Goal: Task Accomplishment & Management: Use online tool/utility

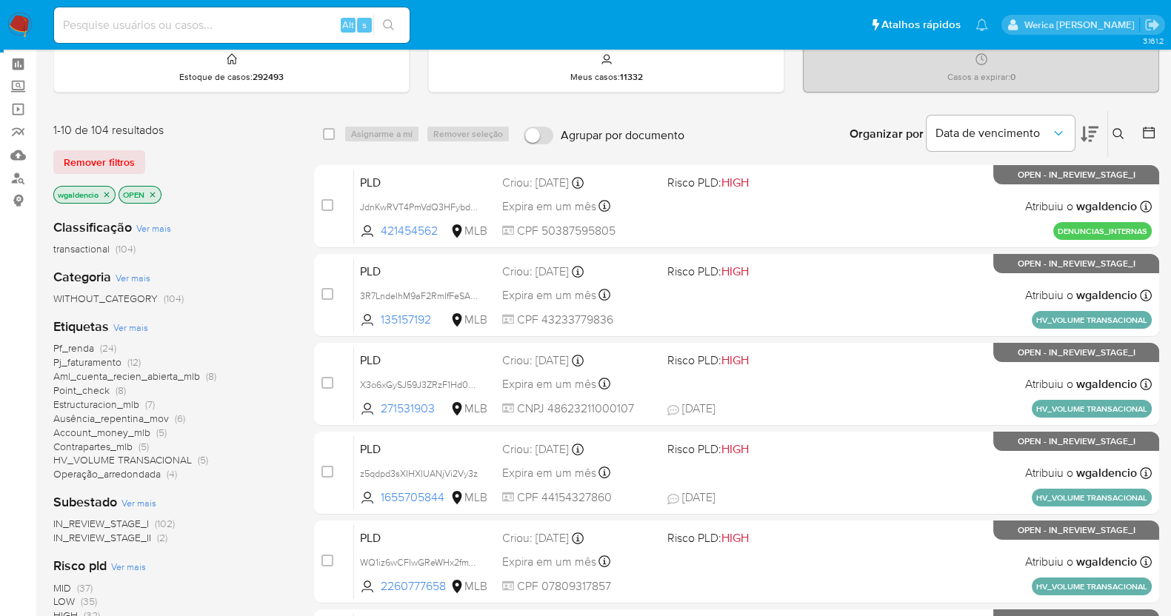
scroll to position [59, 0]
click at [0, 368] on aside "Bandeja Painel Screening Pesquisa em Listas Watchlist Ferramentas Operações em …" at bounding box center [18, 552] width 36 height 1223
click at [233, 535] on div "IN_REVIEW_STAGE_I (102) IN_REVIEW_STAGE_II (2)" at bounding box center [171, 530] width 237 height 28
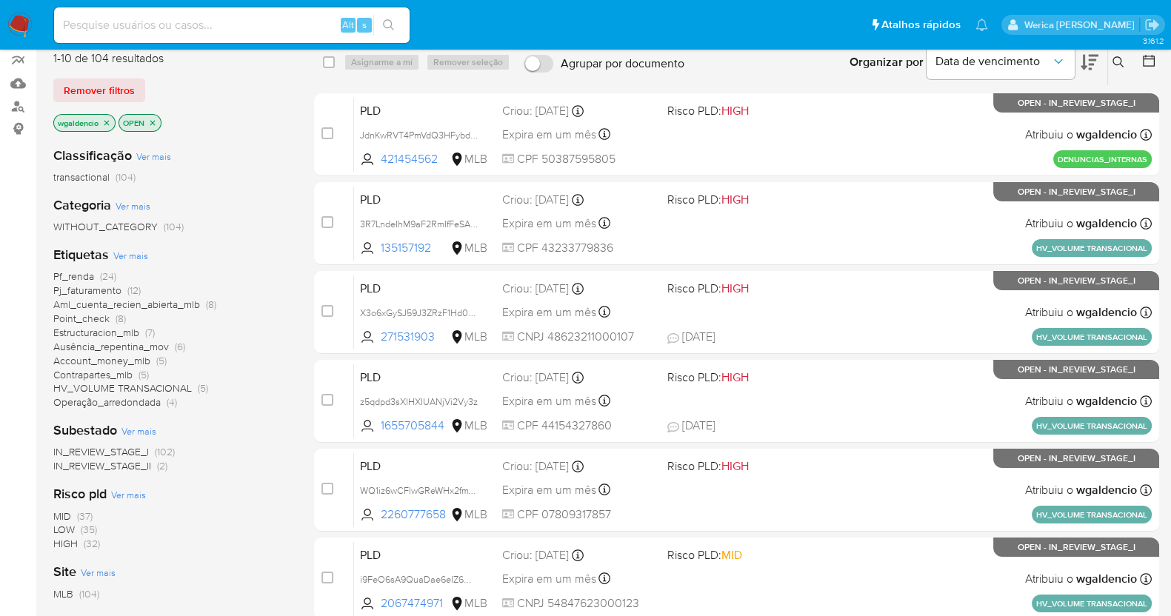
scroll to position [133, 0]
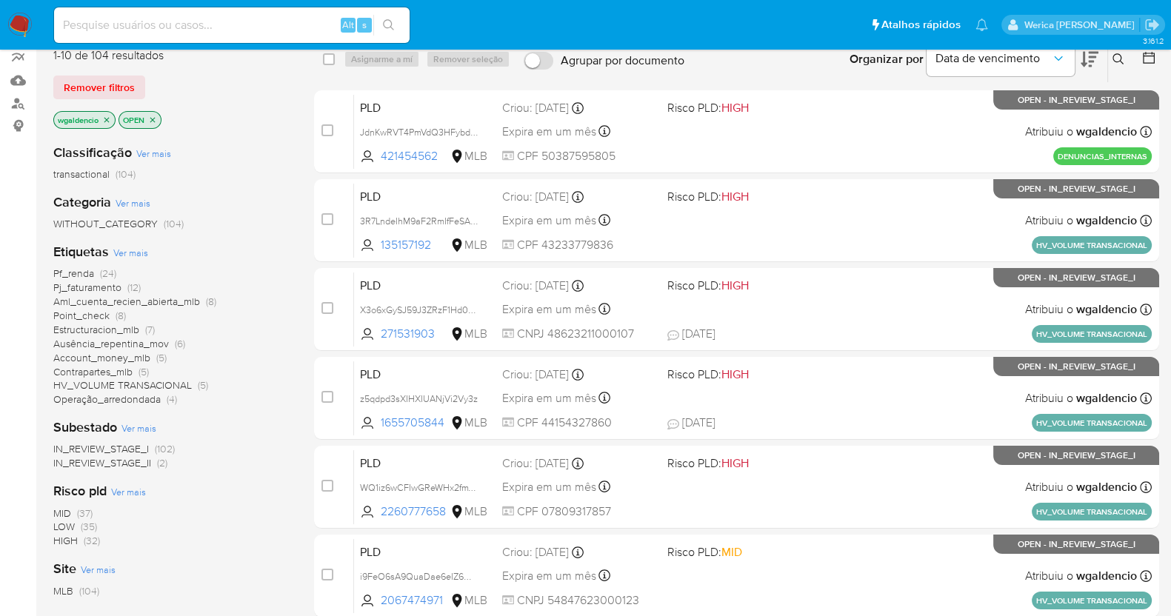
click at [127, 331] on span "Estructuracion_mlb" at bounding box center [96, 329] width 86 height 15
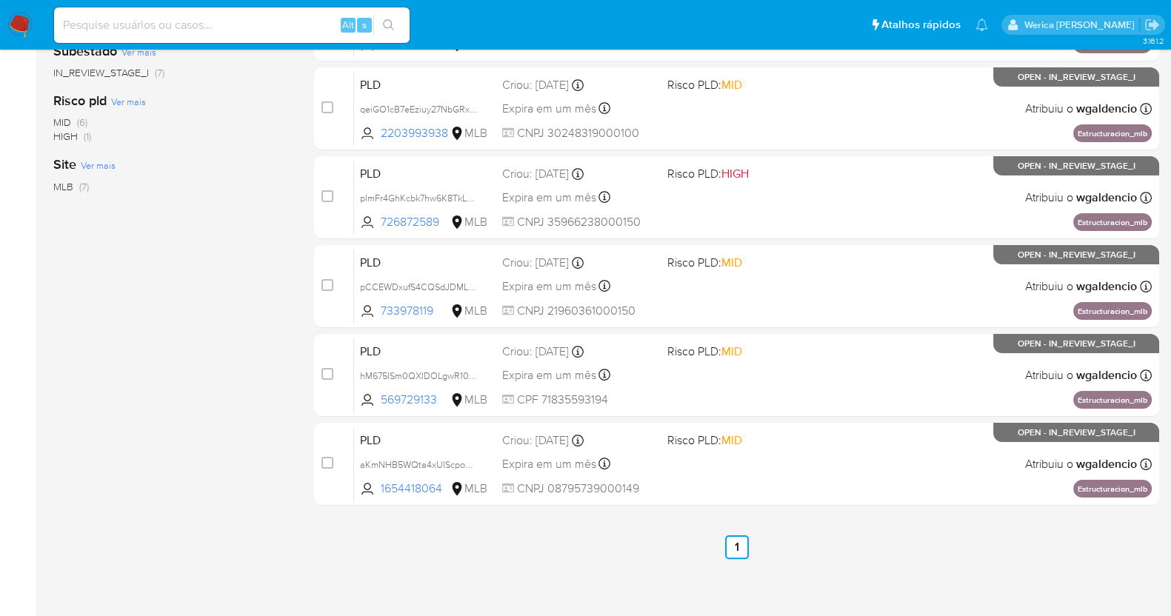
scroll to position [339, 0]
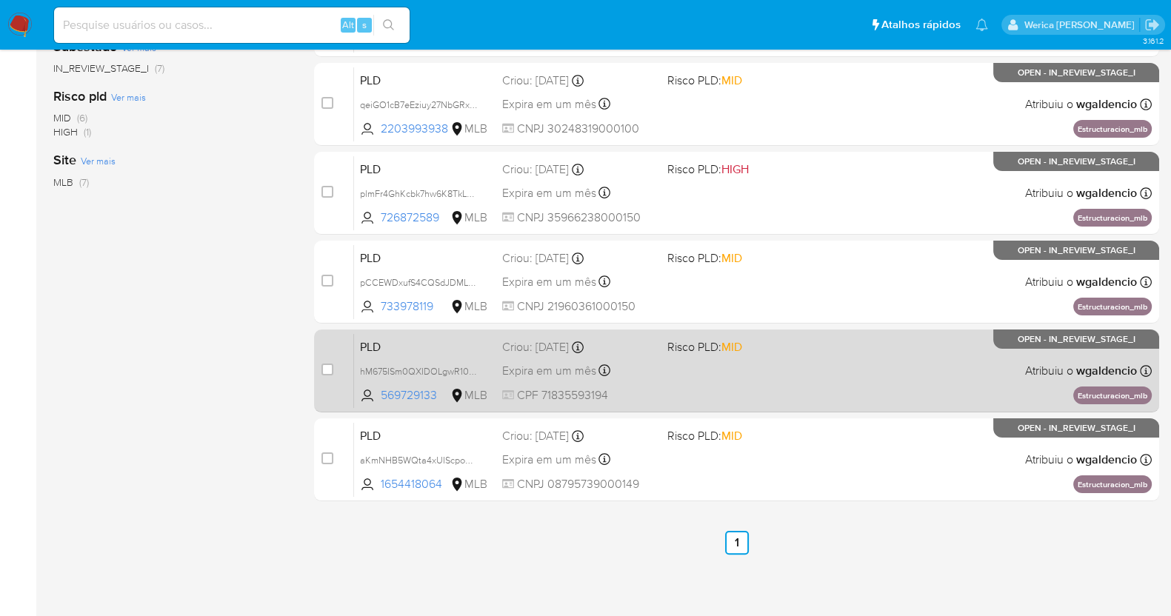
click at [733, 375] on div "PLD hM675ISm0QXIDOLgwR10GpIQ 569729133 MLB Risco PLD: MID Criou: 12/09/2025 Cri…" at bounding box center [753, 370] width 798 height 75
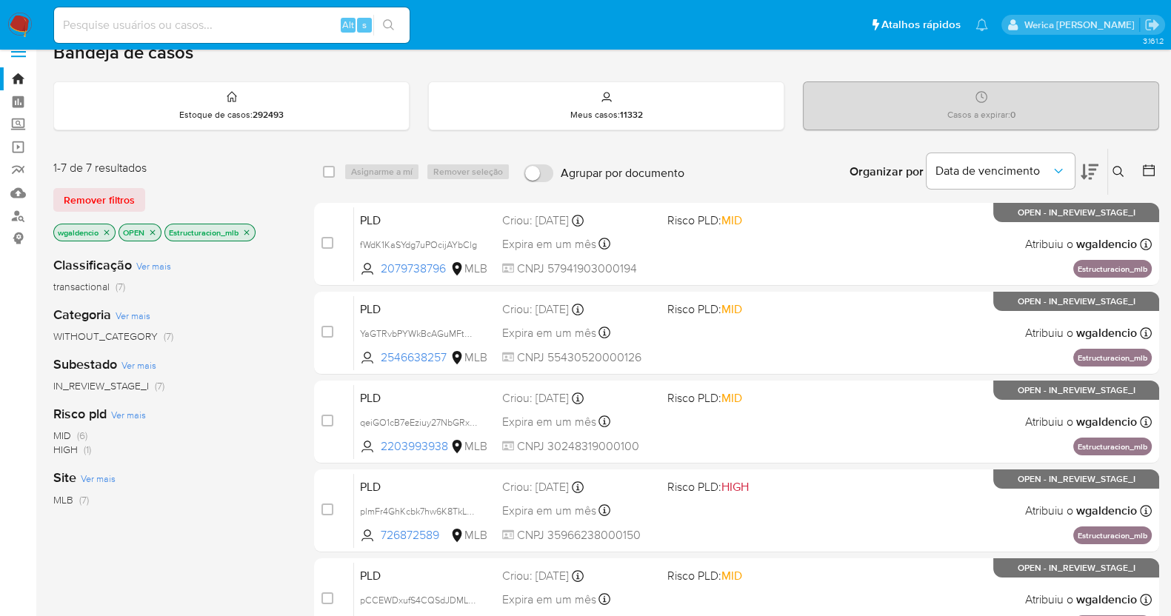
scroll to position [0, 0]
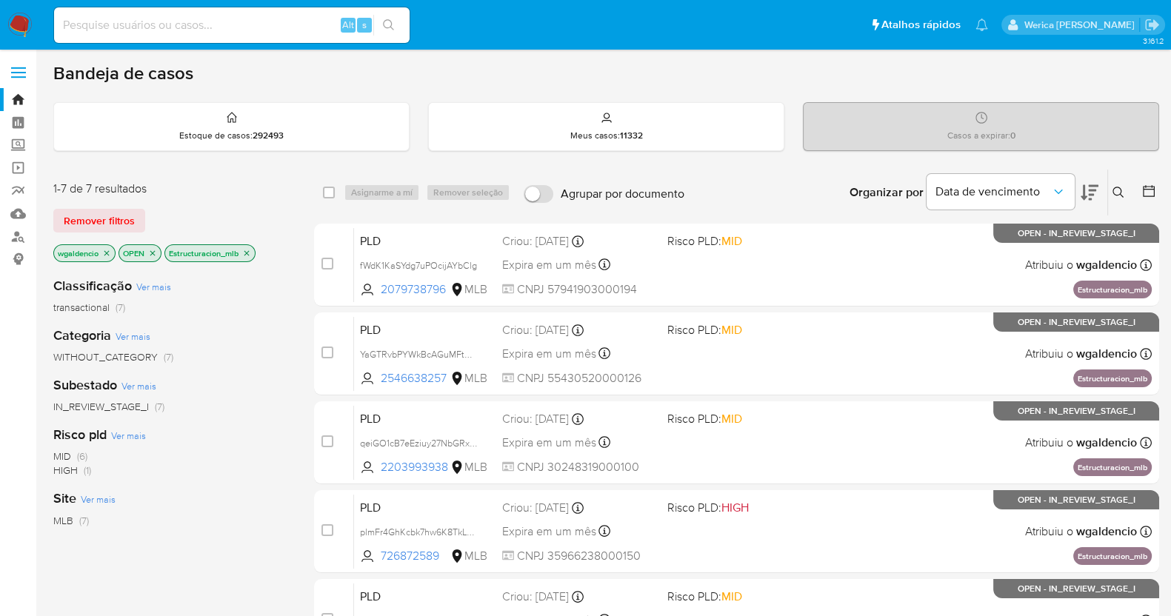
click at [243, 253] on icon "close-filter" at bounding box center [246, 253] width 9 height 9
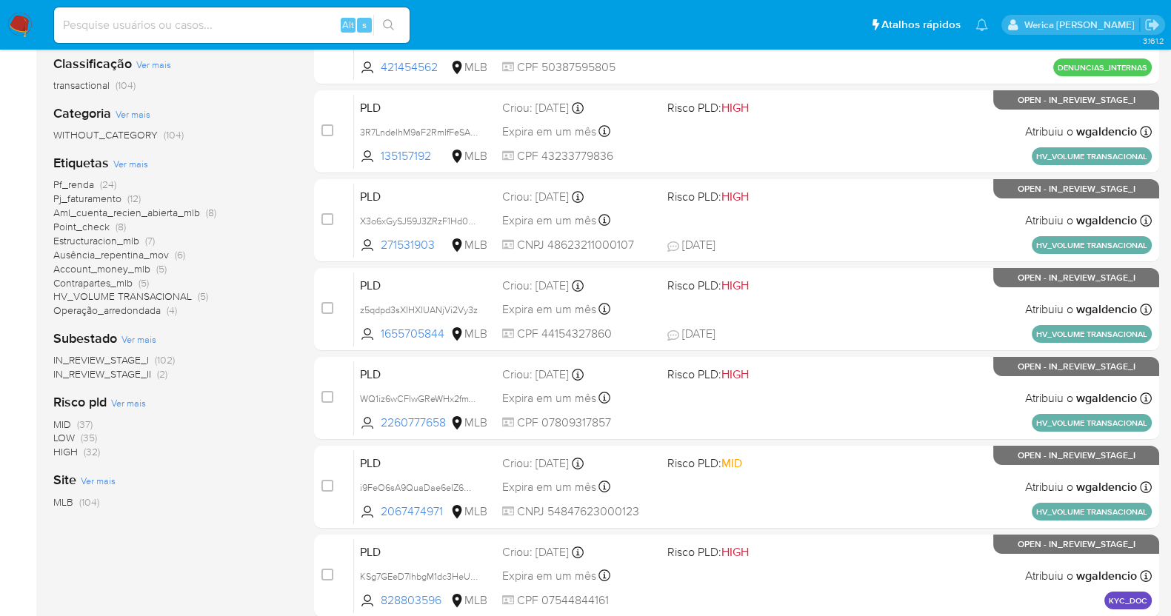
scroll to position [278, 0]
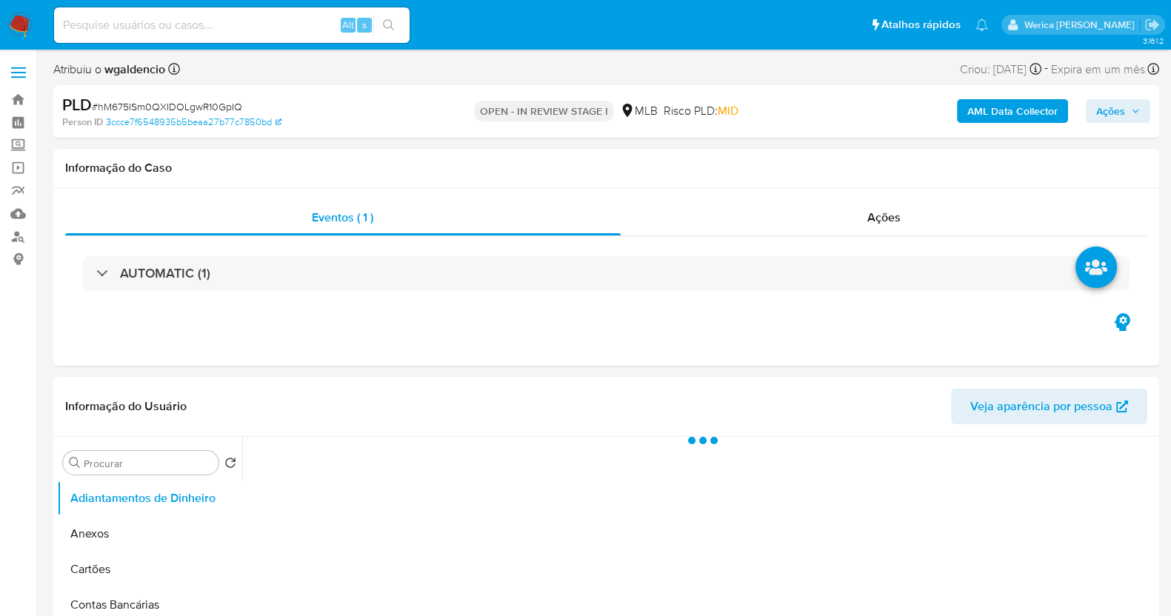
select select "10"
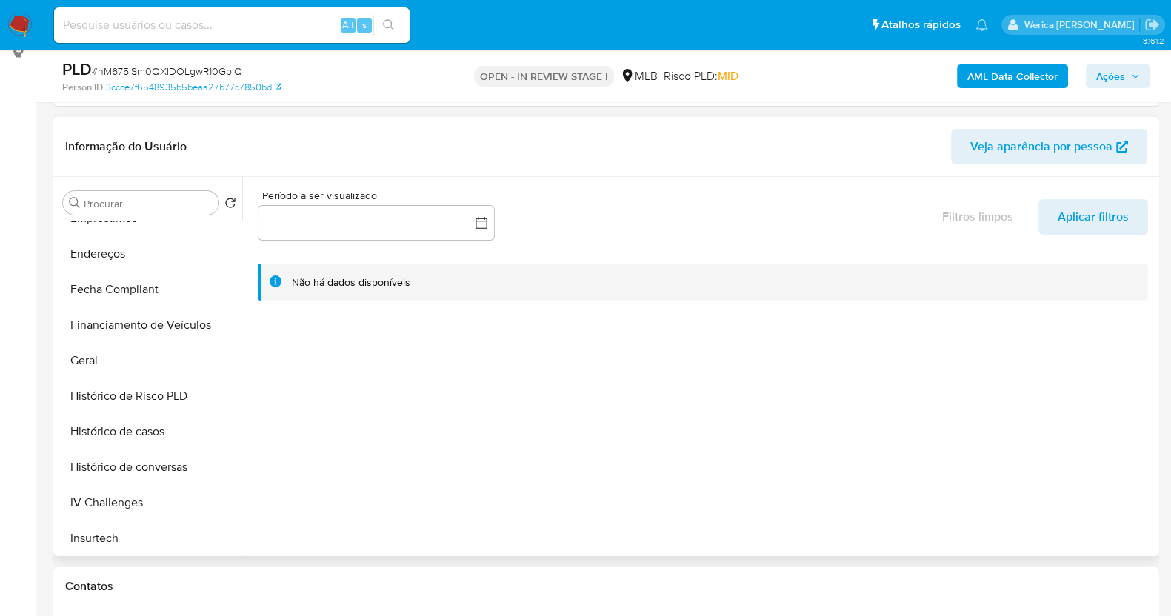
scroll to position [313, 0]
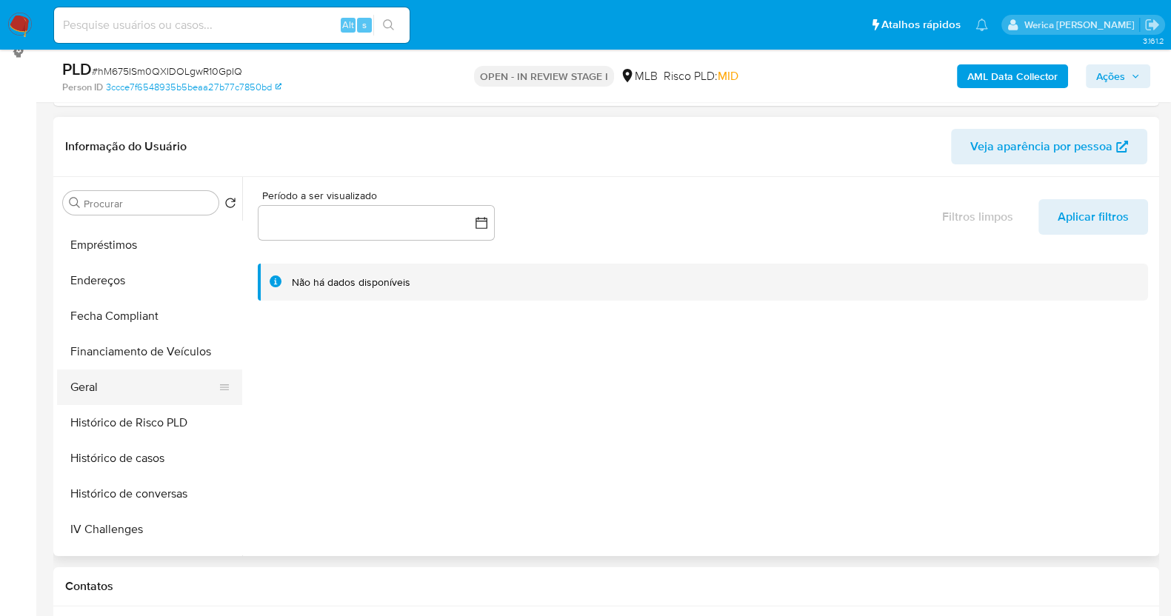
click at [101, 395] on button "Geral" at bounding box center [143, 388] width 173 height 36
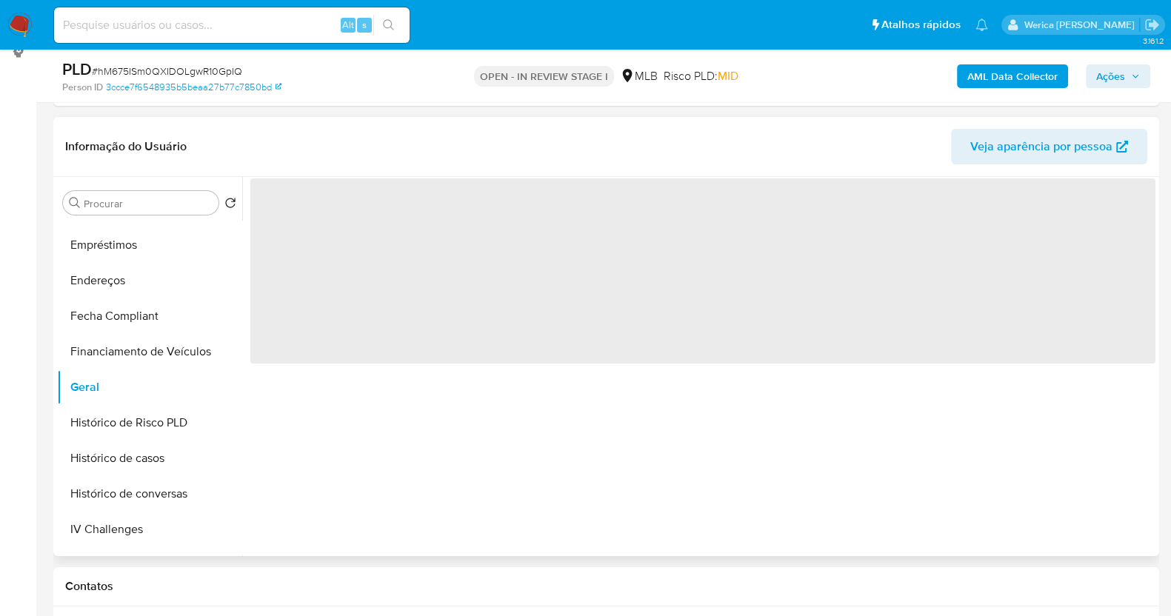
click at [501, 181] on span "‌" at bounding box center [702, 271] width 905 height 185
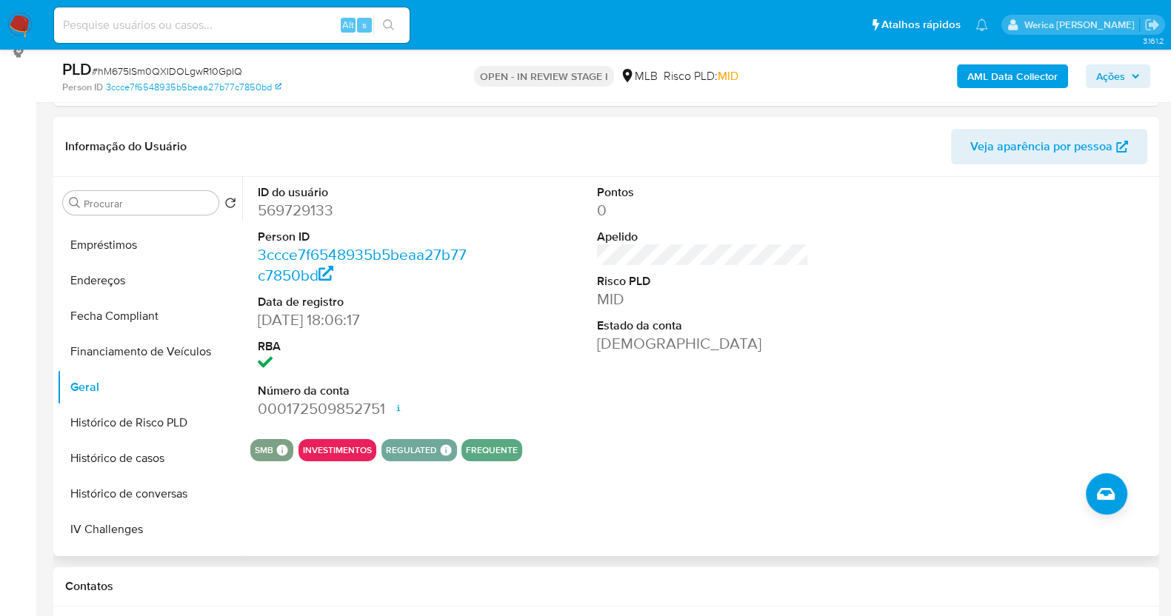
click at [299, 216] on dd "569729133" at bounding box center [364, 210] width 212 height 21
copy dd "569729133"
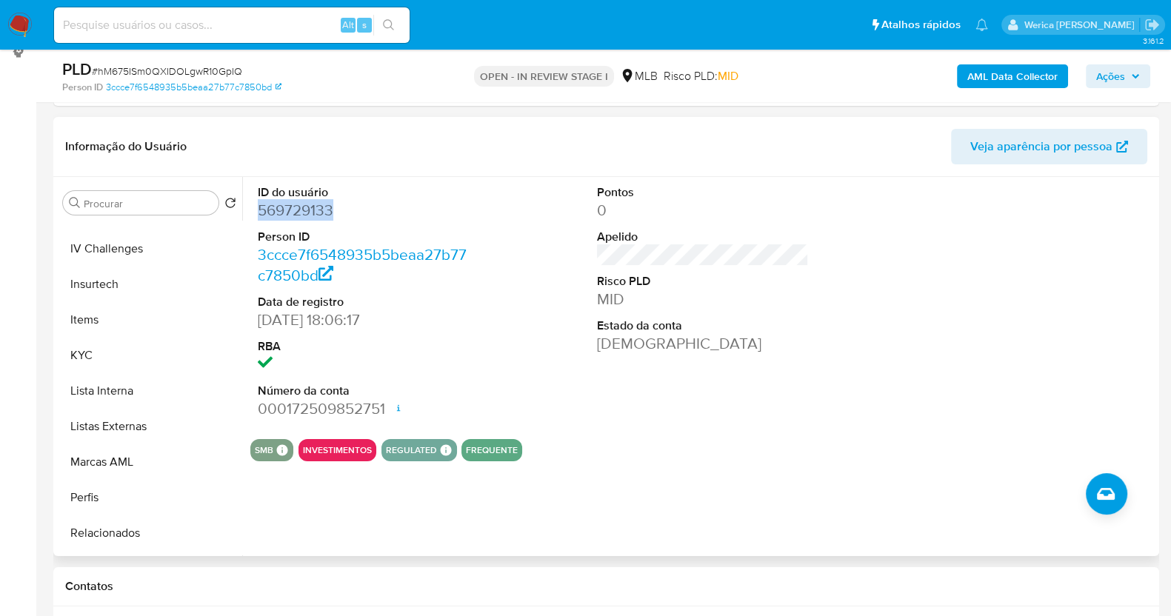
scroll to position [647, 0]
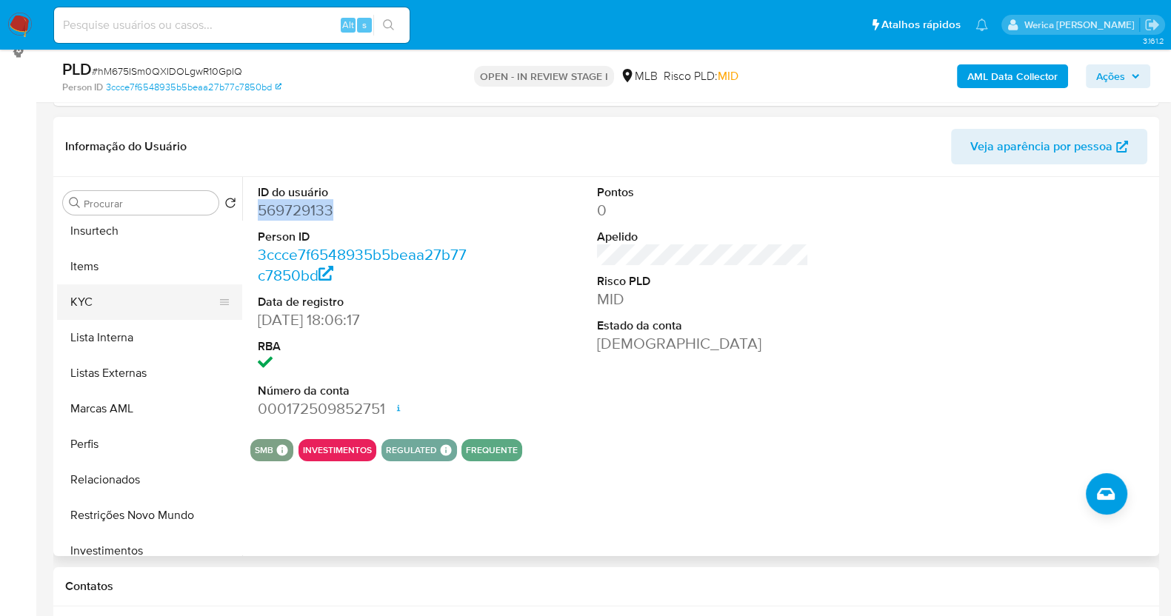
click at [139, 309] on button "KYC" at bounding box center [143, 302] width 173 height 36
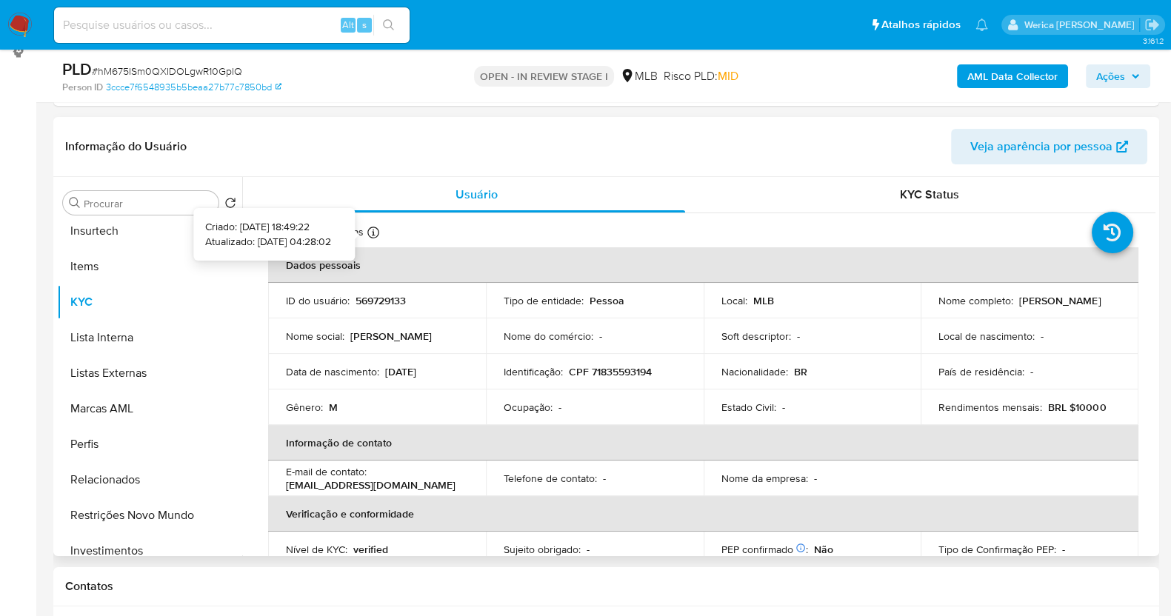
click at [373, 230] on icon at bounding box center [373, 233] width 12 height 12
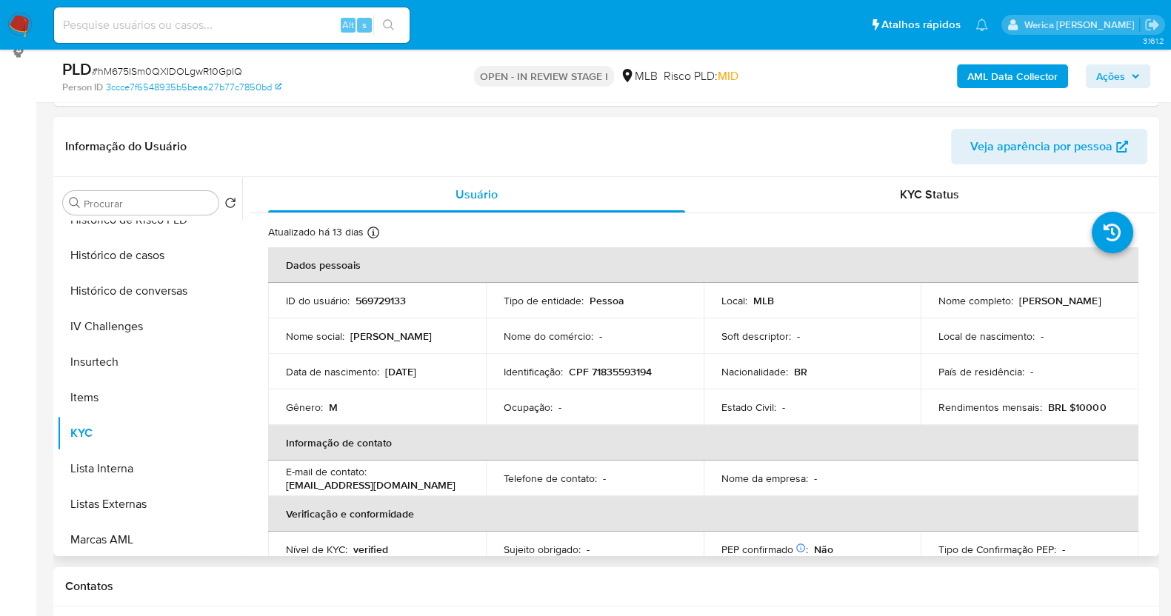
scroll to position [370, 0]
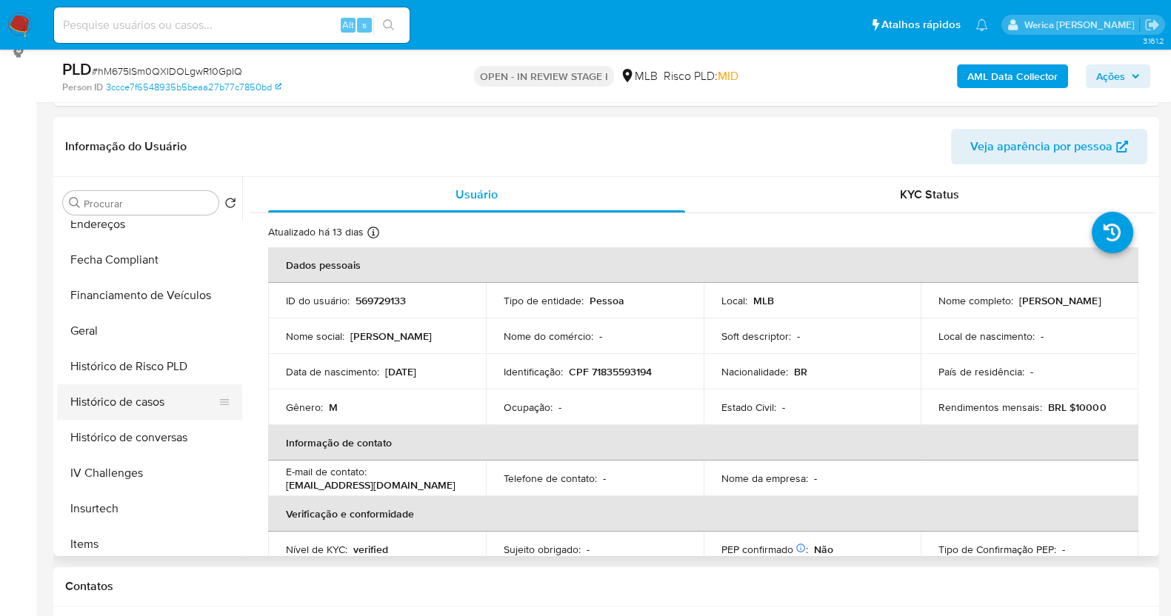
click at [167, 399] on button "Histórico de casos" at bounding box center [143, 402] width 173 height 36
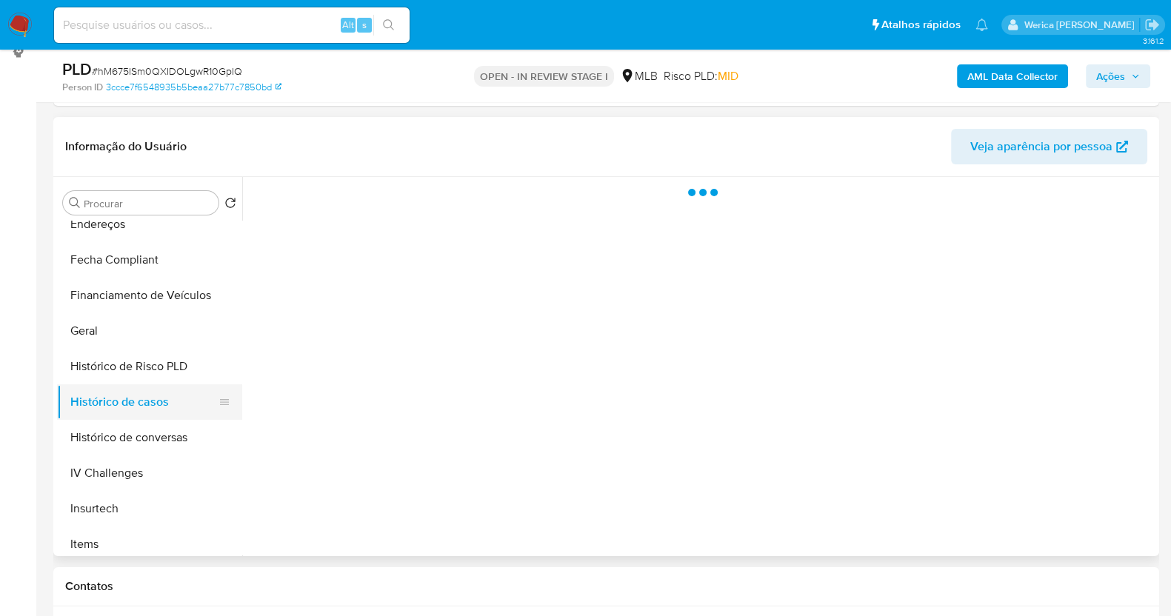
scroll to position [184, 0]
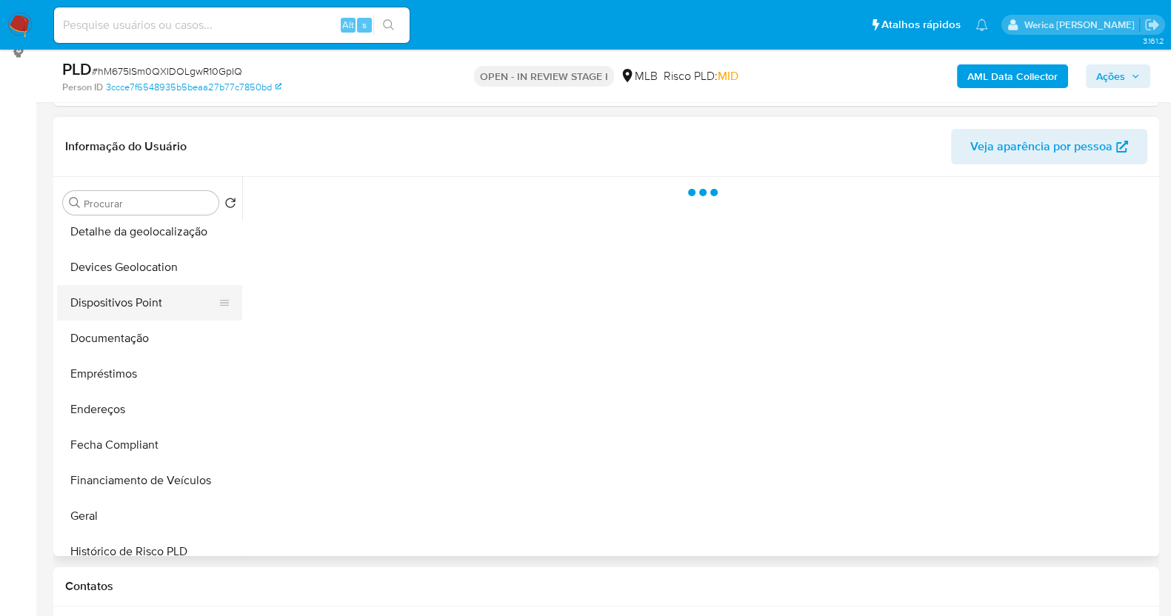
click at [160, 308] on button "Dispositivos Point" at bounding box center [143, 303] width 173 height 36
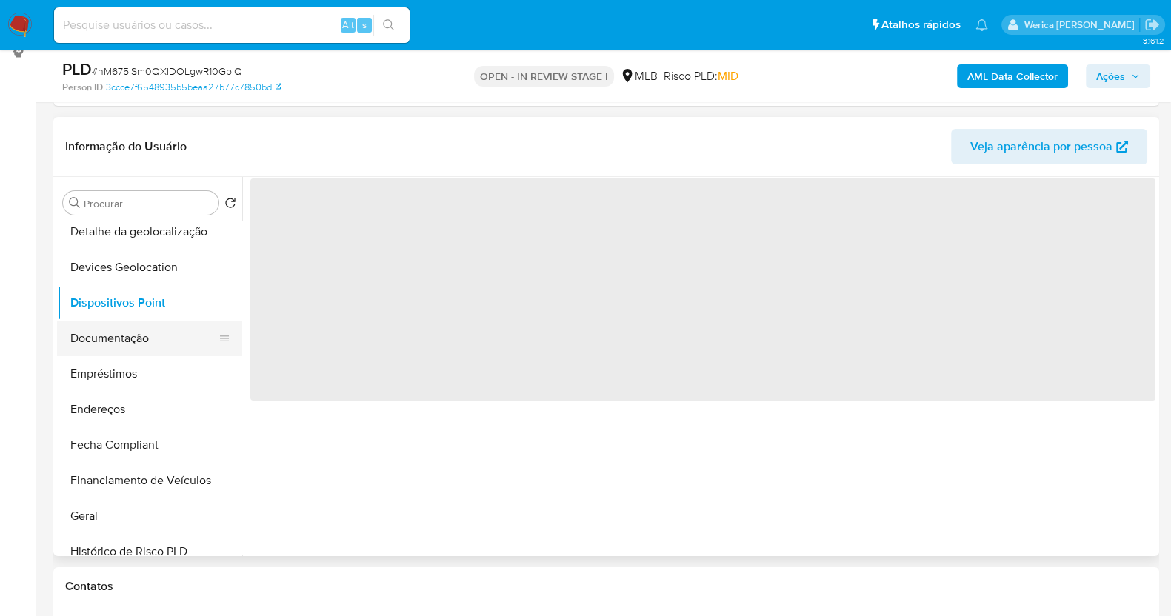
click at [156, 339] on button "Documentação" at bounding box center [143, 339] width 173 height 36
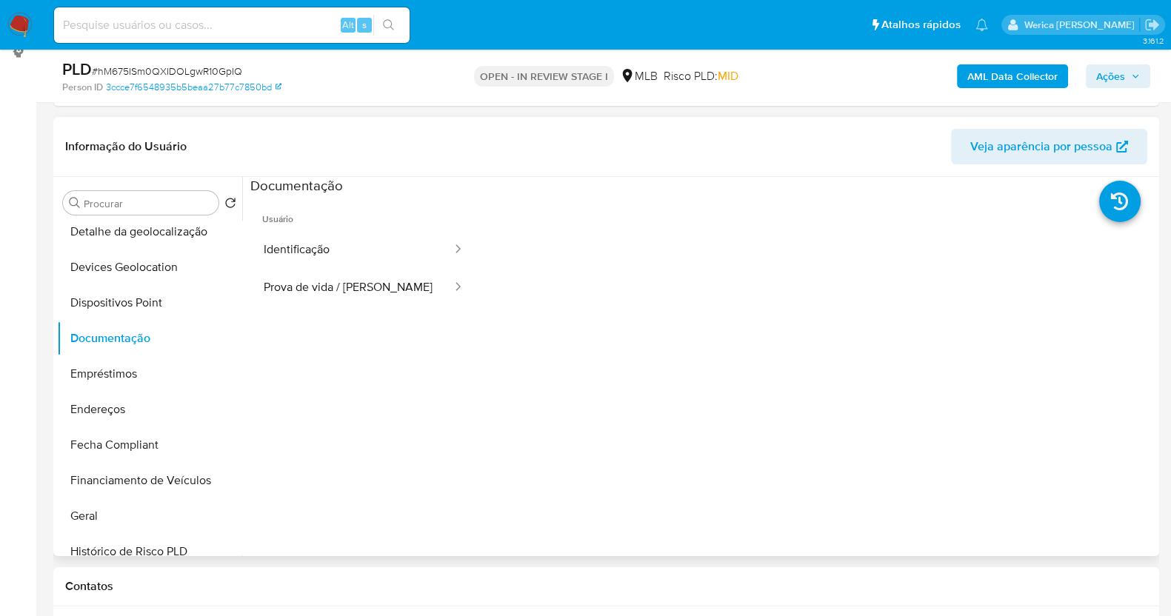
click at [365, 242] on button "Identificação" at bounding box center [351, 250] width 203 height 38
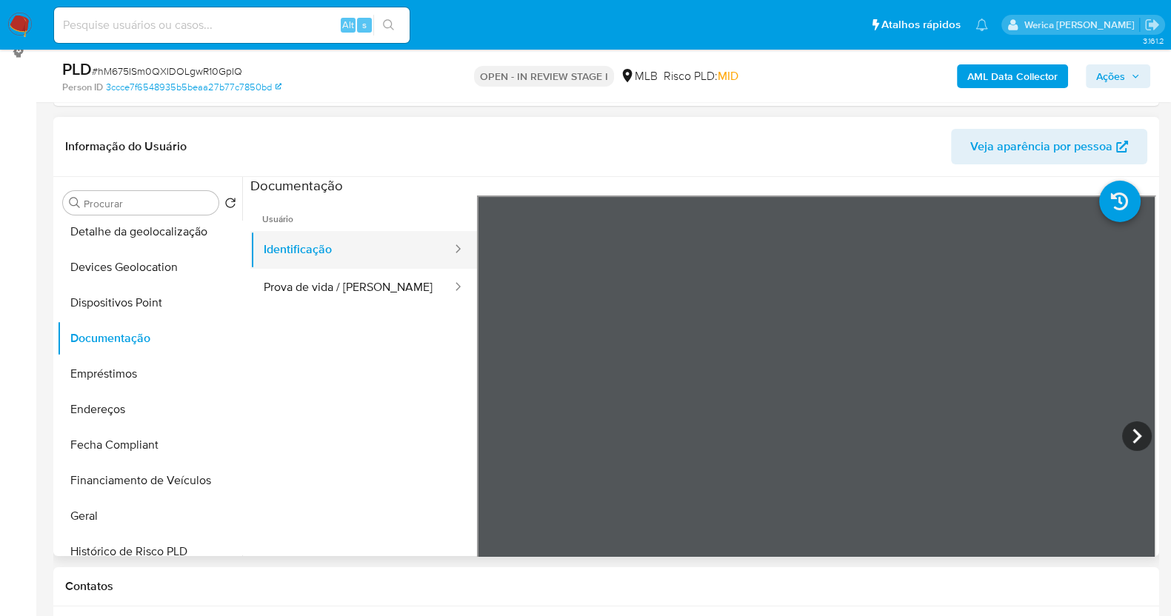
click at [341, 264] on button "Identificação" at bounding box center [351, 250] width 203 height 38
click at [413, 276] on button "Prova de vida / [PERSON_NAME]" at bounding box center [351, 288] width 203 height 38
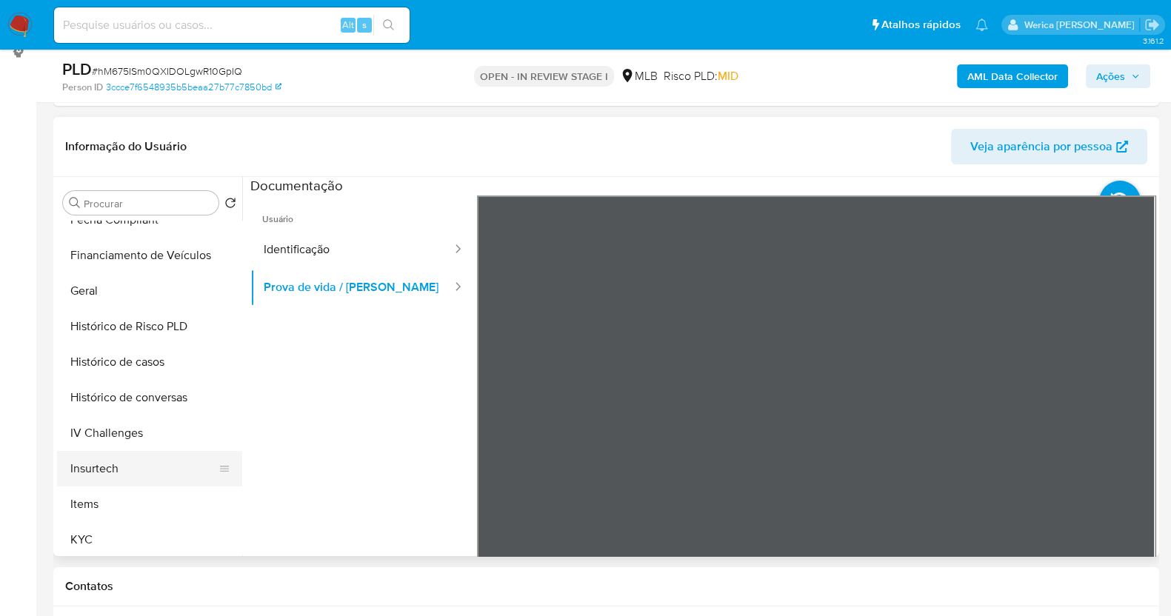
scroll to position [461, 0]
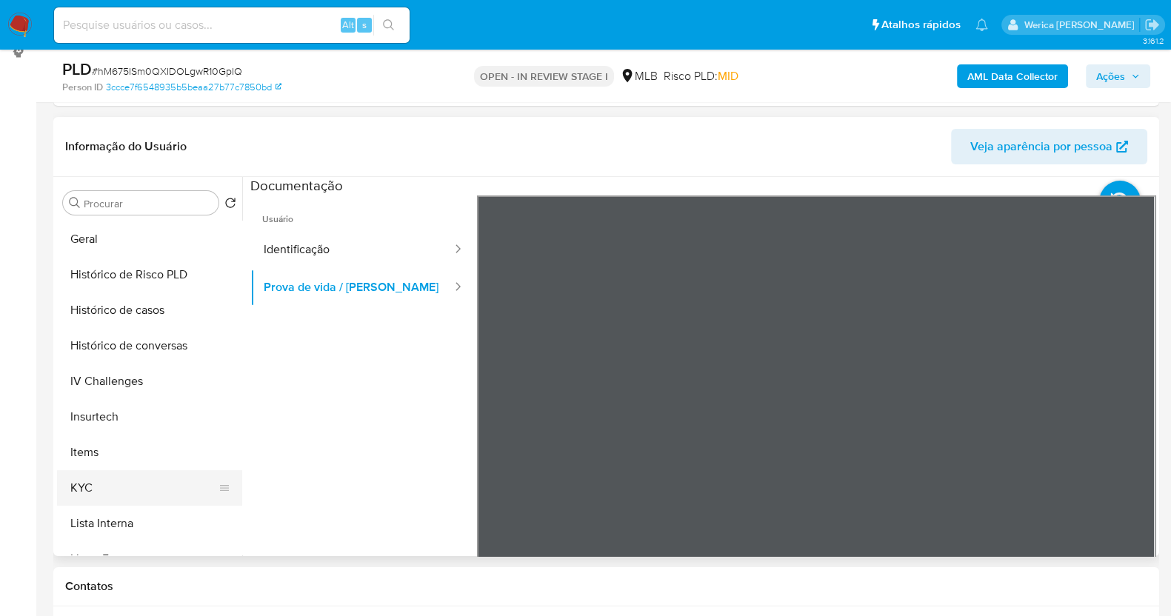
click at [106, 491] on button "KYC" at bounding box center [143, 488] width 173 height 36
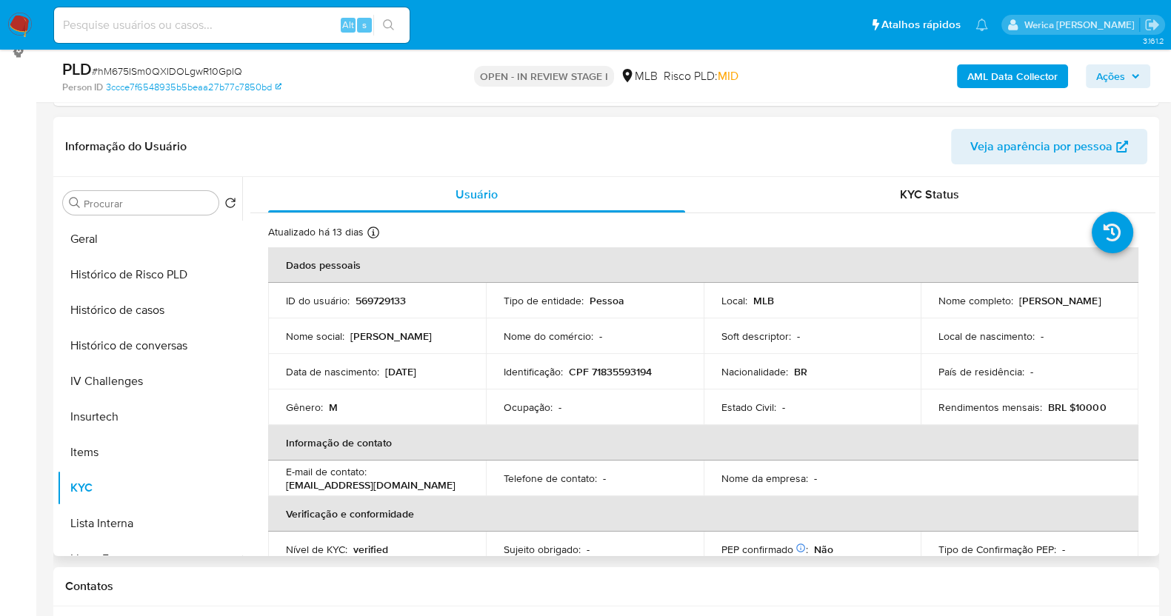
click at [399, 381] on td "Data de nascimento : 17/02/2006" at bounding box center [377, 372] width 218 height 36
click at [613, 500] on th "Verificação e conformidade" at bounding box center [703, 514] width 870 height 36
click at [612, 381] on td "Identificação : CPF 71835593194" at bounding box center [595, 372] width 218 height 36
click at [574, 373] on p "CPF 71835593194" at bounding box center [610, 371] width 83 height 13
click at [527, 472] on p "Telefone de contato :" at bounding box center [550, 478] width 93 height 13
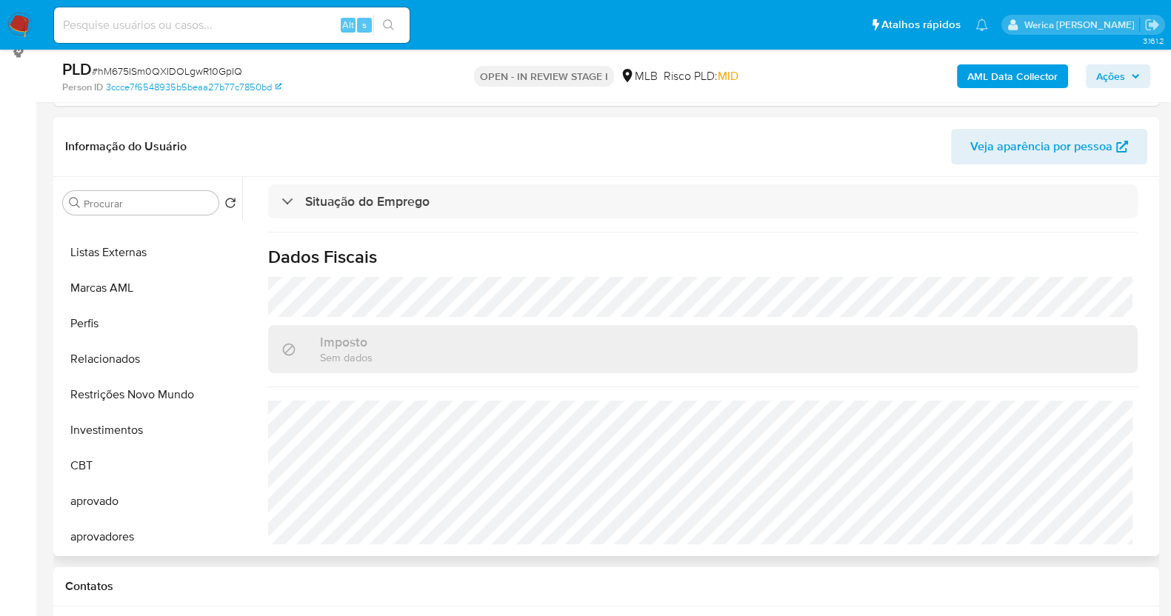
scroll to position [767, 0]
click at [980, 69] on b "AML Data Collector" at bounding box center [1012, 76] width 90 height 24
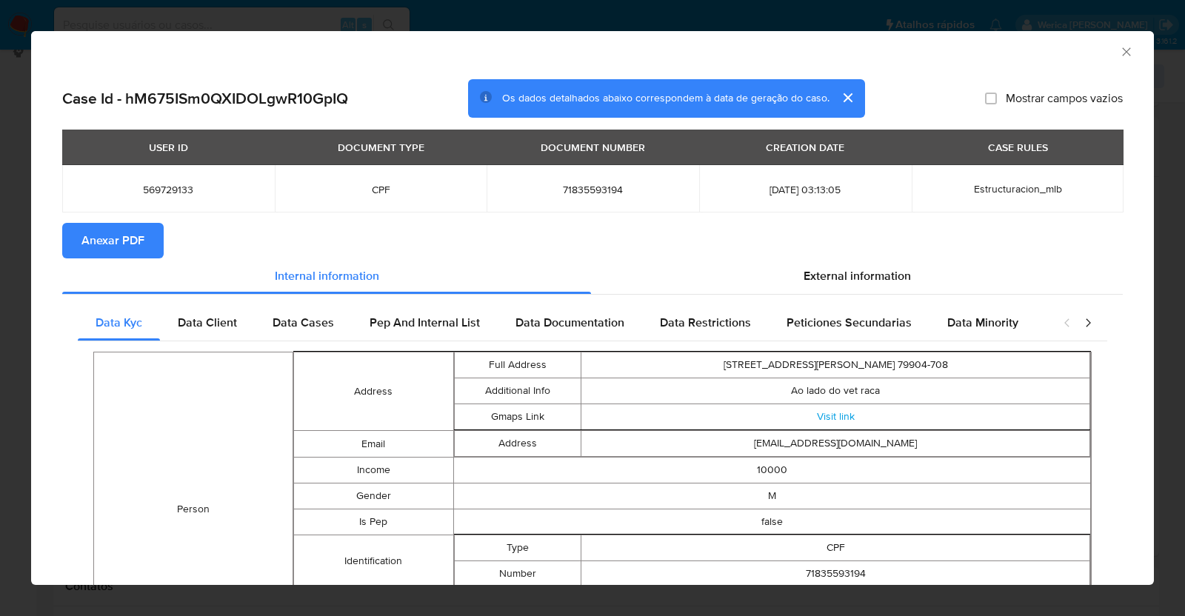
click at [168, 239] on section "Anexar PDF" at bounding box center [592, 241] width 1061 height 36
click at [142, 239] on span "Anexar PDF" at bounding box center [112, 240] width 63 height 33
click at [1122, 53] on icon "Fechar a janela" at bounding box center [1126, 51] width 8 height 8
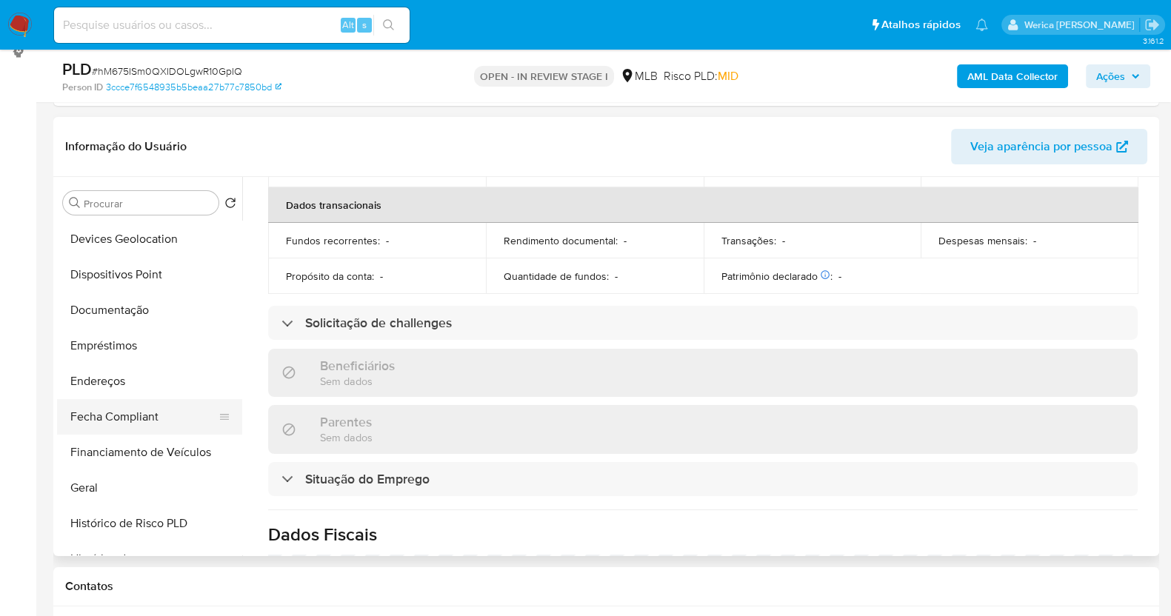
scroll to position [212, 0]
drag, startPoint x: 113, startPoint y: 485, endPoint x: 115, endPoint y: 478, distance: 7.7
click at [116, 483] on button "Geral" at bounding box center [143, 489] width 173 height 36
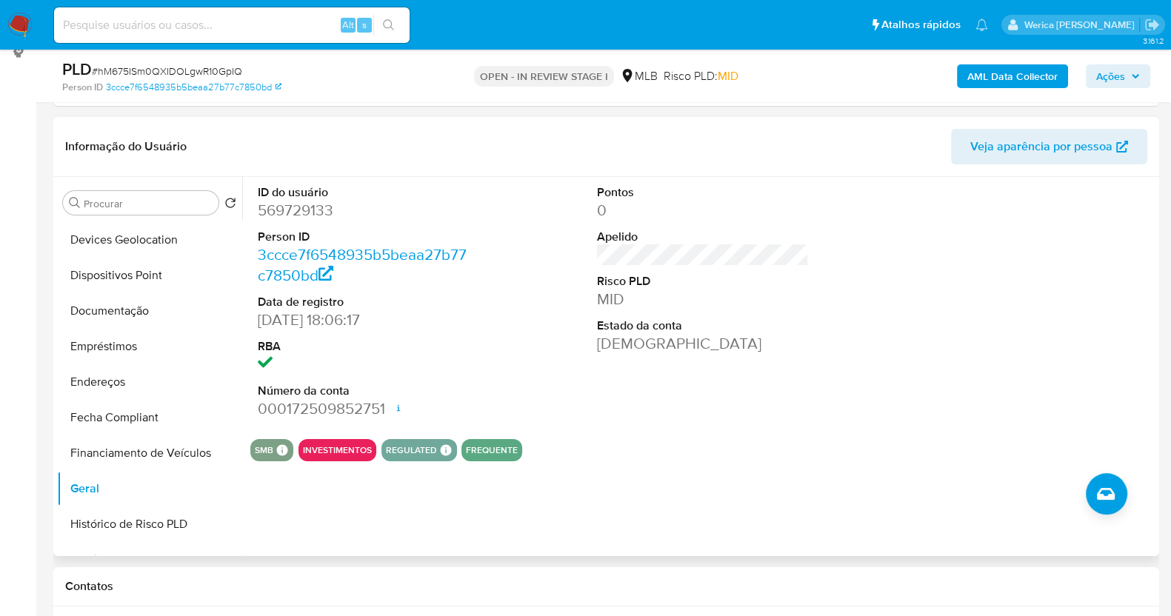
click at [944, 459] on div "SMB SMB SMB Advisor Email - Advisor Name - INVESTIMENTOS REGULATED REGULATED ML…" at bounding box center [702, 450] width 905 height 22
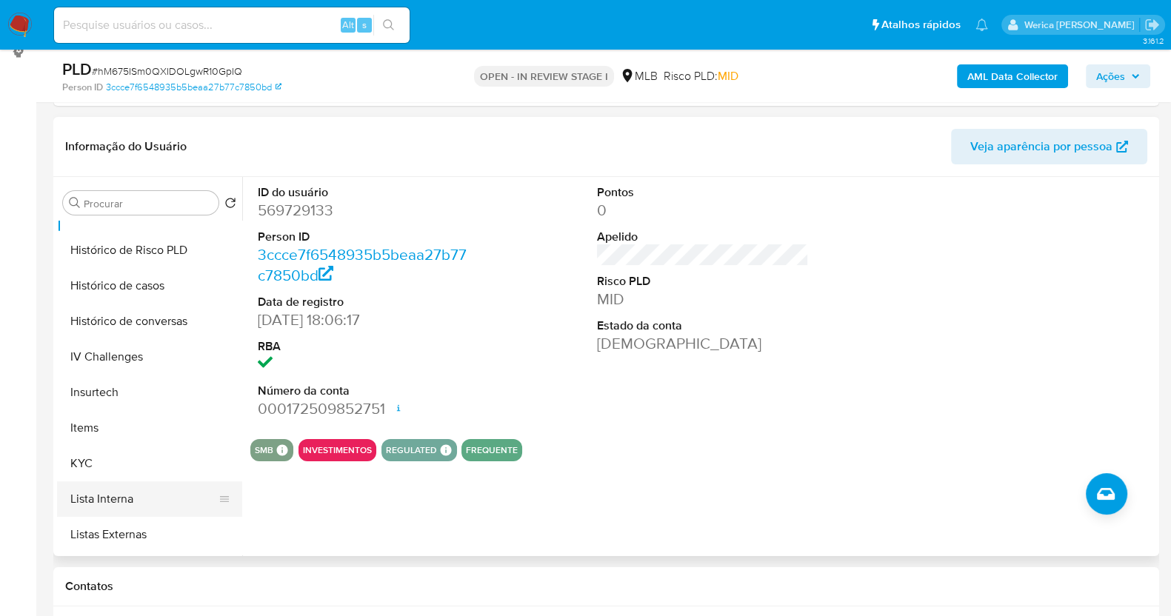
scroll to position [490, 0]
click at [131, 461] on button "KYC" at bounding box center [143, 460] width 173 height 36
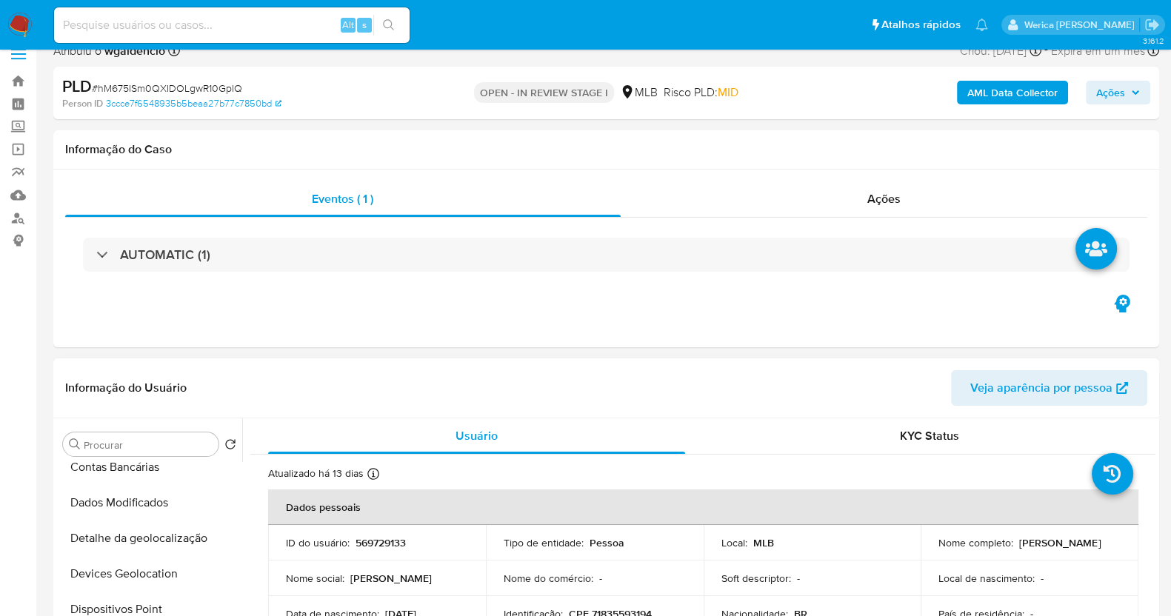
scroll to position [278, 0]
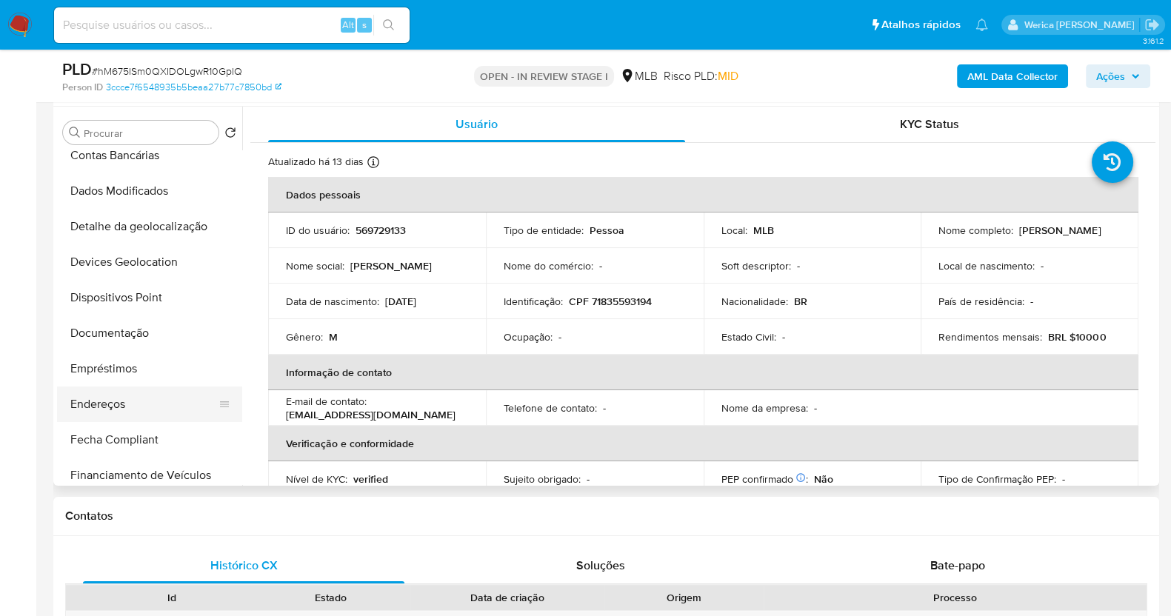
click at [157, 416] on button "Endereços" at bounding box center [143, 405] width 173 height 36
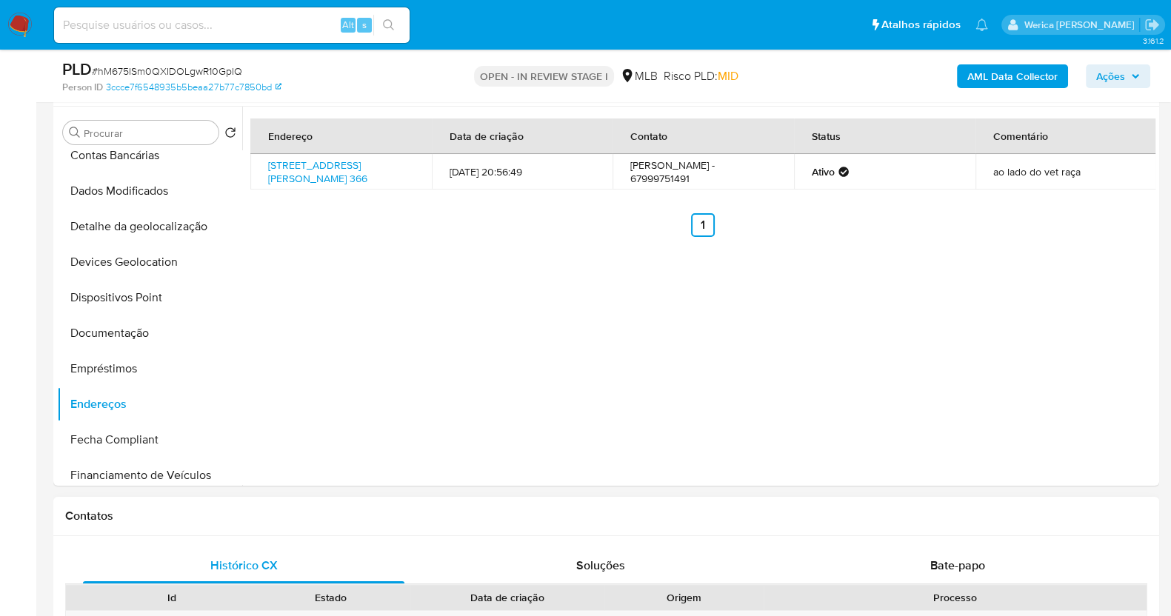
click at [820, 513] on h1 "Contatos" at bounding box center [606, 516] width 1082 height 15
click at [1020, 381] on div "Endereço Data de criação Contato Status Comentário Rua Visconde De Taunay 366, …" at bounding box center [698, 296] width 913 height 379
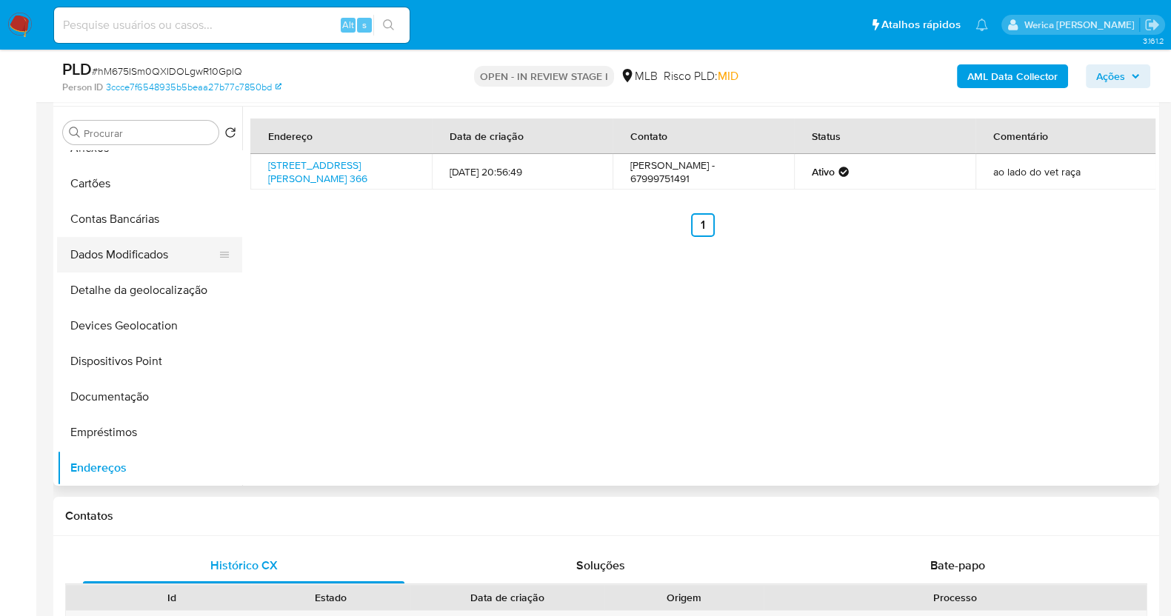
scroll to position [27, 0]
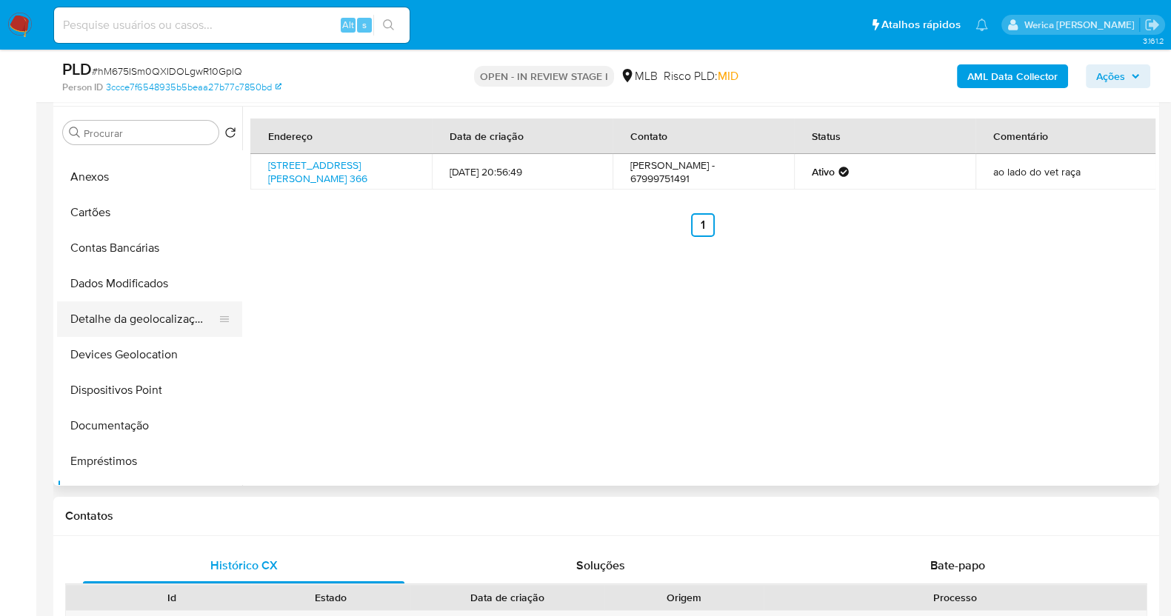
click at [144, 312] on button "Detalhe da geolocalização" at bounding box center [143, 319] width 173 height 36
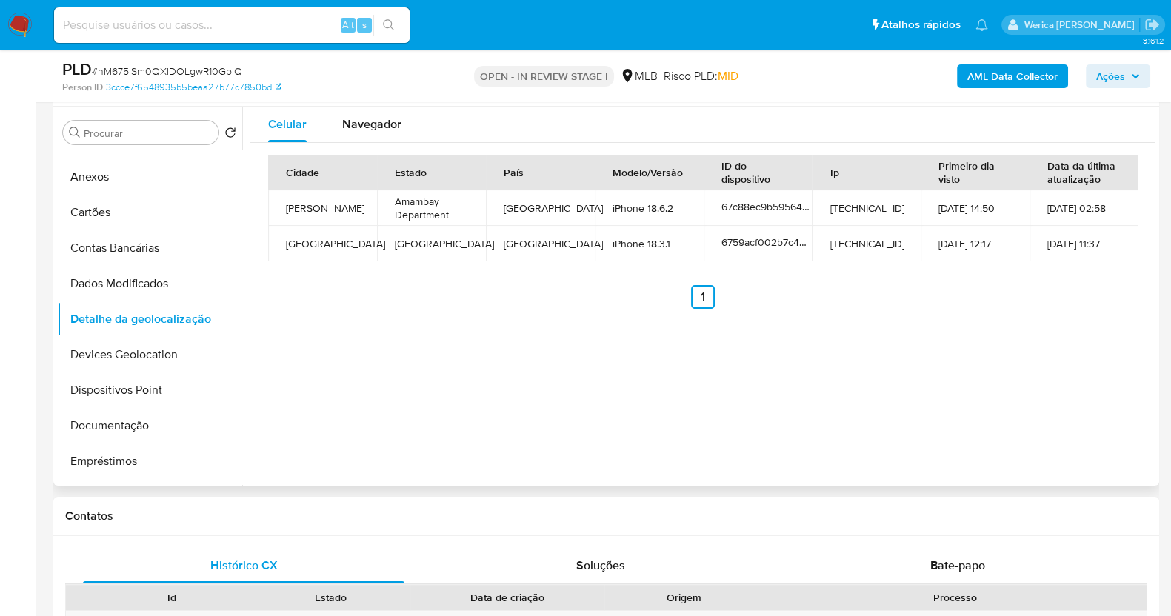
drag, startPoint x: 989, startPoint y: 333, endPoint x: 956, endPoint y: 227, distance: 110.3
click at [991, 333] on div "Celular Navegador Cidade Estado País Modelo/Versão ID do dispositivo Ip Primeir…" at bounding box center [698, 296] width 913 height 379
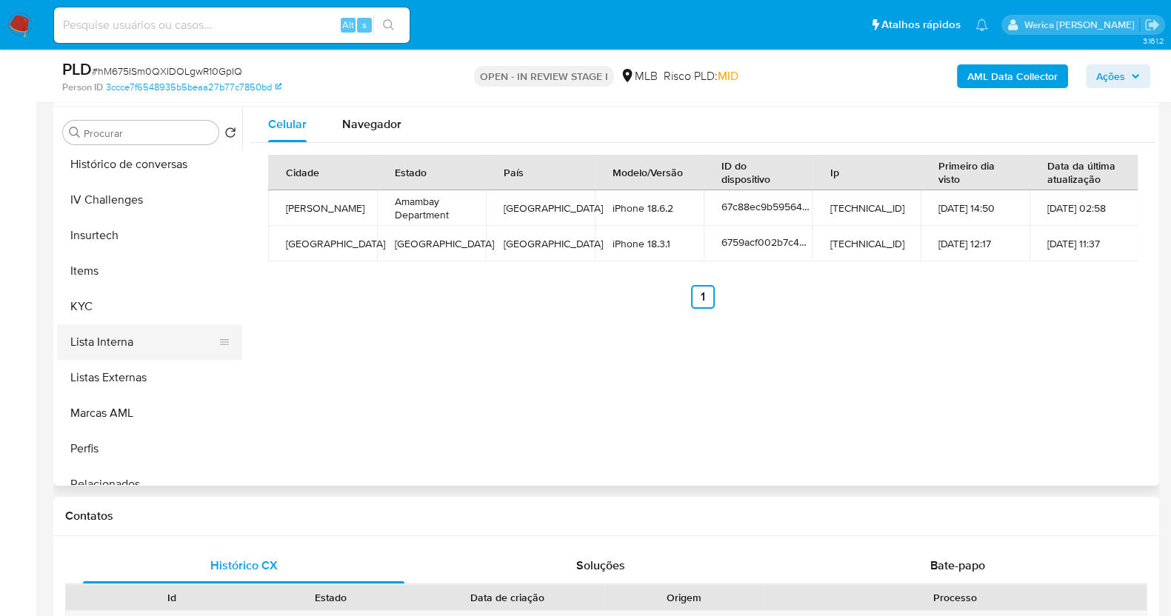
scroll to position [675, 0]
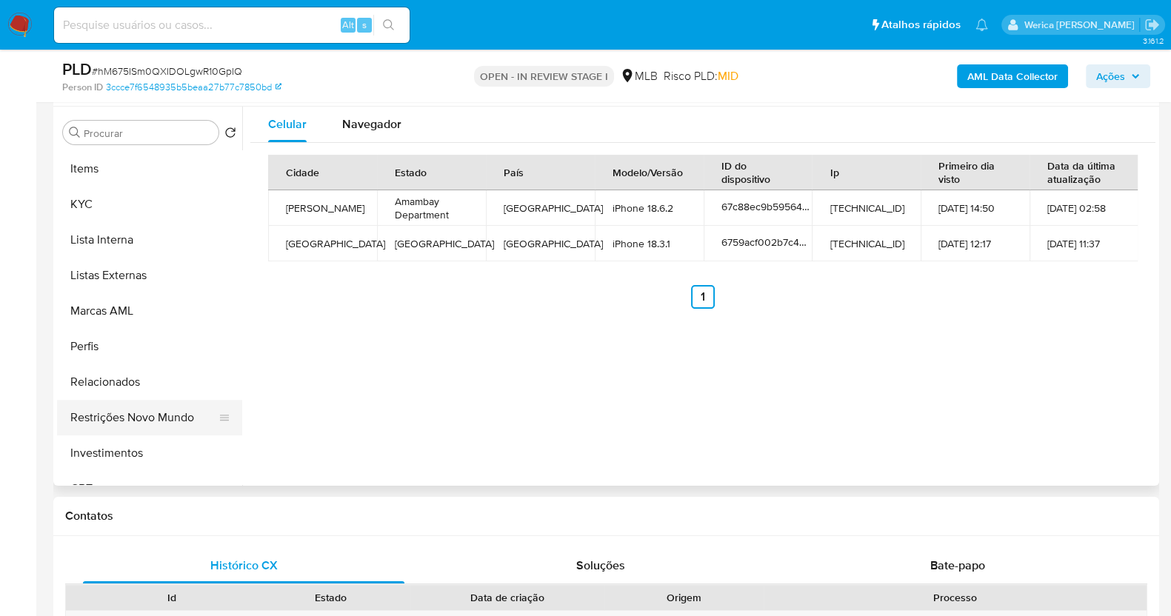
click at [154, 427] on button "Restrições Novo Mundo" at bounding box center [143, 418] width 173 height 36
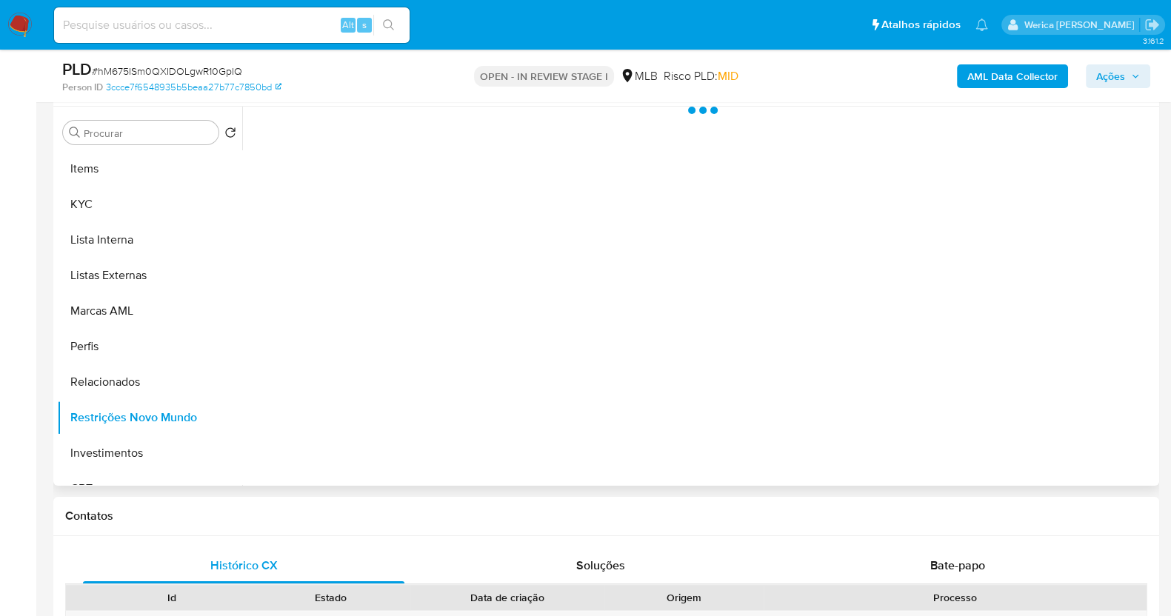
click at [336, 360] on div at bounding box center [698, 296] width 913 height 379
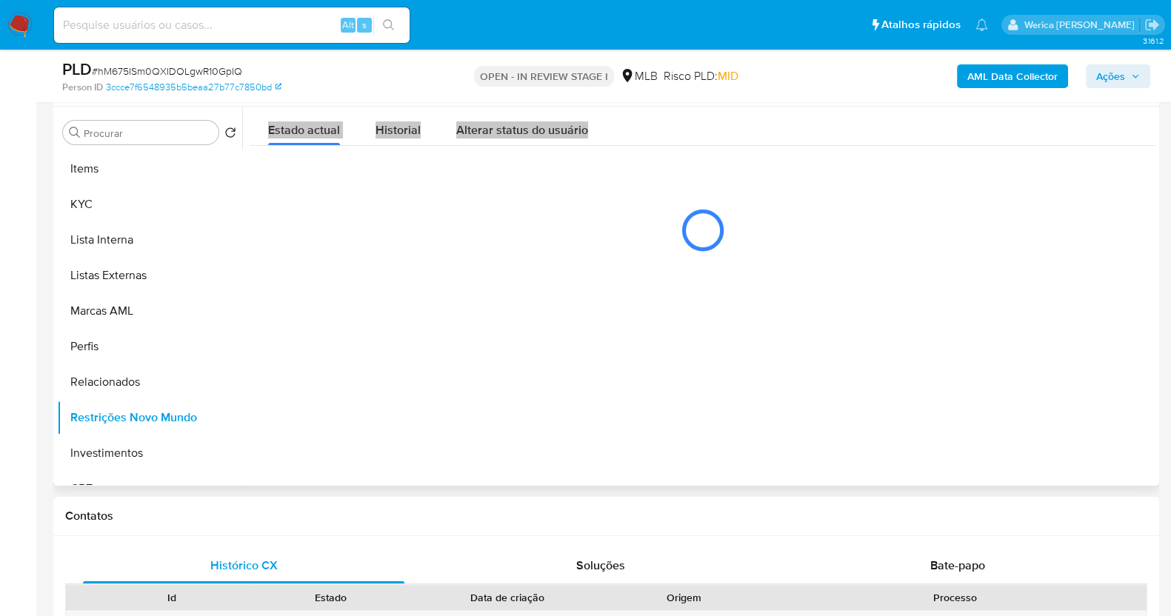
click at [330, 343] on div at bounding box center [698, 296] width 913 height 379
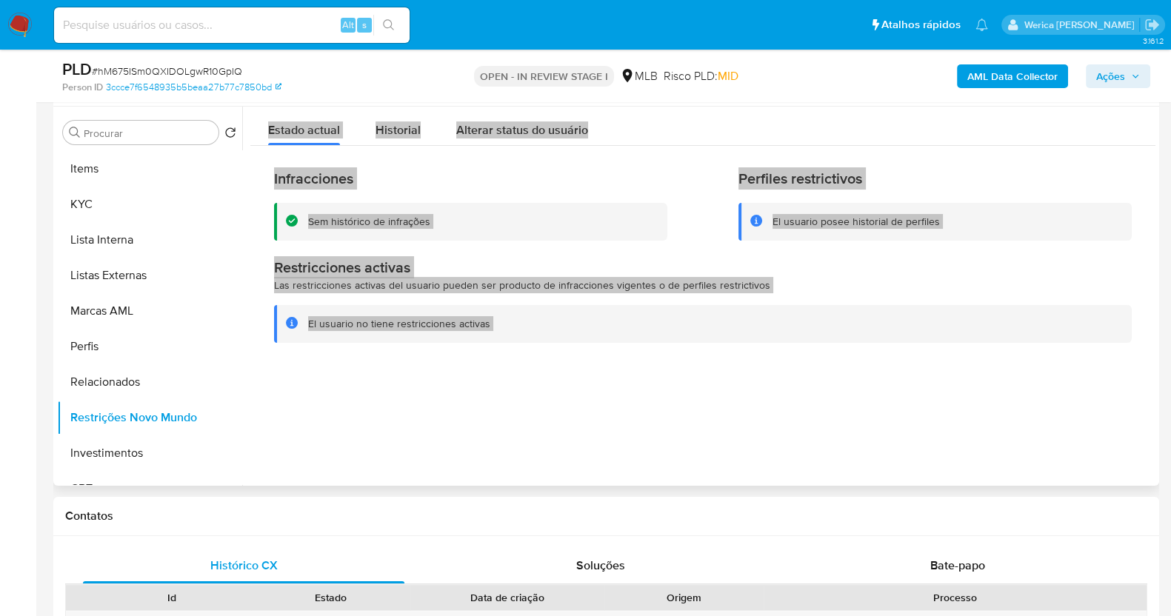
click at [381, 146] on div "Infracciones Sem histórico de infrações Perfiles restrictivos El usuario posee …" at bounding box center [702, 256] width 905 height 220
click at [382, 130] on span "Historial" at bounding box center [398, 129] width 45 height 17
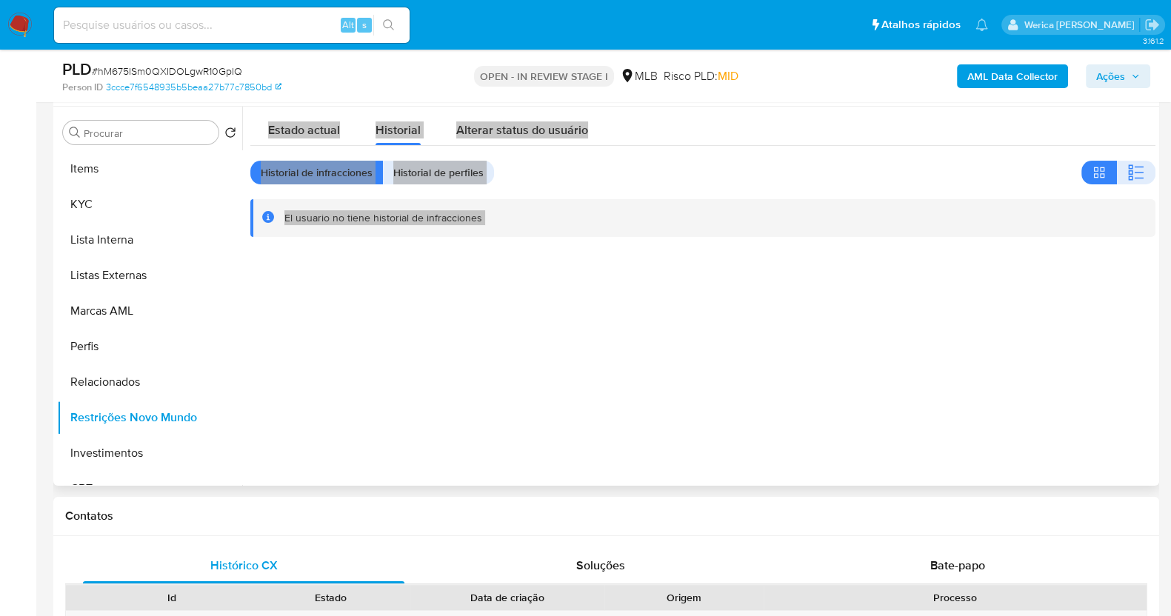
click at [902, 359] on div at bounding box center [698, 296] width 913 height 379
click at [1121, 172] on button "button" at bounding box center [1136, 173] width 39 height 24
click at [904, 139] on div "Estado actual Historial Alterar status do usuário" at bounding box center [702, 126] width 905 height 39
click at [863, 114] on div "Estado actual Historial Alterar status do usuário" at bounding box center [702, 126] width 905 height 39
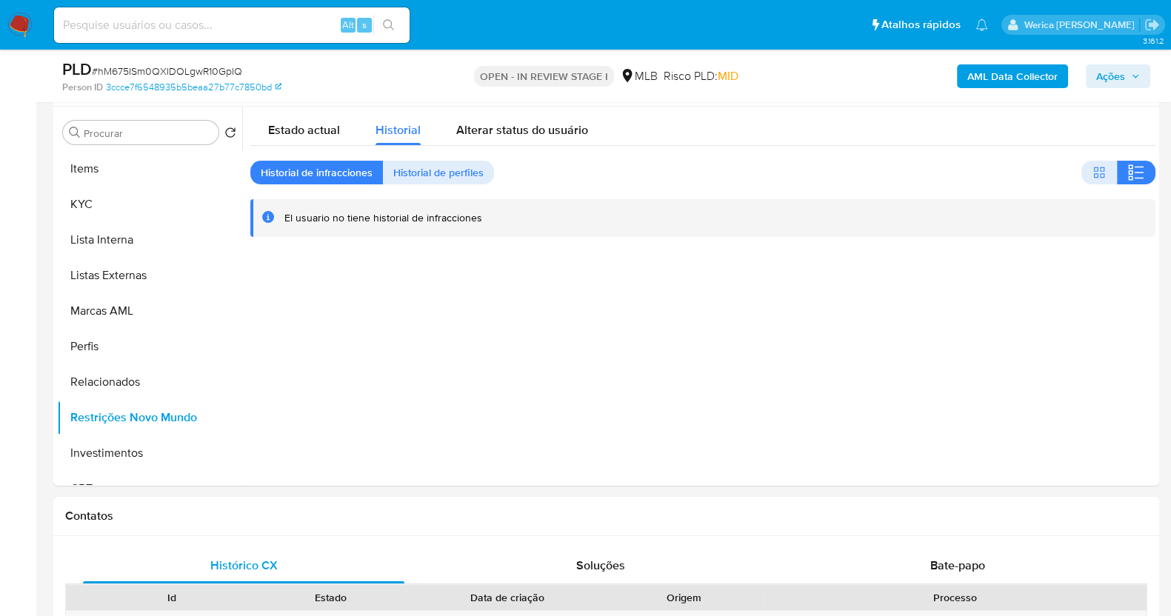
click at [850, 82] on div "AML Data Collector Ações" at bounding box center [971, 76] width 359 height 35
click at [969, 526] on div "Contatos" at bounding box center [606, 516] width 1106 height 39
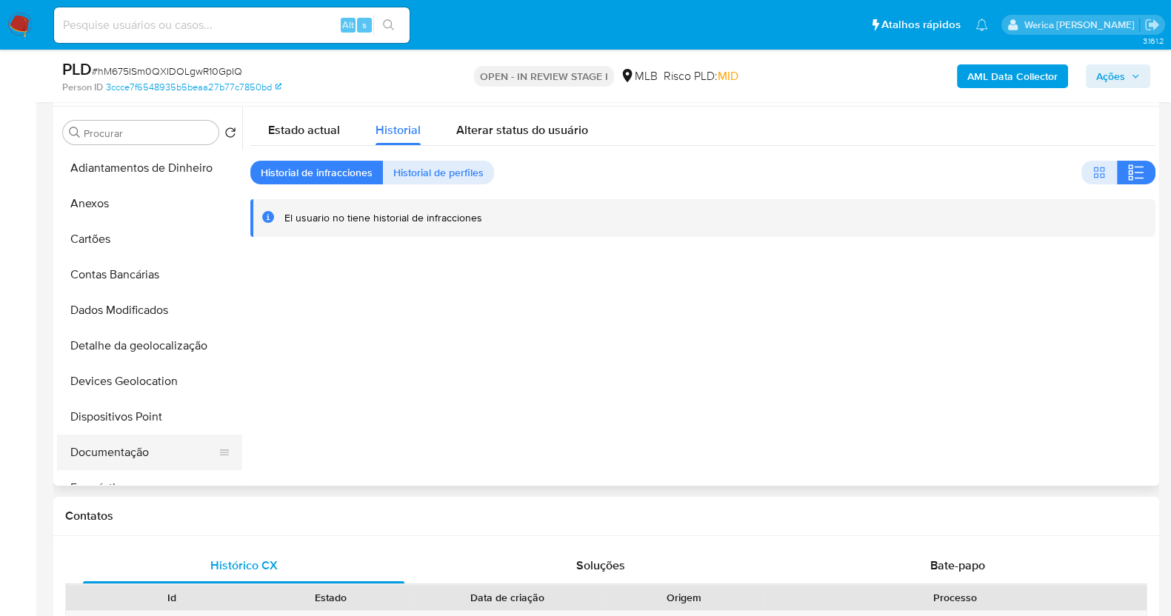
scroll to position [92, 0]
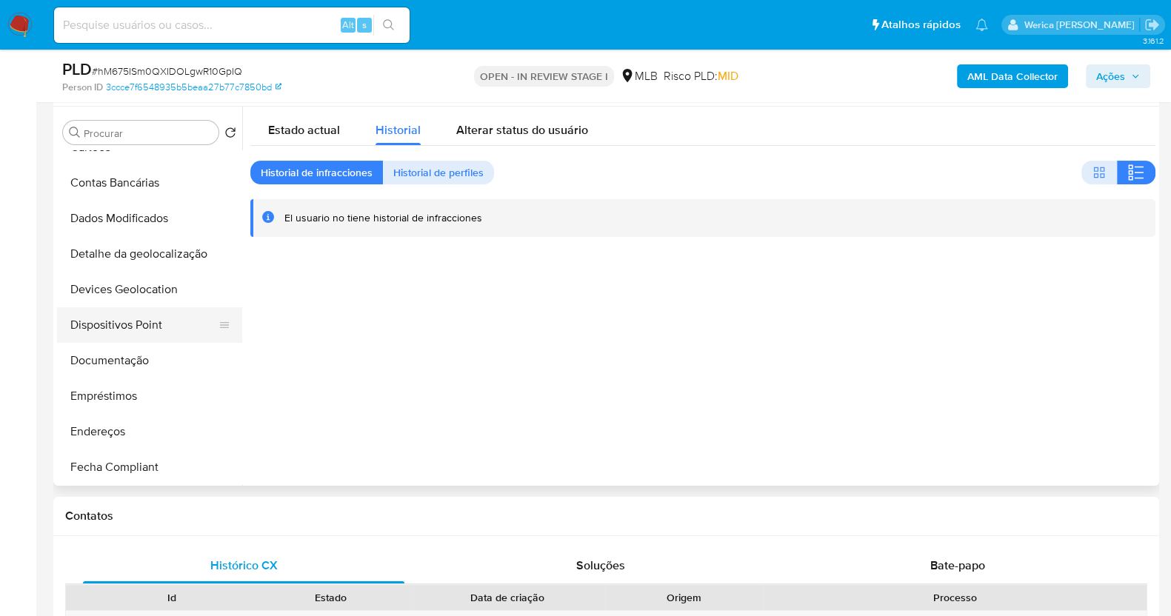
click at [122, 330] on button "Dispositivos Point" at bounding box center [143, 325] width 173 height 36
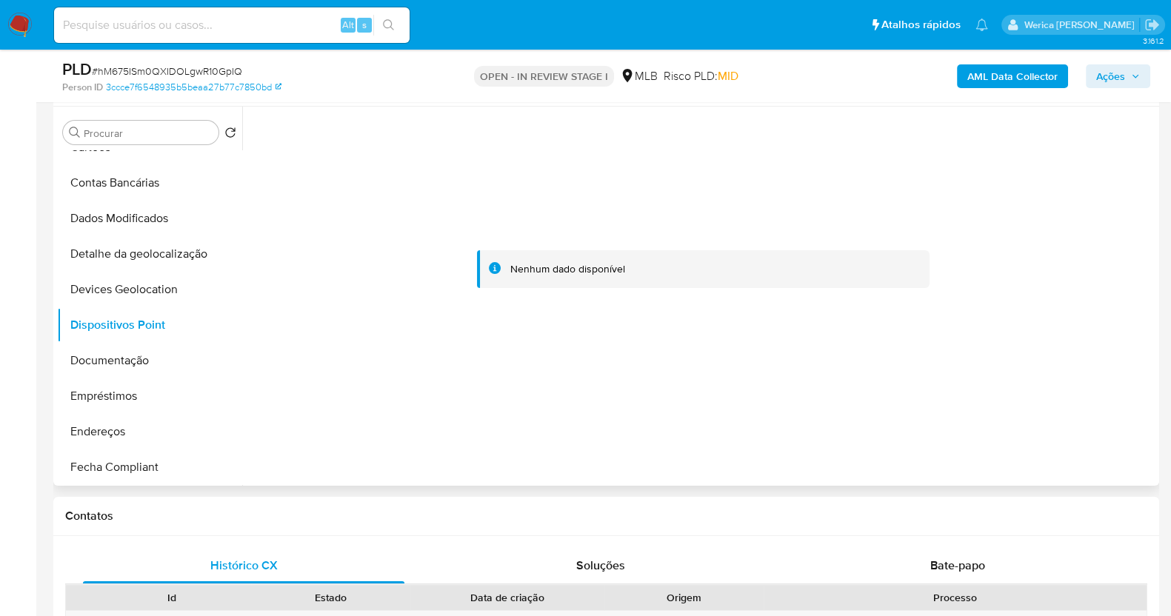
click at [1022, 359] on div at bounding box center [702, 270] width 905 height 326
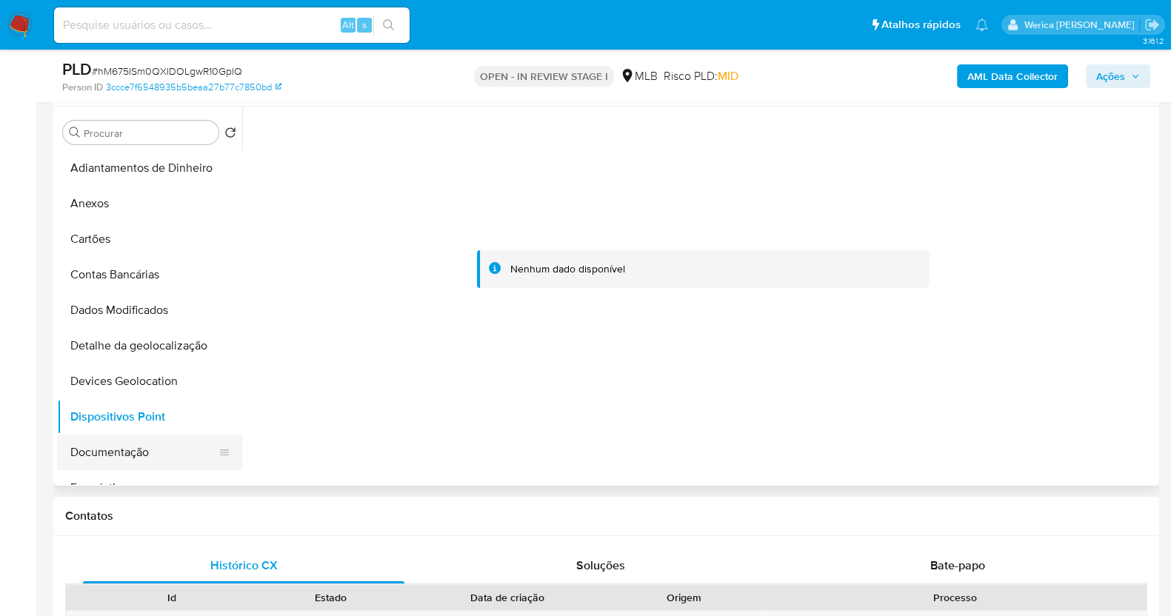
click at [141, 441] on button "Documentação" at bounding box center [143, 453] width 173 height 36
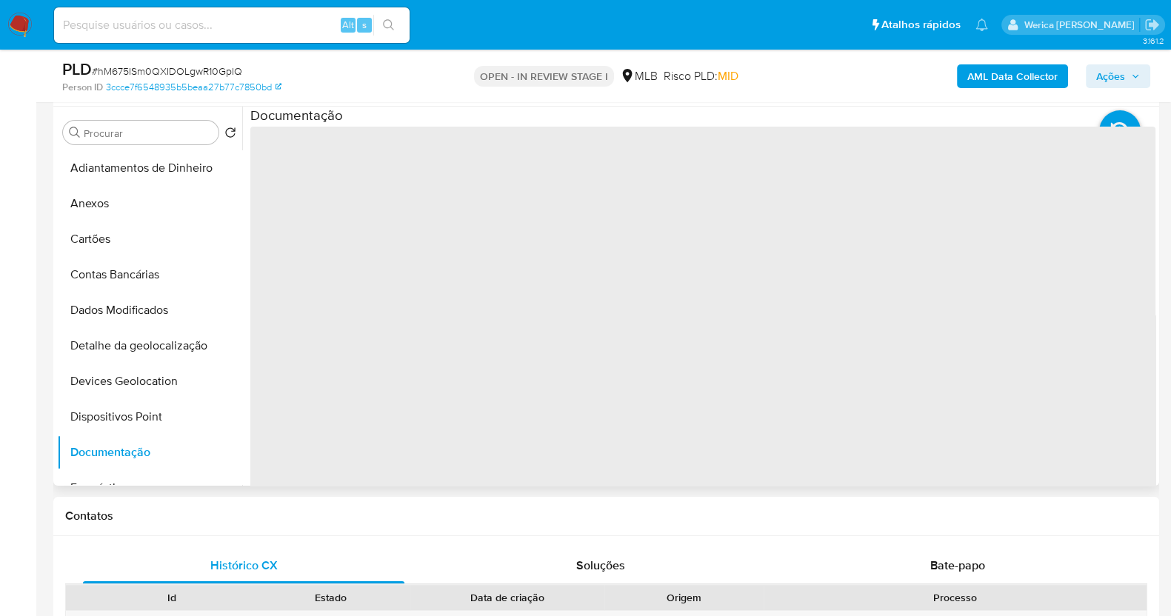
click at [347, 294] on span "‌" at bounding box center [702, 364] width 905 height 474
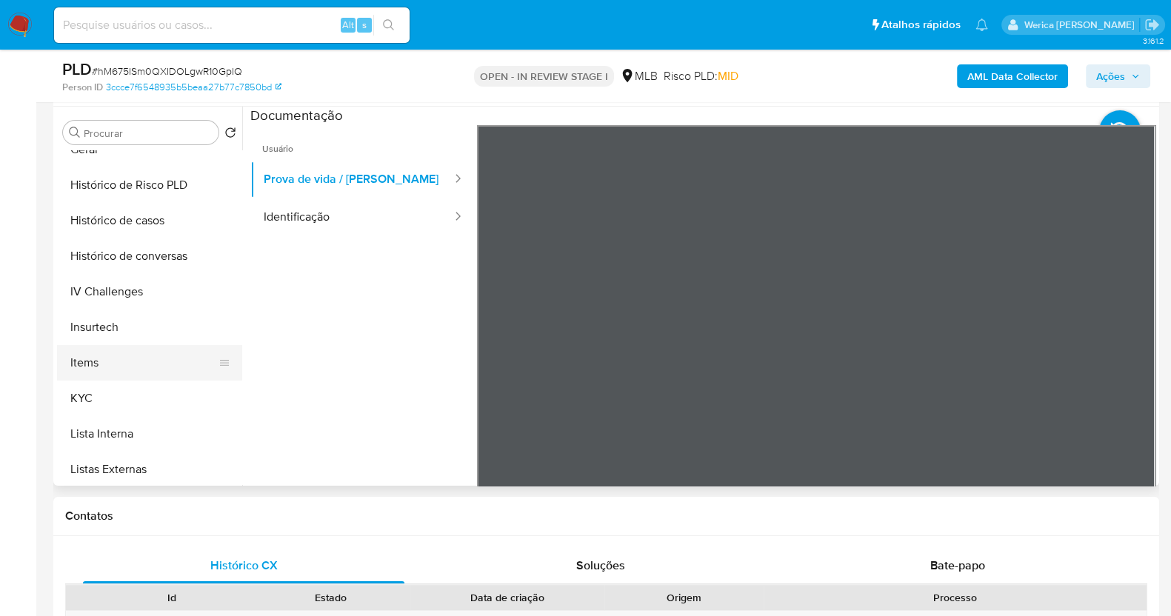
scroll to position [556, 0]
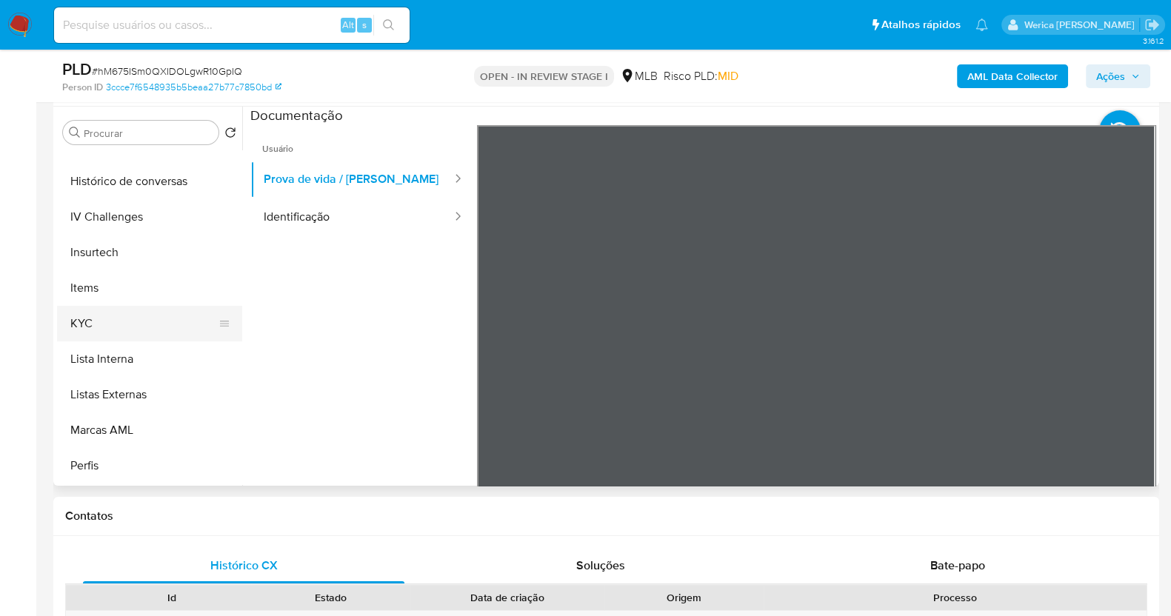
drag, startPoint x: 124, startPoint y: 317, endPoint x: 147, endPoint y: 313, distance: 23.4
click at [130, 315] on button "KYC" at bounding box center [143, 324] width 173 height 36
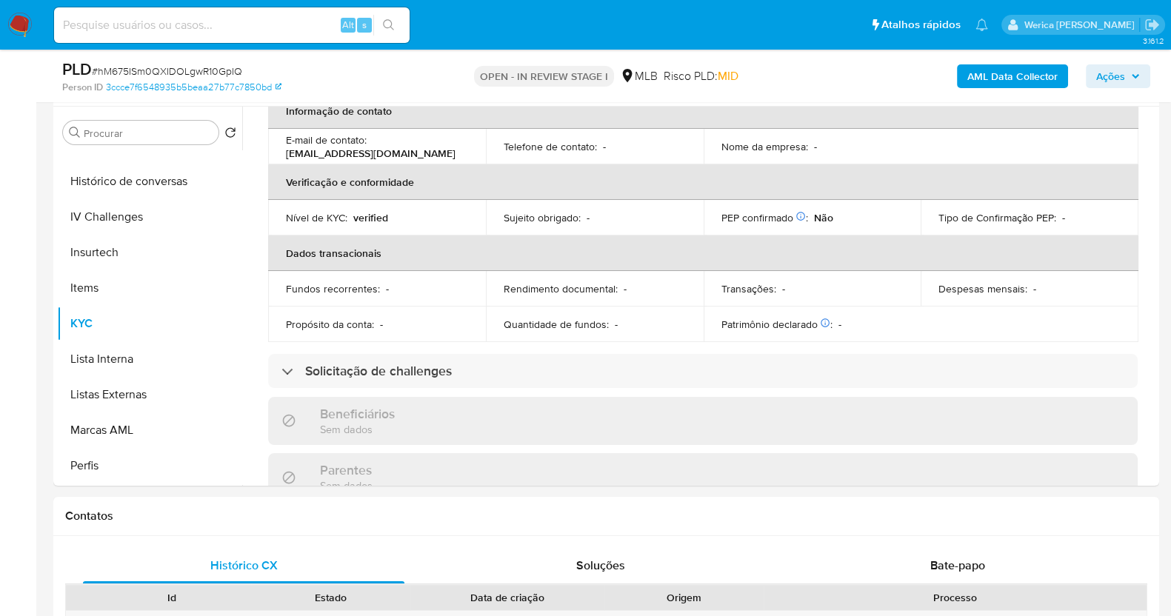
scroll to position [278, 0]
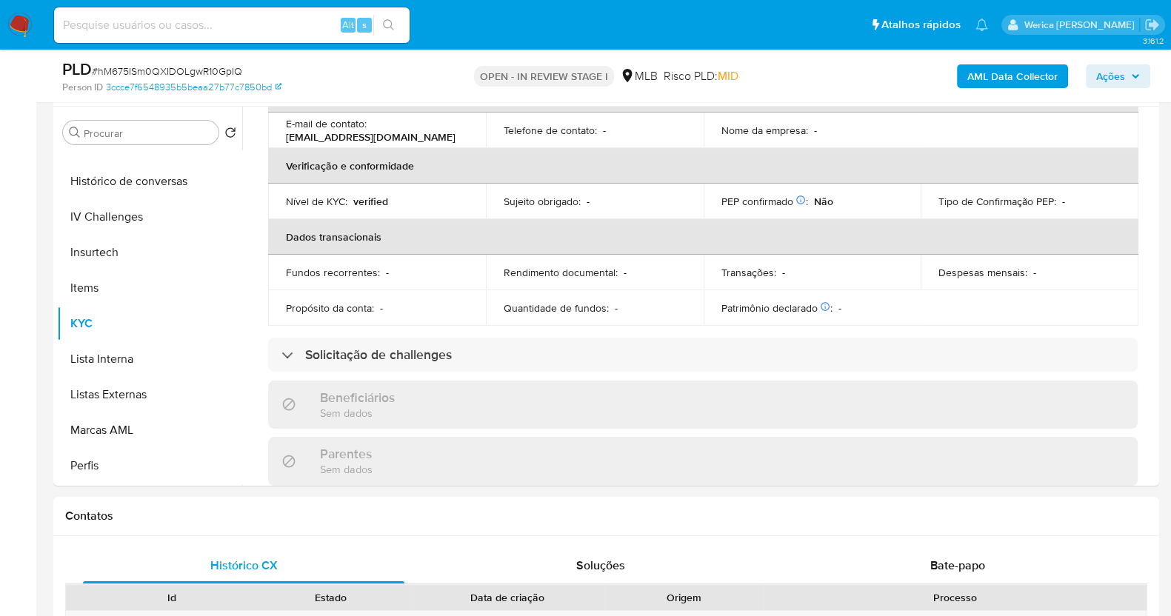
click at [993, 59] on div "AML Data Collector Ações" at bounding box center [971, 76] width 359 height 35
click at [996, 87] on b "AML Data Collector" at bounding box center [1012, 76] width 90 height 24
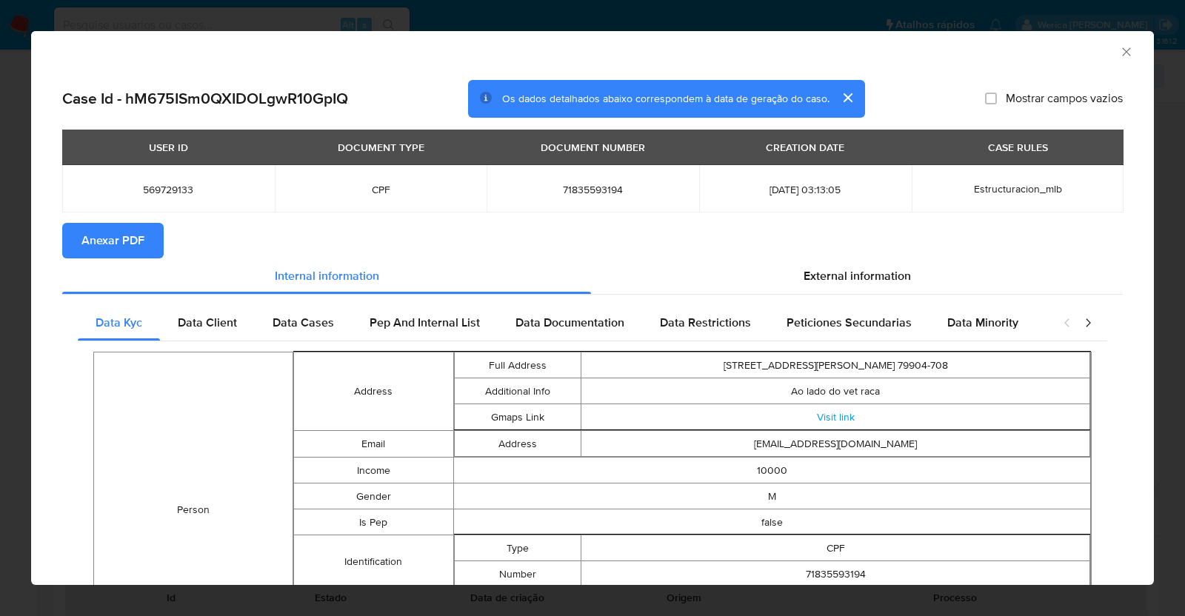
click at [135, 231] on span "Anexar PDF" at bounding box center [112, 240] width 63 height 33
click at [1119, 48] on icon "Fechar a janela" at bounding box center [1126, 51] width 15 height 15
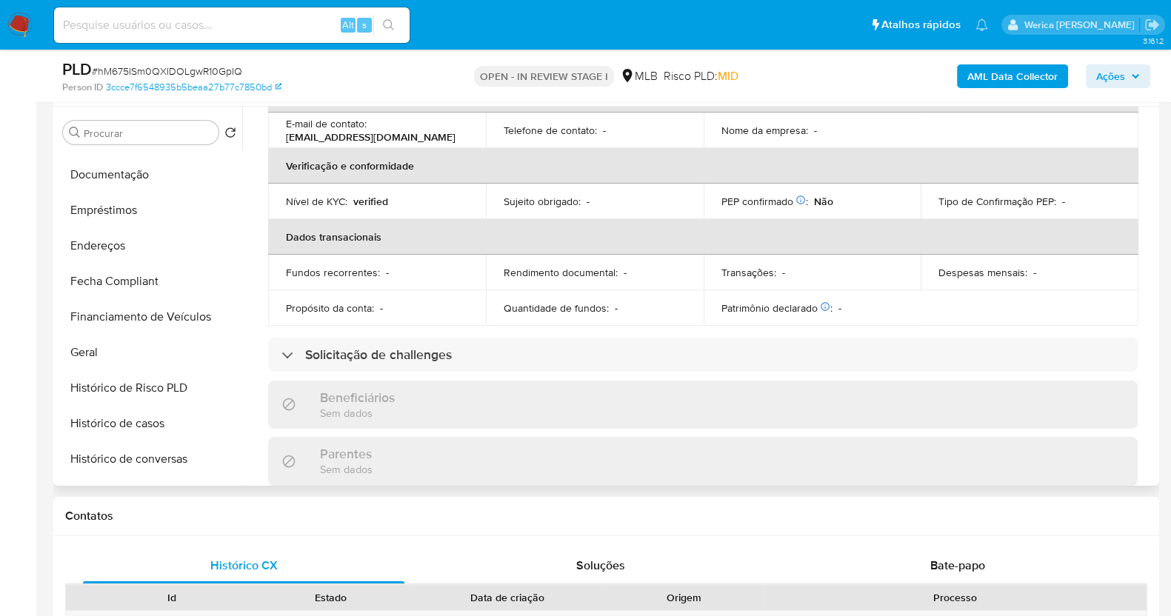
scroll to position [0, 0]
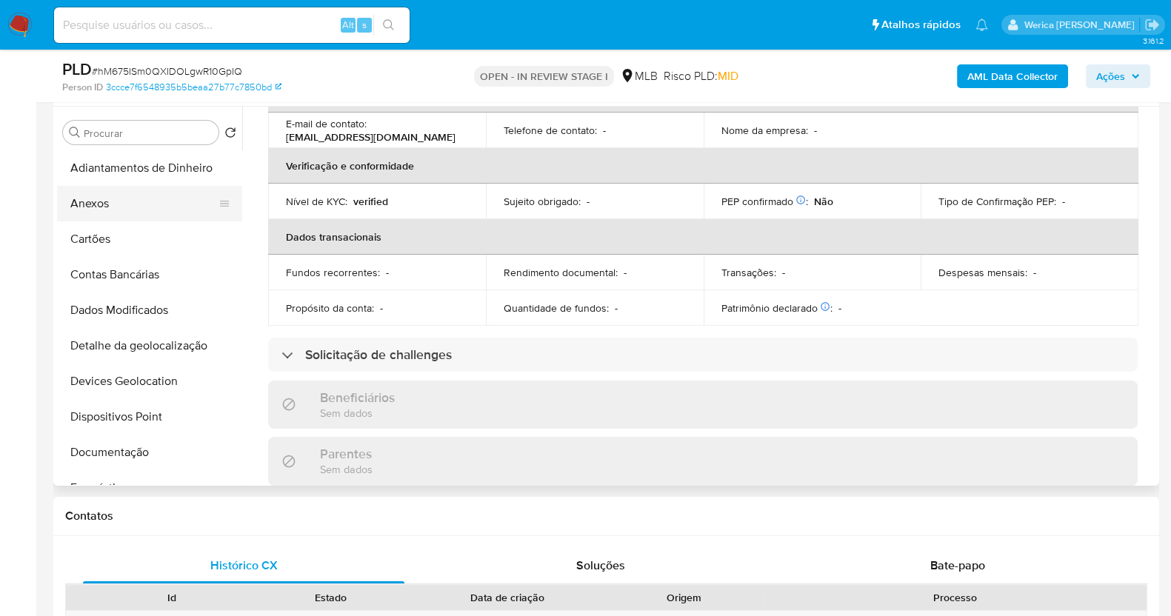
click at [111, 215] on button "Anexos" at bounding box center [143, 204] width 173 height 36
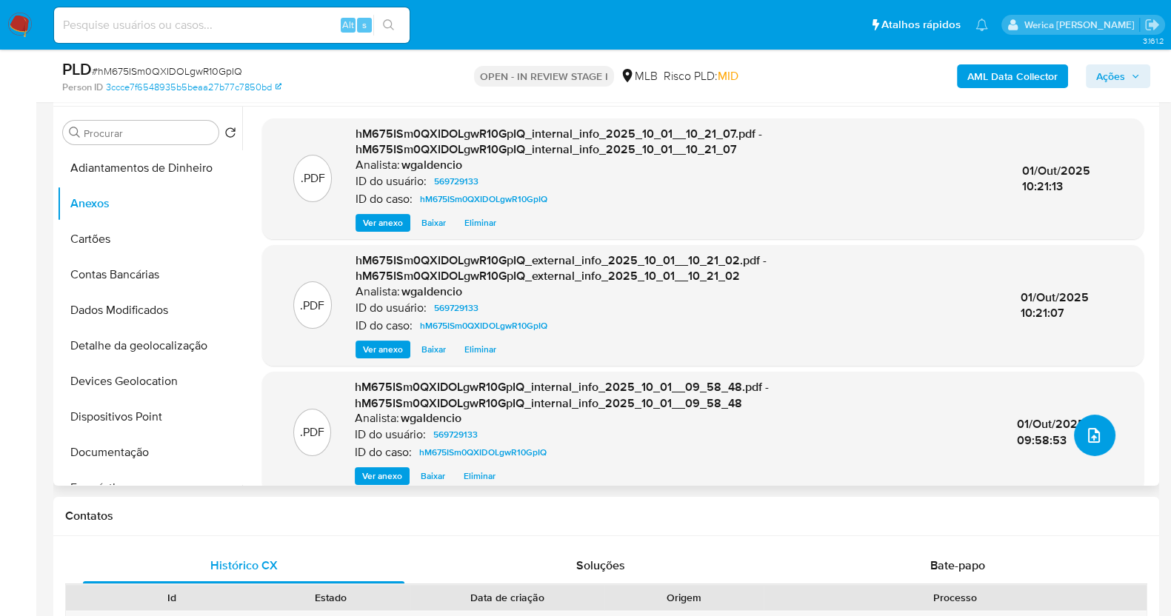
click at [1074, 442] on button "upload-file" at bounding box center [1094, 435] width 41 height 41
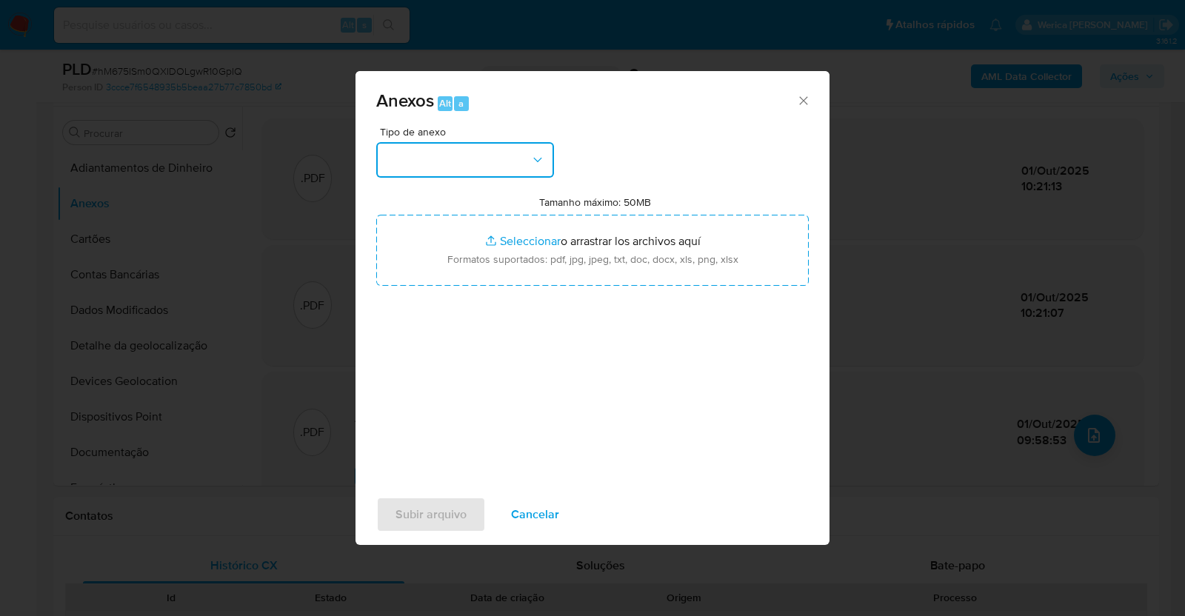
click at [456, 159] on button "button" at bounding box center [465, 160] width 178 height 36
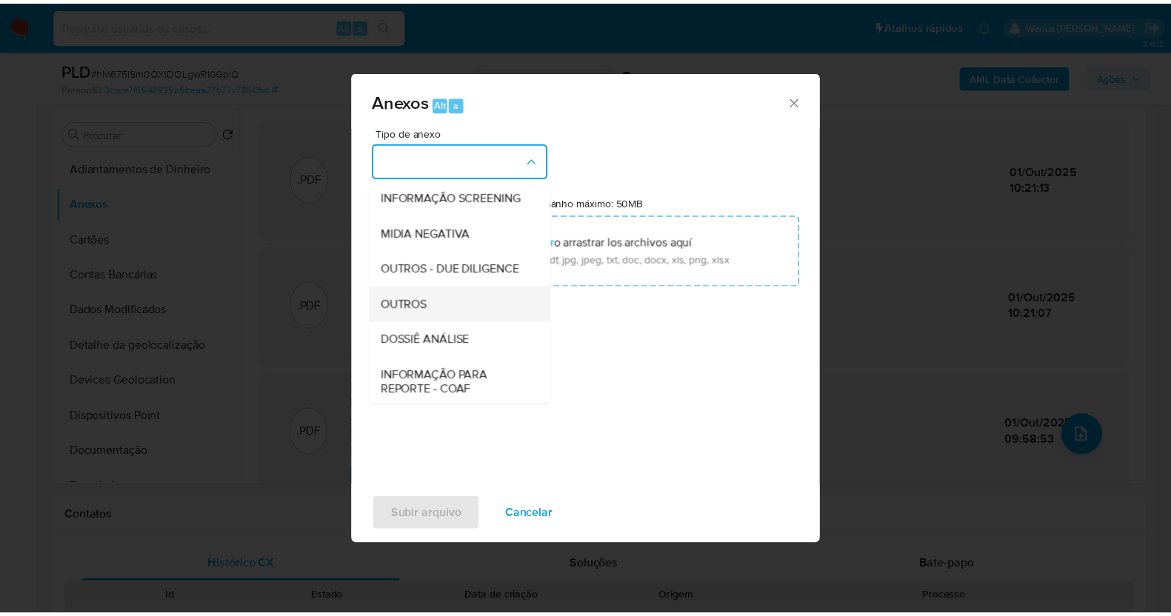
scroll to position [184, 0]
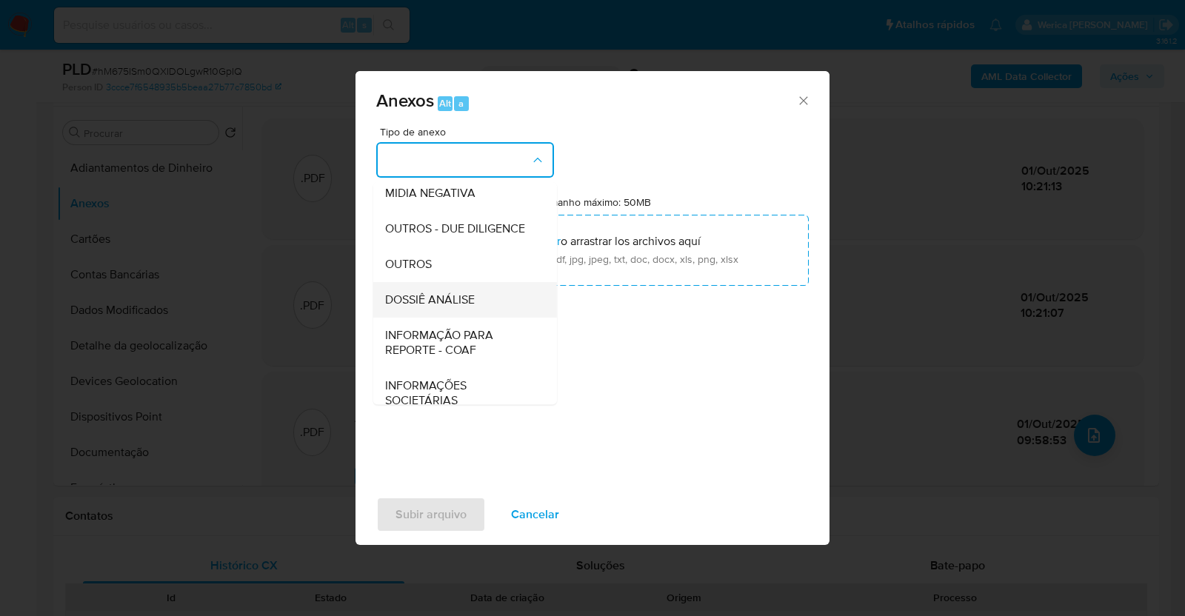
click at [448, 307] on span "DOSSIÊ ANÁLISE" at bounding box center [430, 300] width 90 height 15
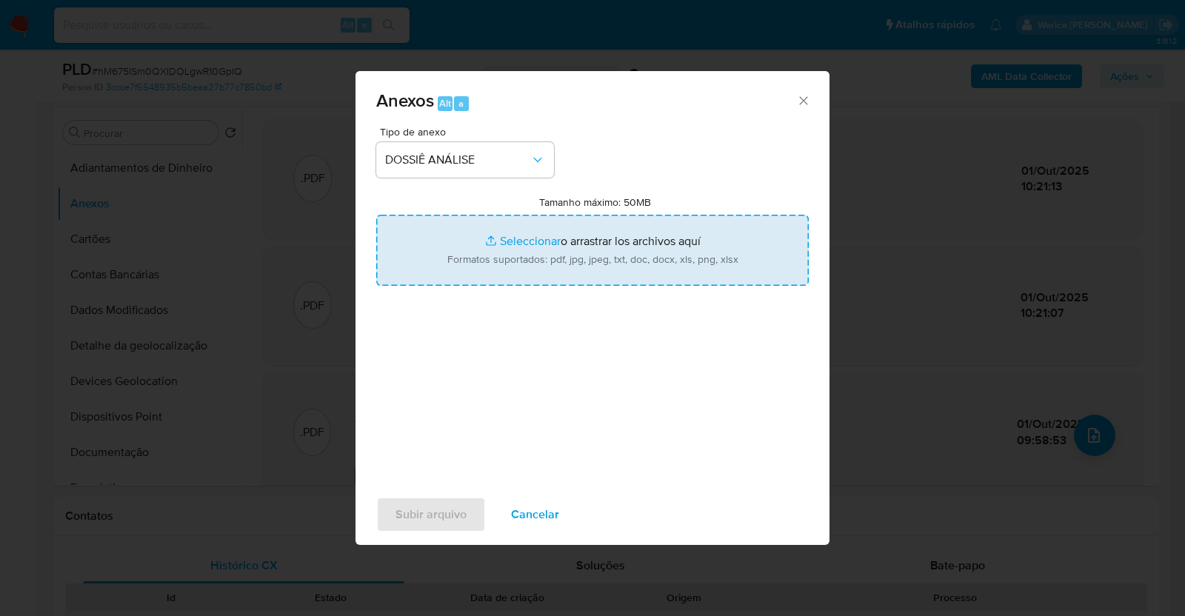
click at [521, 272] on input "Tamanho máximo: 50MB Seleccionar archivos" at bounding box center [592, 250] width 433 height 71
type input "C:\fakepath\SAR - XXXXX - CPF 71835593194 - ENZO ROSSATTI FRETES (1).pdf"
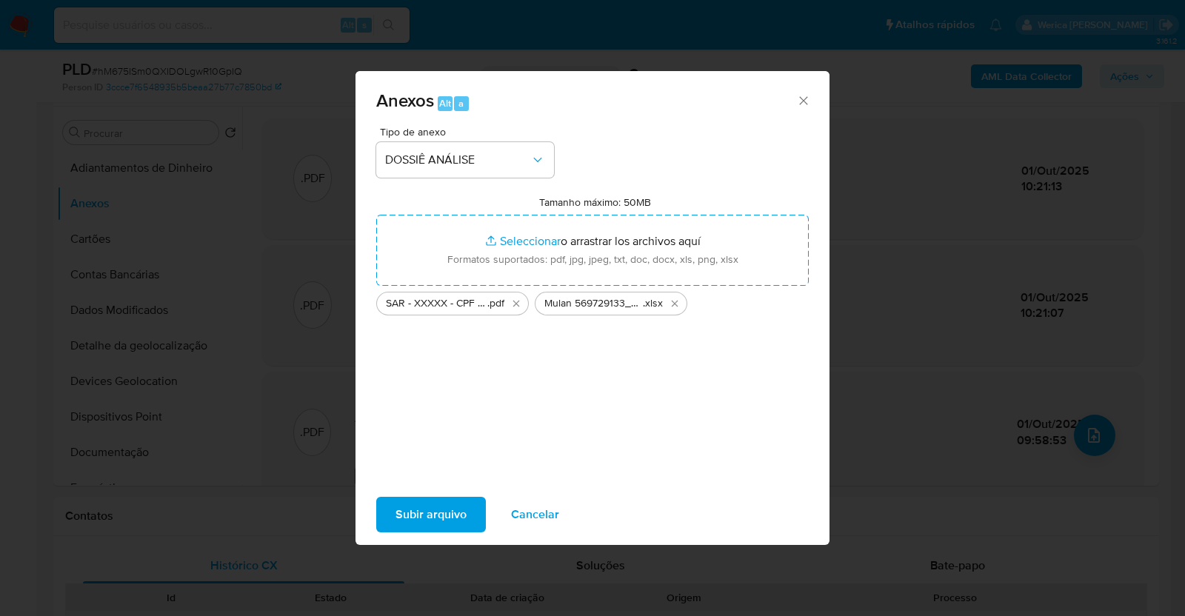
click at [421, 512] on span "Subir arquivo" at bounding box center [431, 515] width 71 height 33
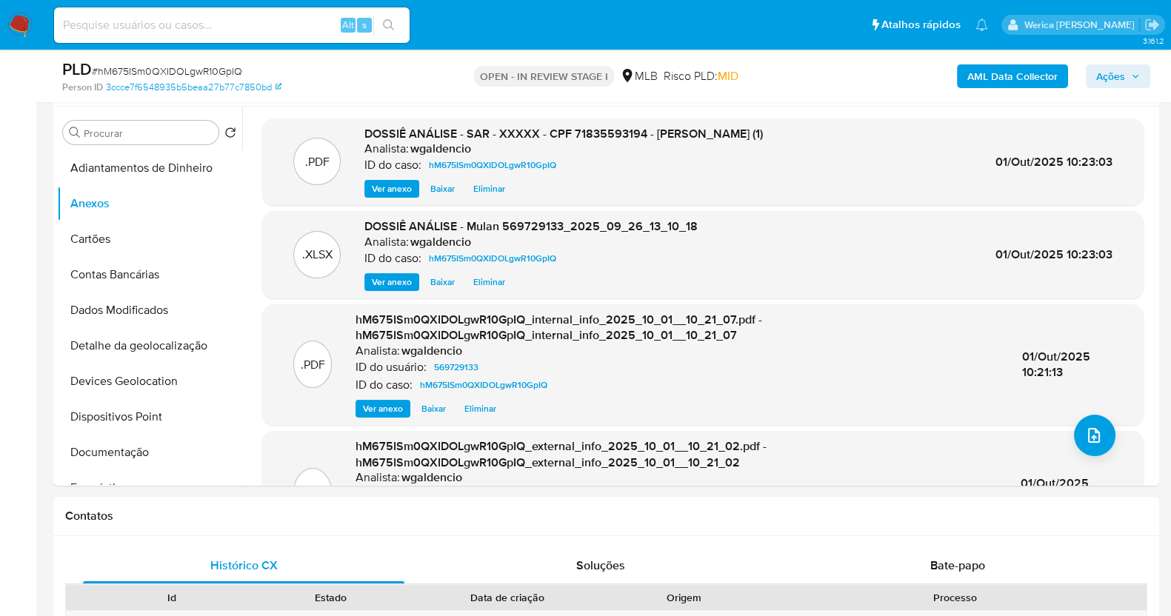
click at [1128, 73] on span "Ações" at bounding box center [1118, 76] width 44 height 21
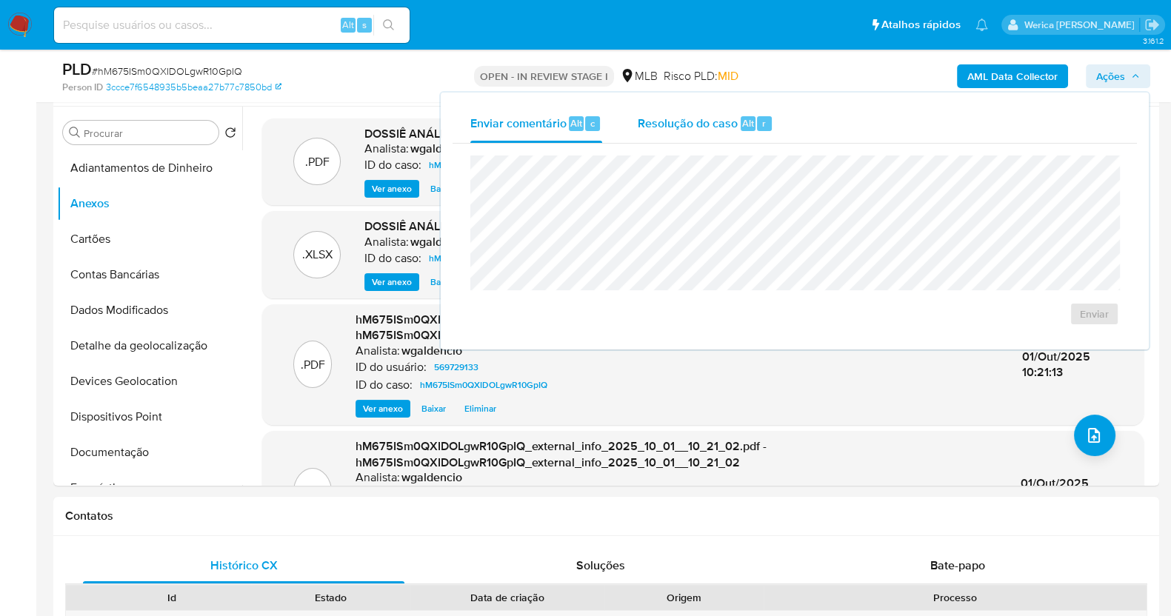
click at [711, 130] on span "Resolução do caso" at bounding box center [688, 122] width 100 height 17
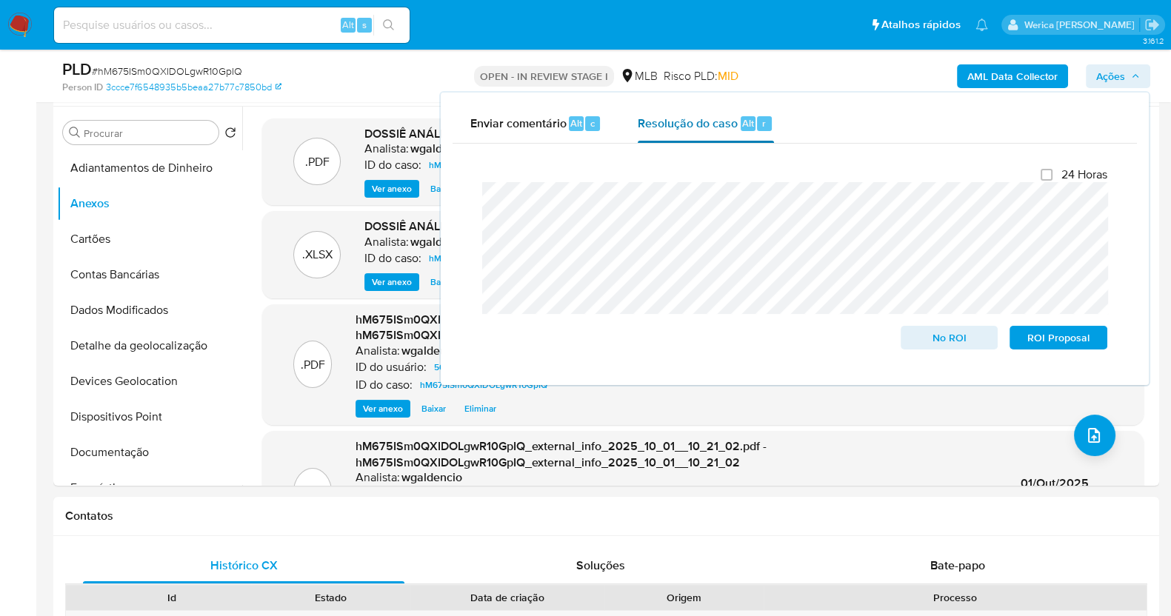
scroll to position [0, 0]
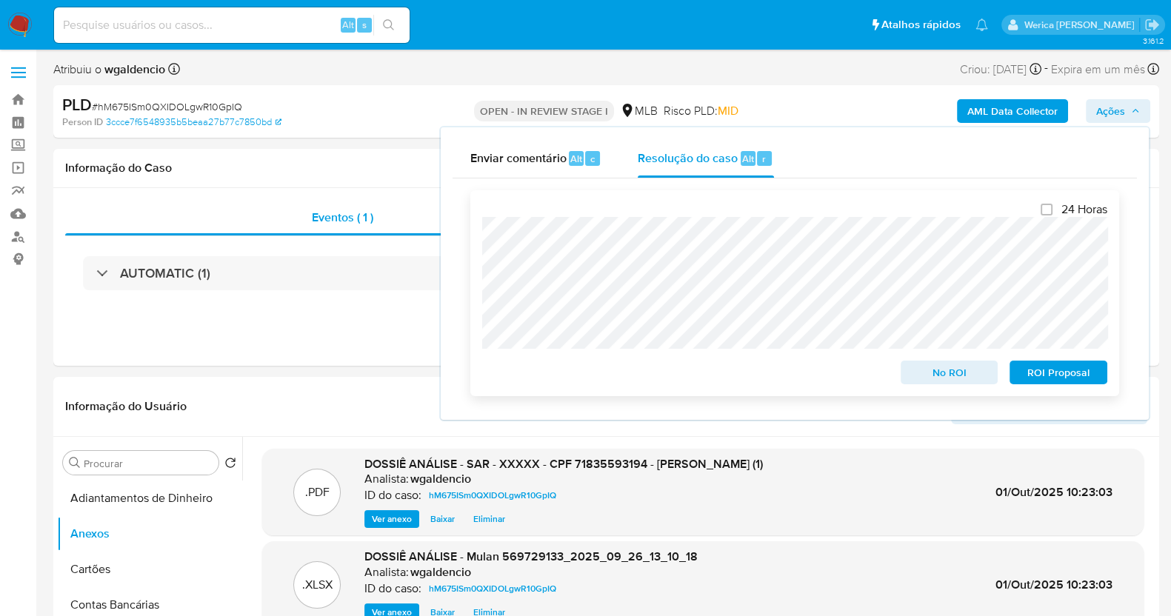
click at [1048, 374] on span "ROI Proposal" at bounding box center [1058, 372] width 77 height 21
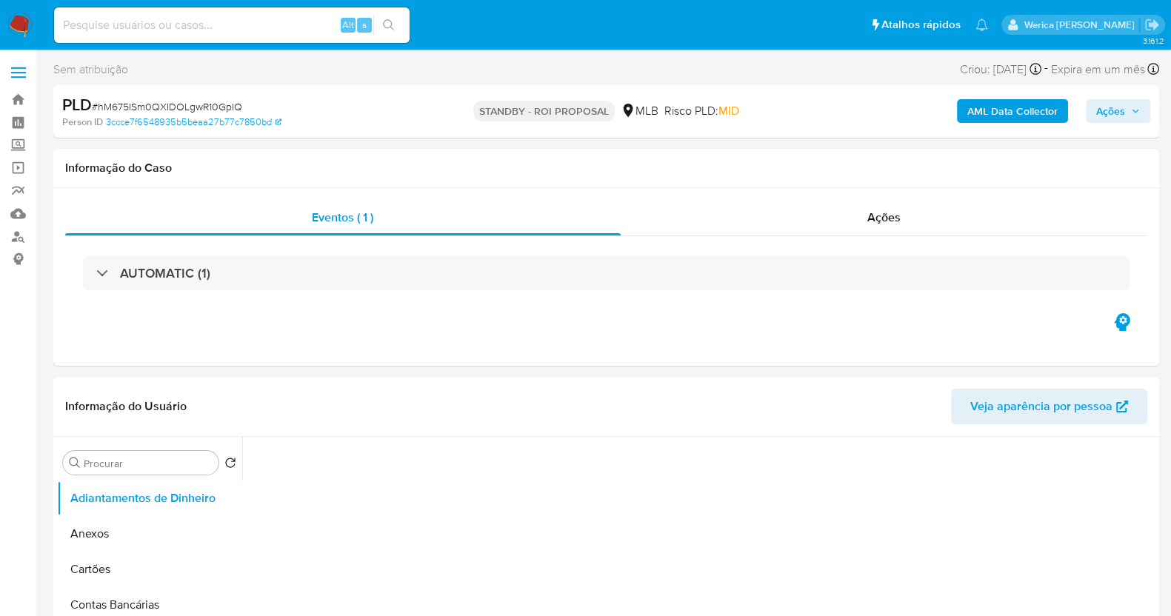
select select "10"
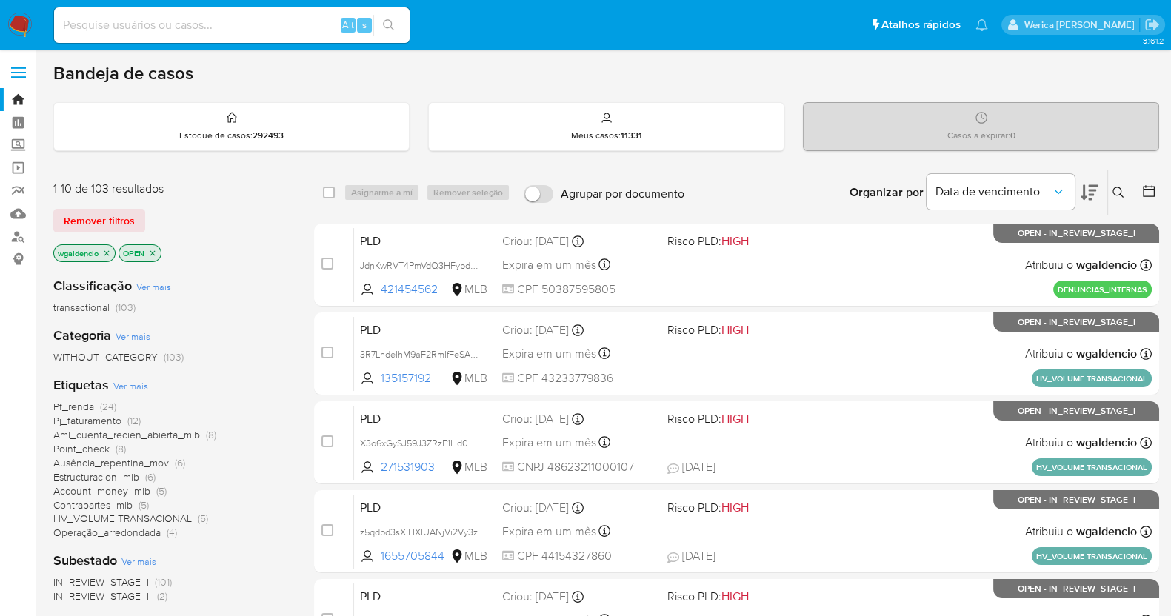
click at [104, 472] on span "Estructuracion_mlb" at bounding box center [96, 477] width 86 height 15
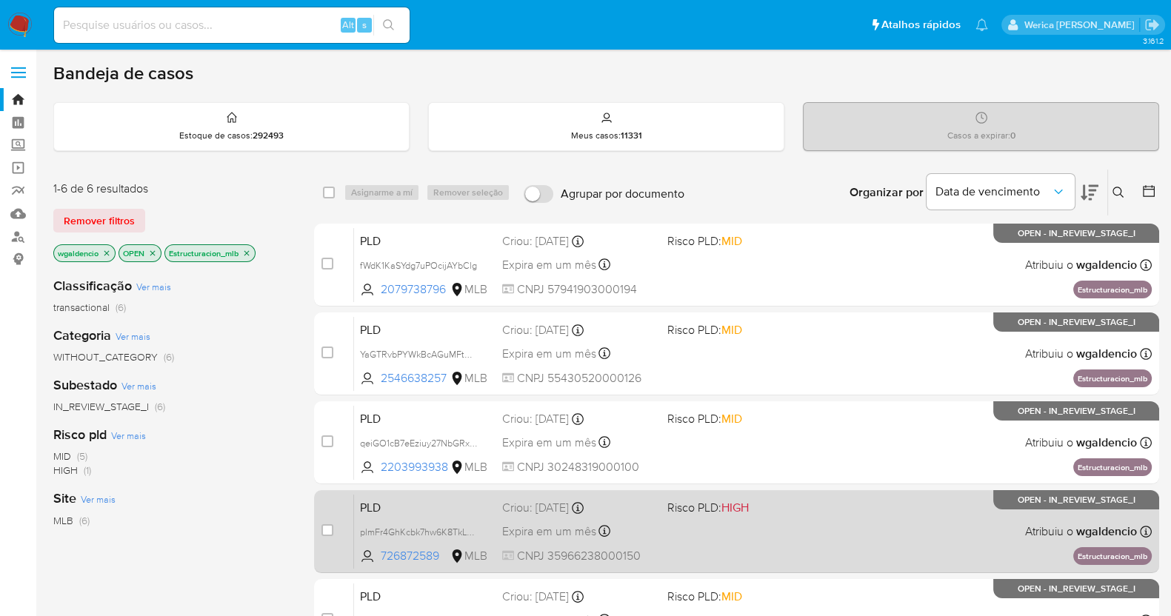
scroll to position [278, 0]
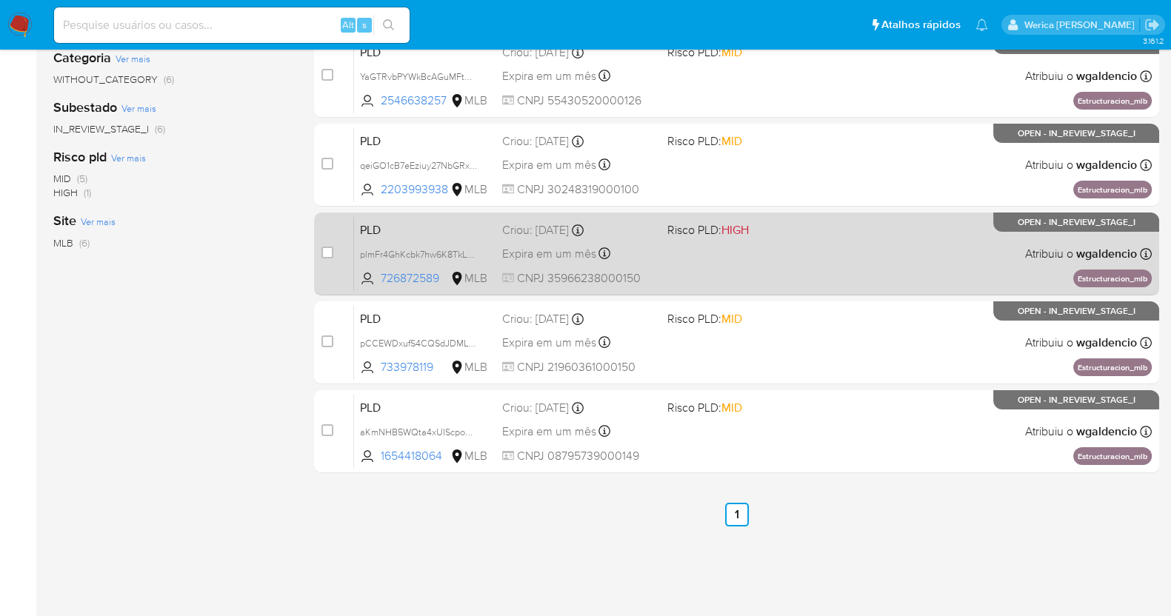
click at [813, 283] on div "PLD plmFr4GhKcbk7hw6K8TkLOPU 726872589 MLB Risco PLD: HIGH Criou: 12/09/2025 Cr…" at bounding box center [753, 253] width 798 height 75
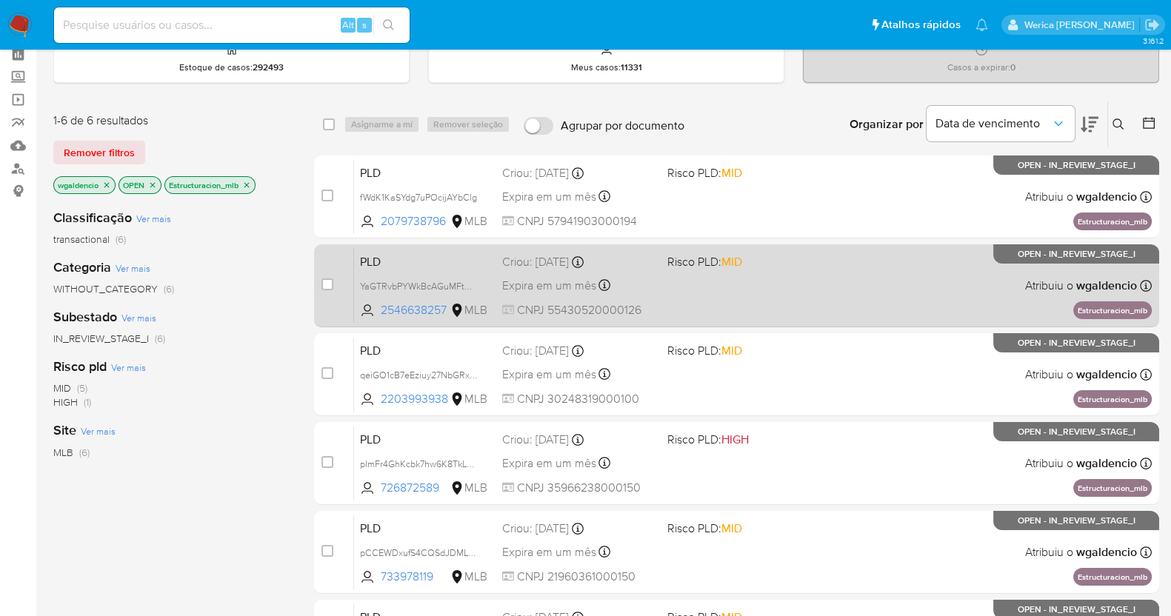
scroll to position [0, 0]
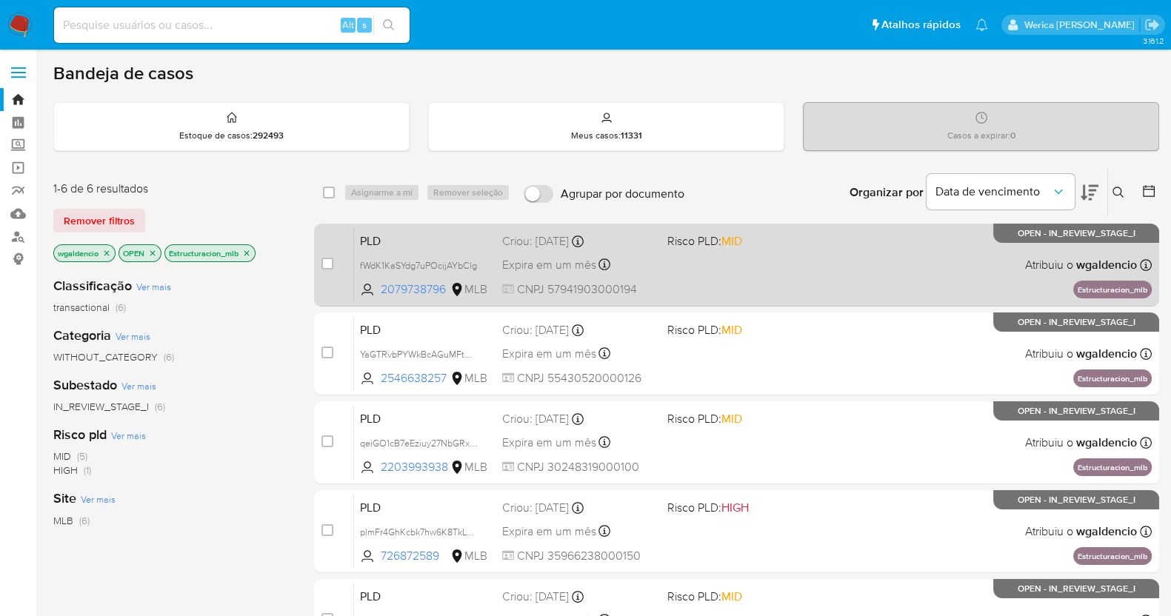
click at [819, 263] on span at bounding box center [743, 264] width 153 height 3
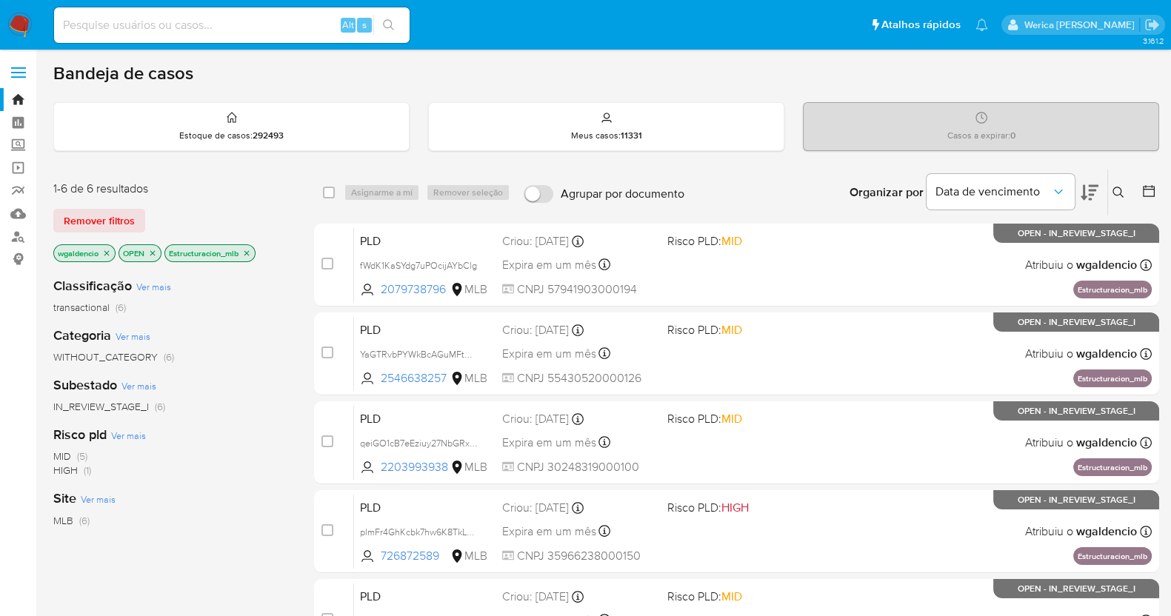
click at [250, 252] on icon "close-filter" at bounding box center [246, 253] width 9 height 9
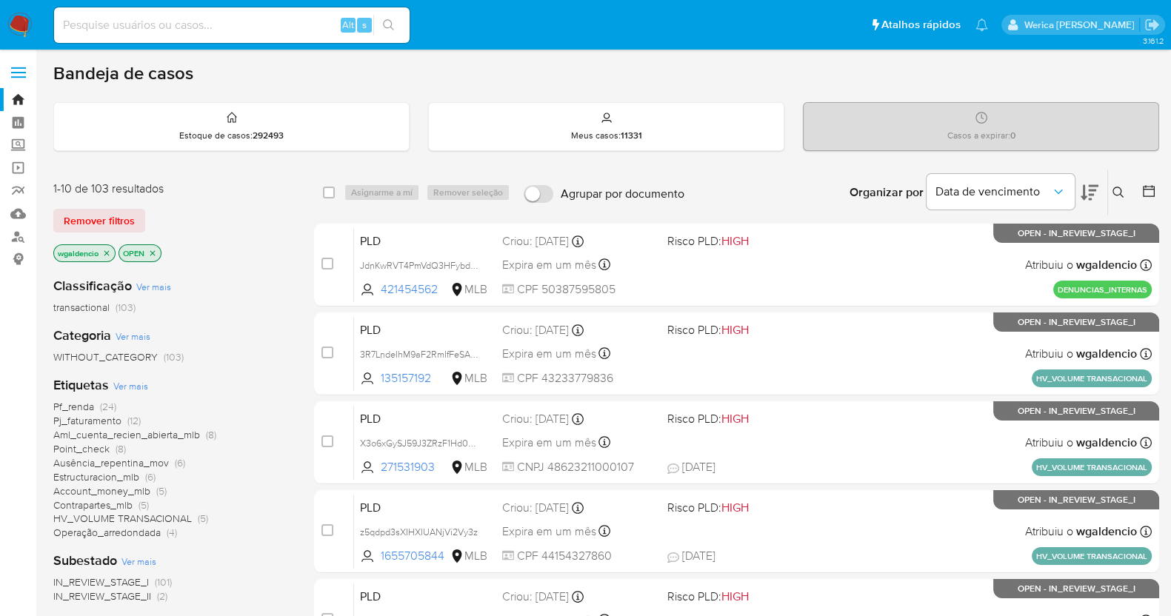
drag, startPoint x: 143, startPoint y: 376, endPoint x: 135, endPoint y: 379, distance: 8.4
click at [135, 379] on div "Etiquetas Ver mais Pf_renda (24) Pj_faturamento (12) Aml_cuenta_recien_abierta_…" at bounding box center [171, 458] width 237 height 164
click at [135, 383] on span "Ver mais" at bounding box center [130, 385] width 35 height 13
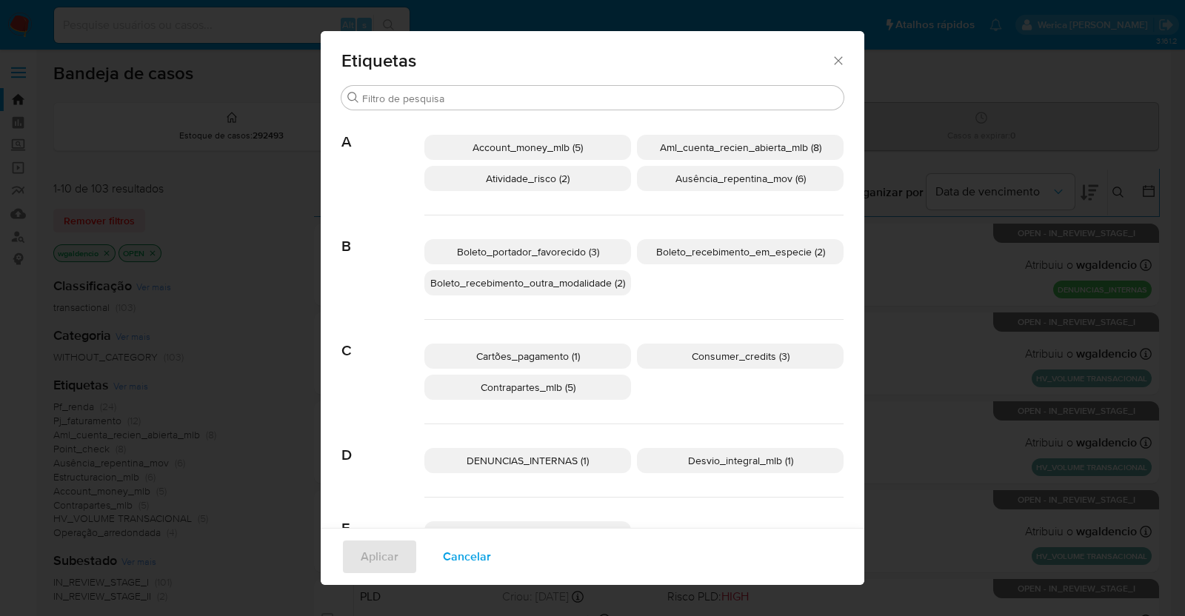
click at [584, 260] on p "Boleto_portador_favorecido (3)" at bounding box center [527, 251] width 207 height 25
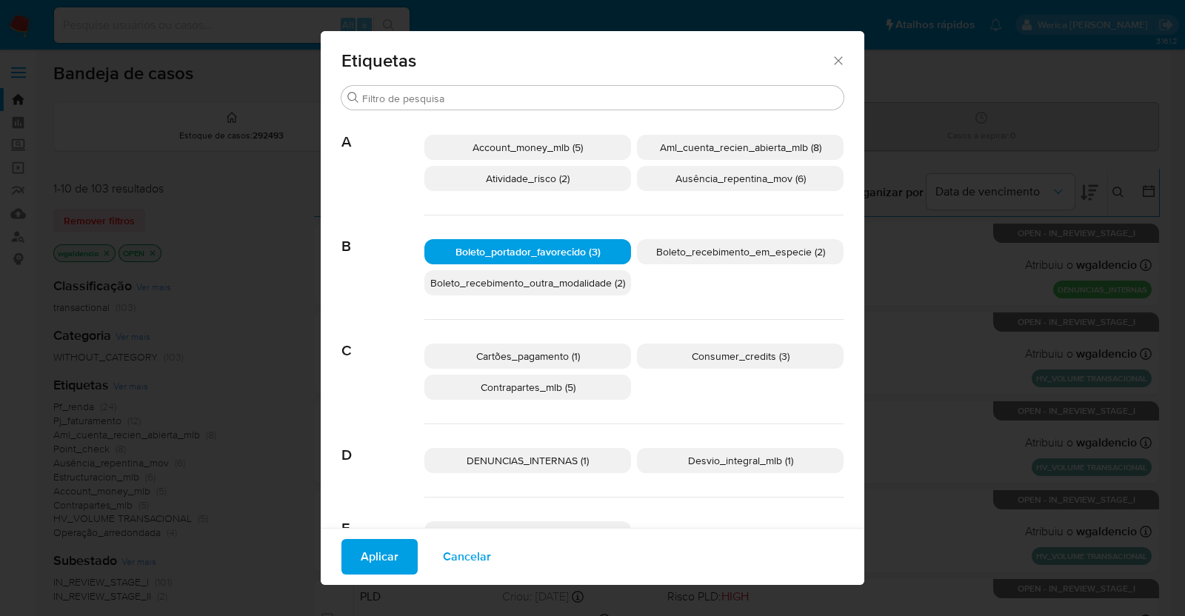
click at [573, 260] on p "Boleto_portador_favorecido (3)" at bounding box center [527, 251] width 207 height 25
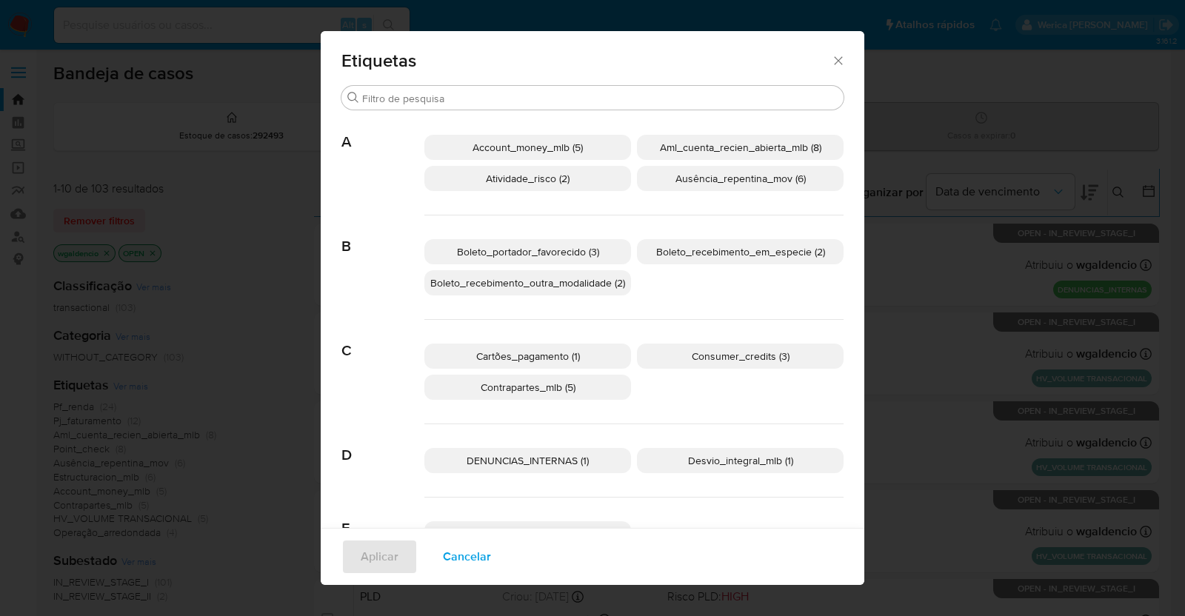
click at [573, 260] on p "Boleto_portador_favorecido (3)" at bounding box center [527, 251] width 207 height 25
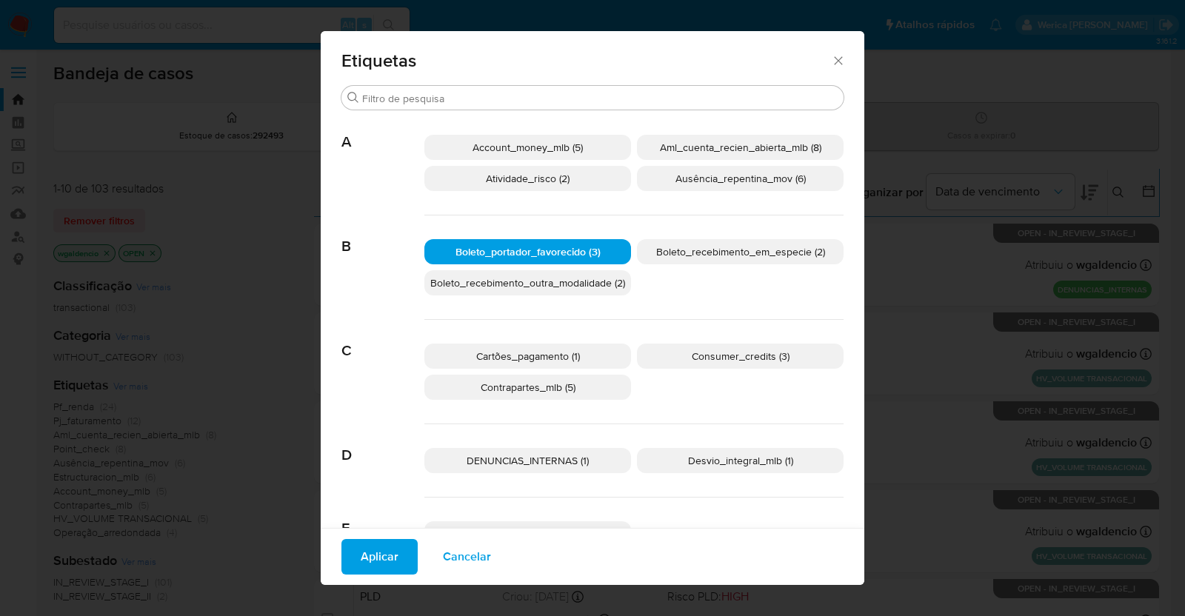
click at [387, 559] on span "Aplicar" at bounding box center [380, 557] width 38 height 33
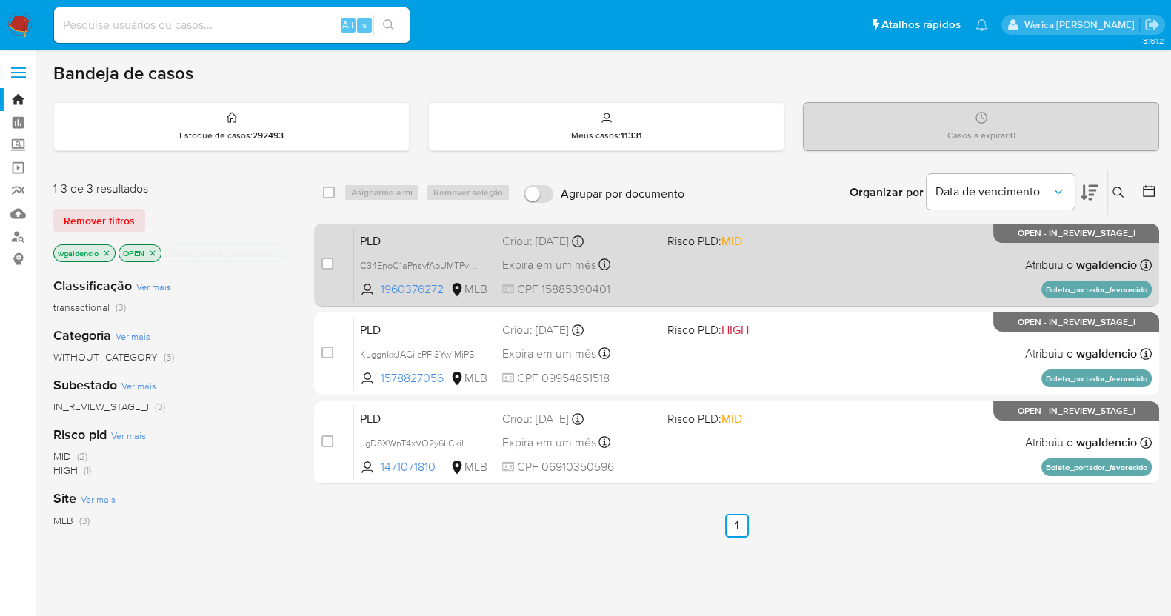
click at [752, 273] on div "PLD C34EnoC1aPnsvfApUMTPvv7w 1960376272 MLB Risco PLD: MID Criou: 12/09/2025 Cr…" at bounding box center [753, 264] width 798 height 75
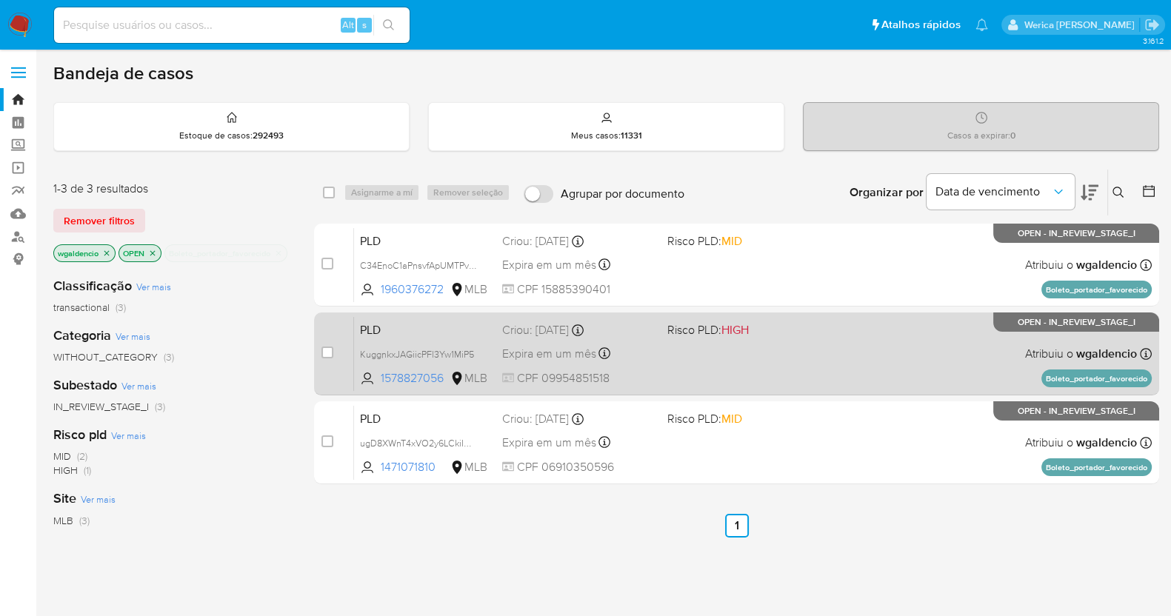
click at [841, 329] on div "PLD KuggnkxJAGiicPFl3Yw1MiP5 1578827056 MLB Risco PLD: HIGH Criou: 12/09/2025 C…" at bounding box center [753, 353] width 798 height 75
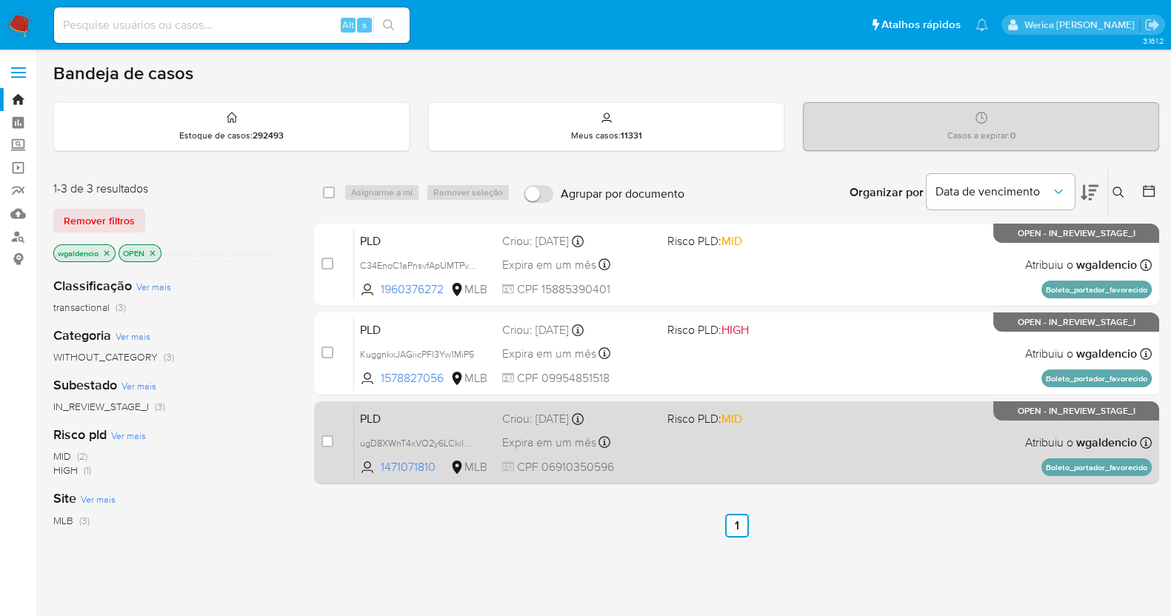
click at [772, 453] on div "PLD ugD8XWnT4xVO2y6LCkiIMtPQ 1471071810 MLB Risco PLD: MID Criou: 12/09/2025 Cr…" at bounding box center [753, 442] width 798 height 75
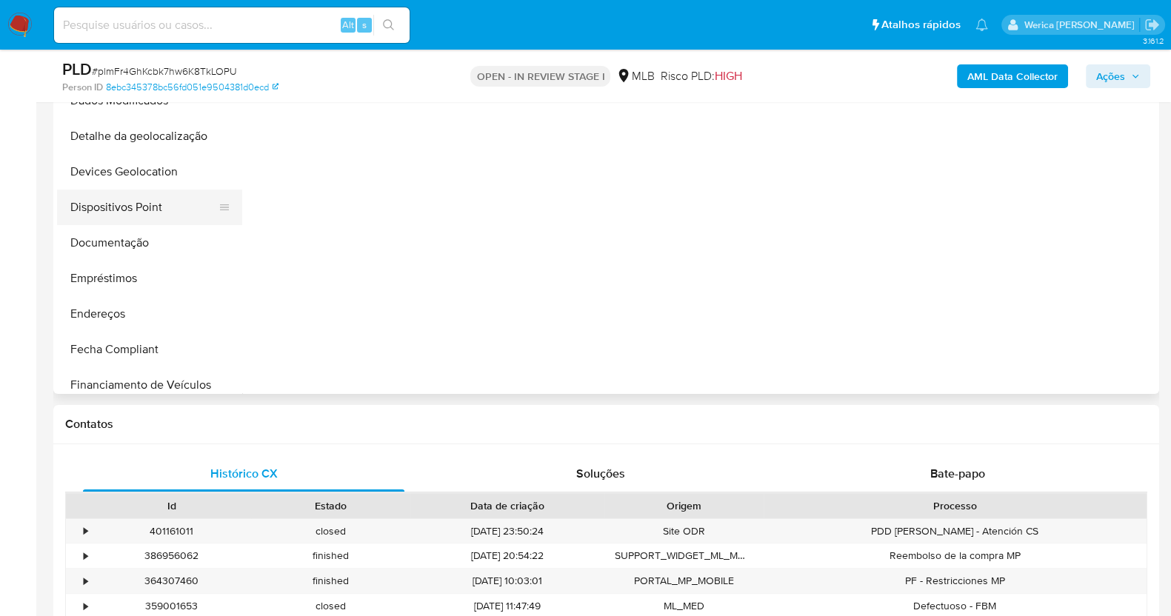
scroll to position [184, 0]
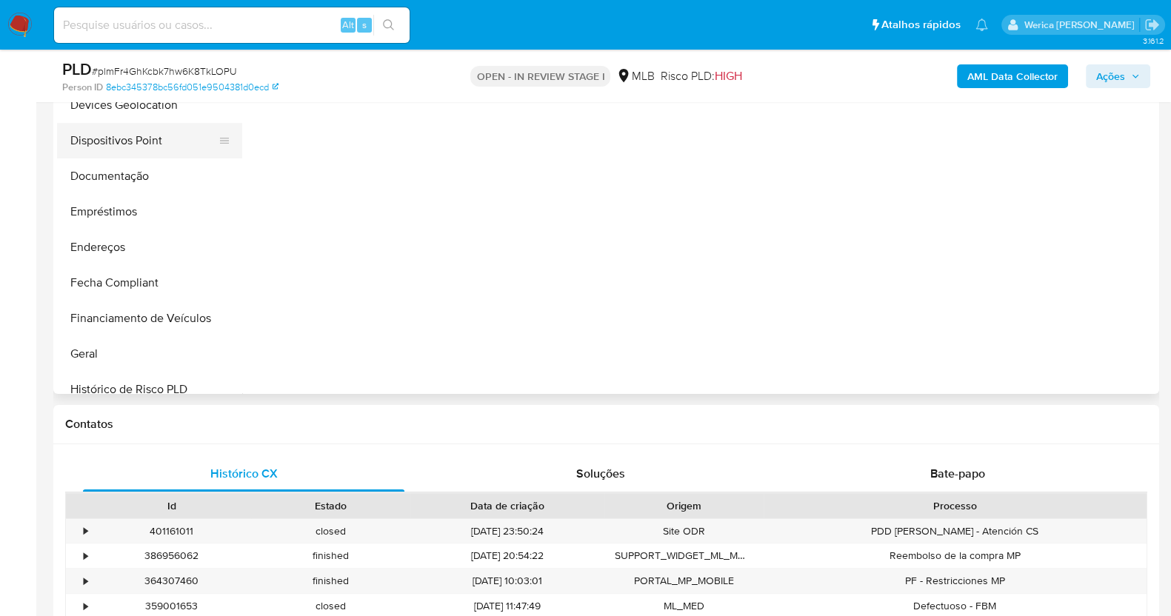
select select "10"
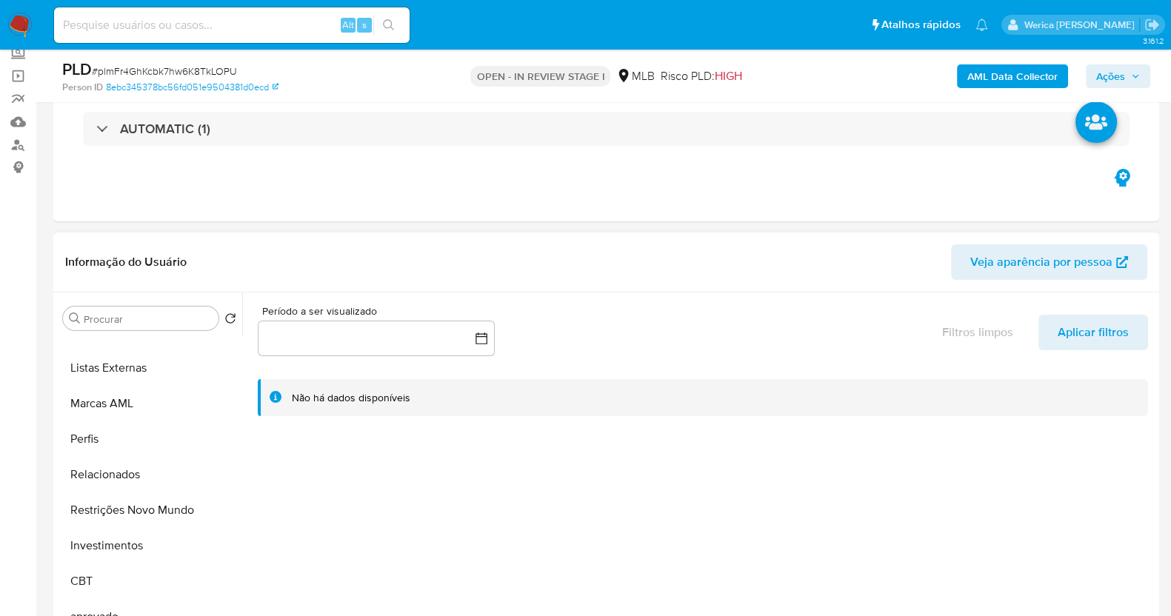
scroll to position [398, 0]
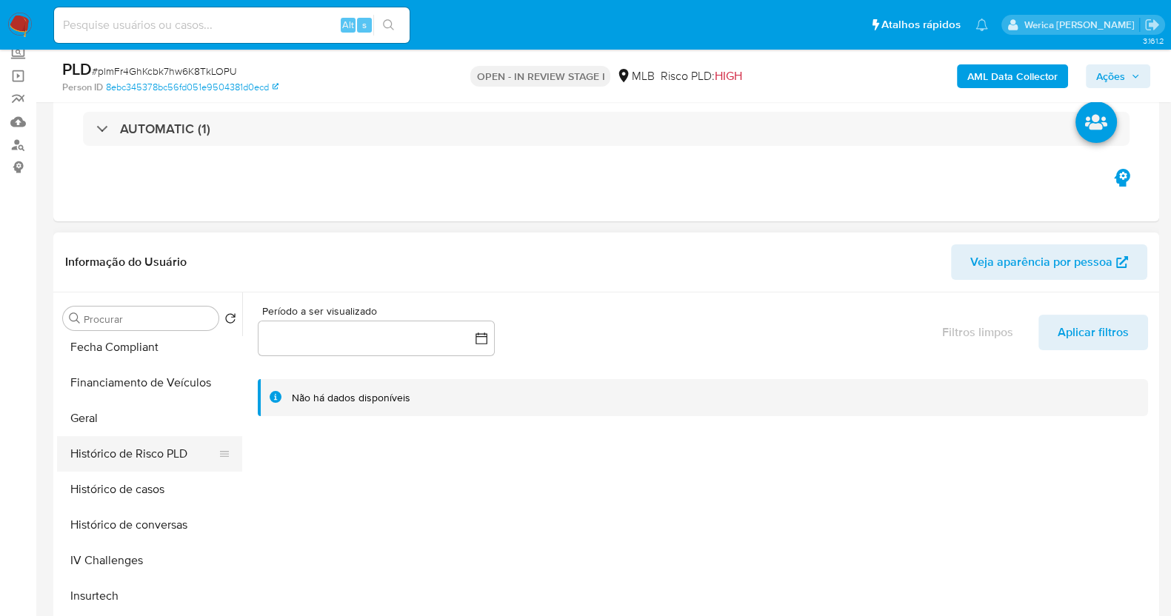
click at [111, 445] on button "Histórico de Risco PLD" at bounding box center [143, 454] width 173 height 36
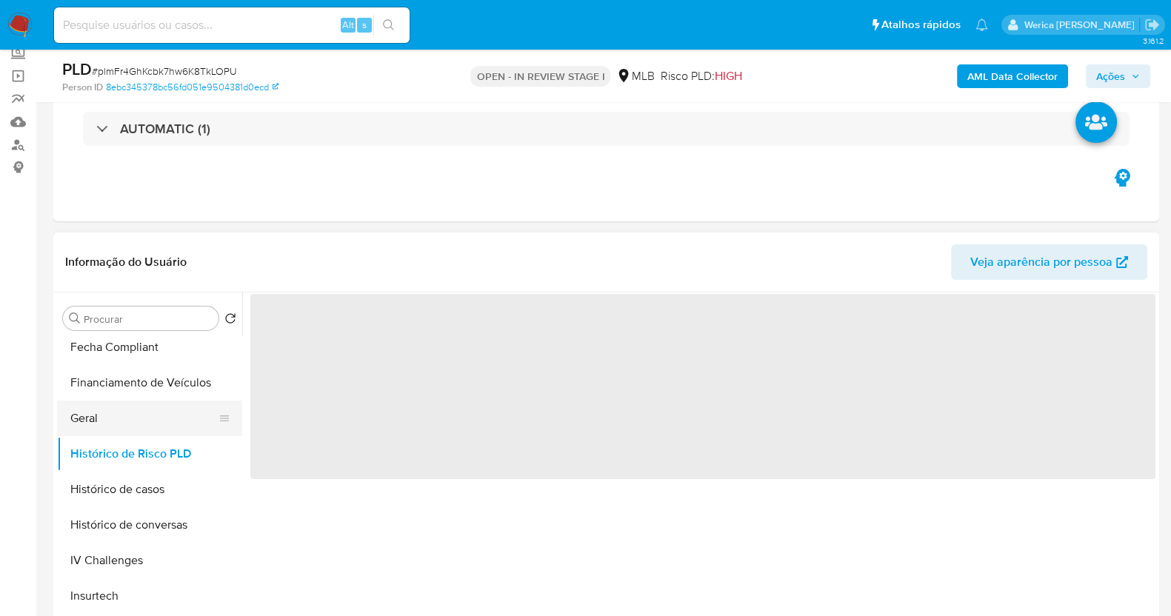
click at [96, 416] on button "Geral" at bounding box center [143, 419] width 173 height 36
click at [337, 401] on span "‌" at bounding box center [702, 386] width 905 height 185
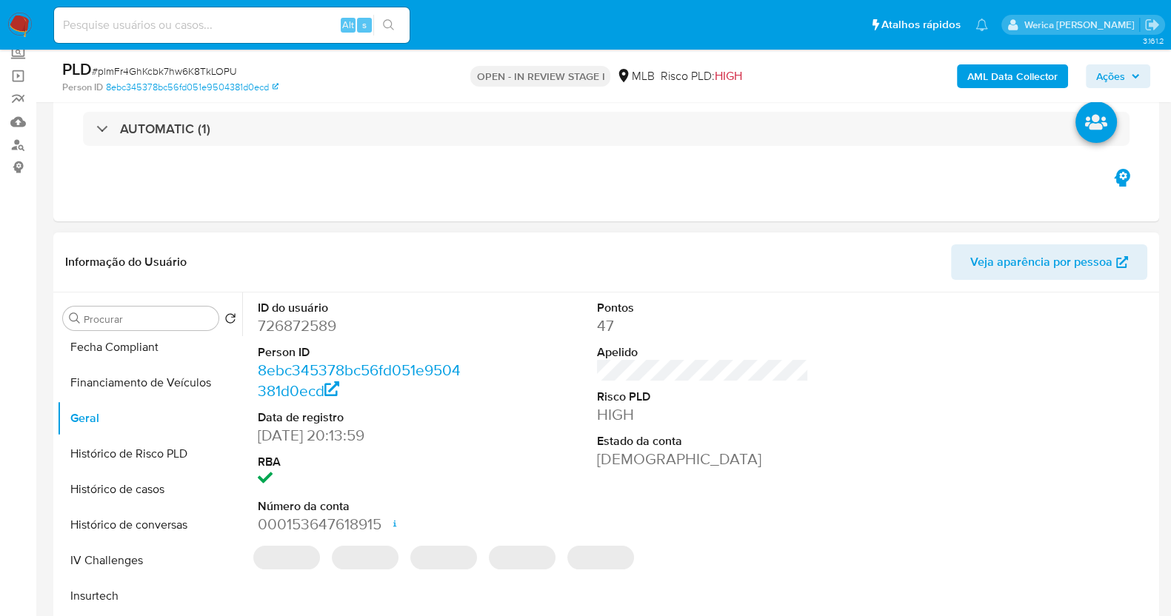
click at [337, 324] on dd "726872589" at bounding box center [364, 326] width 212 height 21
click at [330, 325] on dd "726872589" at bounding box center [364, 326] width 212 height 21
copy dd "726872589"
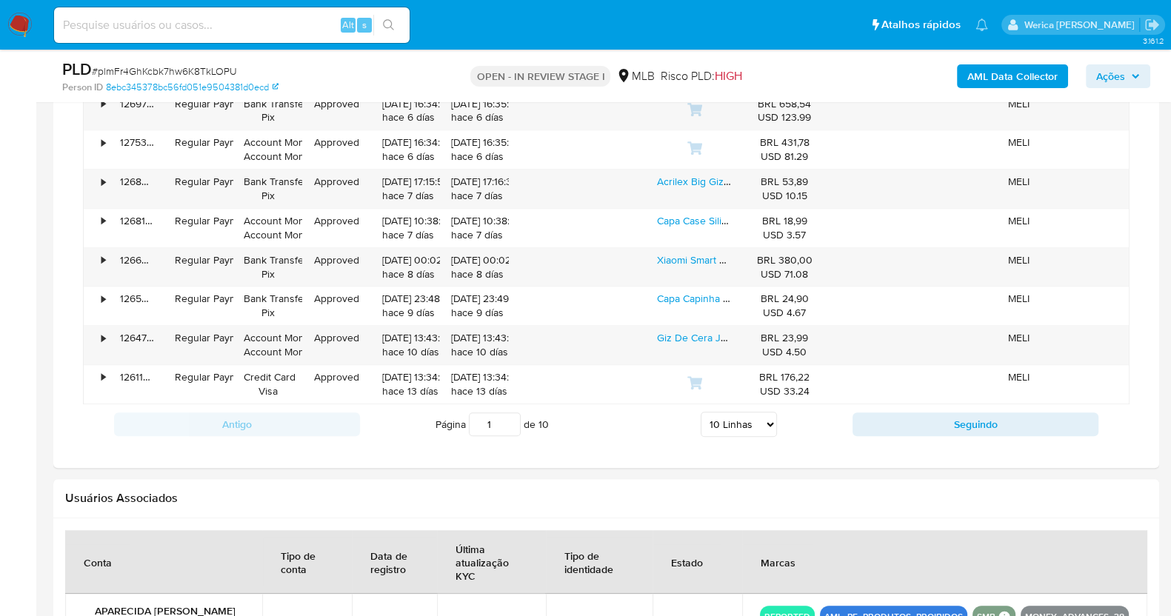
scroll to position [1019, 0]
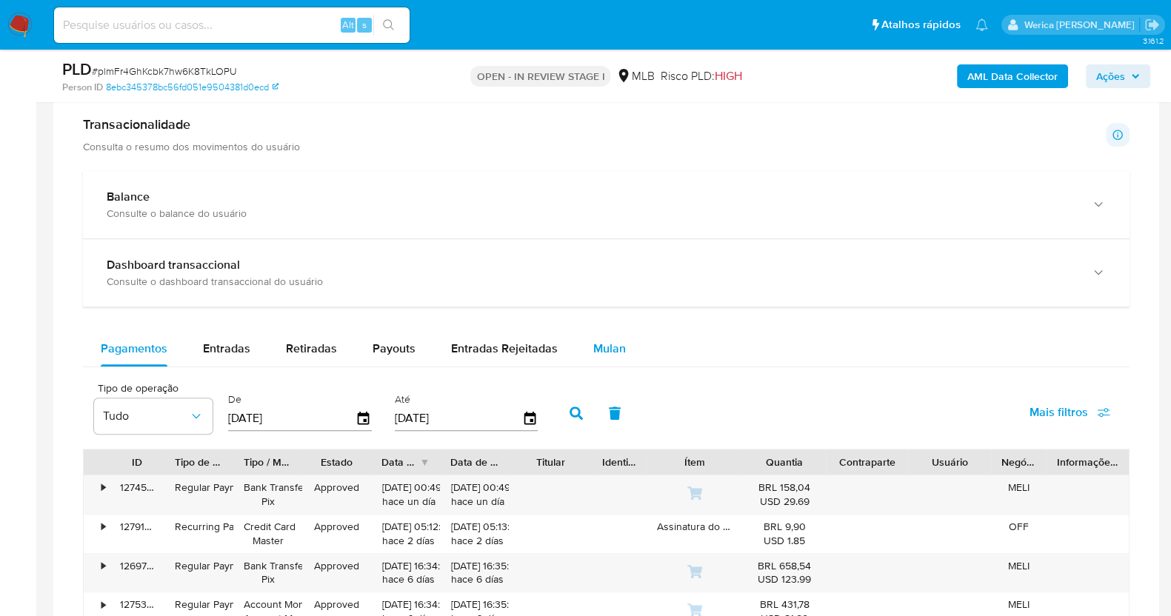
click at [596, 346] on span "Mulan" at bounding box center [609, 348] width 33 height 17
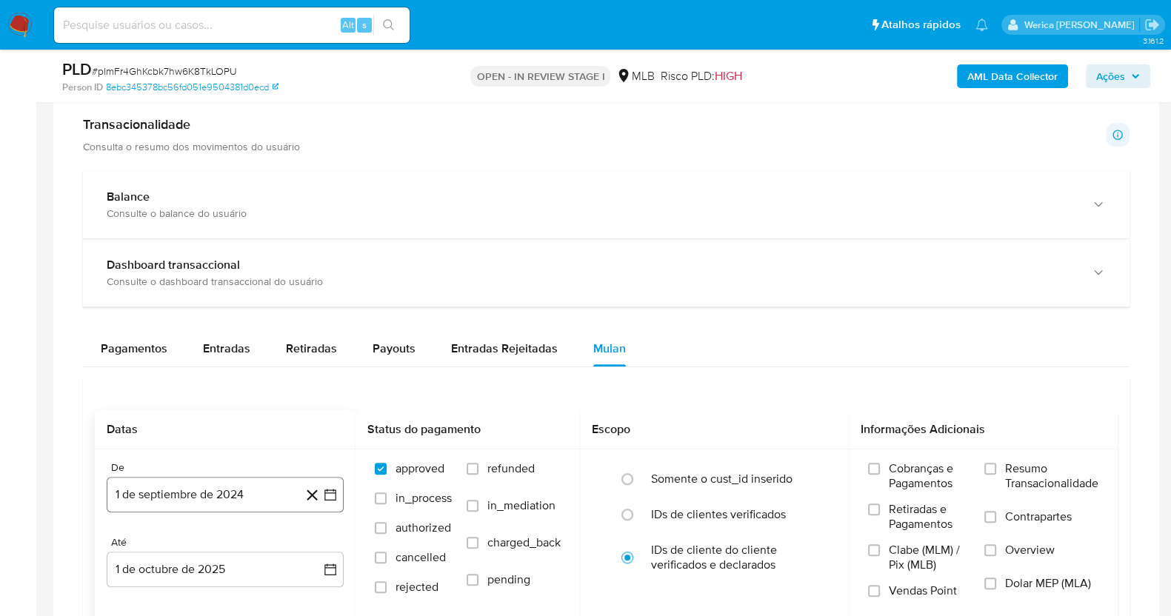
click at [193, 494] on button "1 de septiembre de 2024" at bounding box center [225, 495] width 237 height 36
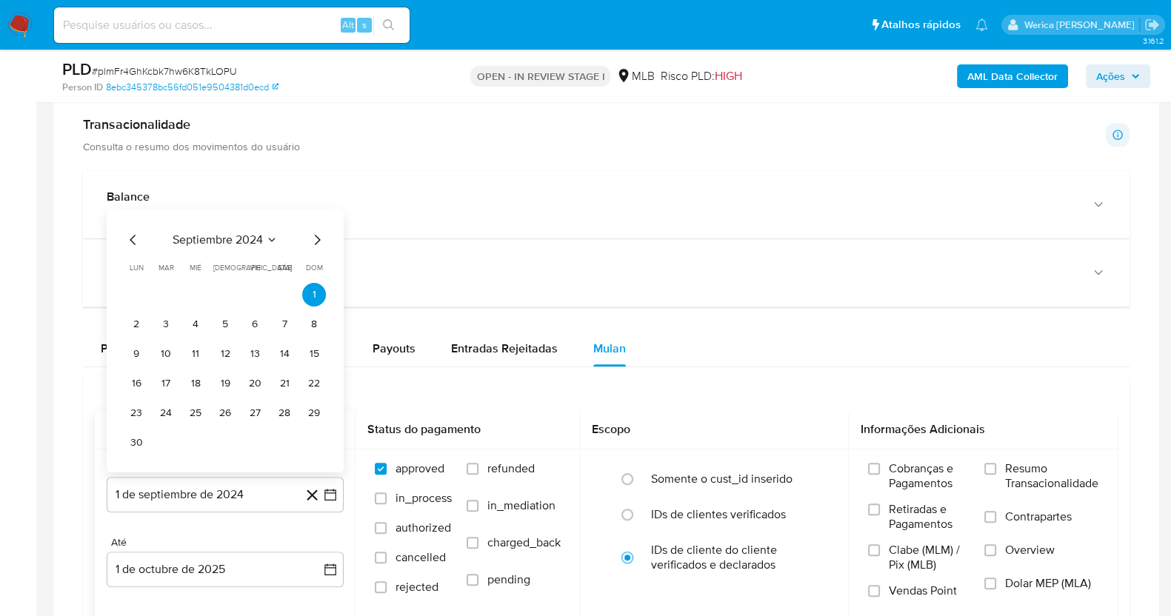
click at [235, 246] on span "septiembre 2024" at bounding box center [218, 240] width 90 height 15
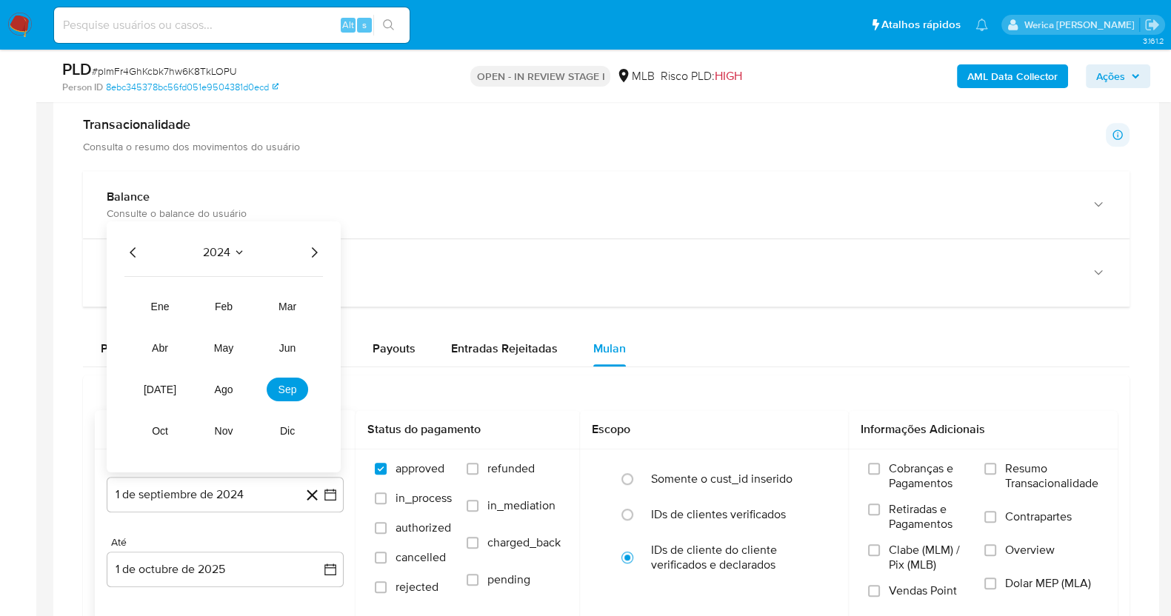
click at [216, 253] on span "2024" at bounding box center [216, 252] width 27 height 15
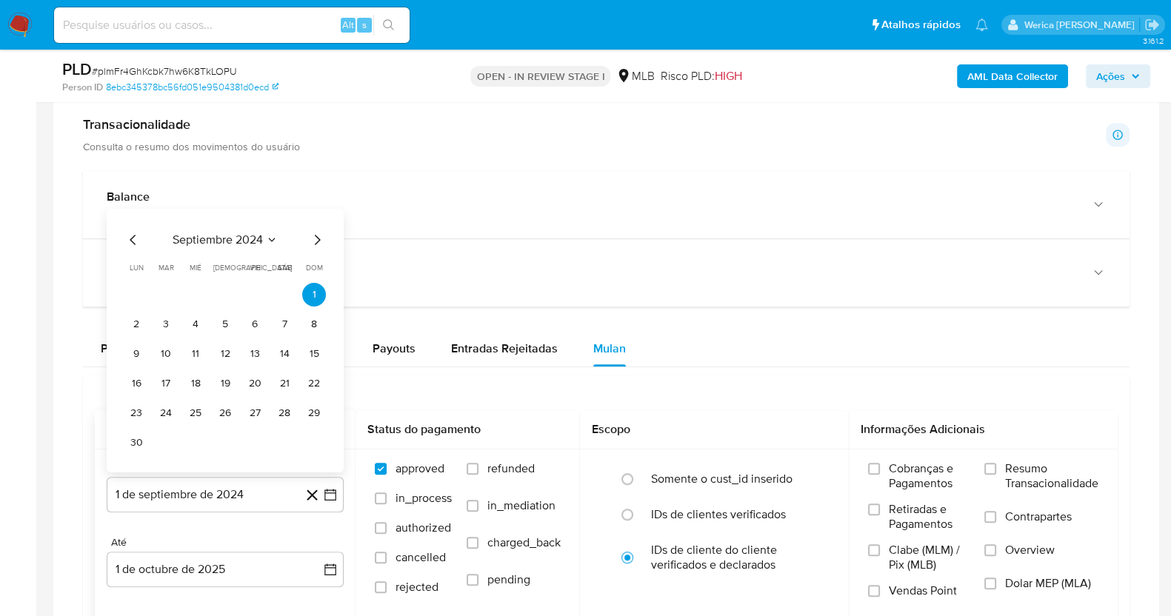
click at [317, 236] on icon "Mes siguiente" at bounding box center [318, 240] width 6 height 10
click at [219, 276] on div "octubre 2024" at bounding box center [224, 270] width 201 height 18
click at [246, 266] on span "octubre 2024" at bounding box center [217, 269] width 73 height 15
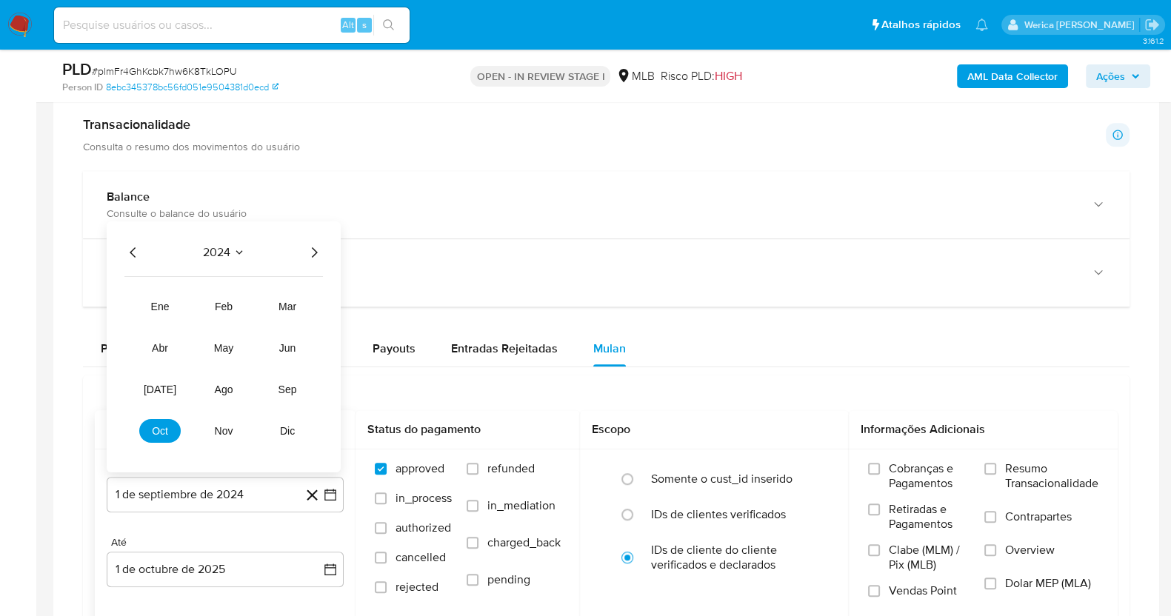
click at [316, 253] on icon "Año siguiente" at bounding box center [314, 253] width 18 height 18
click at [213, 393] on button "ago" at bounding box center [223, 390] width 41 height 24
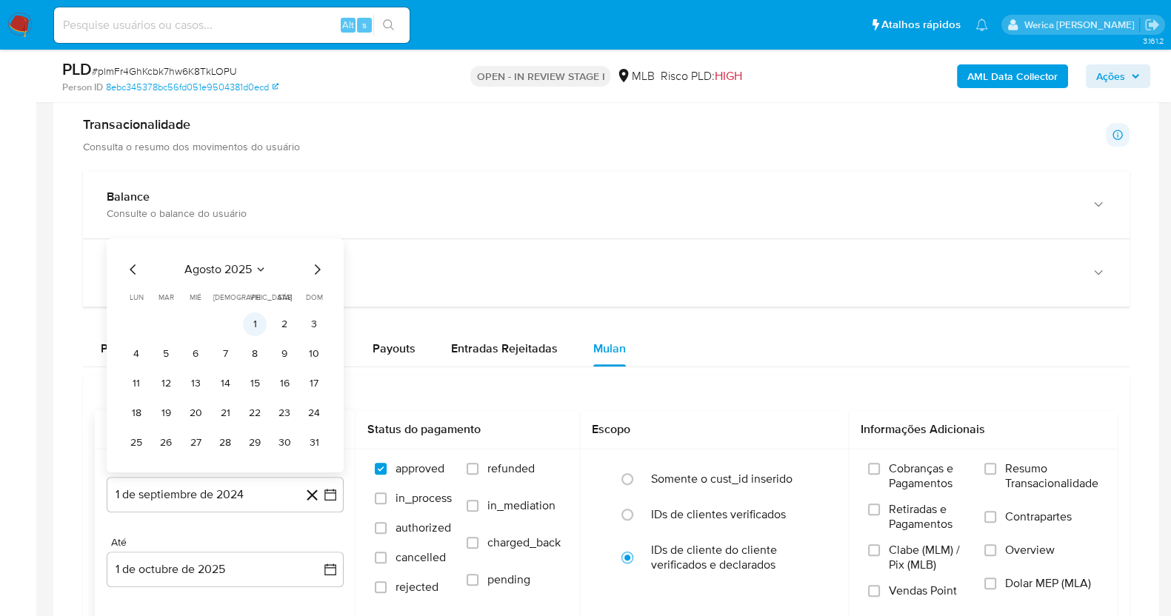
click at [248, 321] on button "1" at bounding box center [255, 325] width 24 height 24
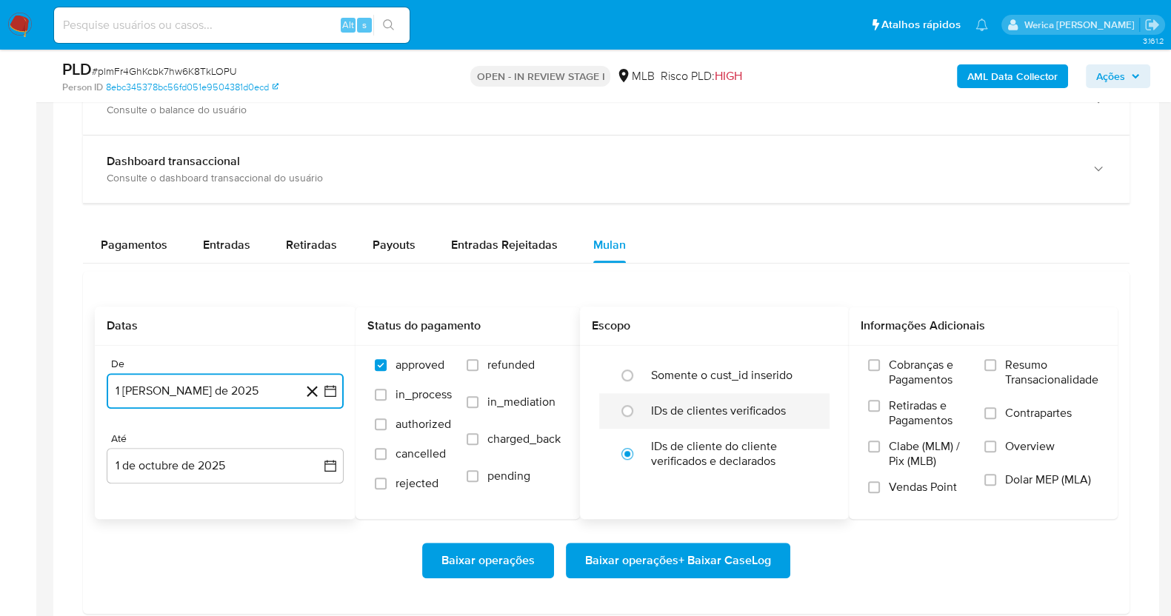
scroll to position [1203, 0]
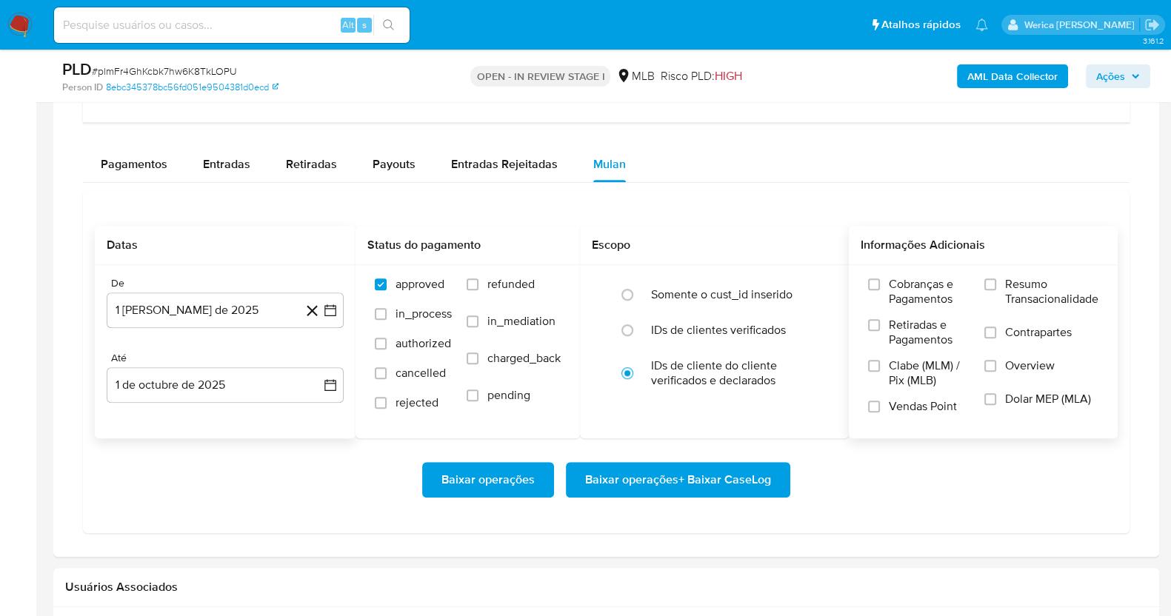
click at [894, 313] on label "Cobranças e Pagamentos" at bounding box center [918, 297] width 101 height 41
click at [880, 290] on input "Cobranças e Pagamentos" at bounding box center [874, 285] width 12 height 12
click at [900, 346] on label "Retiradas e Pagamentos" at bounding box center [918, 338] width 101 height 41
click at [916, 384] on span "Clabe (MLM) / Pix (MLB)" at bounding box center [929, 374] width 81 height 30
click at [880, 372] on input "Clabe (MLM) / Pix (MLB)" at bounding box center [874, 366] width 12 height 12
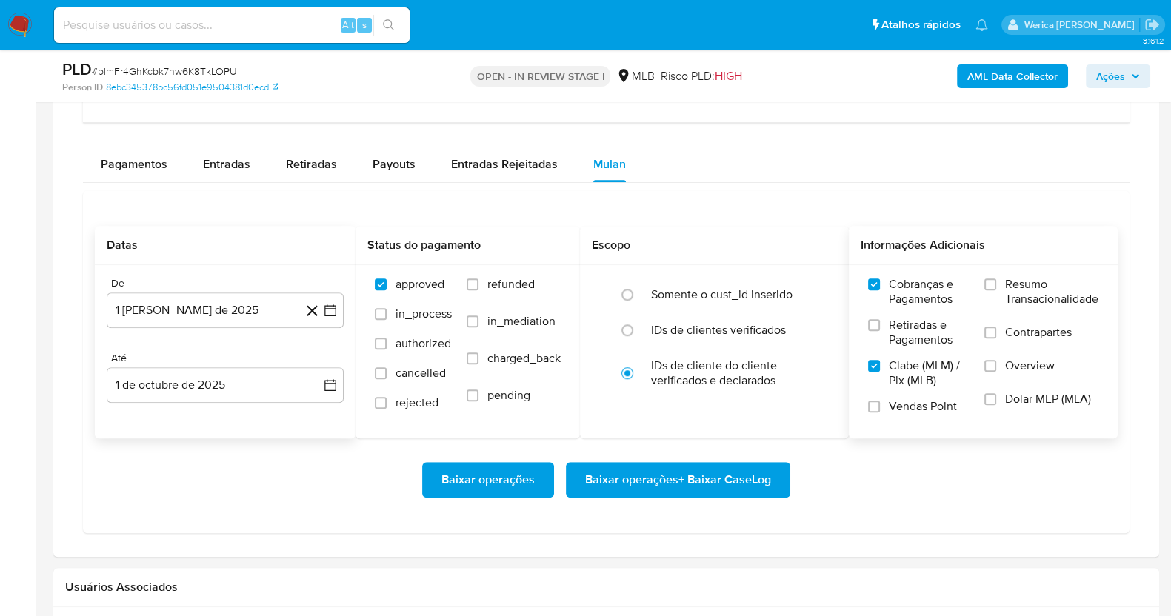
click at [1007, 409] on label "Dolar MEP (MLA)" at bounding box center [1041, 408] width 114 height 33
click at [996, 405] on input "Dolar MEP (MLA)" at bounding box center [990, 399] width 12 height 12
click at [1012, 367] on span "Overview" at bounding box center [1030, 366] width 50 height 15
click at [996, 367] on input "Overview" at bounding box center [990, 366] width 12 height 12
click at [1018, 329] on span "Contrapartes" at bounding box center [1038, 332] width 67 height 15
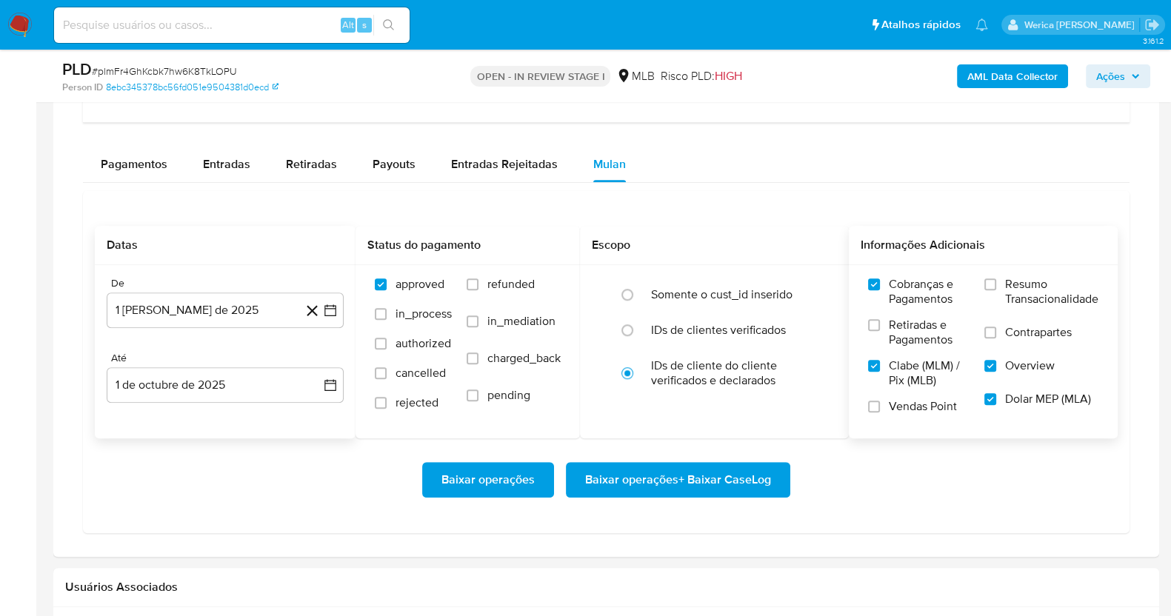
click at [996, 329] on input "Contrapartes" at bounding box center [990, 333] width 12 height 12
click at [1018, 290] on span "Resumo Transacionalidade" at bounding box center [1051, 292] width 93 height 30
click at [996, 290] on input "Resumo Transacionalidade" at bounding box center [990, 285] width 12 height 12
click at [934, 330] on span "Retiradas e Pagamentos" at bounding box center [929, 333] width 81 height 30
click at [880, 330] on input "Retiradas e Pagamentos" at bounding box center [874, 325] width 12 height 12
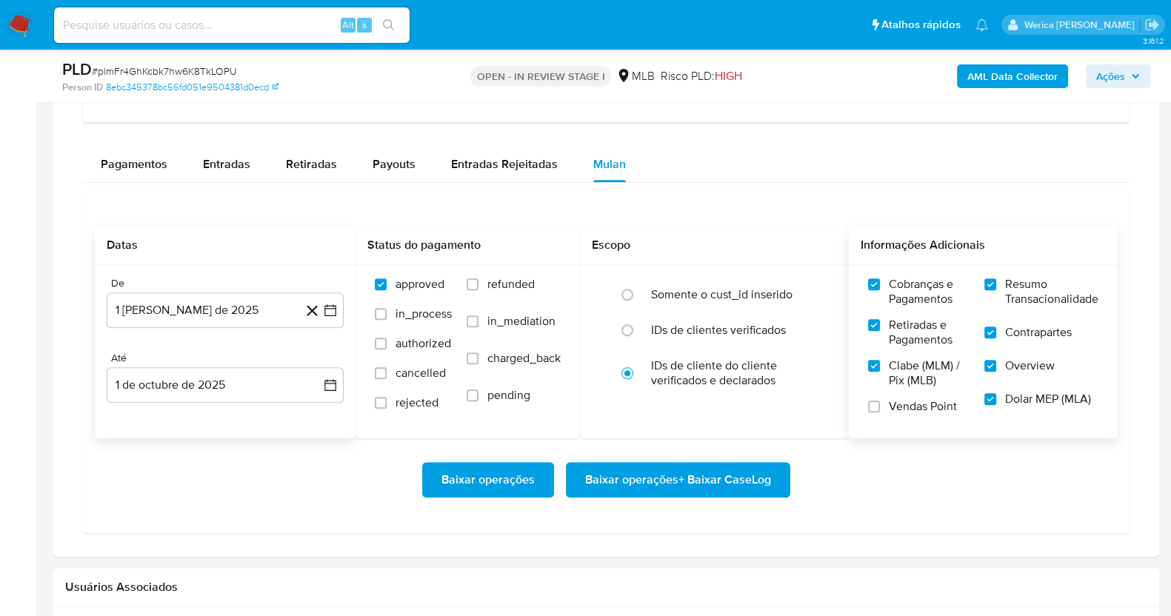
click at [925, 388] on label "Clabe (MLM) / Pix (MLB)" at bounding box center [918, 379] width 101 height 41
click at [880, 372] on input "Clabe (MLM) / Pix (MLB)" at bounding box center [874, 366] width 12 height 12
click at [923, 401] on span "Vendas Point" at bounding box center [923, 406] width 68 height 15
click at [880, 401] on input "Vendas Point" at bounding box center [874, 407] width 12 height 12
click at [919, 380] on span "Clabe (MLM) / Pix (MLB)" at bounding box center [929, 374] width 81 height 30
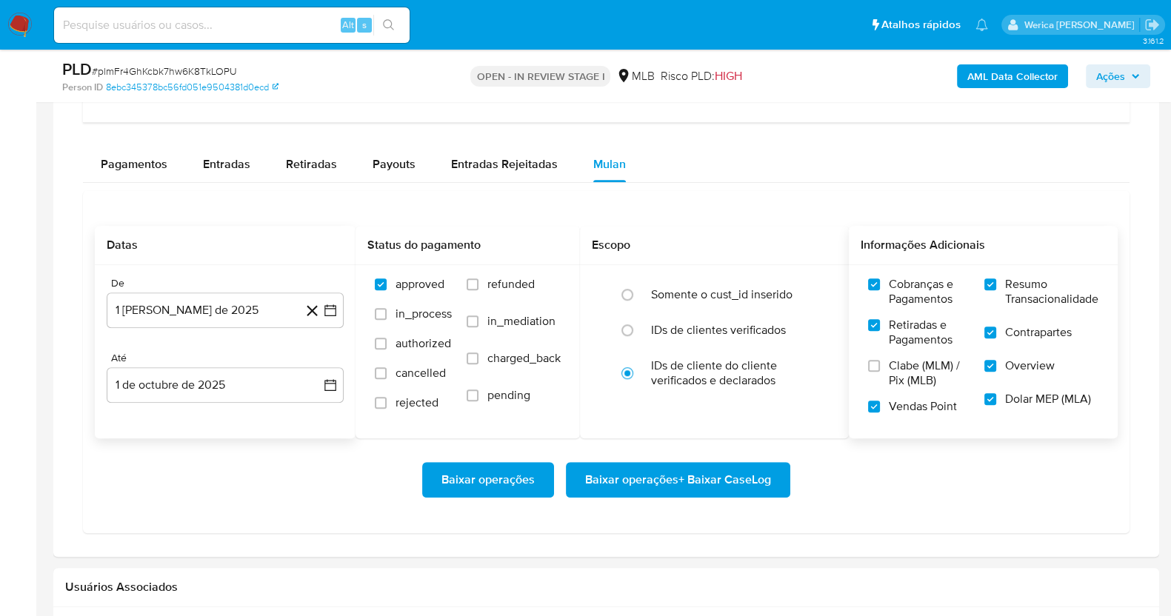
click at [880, 372] on input "Clabe (MLM) / Pix (MLB)" at bounding box center [874, 366] width 12 height 12
click at [734, 477] on span "Baixar operações + Baixar CaseLog" at bounding box center [678, 480] width 186 height 33
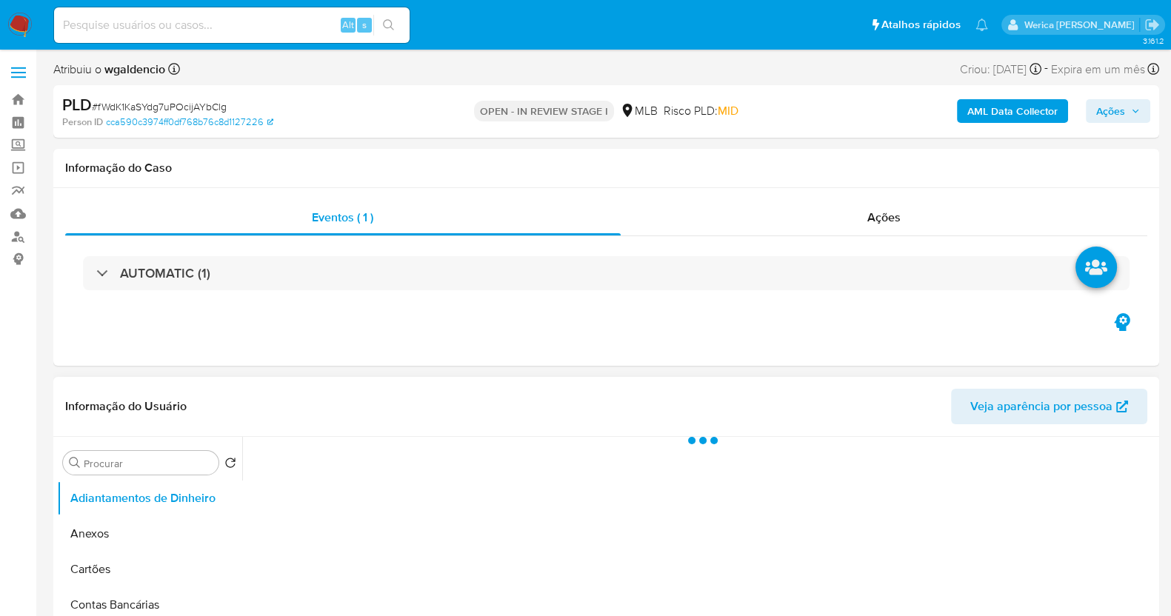
select select "10"
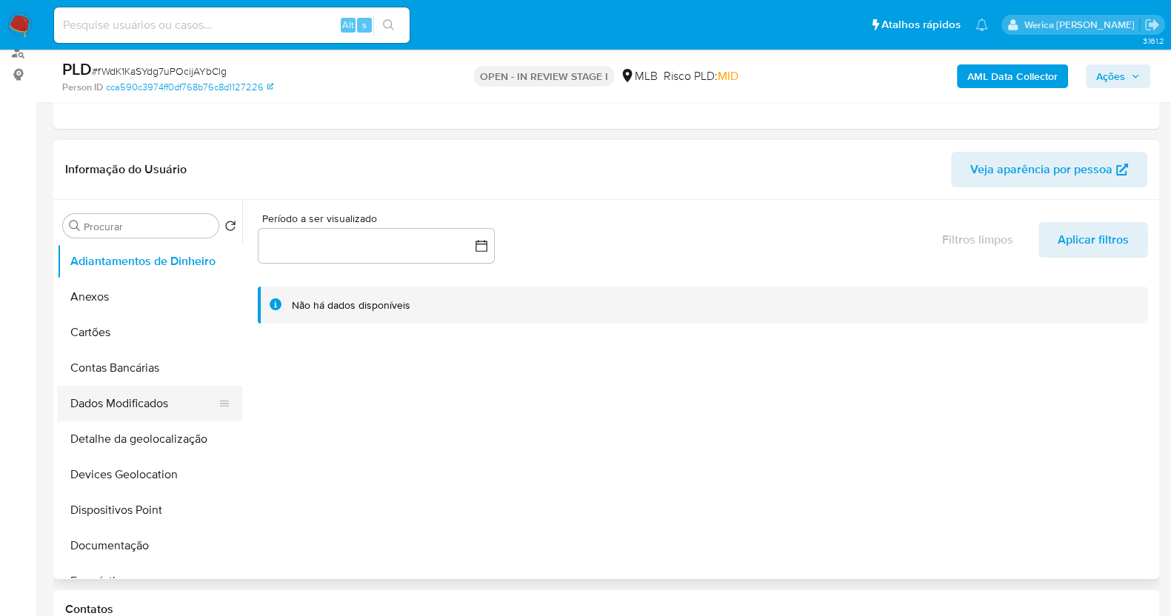
scroll to position [184, 0]
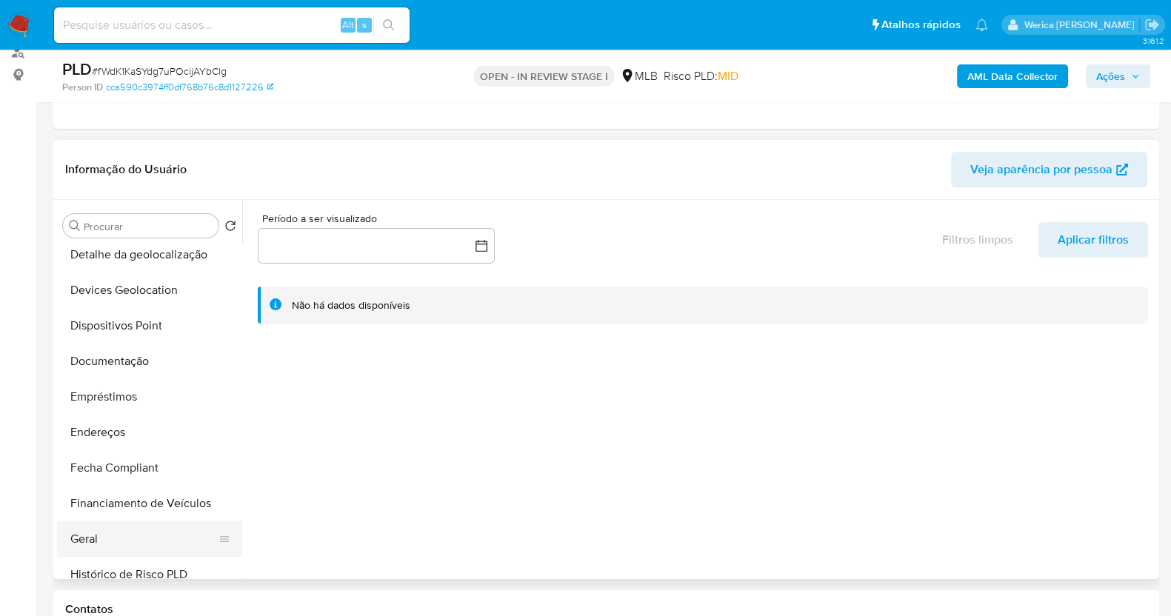
click at [123, 540] on button "Geral" at bounding box center [143, 539] width 173 height 36
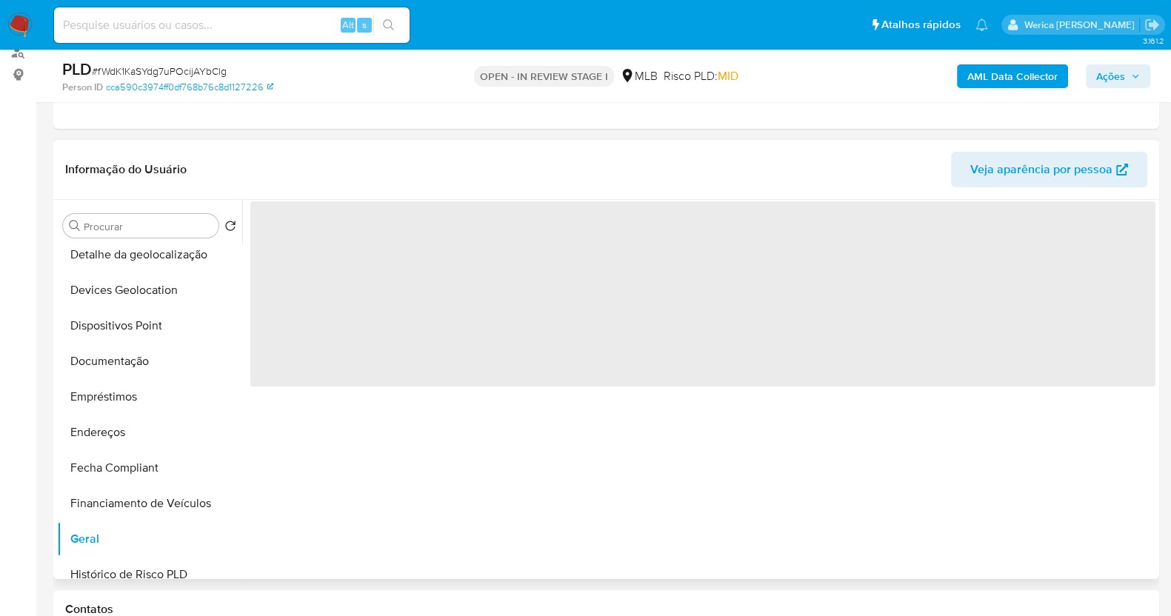
click at [398, 309] on span "‌" at bounding box center [702, 293] width 905 height 185
click at [396, 311] on span "‌" at bounding box center [702, 293] width 905 height 185
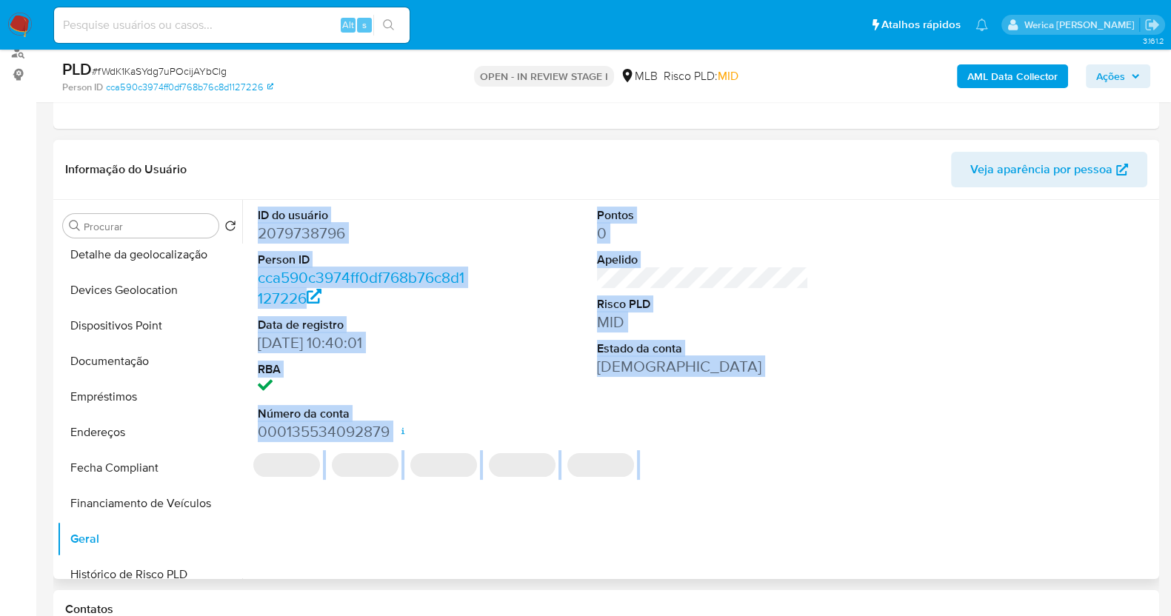
click at [326, 240] on dd "2079738796" at bounding box center [364, 233] width 212 height 21
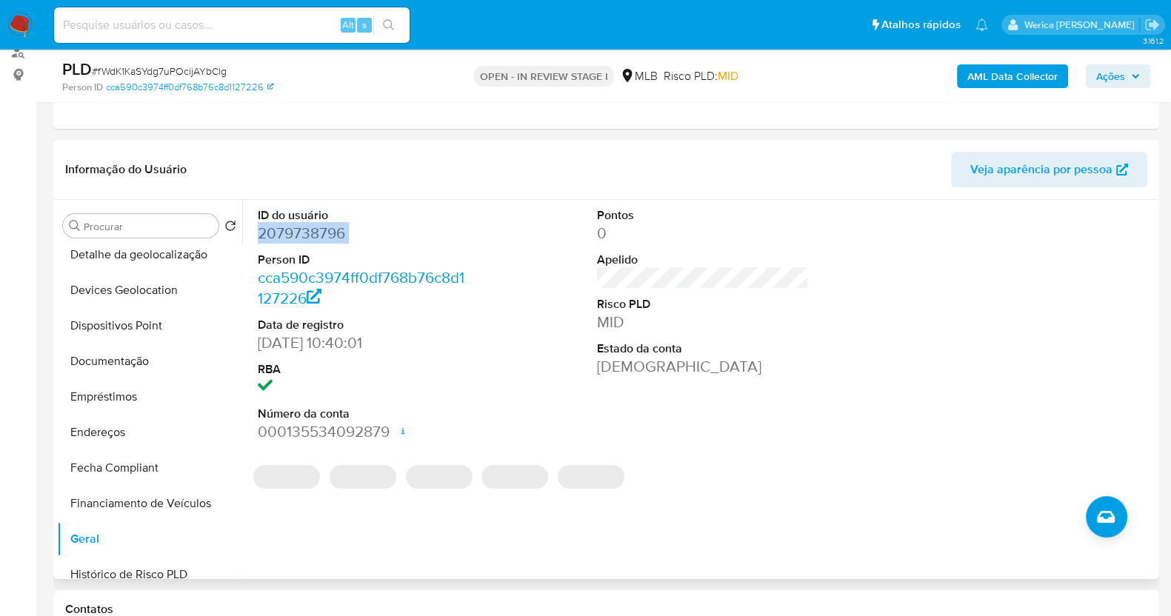
click at [321, 235] on dd "2079738796" at bounding box center [364, 233] width 212 height 21
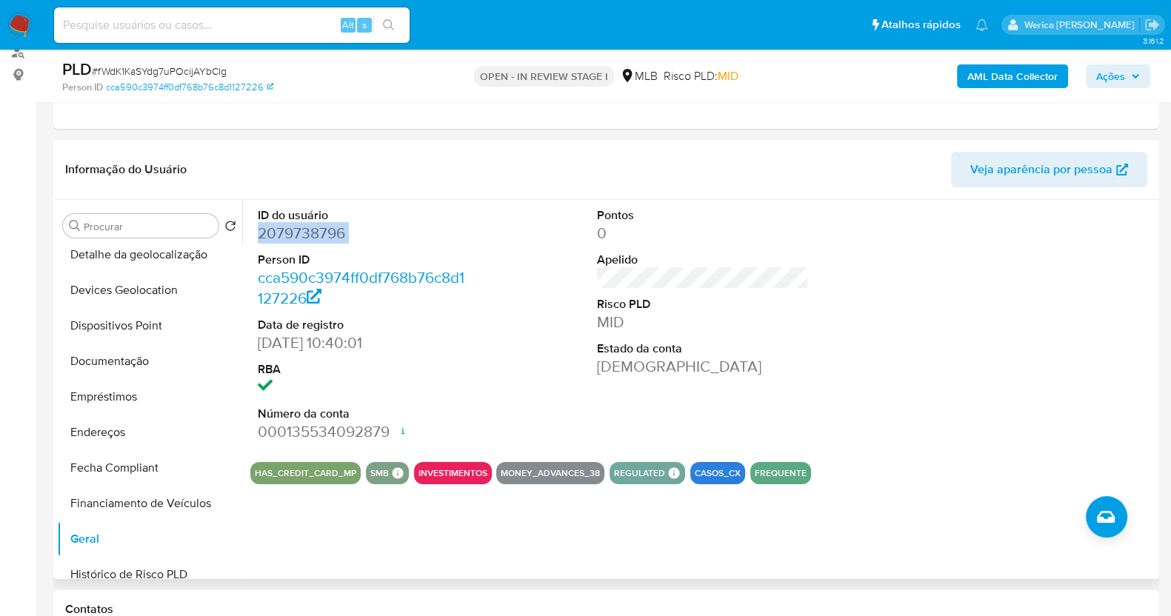
copy dd "2079738796"
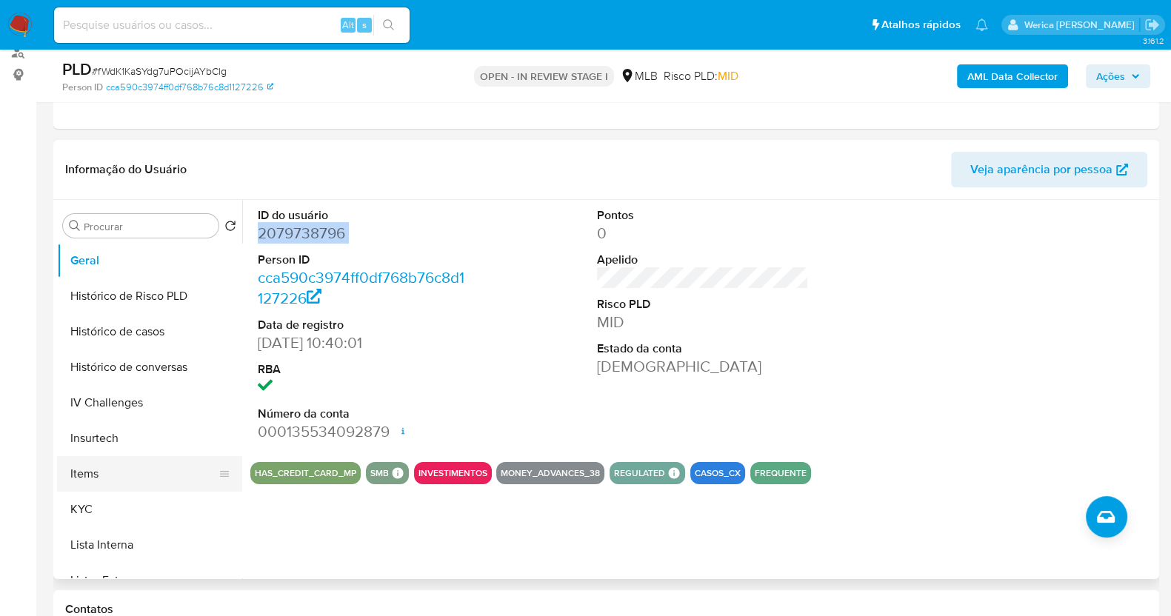
scroll to position [462, 0]
click at [142, 493] on button "KYC" at bounding box center [143, 511] width 173 height 36
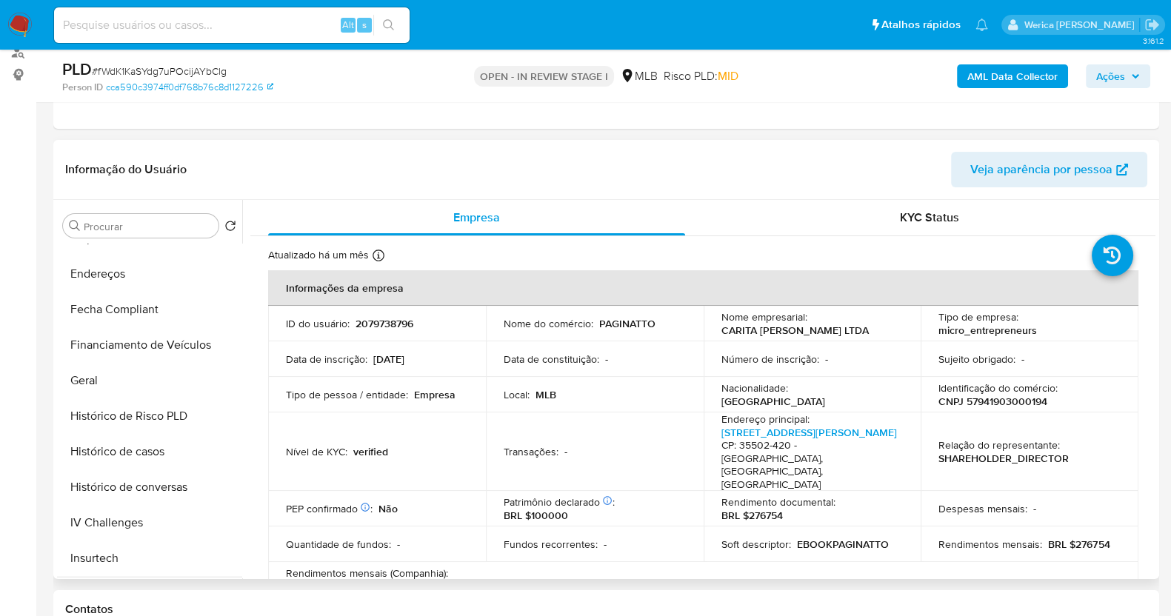
scroll to position [277, 0]
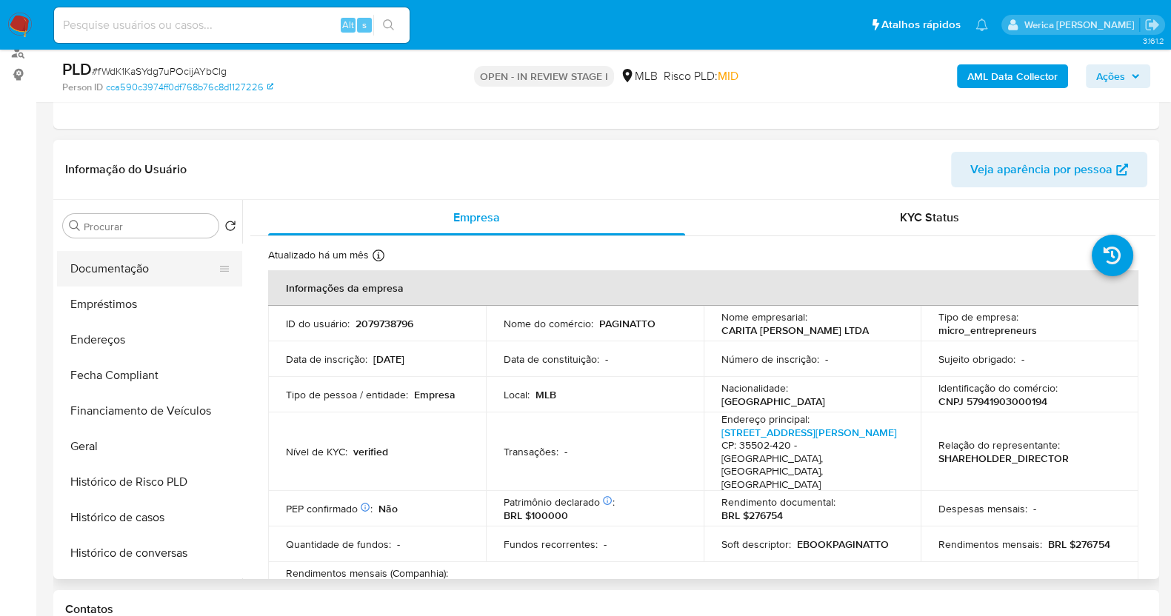
click at [141, 276] on button "Documentação" at bounding box center [143, 269] width 173 height 36
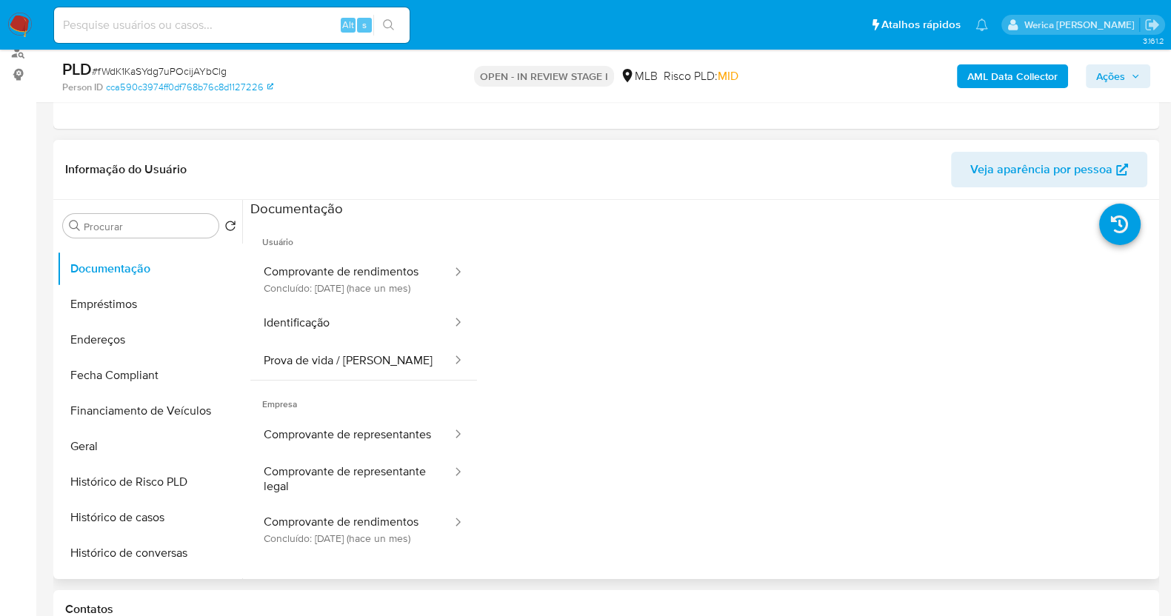
click at [310, 275] on button "Comprovante de rendimentos Concluído: 01/09/2025 (hace un mes)" at bounding box center [351, 279] width 203 height 50
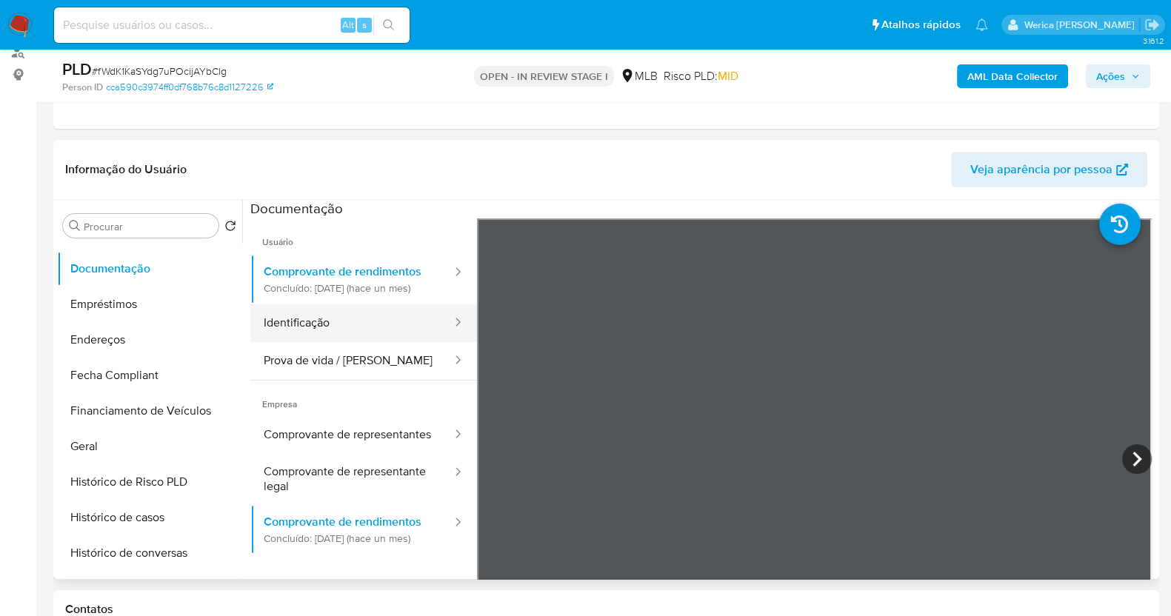
click at [333, 324] on button "Identificação" at bounding box center [351, 323] width 203 height 38
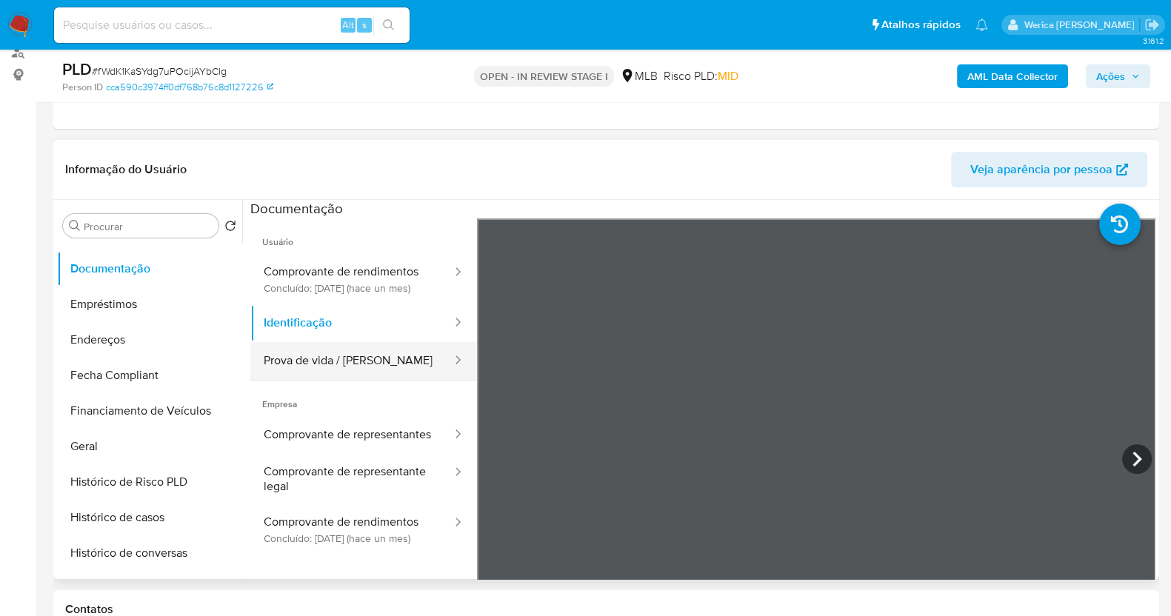
click at [393, 372] on button "Prova de vida / Selfie" at bounding box center [351, 361] width 203 height 38
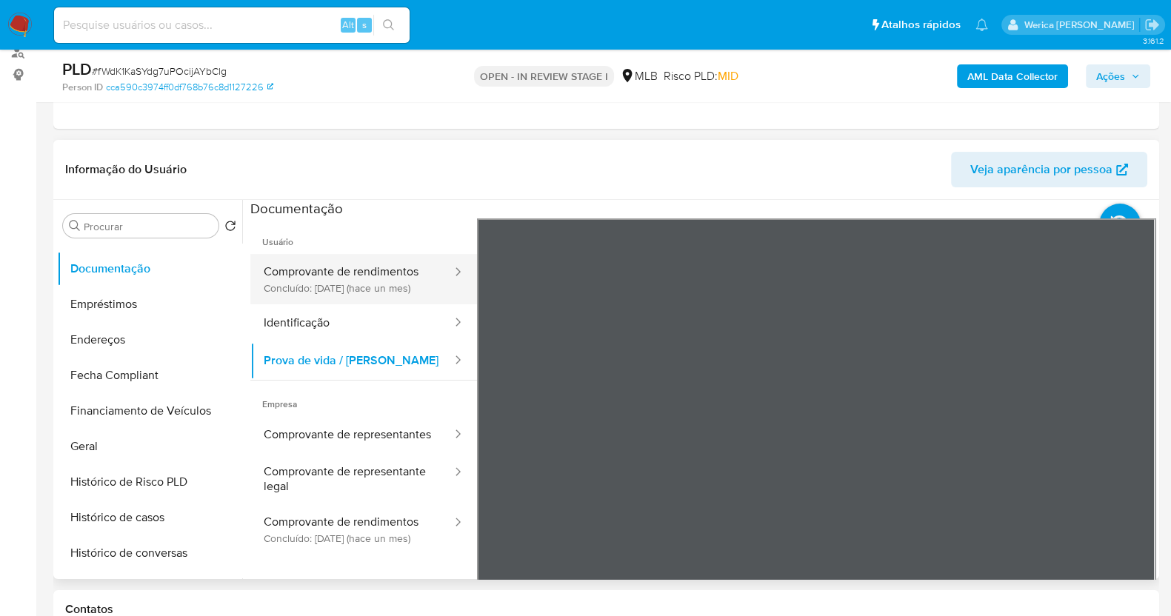
click at [357, 289] on button "Comprovante de rendimentos Concluído: 01/09/2025 (hace un mes)" at bounding box center [351, 279] width 203 height 50
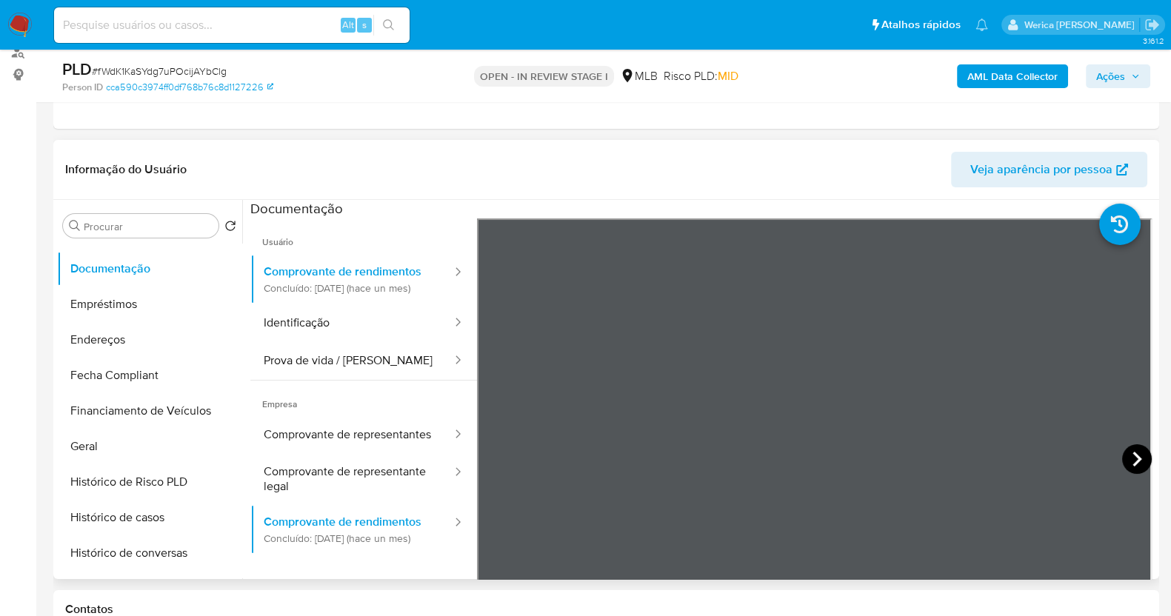
click at [1133, 454] on icon at bounding box center [1137, 459] width 9 height 15
click at [1138, 455] on icon at bounding box center [1137, 459] width 30 height 30
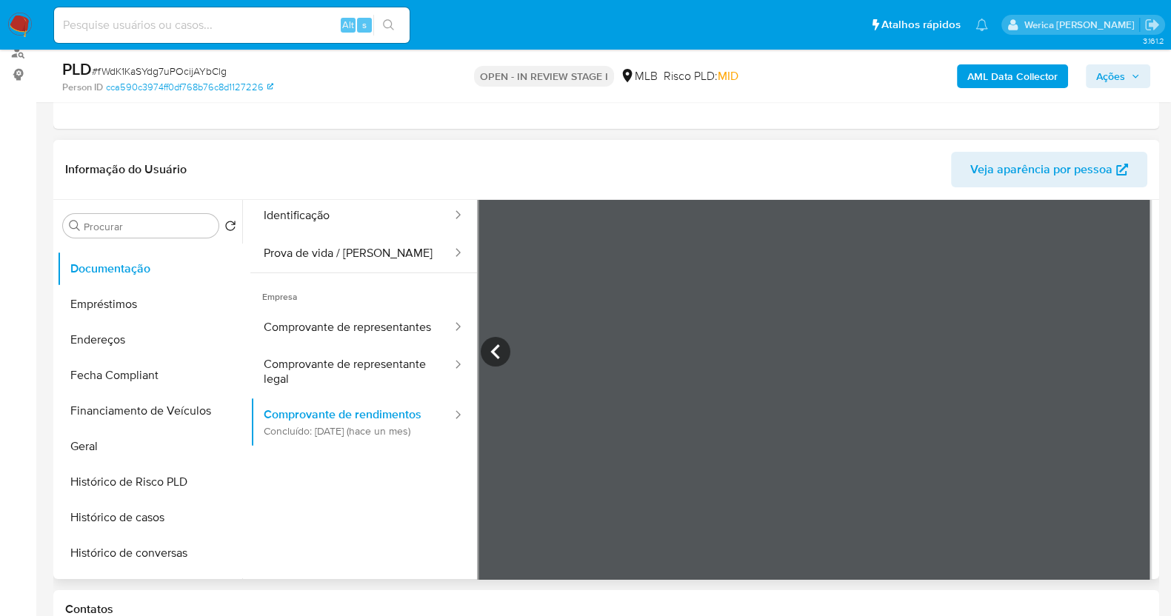
scroll to position [130, 0]
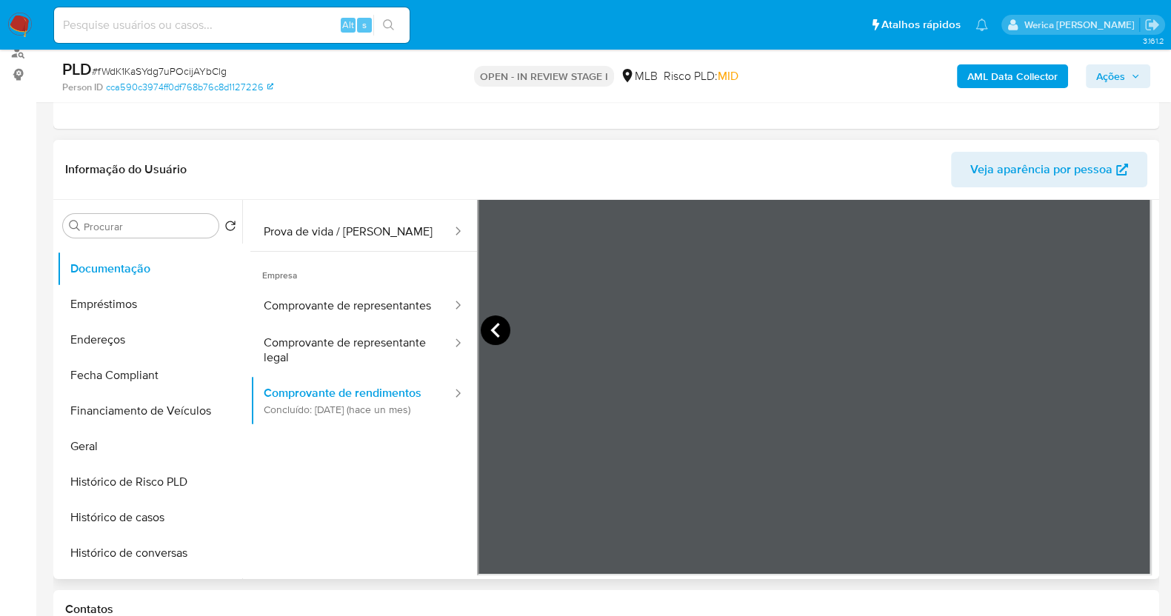
click at [488, 337] on icon at bounding box center [496, 331] width 30 height 30
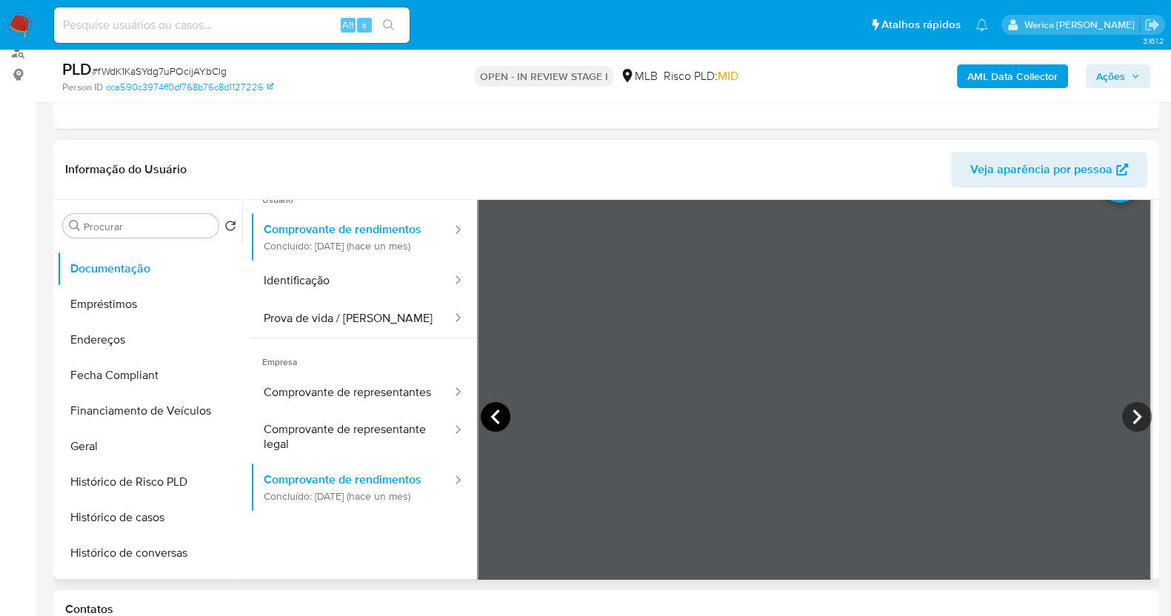
scroll to position [0, 0]
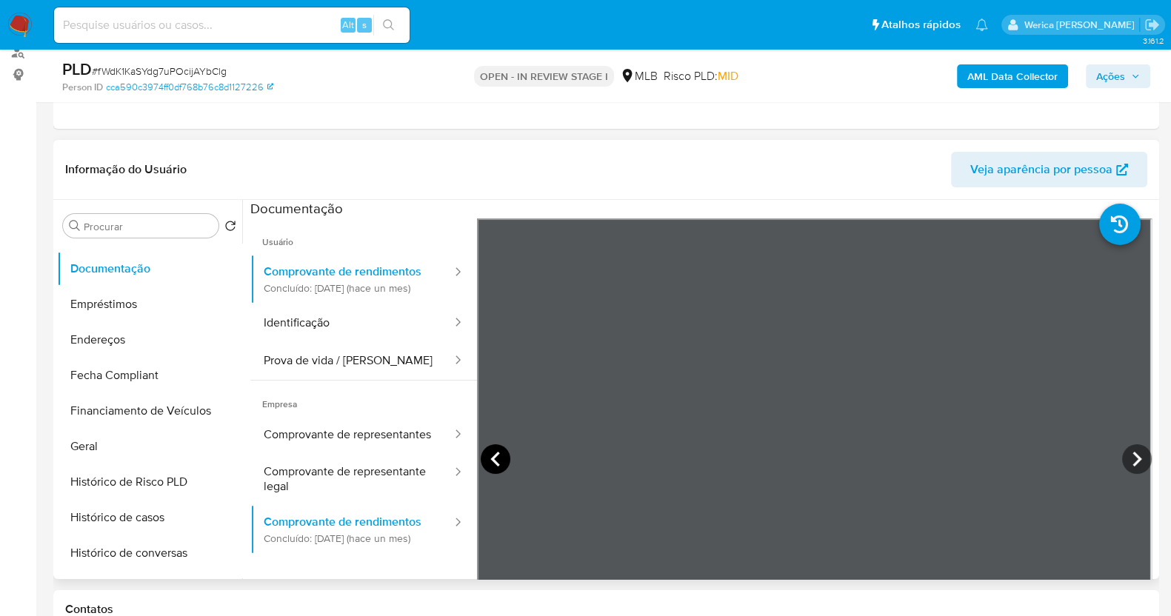
click at [487, 464] on icon at bounding box center [496, 459] width 30 height 30
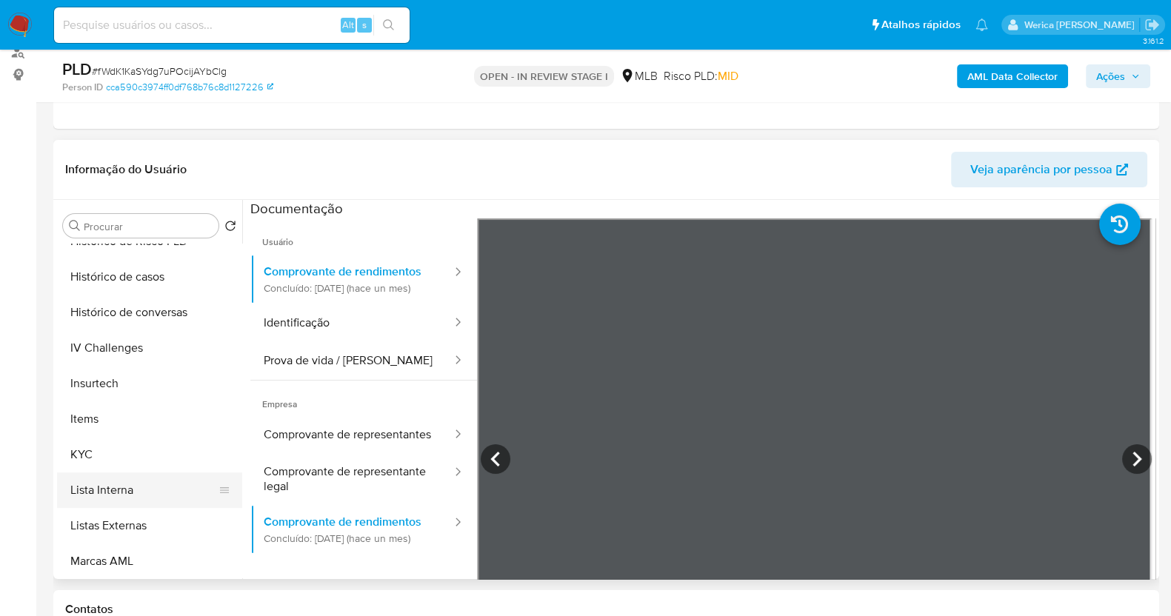
scroll to position [555, 0]
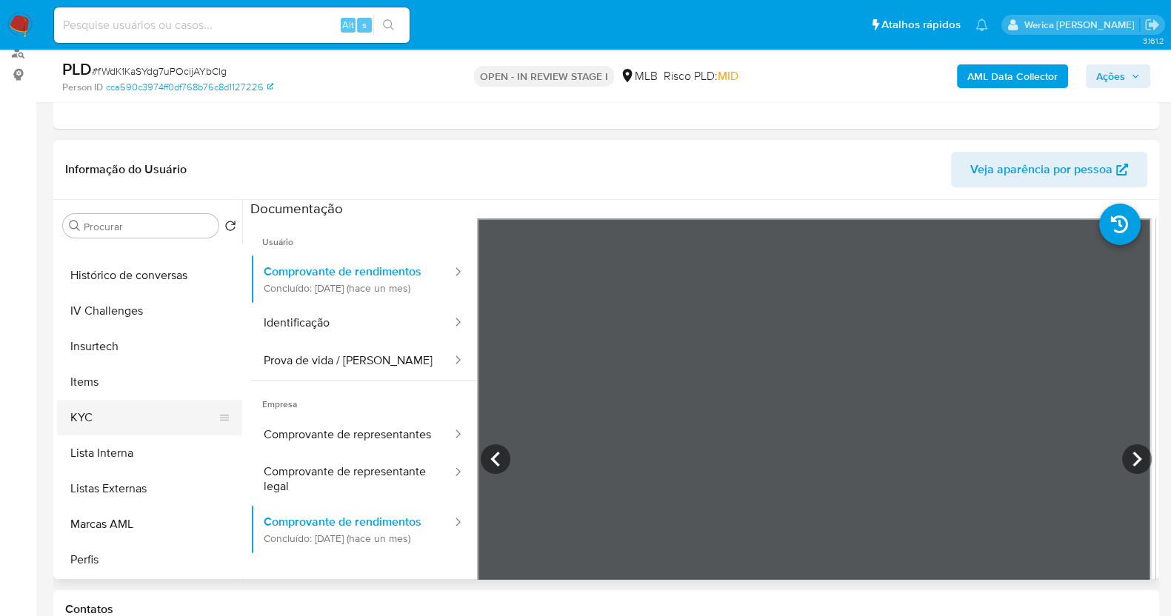
click at [124, 407] on button "KYC" at bounding box center [143, 418] width 173 height 36
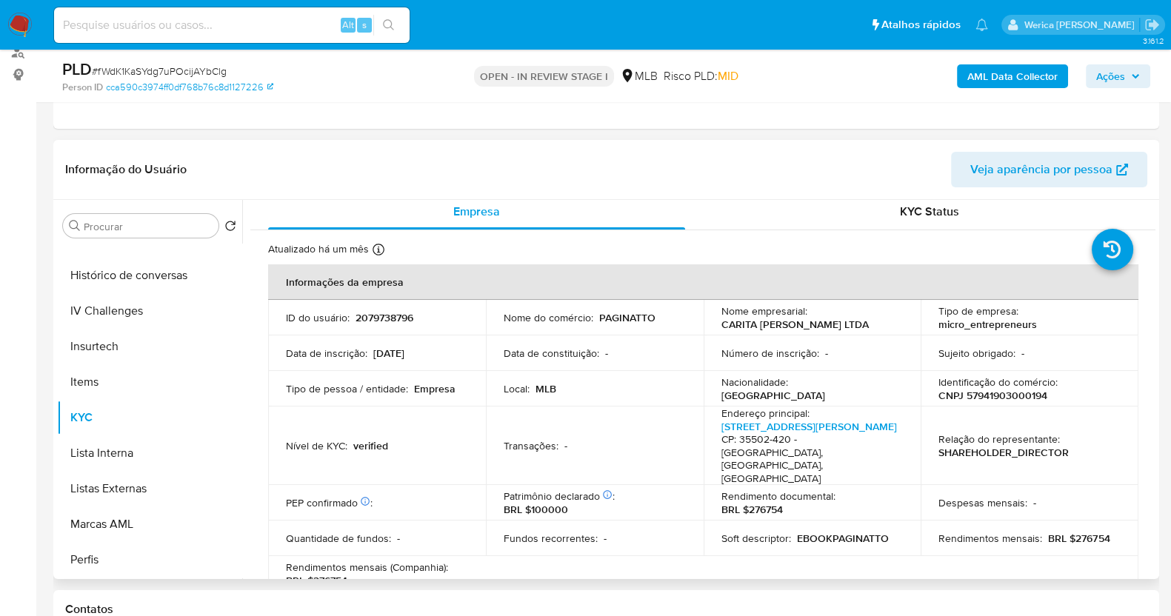
scroll to position [0, 0]
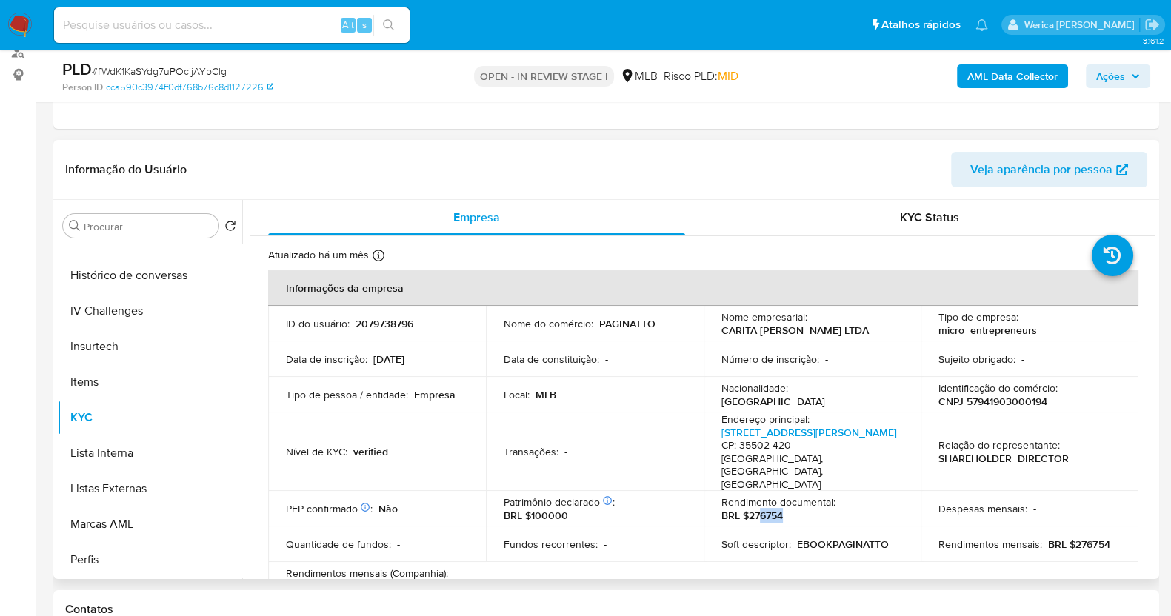
drag, startPoint x: 759, startPoint y: 499, endPoint x: 789, endPoint y: 493, distance: 30.8
click at [789, 496] on div "Rendimento documental : BRL $276754" at bounding box center [813, 509] width 182 height 27
click at [767, 509] on p "BRL $276754" at bounding box center [752, 515] width 61 height 13
click at [1006, 399] on p "CNPJ 57941903000194" at bounding box center [993, 401] width 109 height 13
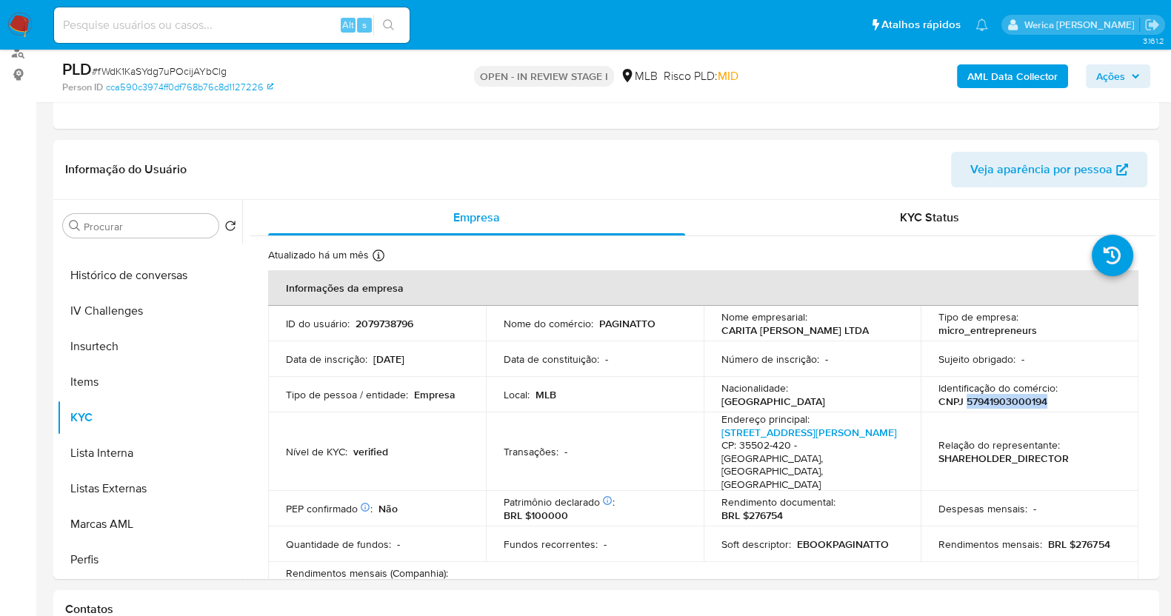
copy p "57941903000194"
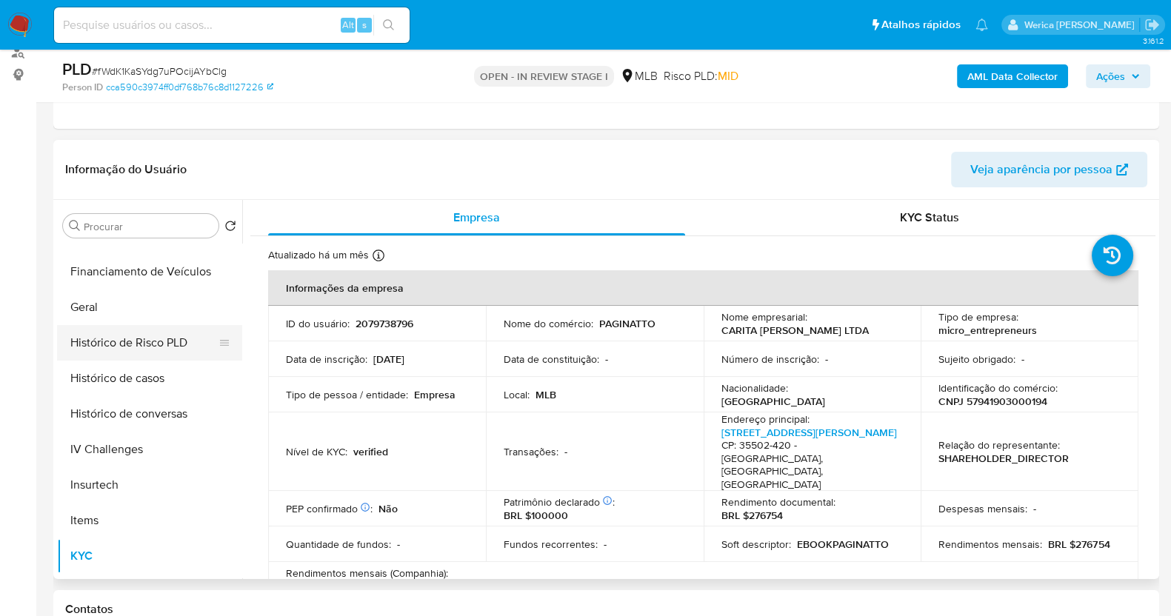
scroll to position [277, 0]
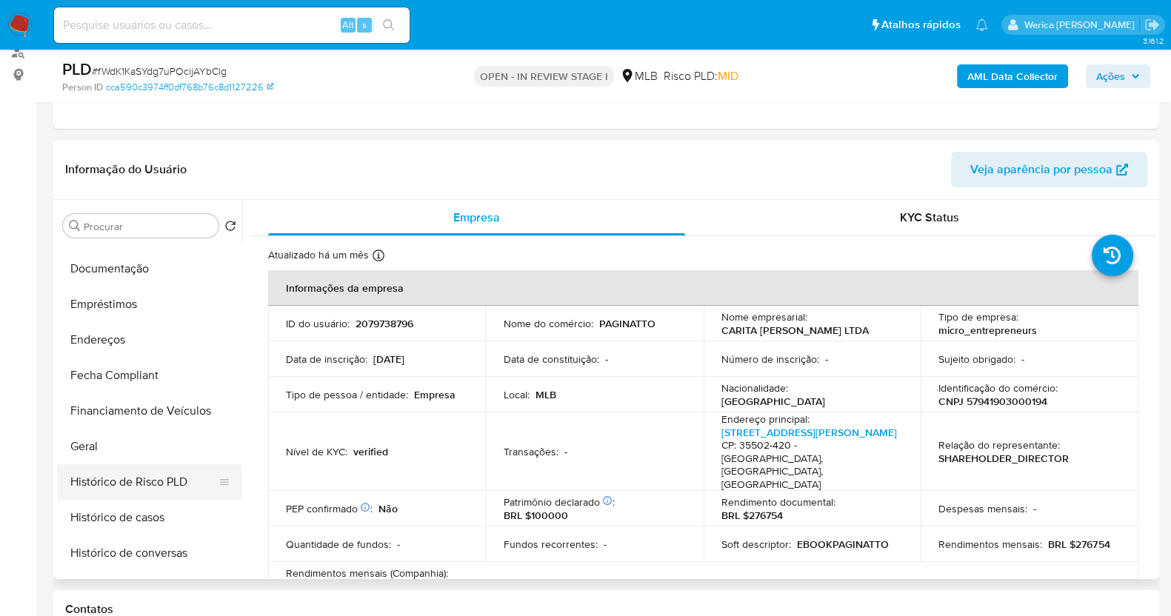
drag, startPoint x: 175, startPoint y: 459, endPoint x: 196, endPoint y: 481, distance: 31.4
click at [175, 462] on button "Geral" at bounding box center [149, 447] width 185 height 36
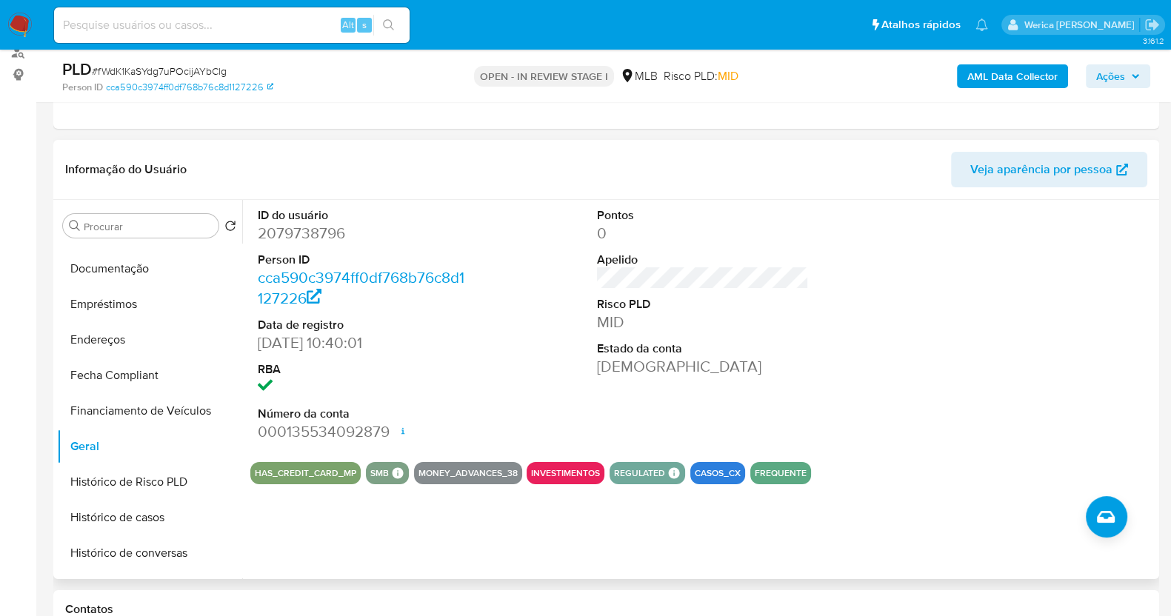
click at [970, 483] on div "HAS_CREDIT_CARD_MP SMB SMB SMB Advisor Email - Advisor Name - MONEY_ADVANCES_38…" at bounding box center [702, 473] width 905 height 22
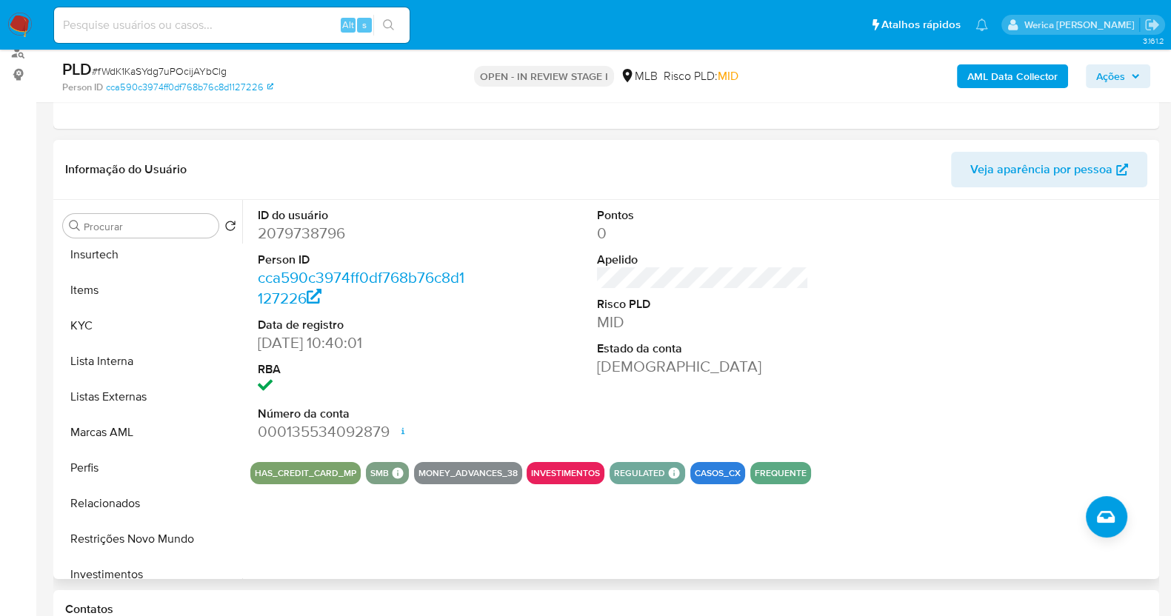
scroll to position [647, 0]
click at [126, 330] on button "KYC" at bounding box center [143, 325] width 173 height 36
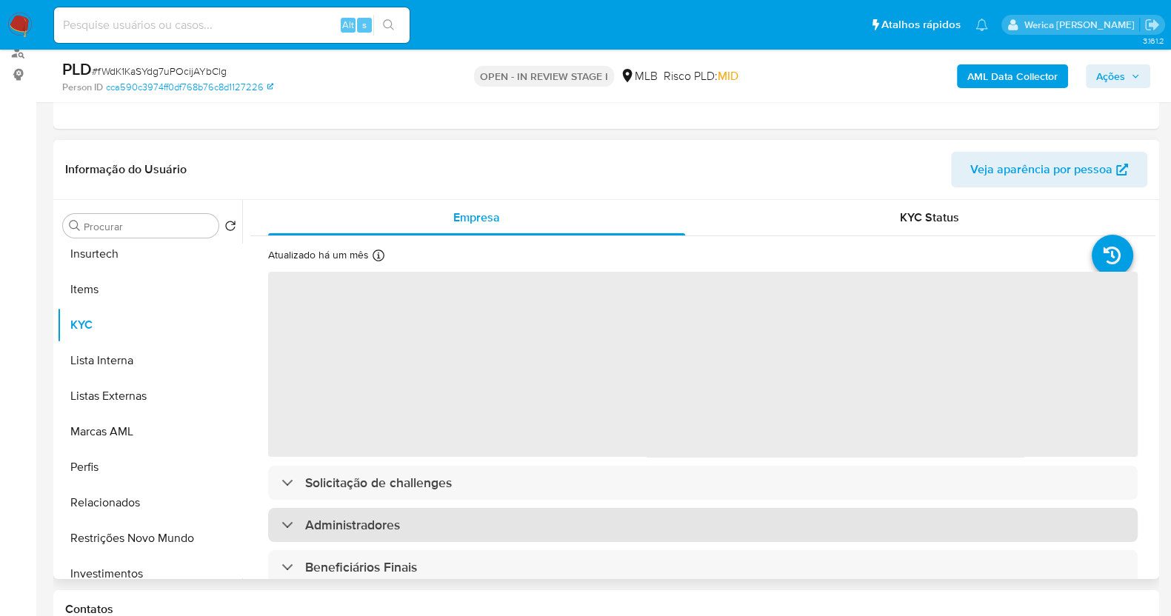
click at [948, 517] on div "Administradores" at bounding box center [703, 525] width 870 height 34
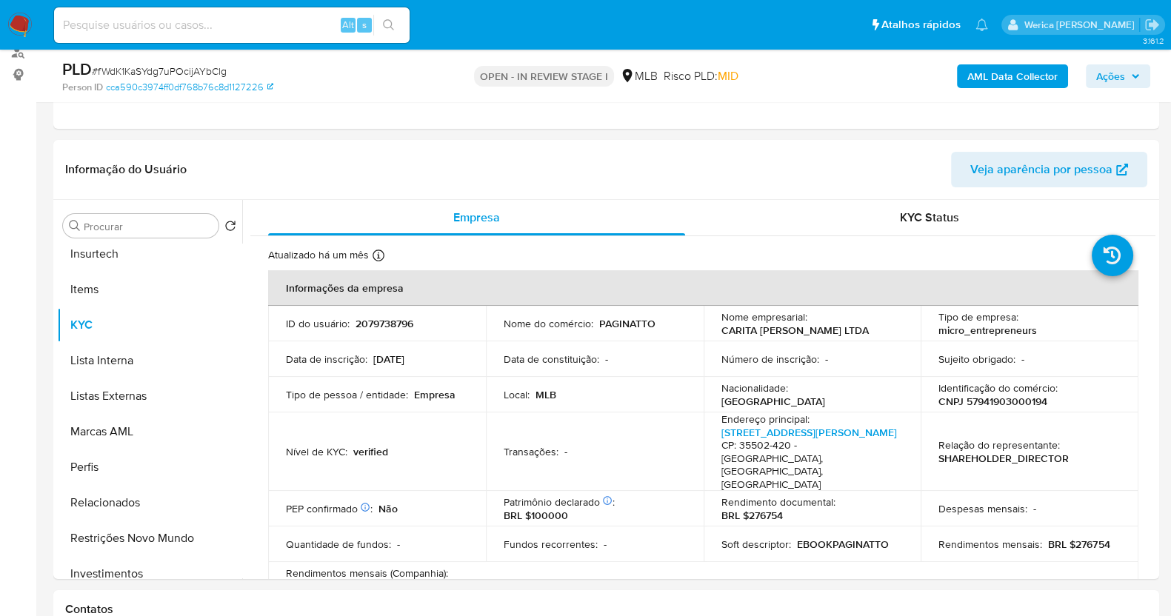
drag, startPoint x: 0, startPoint y: 317, endPoint x: 4, endPoint y: 307, distance: 11.0
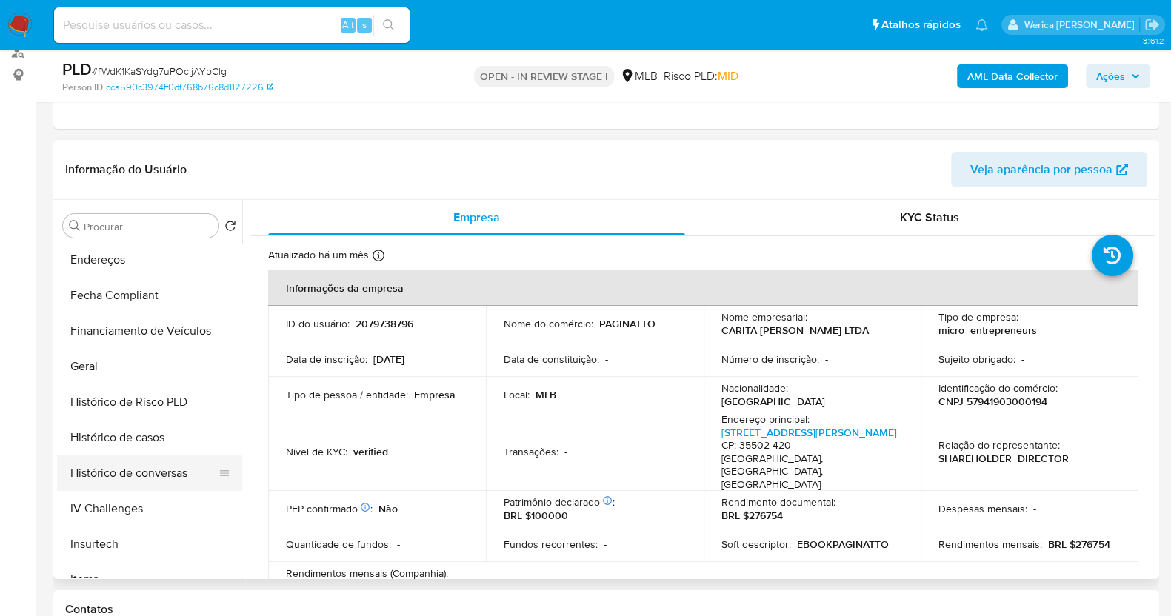
scroll to position [184, 0]
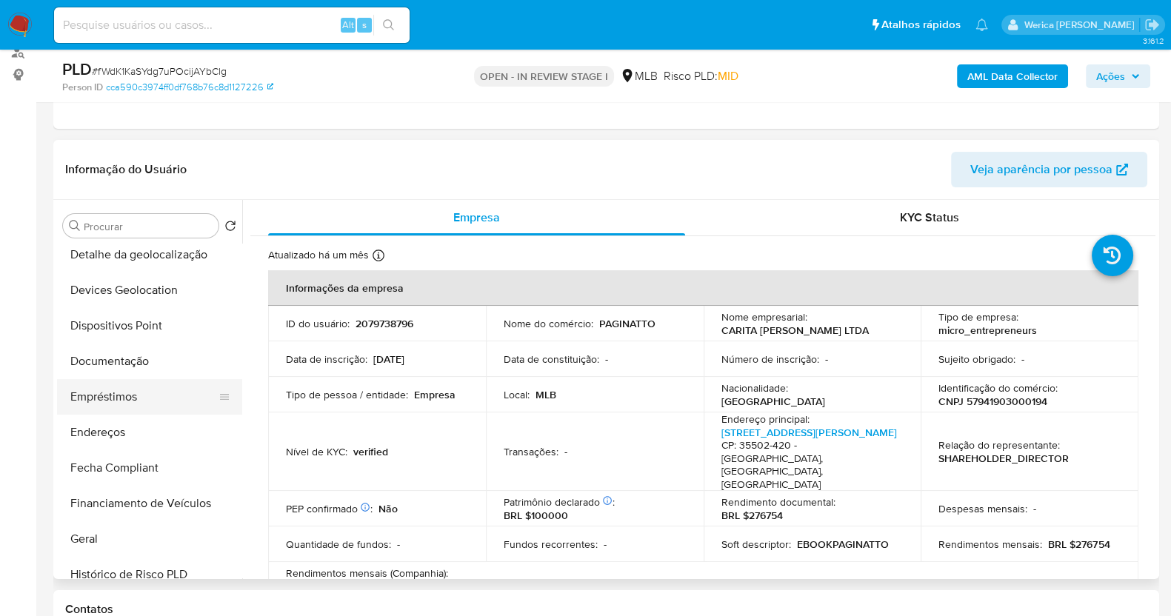
click at [124, 397] on button "Empréstimos" at bounding box center [143, 397] width 173 height 36
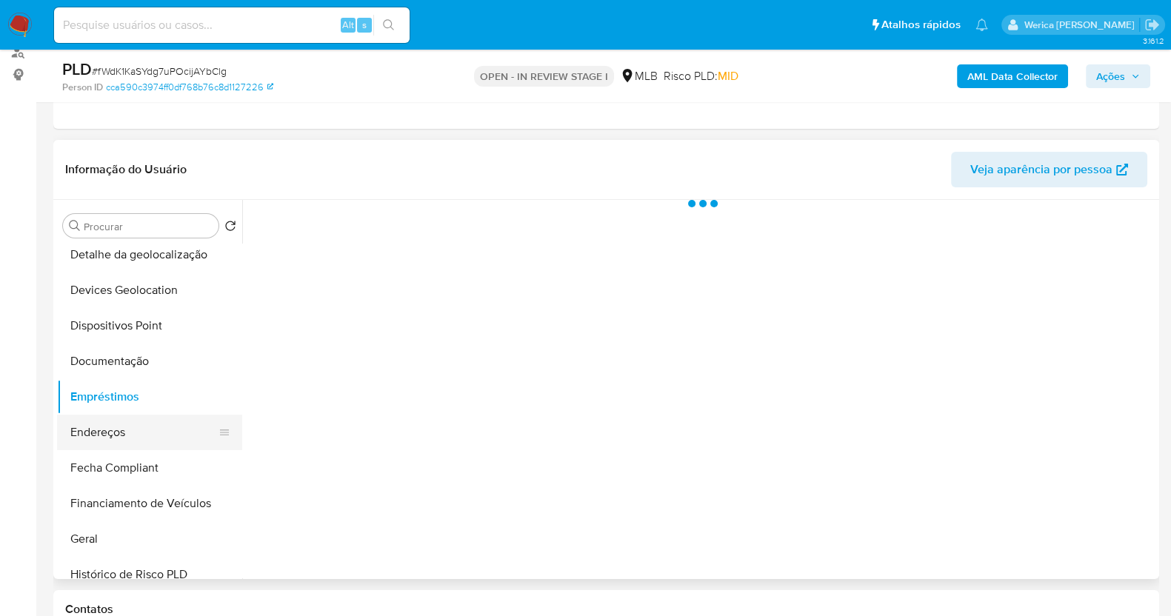
click at [121, 421] on button "Endereços" at bounding box center [143, 433] width 173 height 36
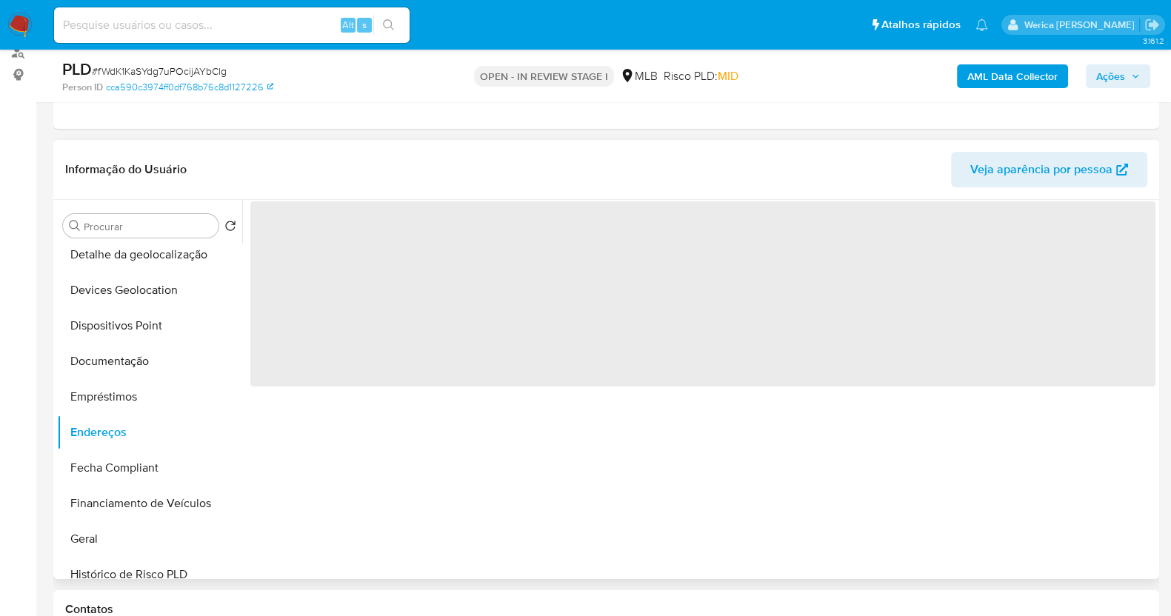
click at [774, 503] on div "‌" at bounding box center [698, 389] width 913 height 379
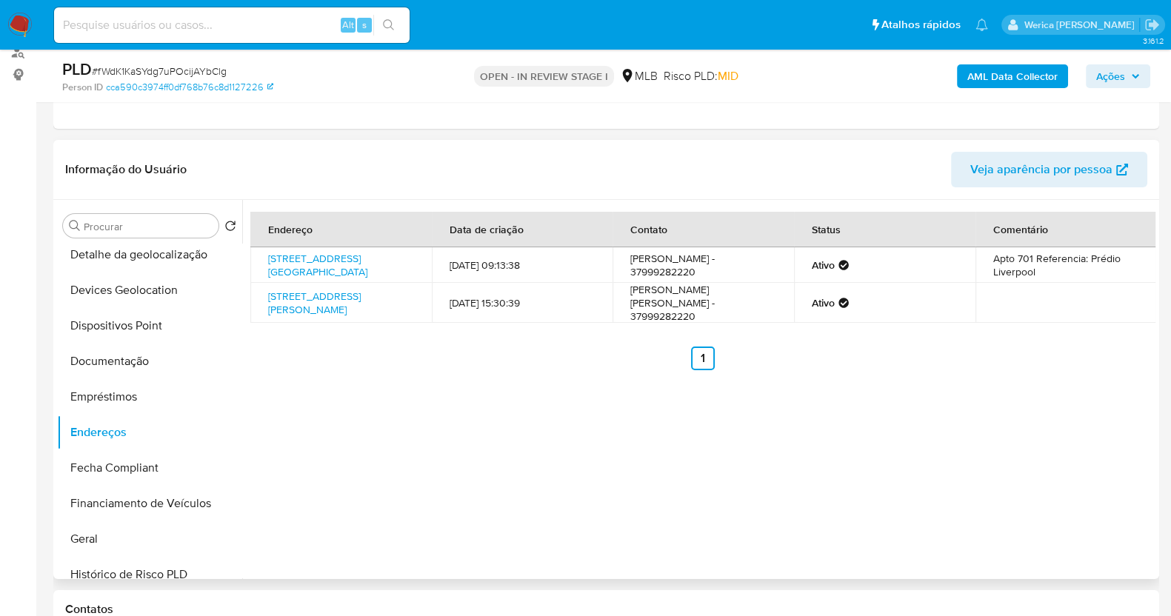
click at [924, 461] on div "Endereço Data de criação Contato Status Comentário Rua Ipanema 221, Divinópolis…" at bounding box center [698, 389] width 913 height 379
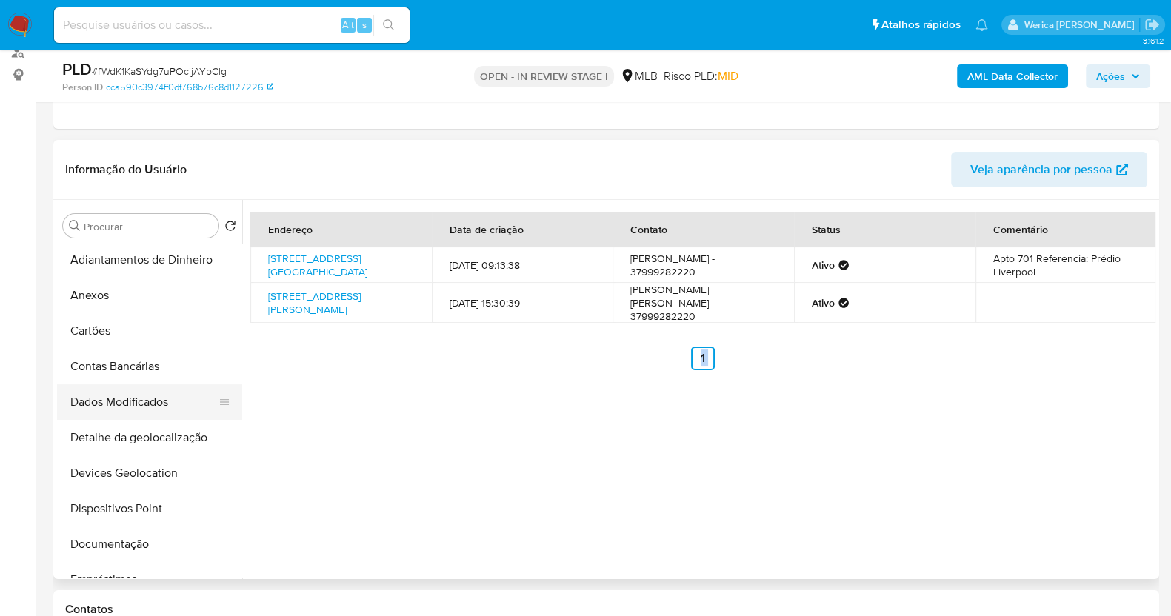
scroll to position [0, 0]
click at [152, 419] on button "Dados Modificados" at bounding box center [143, 404] width 173 height 36
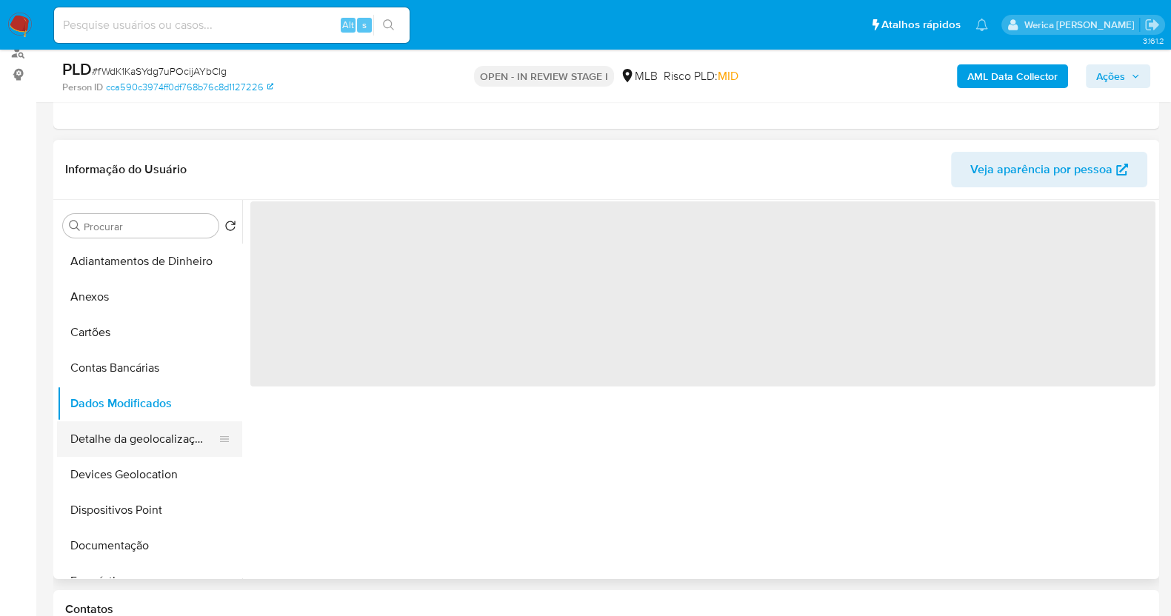
click at [156, 450] on button "Detalhe da geolocalização" at bounding box center [143, 439] width 173 height 36
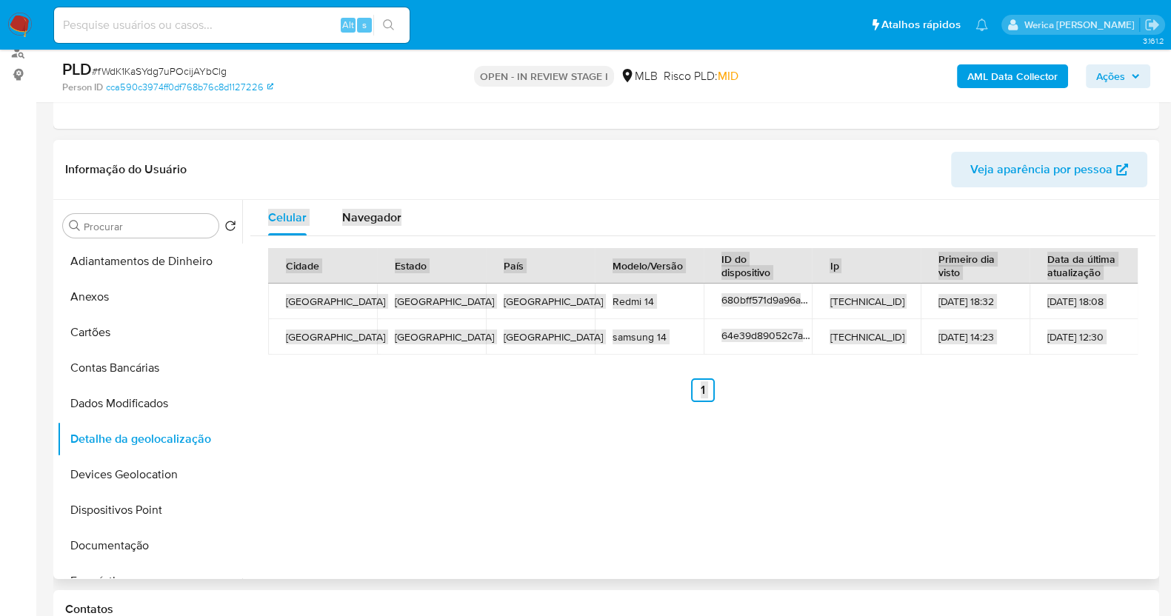
click at [933, 494] on div "Celular Navegador Cidade Estado País Modelo/Versão ID do dispositivo Ip Primeir…" at bounding box center [698, 389] width 913 height 379
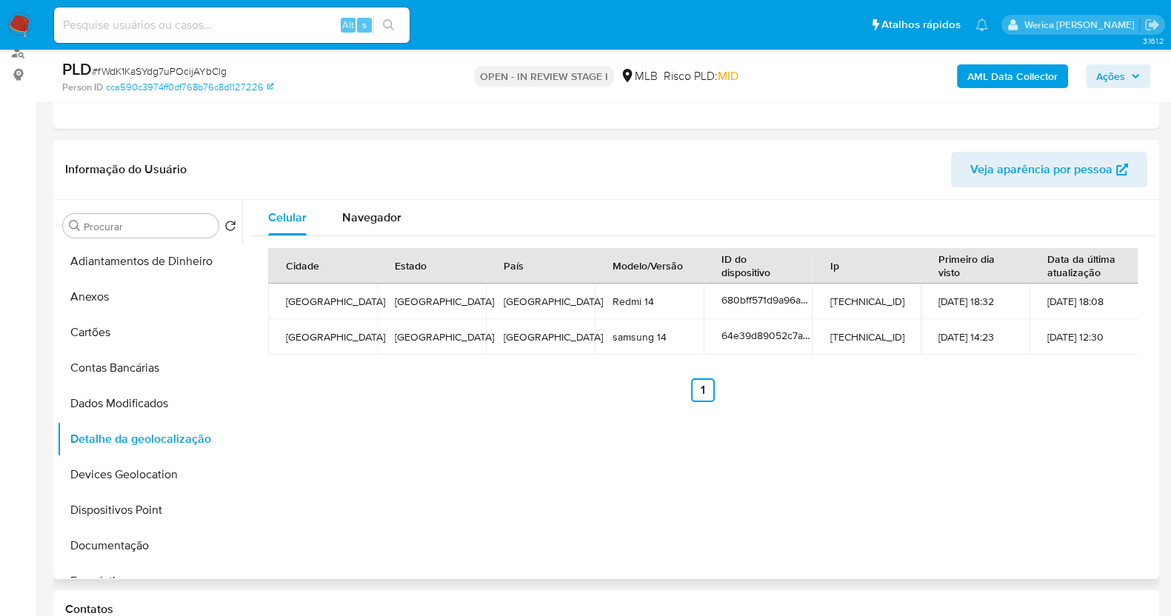
click at [933, 494] on div "Celular Navegador Cidade Estado País Modelo/Versão ID do dispositivo Ip Primeir…" at bounding box center [698, 389] width 913 height 379
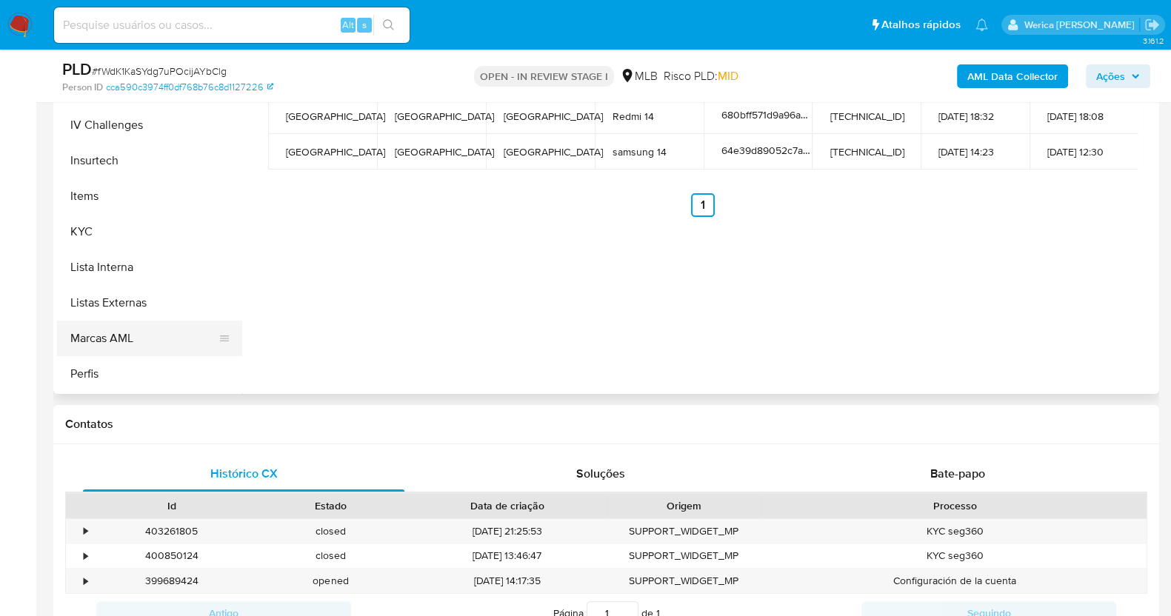
scroll to position [740, 0]
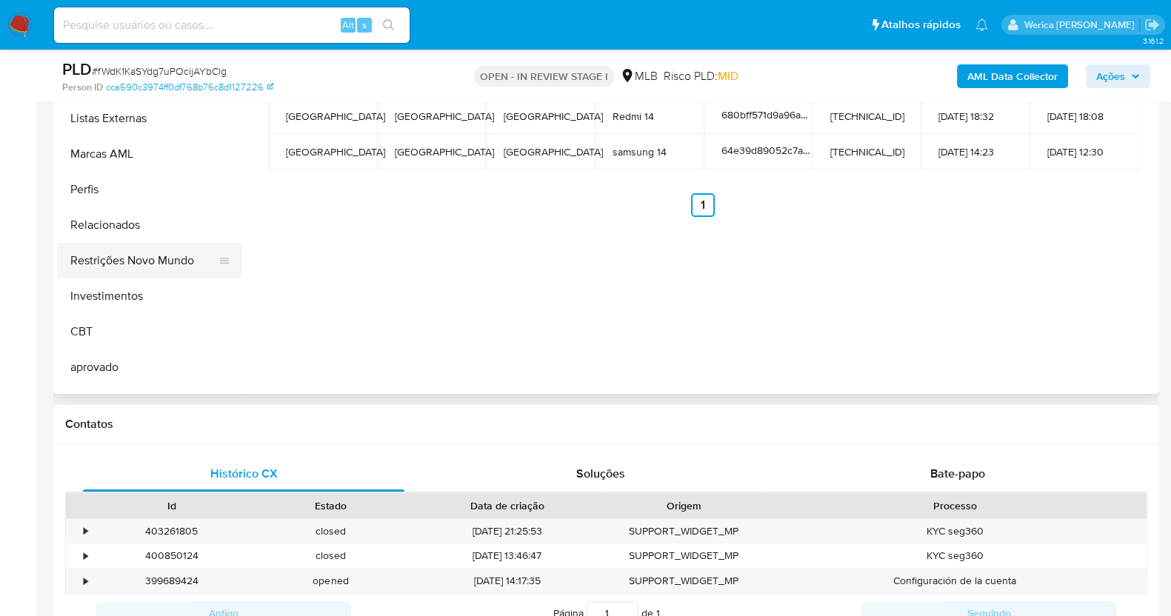
click at [150, 260] on button "Restrições Novo Mundo" at bounding box center [143, 261] width 173 height 36
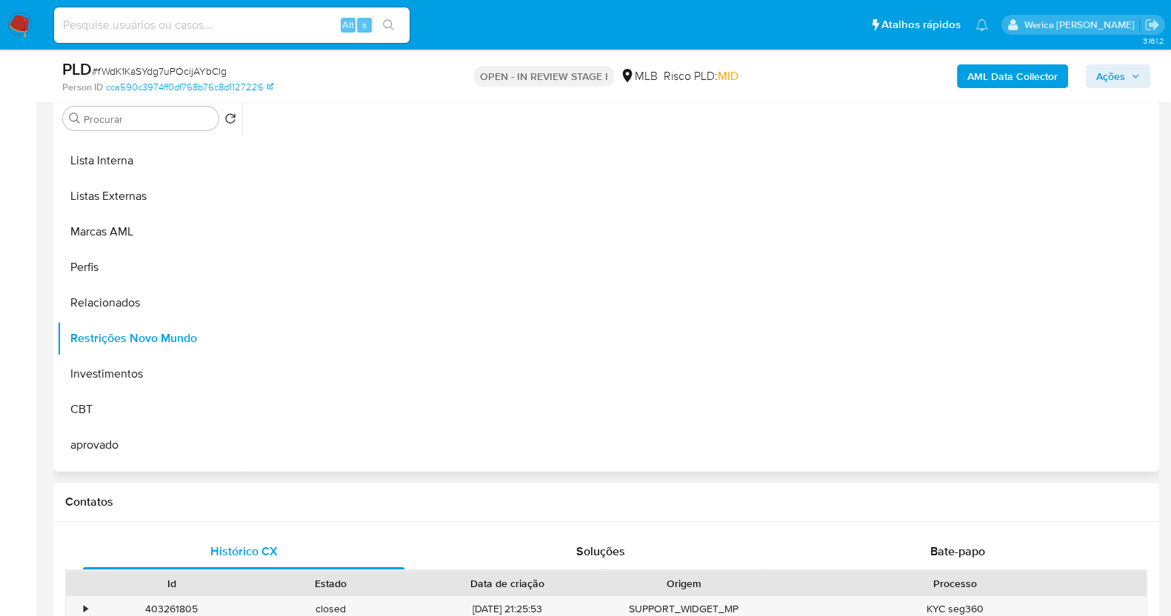
scroll to position [184, 0]
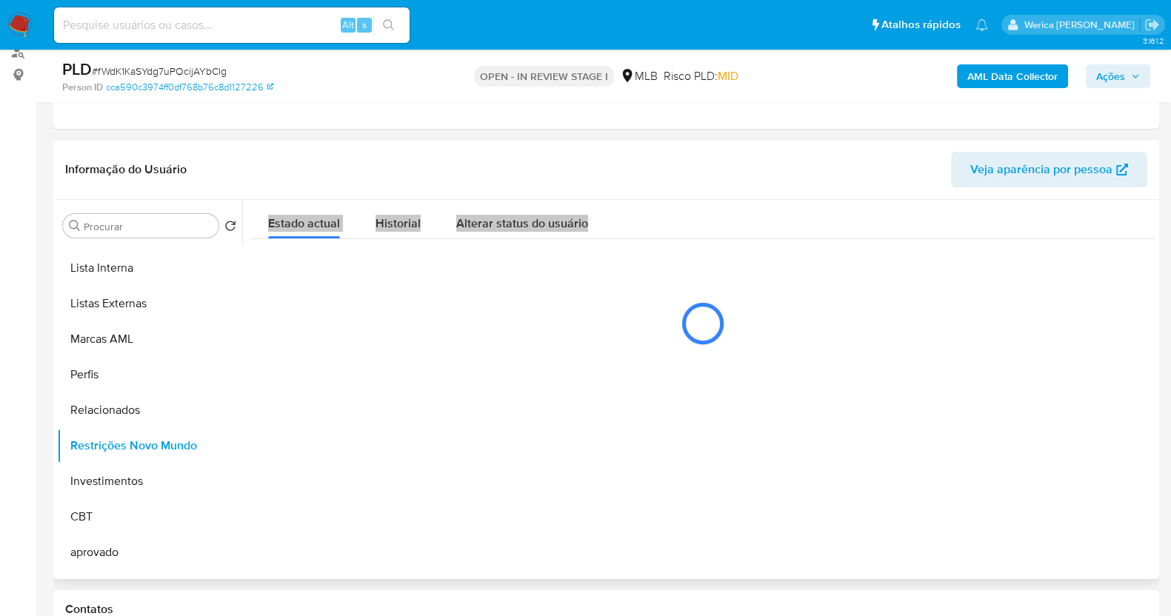
click at [359, 227] on button "Historial" at bounding box center [398, 219] width 81 height 39
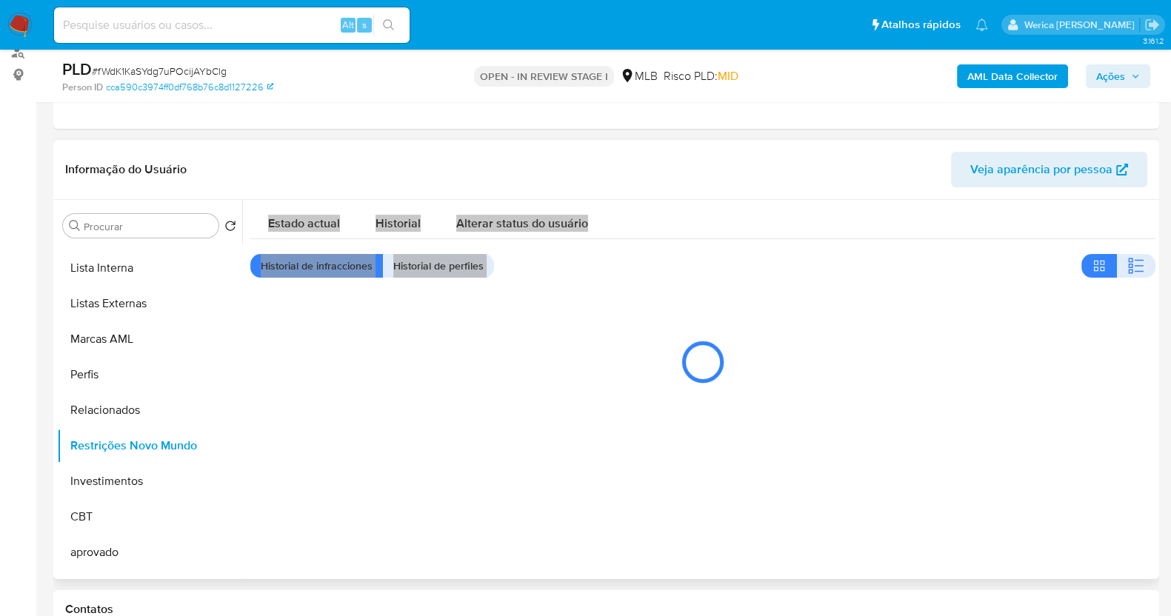
click at [392, 224] on span "Historial" at bounding box center [398, 223] width 45 height 17
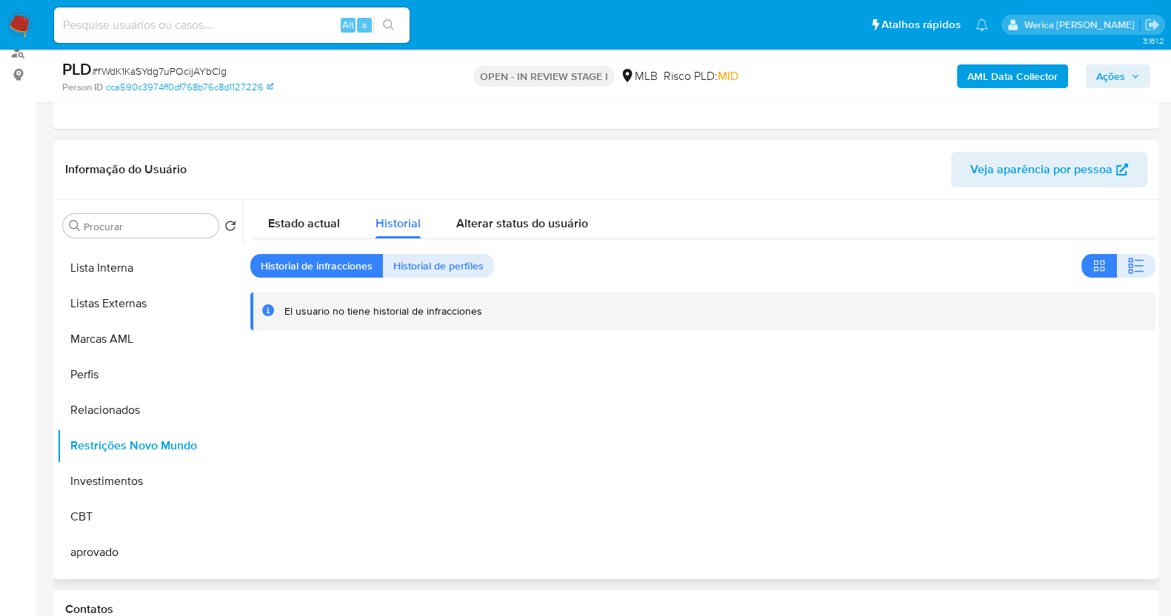
click at [882, 190] on div "Informação do Usuário Veja aparência por pessoa" at bounding box center [606, 170] width 1106 height 60
drag, startPoint x: 955, startPoint y: 510, endPoint x: 948, endPoint y: 492, distance: 19.7
click at [955, 510] on div at bounding box center [698, 389] width 913 height 379
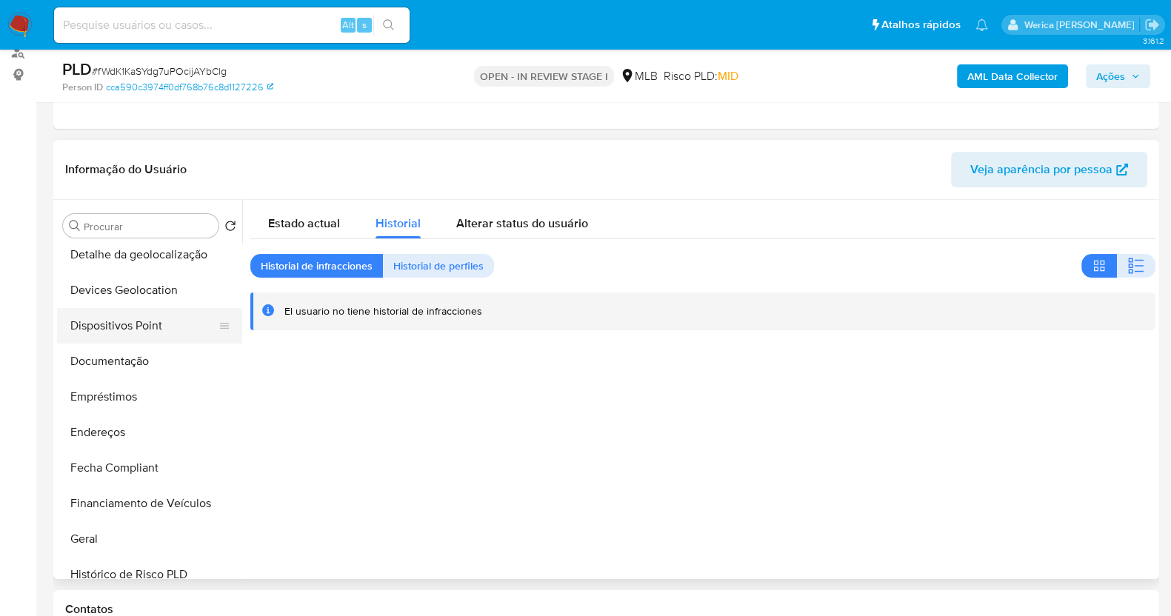
click at [108, 335] on button "Dispositivos Point" at bounding box center [143, 326] width 173 height 36
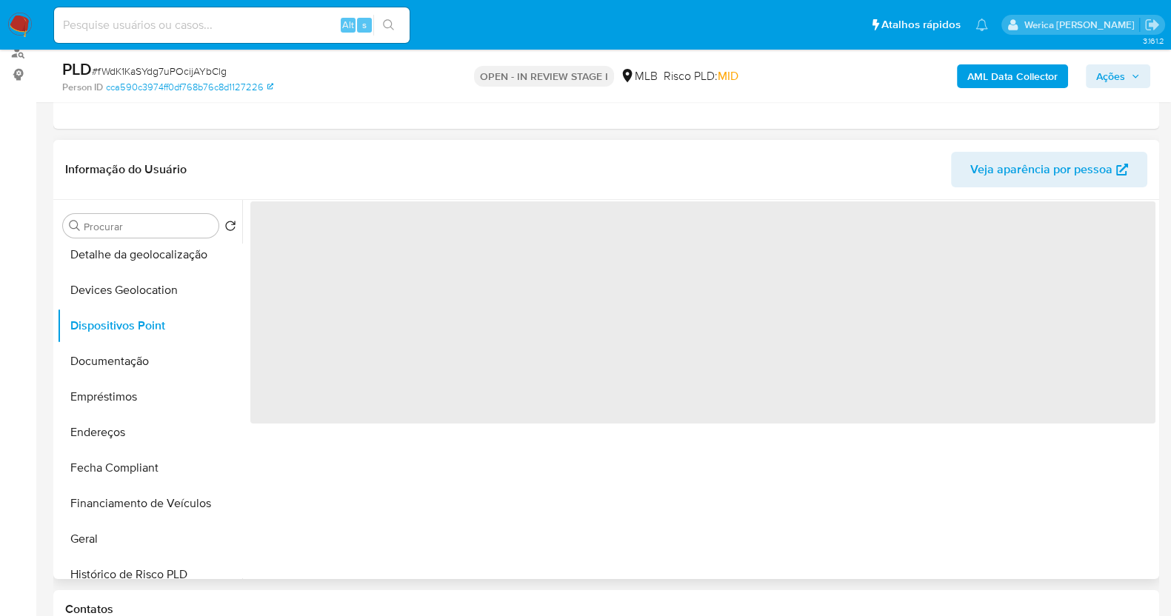
click at [893, 505] on div "‌" at bounding box center [698, 389] width 913 height 379
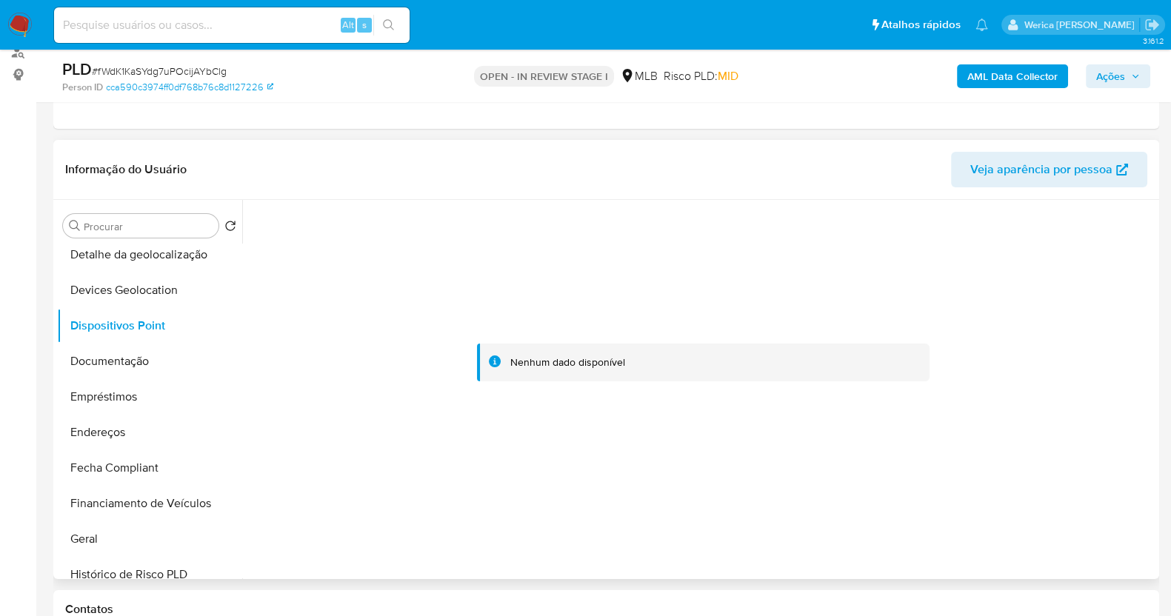
click at [1015, 491] on div at bounding box center [702, 363] width 905 height 326
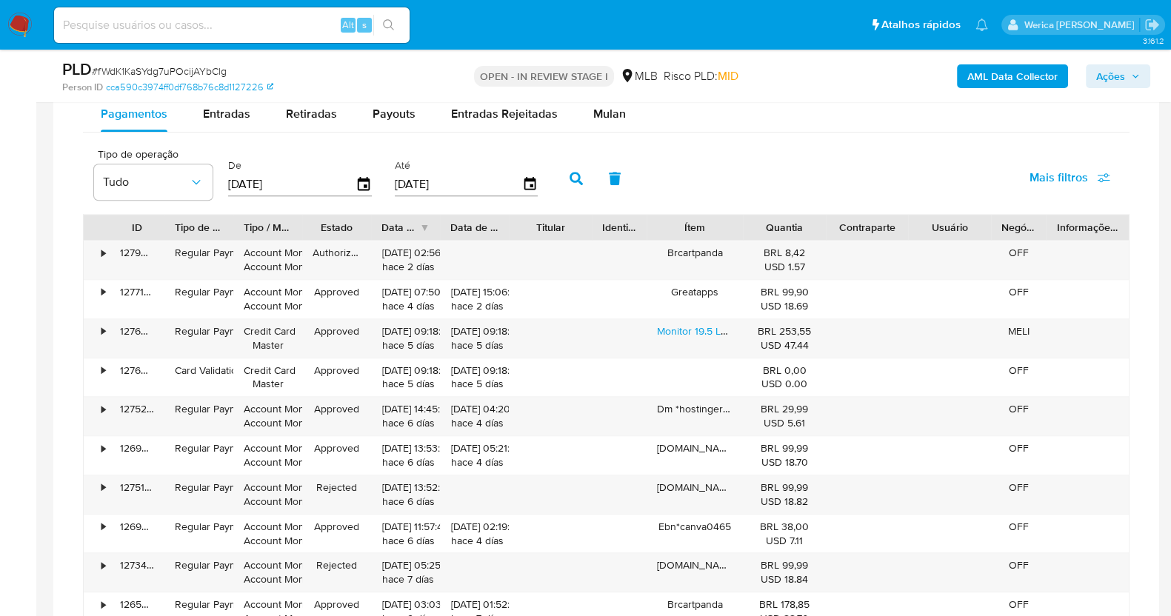
scroll to position [740, 0]
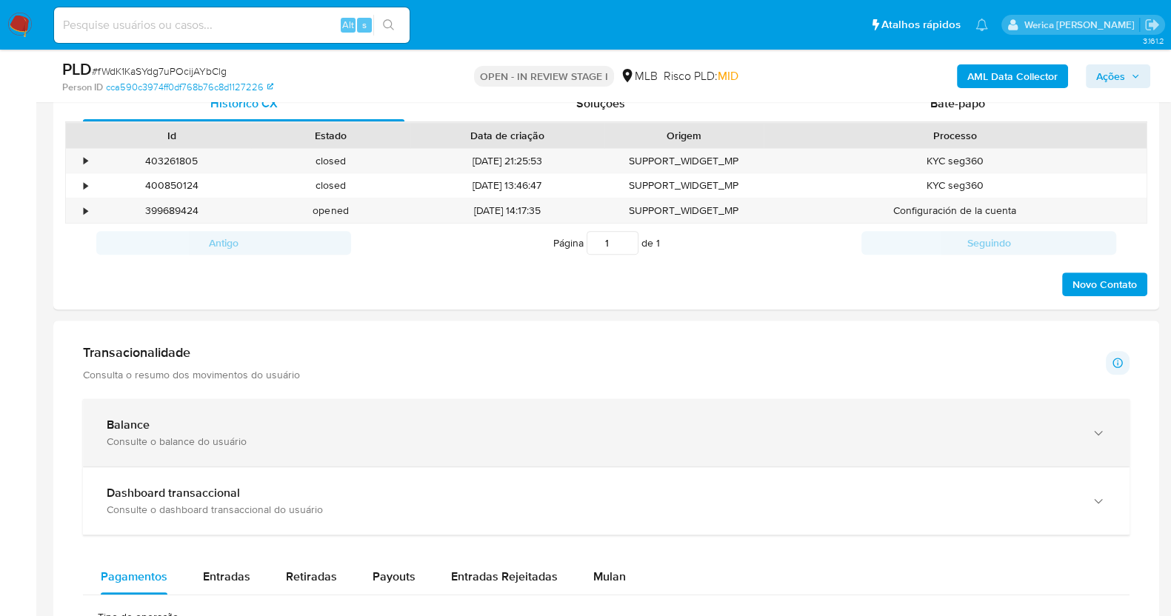
click at [322, 427] on div "Balance" at bounding box center [592, 425] width 970 height 15
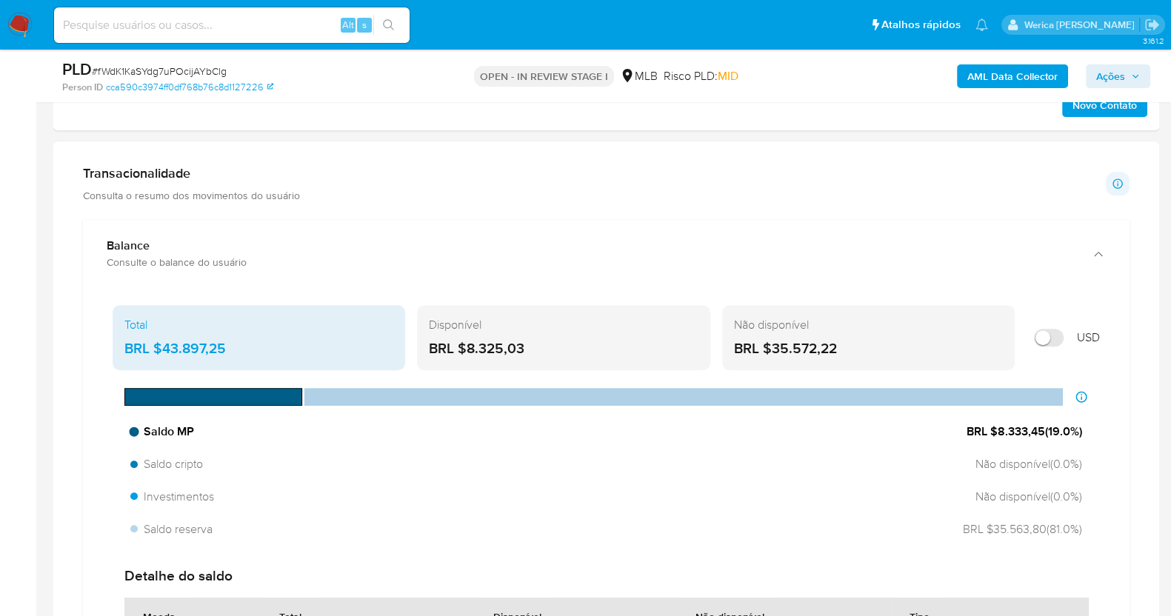
scroll to position [926, 0]
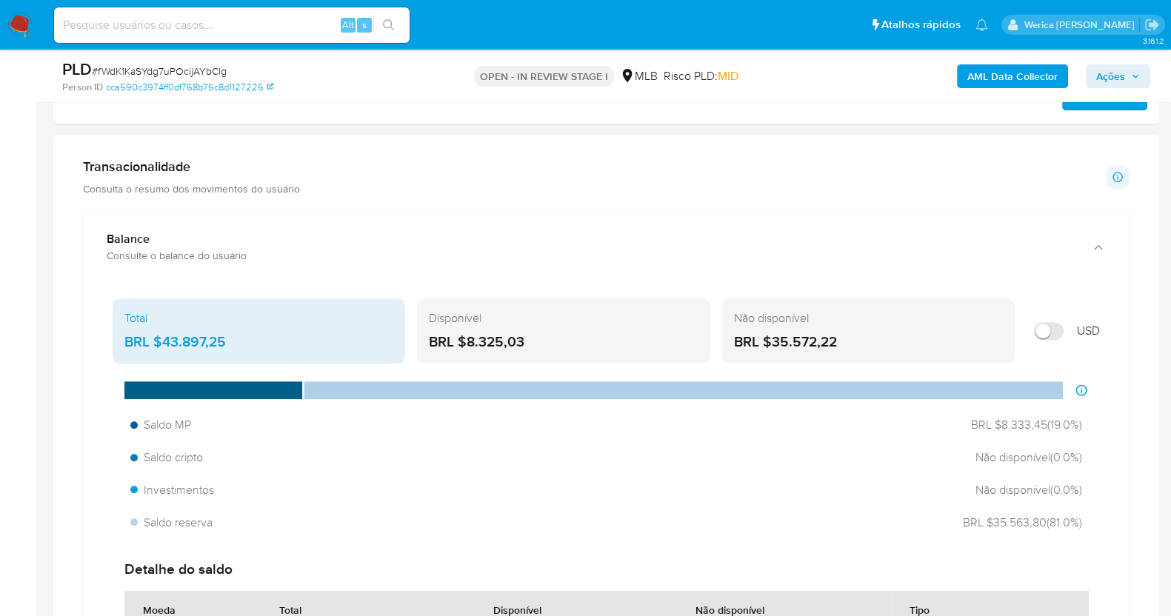
drag, startPoint x: 165, startPoint y: 336, endPoint x: 257, endPoint y: 339, distance: 91.9
click at [257, 339] on div "BRL $43.897,25" at bounding box center [258, 342] width 269 height 19
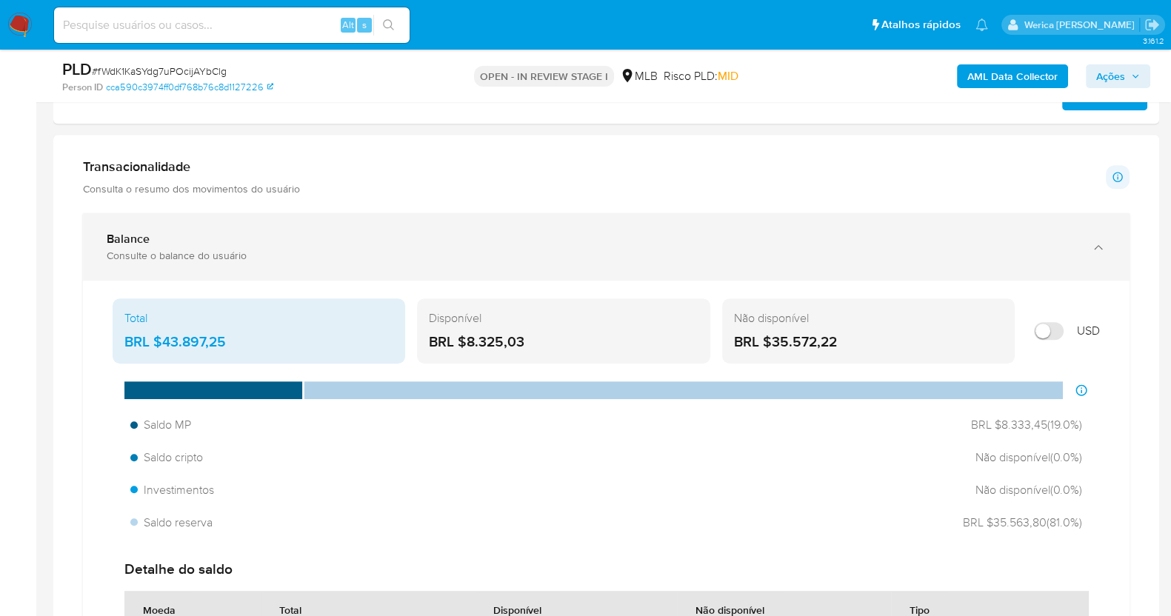
click at [974, 261] on div "Balance Consulte o balance do usuário" at bounding box center [606, 246] width 1047 height 67
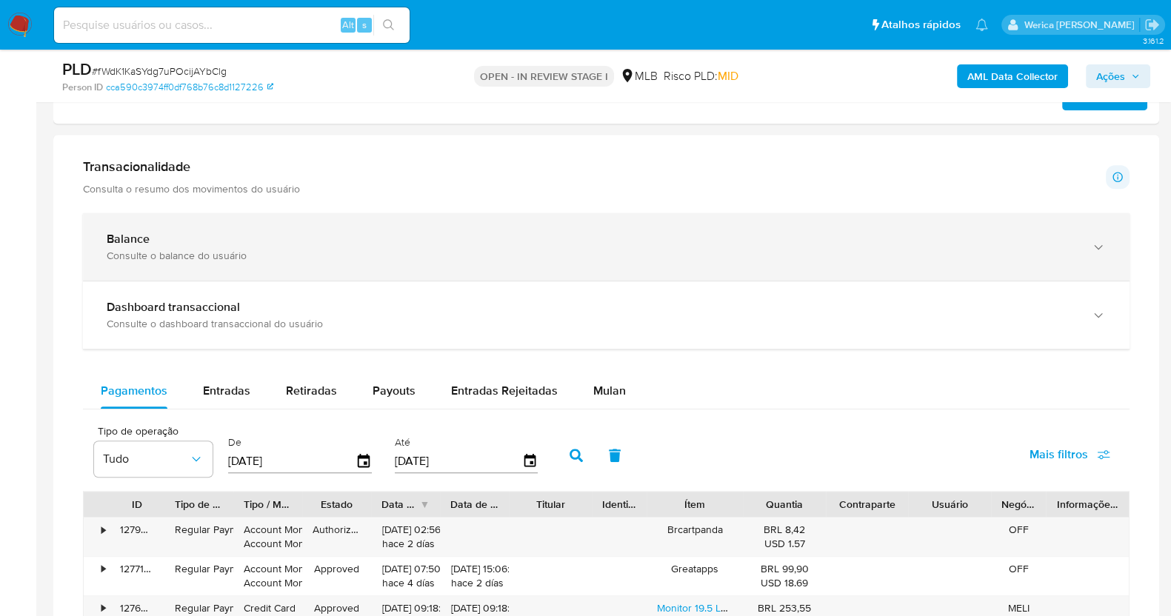
click at [453, 260] on div "Consulte o balance do usuário" at bounding box center [592, 255] width 970 height 13
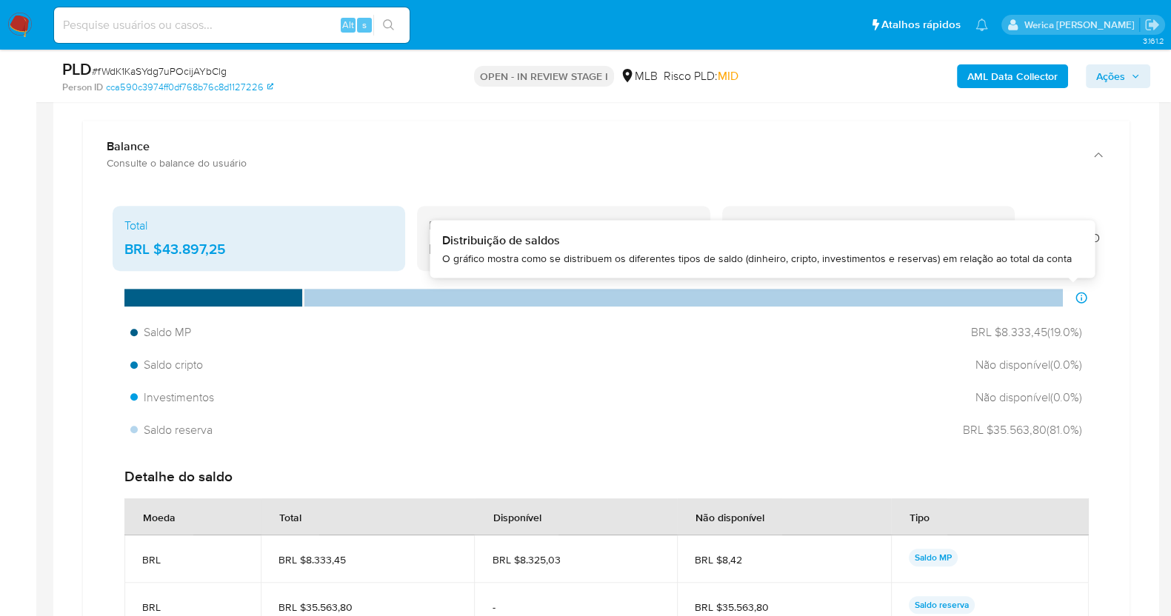
click at [1159, 186] on main "3.161.2 Atribuiu o wgaldencio Asignado el: 16/09/2025 16:30:26 Criou: 12/09/202…" at bounding box center [585, 543] width 1171 height 3124
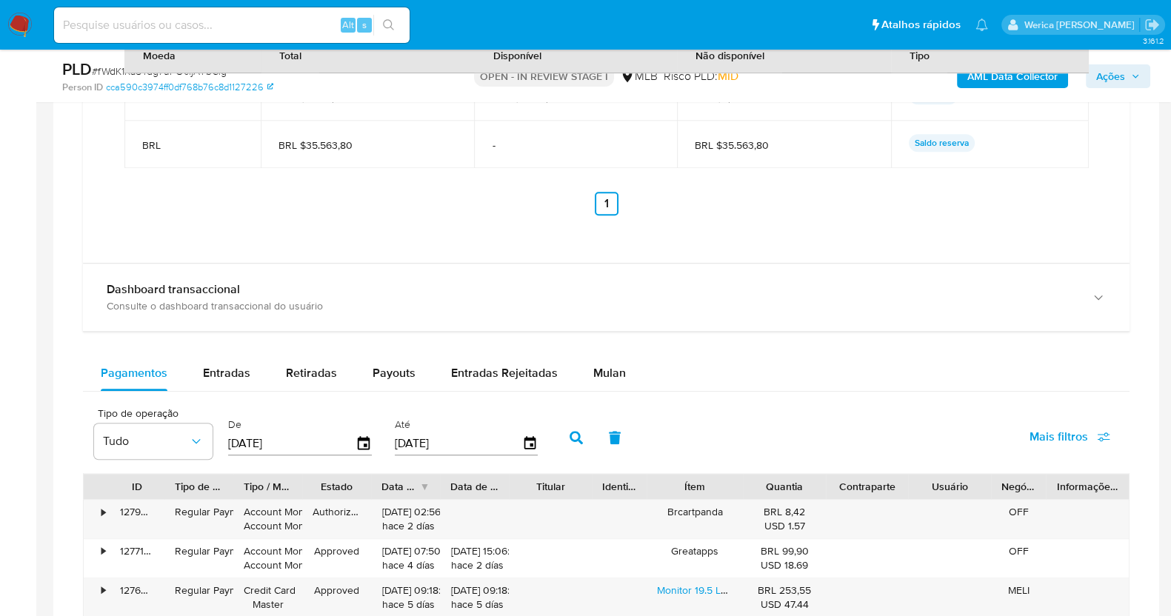
scroll to position [1667, 0]
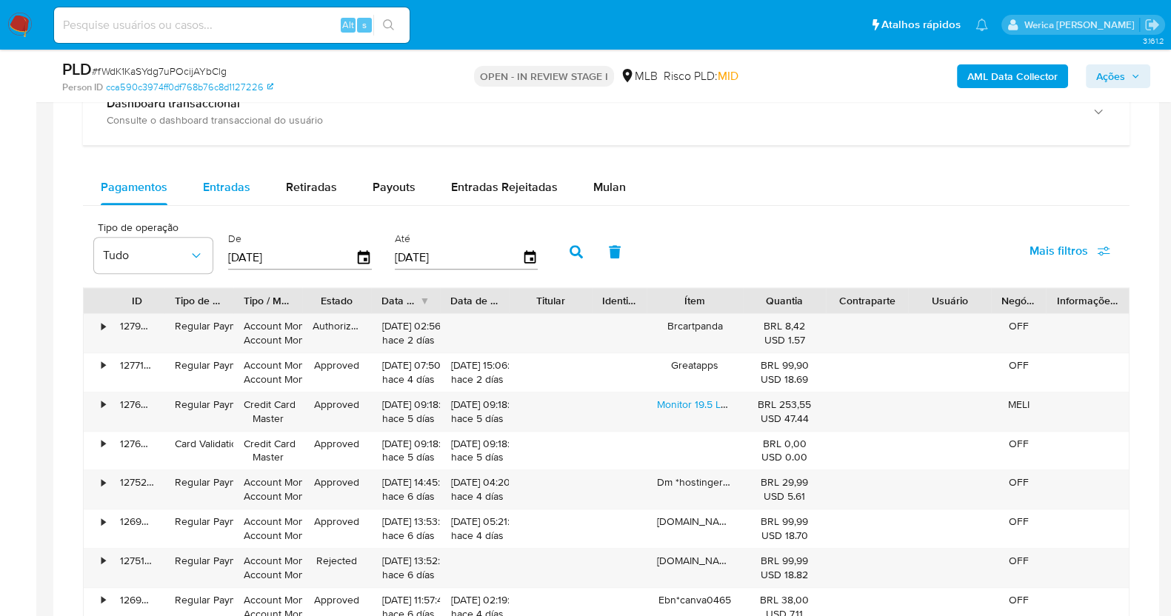
click at [218, 185] on span "Entradas" at bounding box center [226, 187] width 47 height 17
select select "10"
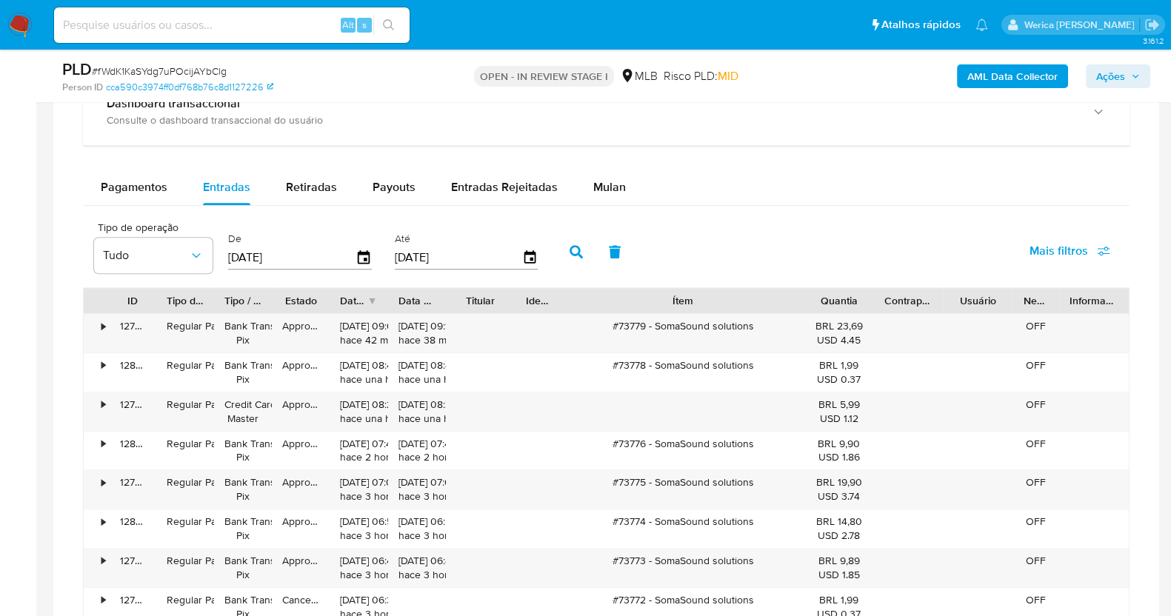
drag, startPoint x: 752, startPoint y: 287, endPoint x: 893, endPoint y: 310, distance: 143.3
click at [896, 307] on div "ID Tipo de operação Tipo / Método Estado Data de criação Data de aprovação Titu…" at bounding box center [606, 300] width 1045 height 25
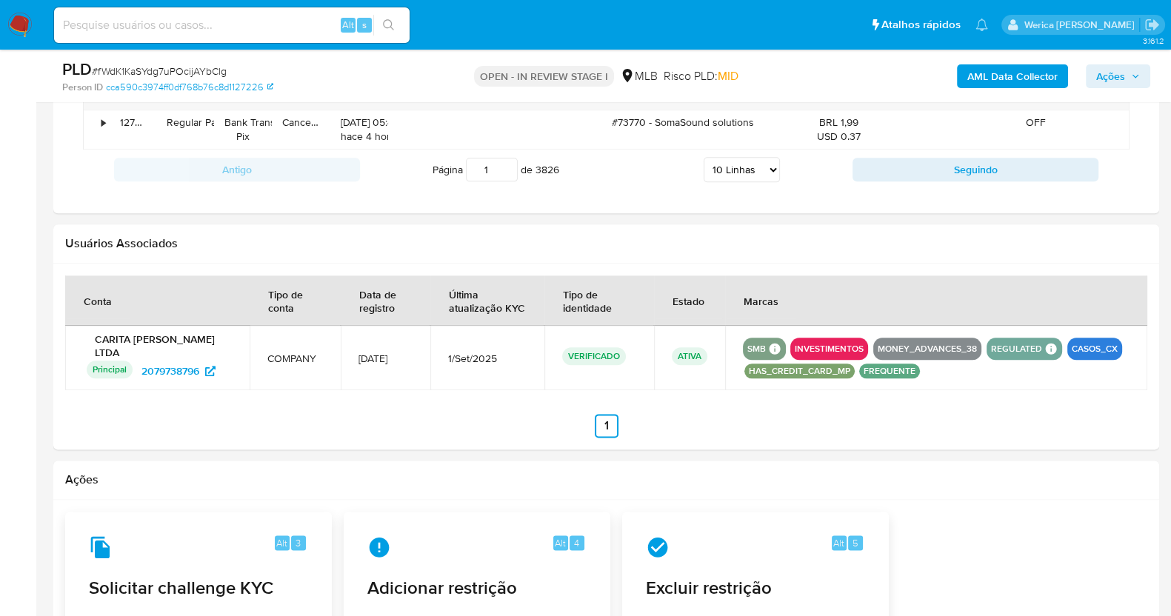
scroll to position [1852, 0]
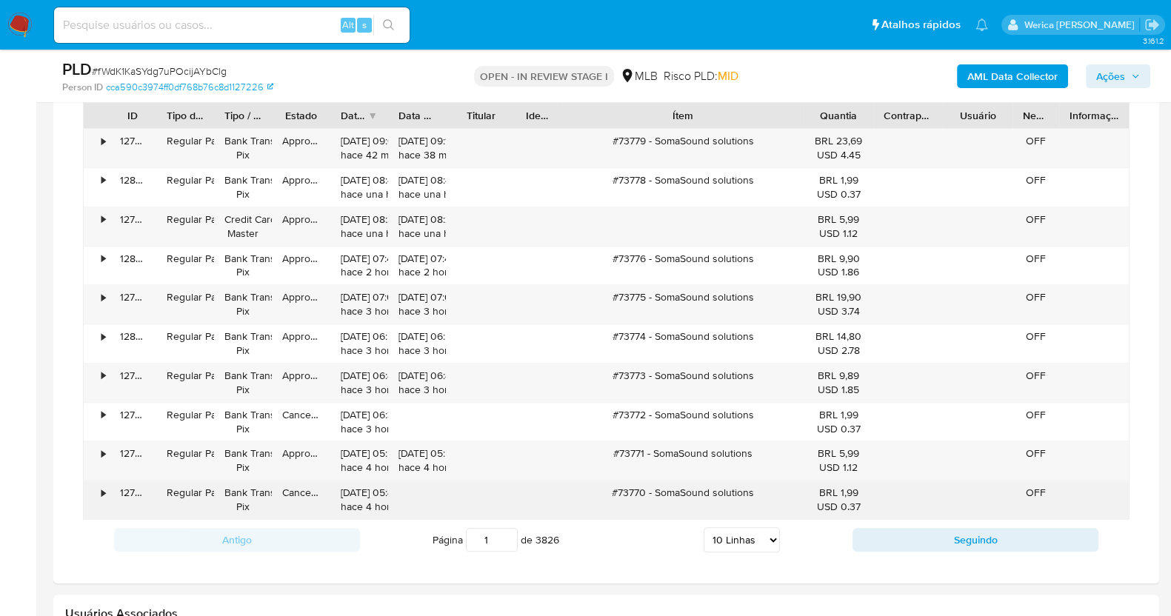
drag, startPoint x: 663, startPoint y: 488, endPoint x: 718, endPoint y: 494, distance: 55.1
click at [718, 494] on div "#73770 - SomaSound solutions" at bounding box center [682, 500] width 241 height 39
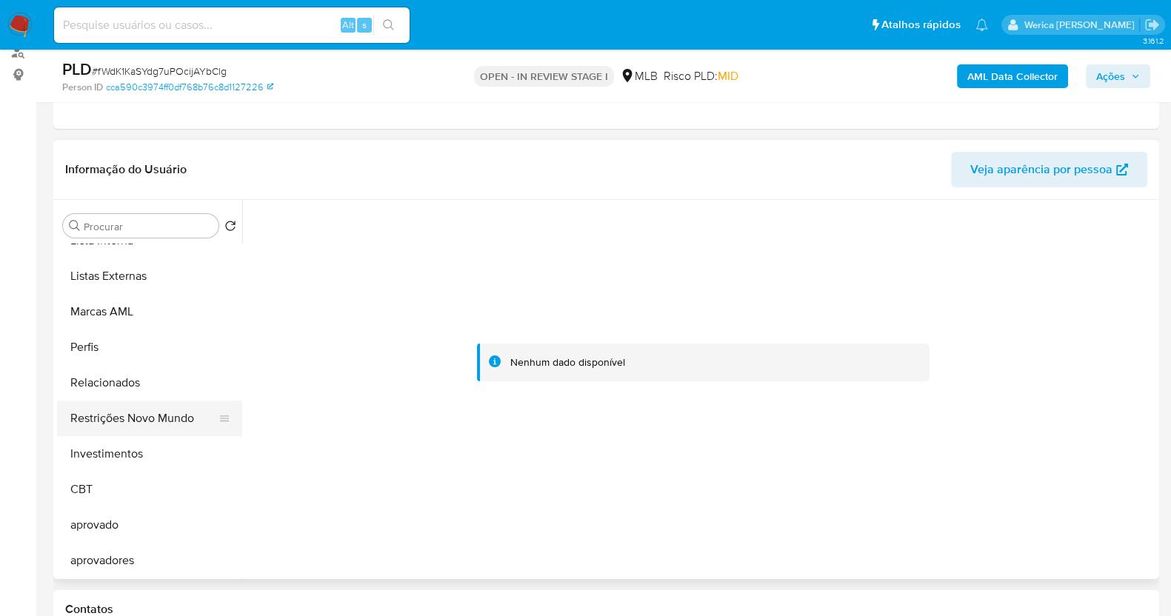
scroll to position [490, 0]
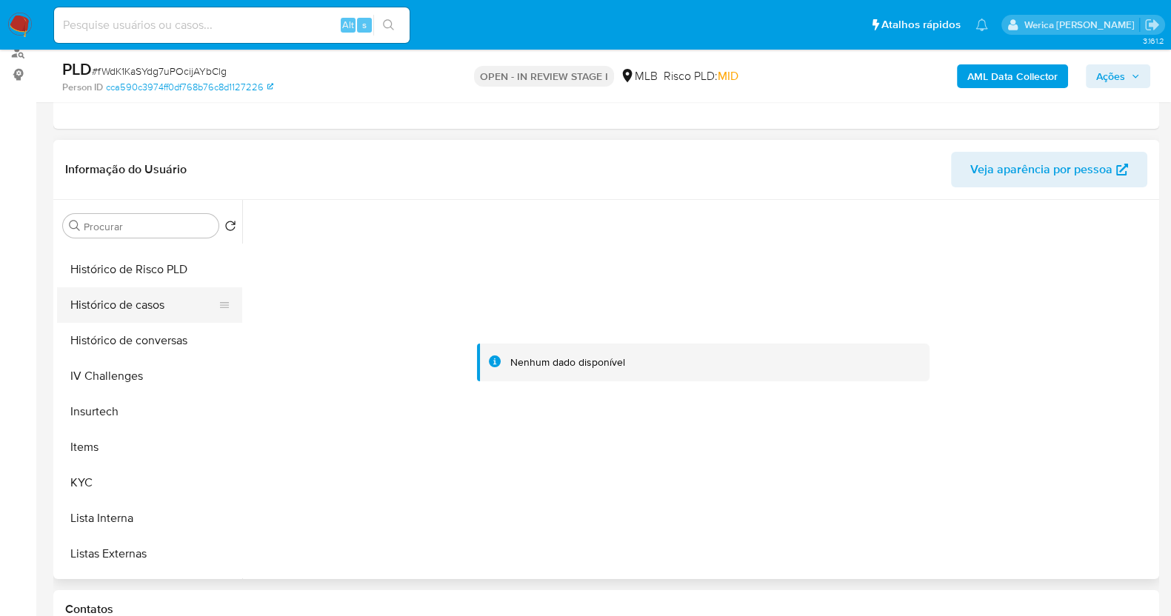
click at [169, 304] on button "Histórico de casos" at bounding box center [143, 305] width 173 height 36
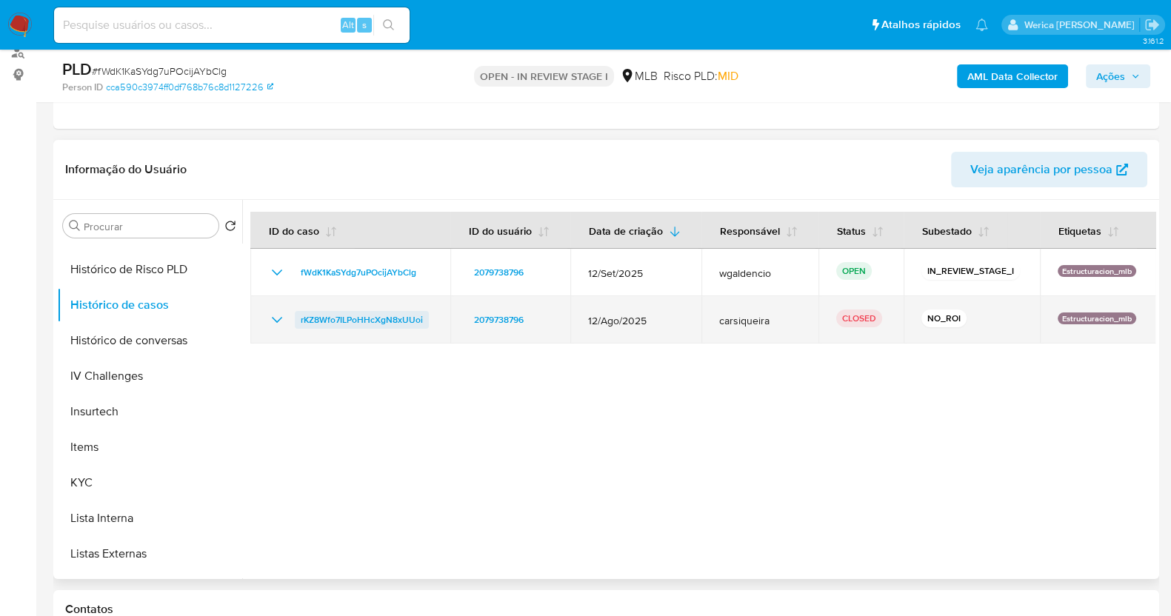
click at [397, 324] on span "rKZ8Wfo7ILPoHHcXgN8xUUoi" at bounding box center [362, 320] width 122 height 18
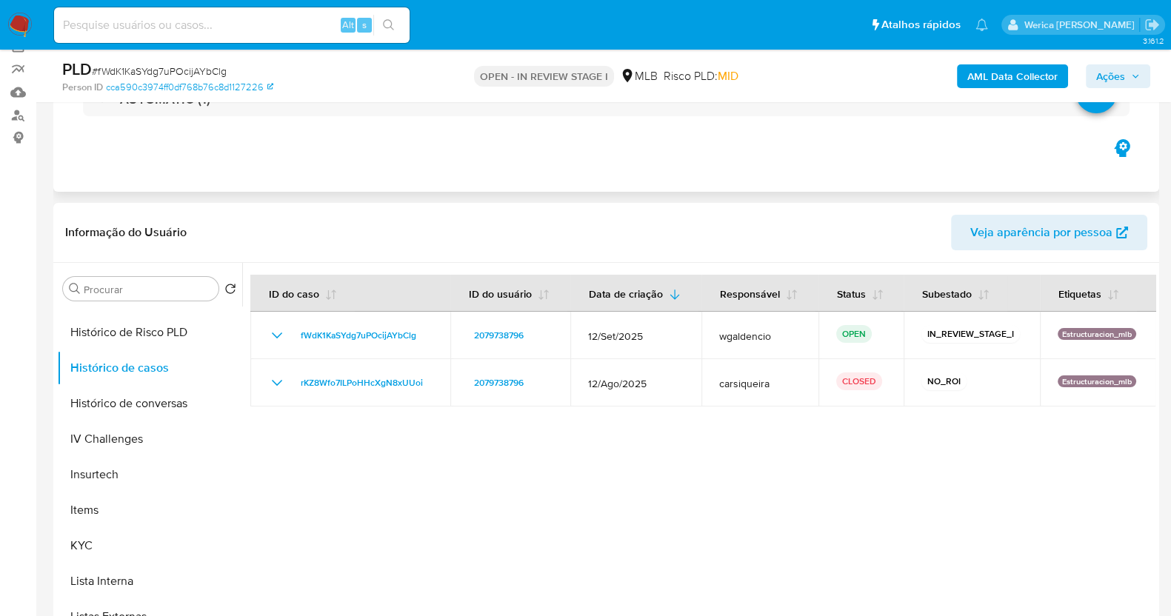
scroll to position [92, 0]
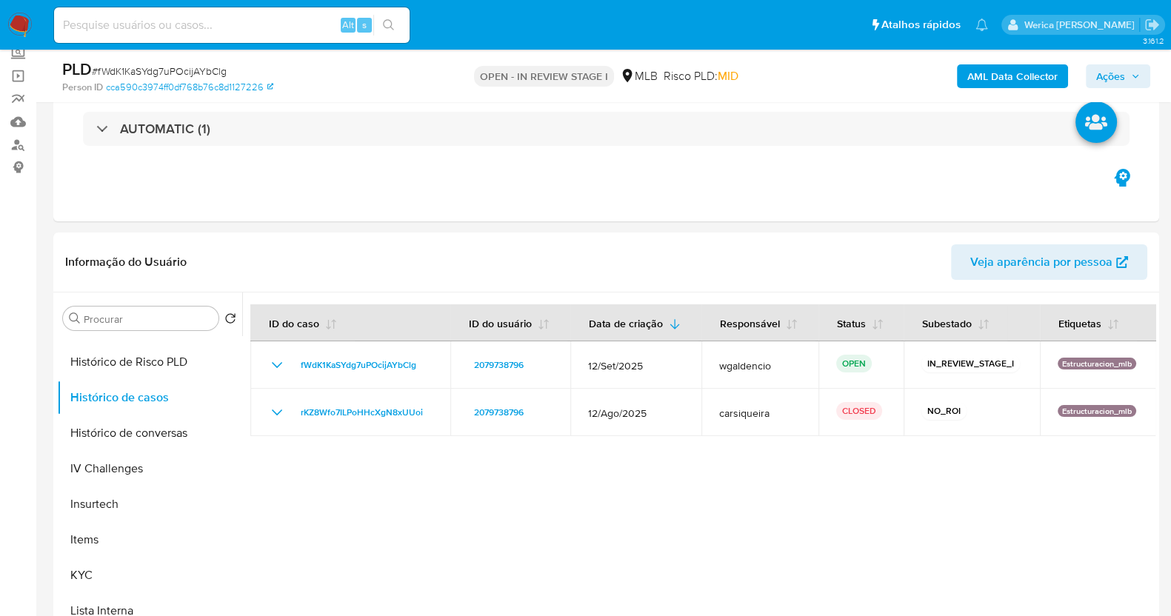
click at [1015, 69] on b "AML Data Collector" at bounding box center [1012, 76] width 90 height 24
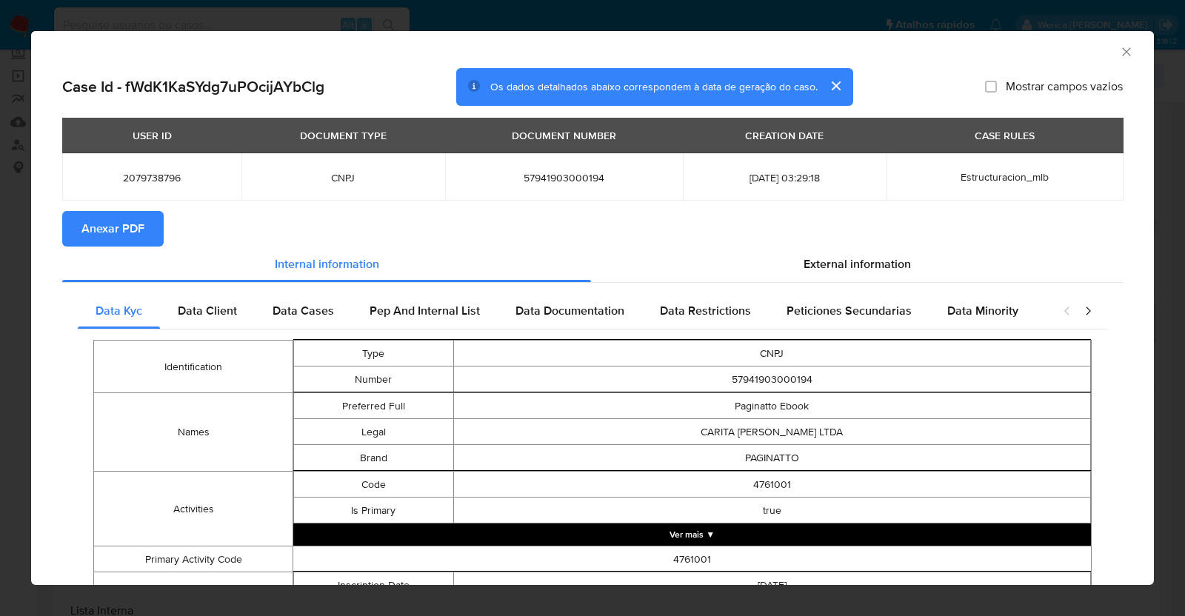
click at [127, 224] on span "Anexar PDF" at bounding box center [112, 229] width 63 height 33
click at [142, 225] on button "Anexar PDF" at bounding box center [112, 229] width 101 height 36
click at [1119, 53] on div "AML Data Collector" at bounding box center [592, 49] width 1123 height 37
click at [1119, 50] on icon "Fechar a janela" at bounding box center [1126, 51] width 15 height 15
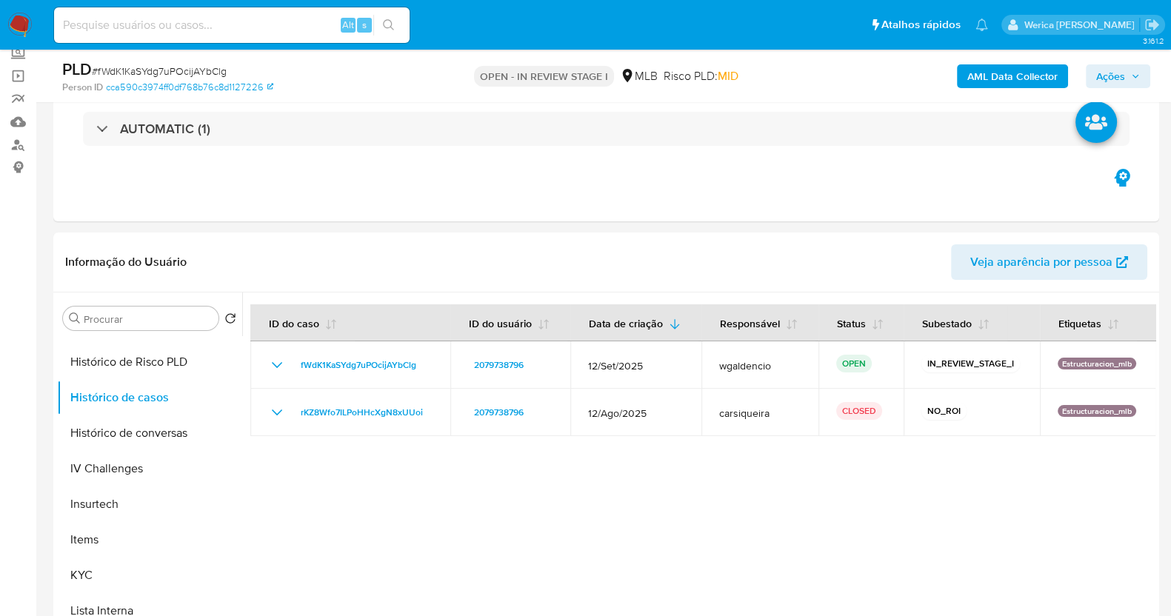
click at [1117, 84] on span "Ações" at bounding box center [1110, 76] width 29 height 24
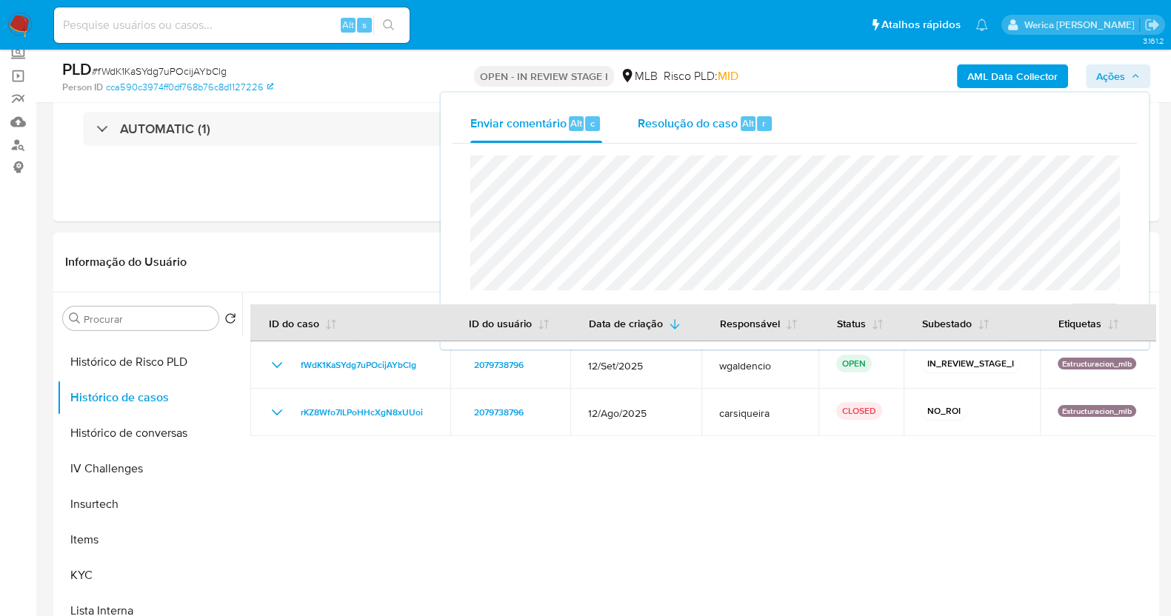
click at [646, 128] on span "Resolução do caso" at bounding box center [688, 122] width 100 height 17
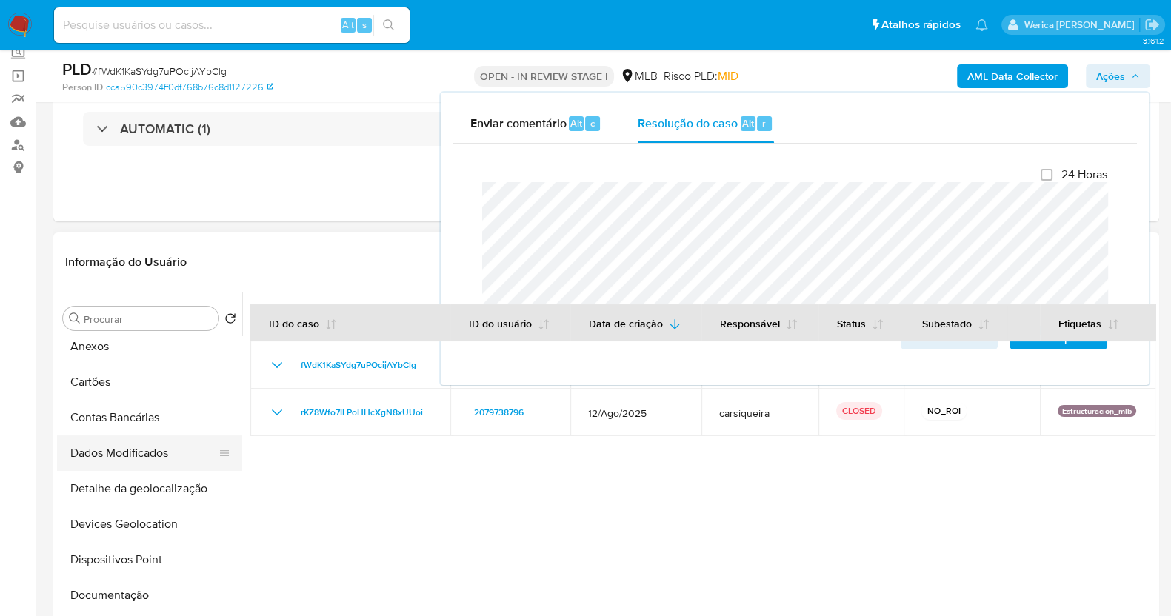
scroll to position [0, 0]
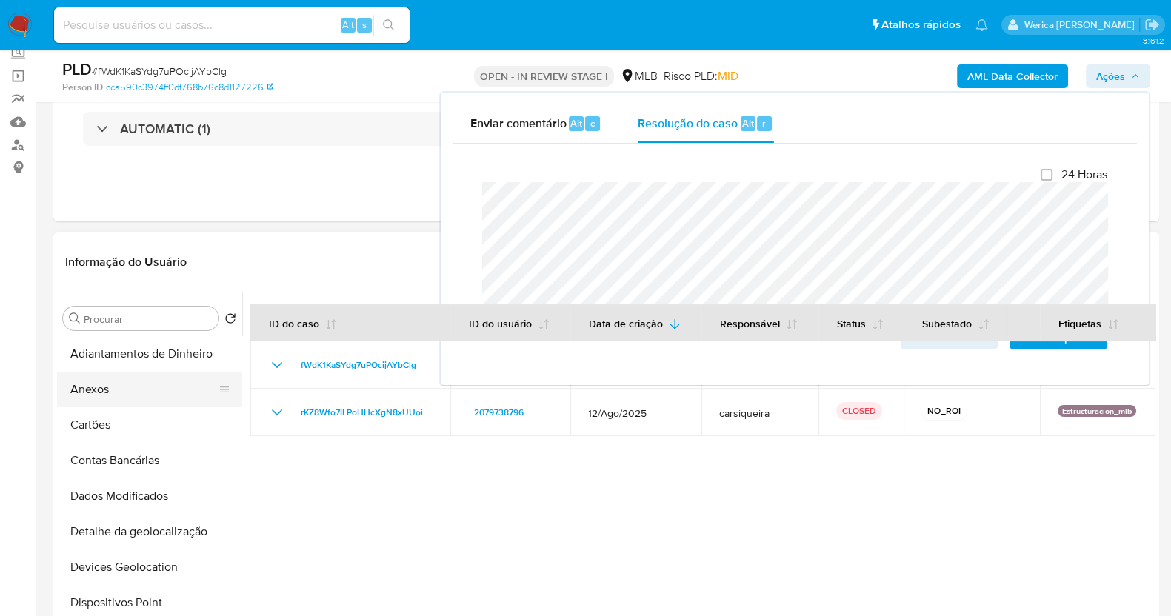
click at [126, 380] on button "Anexos" at bounding box center [143, 390] width 173 height 36
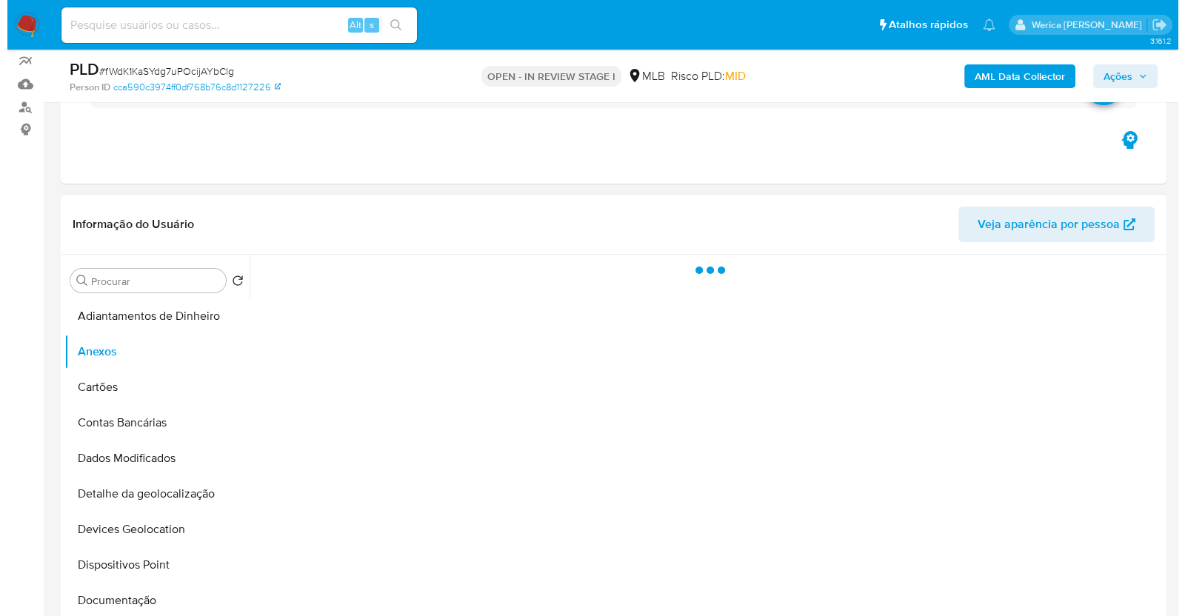
scroll to position [184, 0]
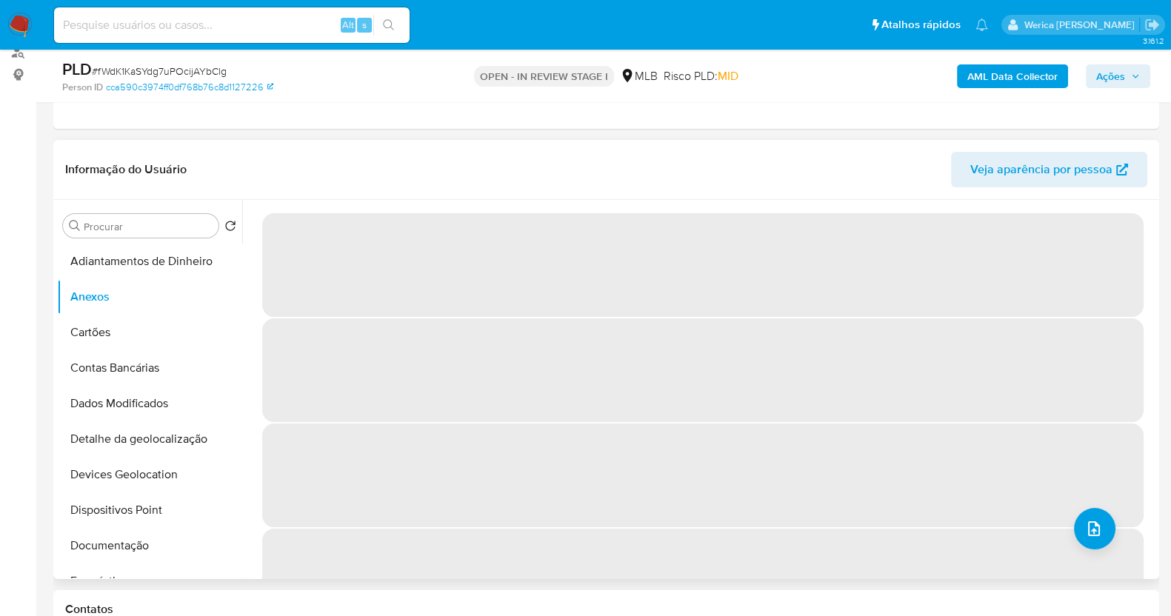
click at [1041, 529] on span "‌" at bounding box center [703, 581] width 882 height 104
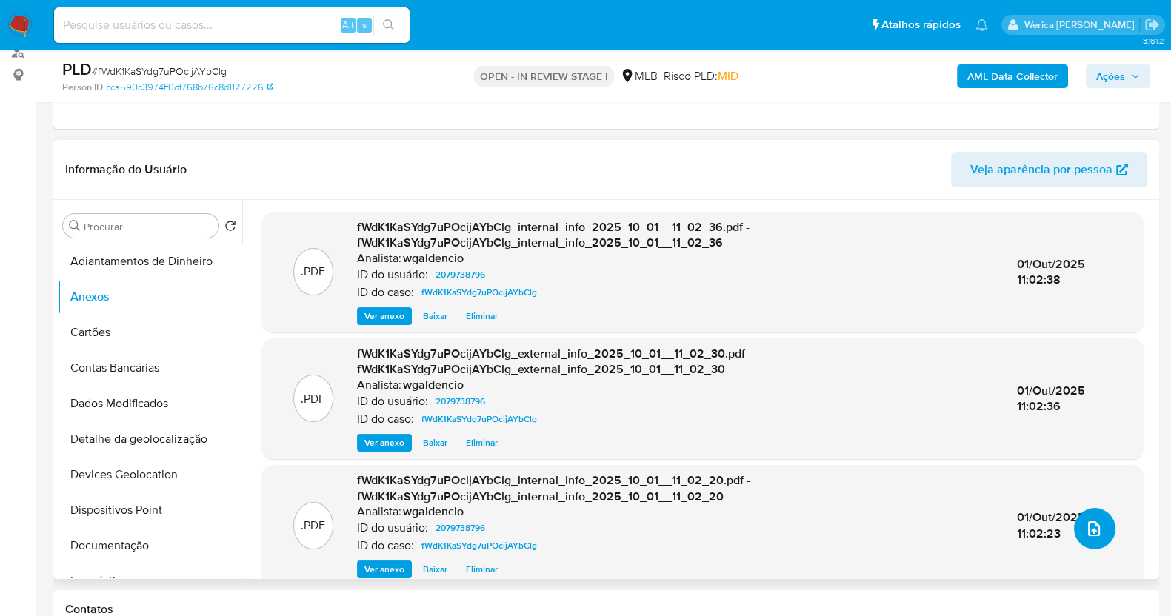
click at [1096, 539] on button "upload-file" at bounding box center [1094, 528] width 41 height 41
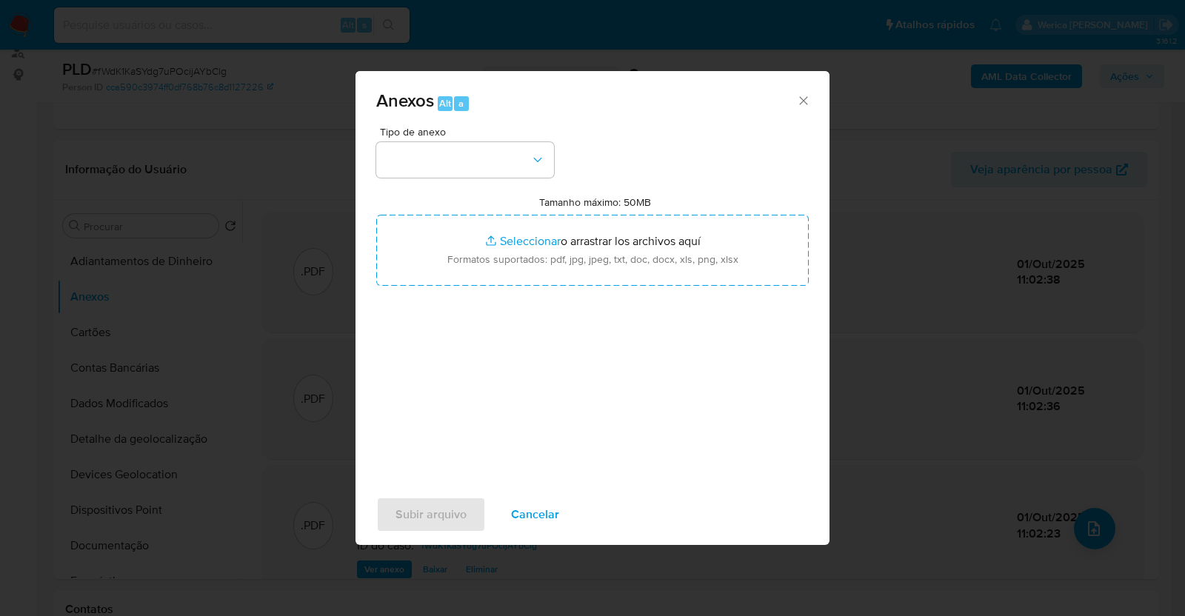
click at [1083, 543] on div "Anexos Alt a Tipo de anexo Tamanho máximo: 50MB Seleccionar archivos Selecciona…" at bounding box center [592, 308] width 1185 height 616
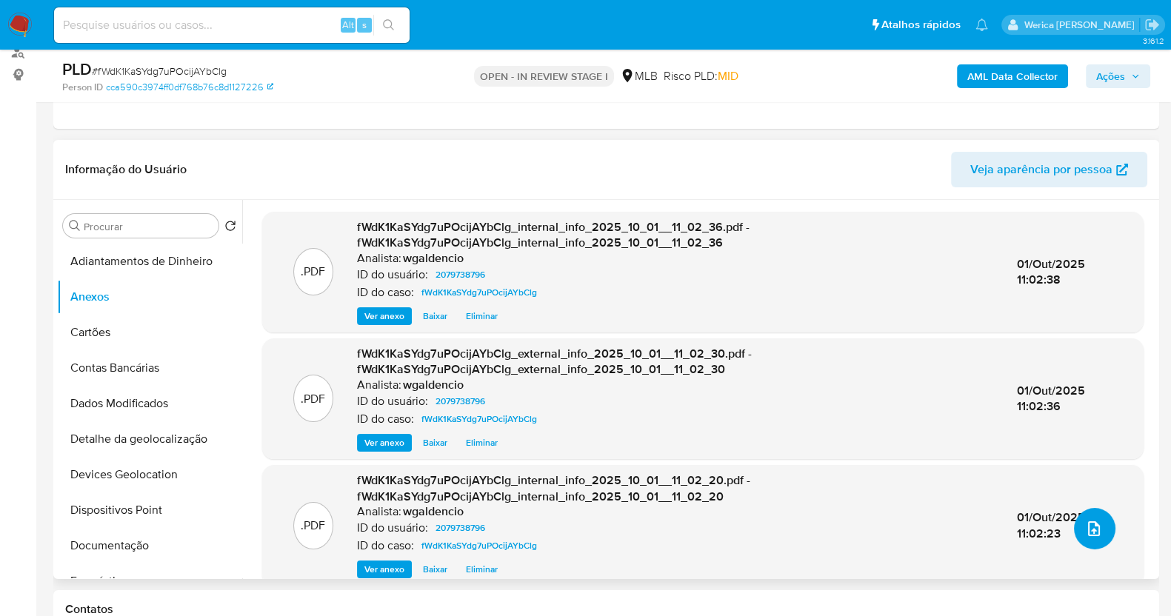
click at [1087, 543] on button "upload-file" at bounding box center [1094, 528] width 41 height 41
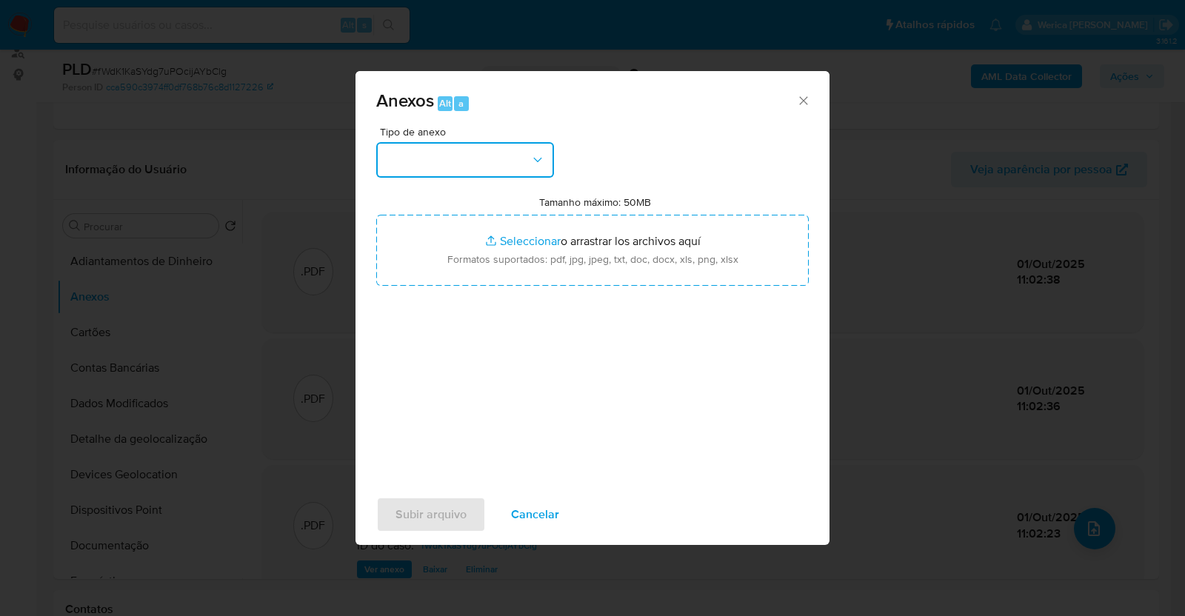
click at [513, 153] on button "button" at bounding box center [465, 160] width 178 height 36
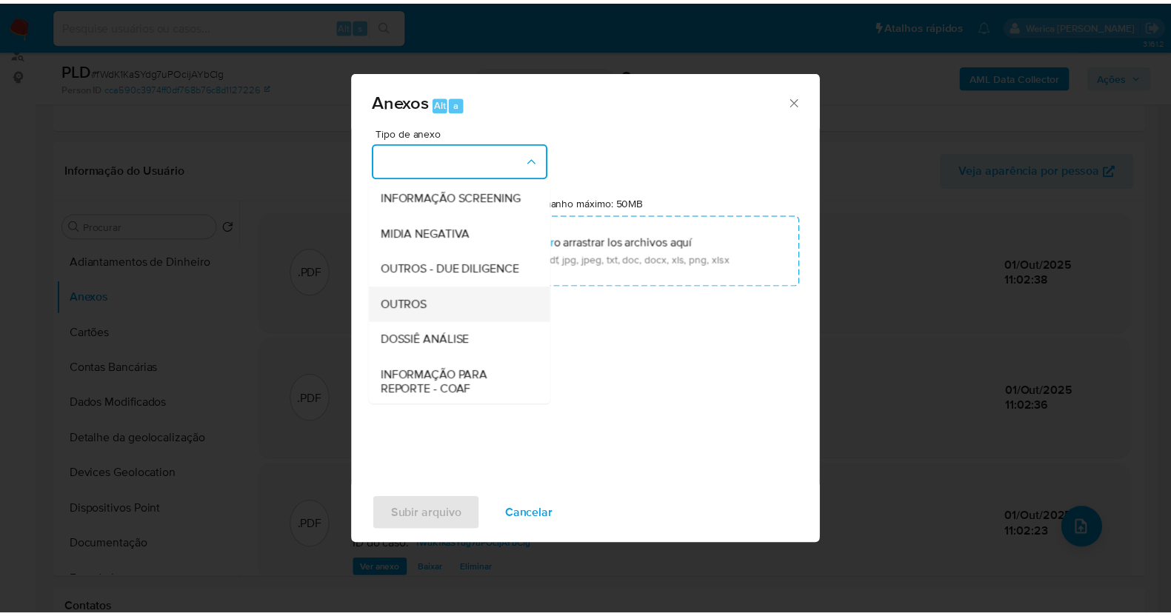
scroll to position [227, 0]
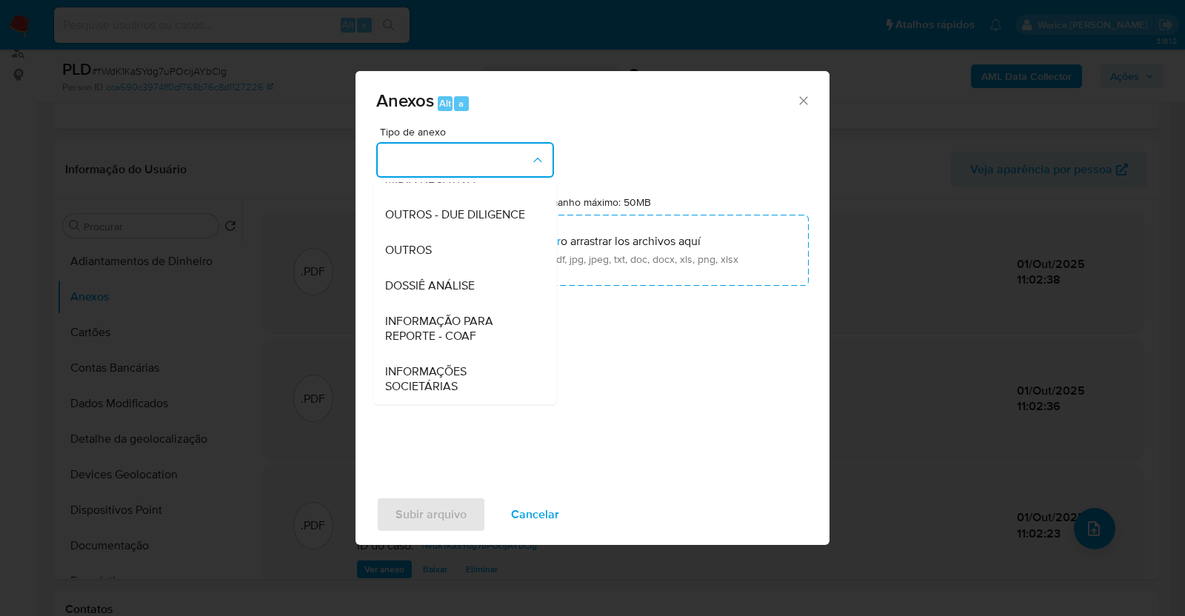
click at [492, 290] on div "DOSSIÊ ANÁLISE" at bounding box center [460, 286] width 151 height 36
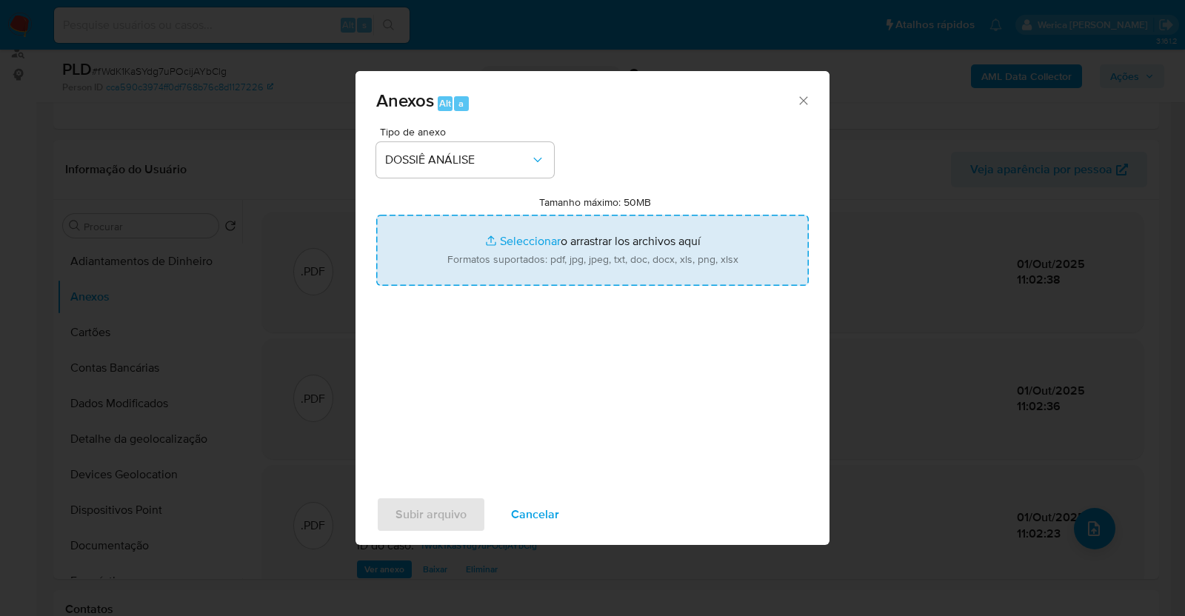
click at [587, 269] on input "Tamanho máximo: 50MB Seleccionar archivos" at bounding box center [592, 250] width 433 height 71
type input "C:\fakepath\SAR - XXXX - CNPJ 57941903000194 - CARITA LARISSA SILVA RODRIGUES L…"
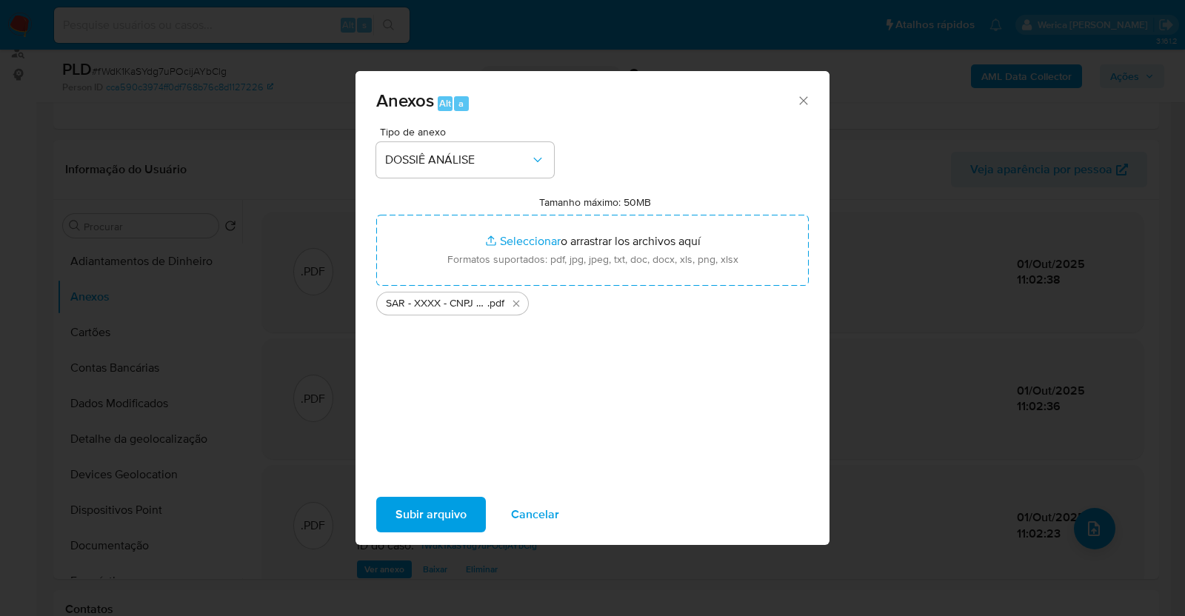
click at [458, 519] on span "Subir arquivo" at bounding box center [431, 515] width 71 height 33
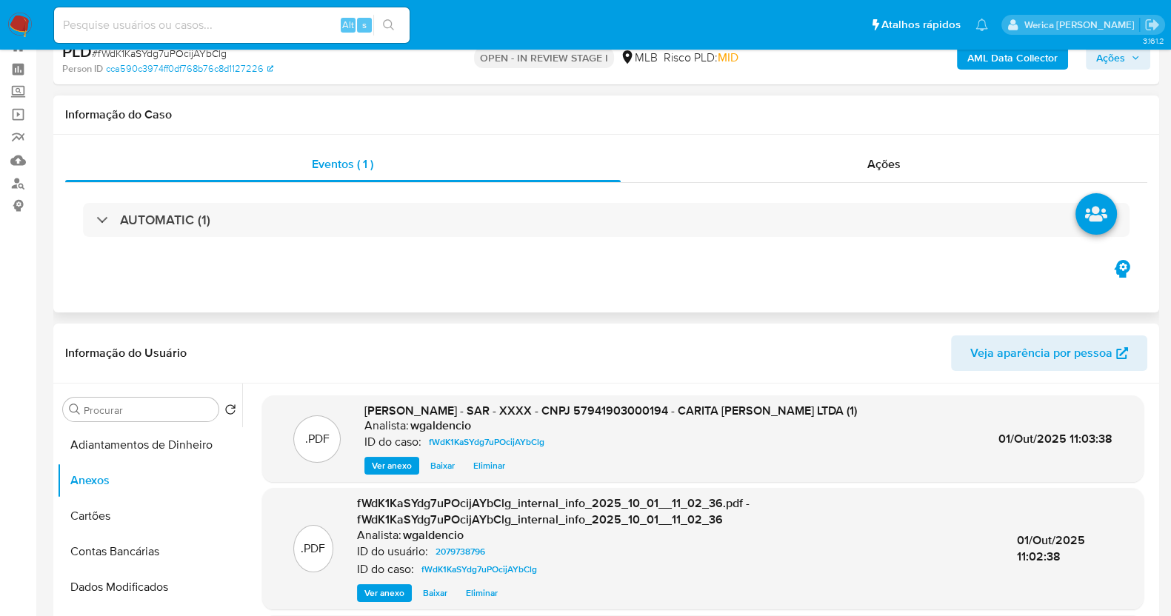
scroll to position [0, 0]
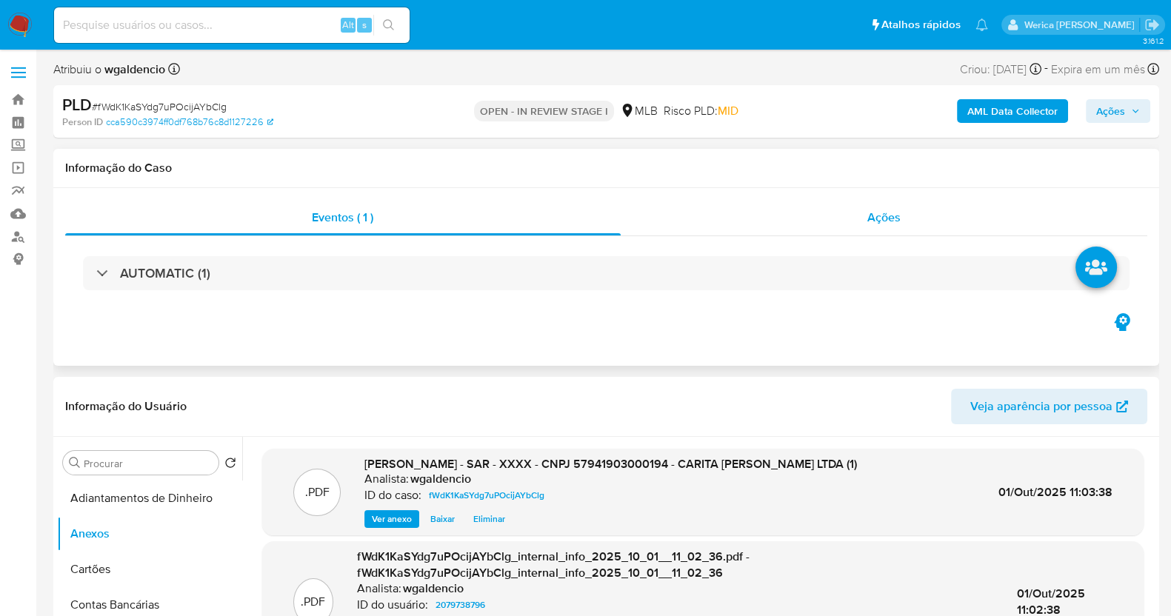
click at [911, 205] on div "Ações" at bounding box center [884, 218] width 527 height 36
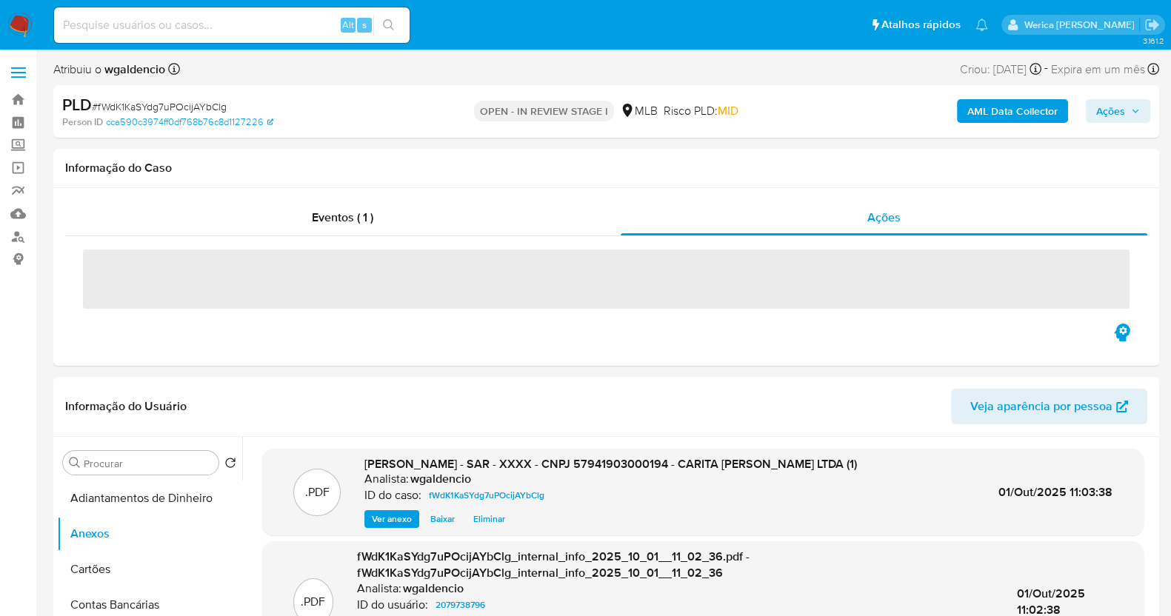
click at [1097, 111] on span "Ações" at bounding box center [1110, 111] width 29 height 24
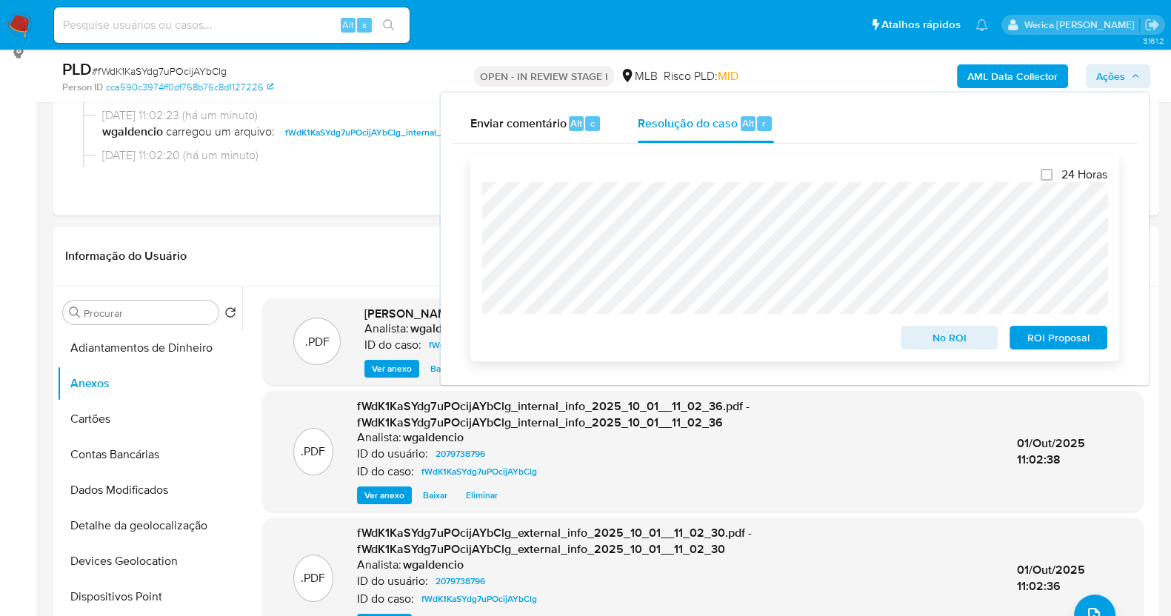
scroll to position [370, 0]
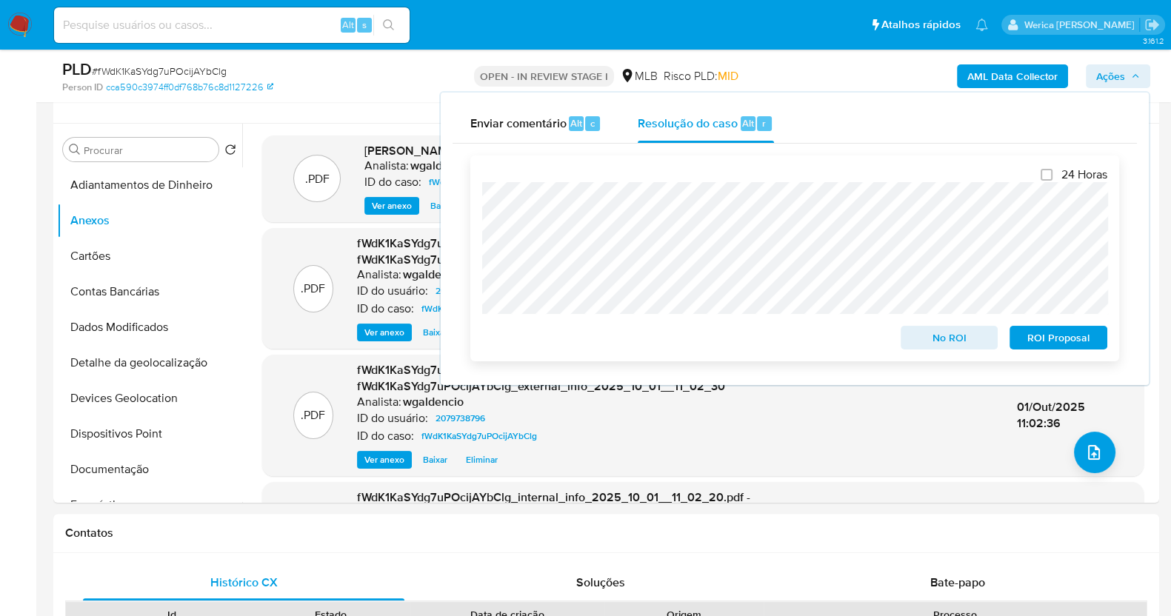
click at [1037, 327] on div "ROI Proposal" at bounding box center [1056, 335] width 104 height 30
click at [1040, 331] on span "ROI Proposal" at bounding box center [1058, 337] width 77 height 21
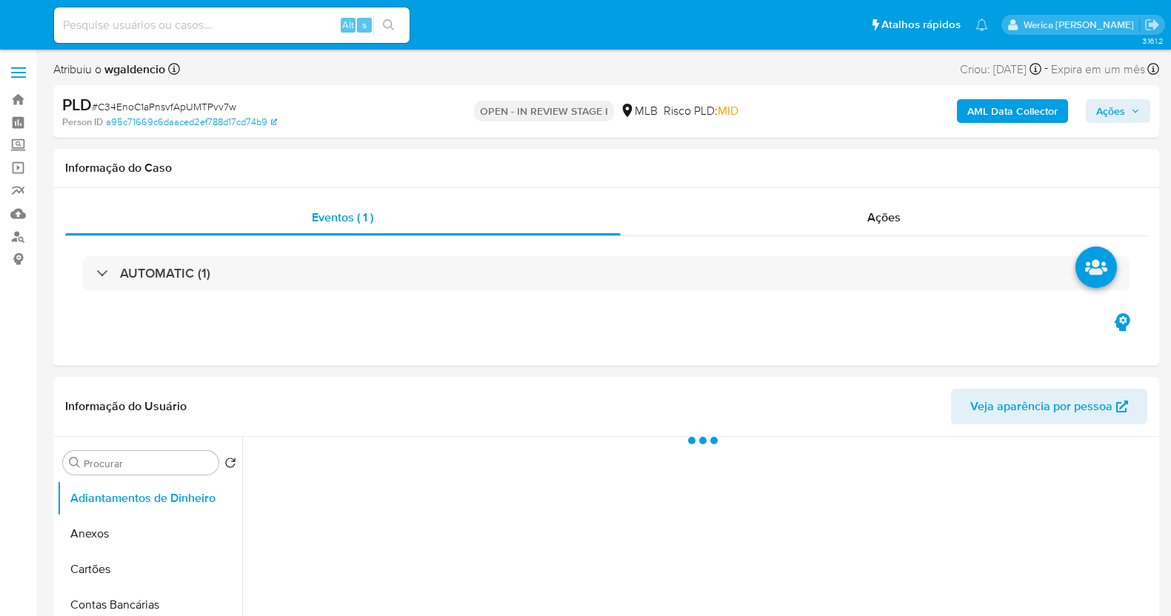
select select "10"
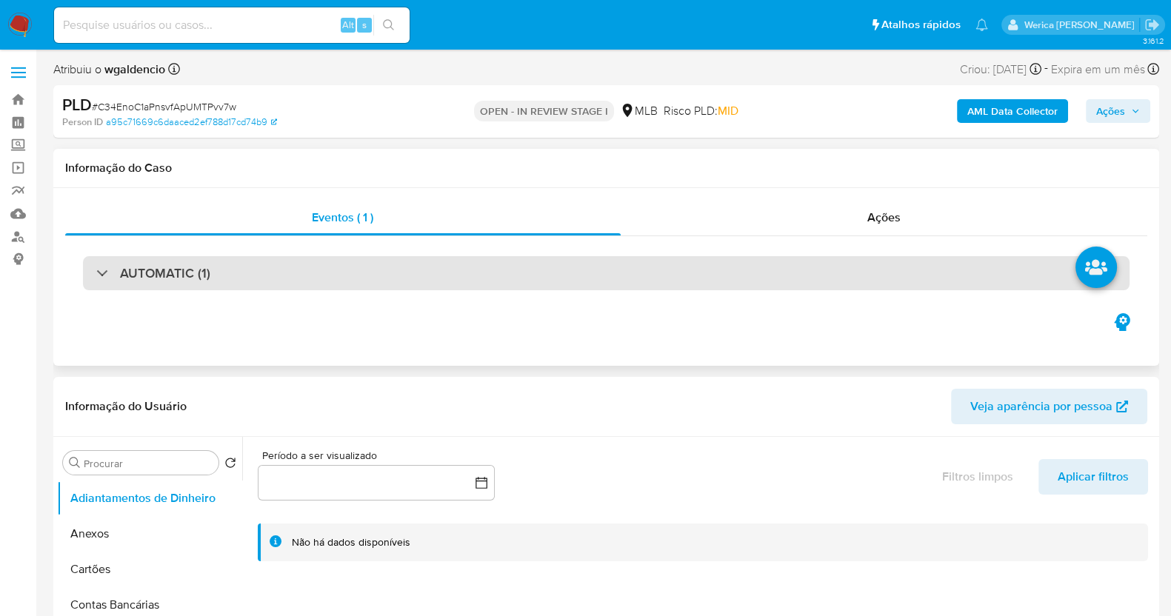
click at [791, 276] on div "AUTOMATIC (1)" at bounding box center [606, 273] width 1047 height 34
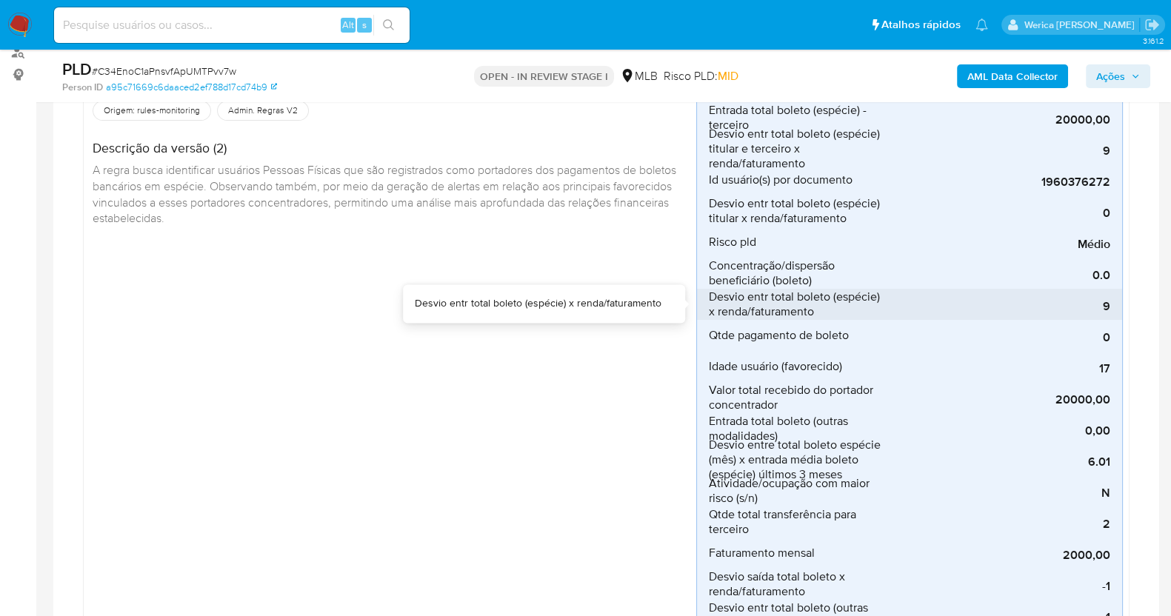
scroll to position [278, 0]
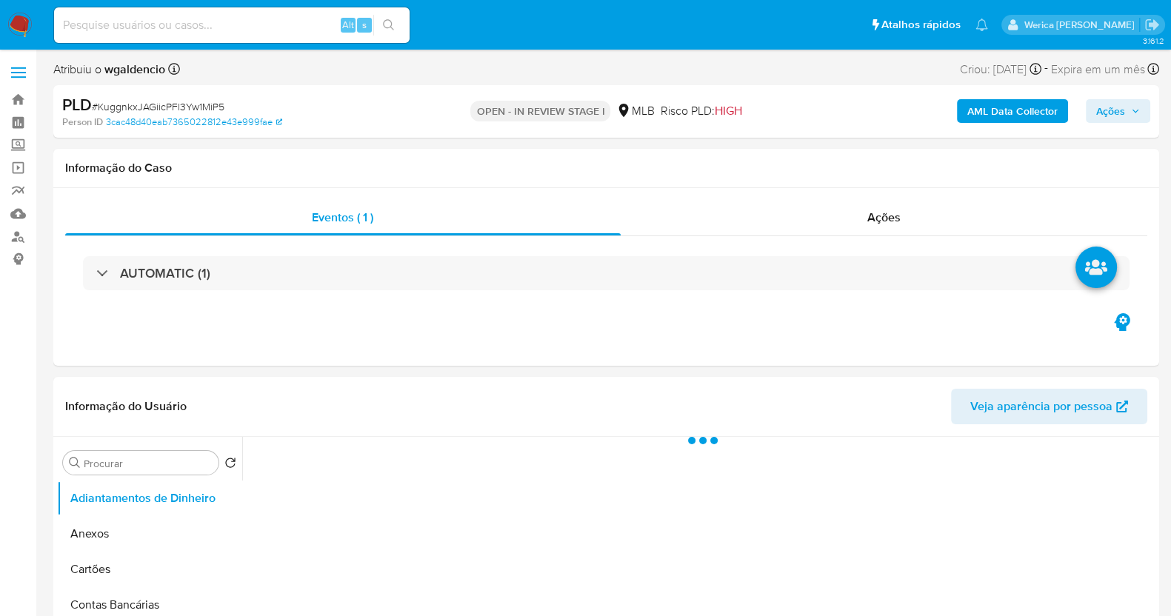
select select "10"
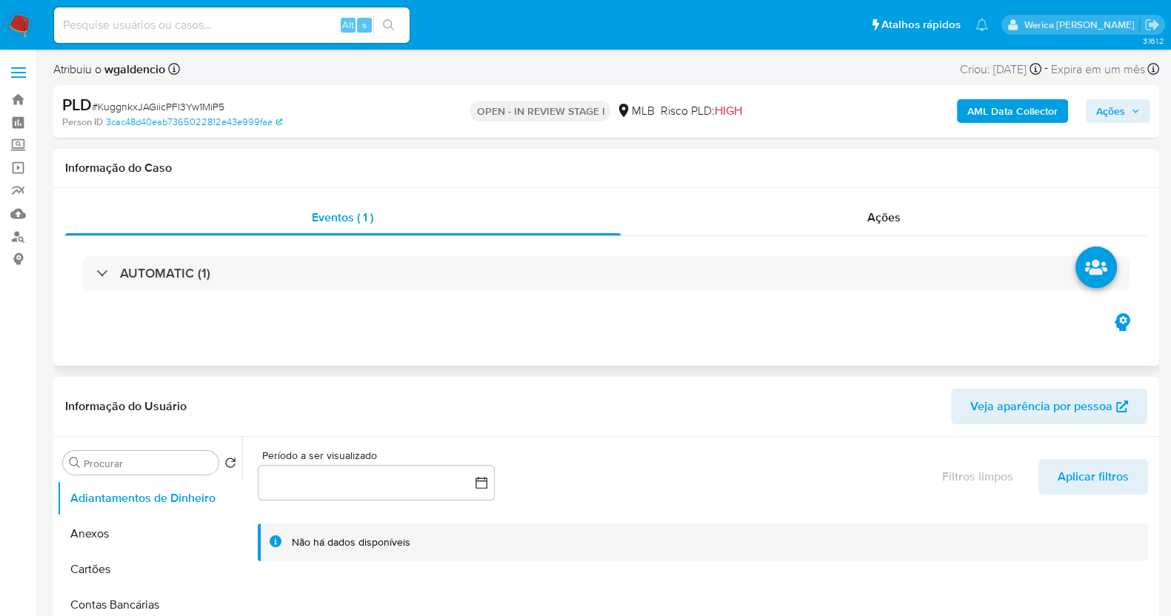
click at [750, 240] on div "AUTOMATIC (1)" at bounding box center [606, 273] width 1082 height 74
click at [753, 256] on div "AUTOMATIC (1)" at bounding box center [606, 273] width 1082 height 74
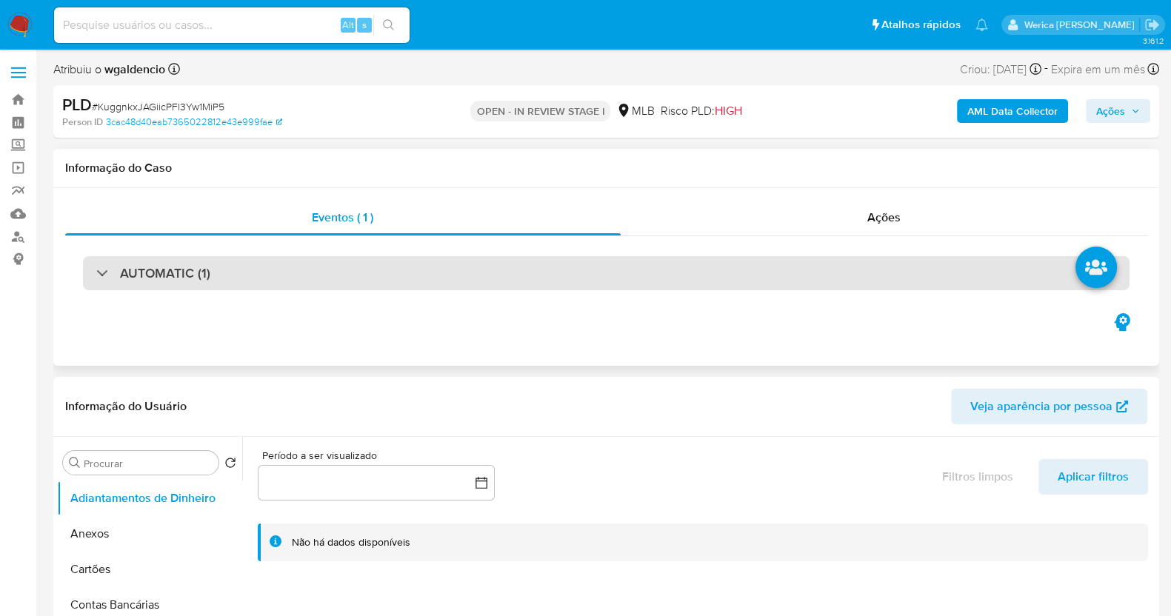
click at [765, 267] on div "AUTOMATIC (1)" at bounding box center [606, 273] width 1047 height 34
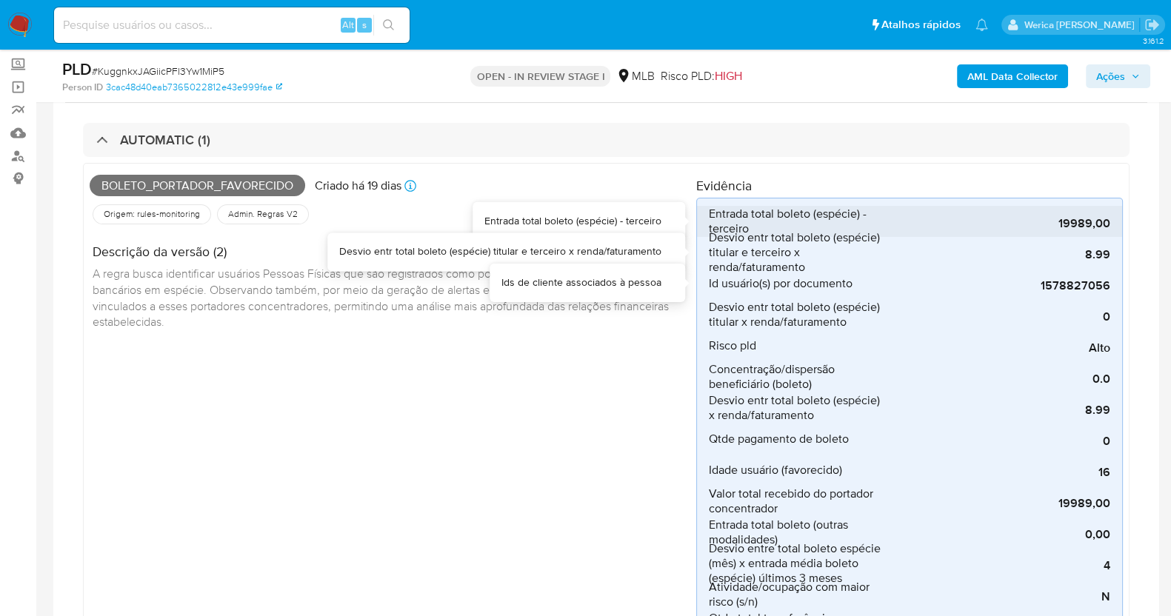
scroll to position [184, 0]
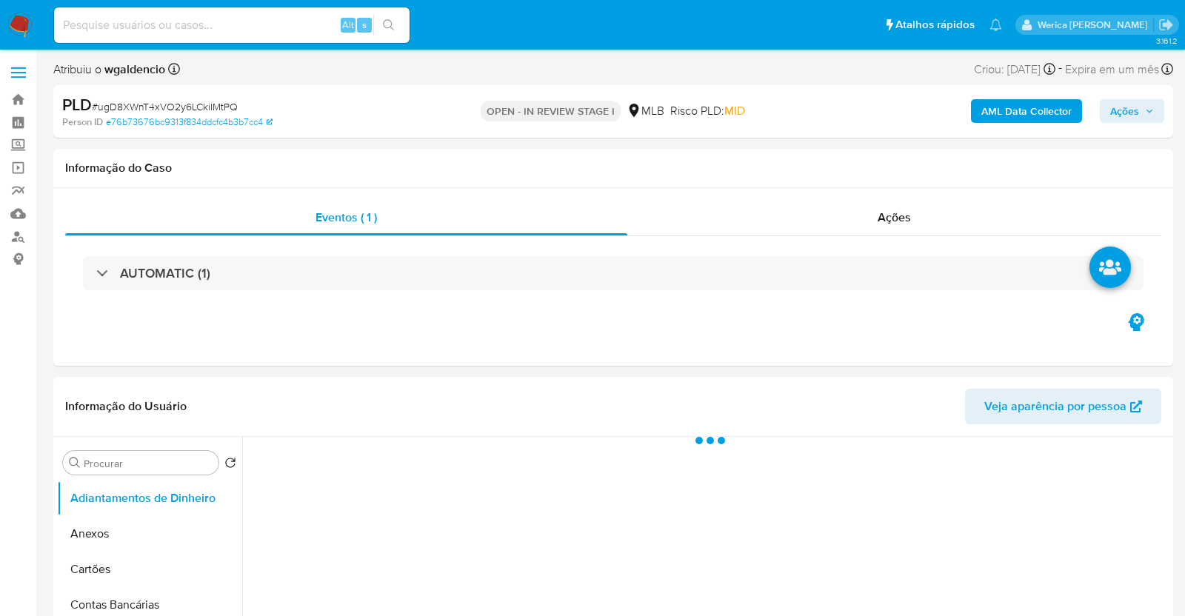
select select "10"
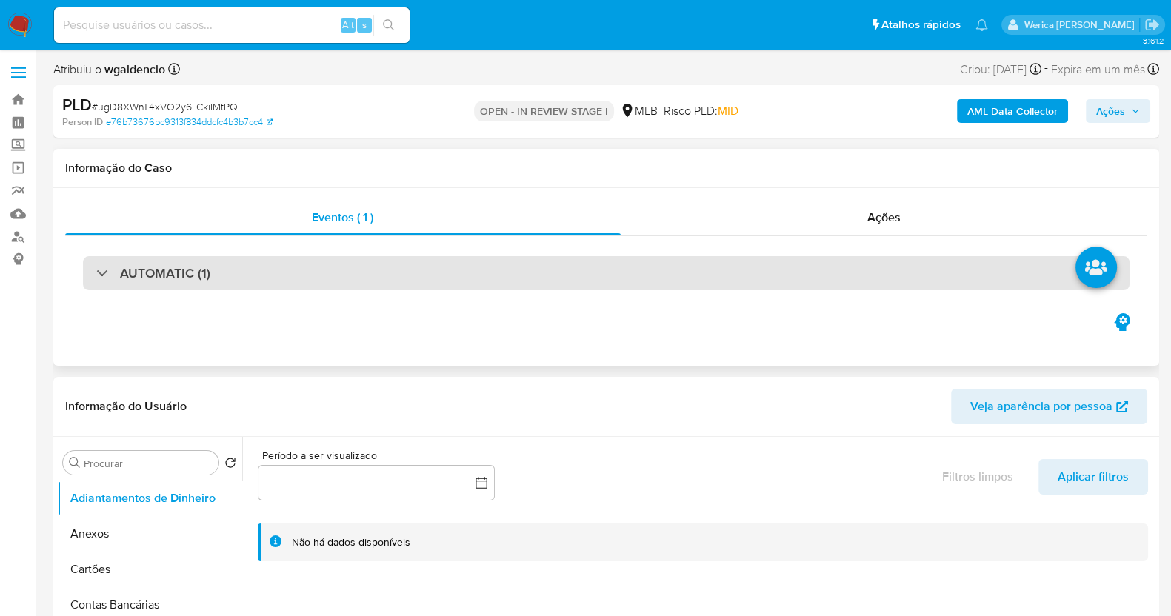
click at [724, 280] on div "AUTOMATIC (1)" at bounding box center [606, 273] width 1047 height 34
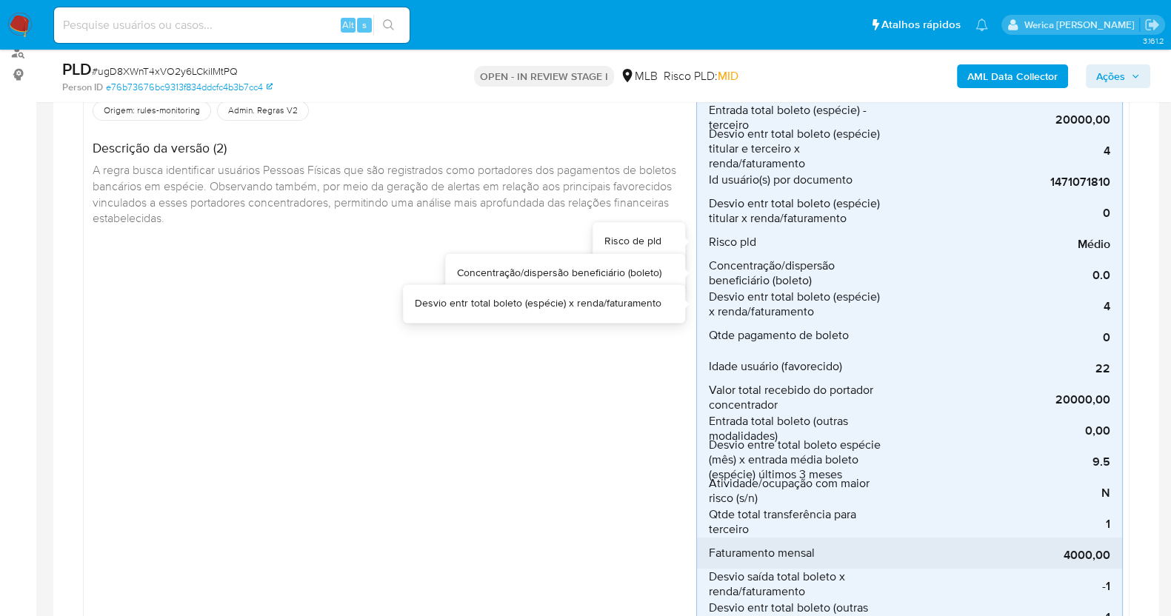
scroll to position [463, 0]
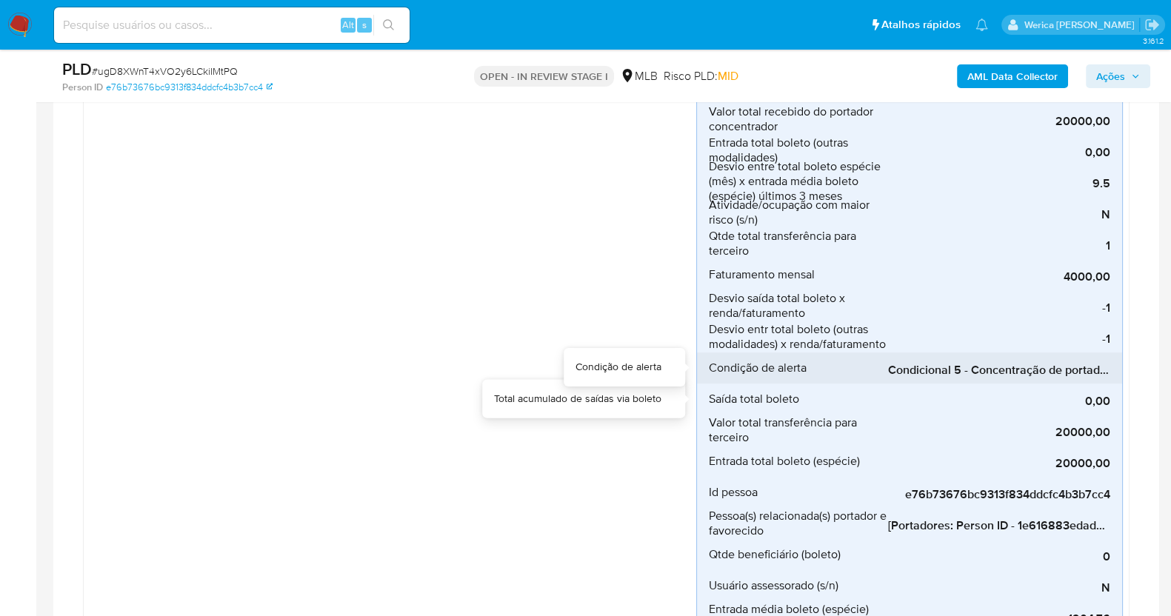
drag, startPoint x: 954, startPoint y: 384, endPoint x: 1038, endPoint y: 371, distance: 84.8
click at [1038, 371] on div "Entrada total boleto (espécie) - terceiro 20000,00 Entrada total boleto (espéci…" at bounding box center [909, 306] width 427 height 981
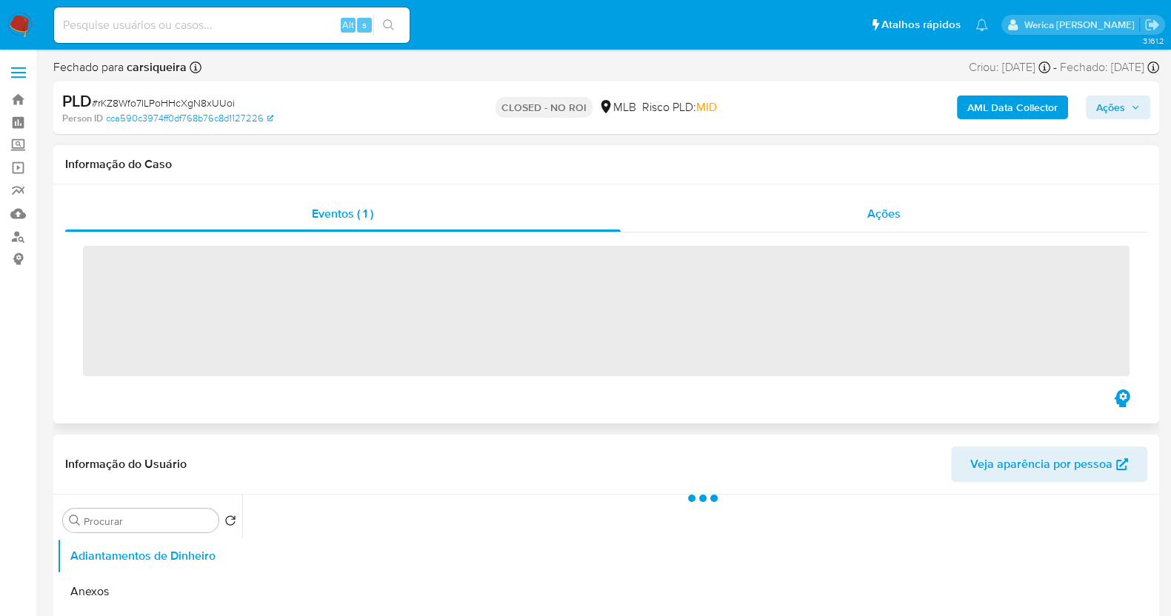
click at [802, 226] on div "Ações" at bounding box center [884, 214] width 527 height 36
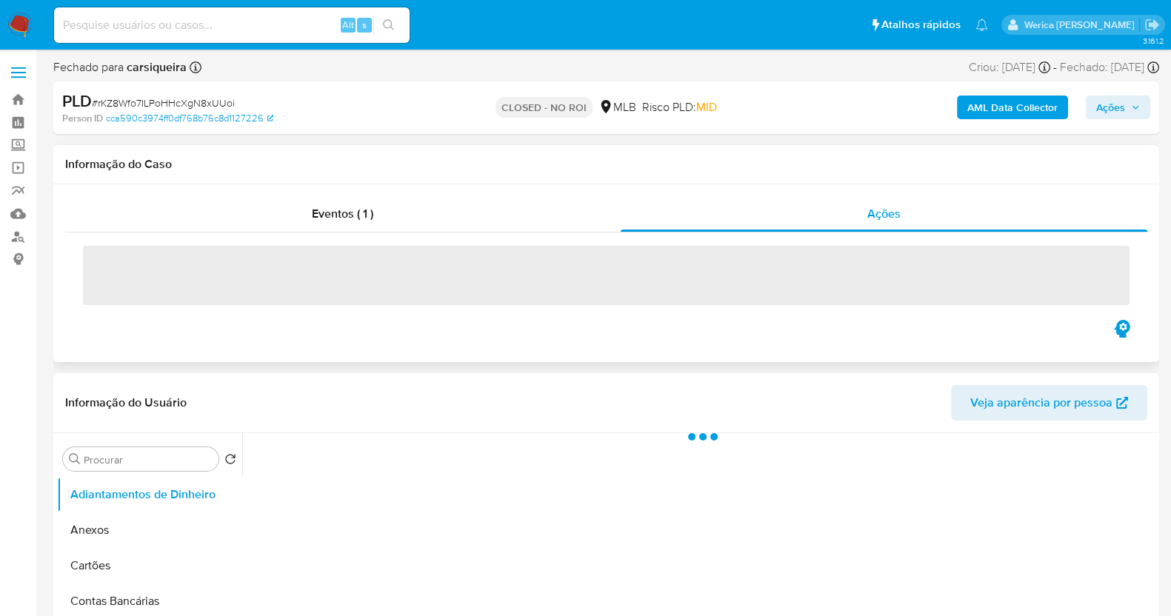
select select "10"
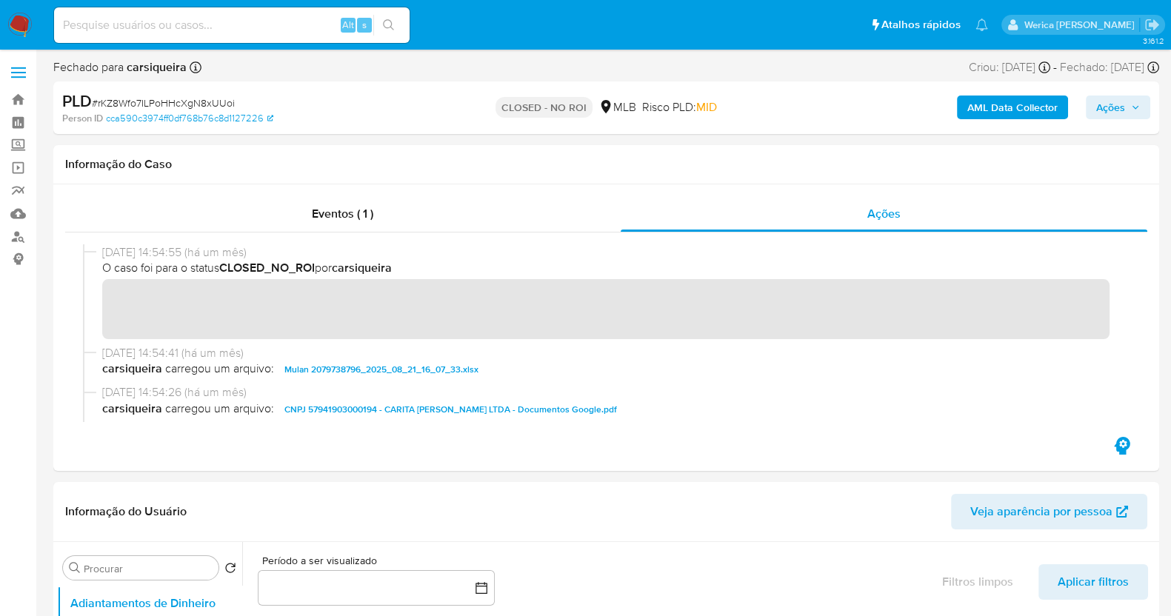
scroll to position [196, 0]
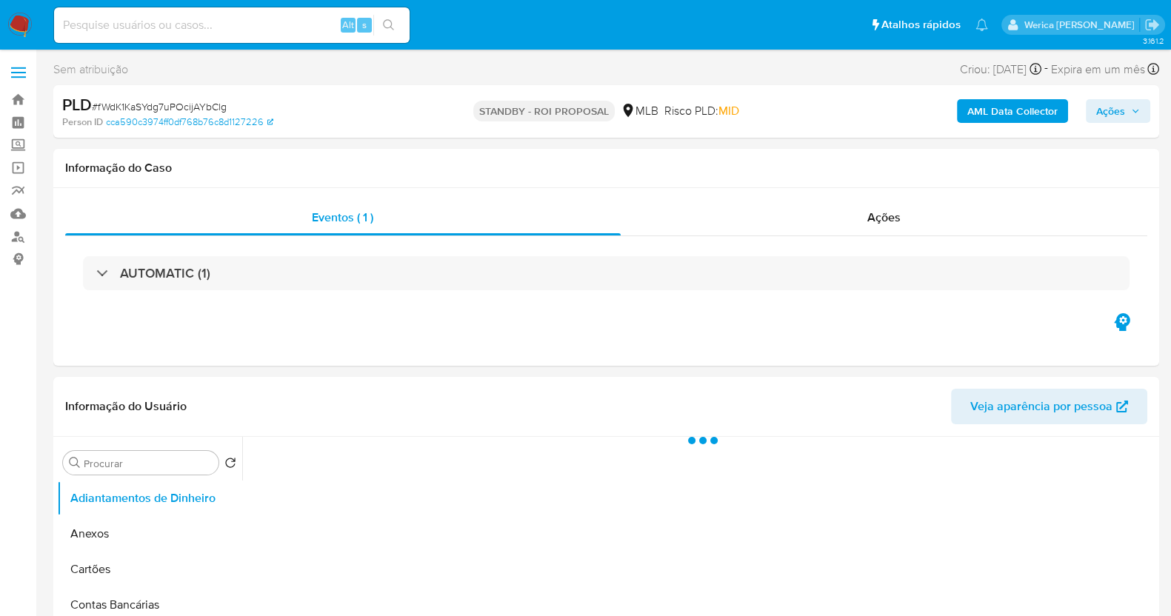
select select "10"
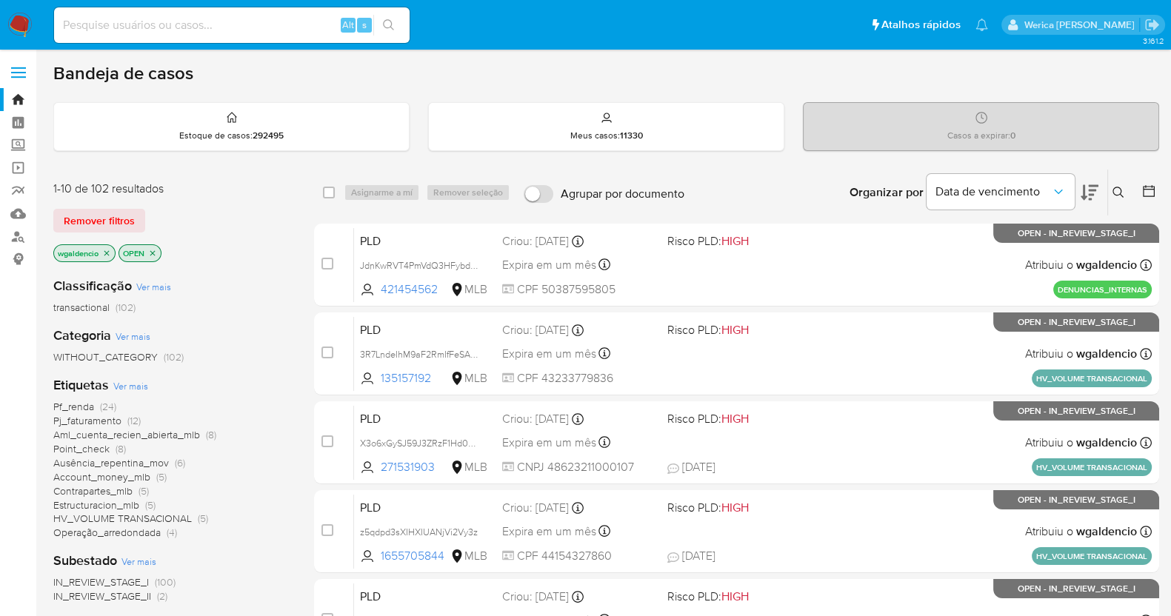
click at [137, 504] on span "Estructuracion_mlb" at bounding box center [96, 505] width 86 height 15
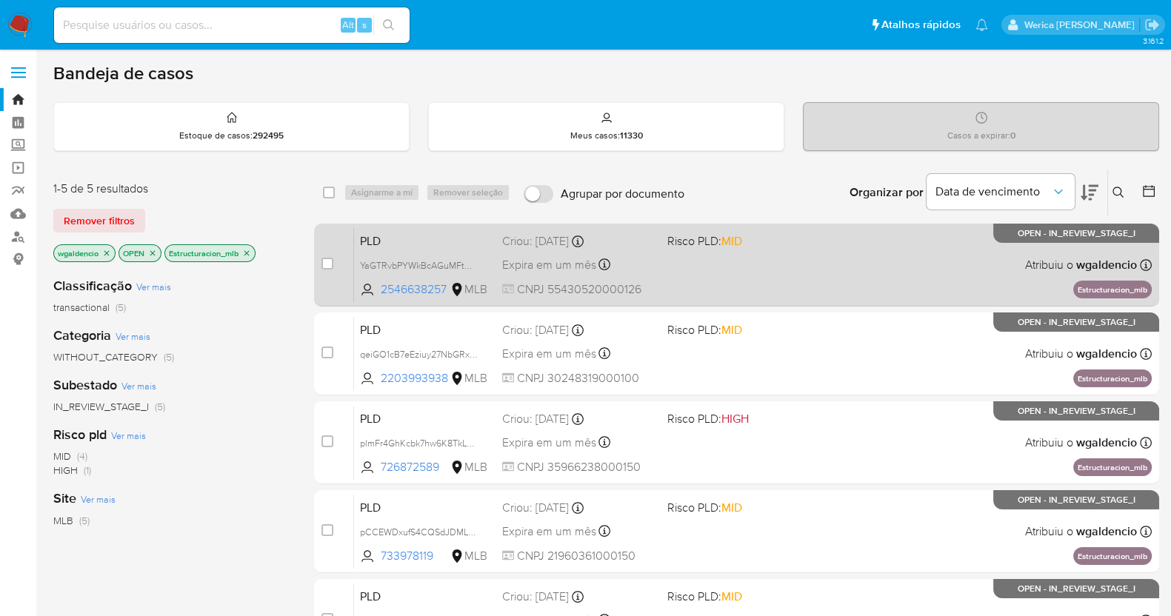
click at [734, 251] on div "PLD YaGTRvbPYWkBcAGuMFtwJ53g 2546638257 MLB Risco PLD: MID Criou: [DATE] Criou:…" at bounding box center [753, 264] width 798 height 75
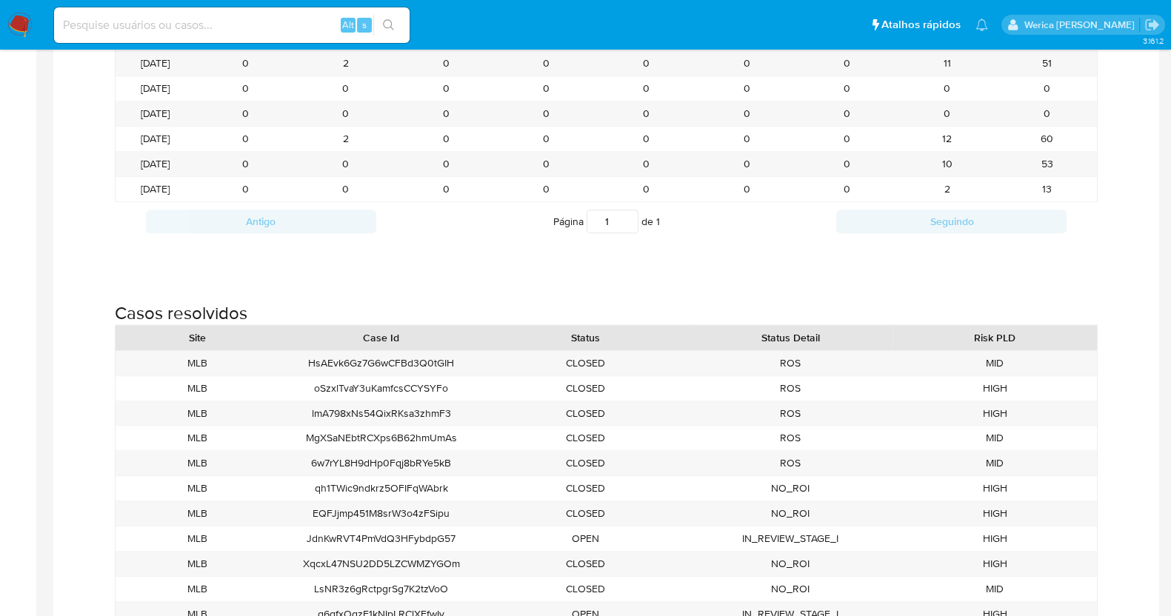
scroll to position [1667, 0]
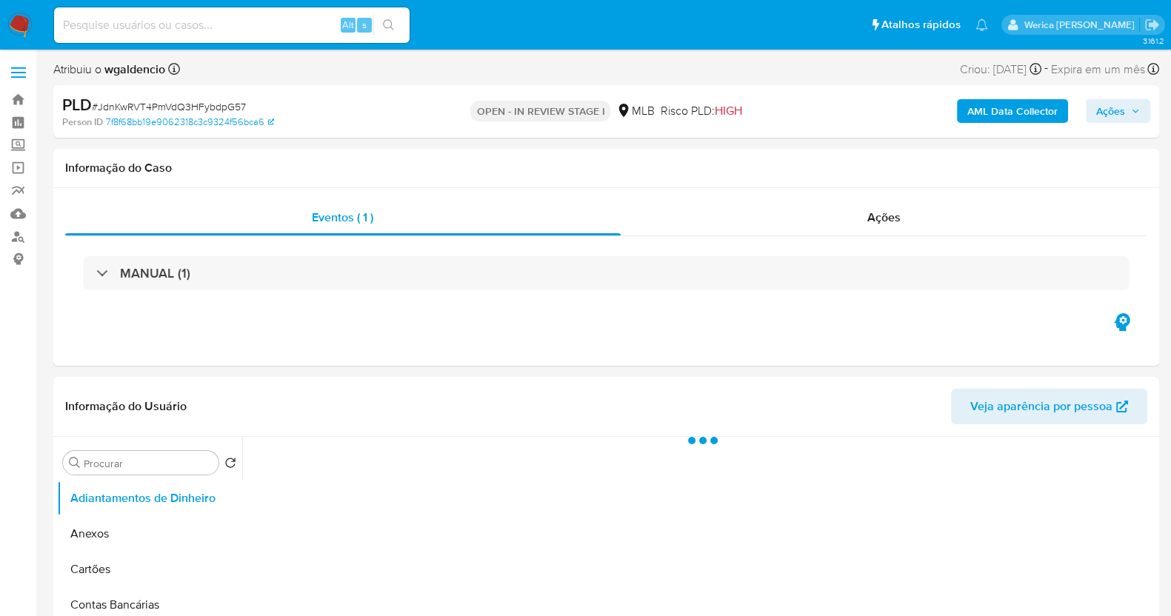
select select "10"
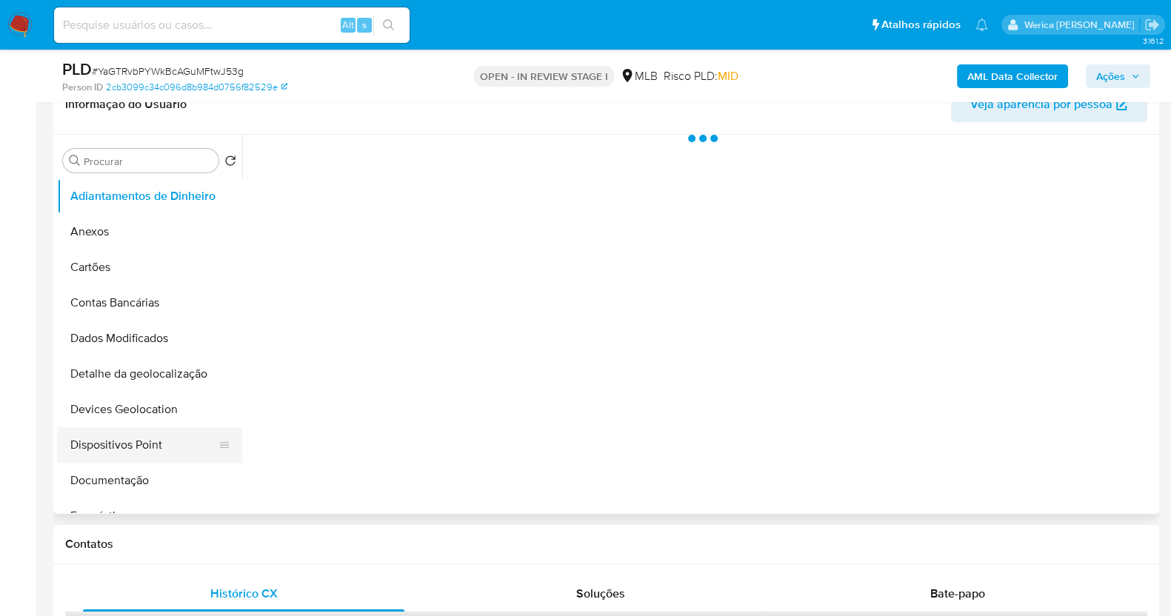
scroll to position [278, 0]
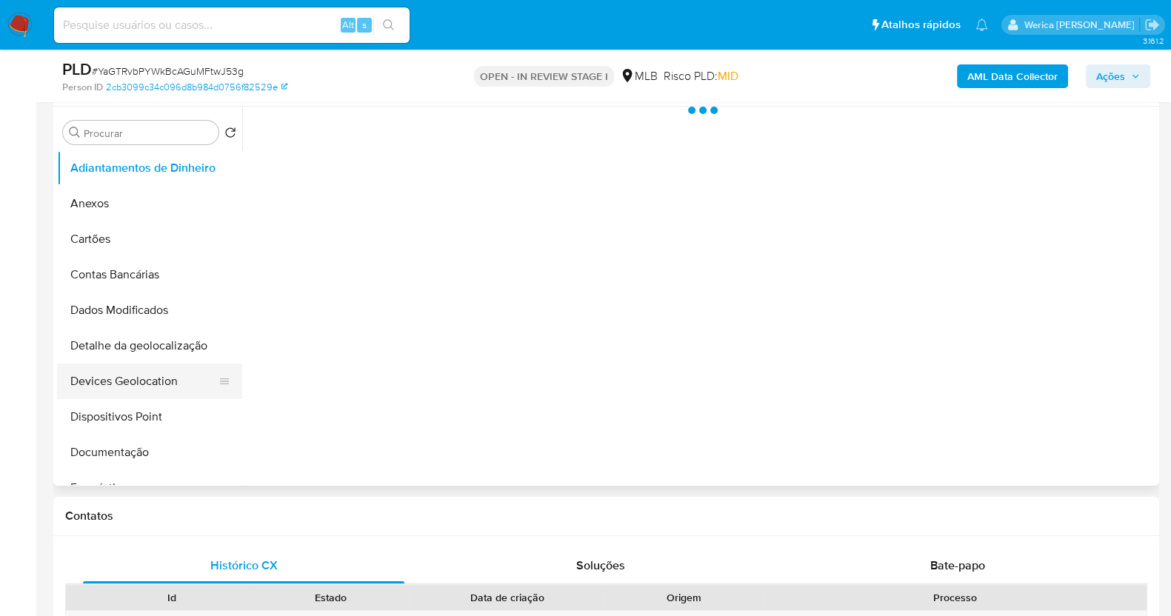
select select "10"
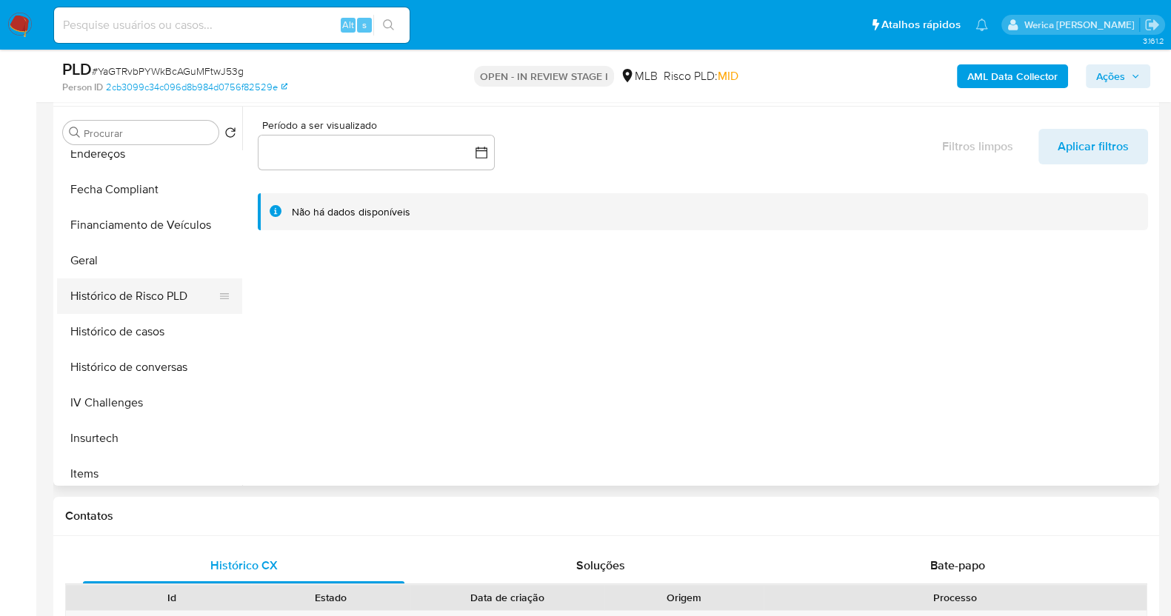
click at [119, 284] on button "Histórico de Risco PLD" at bounding box center [143, 297] width 173 height 36
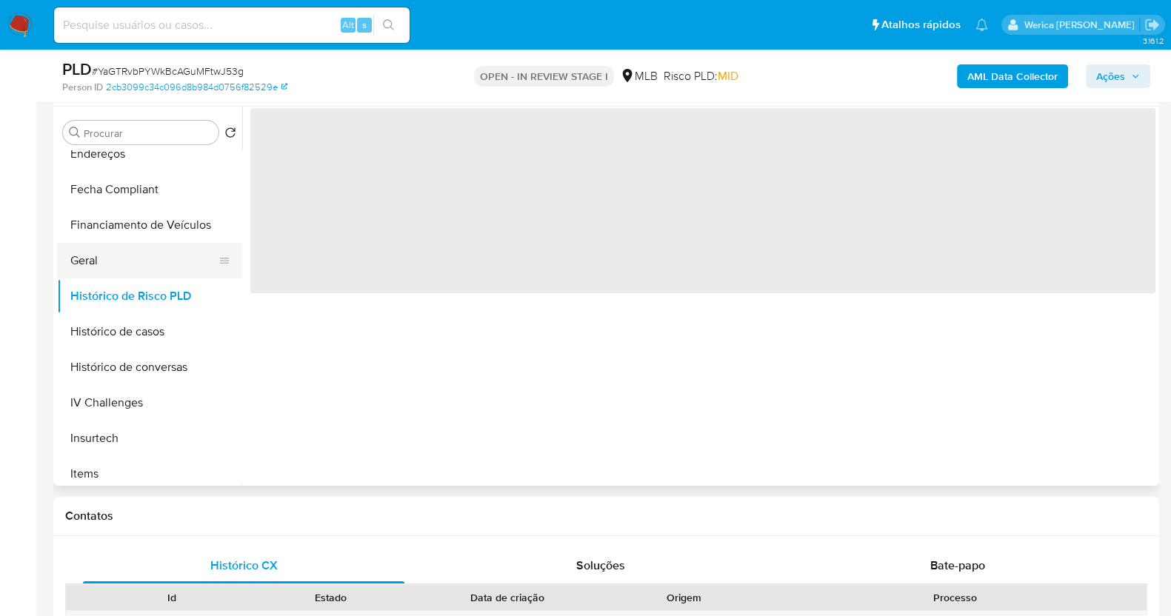
click at [106, 264] on button "Geral" at bounding box center [143, 261] width 173 height 36
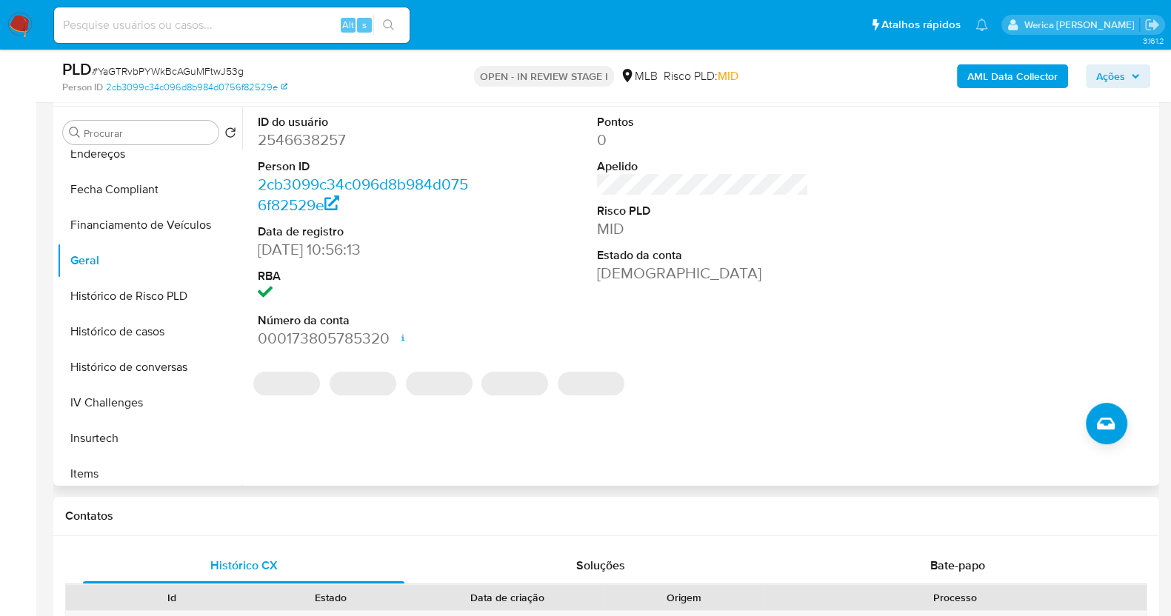
click at [273, 150] on dd "2546638257" at bounding box center [364, 140] width 212 height 21
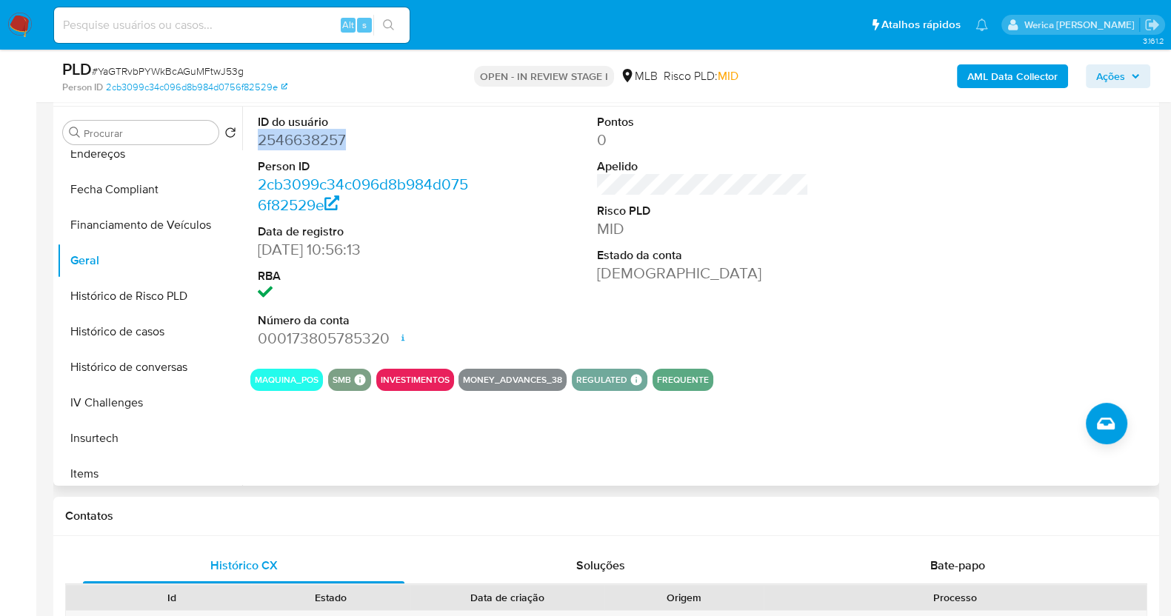
copy dd "2546638257"
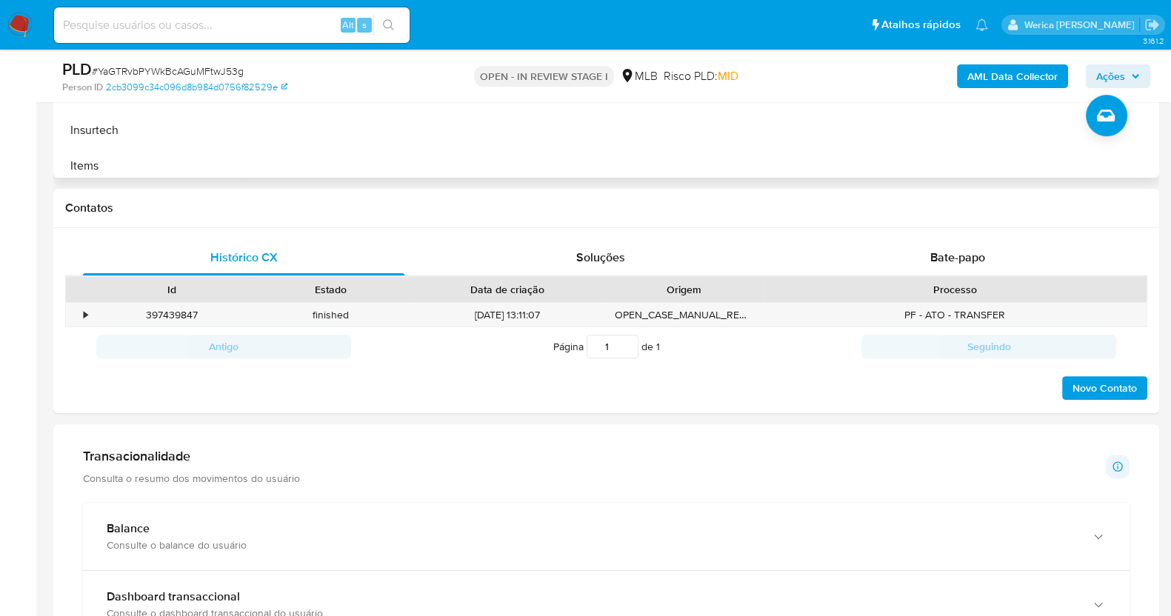
scroll to position [278, 0]
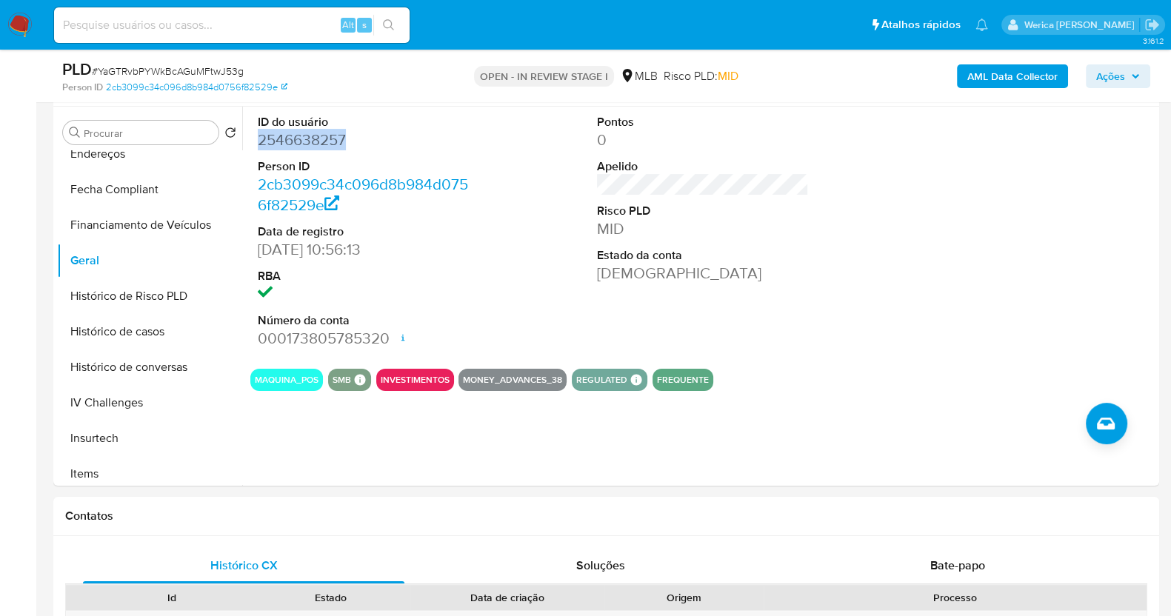
copy dd "2546638257"
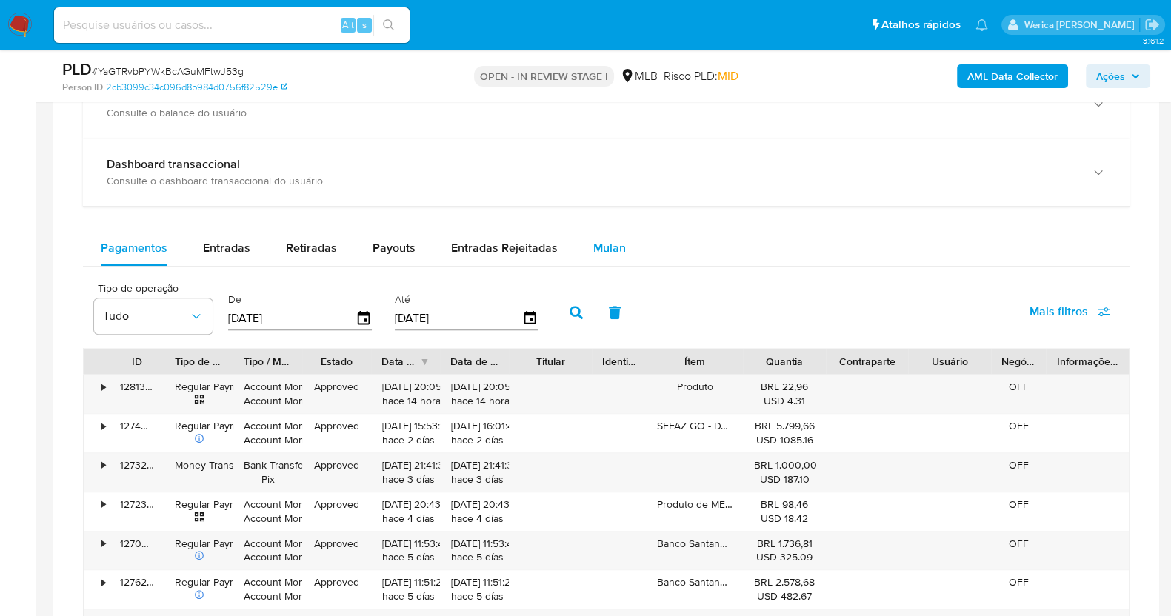
click at [593, 241] on span "Mulan" at bounding box center [609, 247] width 33 height 17
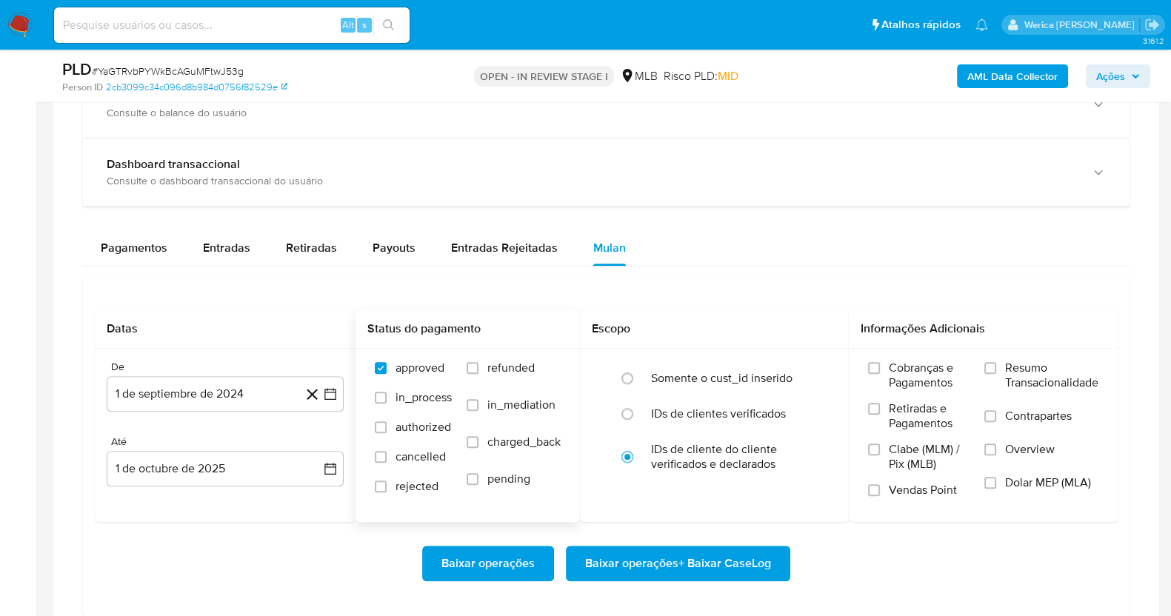
scroll to position [1203, 0]
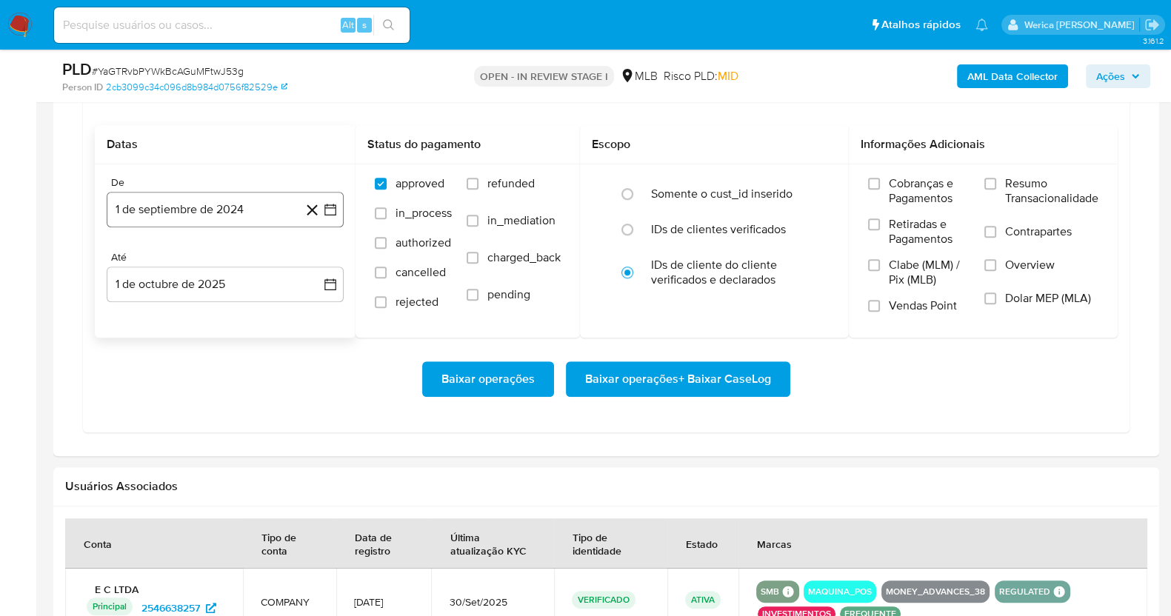
click at [205, 216] on button "1 de septiembre de 2024" at bounding box center [225, 210] width 237 height 36
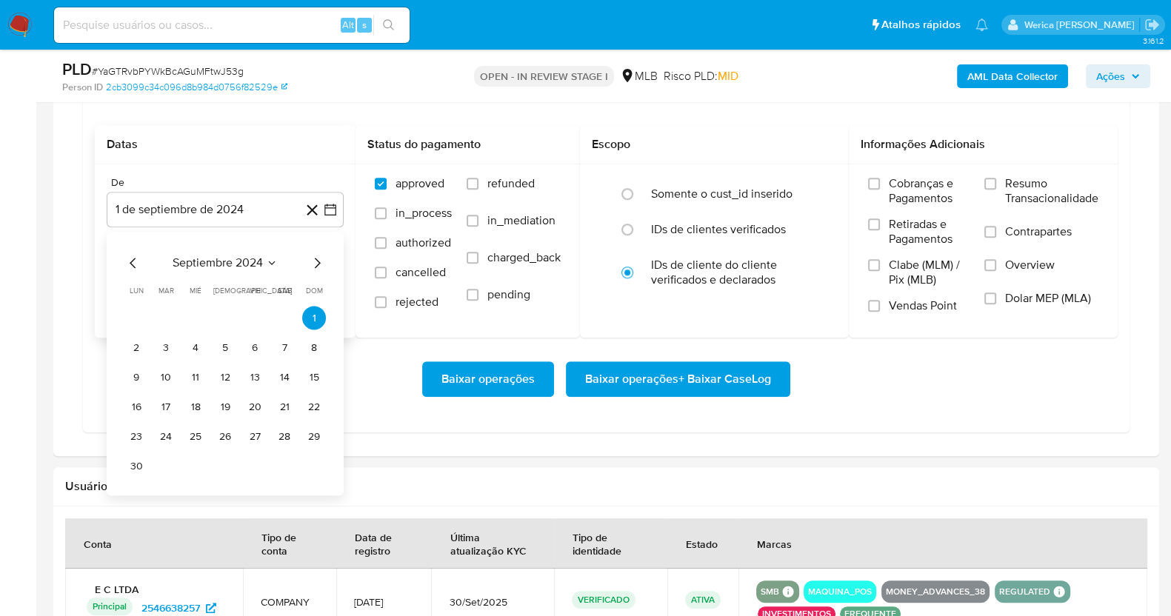
click at [228, 268] on span "septiembre 2024" at bounding box center [218, 263] width 90 height 15
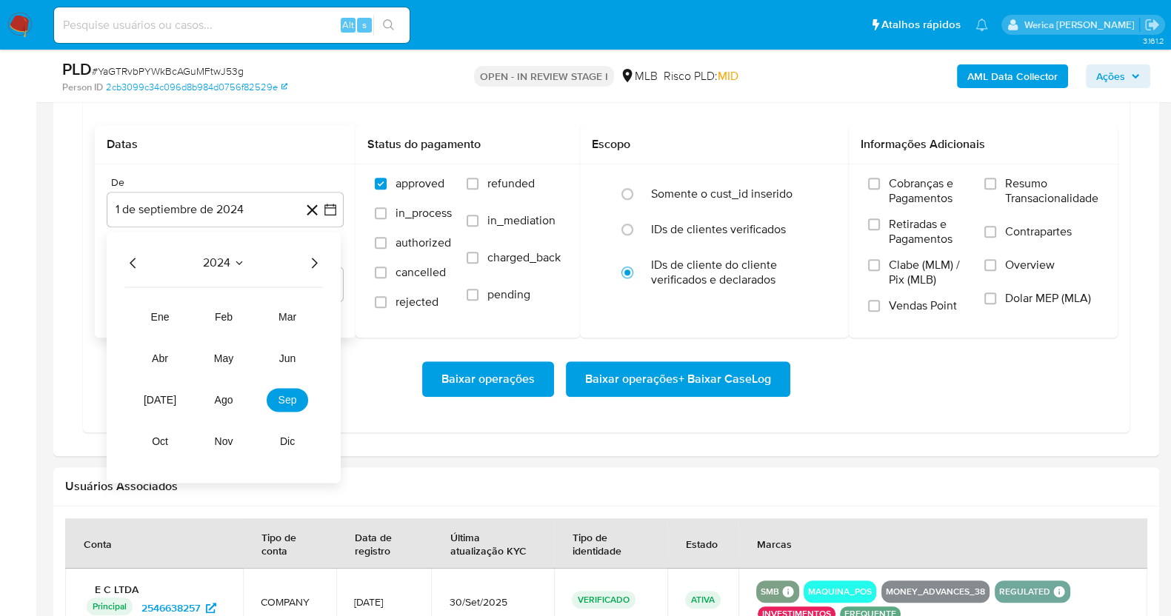
click at [308, 260] on icon "Año siguiente" at bounding box center [314, 264] width 18 height 18
click at [230, 401] on span "ago" at bounding box center [224, 401] width 19 height 12
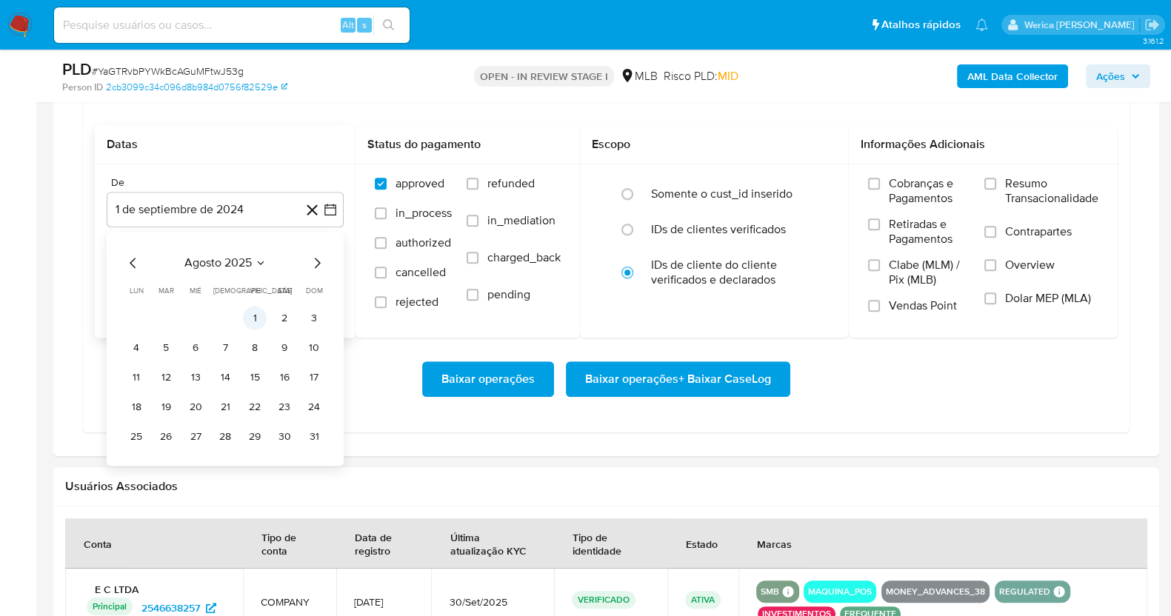
click at [256, 314] on button "1" at bounding box center [255, 319] width 24 height 24
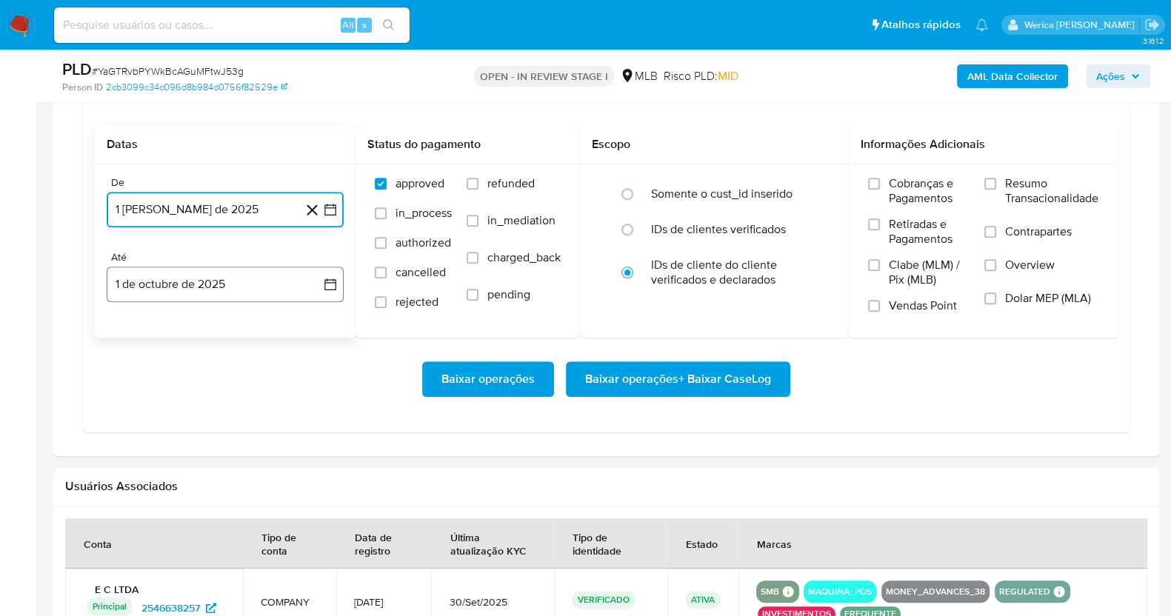
click at [265, 290] on button "1 de octubre de 2025" at bounding box center [225, 285] width 237 height 36
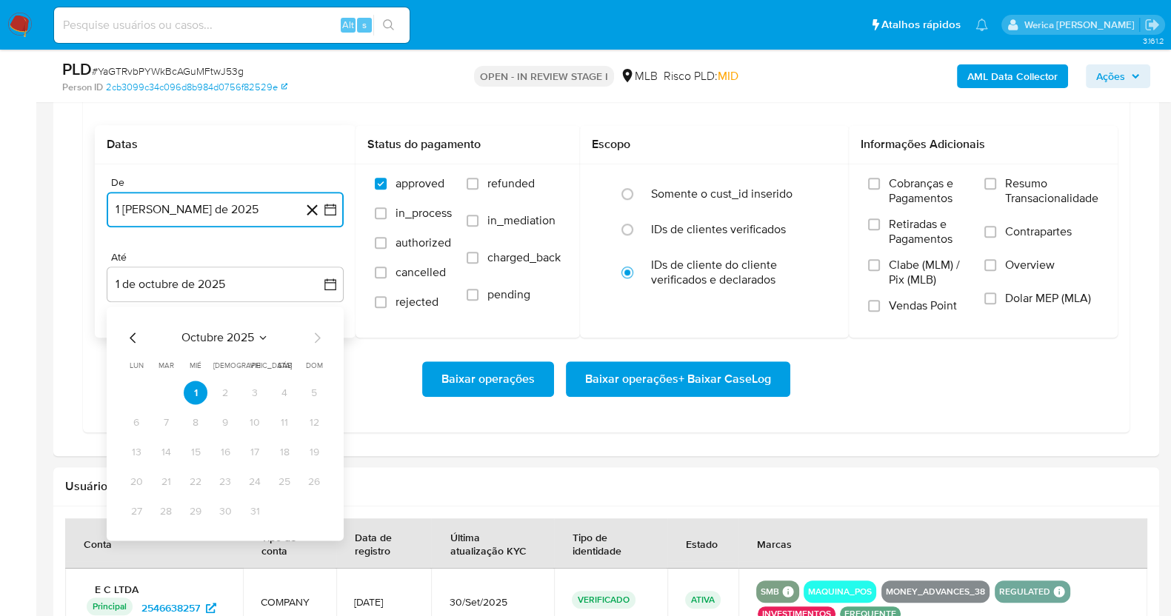
click at [130, 339] on icon "Mes anterior" at bounding box center [133, 339] width 18 height 18
click at [133, 393] on button "1" at bounding box center [136, 393] width 24 height 24
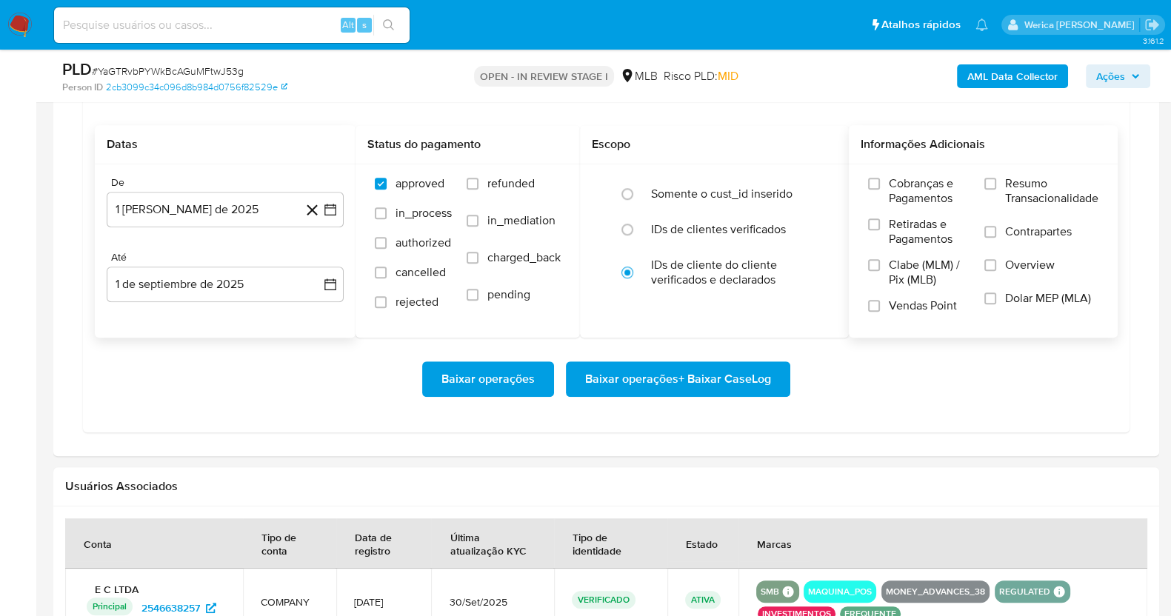
click at [914, 201] on span "Cobranças e Pagamentos" at bounding box center [929, 191] width 81 height 30
click at [880, 190] on input "Cobranças e Pagamentos" at bounding box center [874, 184] width 12 height 12
click at [914, 247] on label "Retiradas e Pagamentos" at bounding box center [918, 237] width 101 height 41
click at [880, 230] on input "Retiradas e Pagamentos" at bounding box center [874, 225] width 12 height 12
click at [1028, 273] on label "Overview" at bounding box center [1041, 274] width 114 height 33
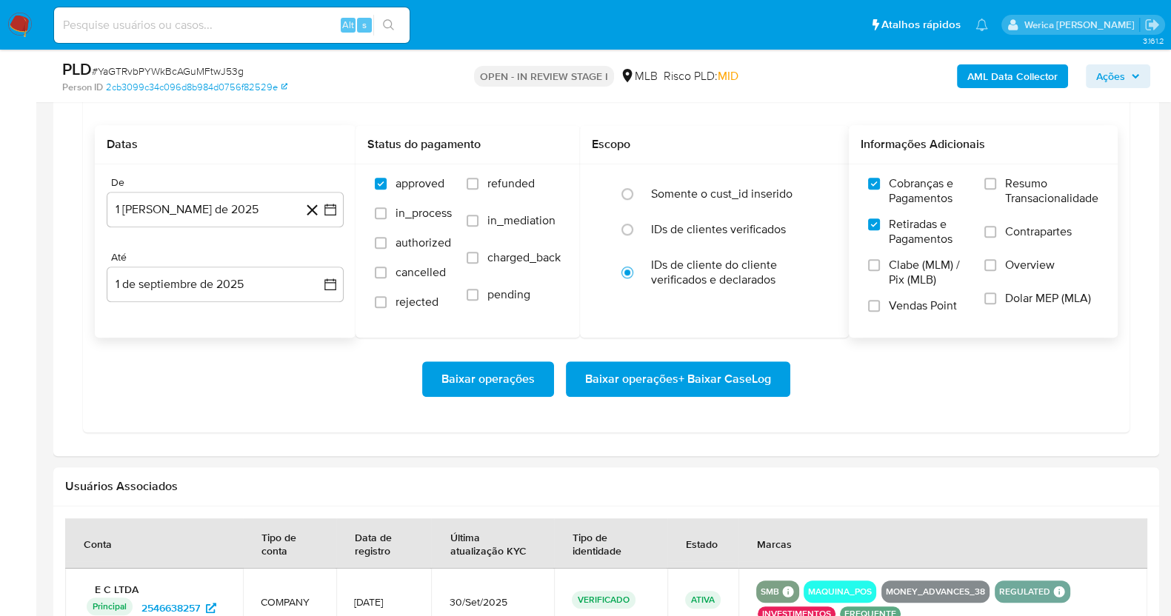
click at [996, 271] on input "Overview" at bounding box center [990, 265] width 12 height 12
click at [1024, 179] on span "Resumo Transacionalidade" at bounding box center [1051, 191] width 93 height 30
click at [996, 179] on input "Resumo Transacionalidade" at bounding box center [990, 184] width 12 height 12
click at [1007, 224] on span "Contrapartes" at bounding box center [1038, 231] width 67 height 15
click at [996, 226] on input "Contrapartes" at bounding box center [990, 232] width 12 height 12
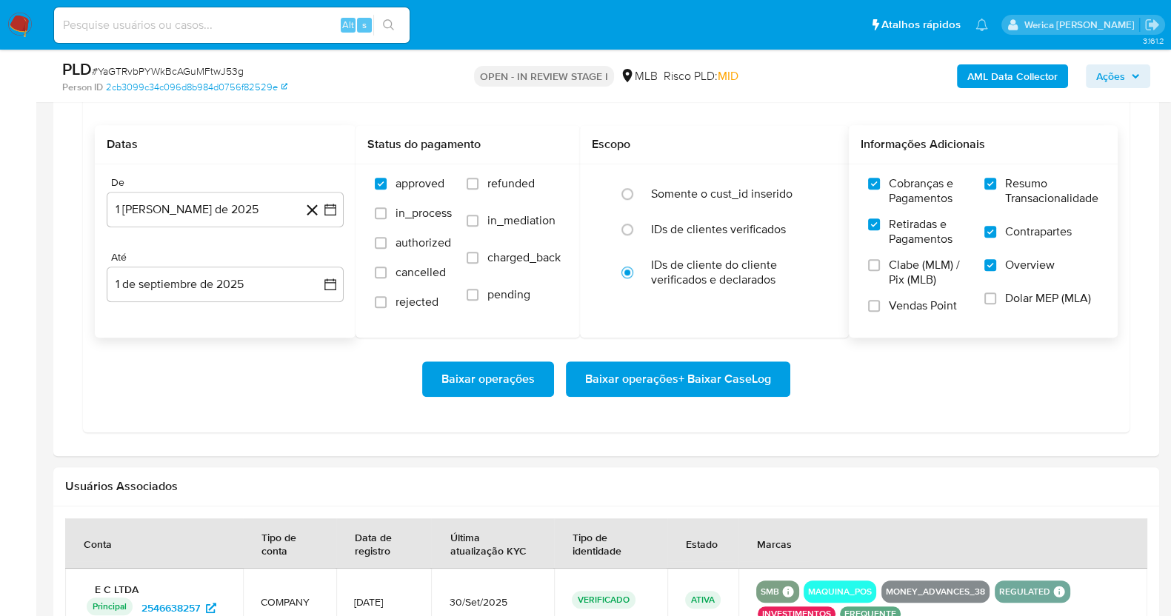
click at [887, 230] on label "Retiradas e Pagamentos" at bounding box center [918, 237] width 101 height 41
click at [880, 230] on input "Retiradas e Pagamentos" at bounding box center [874, 225] width 12 height 12
click at [901, 204] on span "Cobranças e Pagamentos" at bounding box center [929, 191] width 81 height 30
click at [880, 190] on input "Cobranças e Pagamentos" at bounding box center [874, 184] width 12 height 12
click at [739, 383] on span "Baixar operações + Baixar CaseLog" at bounding box center [678, 379] width 186 height 33
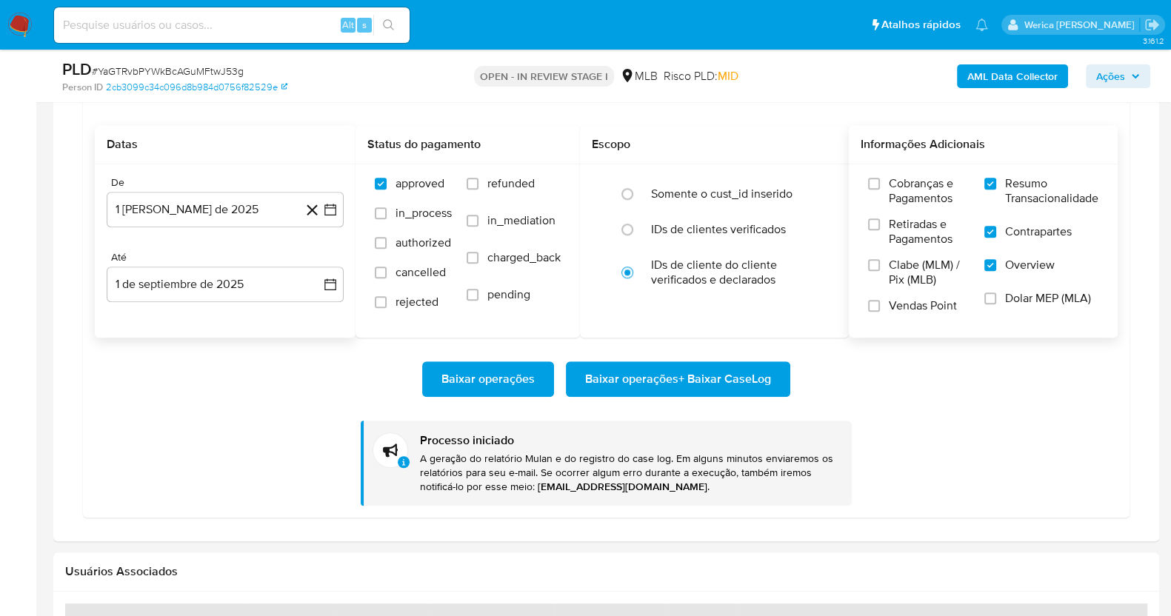
click at [775, 376] on button "Baixar operações + Baixar CaseLog" at bounding box center [678, 379] width 224 height 36
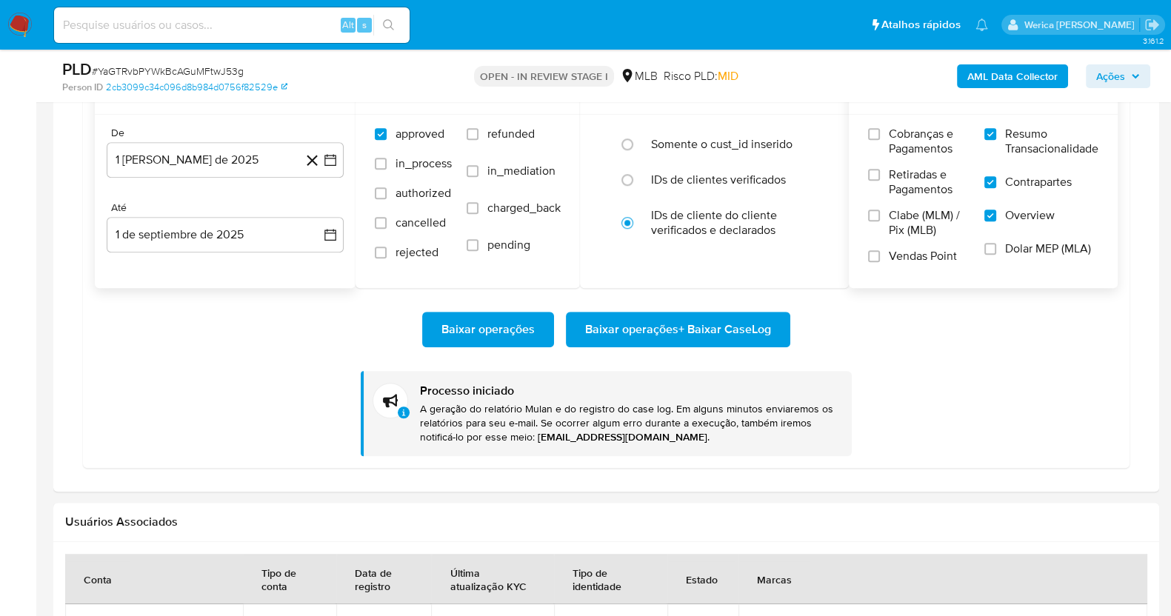
scroll to position [1481, 0]
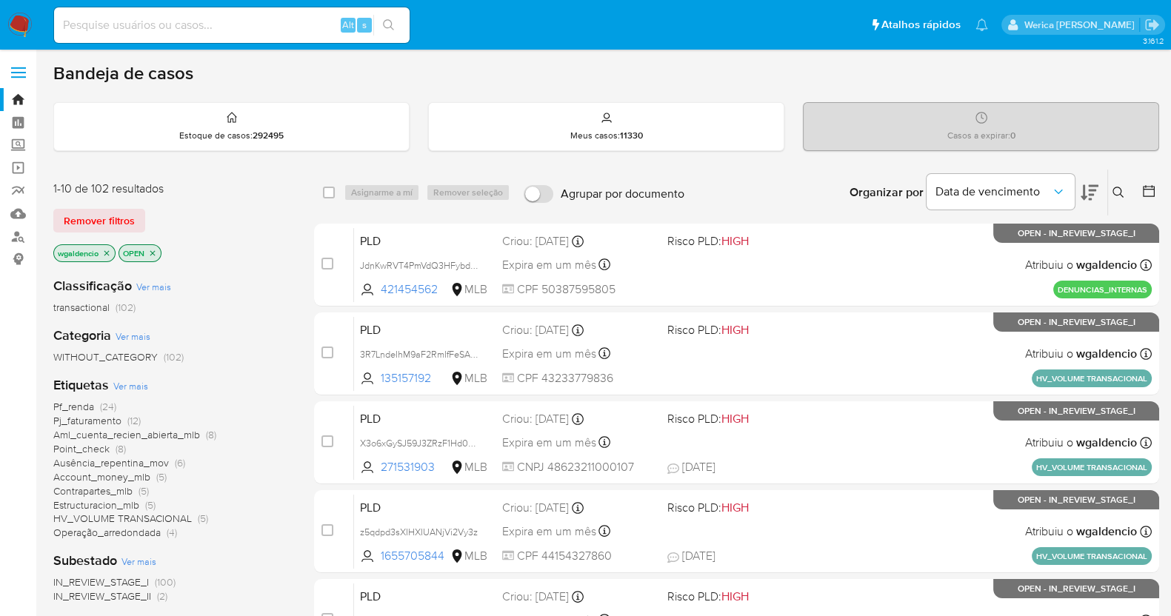
click at [116, 499] on span "Estructuracion_mlb" at bounding box center [96, 505] width 86 height 15
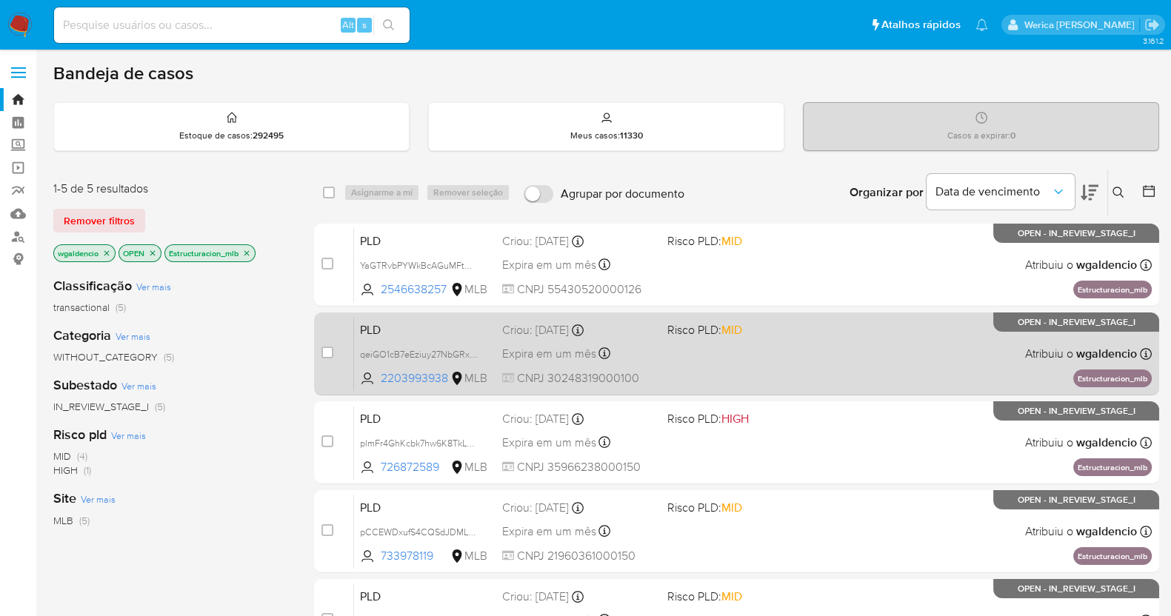
click at [803, 356] on div "PLD qeiGO1cB7eEziuy27NbGRxKk 2203993938 MLB Risco PLD: MID Criou: [DATE] Criou:…" at bounding box center [753, 353] width 798 height 75
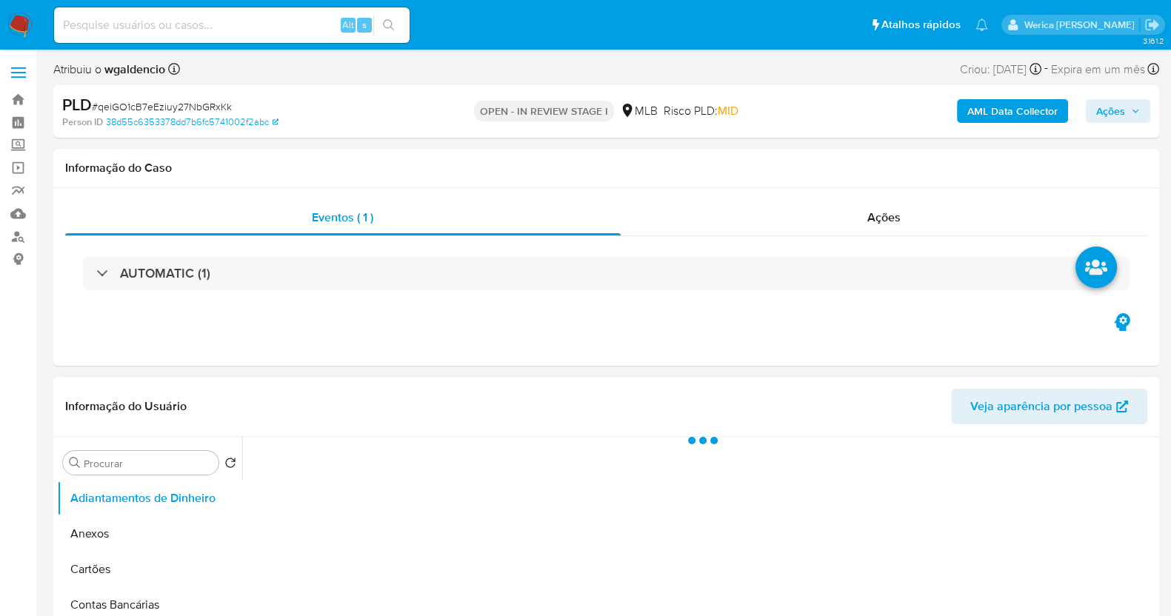
select select "10"
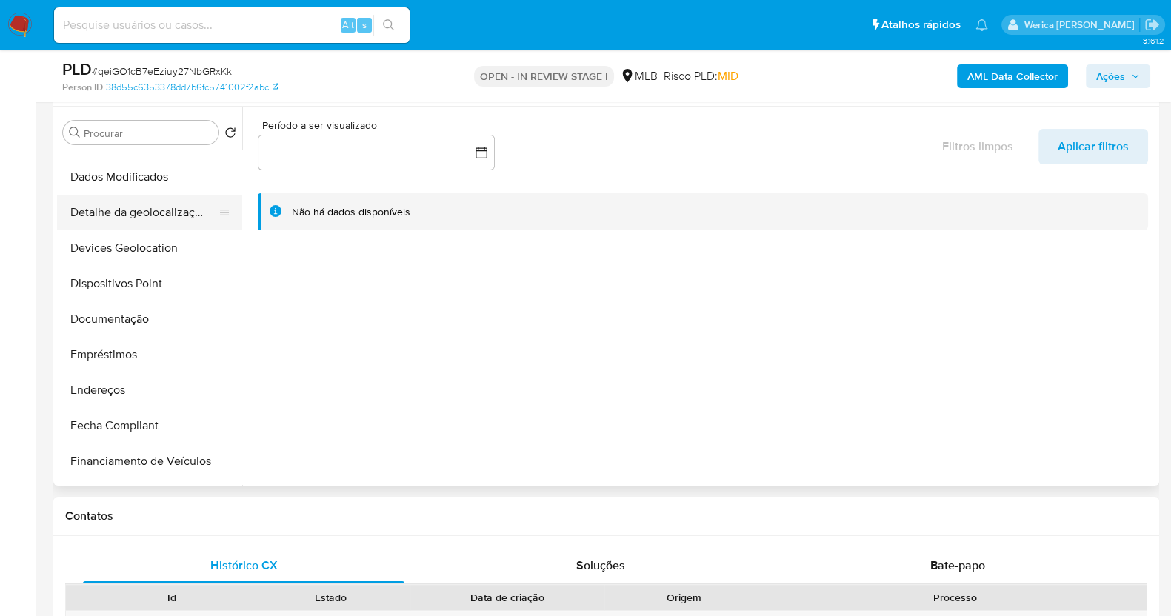
scroll to position [184, 0]
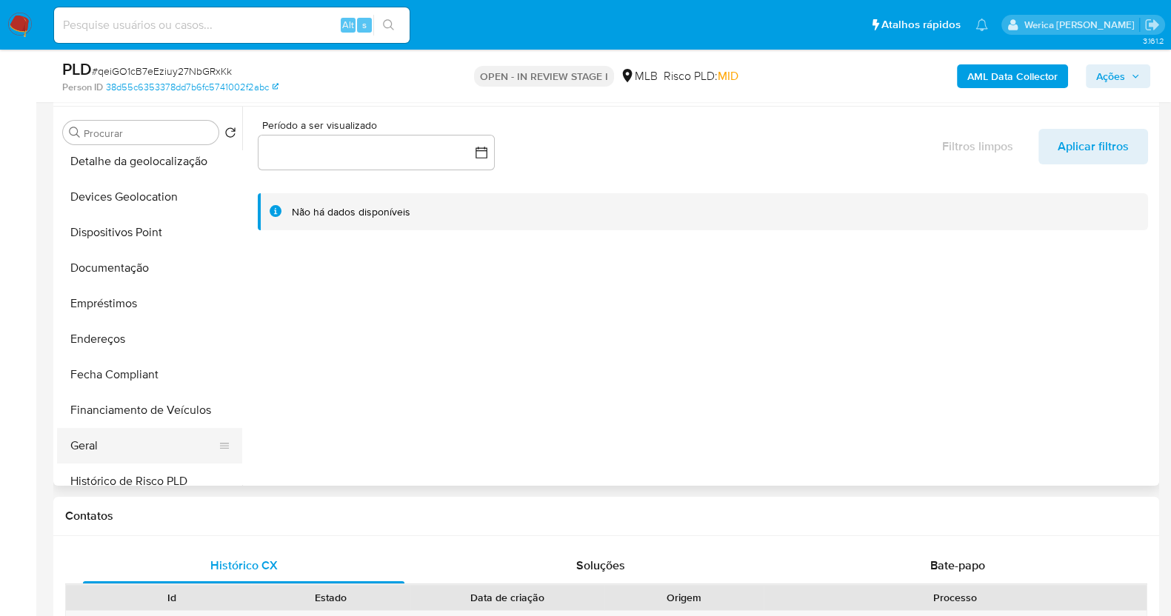
click at [137, 451] on button "Geral" at bounding box center [143, 446] width 173 height 36
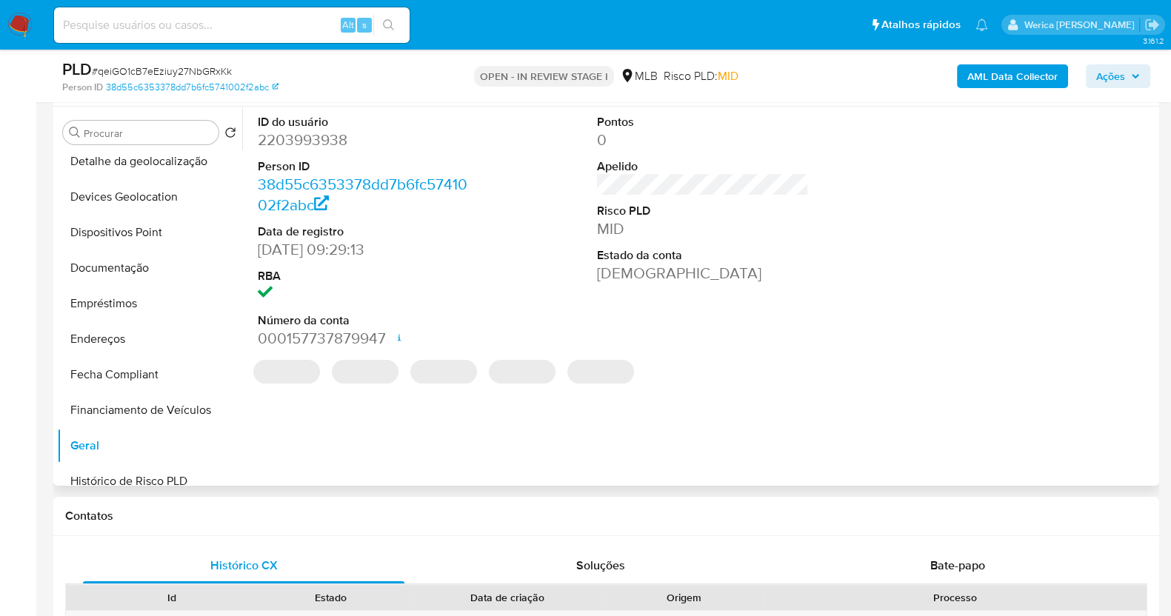
click at [277, 316] on dt "Número da conta" at bounding box center [364, 321] width 212 height 16
click at [311, 133] on dd "2203993938" at bounding box center [364, 140] width 212 height 21
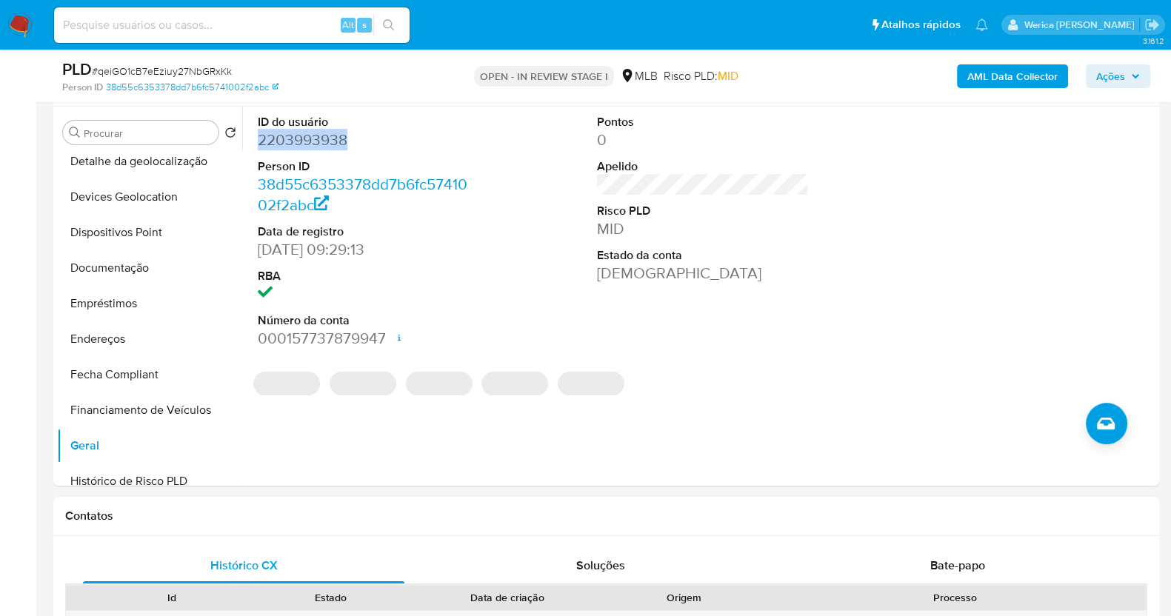
click at [311, 133] on dd "2203993938" at bounding box center [364, 140] width 212 height 21
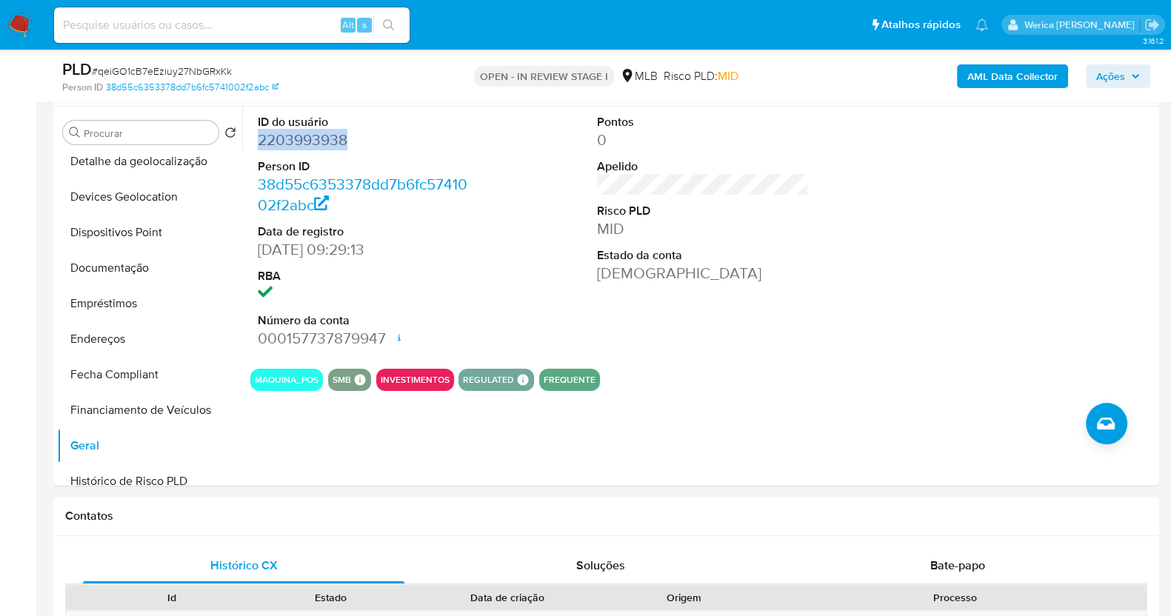
copy dd "2203993938"
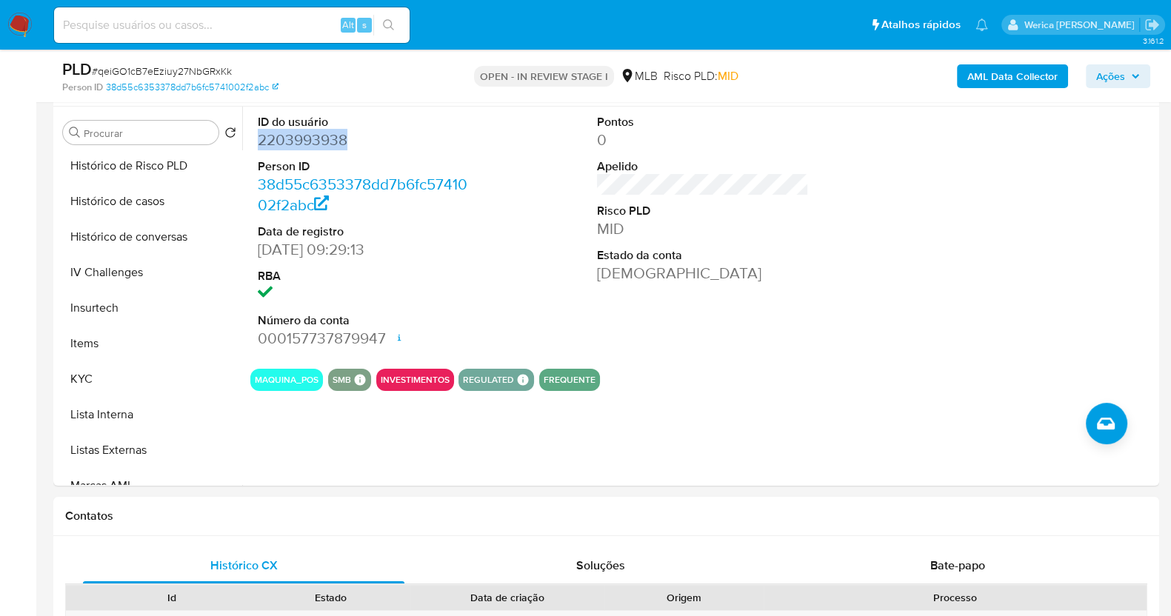
scroll to position [556, 0]
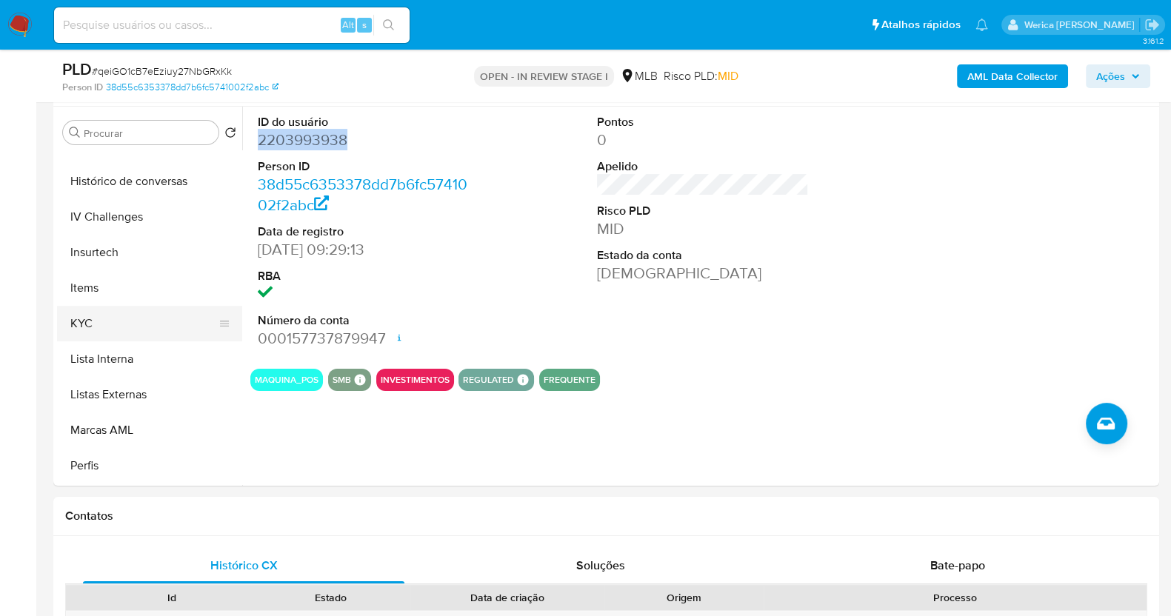
click at [144, 306] on button "KYC" at bounding box center [143, 324] width 173 height 36
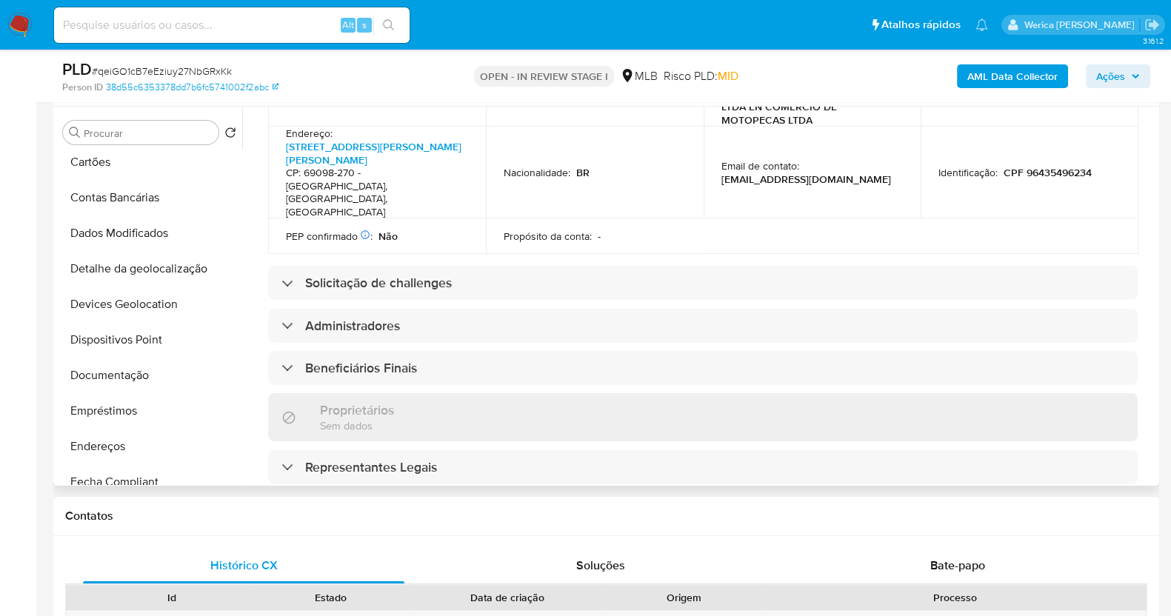
scroll to position [0, 0]
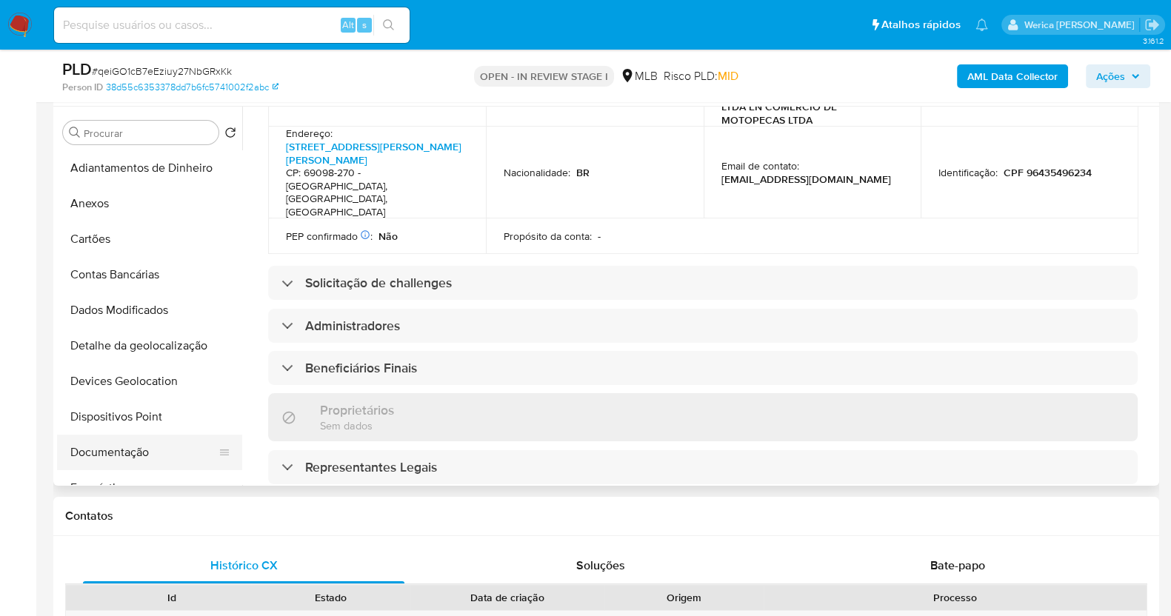
click at [147, 456] on button "Documentação" at bounding box center [143, 453] width 173 height 36
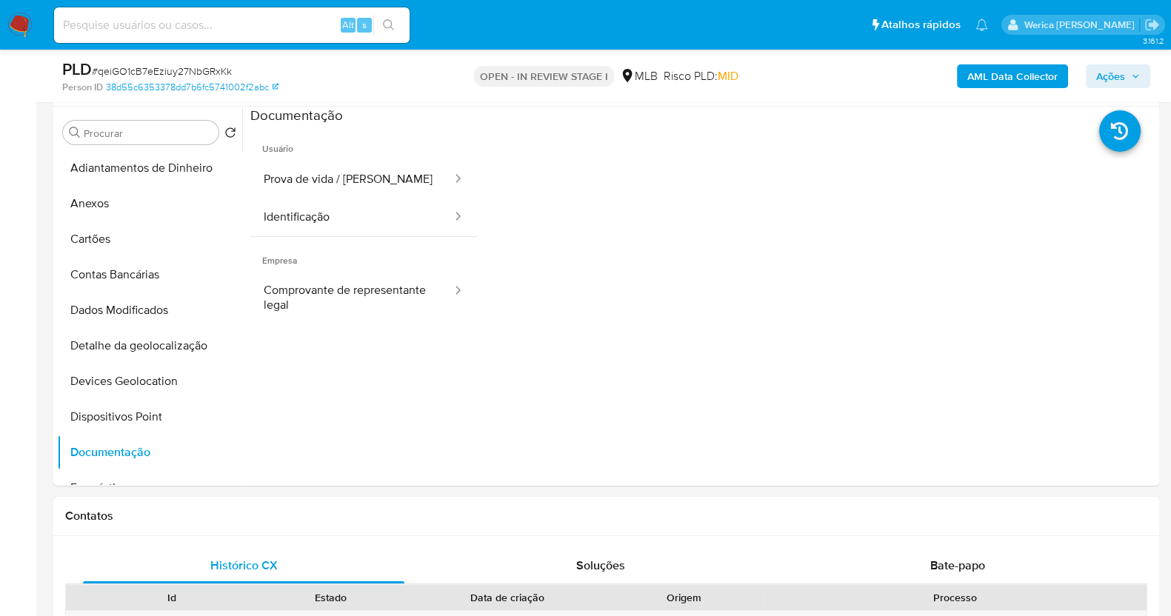
scroll to position [92, 0]
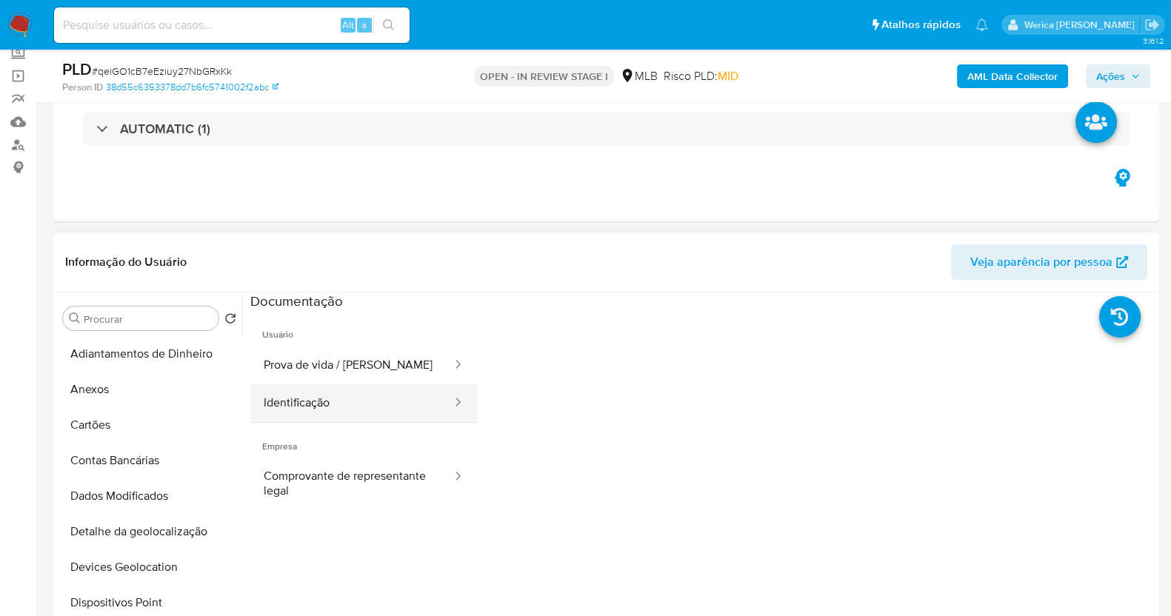
click at [343, 385] on button "Identificação" at bounding box center [351, 403] width 203 height 38
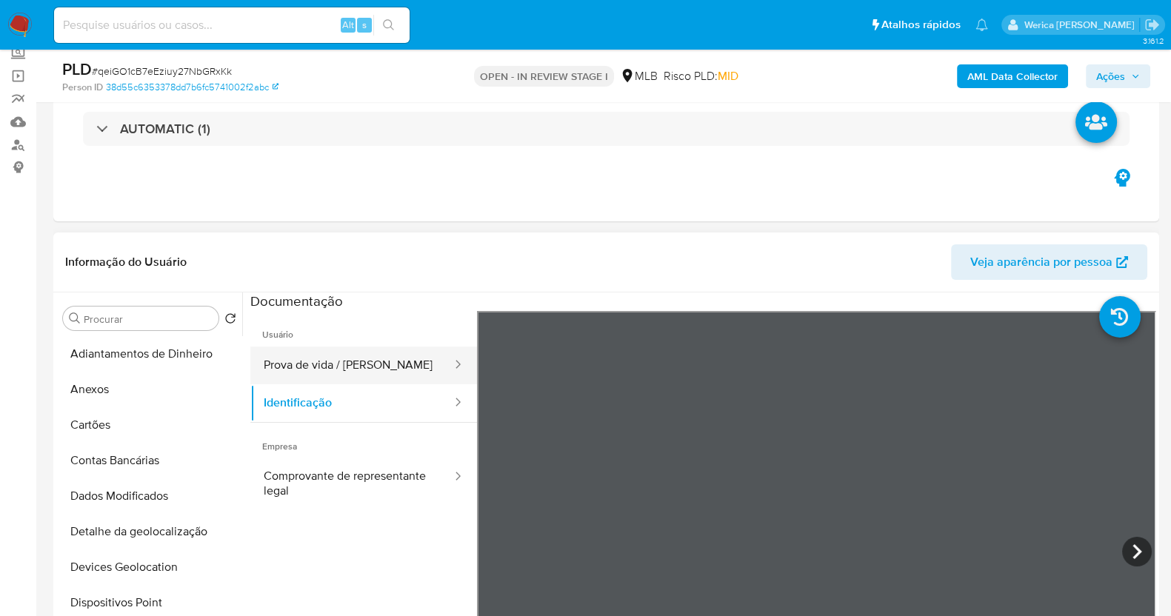
click at [352, 379] on button "Prova de vida / Selfie" at bounding box center [351, 366] width 203 height 38
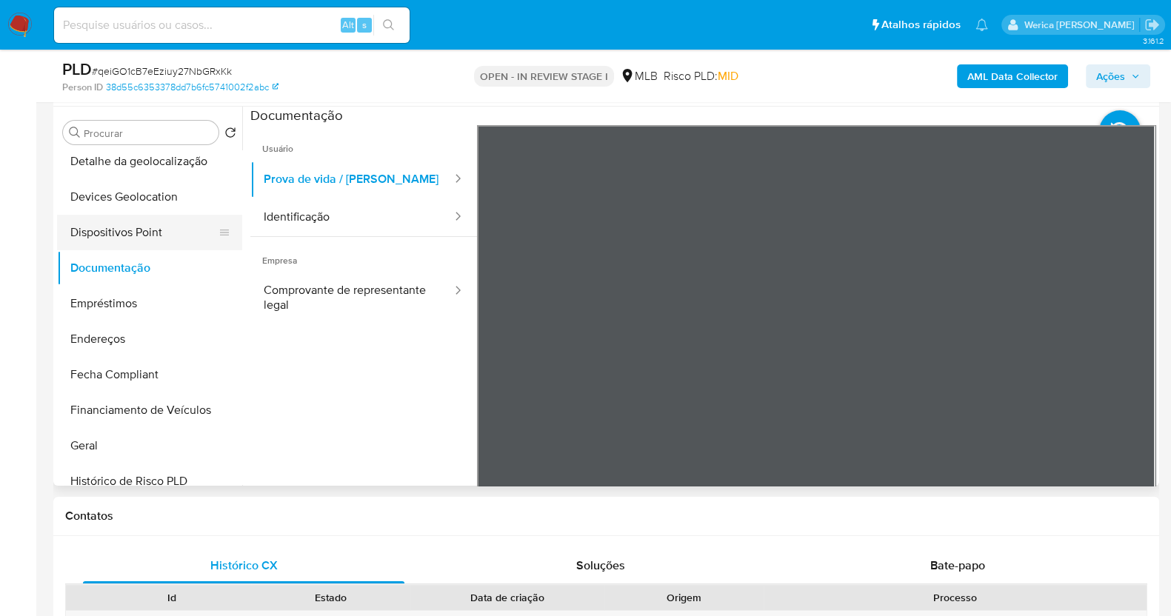
scroll to position [278, 0]
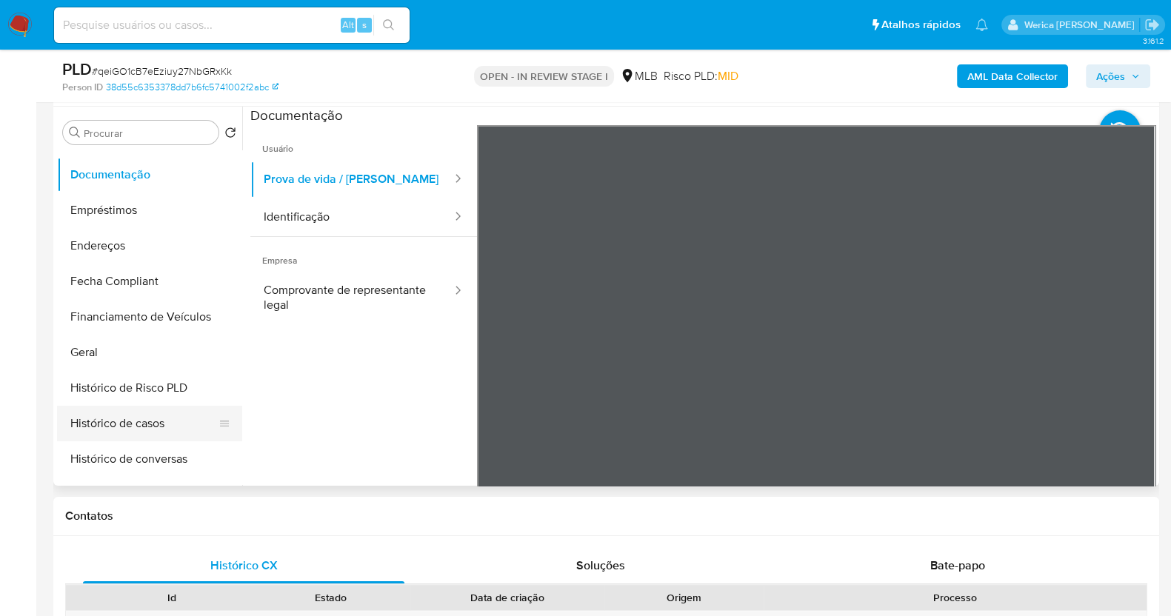
click at [170, 416] on button "Histórico de casos" at bounding box center [143, 424] width 173 height 36
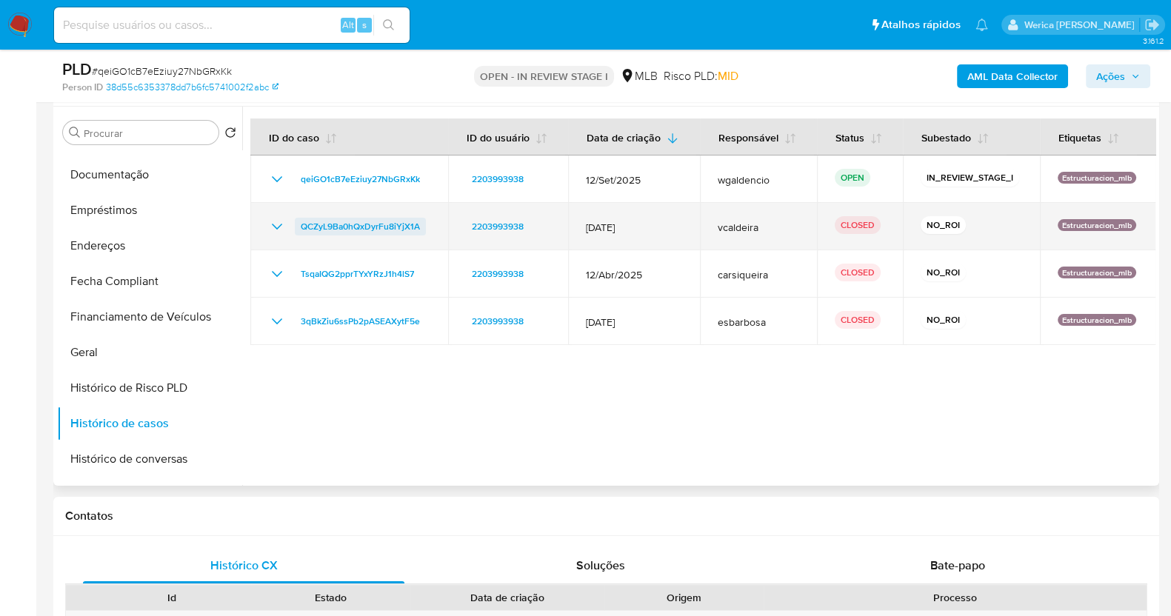
click at [399, 228] on span "QCZyL9Ba0hQxDyrFu8iYjX1A" at bounding box center [360, 227] width 119 height 18
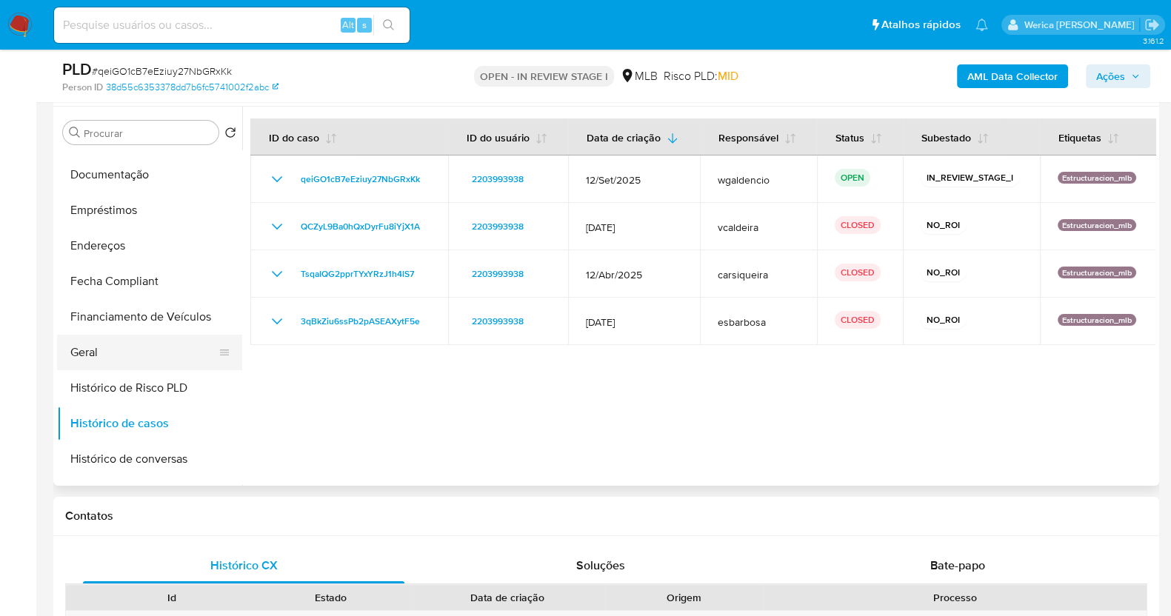
scroll to position [92, 0]
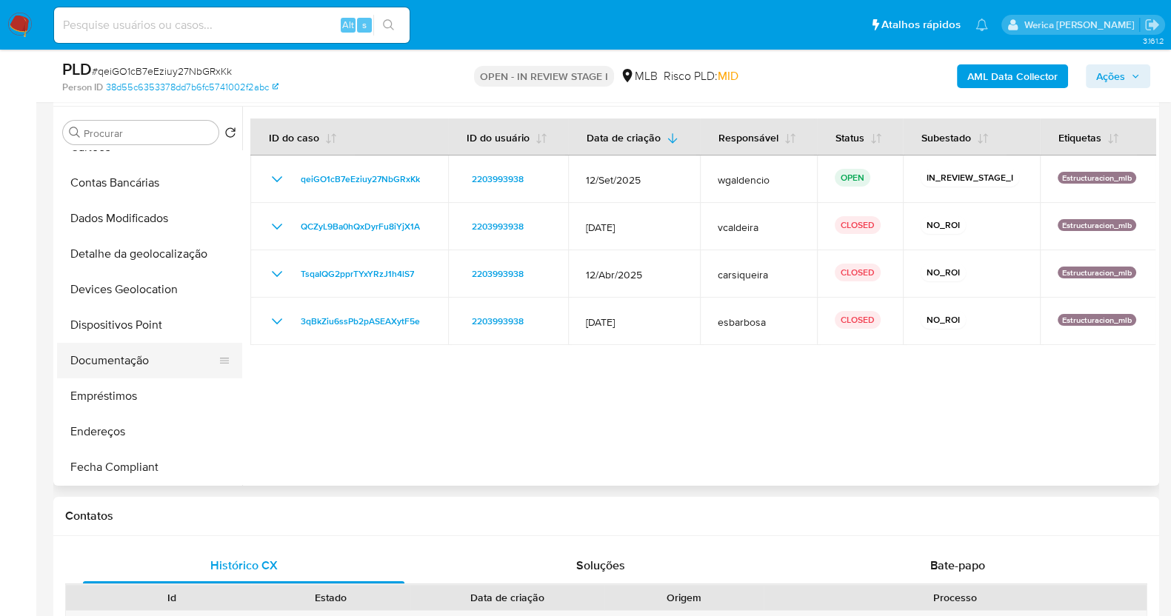
click at [202, 369] on button "Documentação" at bounding box center [143, 361] width 173 height 36
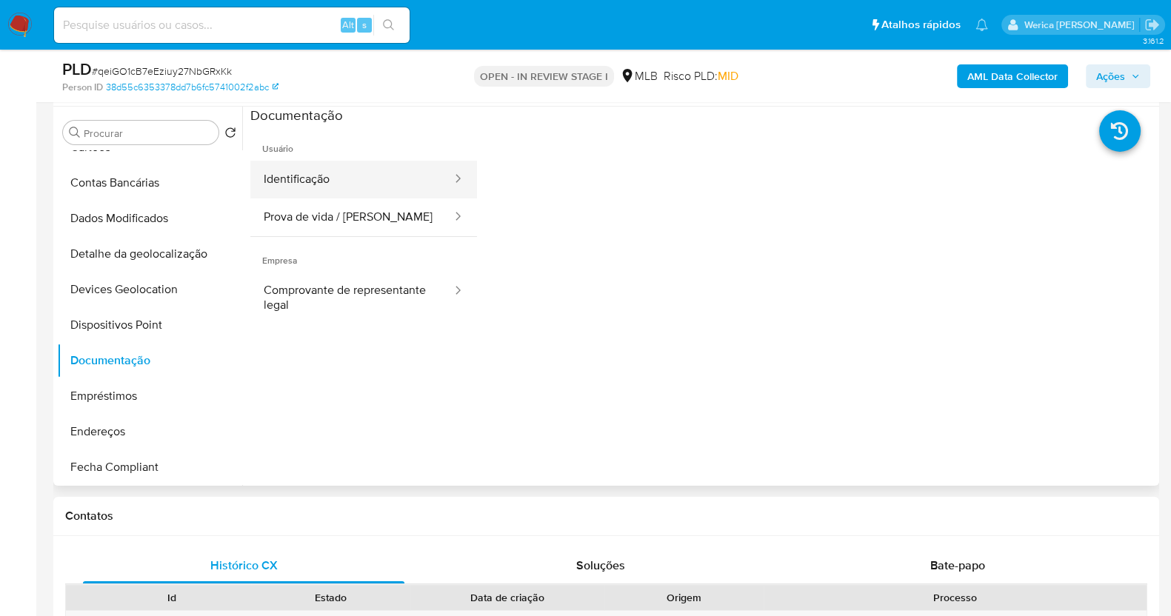
click at [379, 168] on button "Identificação" at bounding box center [351, 180] width 203 height 38
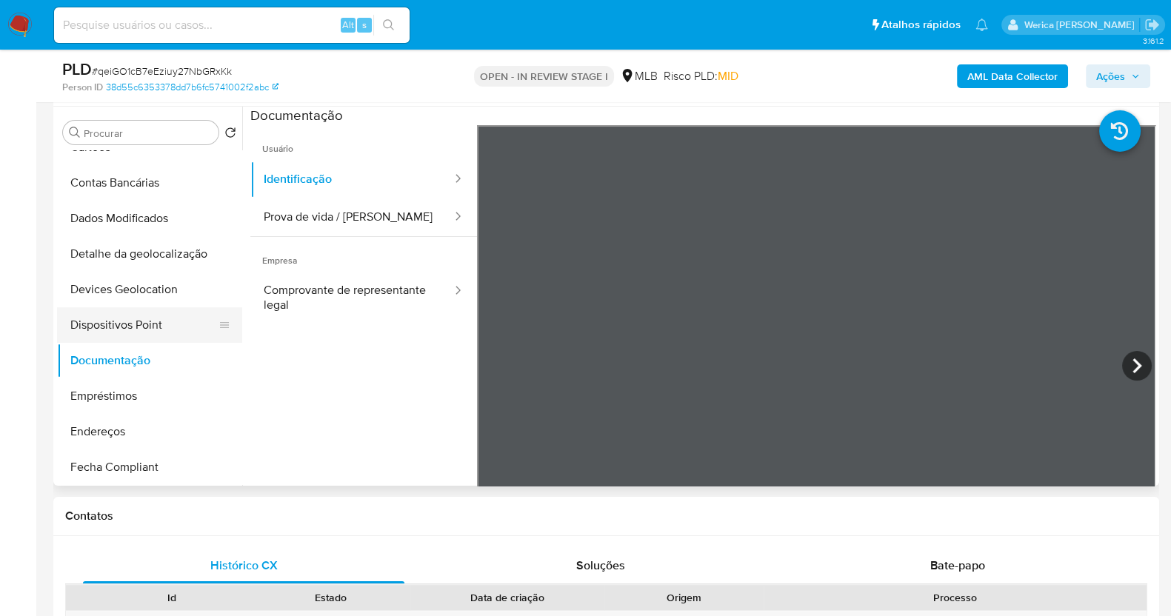
scroll to position [463, 0]
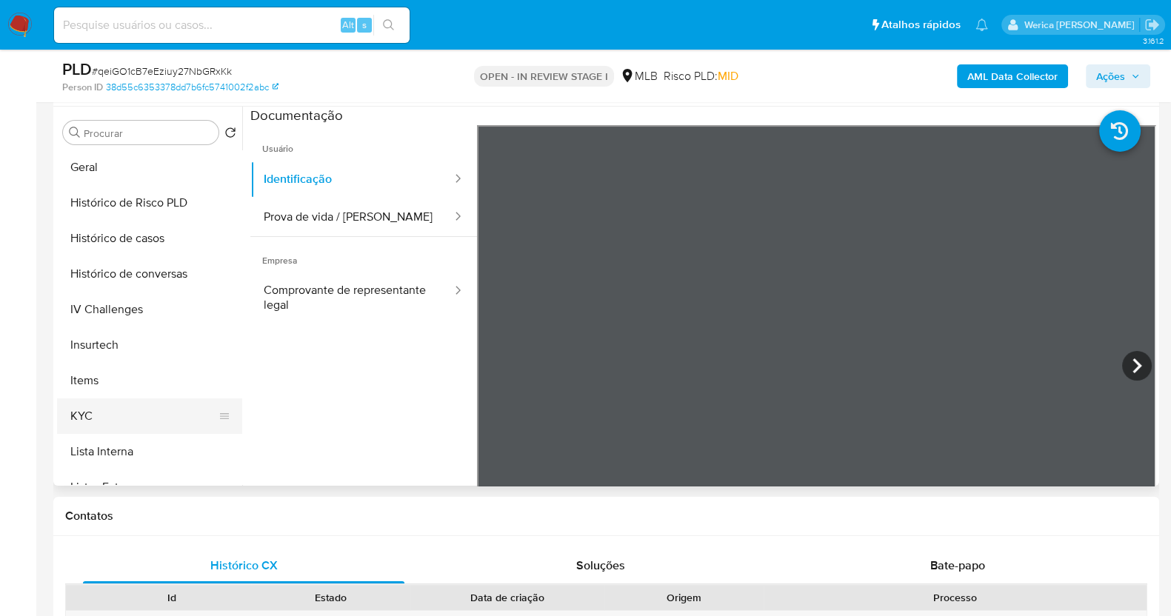
click at [122, 402] on button "KYC" at bounding box center [143, 417] width 173 height 36
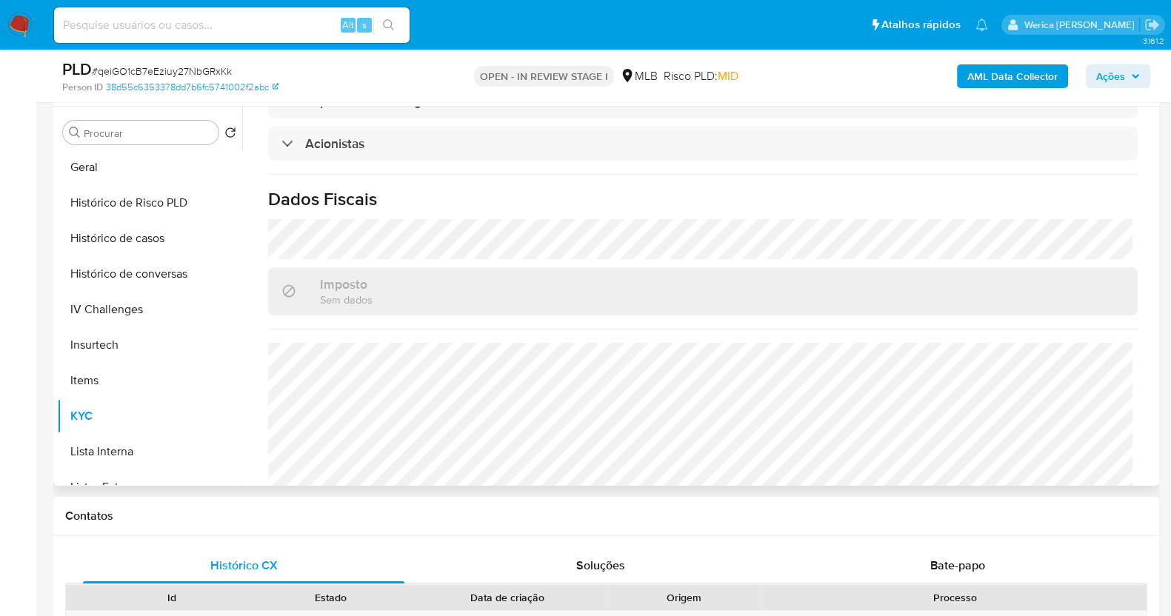
scroll to position [459, 0]
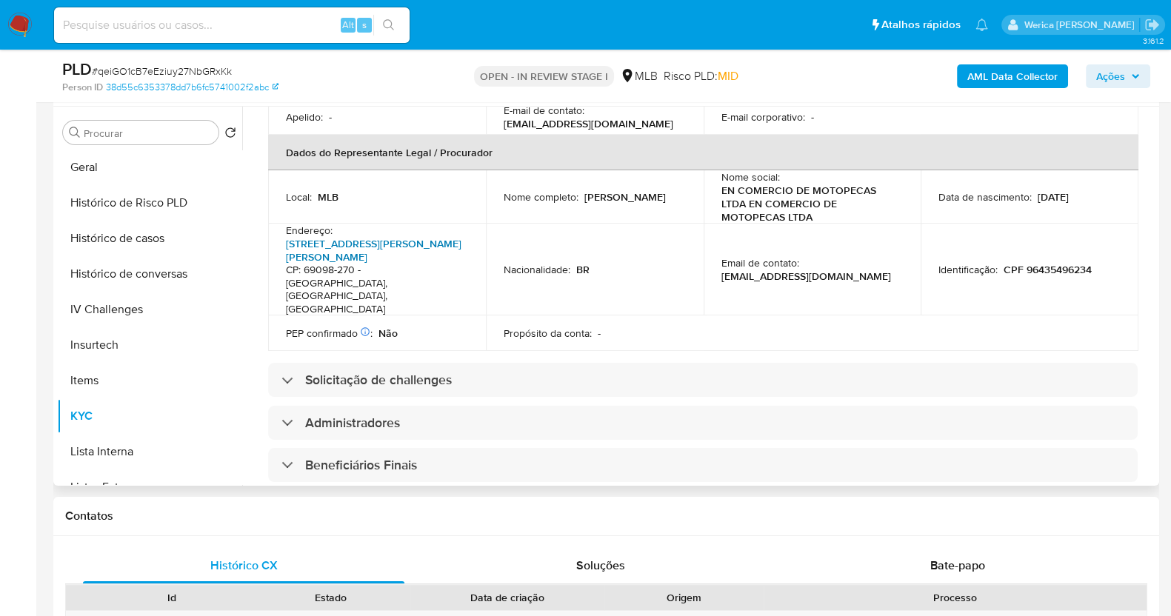
click at [359, 236] on link "Avenida Coronel Sávio Belota 164, Novo Aleixo" at bounding box center [374, 250] width 176 height 28
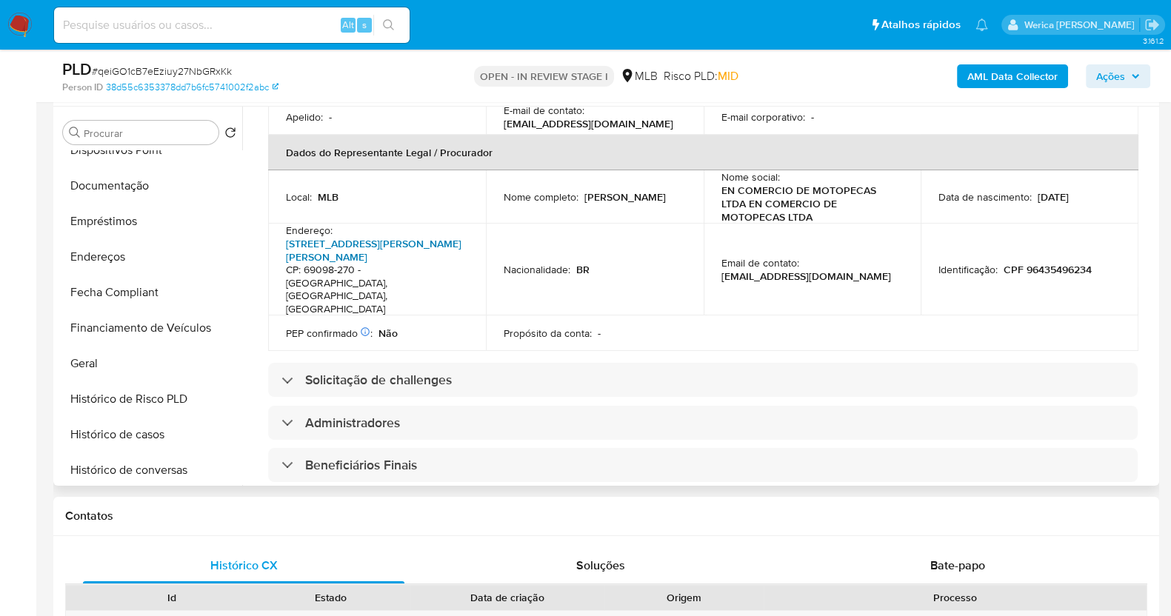
scroll to position [184, 0]
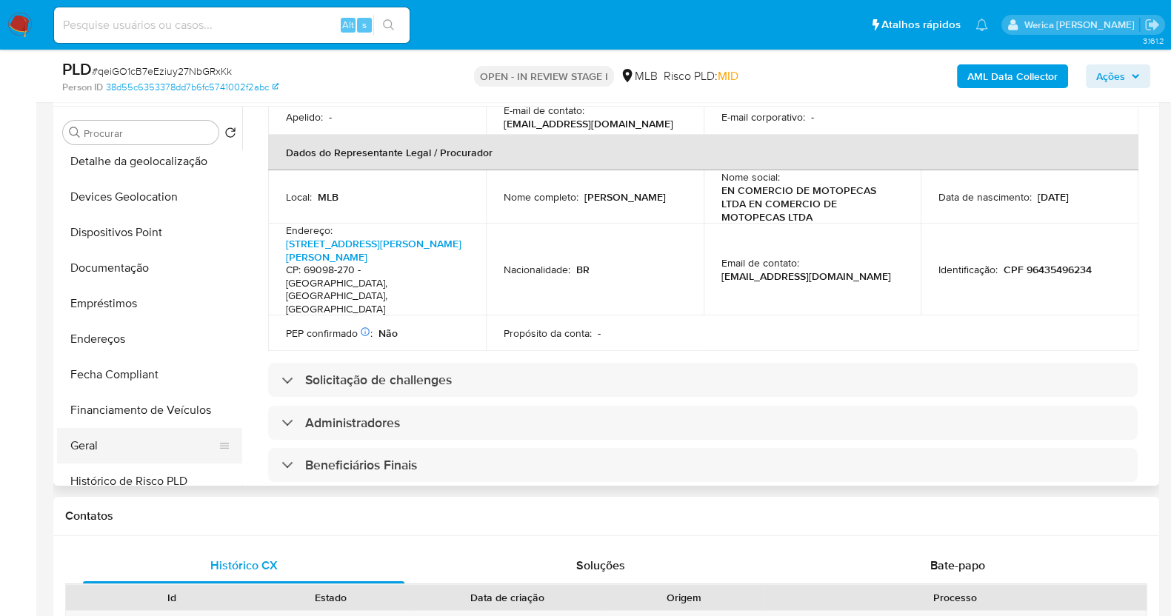
click at [116, 446] on button "Geral" at bounding box center [143, 446] width 173 height 36
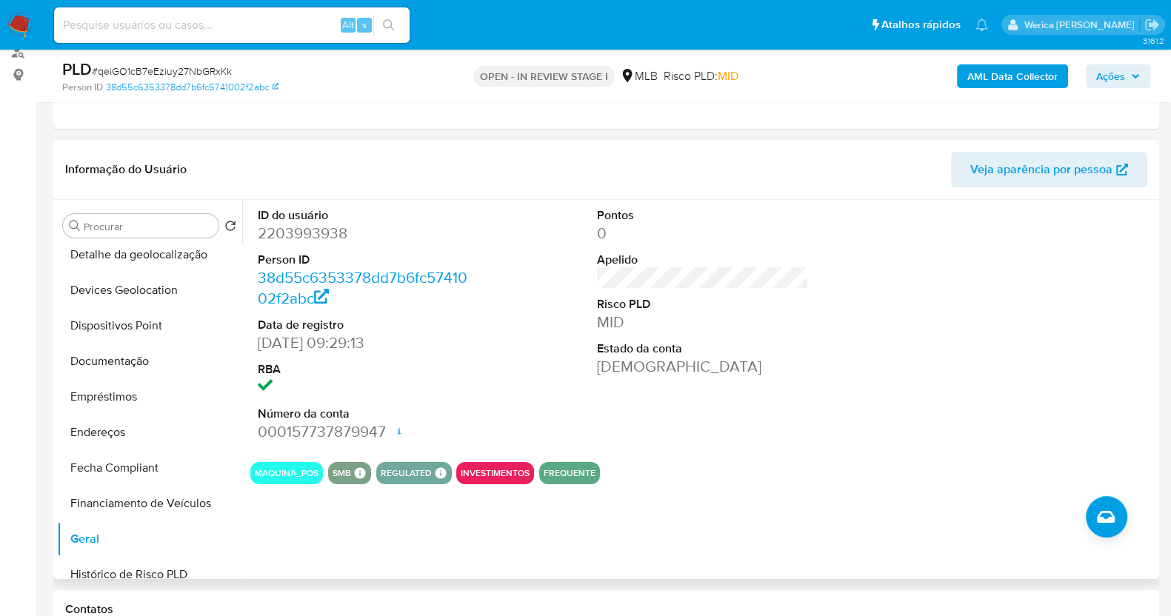
click at [938, 434] on div at bounding box center [1043, 325] width 227 height 250
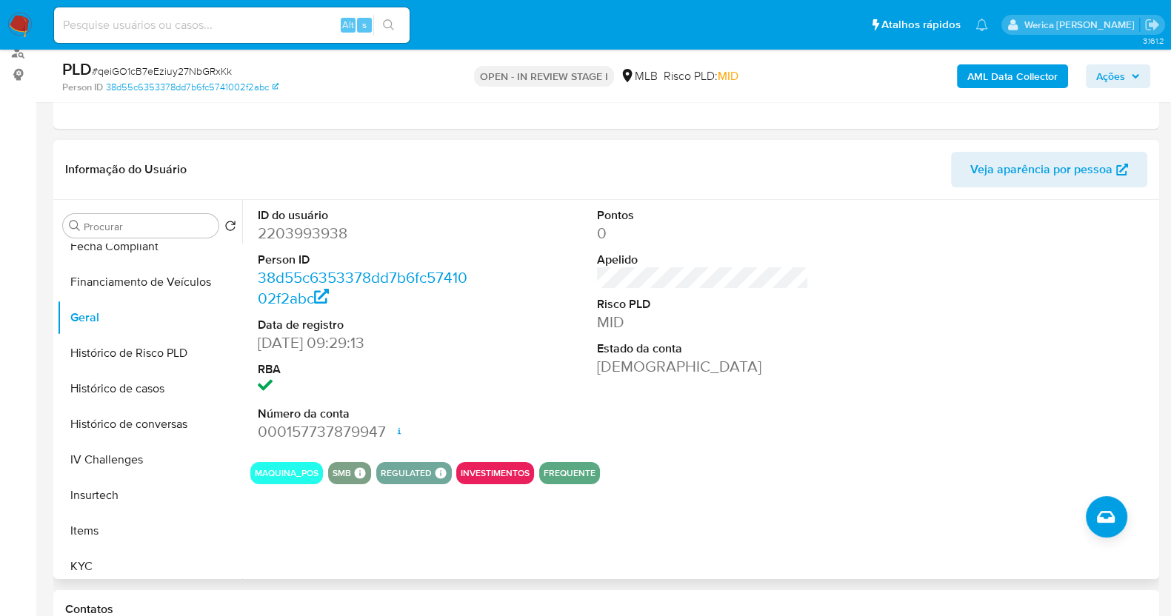
scroll to position [555, 0]
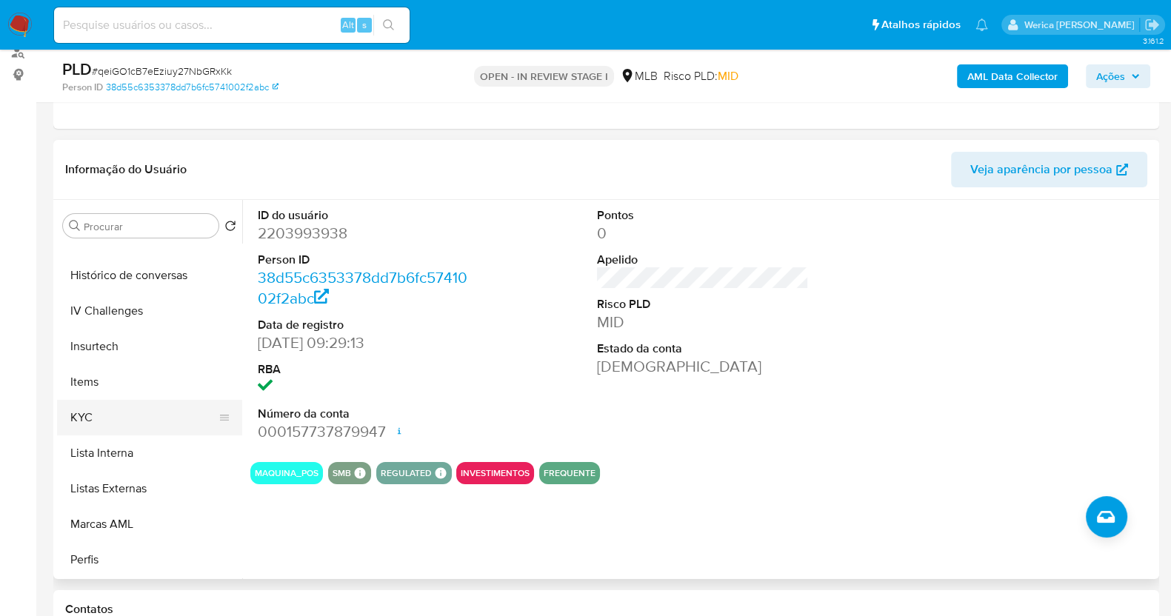
click at [107, 430] on button "KYC" at bounding box center [143, 418] width 173 height 36
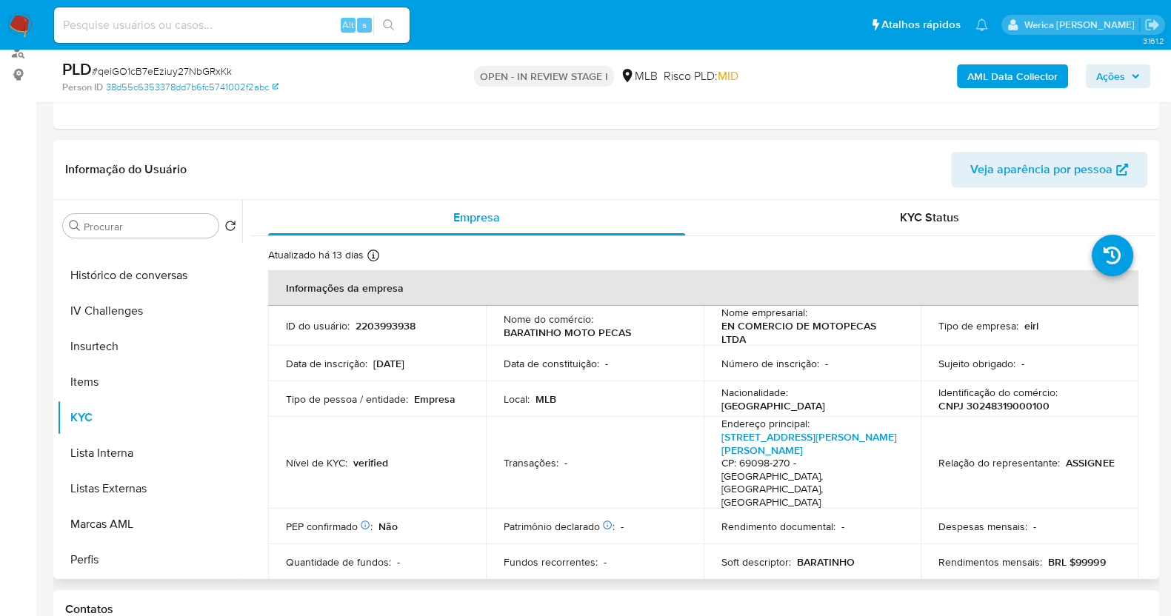
click at [1004, 520] on p "Despesas mensais :" at bounding box center [983, 526] width 89 height 13
click at [999, 520] on p "Despesas mensais :" at bounding box center [983, 526] width 89 height 13
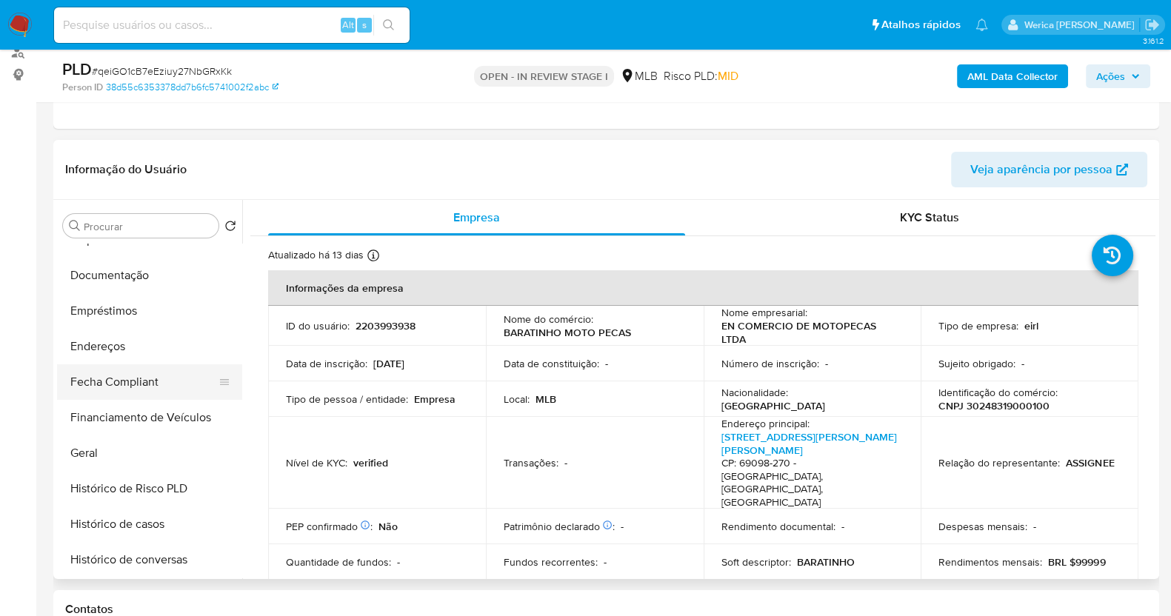
scroll to position [184, 0]
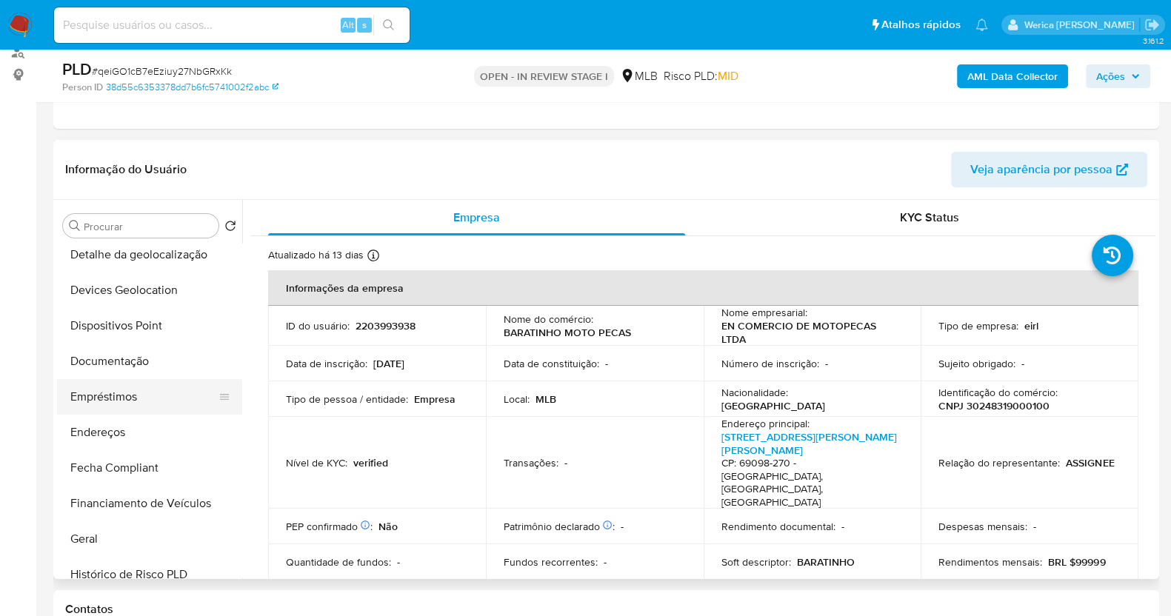
click at [157, 413] on button "Empréstimos" at bounding box center [143, 397] width 173 height 36
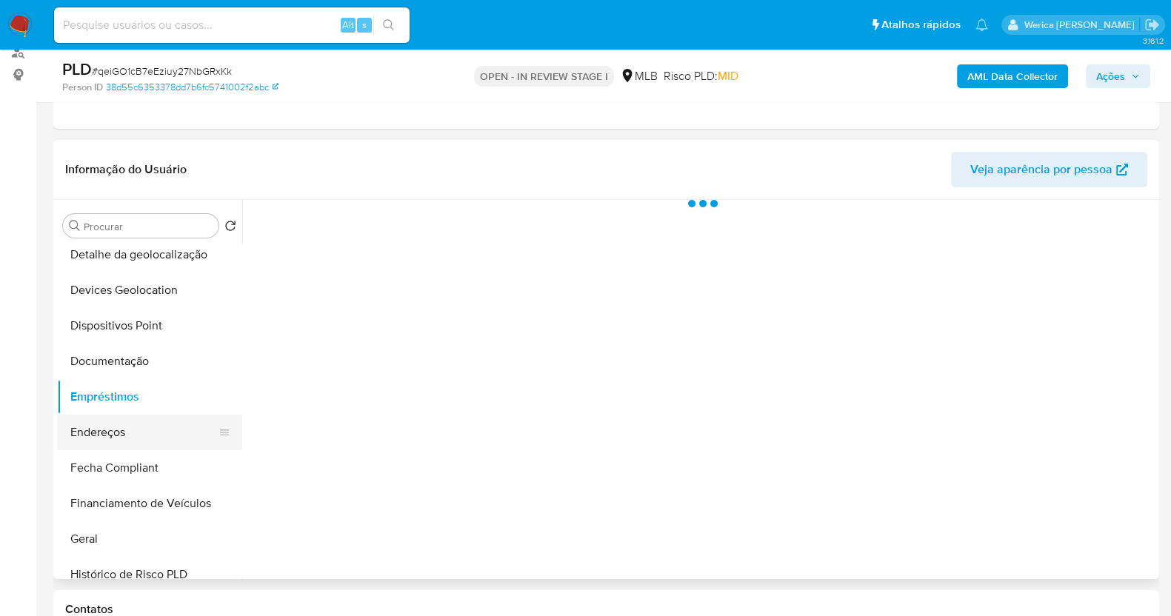
click at [174, 431] on button "Endereços" at bounding box center [143, 433] width 173 height 36
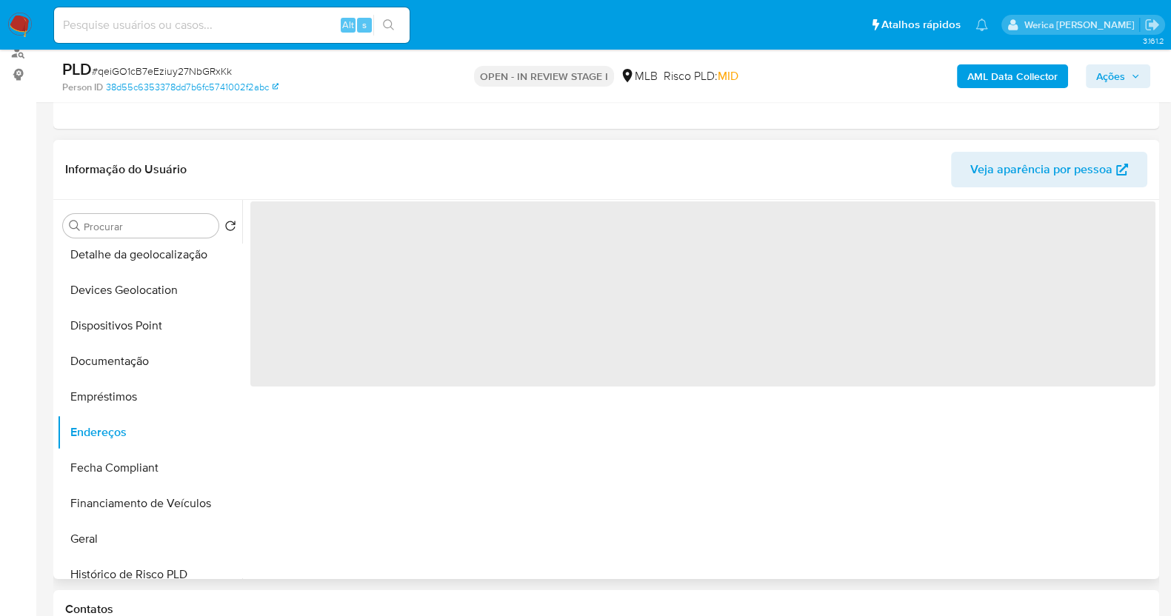
click at [670, 497] on div "‌" at bounding box center [698, 389] width 913 height 379
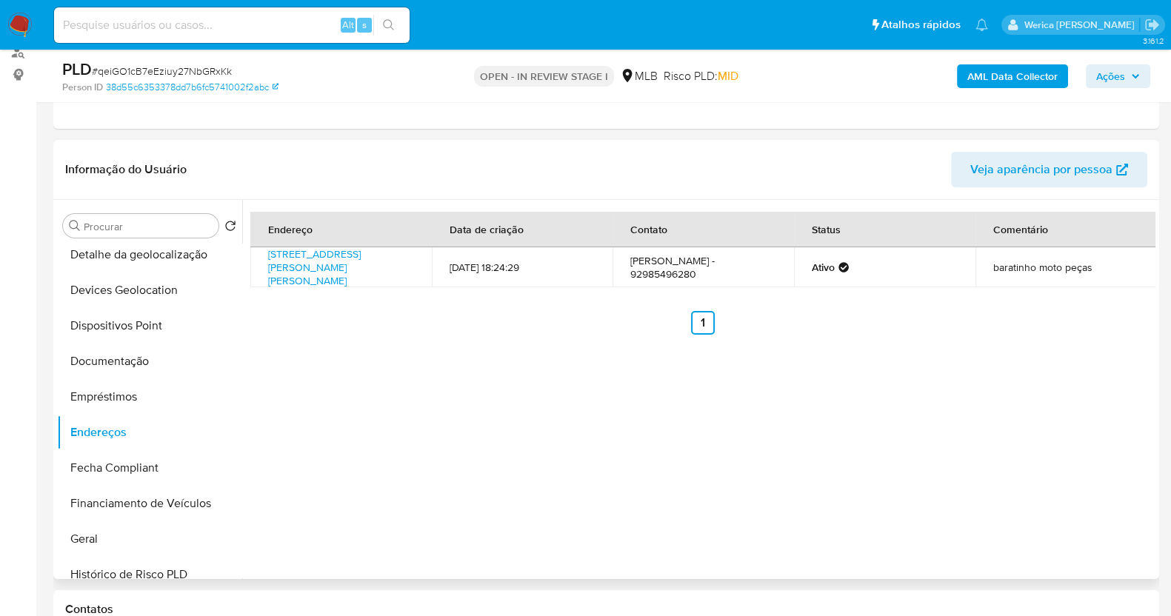
click at [958, 492] on div "Endereço Data de criação Contato Status Comentário Avenida Coronel Sávio Belota…" at bounding box center [698, 389] width 913 height 379
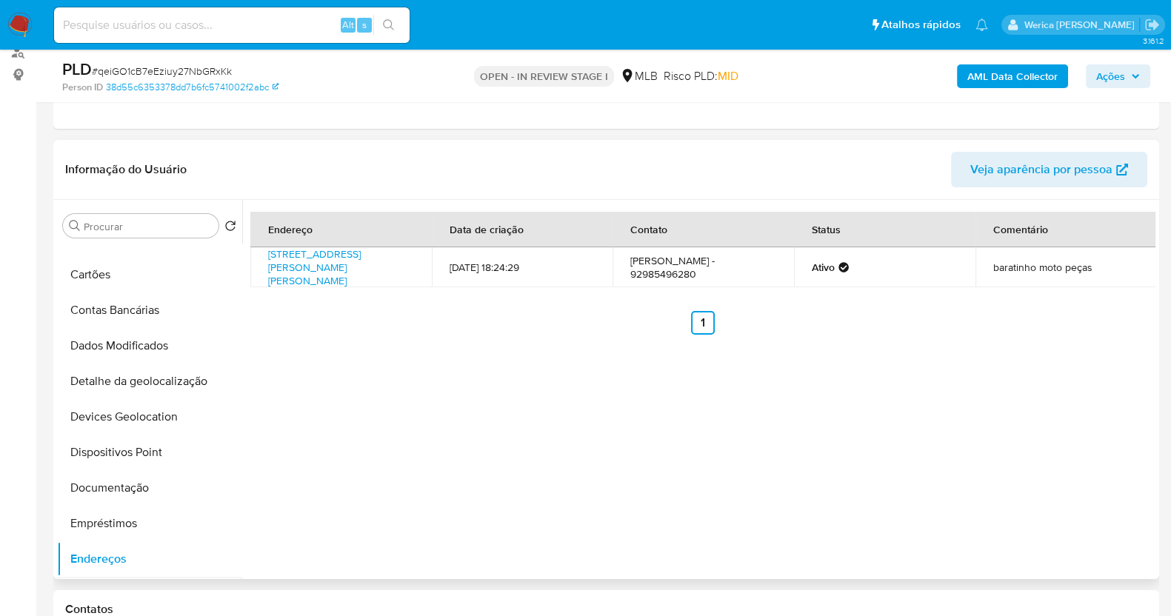
scroll to position [0, 0]
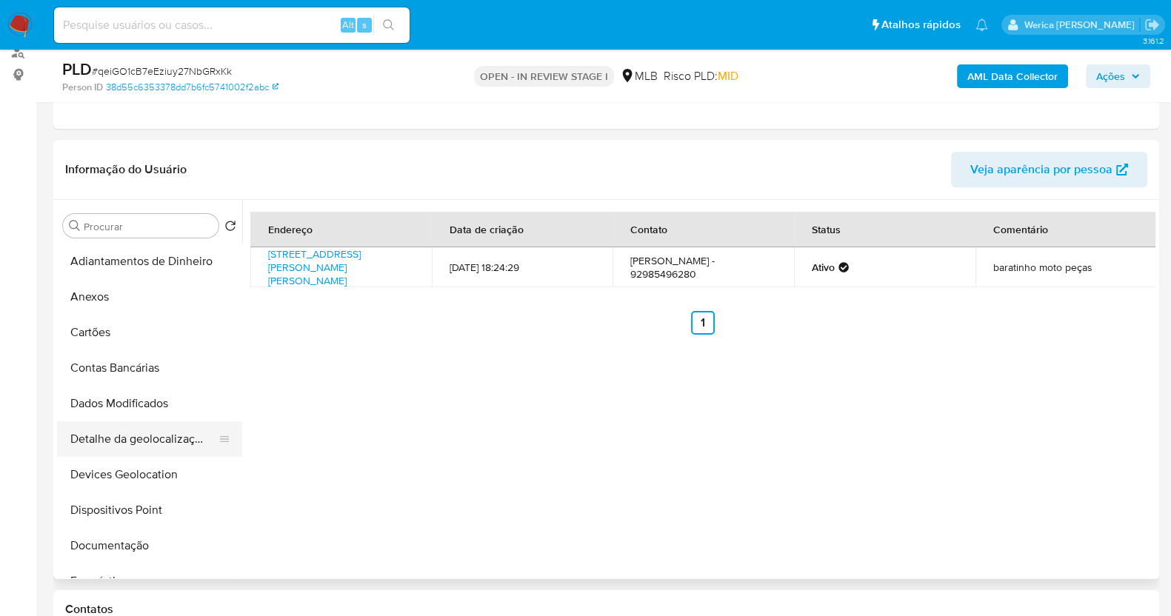
click at [158, 427] on button "Detalhe da geolocalização" at bounding box center [143, 439] width 173 height 36
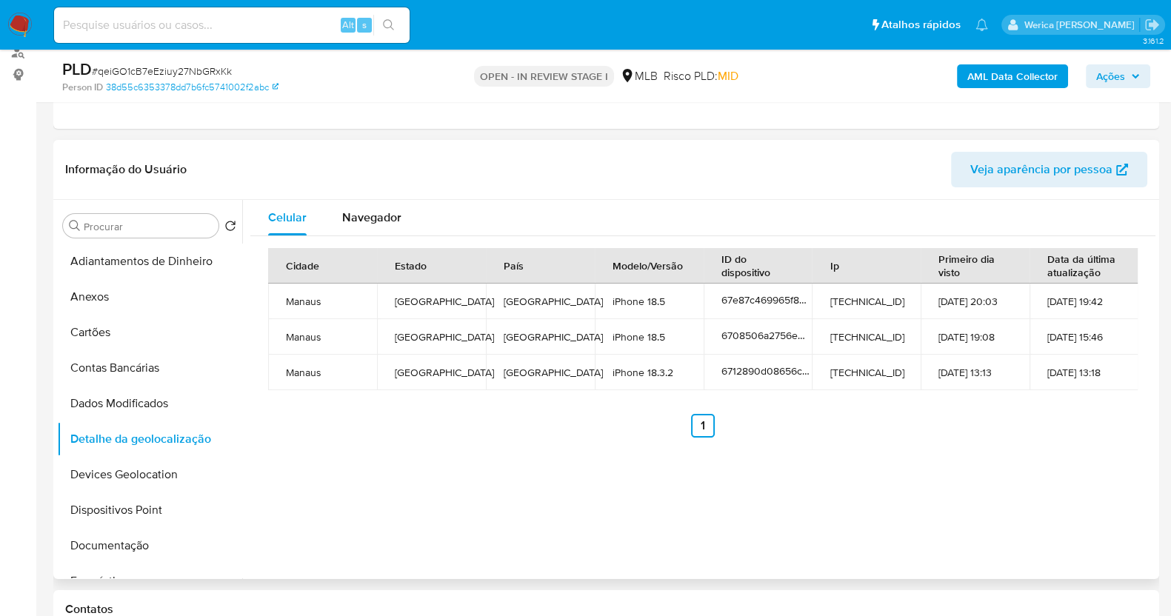
click at [944, 515] on div "Celular Navegador Cidade Estado País Modelo/Versão ID do dispositivo Ip Primeir…" at bounding box center [698, 389] width 913 height 379
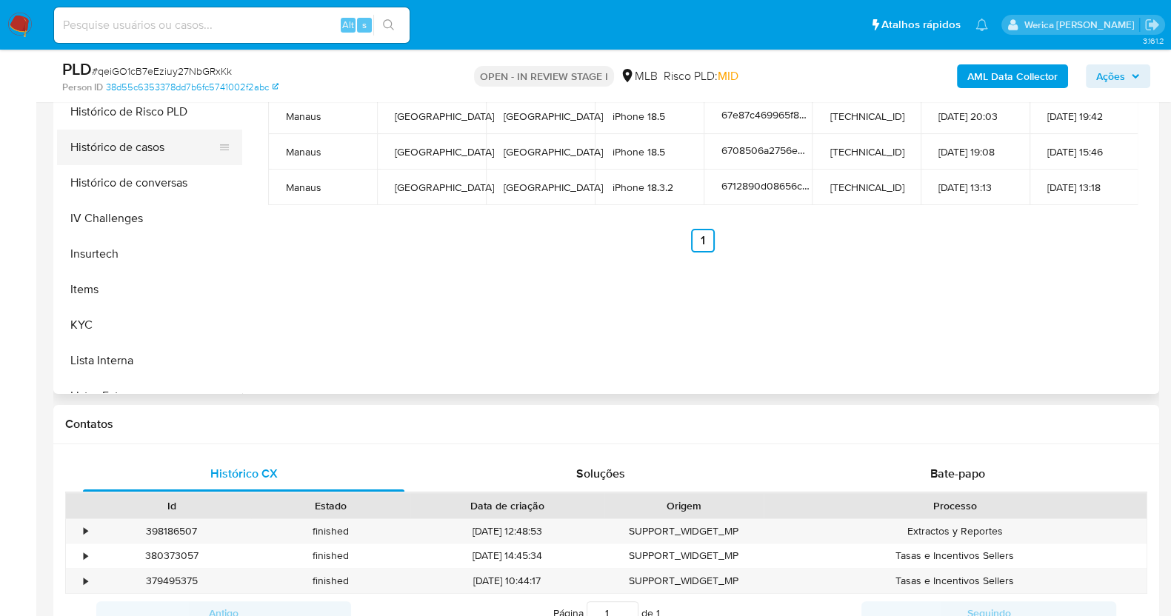
scroll to position [647, 0]
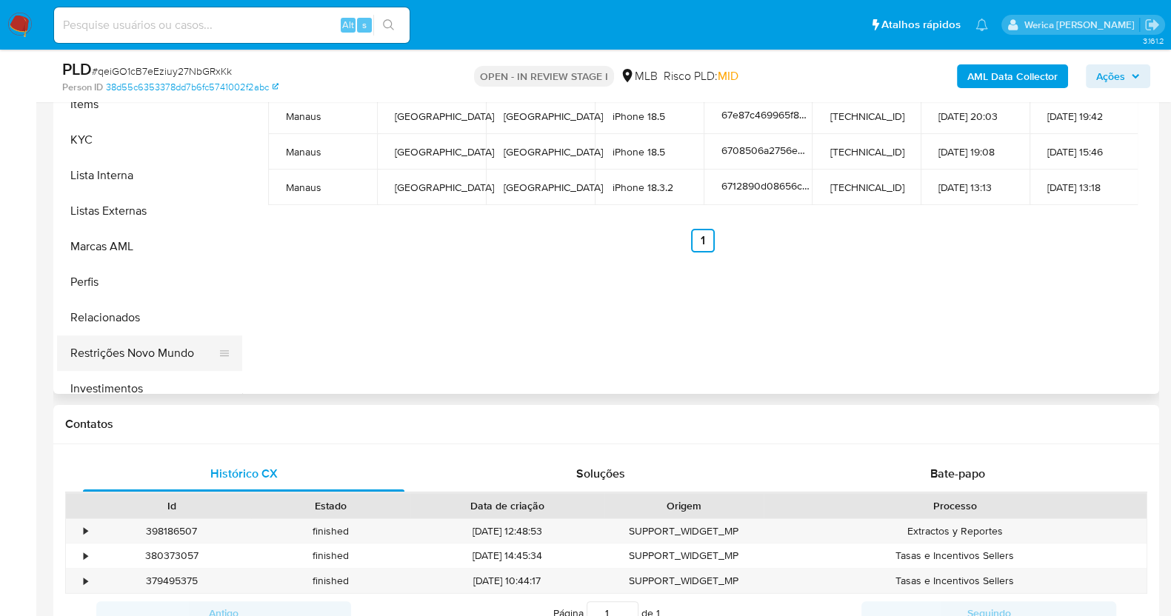
click at [161, 356] on button "Restrições Novo Mundo" at bounding box center [143, 354] width 173 height 36
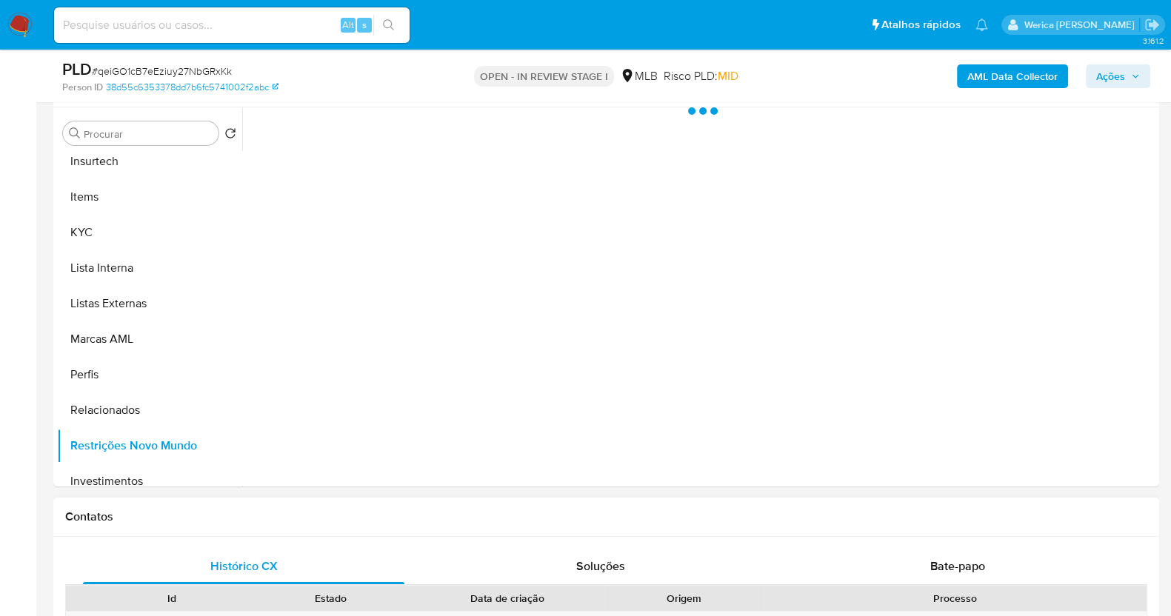
scroll to position [184, 0]
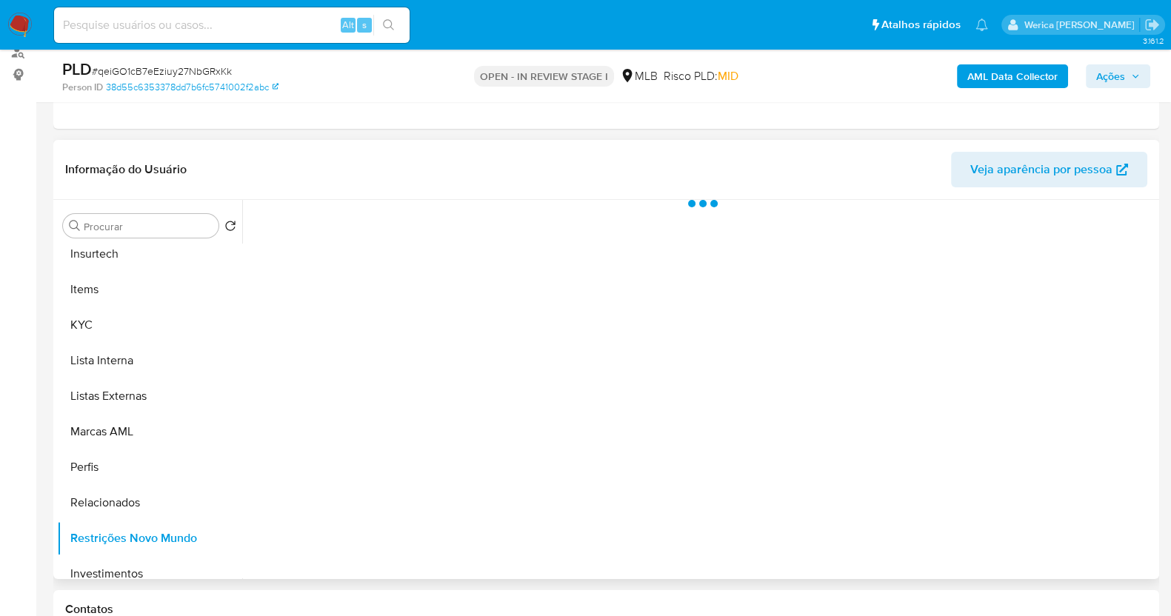
click at [329, 261] on div at bounding box center [698, 389] width 913 height 379
click at [351, 242] on div at bounding box center [698, 389] width 913 height 379
click at [391, 250] on div "Estado actual Historial Alterar status do usuário" at bounding box center [702, 280] width 905 height 161
click at [393, 225] on span "Historial" at bounding box center [398, 223] width 45 height 17
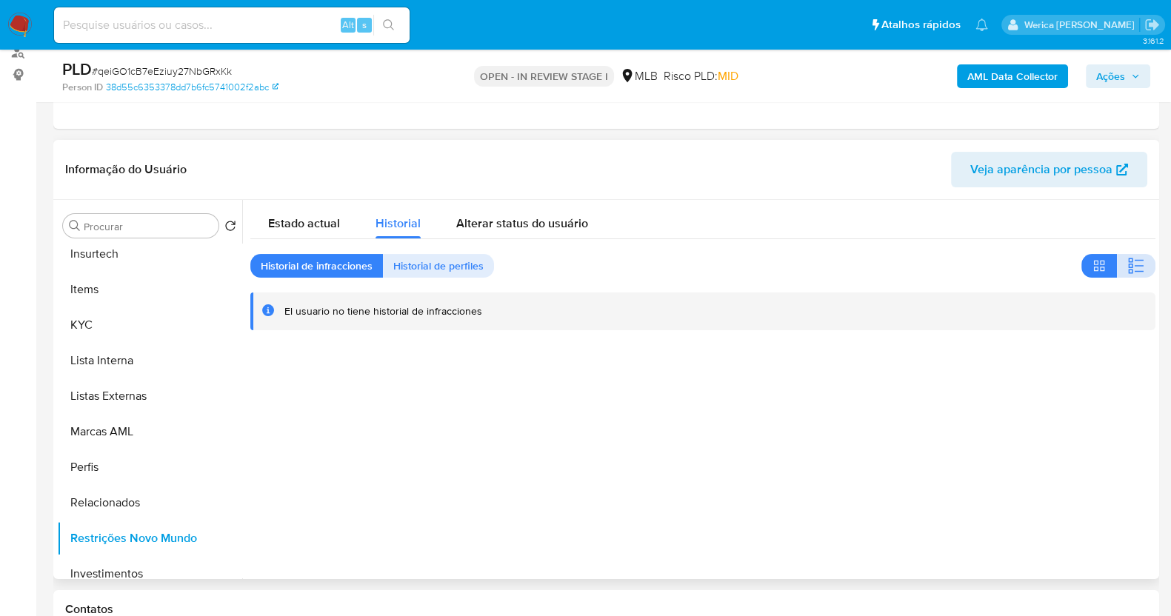
click at [1143, 269] on button "button" at bounding box center [1136, 266] width 39 height 24
click at [907, 429] on div at bounding box center [698, 389] width 913 height 379
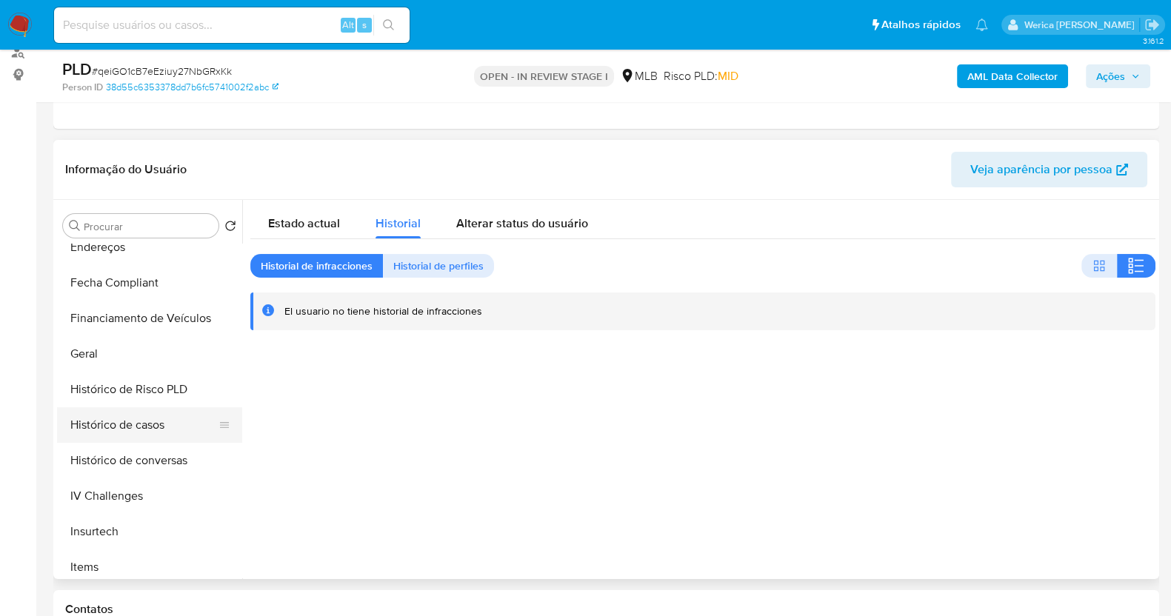
scroll to position [92, 0]
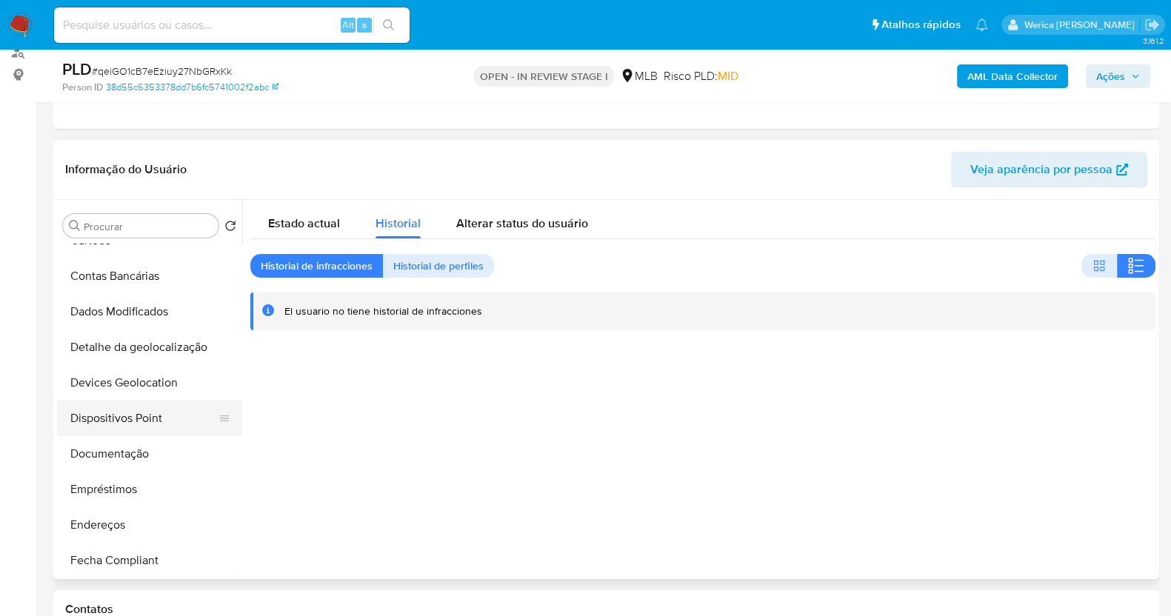
click at [146, 436] on button "Documentação" at bounding box center [149, 454] width 185 height 36
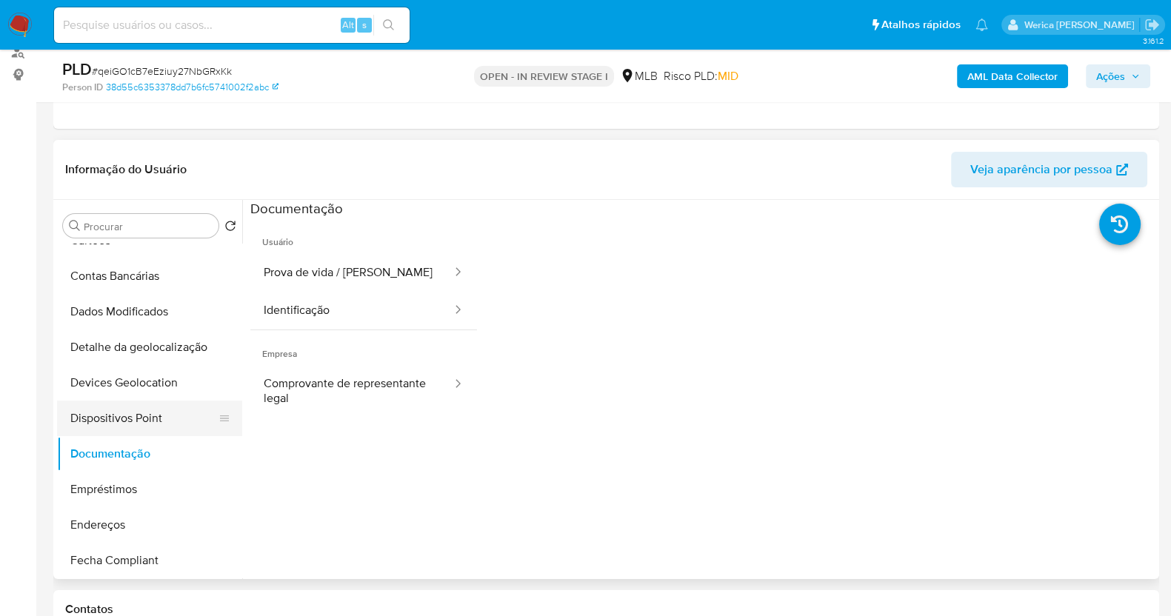
click at [152, 424] on button "Dispositivos Point" at bounding box center [143, 419] width 173 height 36
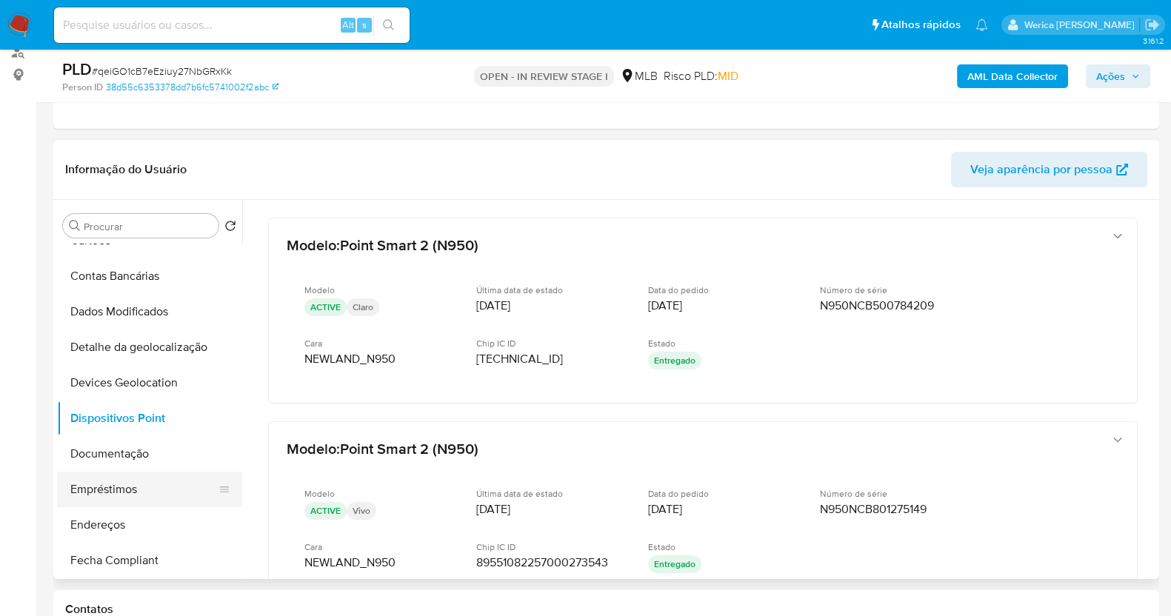
click at [110, 472] on button "Empréstimos" at bounding box center [143, 490] width 173 height 36
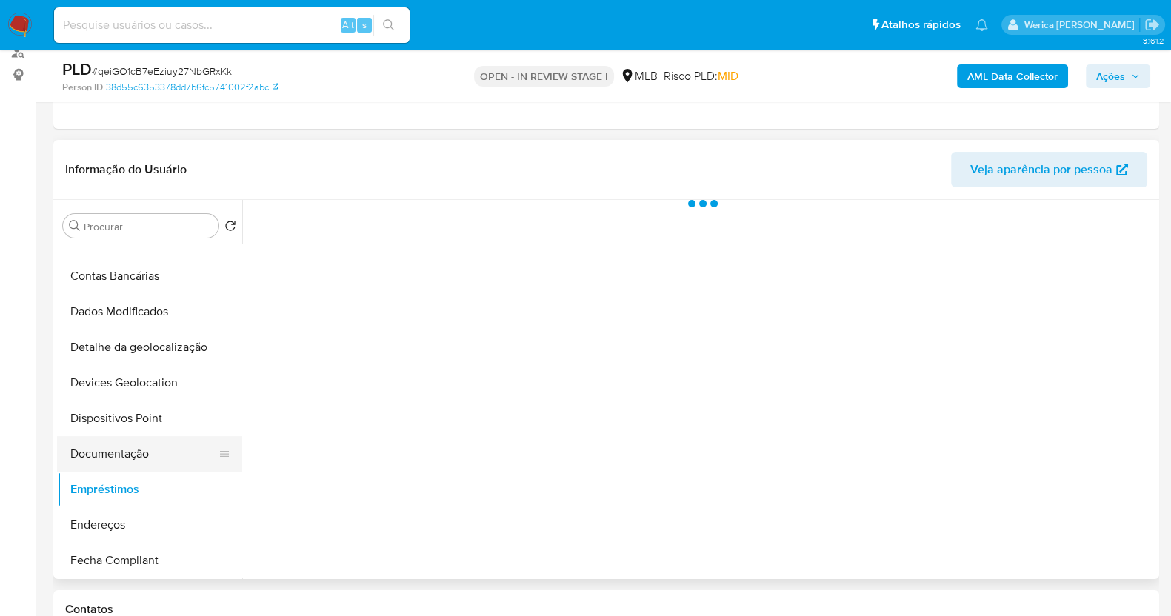
click at [100, 459] on button "Documentação" at bounding box center [143, 454] width 173 height 36
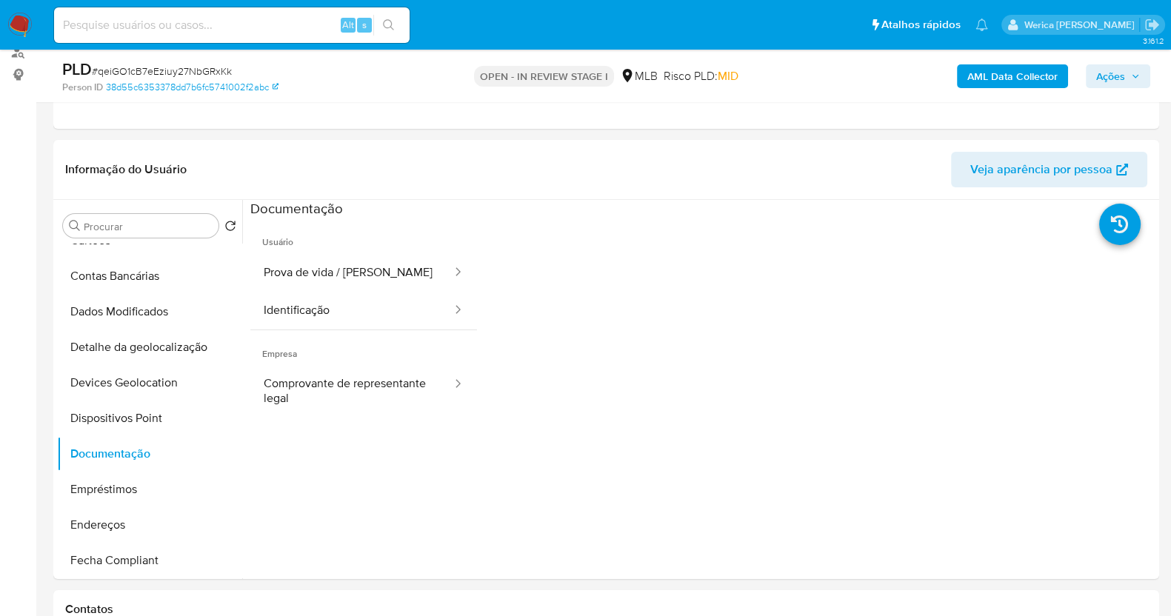
click at [313, 319] on button "Identificação" at bounding box center [351, 311] width 203 height 38
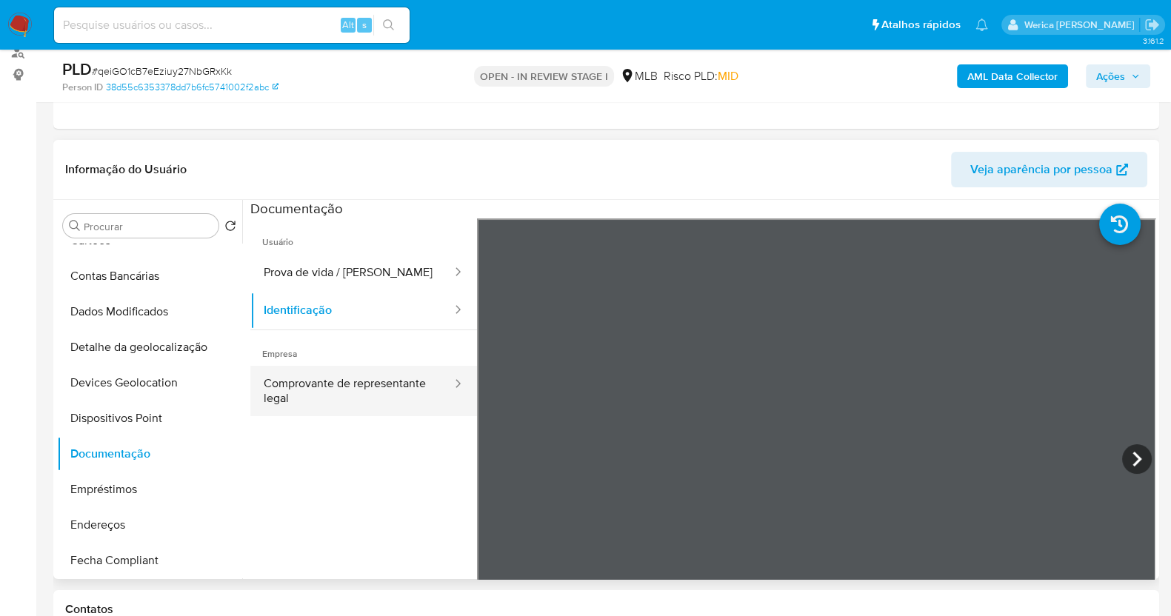
click at [344, 378] on button "Comprovante de representante legal" at bounding box center [351, 391] width 203 height 50
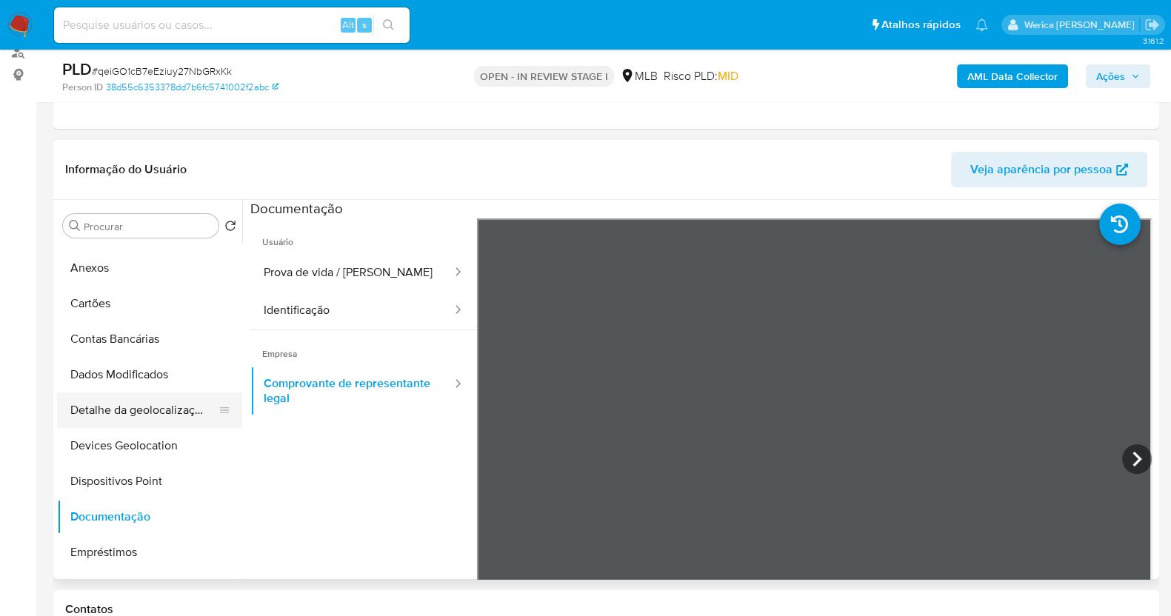
scroll to position [0, 0]
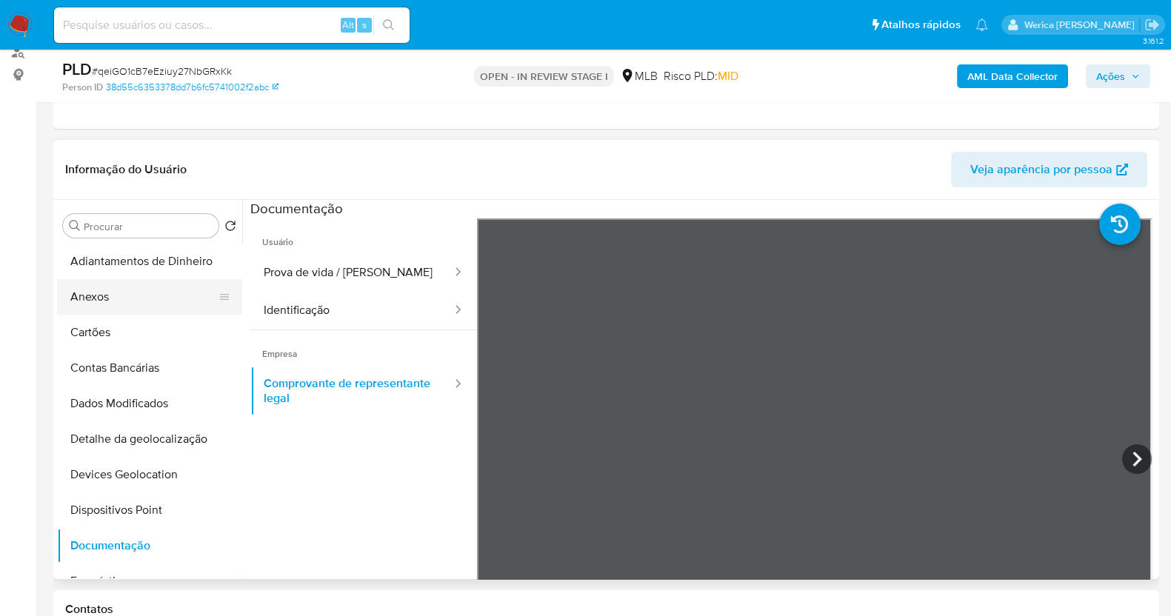
click at [128, 299] on button "Anexos" at bounding box center [143, 297] width 173 height 36
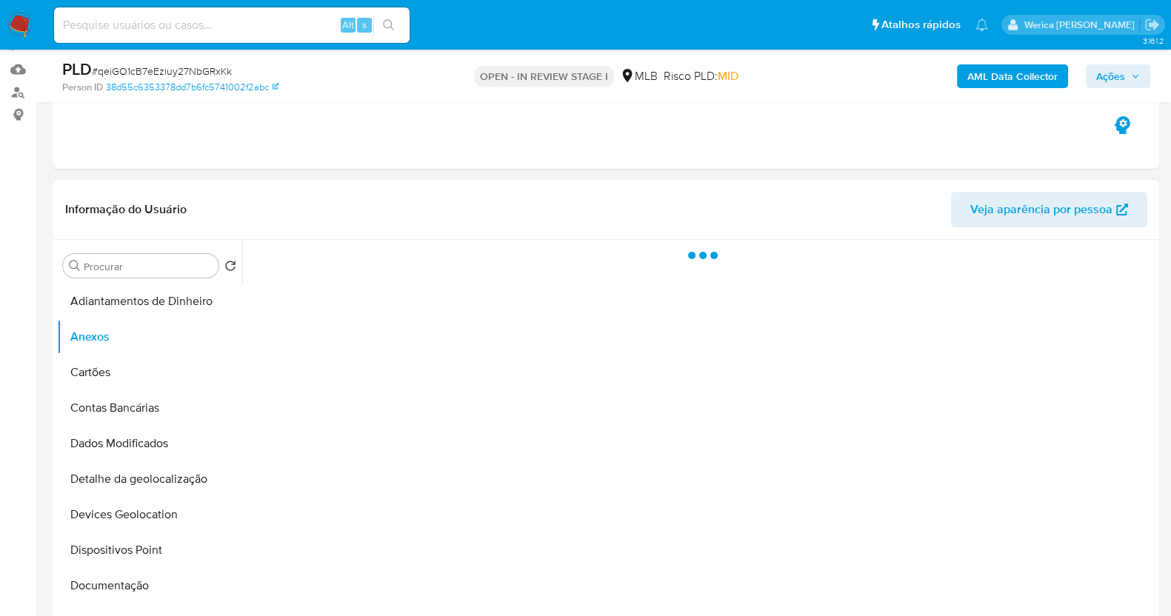
scroll to position [92, 0]
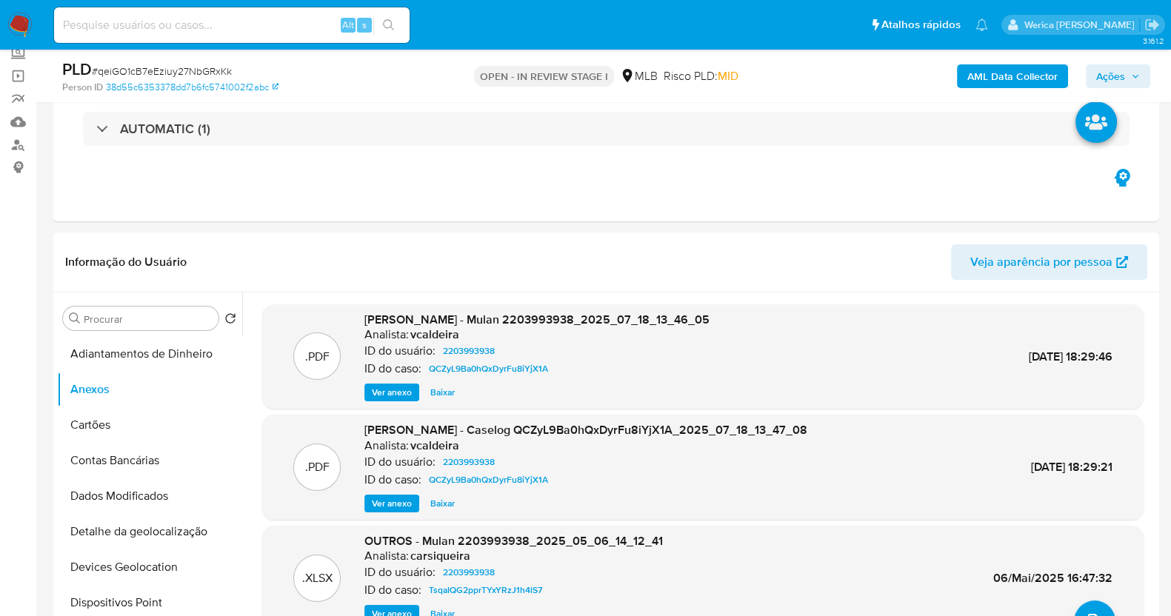
click at [1016, 76] on b "AML Data Collector" at bounding box center [1012, 76] width 90 height 24
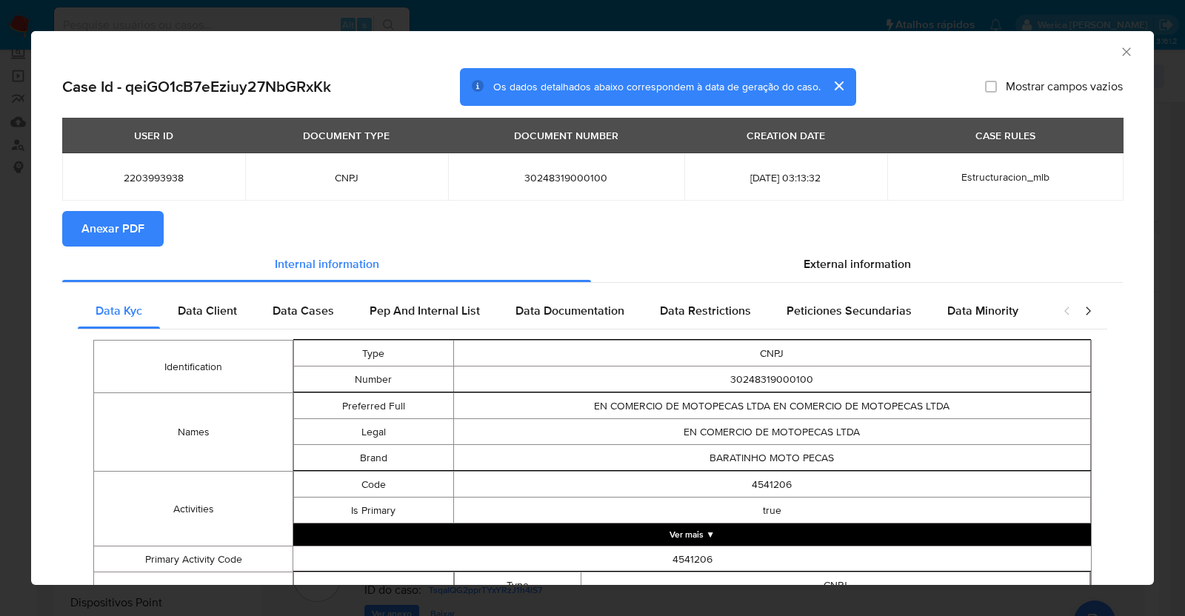
click at [141, 224] on span "Anexar PDF" at bounding box center [112, 229] width 63 height 33
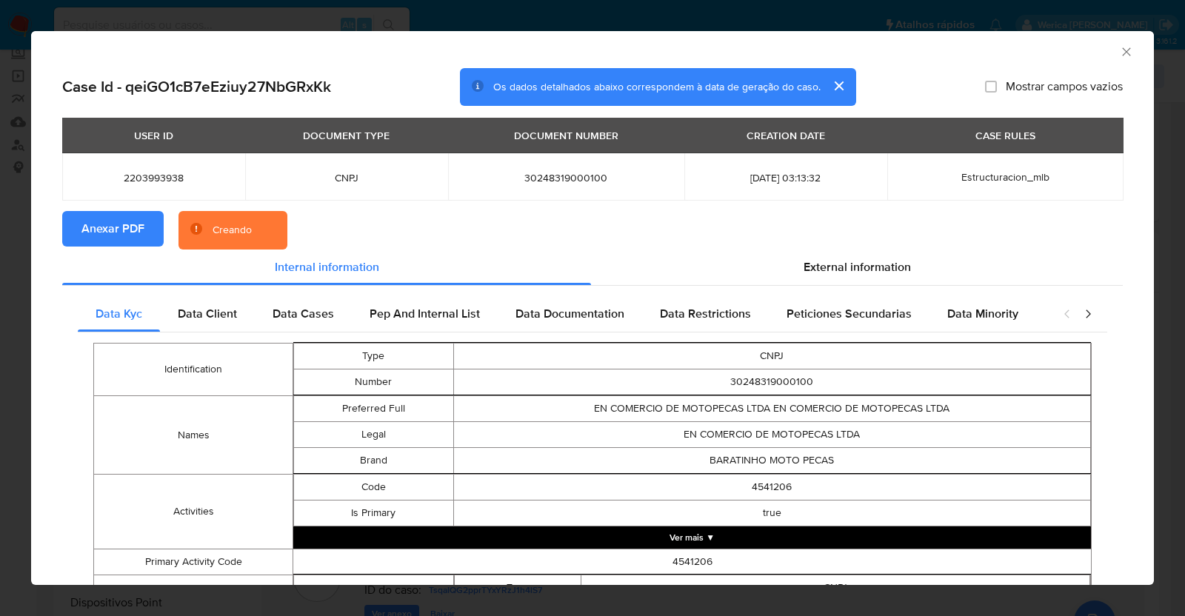
click at [1107, 59] on div "AML Data Collector" at bounding box center [592, 49] width 1123 height 37
click at [1119, 59] on icon "Fechar a janela" at bounding box center [1126, 51] width 15 height 15
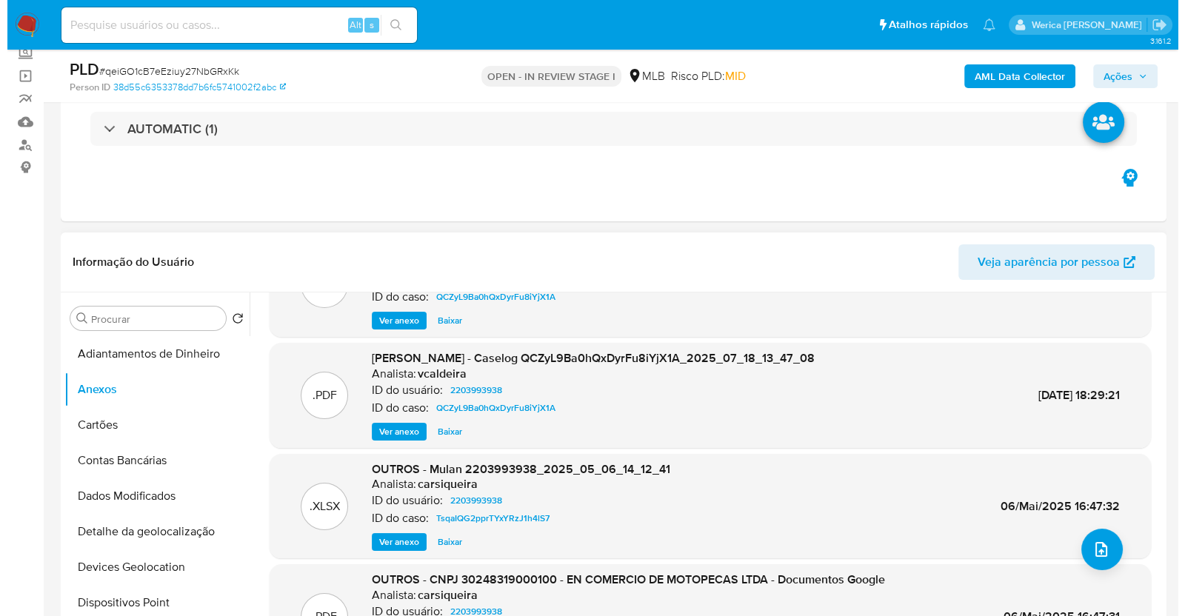
scroll to position [124, 0]
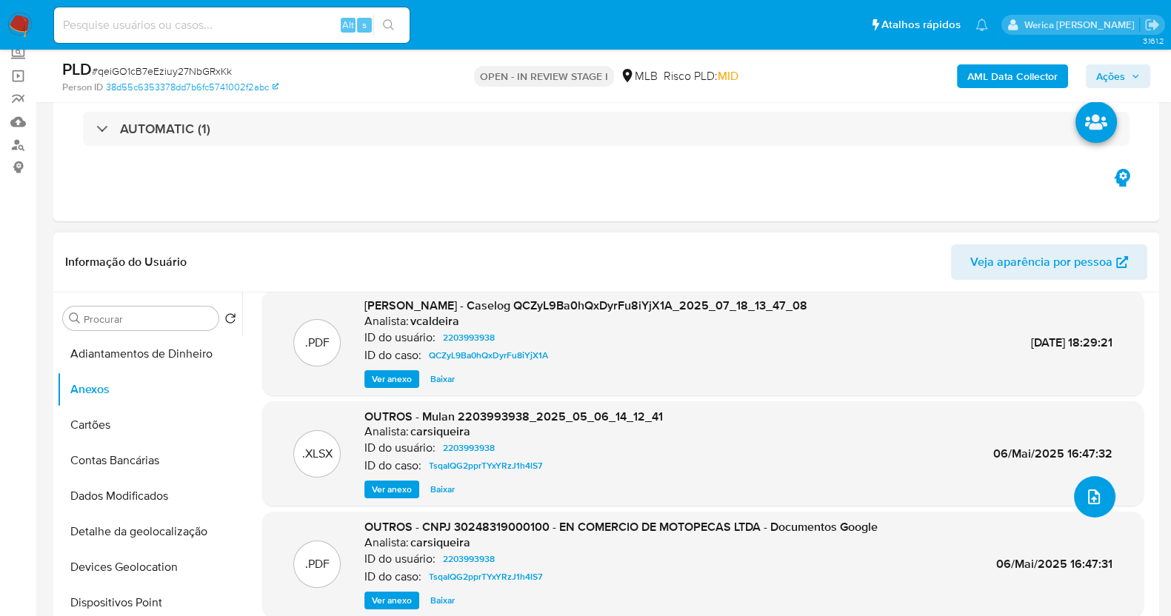
click at [1090, 496] on icon "upload-file" at bounding box center [1094, 497] width 18 height 18
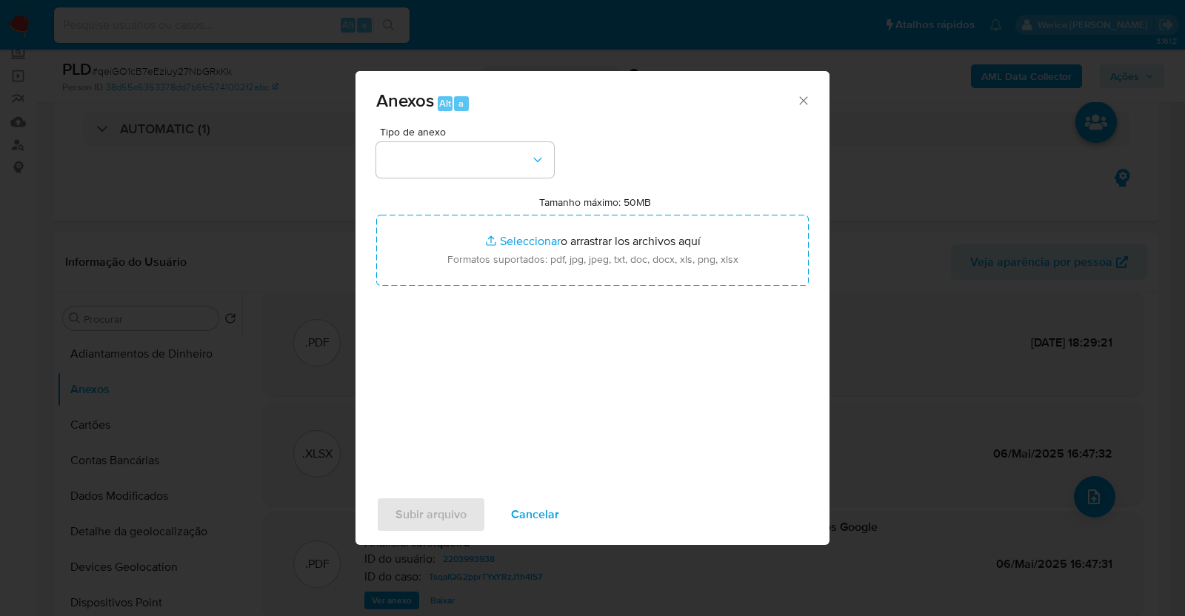
click at [507, 140] on div "Tipo de anexo" at bounding box center [465, 152] width 178 height 51
click at [490, 144] on button "button" at bounding box center [465, 160] width 178 height 36
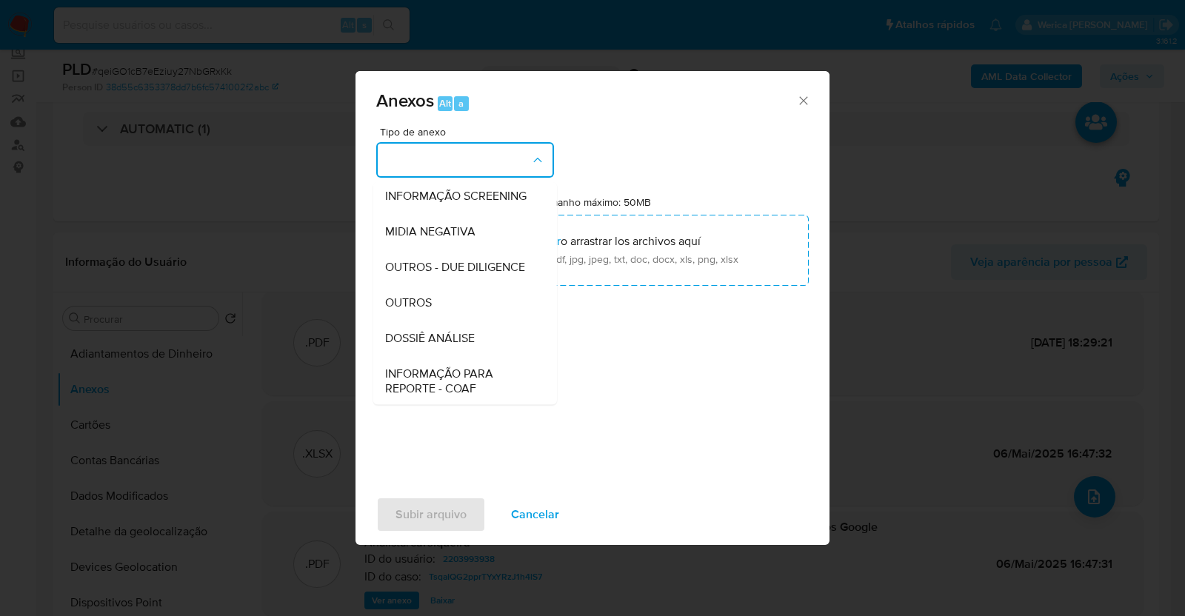
scroll to position [227, 0]
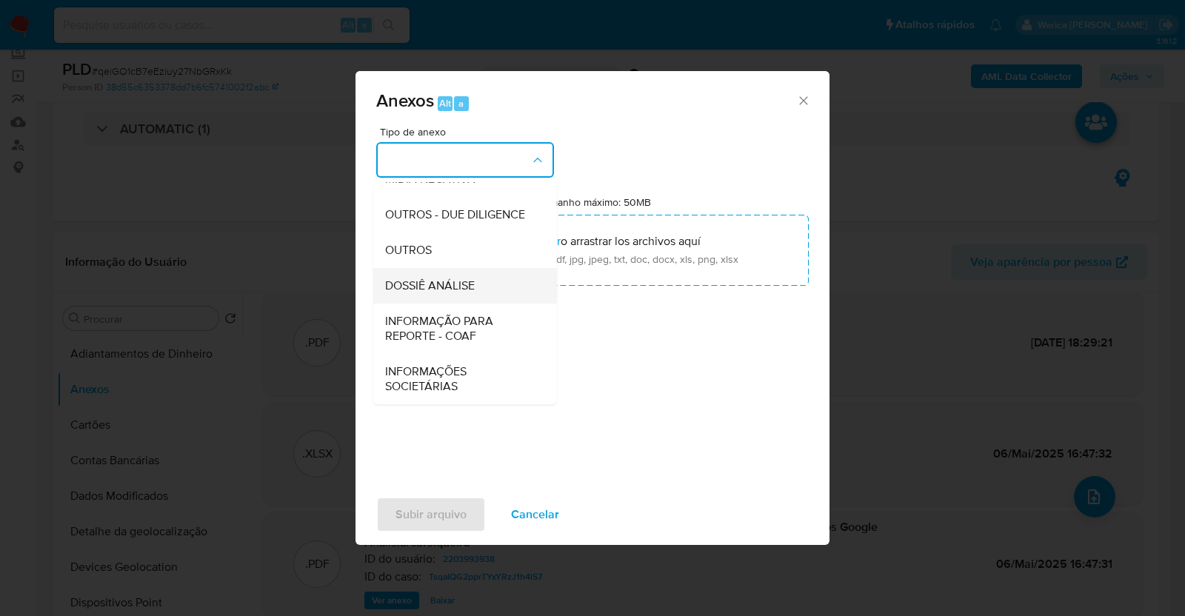
click at [474, 279] on span "DOSSIÊ ANÁLISE" at bounding box center [430, 286] width 90 height 15
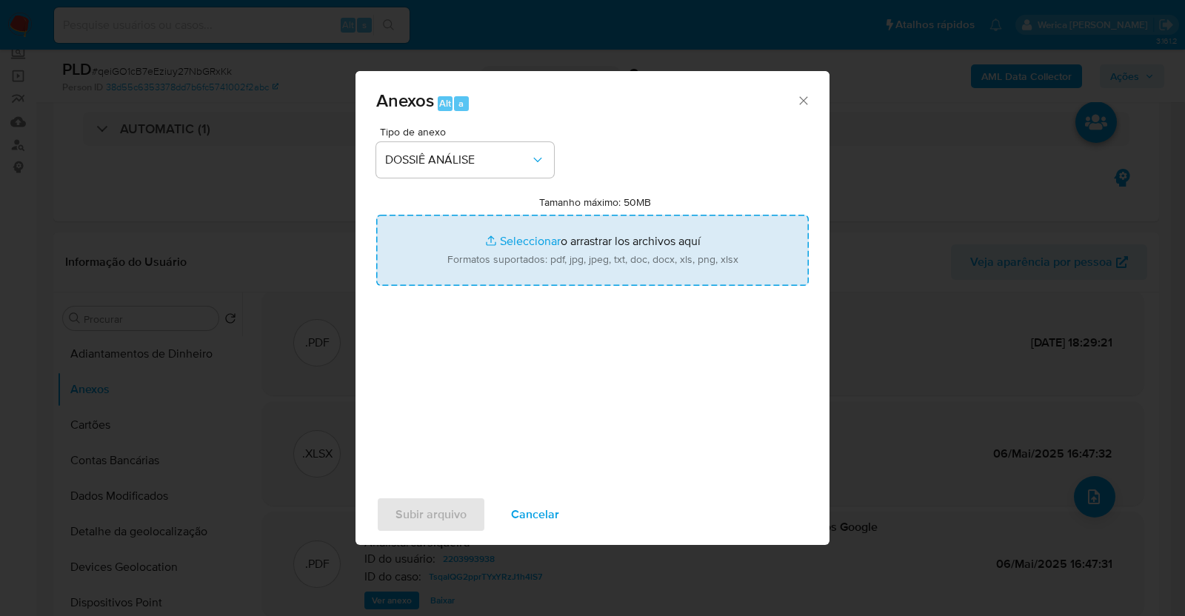
click at [544, 255] on input "Tamanho máximo: 50MB Seleccionar archivos" at bounding box center [592, 250] width 433 height 71
type input "C:\fakepath\Declinio - qeiGO1cB7eEziuy27NbGRxKk - CNPJ 30248319000100 - EN COME…"
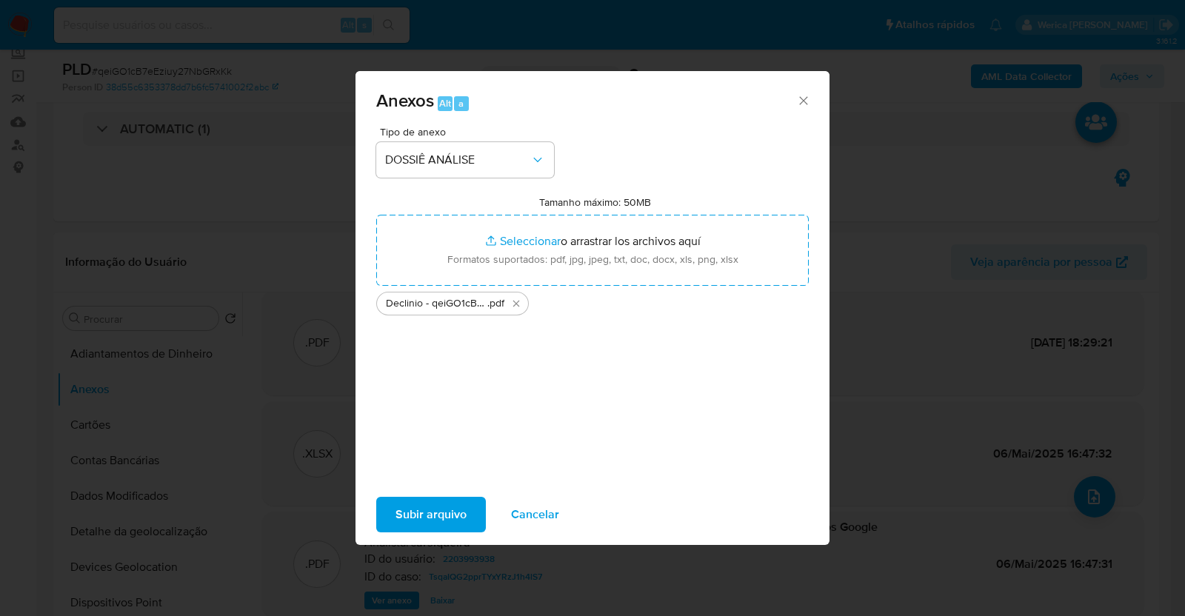
click at [437, 516] on span "Subir arquivo" at bounding box center [431, 515] width 71 height 33
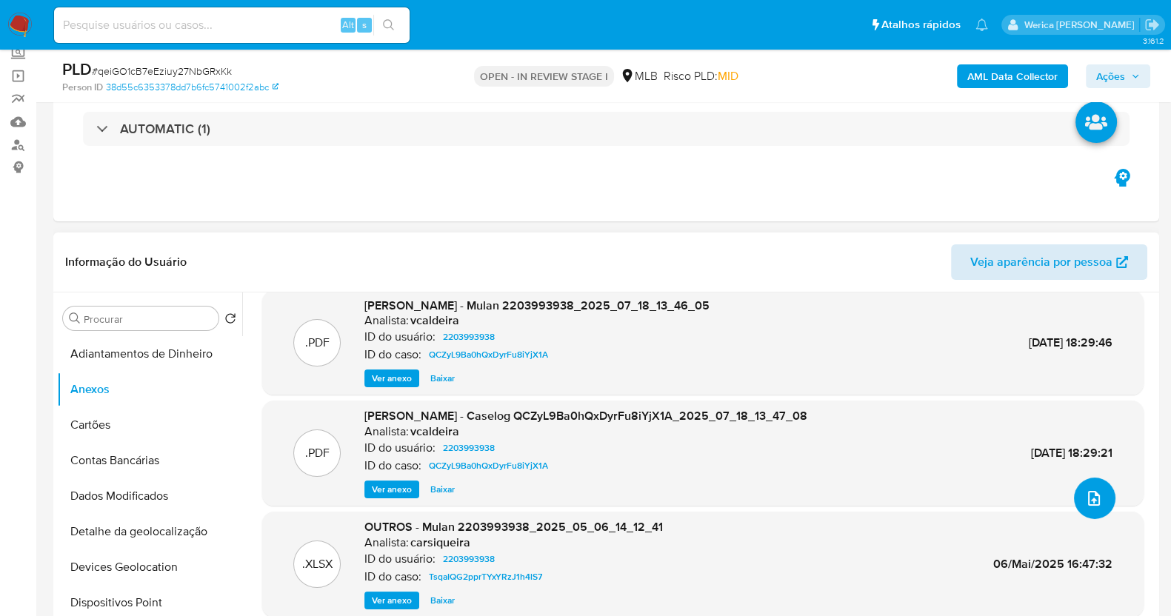
scroll to position [0, 0]
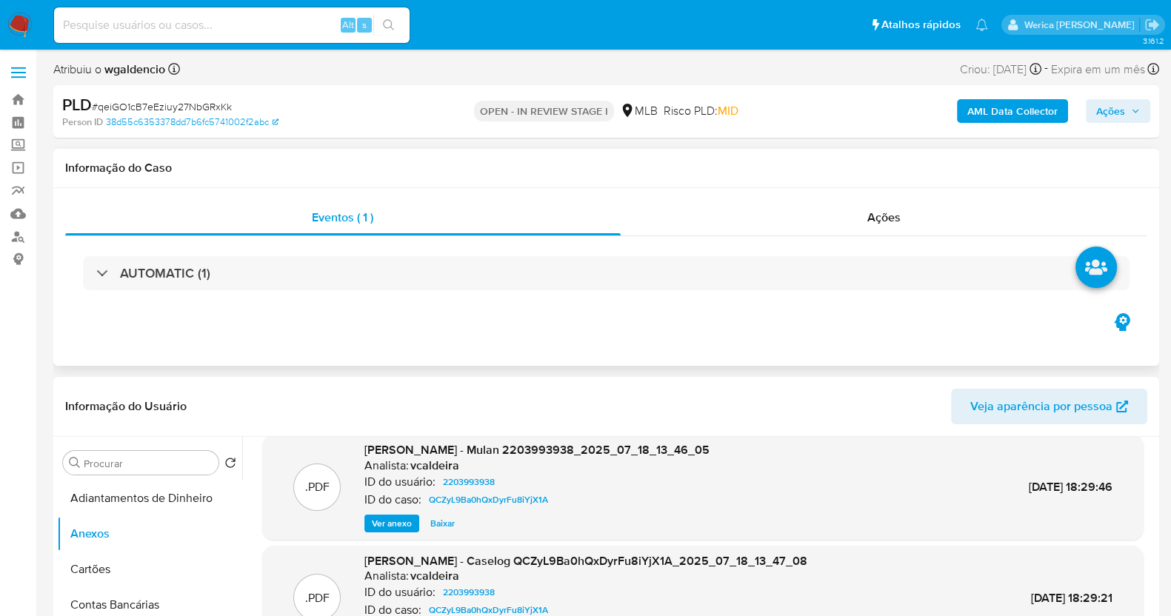
click at [870, 252] on div "AUTOMATIC (1)" at bounding box center [606, 273] width 1082 height 74
click at [861, 230] on div "Ações" at bounding box center [884, 218] width 527 height 36
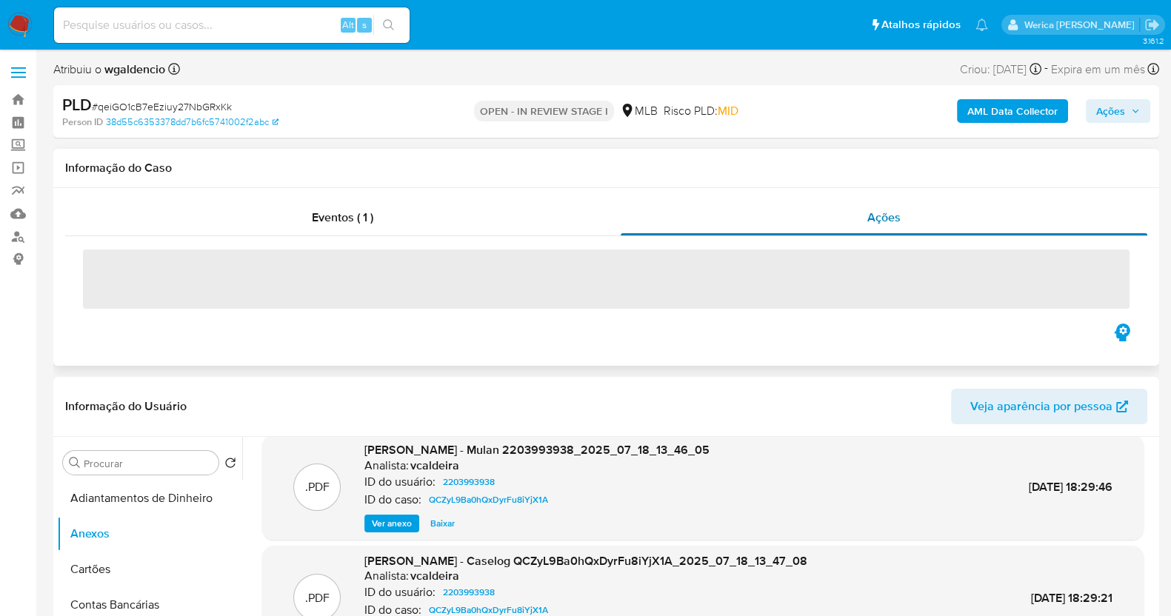
click at [920, 210] on div "Ações" at bounding box center [884, 218] width 527 height 36
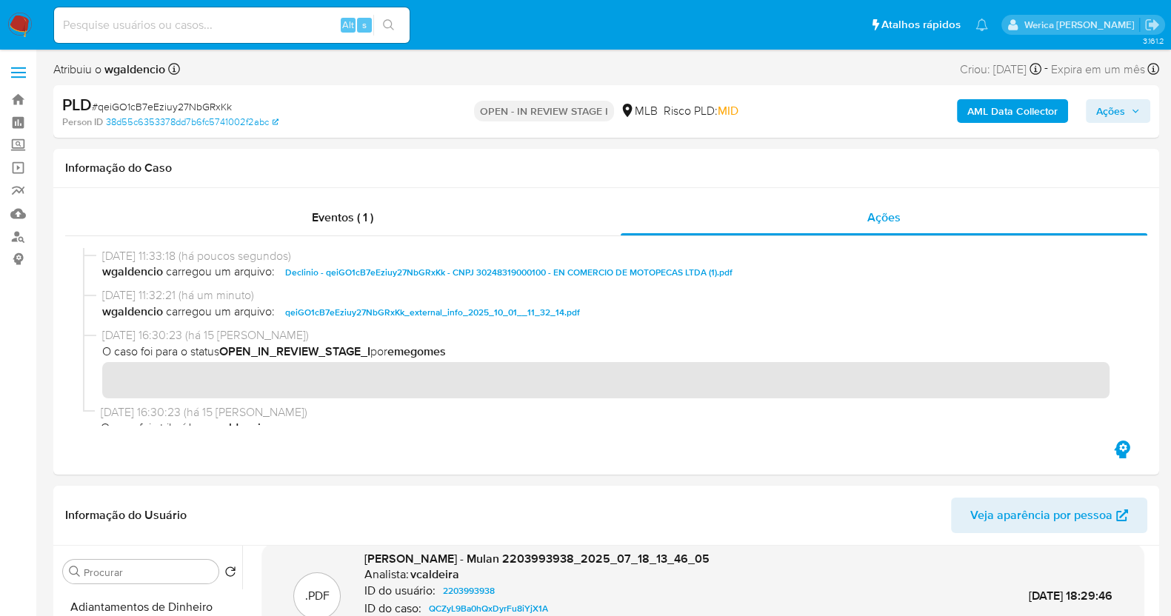
click at [1119, 108] on span "Ações" at bounding box center [1110, 111] width 29 height 24
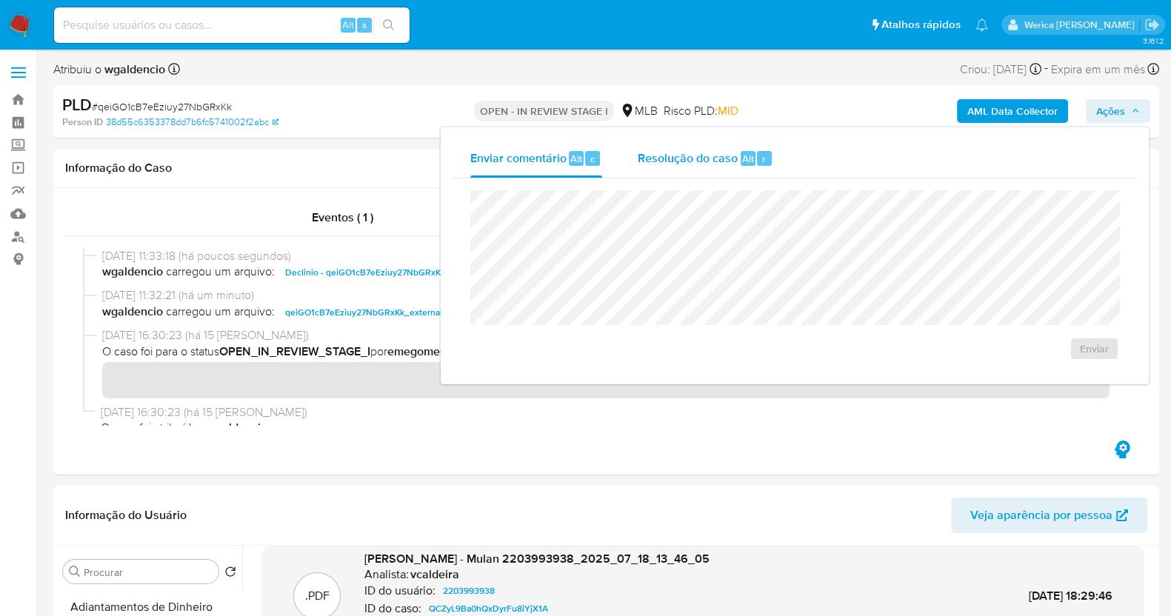
click at [763, 169] on div "Resolução do caso Alt r" at bounding box center [706, 158] width 136 height 39
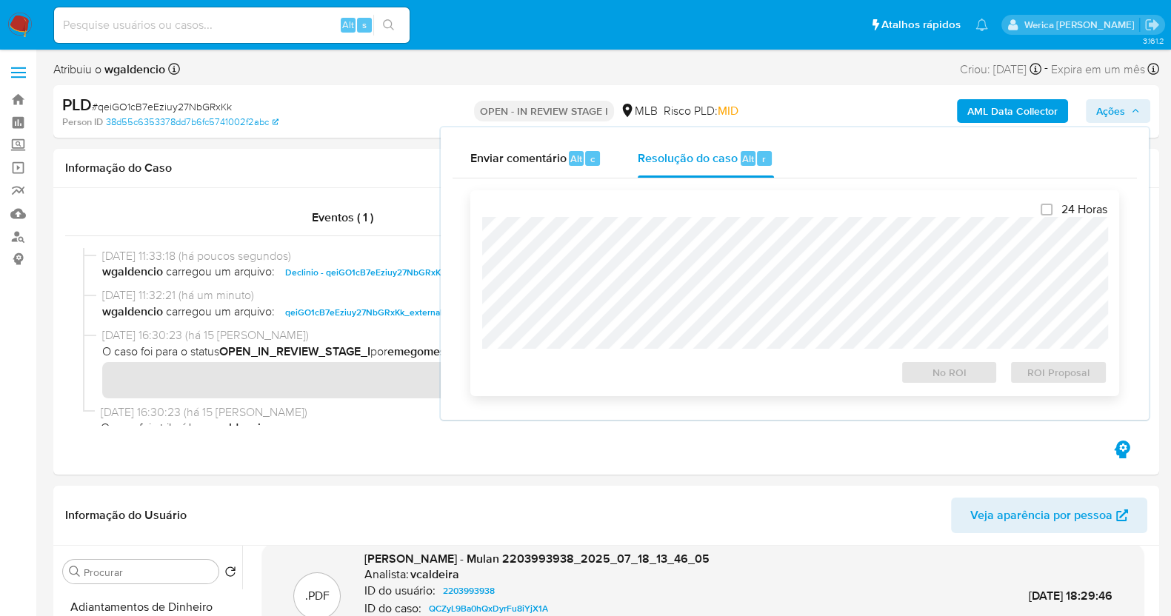
click at [759, 216] on div "24 Horas No ROI ROI Proposal" at bounding box center [794, 293] width 625 height 182
click at [927, 379] on span "No ROI" at bounding box center [949, 372] width 77 height 21
click at [963, 378] on span "No ROI" at bounding box center [949, 372] width 77 height 21
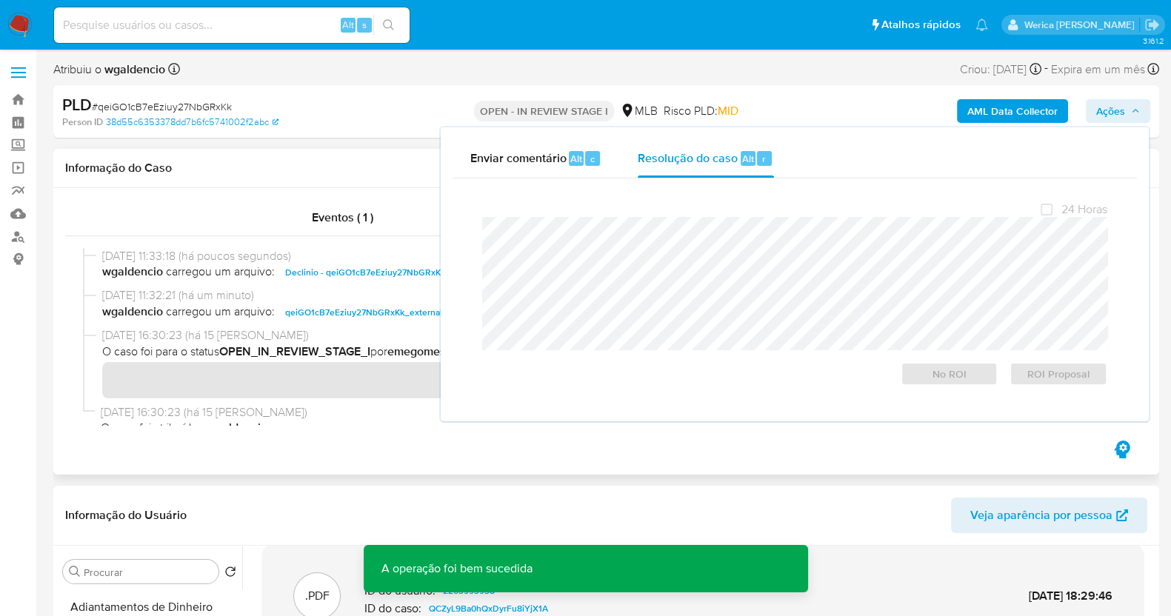
click at [343, 424] on b "emegomes" at bounding box center [313, 427] width 59 height 17
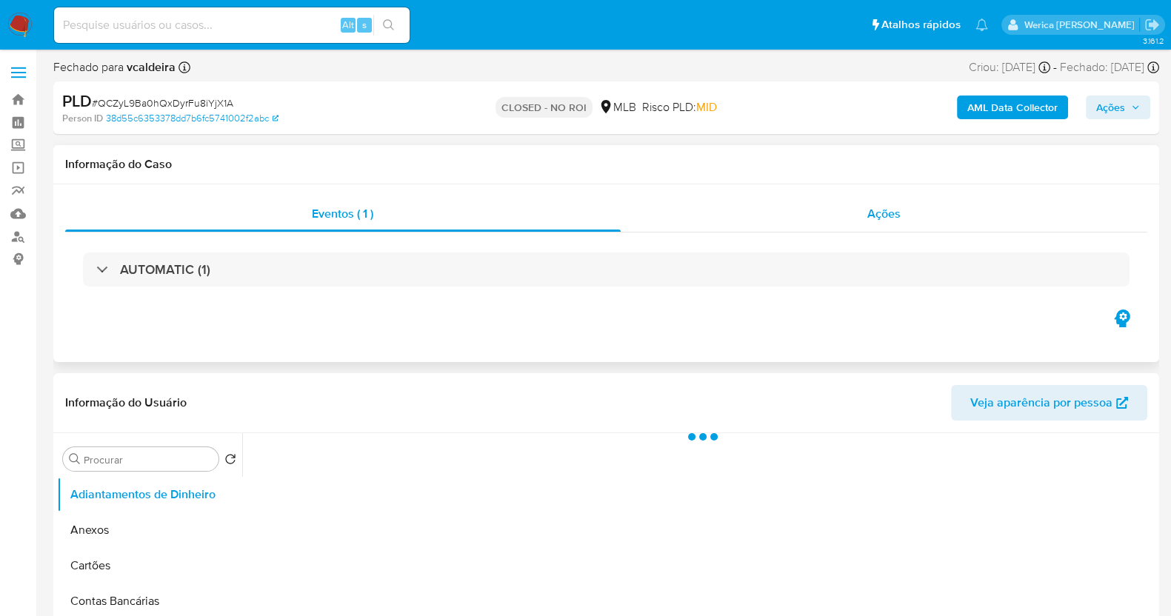
click at [847, 220] on div "Ações" at bounding box center [884, 214] width 527 height 36
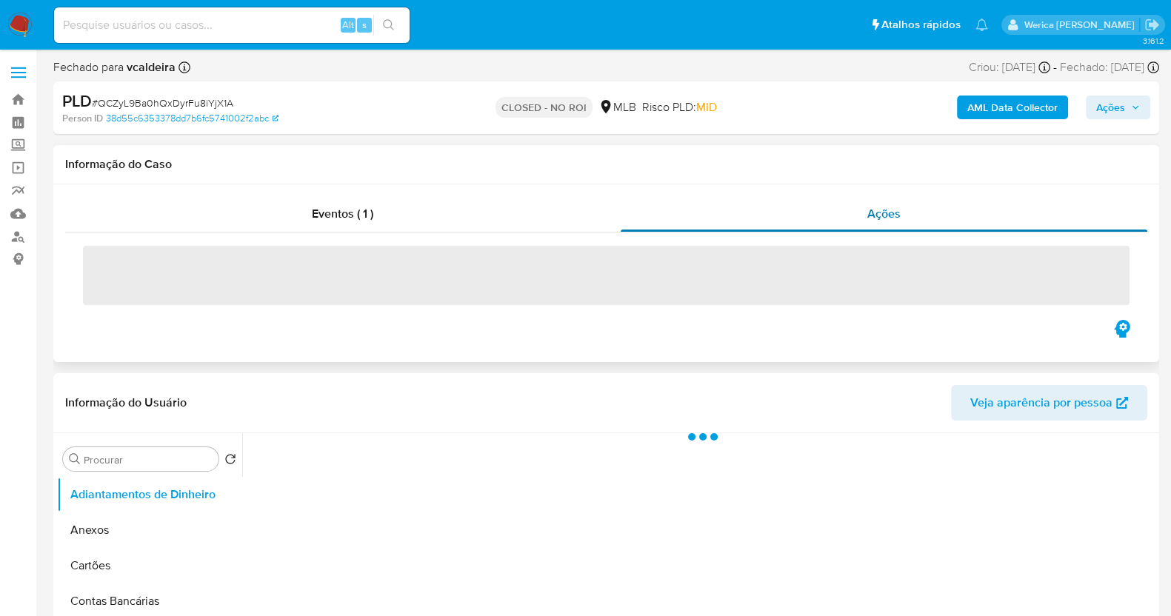
select select "10"
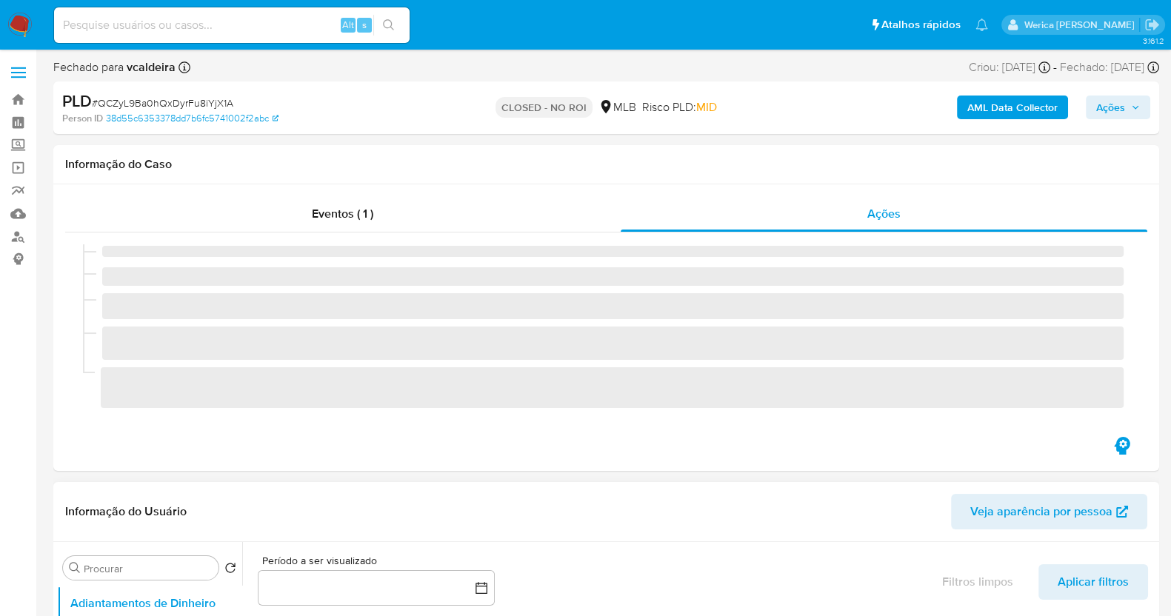
click at [107, 536] on div "Informação do Usuário Veja aparência por pessoa" at bounding box center [606, 512] width 1106 height 60
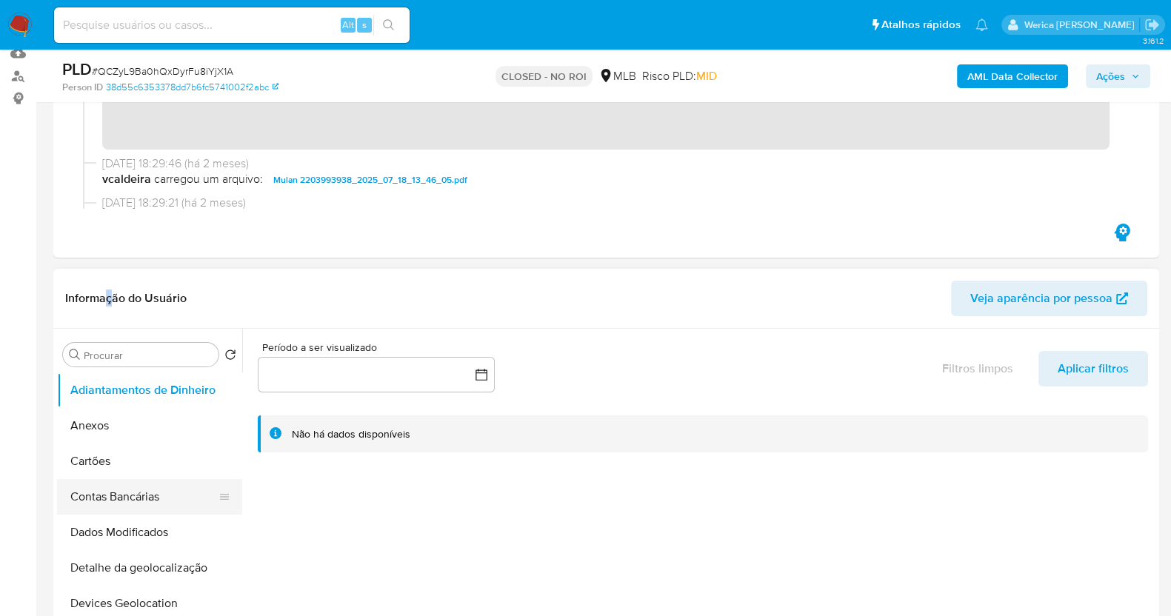
scroll to position [184, 0]
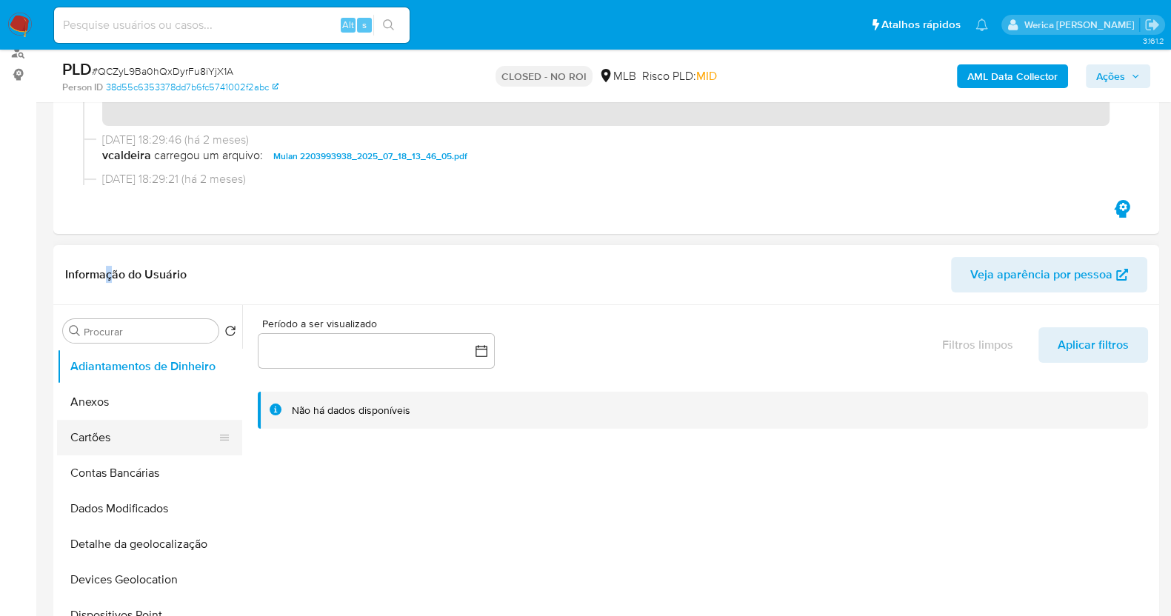
click at [150, 420] on button "Cartões" at bounding box center [143, 438] width 173 height 36
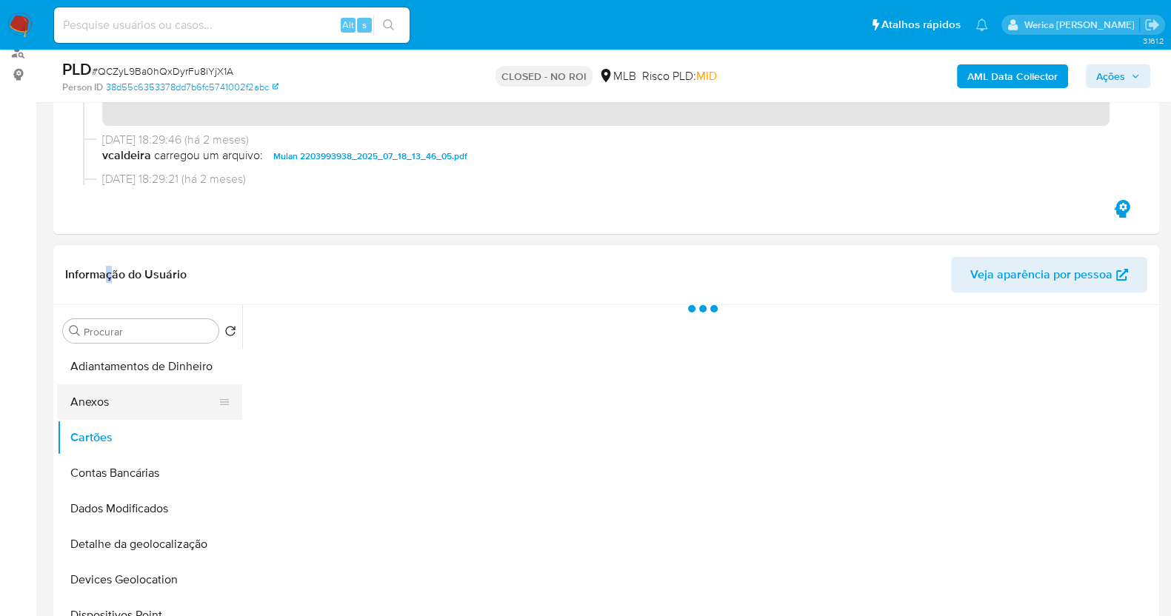
click at [132, 410] on button "Anexos" at bounding box center [143, 402] width 173 height 36
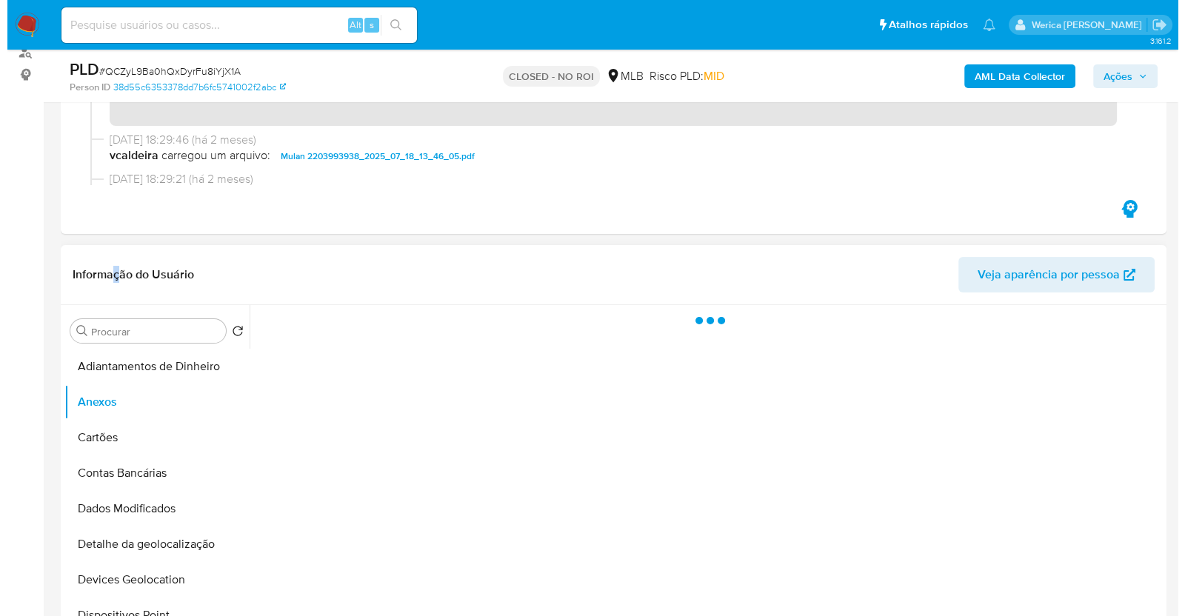
scroll to position [278, 0]
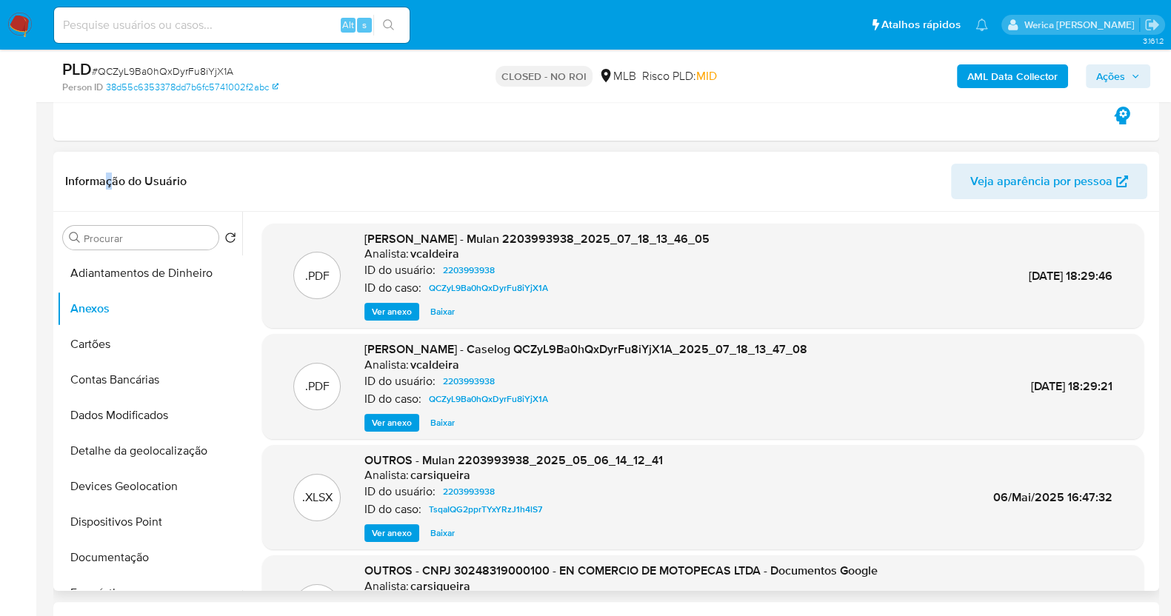
click at [395, 416] on span "Ver anexo" at bounding box center [392, 423] width 40 height 15
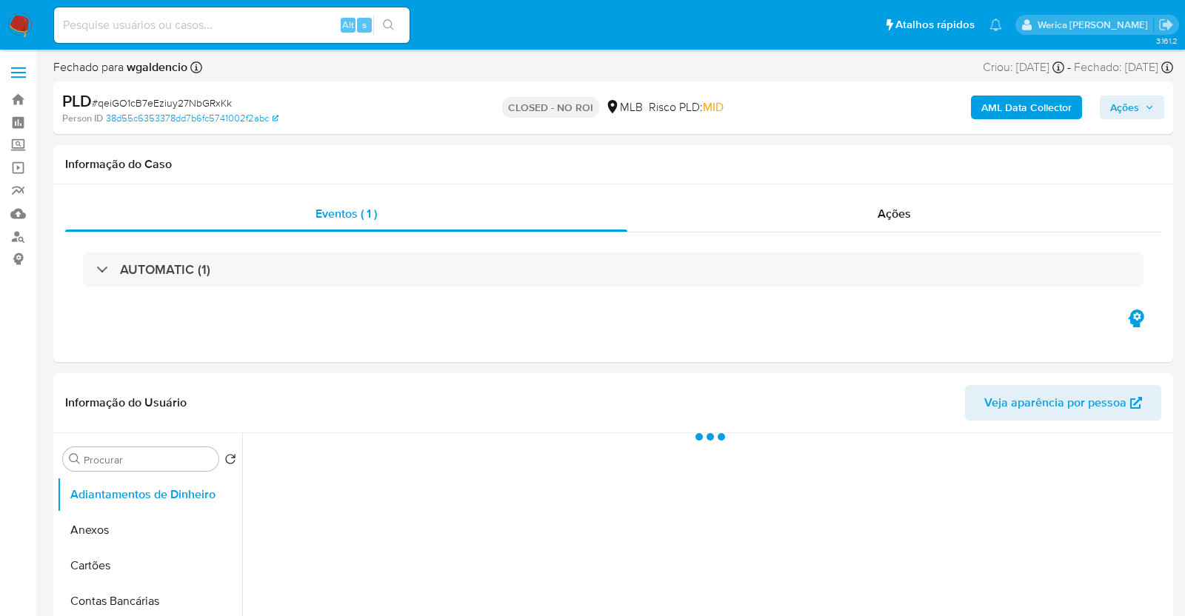
select select "10"
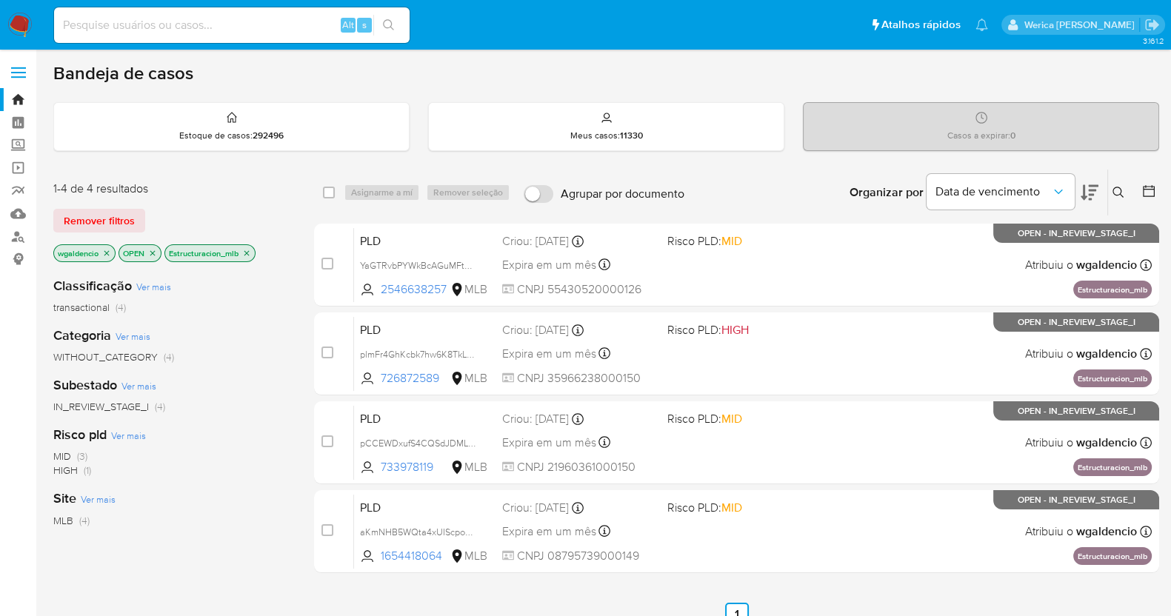
scroll to position [92, 0]
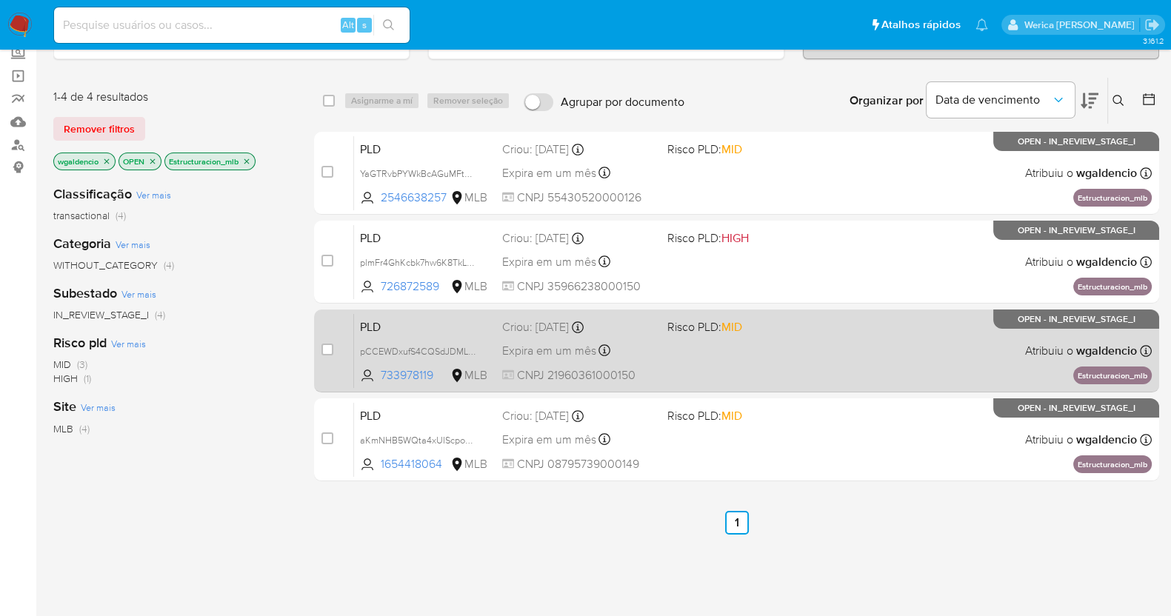
click at [817, 338] on div "PLD pCCEWDxufS4CQSdJDML1aq4S 733978119 MLB Risco PLD: MID Criou: [DATE] Criou: …" at bounding box center [753, 350] width 798 height 75
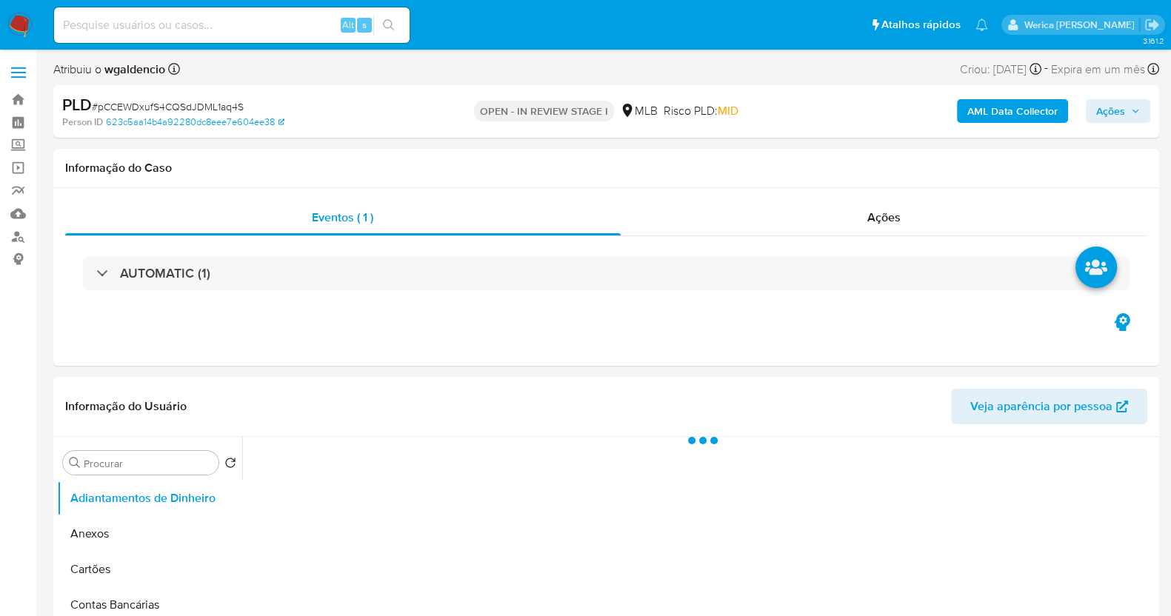
select select "10"
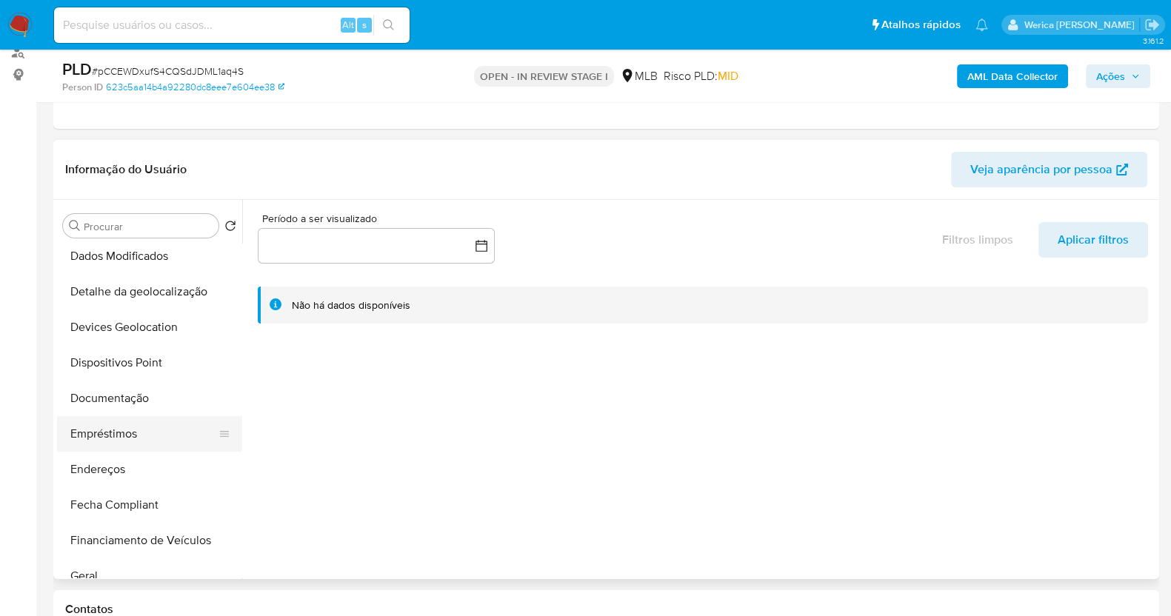
scroll to position [184, 0]
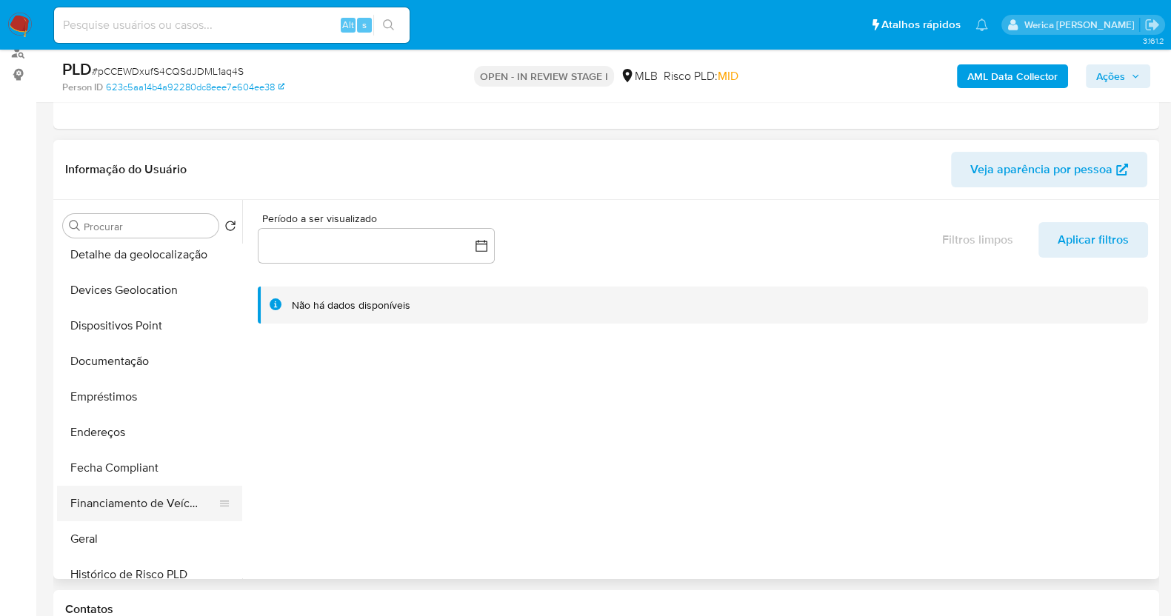
click at [94, 518] on button "Financiamento de Veículos" at bounding box center [143, 504] width 173 height 36
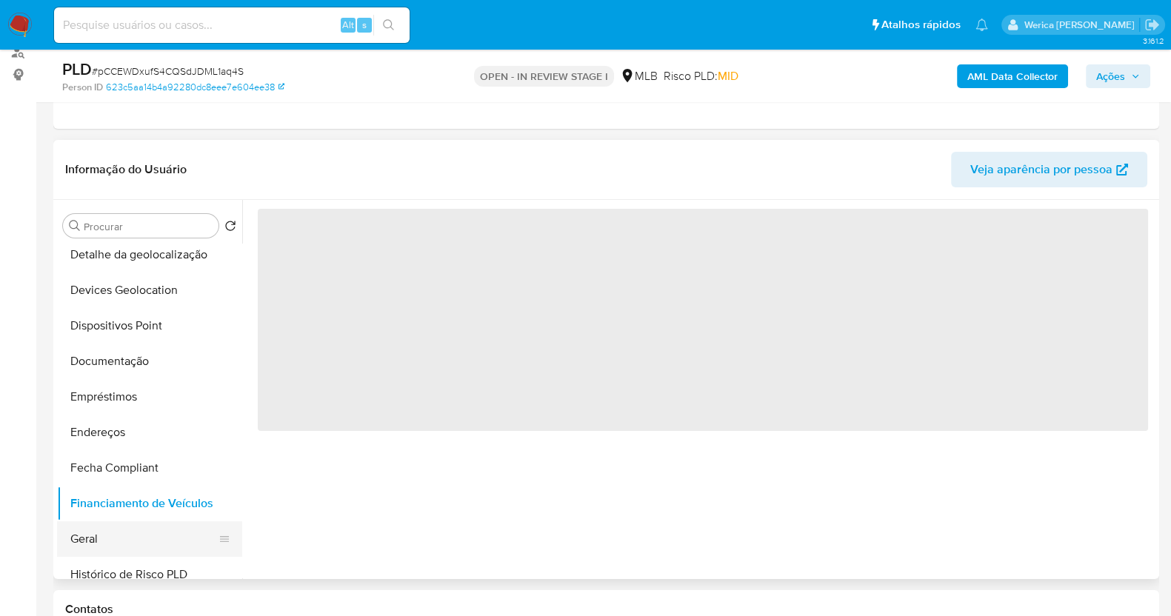
click at [90, 536] on button "Geral" at bounding box center [143, 539] width 173 height 36
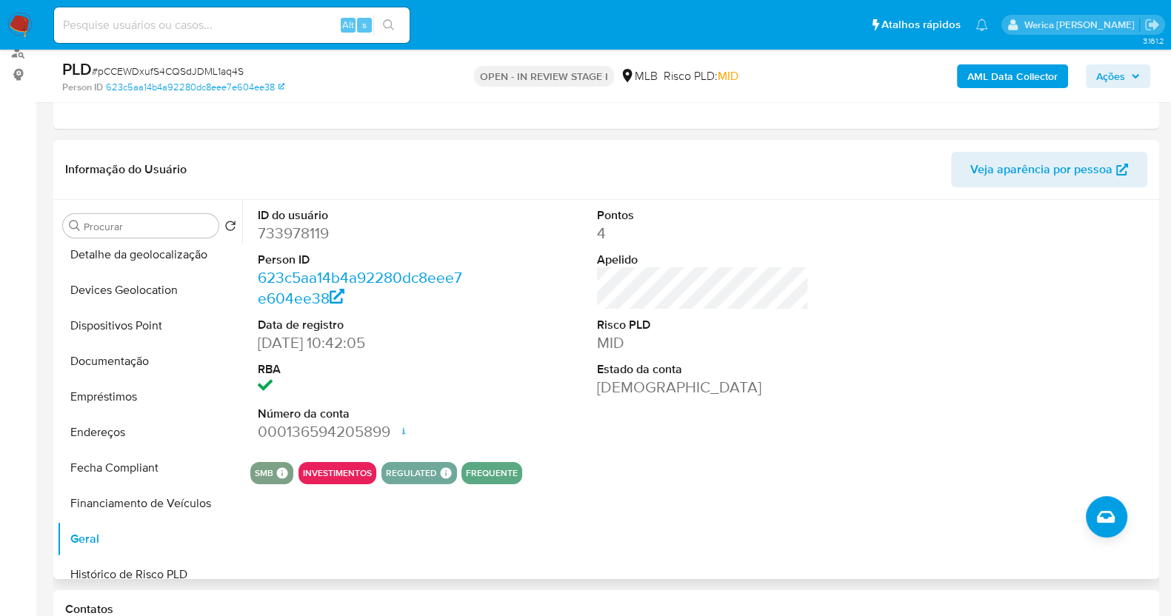
click at [315, 228] on dd "733978119" at bounding box center [364, 233] width 212 height 21
copy dd "733978119"
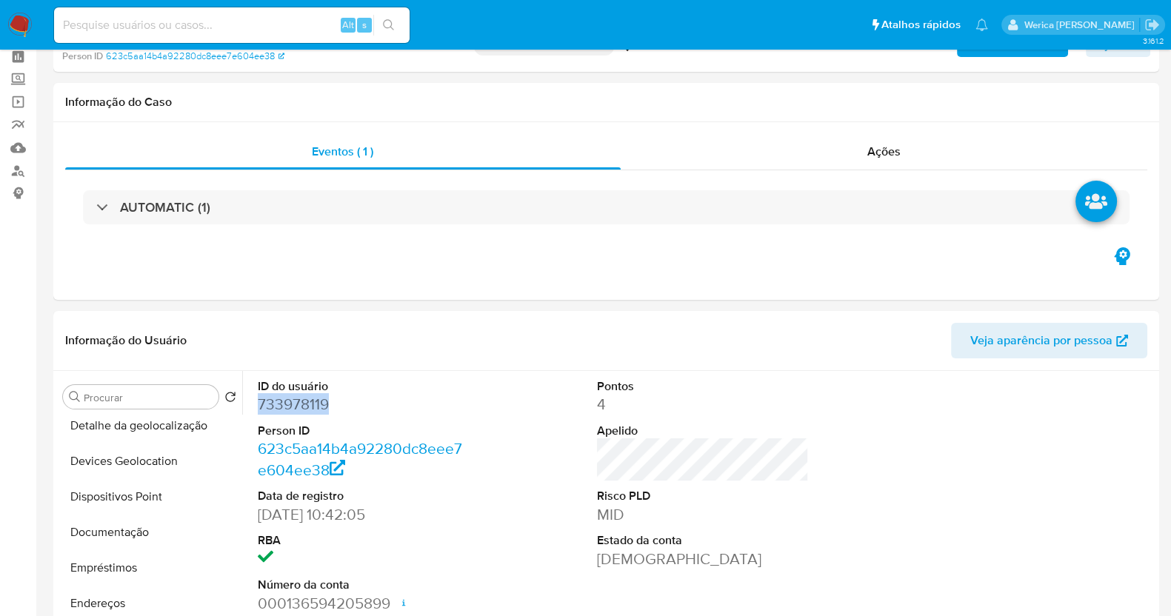
scroll to position [0, 0]
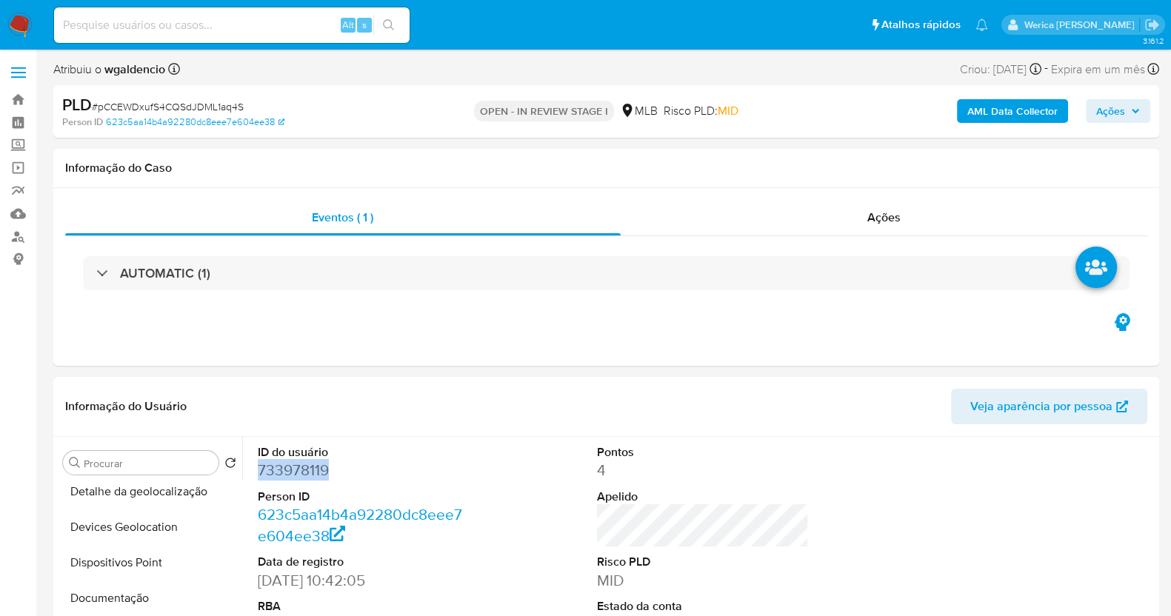
copy dd "733978119"
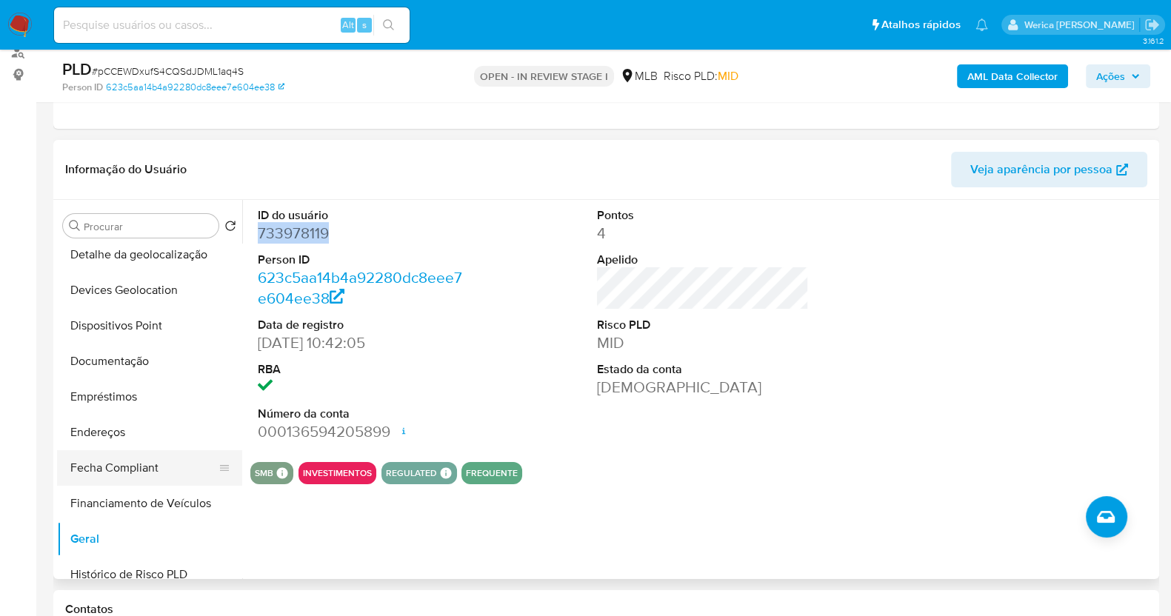
scroll to position [462, 0]
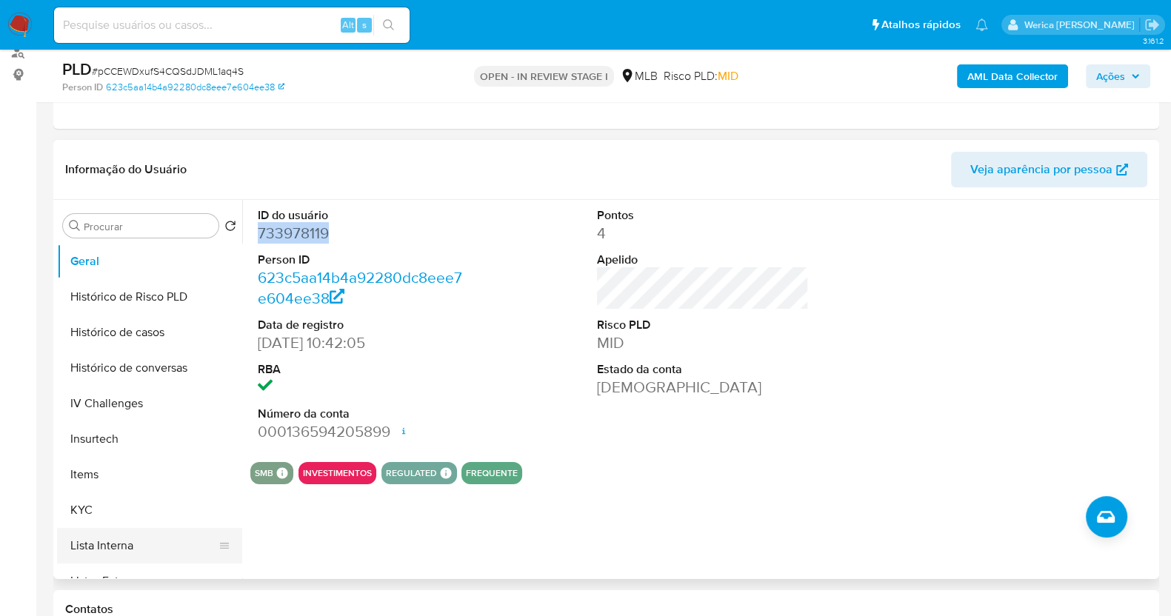
click at [136, 528] on button "Lista Interna" at bounding box center [143, 546] width 173 height 36
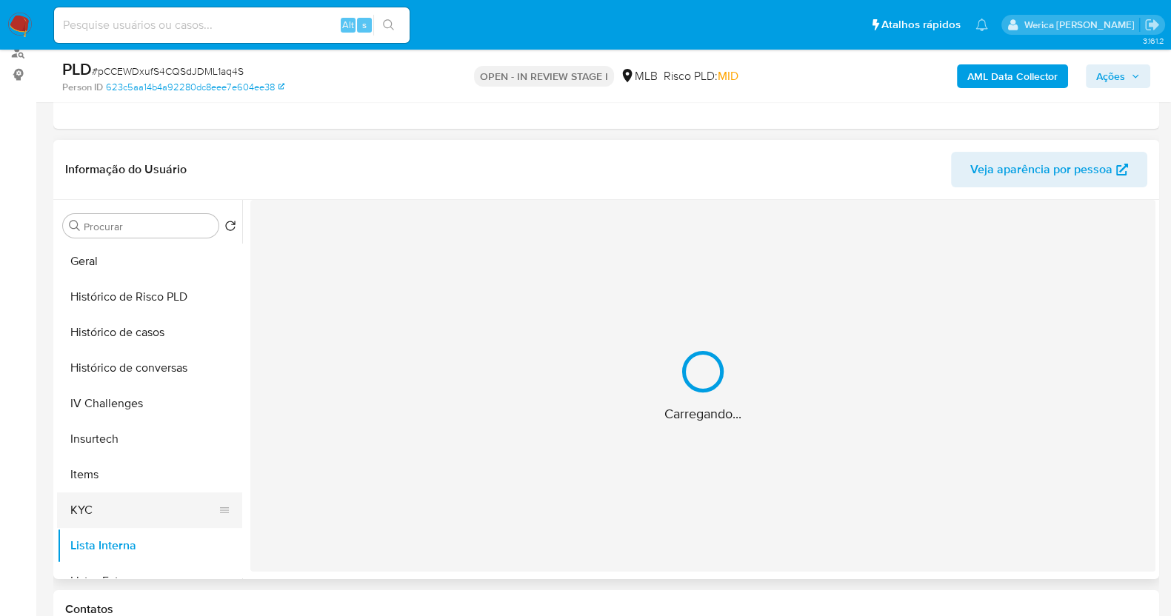
click at [105, 514] on button "KYC" at bounding box center [143, 511] width 173 height 36
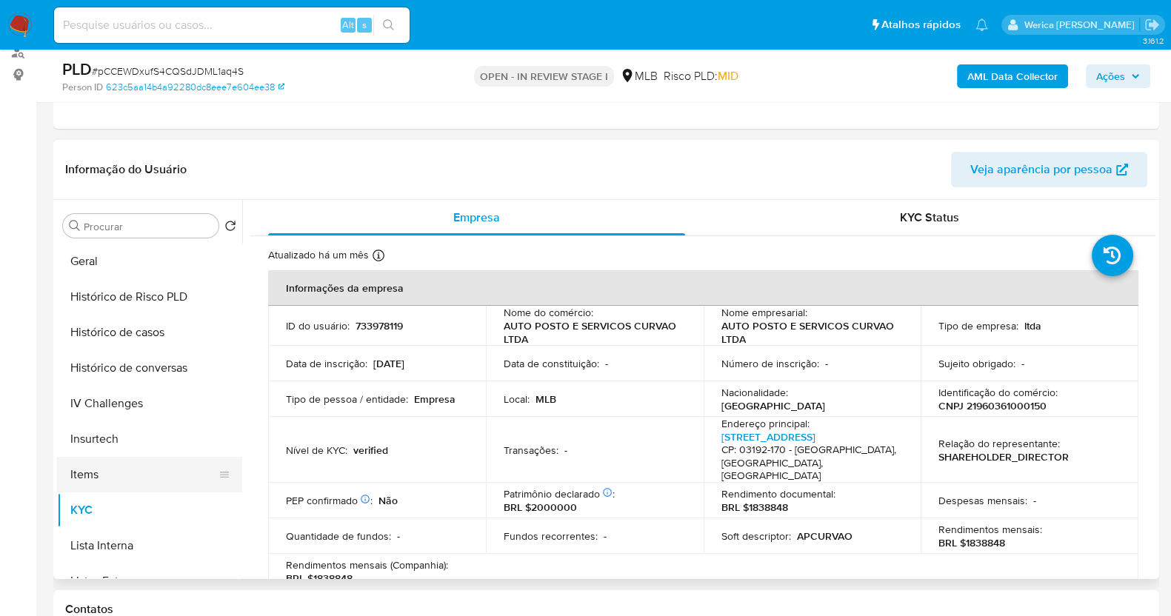
scroll to position [277, 0]
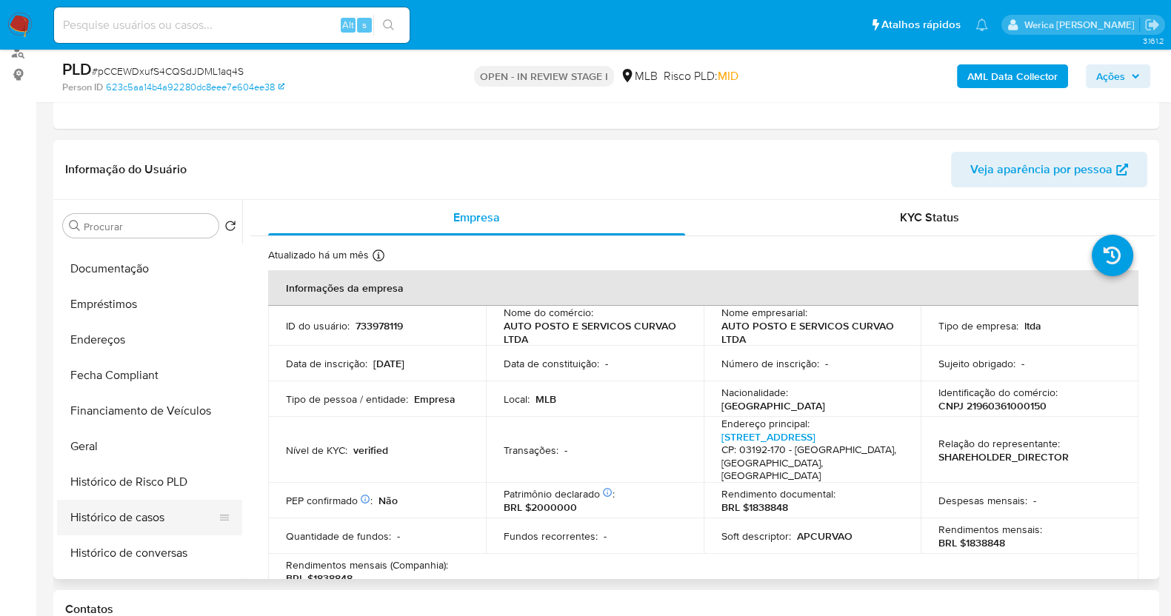
click at [172, 511] on button "Histórico de casos" at bounding box center [143, 518] width 173 height 36
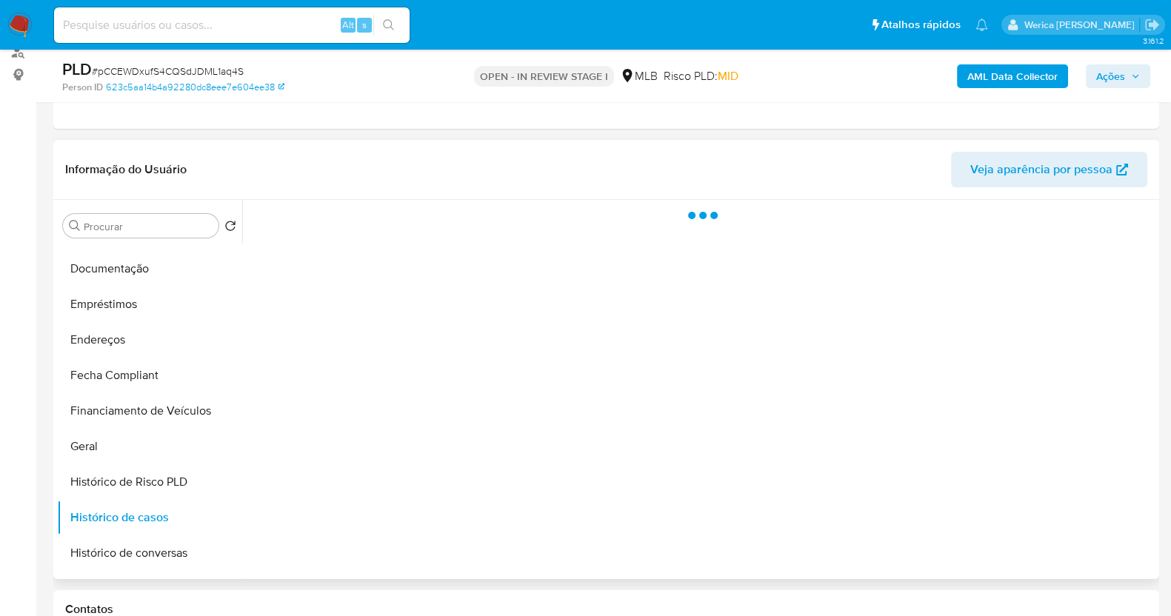
click at [373, 402] on div at bounding box center [698, 389] width 913 height 379
click at [373, 341] on div at bounding box center [698, 389] width 913 height 379
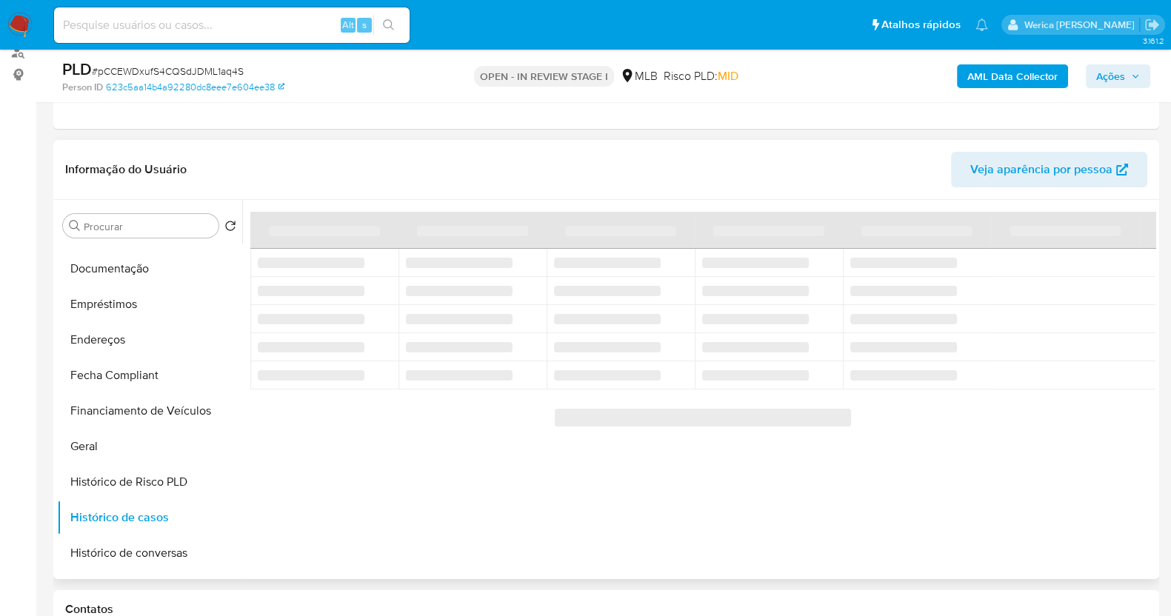
click at [373, 341] on div at bounding box center [698, 389] width 913 height 379
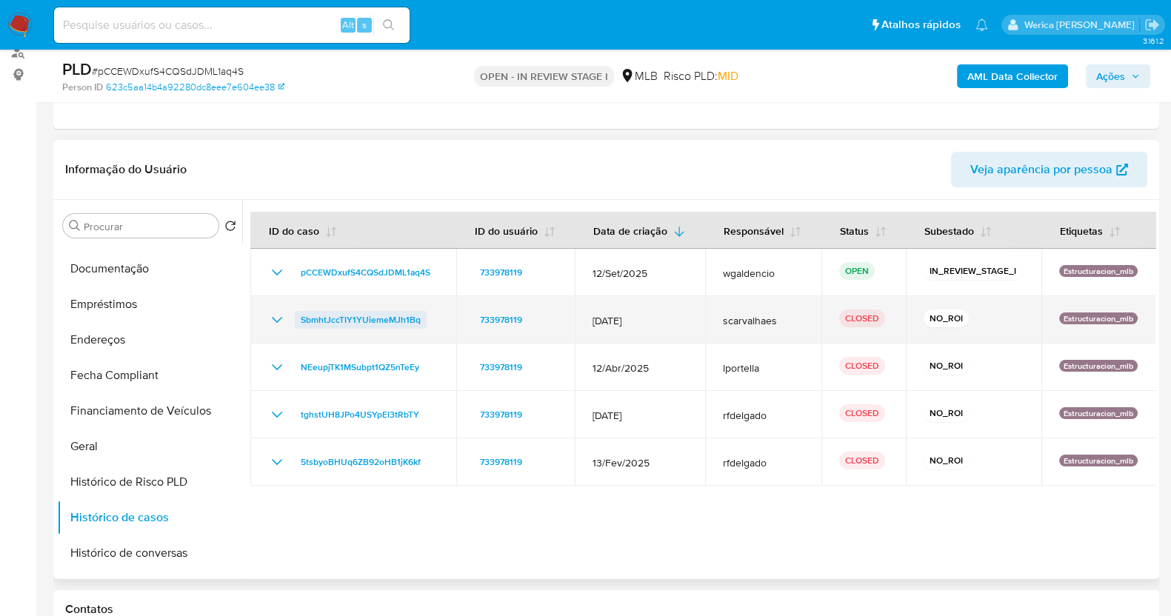
click at [363, 314] on span "SbmhtJccTIY1YUiemeMJh1Bq" at bounding box center [361, 320] width 120 height 18
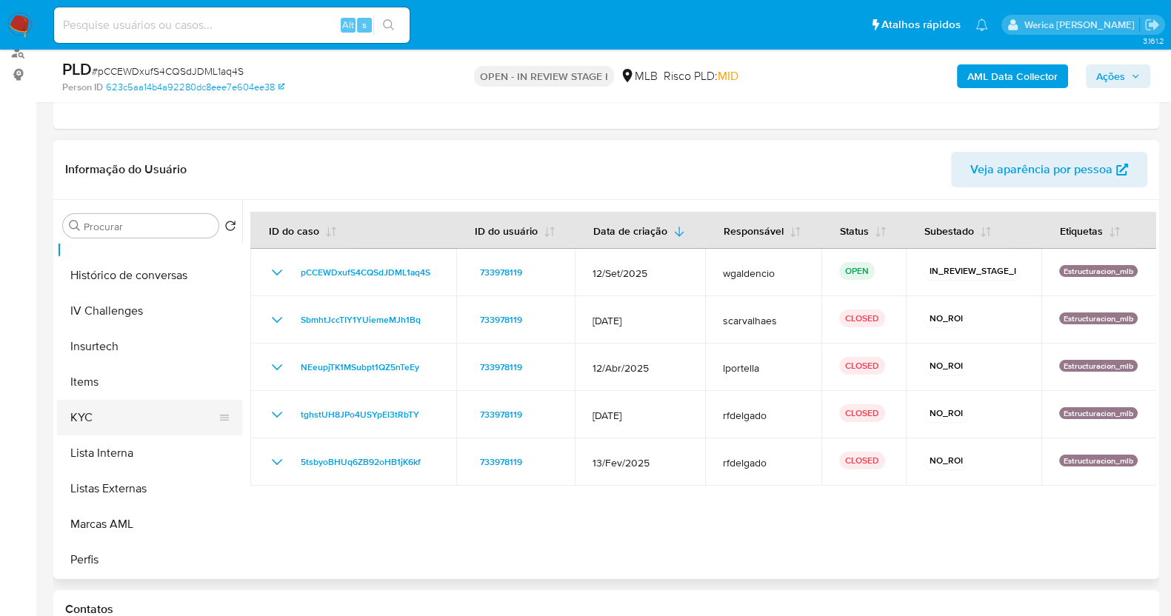
scroll to position [554, 0]
click at [170, 417] on button "KYC" at bounding box center [143, 419] width 173 height 36
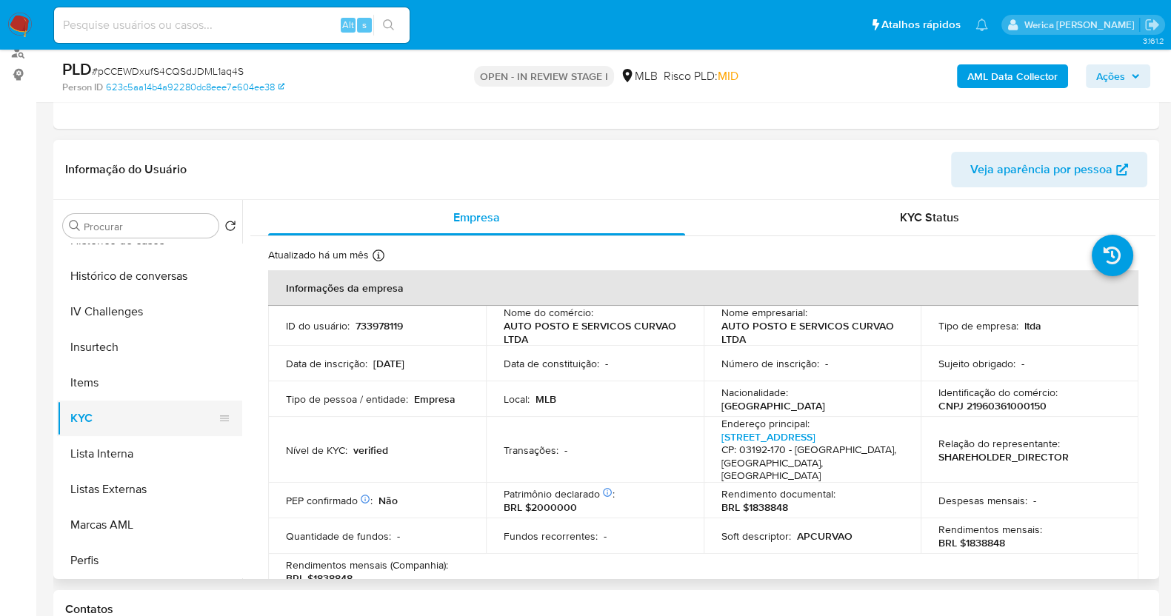
scroll to position [184, 0]
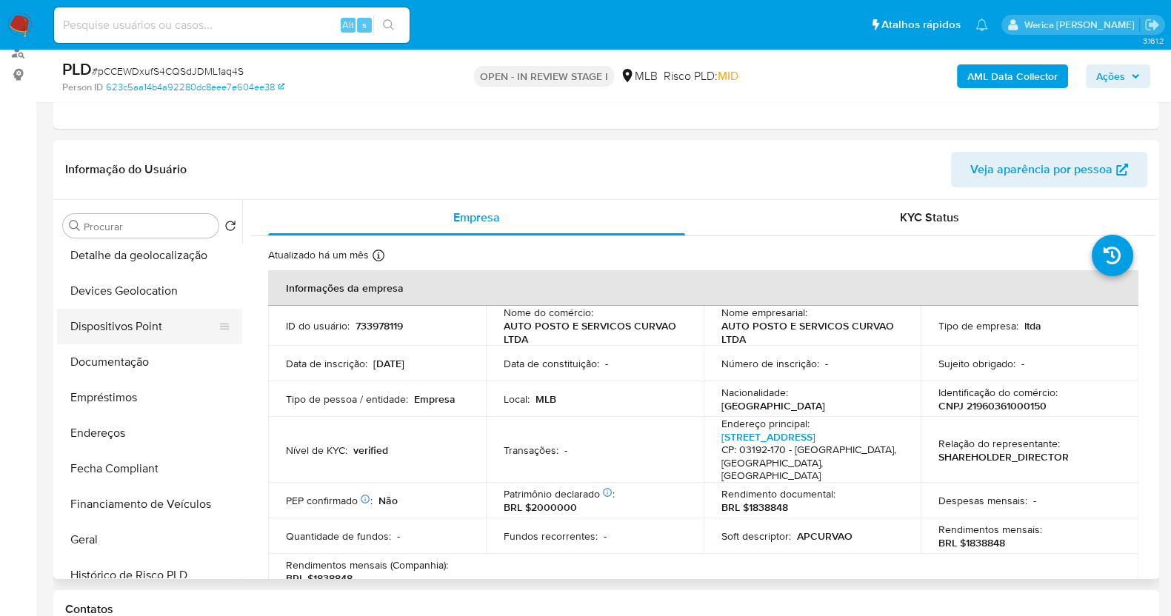
click at [152, 326] on button "Dispositivos Point" at bounding box center [143, 327] width 173 height 36
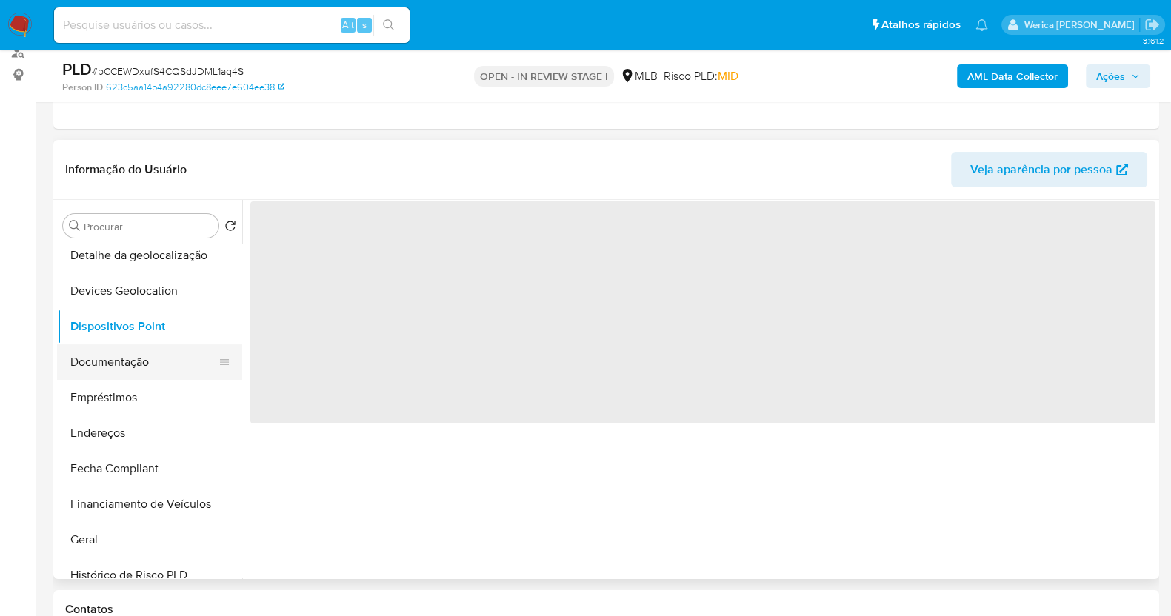
click at [154, 361] on button "Documentação" at bounding box center [143, 362] width 173 height 36
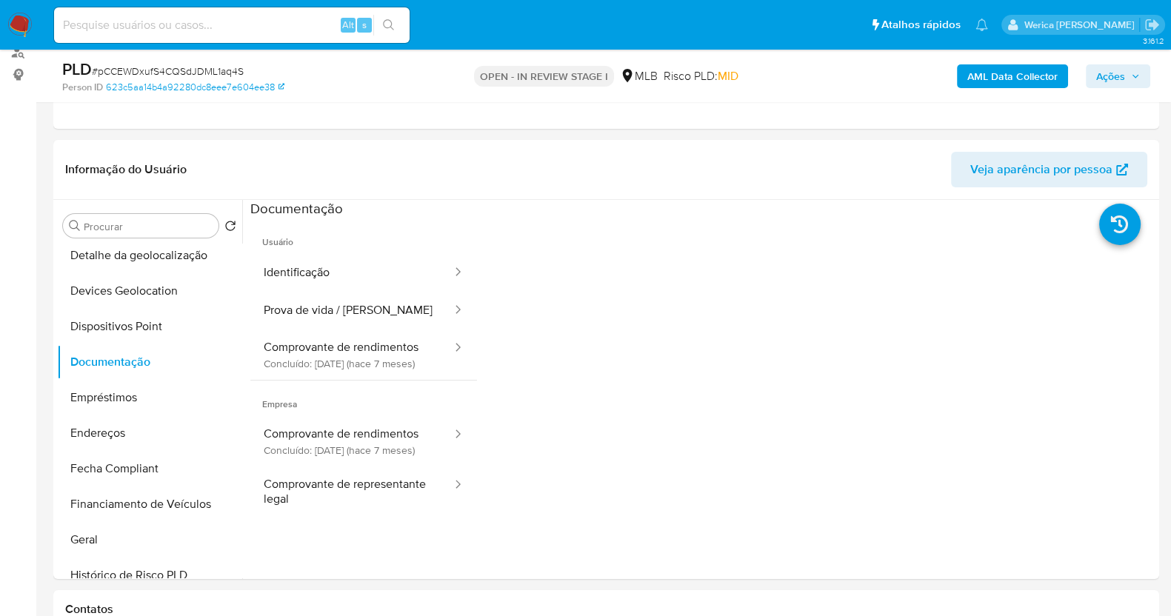
click at [407, 257] on button "Identificação" at bounding box center [351, 273] width 203 height 38
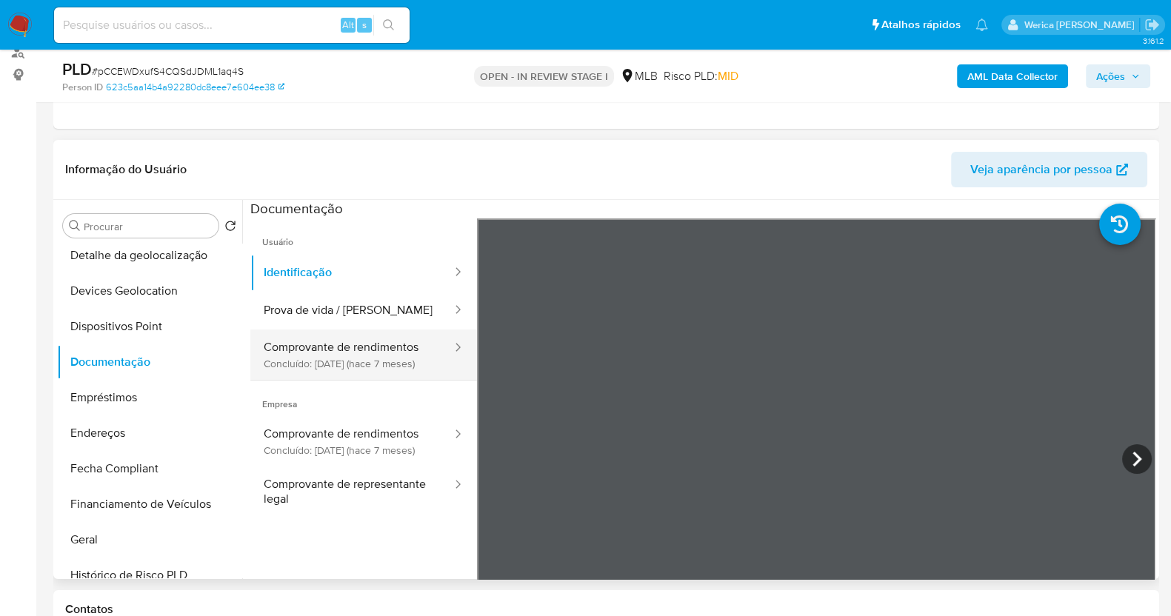
click at [381, 334] on button "Comprovante de rendimentos Concluído: 06/03/2025 (hace 7 meses)" at bounding box center [351, 355] width 203 height 50
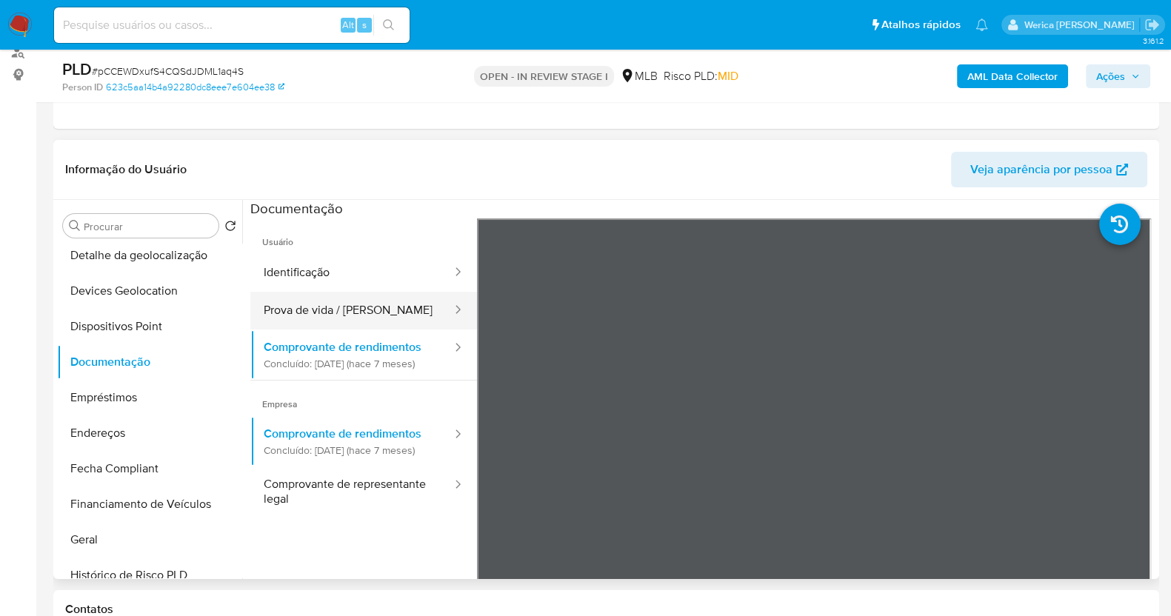
click at [389, 323] on button "Prova de vida / [PERSON_NAME]" at bounding box center [351, 311] width 203 height 38
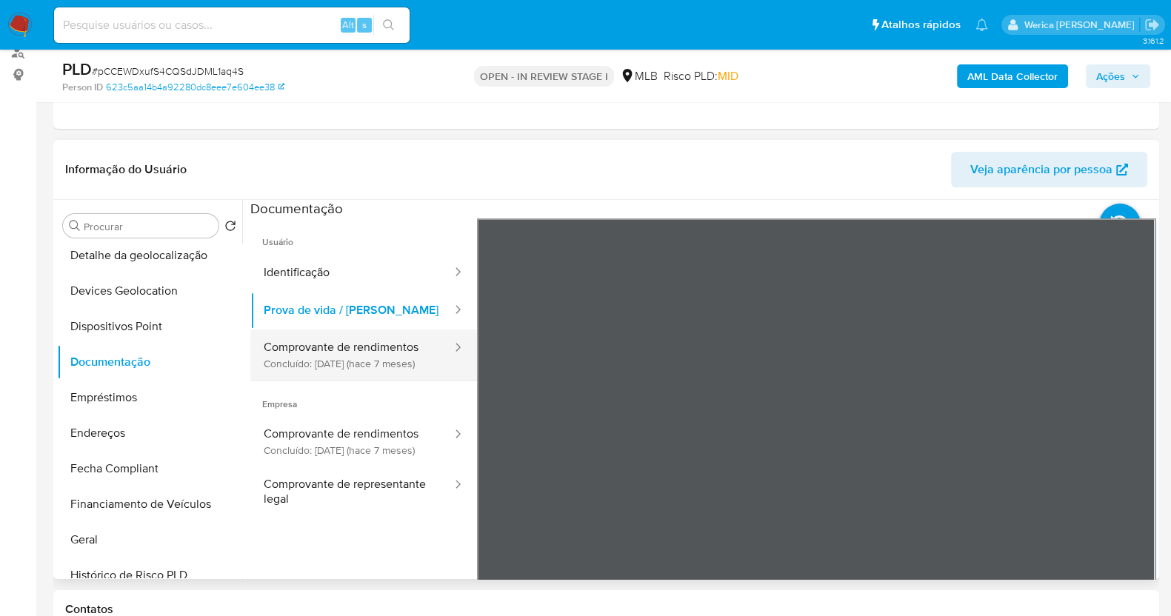
drag, startPoint x: 439, startPoint y: 358, endPoint x: 430, endPoint y: 358, distance: 8.9
click at [441, 358] on div at bounding box center [453, 355] width 24 height 50
click at [346, 375] on button "Comprovante de rendimentos Concluído: 06/03/2025 (hace 7 meses)" at bounding box center [351, 355] width 203 height 50
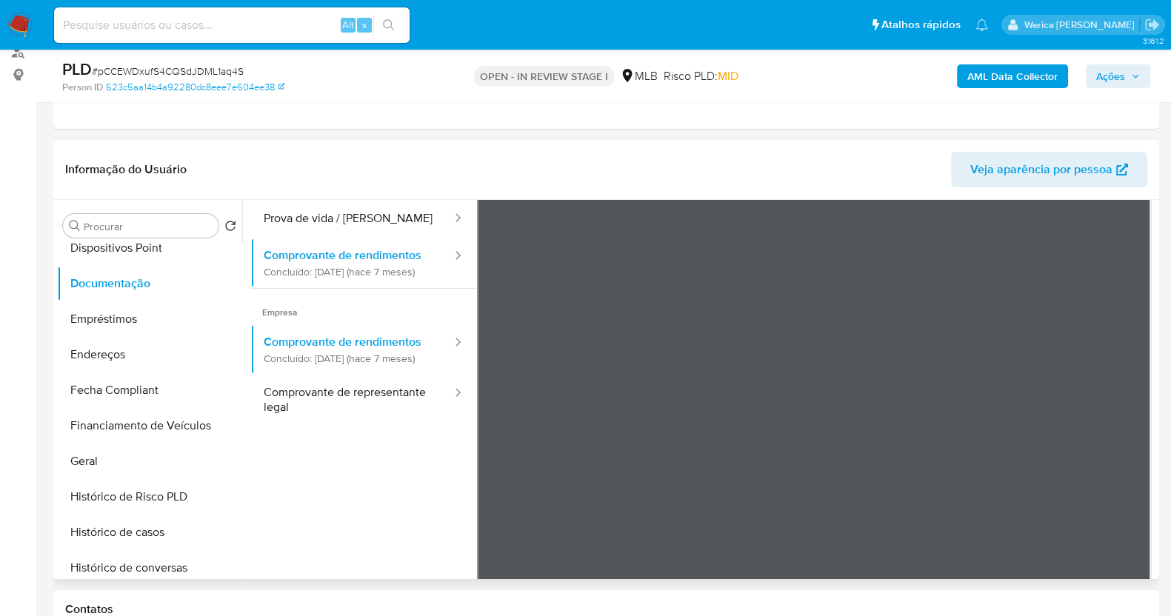
scroll to position [554, 0]
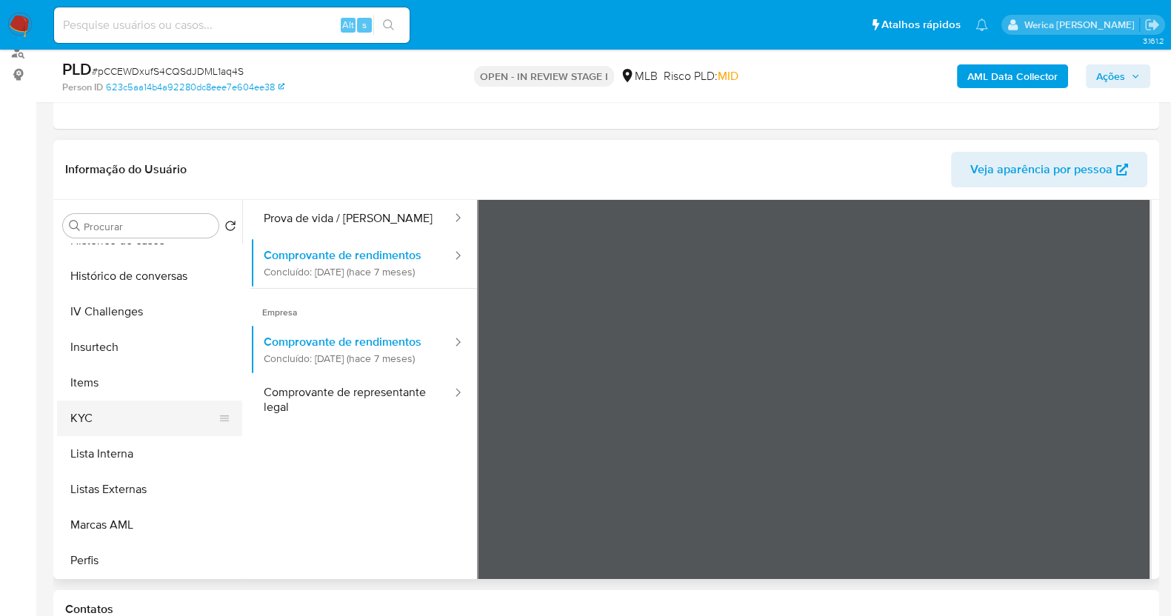
click at [96, 412] on button "KYC" at bounding box center [143, 419] width 173 height 36
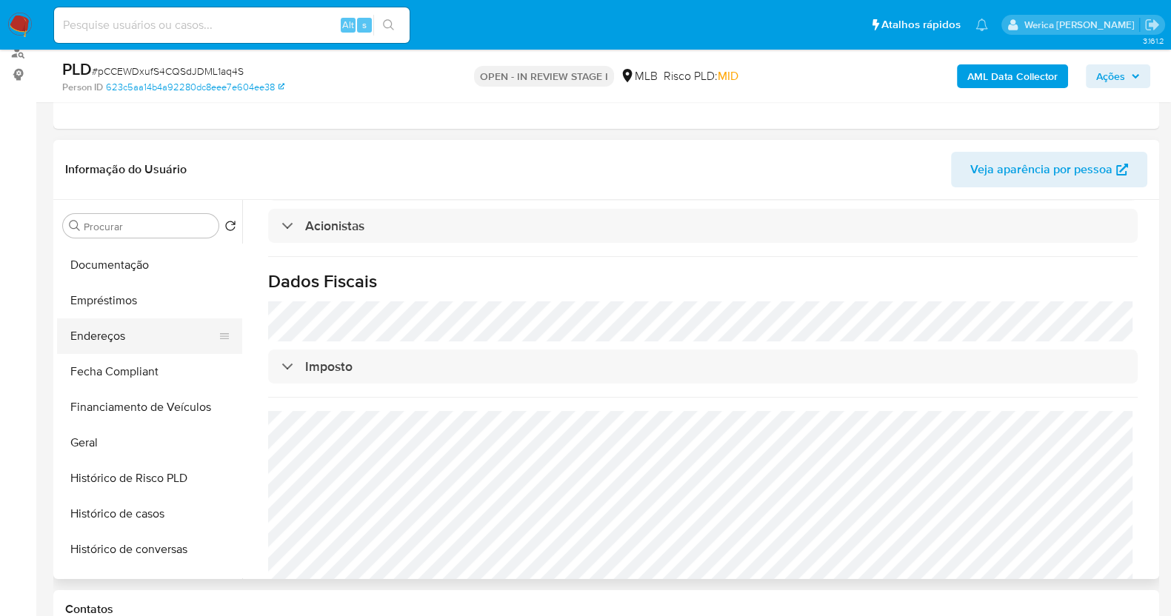
scroll to position [184, 0]
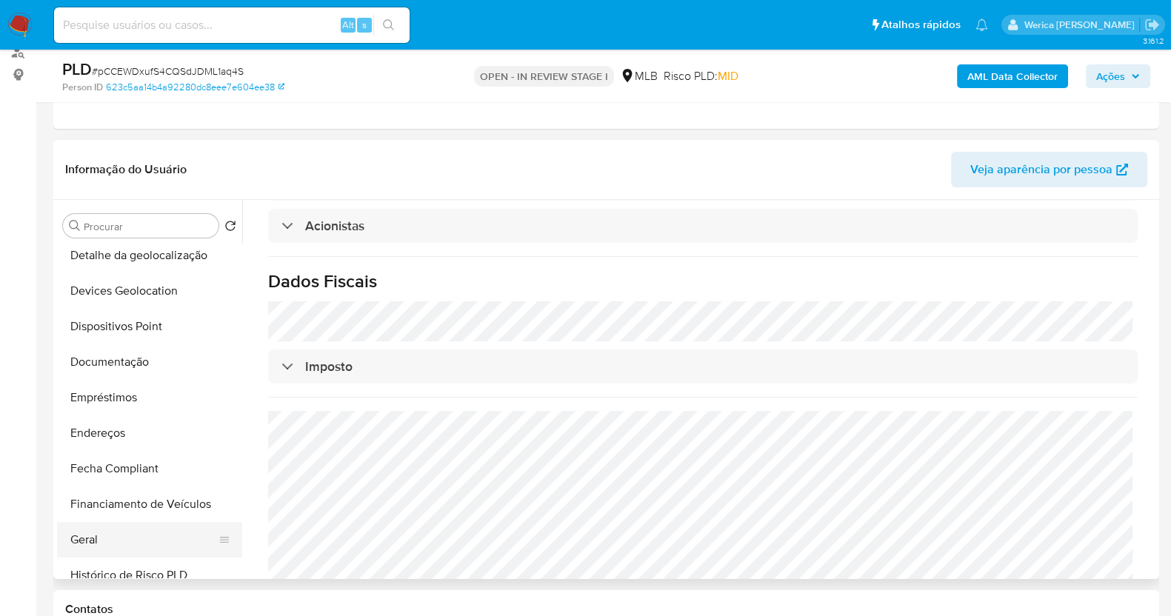
click at [136, 547] on button "Geral" at bounding box center [143, 540] width 173 height 36
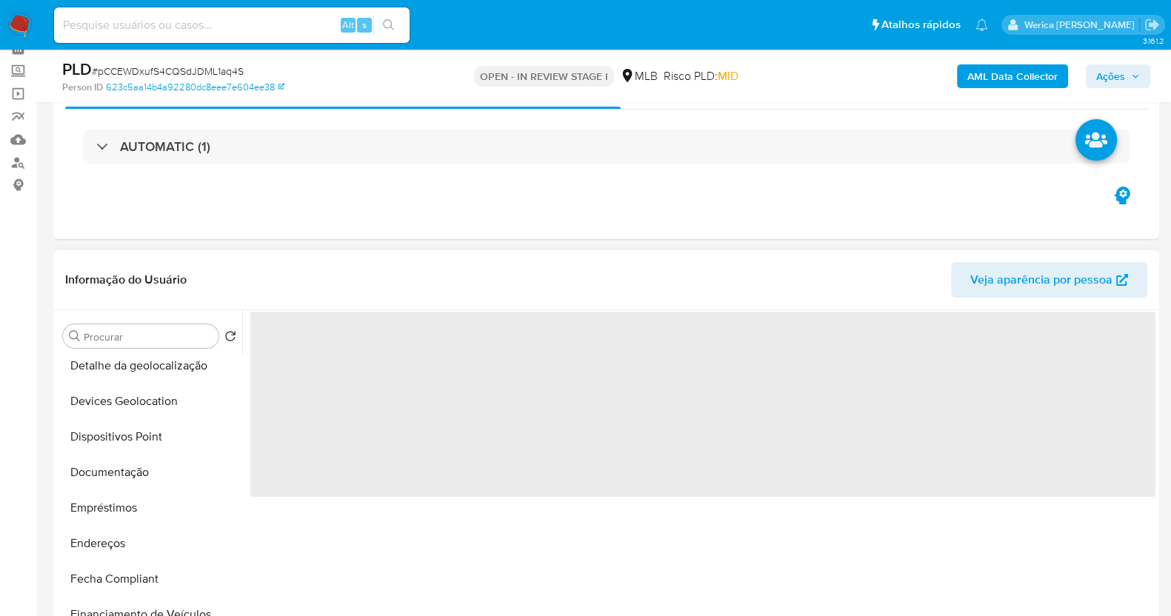
scroll to position [0, 0]
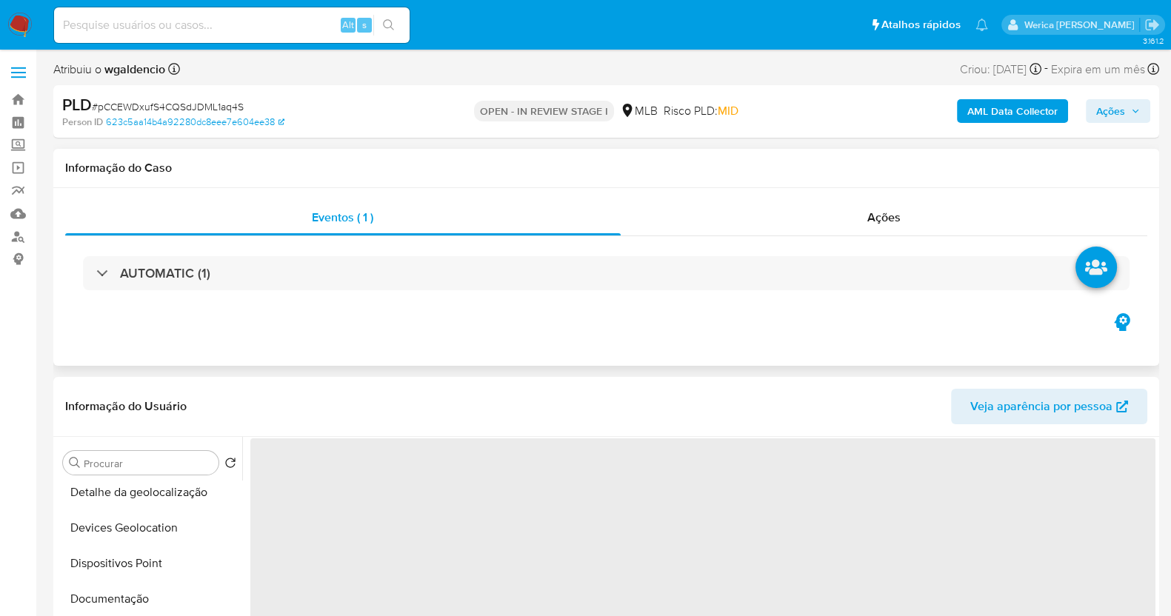
click at [395, 301] on div "AUTOMATIC (1)" at bounding box center [606, 273] width 1082 height 74
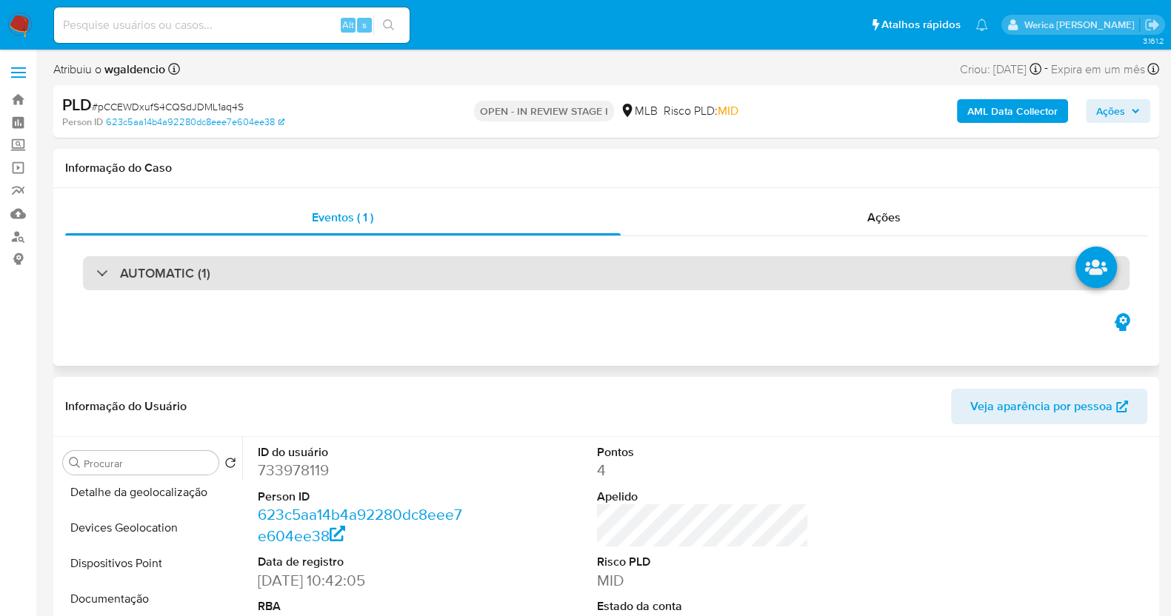
click at [391, 285] on div "AUTOMATIC (1)" at bounding box center [606, 273] width 1047 height 34
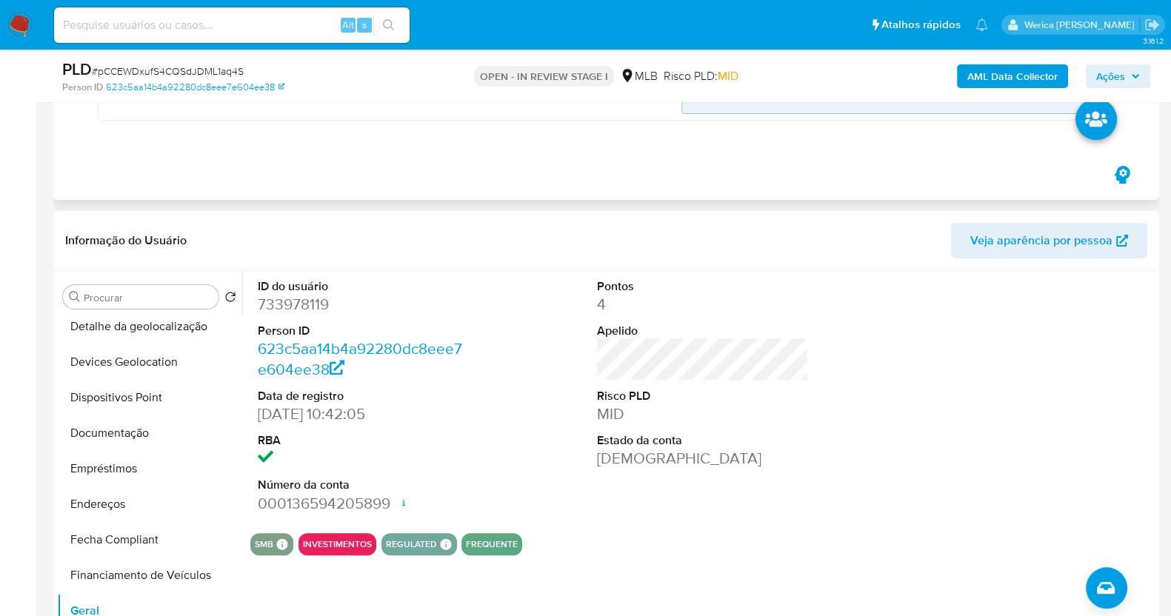
scroll to position [647, 0]
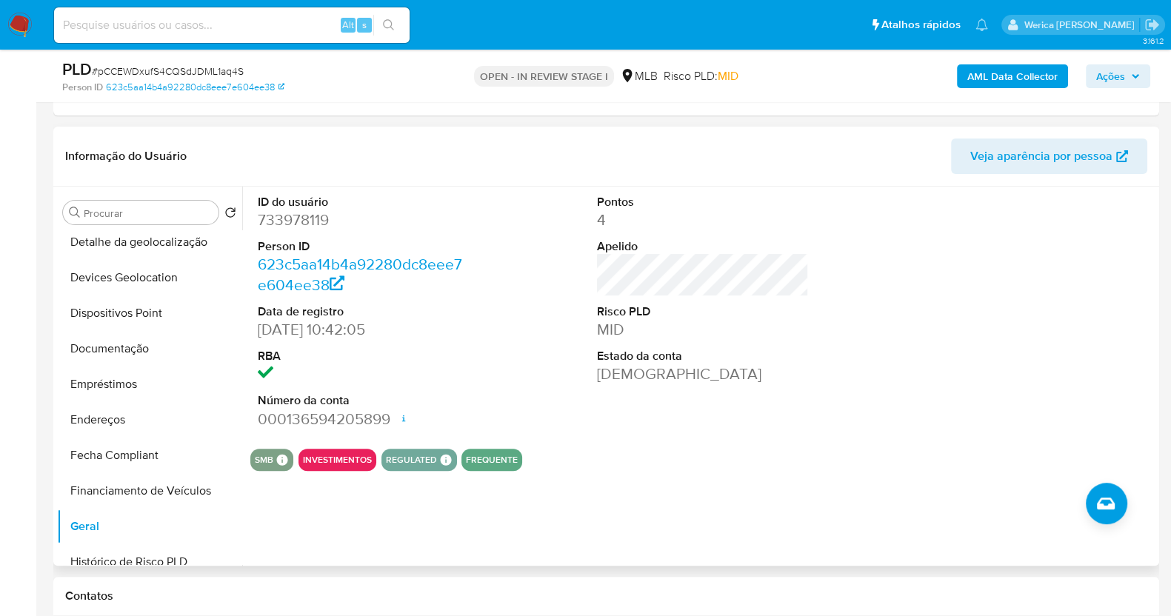
click at [887, 413] on div "ID do usuário 733978119 Person ID 623c5aa14b4a92280dc8eee7e604ee38 Data de regi…" at bounding box center [702, 312] width 905 height 250
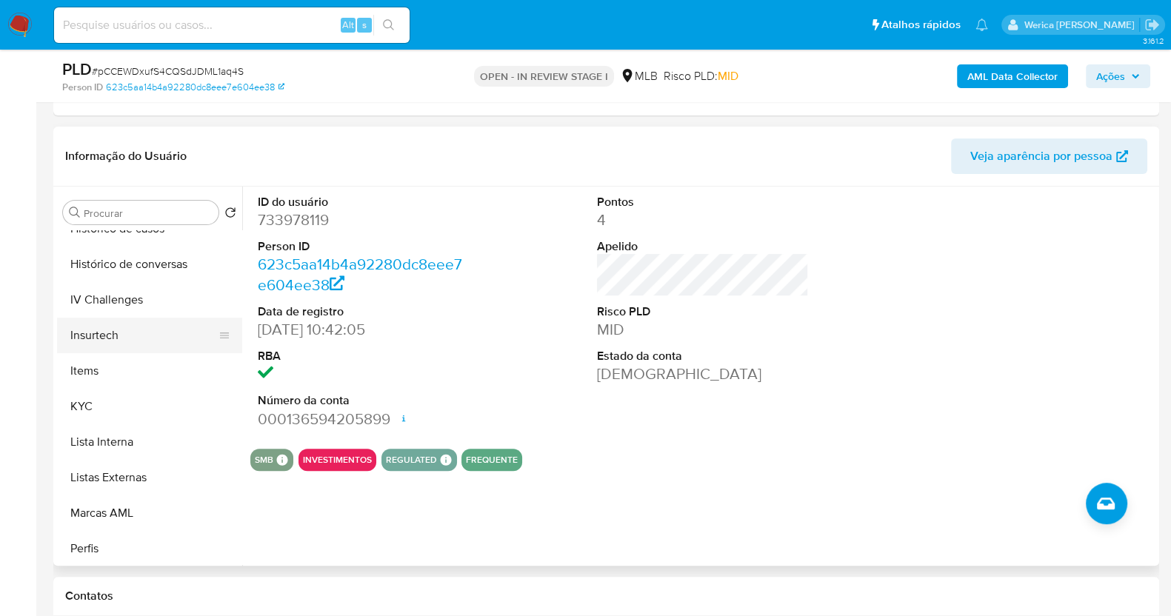
scroll to position [554, 0]
click at [128, 423] on button "Lista Interna" at bounding box center [143, 441] width 173 height 36
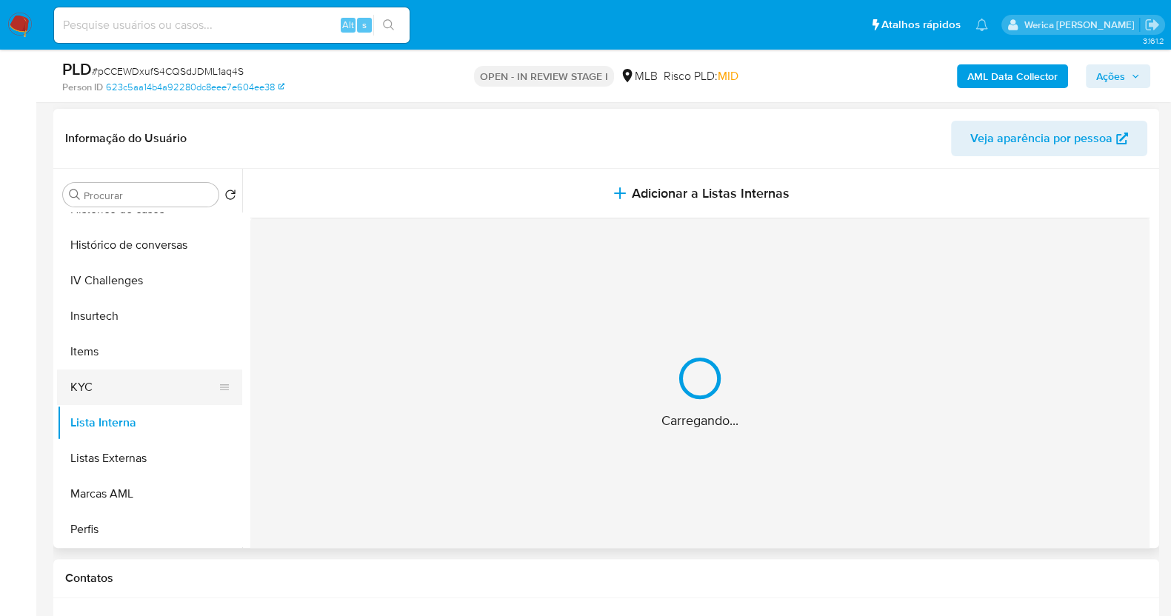
click at [130, 383] on button "KYC" at bounding box center [143, 388] width 173 height 36
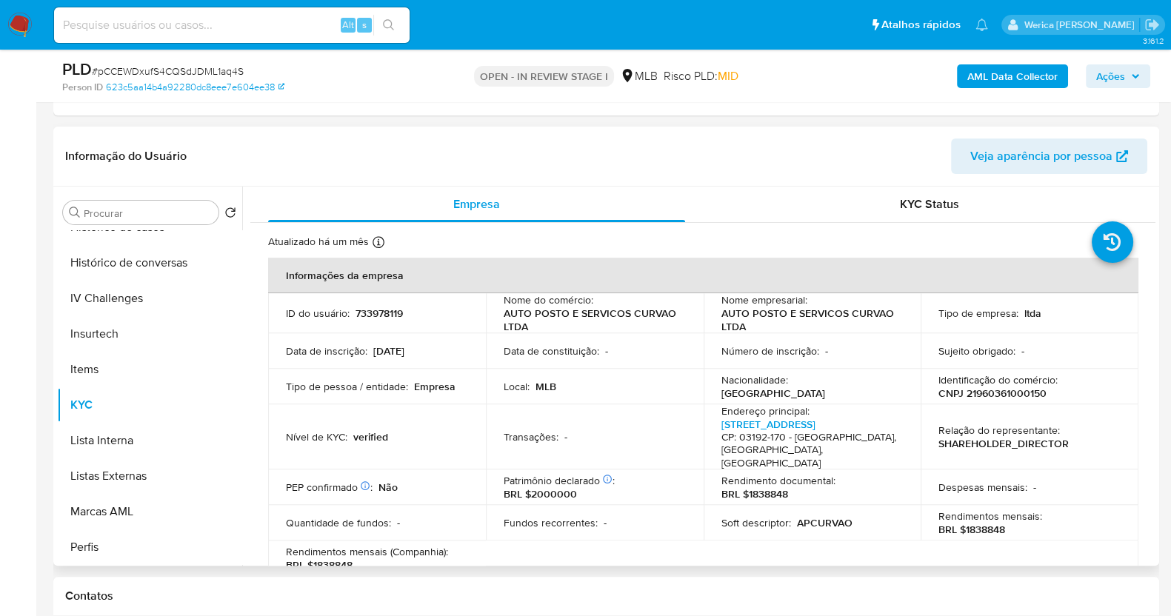
click at [999, 531] on table "Informações da empresa ID do usuário : 733978119 Nome do comércio : AUTO POSTO …" at bounding box center [703, 548] width 870 height 580
drag, startPoint x: 997, startPoint y: 531, endPoint x: 997, endPoint y: 361, distance: 170.4
click at [997, 531] on table "Informações da empresa ID do usuário : 733978119 Nome do comércio : AUTO POSTO …" at bounding box center [703, 548] width 870 height 580
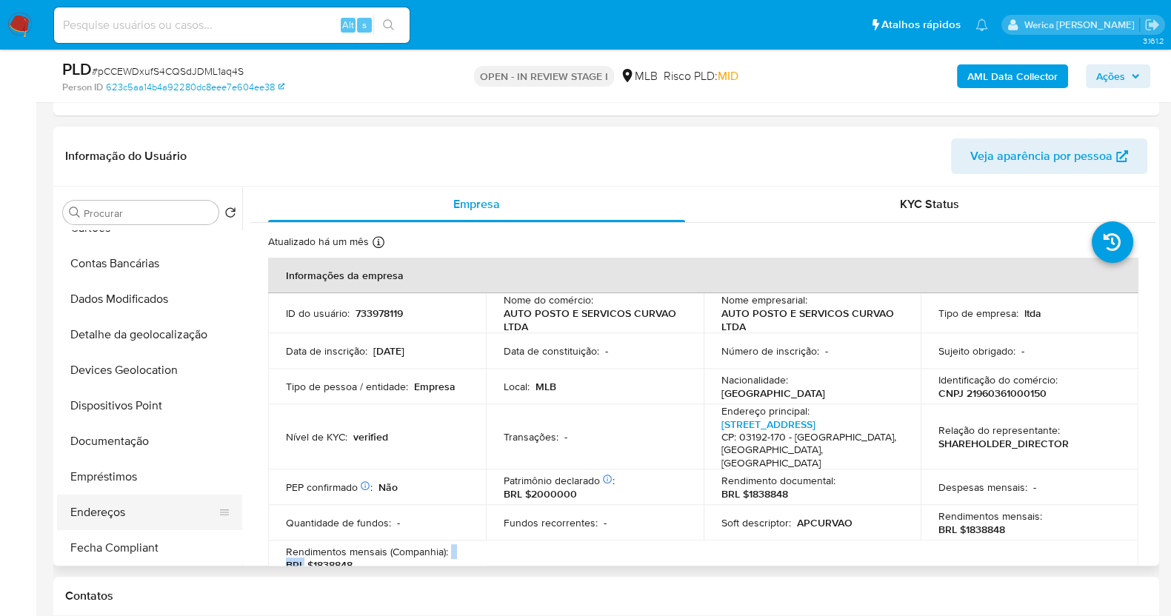
click at [159, 519] on button "Endereços" at bounding box center [143, 513] width 173 height 36
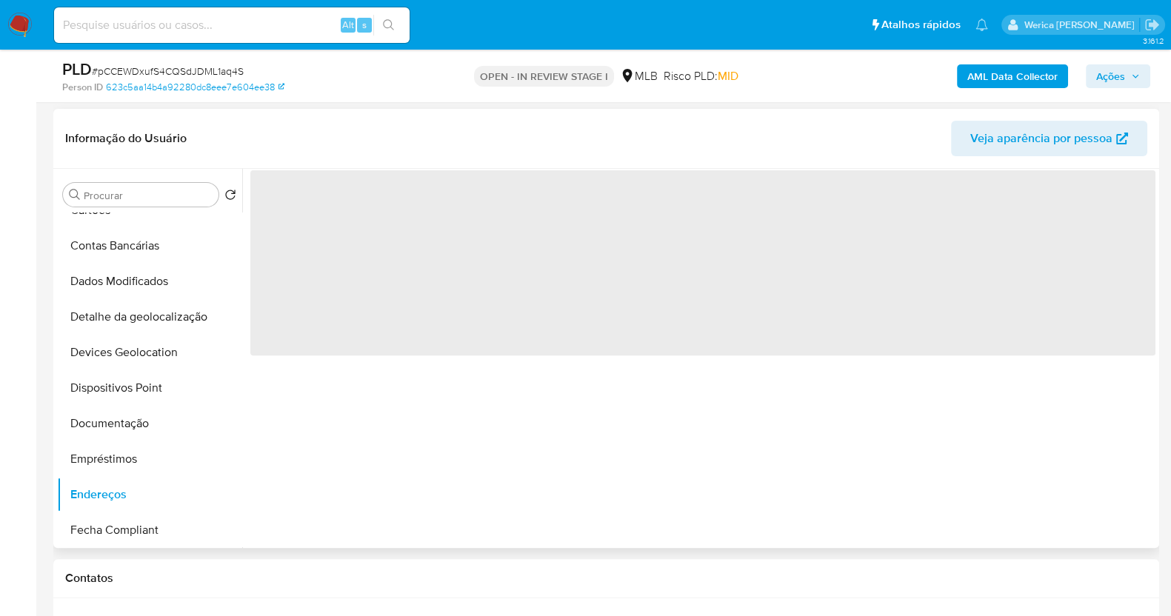
click at [472, 509] on div "‌" at bounding box center [698, 358] width 913 height 379
click at [472, 481] on div "‌" at bounding box center [698, 358] width 913 height 379
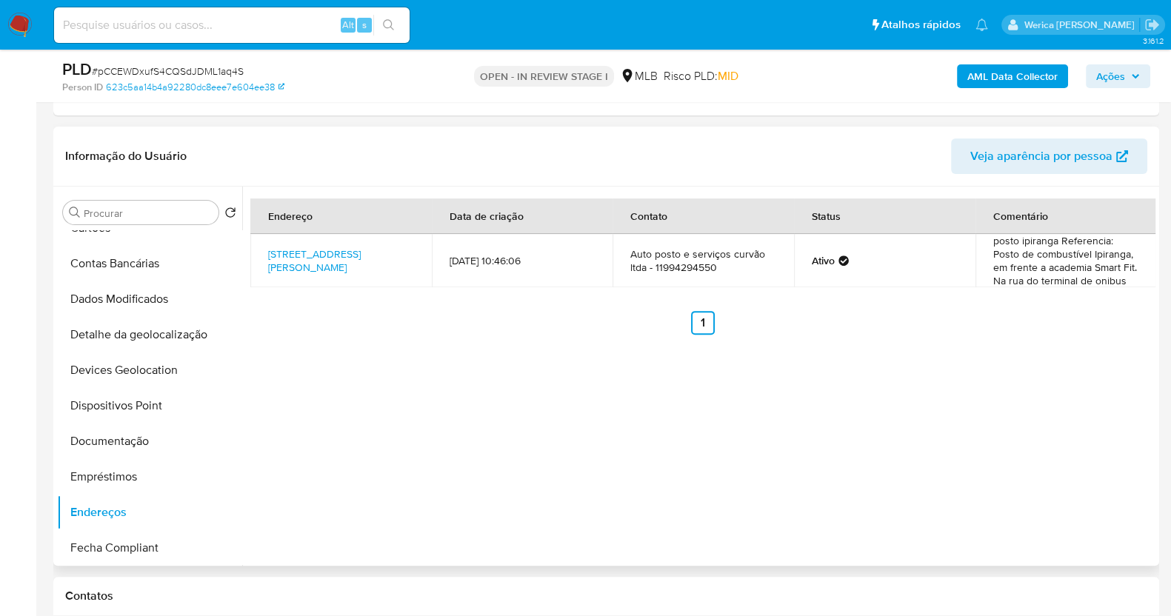
click at [911, 465] on div "Endereço Data de criação Contato Status Comentário Rua Márcio Beck Machado 150,…" at bounding box center [698, 376] width 913 height 379
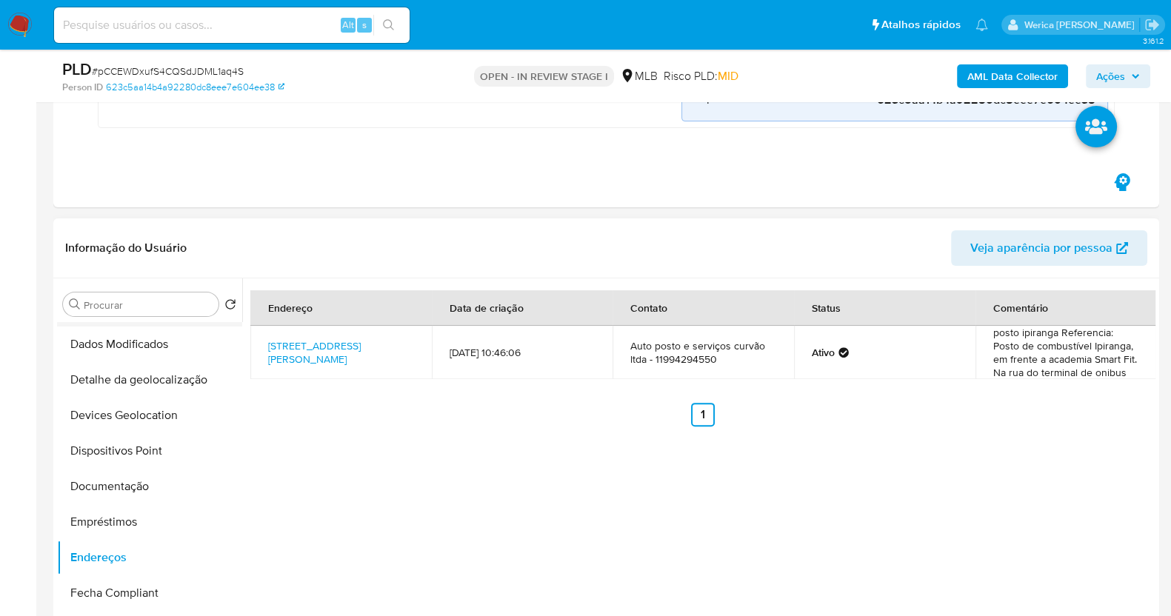
scroll to position [184, 0]
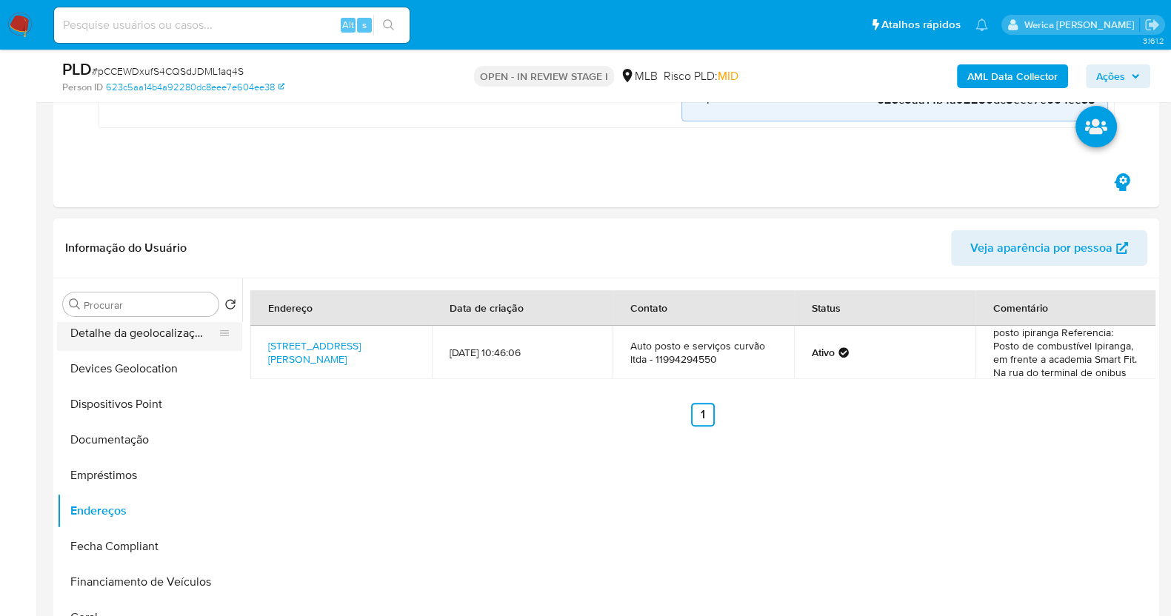
click at [121, 331] on button "Detalhe da geolocalização" at bounding box center [143, 334] width 173 height 36
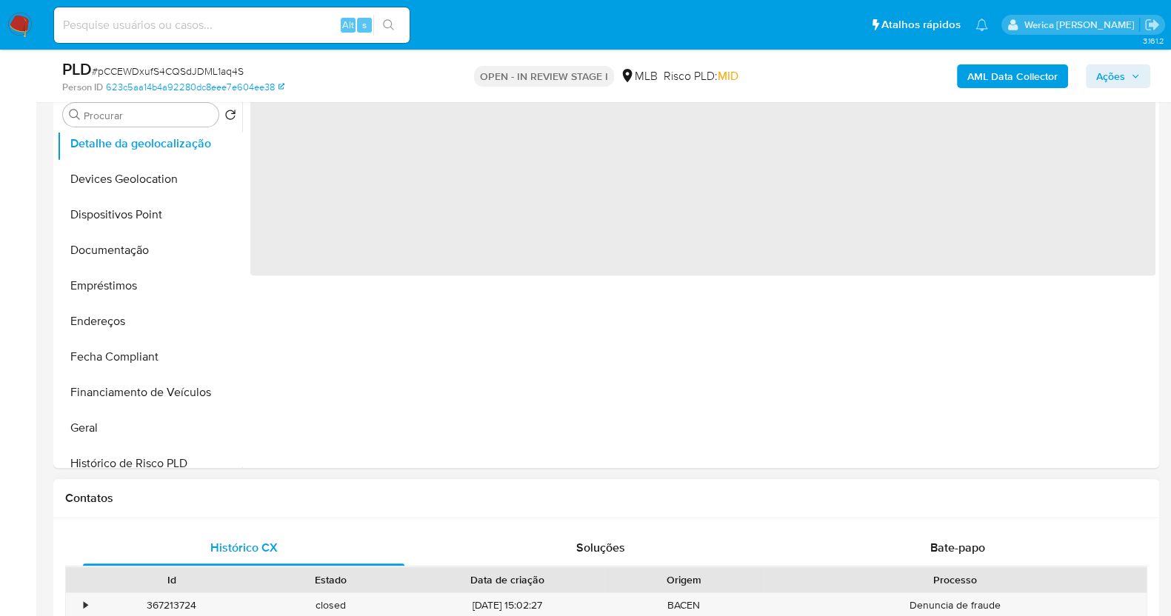
scroll to position [740, 0]
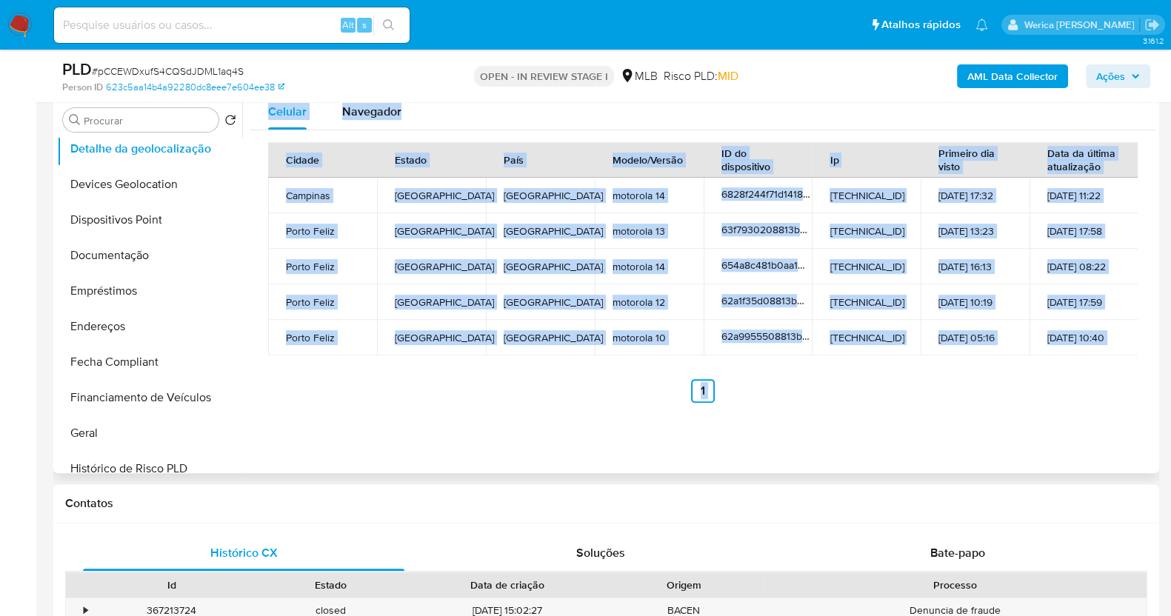
click at [847, 448] on div "Celular Navegador Cidade Estado País Modelo/Versão ID do dispositivo Ip Primeir…" at bounding box center [698, 283] width 913 height 379
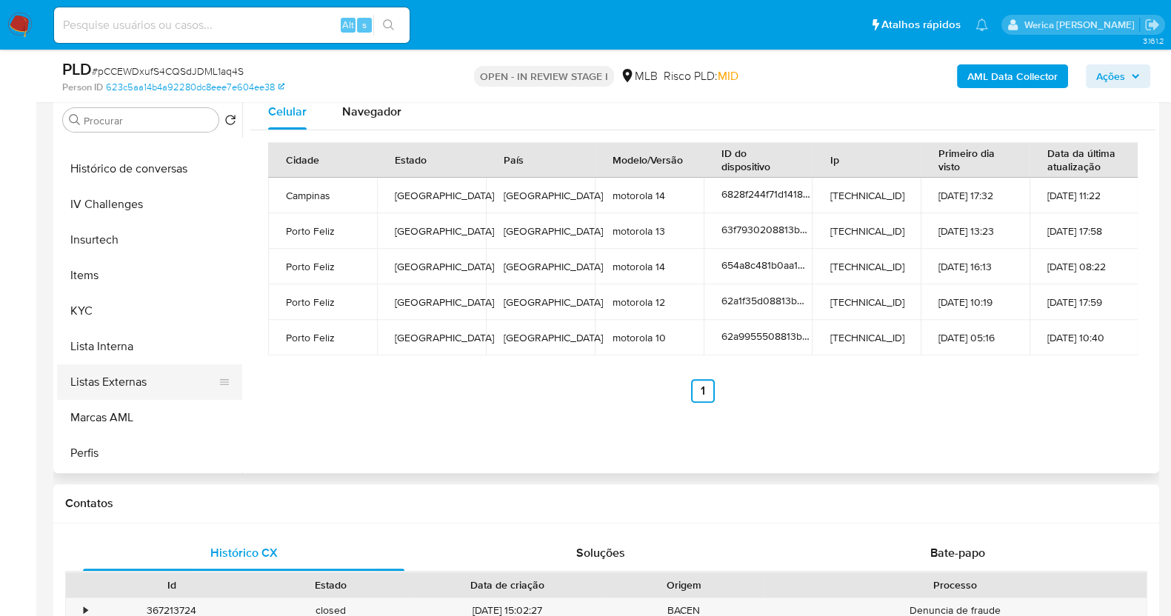
scroll to position [767, 0]
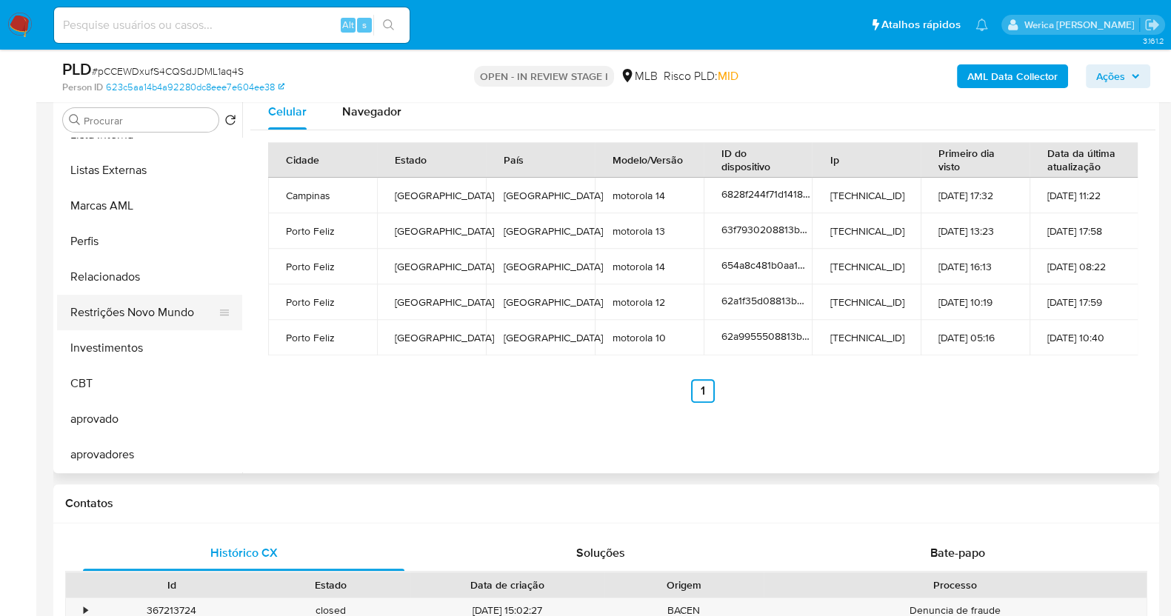
click at [170, 309] on button "Restrições Novo Mundo" at bounding box center [143, 313] width 173 height 36
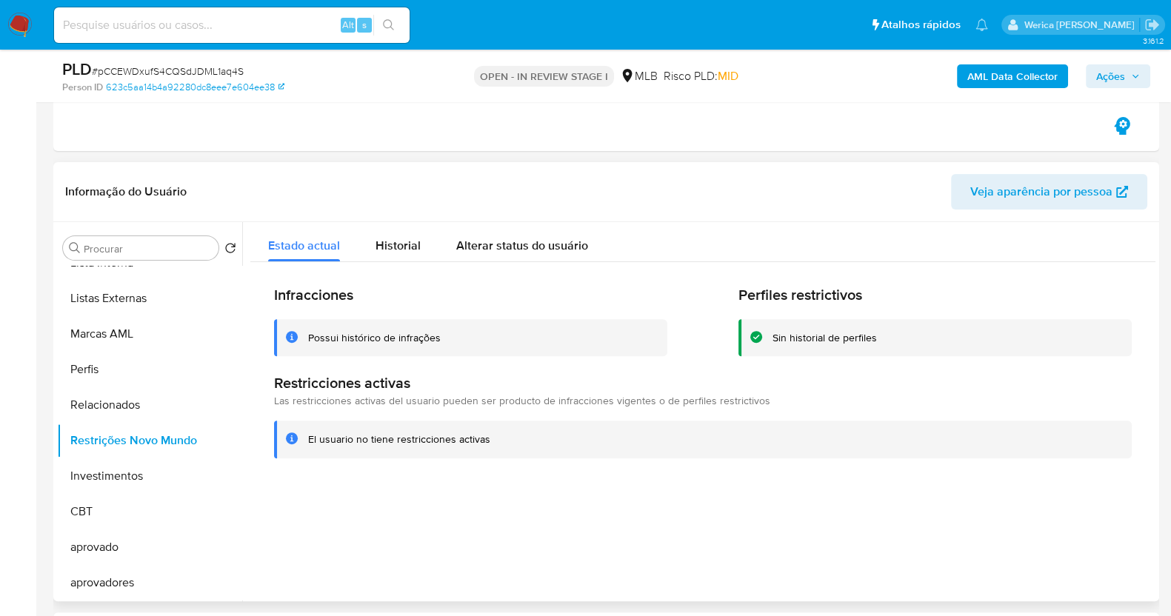
scroll to position [463, 0]
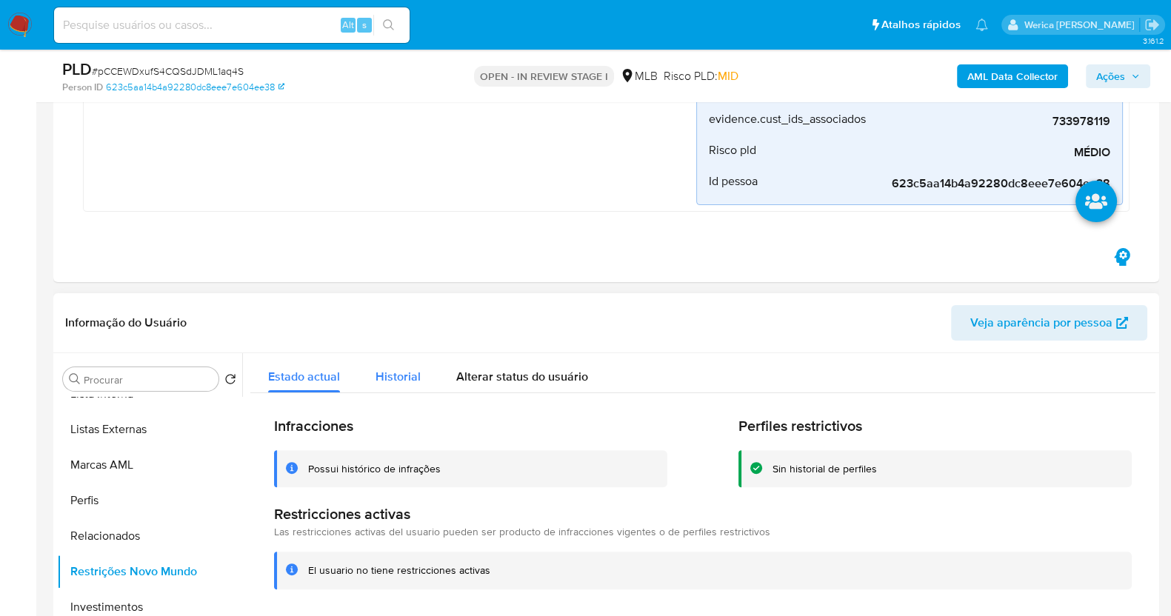
click at [415, 373] on span "Historial" at bounding box center [398, 376] width 45 height 17
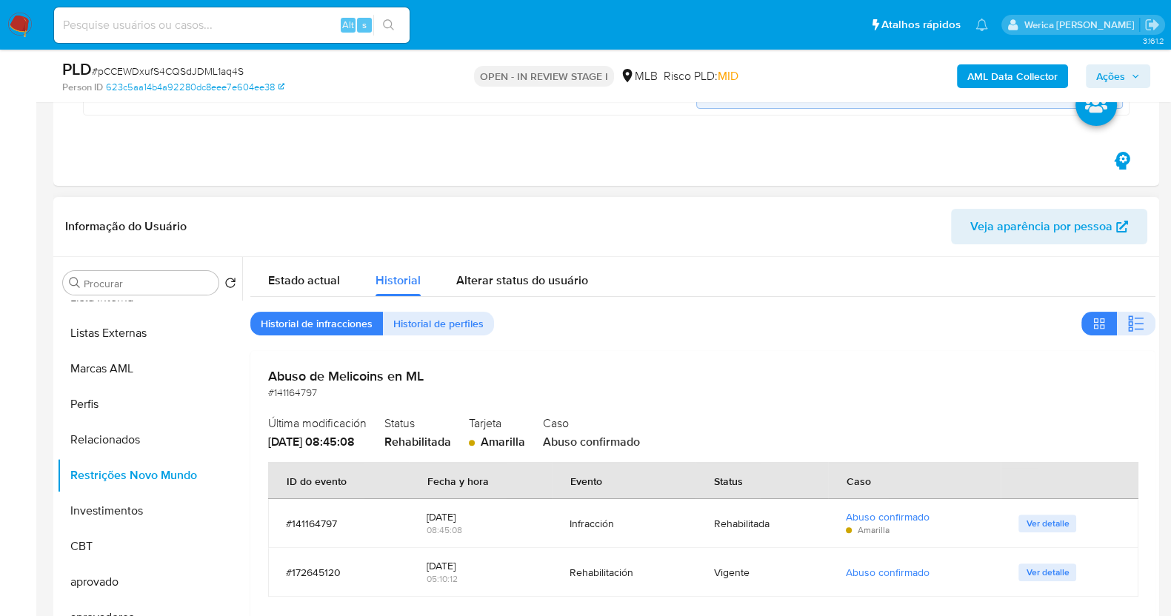
scroll to position [647, 0]
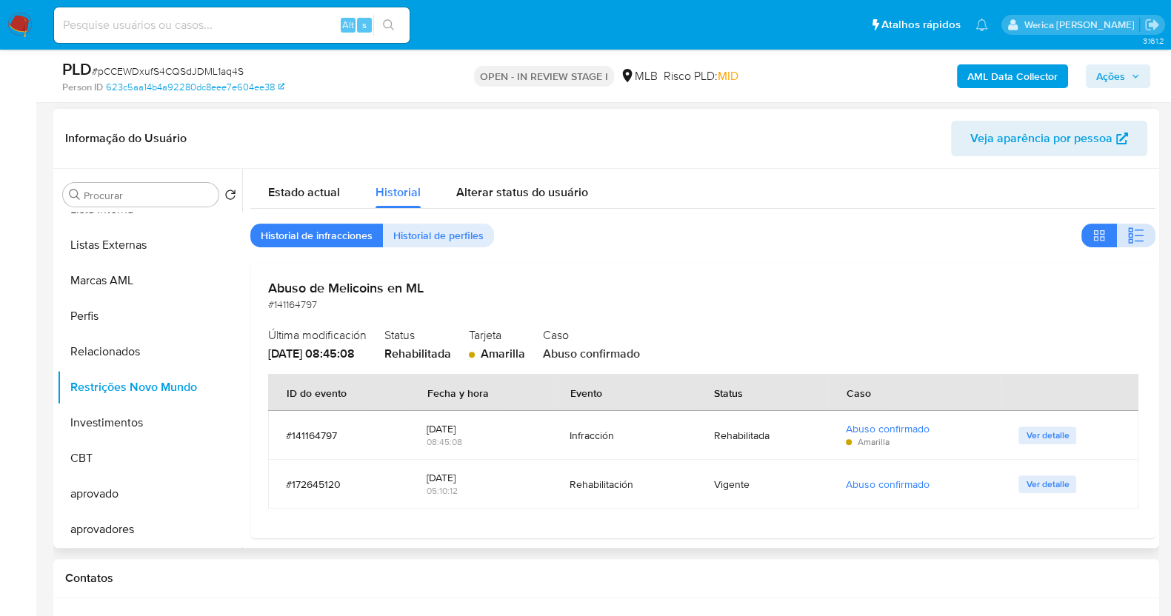
click at [1117, 226] on button "button" at bounding box center [1136, 236] width 39 height 24
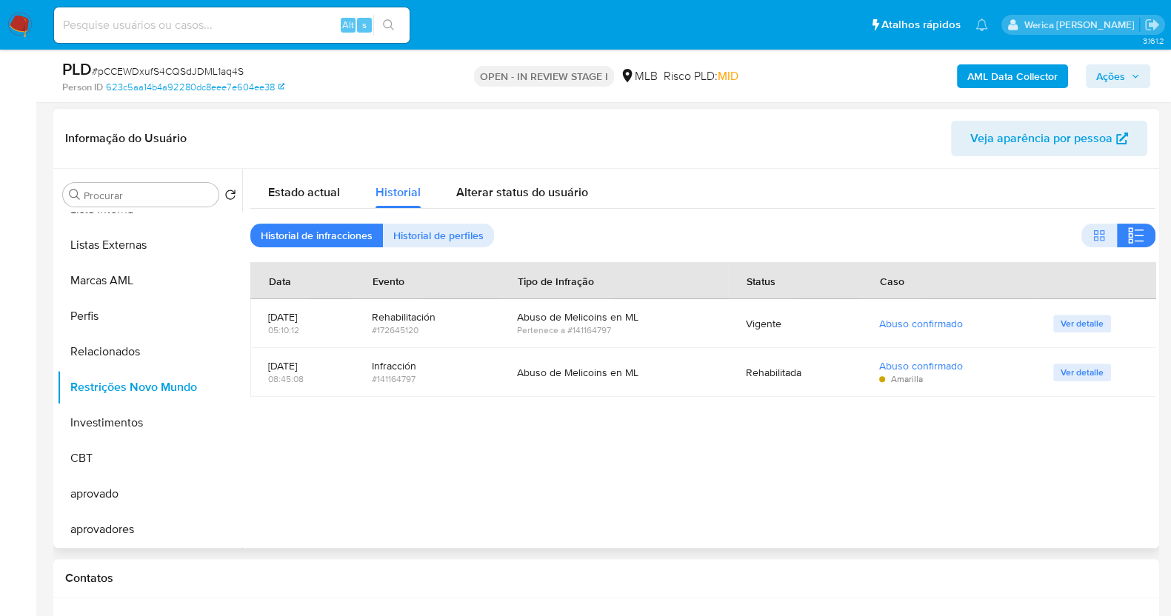
click at [1009, 516] on div at bounding box center [698, 358] width 913 height 379
drag, startPoint x: 736, startPoint y: 535, endPoint x: 736, endPoint y: 522, distance: 12.6
click at [736, 535] on div at bounding box center [698, 358] width 913 height 379
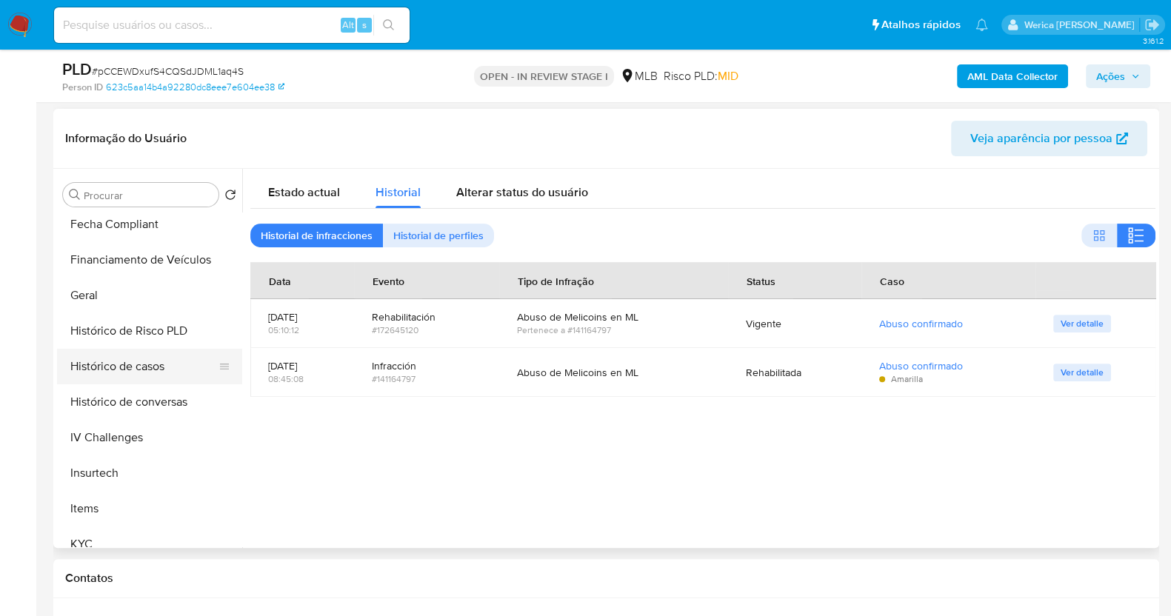
scroll to position [27, 0]
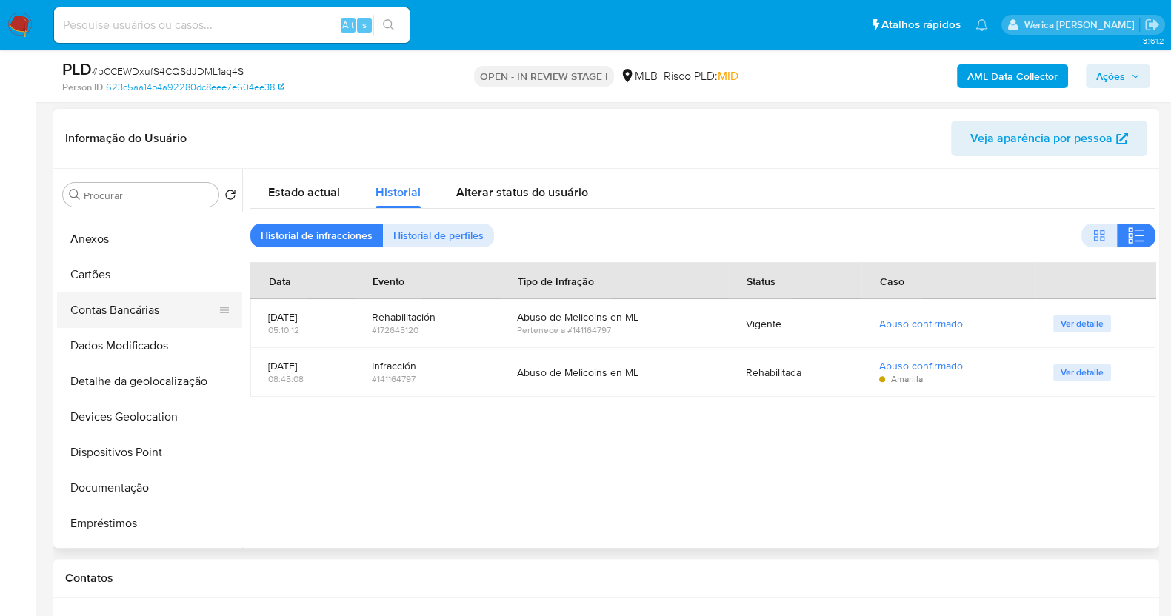
click at [135, 313] on button "Contas Bancárias" at bounding box center [143, 311] width 173 height 36
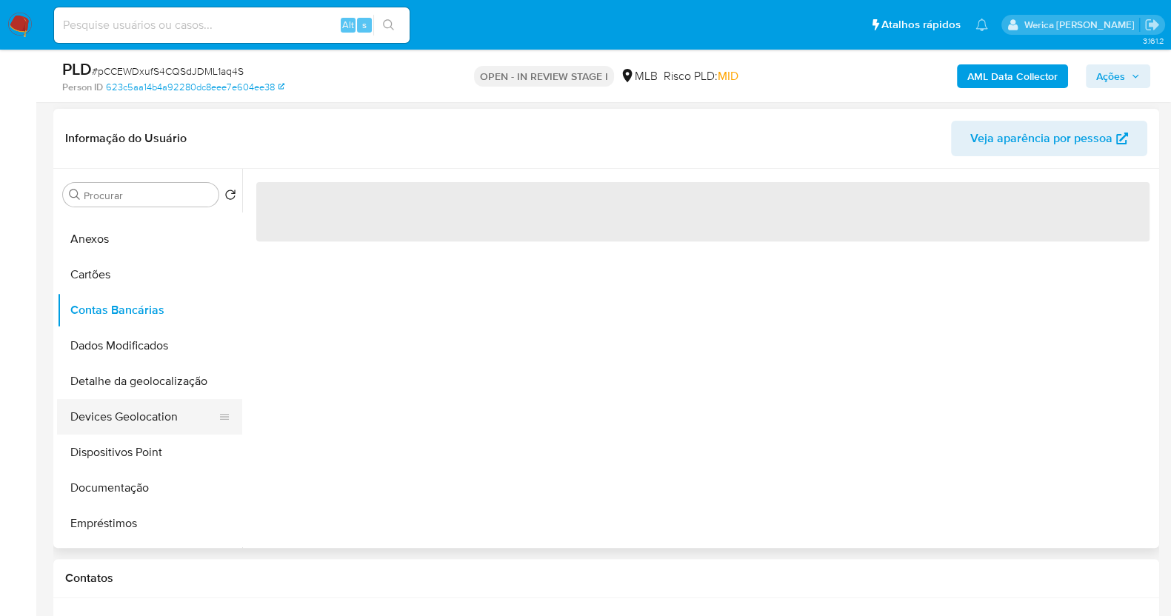
click at [149, 424] on button "Devices Geolocation" at bounding box center [143, 417] width 173 height 36
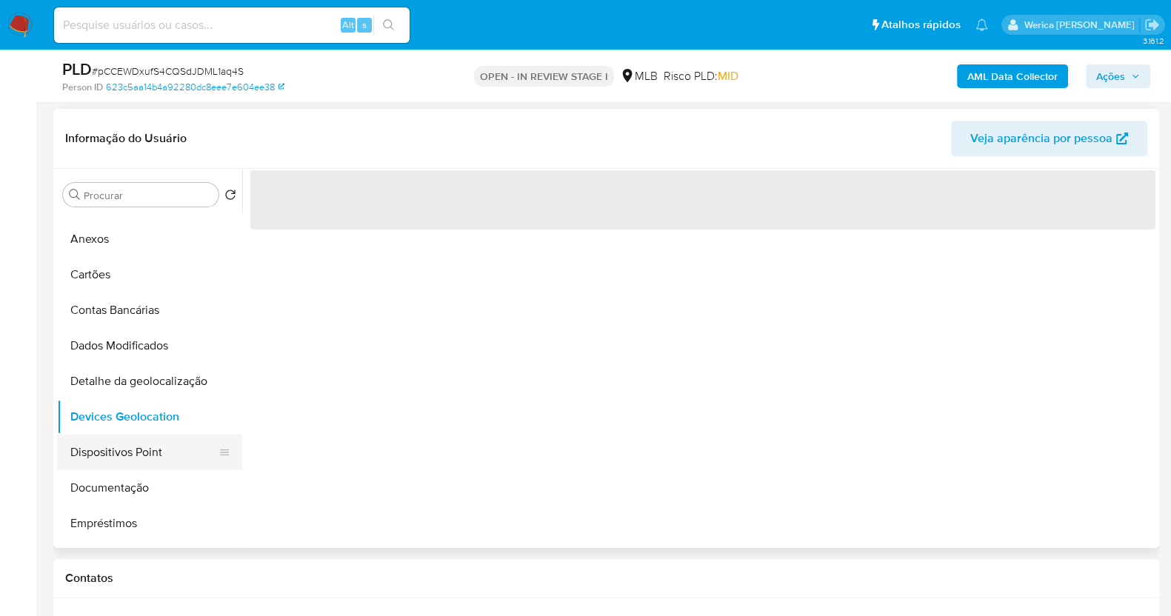
click at [150, 449] on button "Dispositivos Point" at bounding box center [143, 453] width 173 height 36
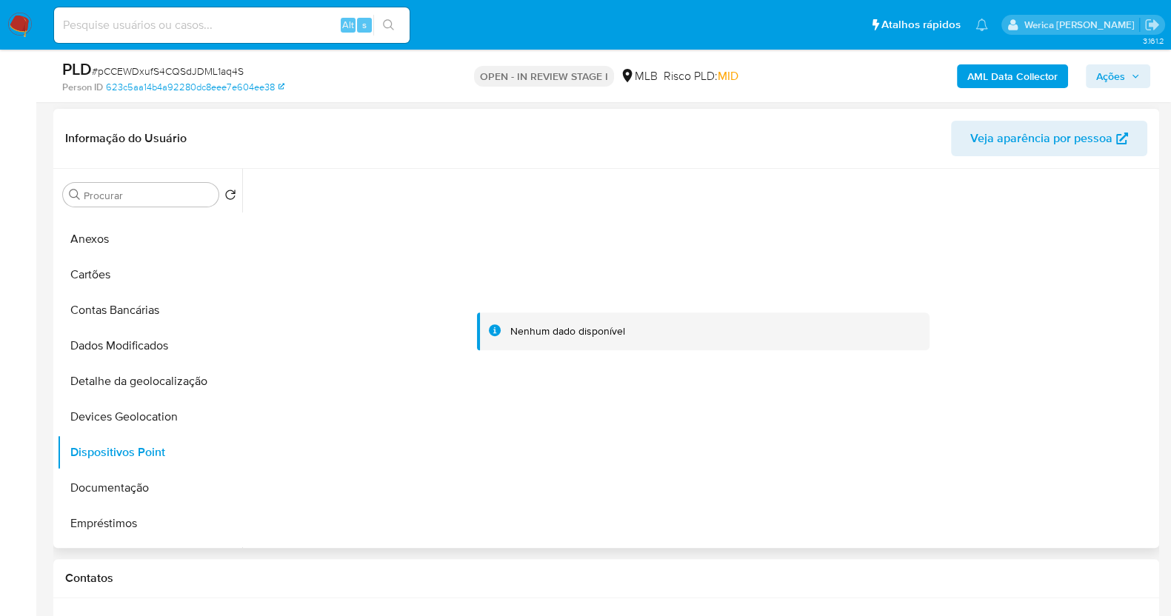
click at [993, 427] on div at bounding box center [702, 332] width 905 height 326
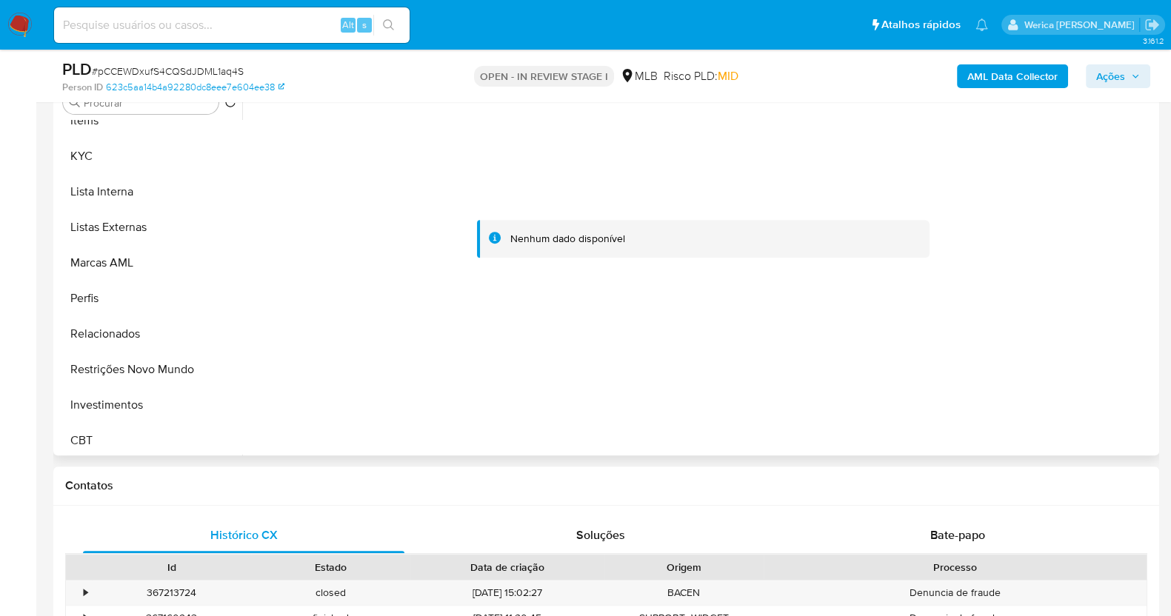
scroll to position [767, 0]
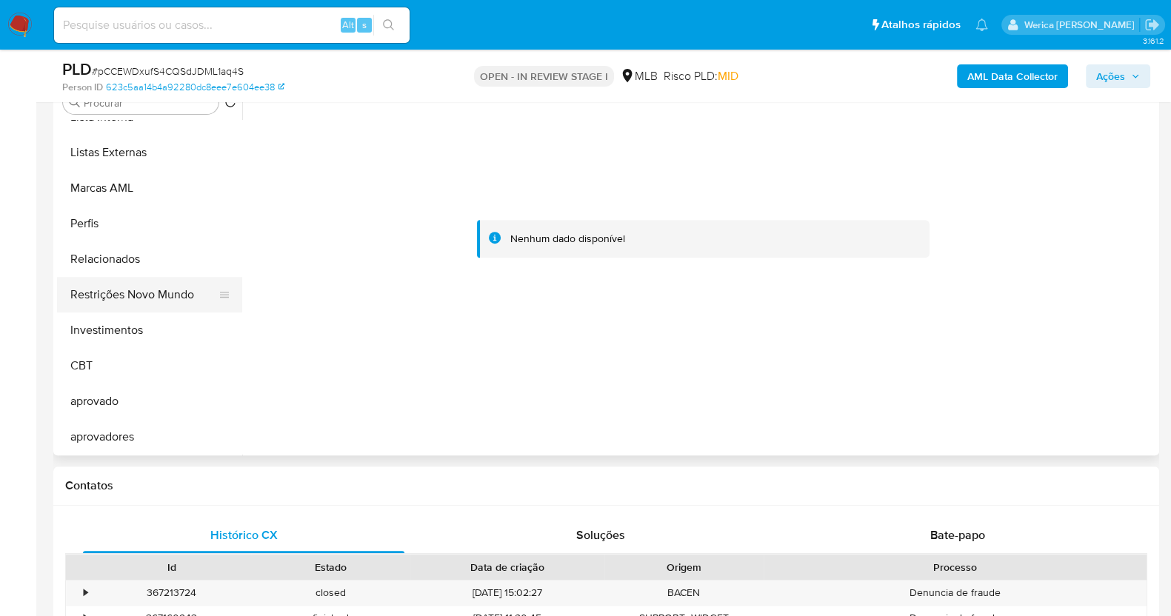
click at [141, 292] on button "Restrições Novo Mundo" at bounding box center [143, 295] width 173 height 36
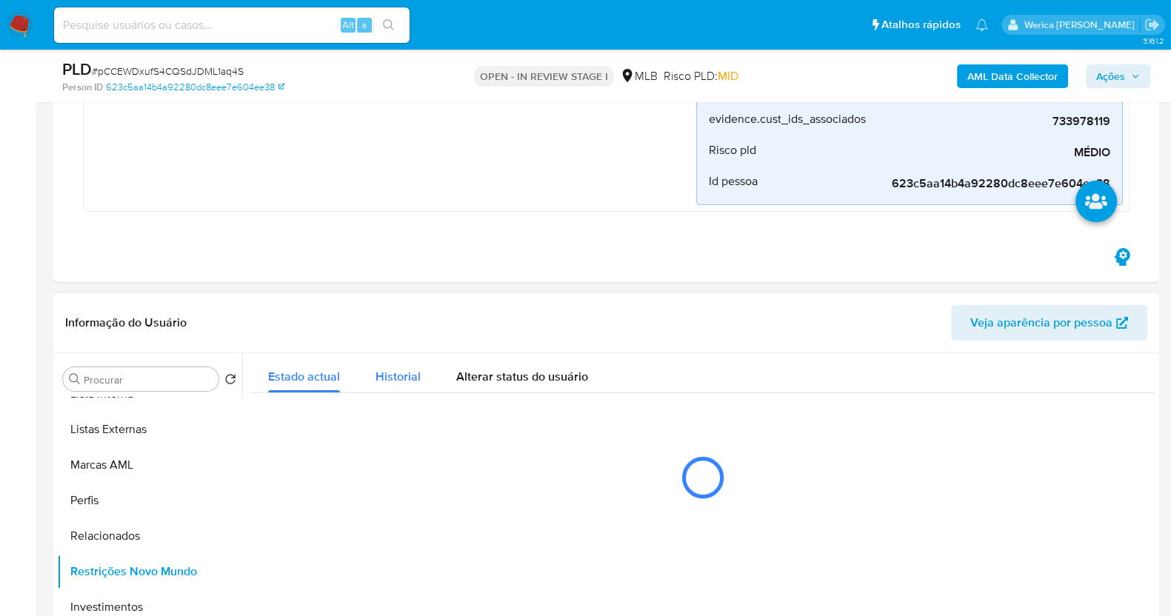
click at [393, 372] on span "Historial" at bounding box center [398, 376] width 45 height 17
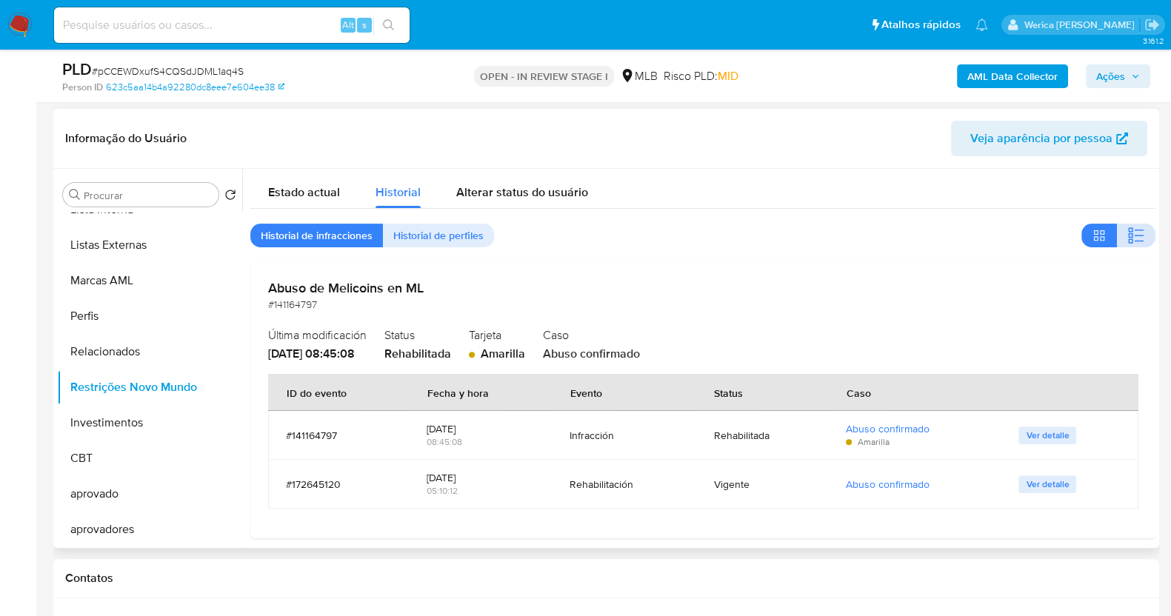
click at [1117, 228] on button "button" at bounding box center [1136, 236] width 39 height 24
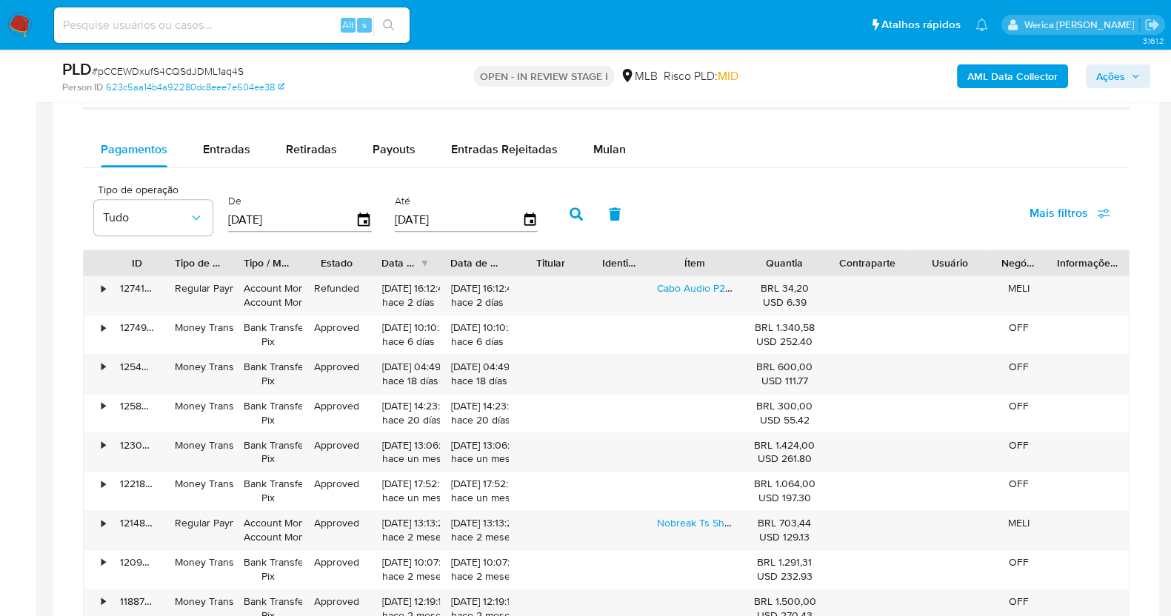
scroll to position [1111, 0]
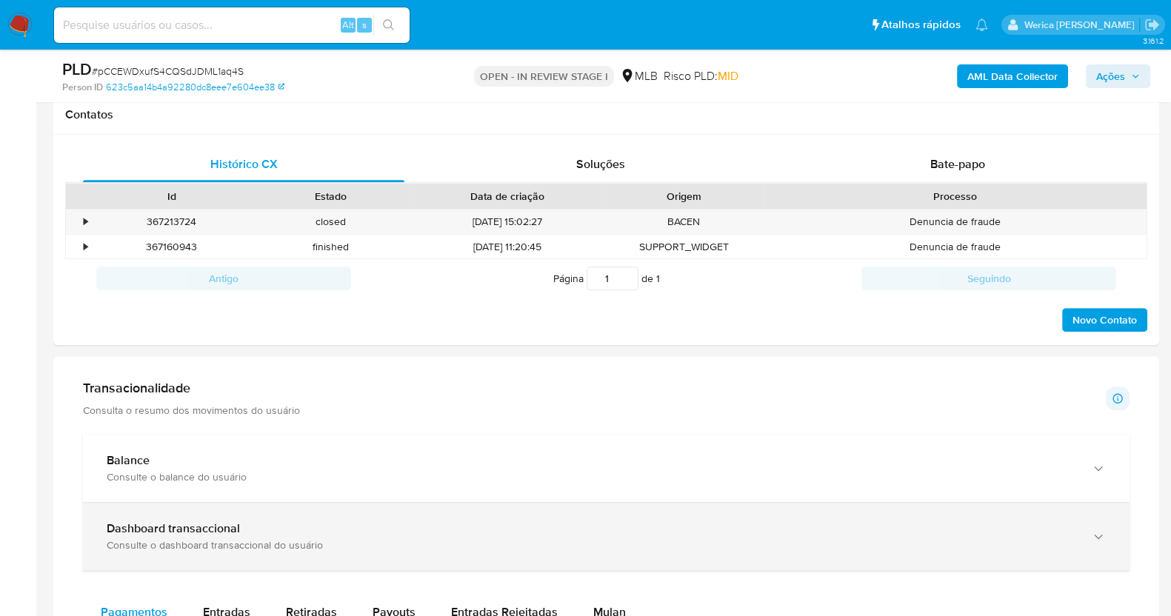
click at [694, 503] on div "Dashboard transaccional Consulte o dashboard transaccional do usuário" at bounding box center [606, 536] width 1047 height 67
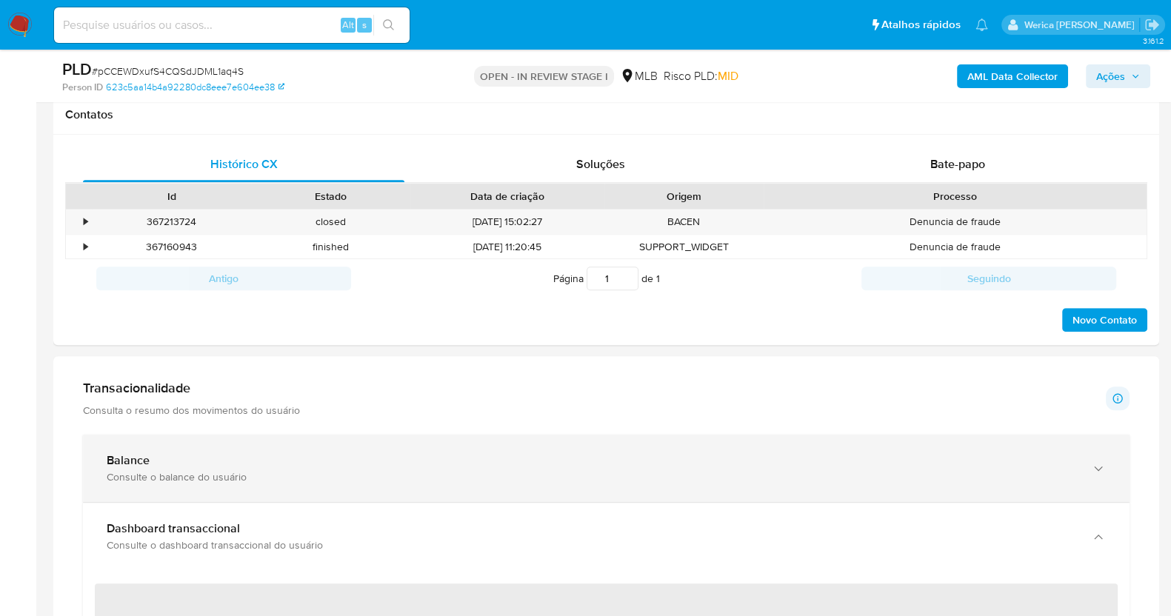
click at [681, 476] on div "Consulte o balance do usuário" at bounding box center [592, 476] width 970 height 13
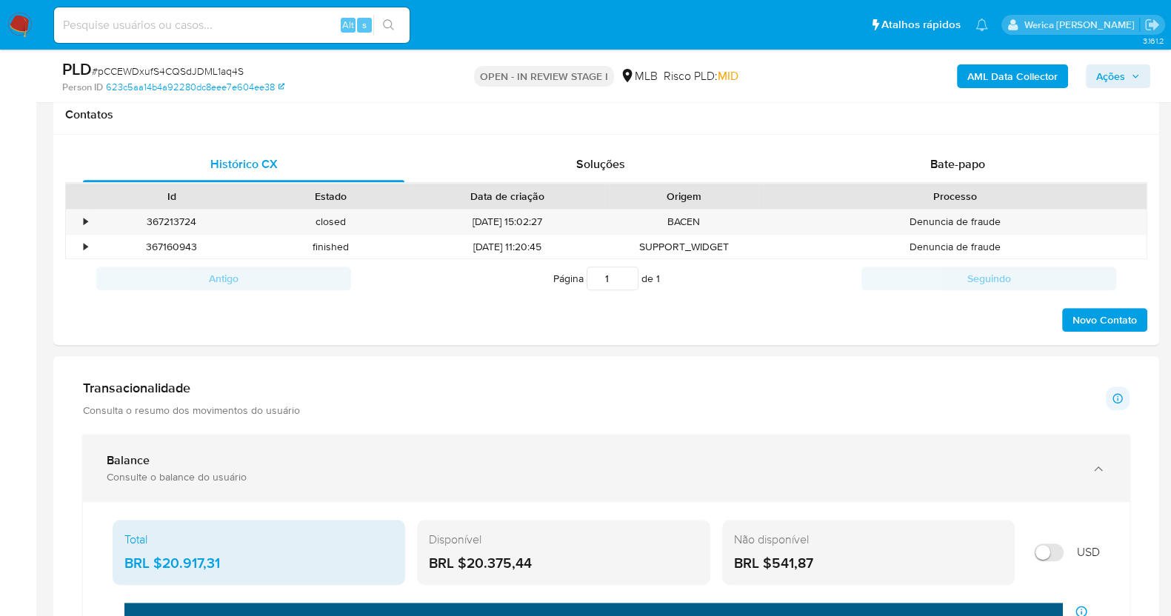
scroll to position [1296, 0]
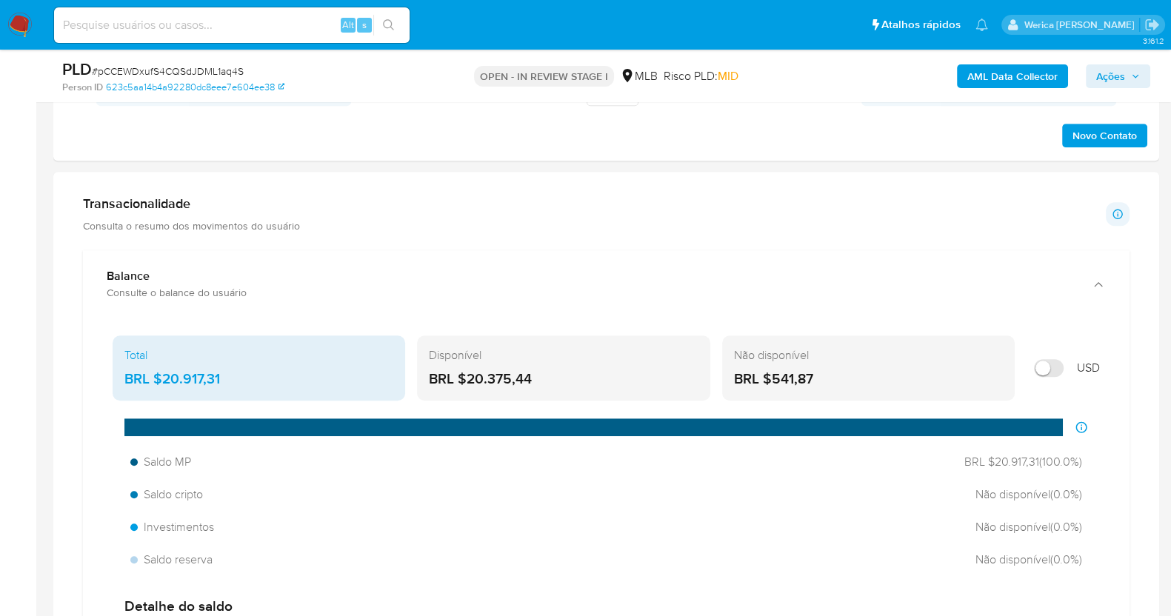
drag, startPoint x: 1184, startPoint y: 313, endPoint x: 1184, endPoint y: 396, distance: 83.0
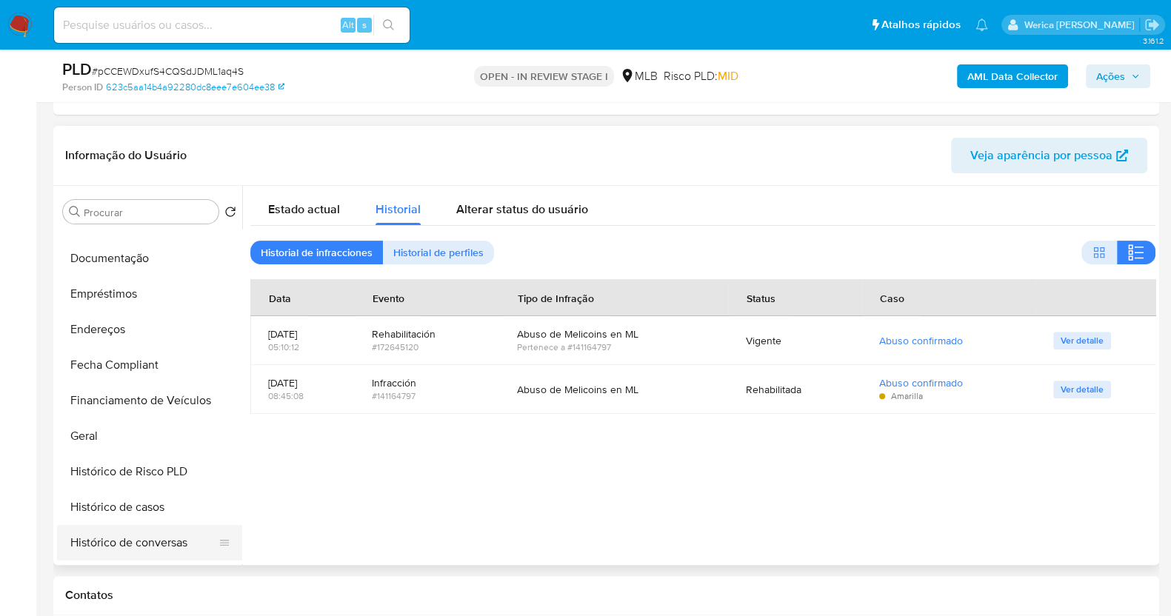
scroll to position [212, 0]
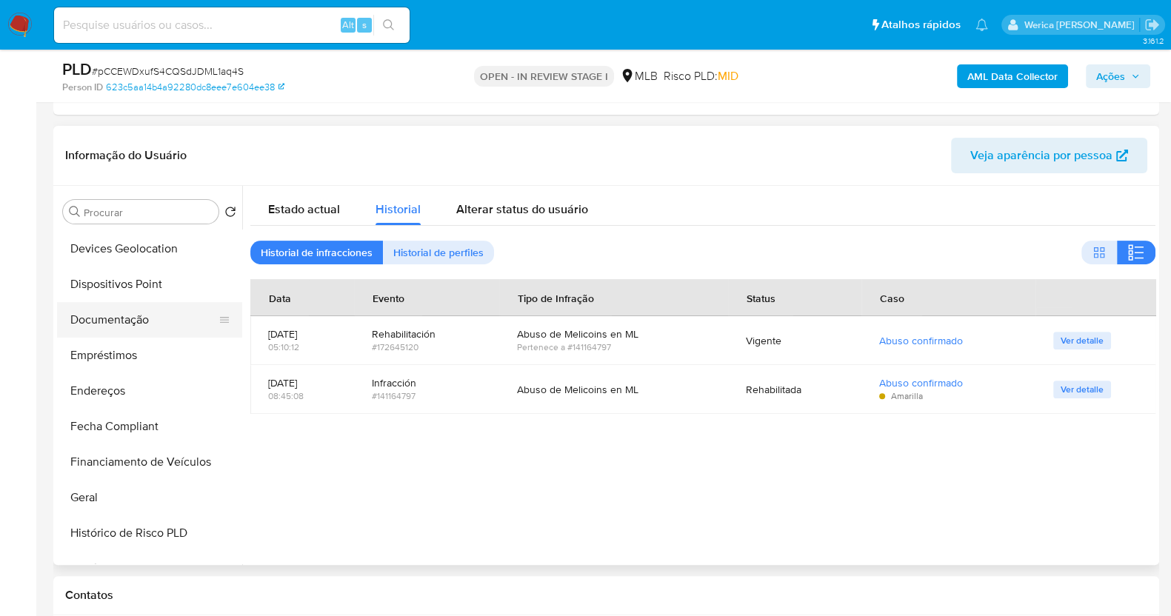
click at [107, 332] on button "Documentação" at bounding box center [143, 320] width 173 height 36
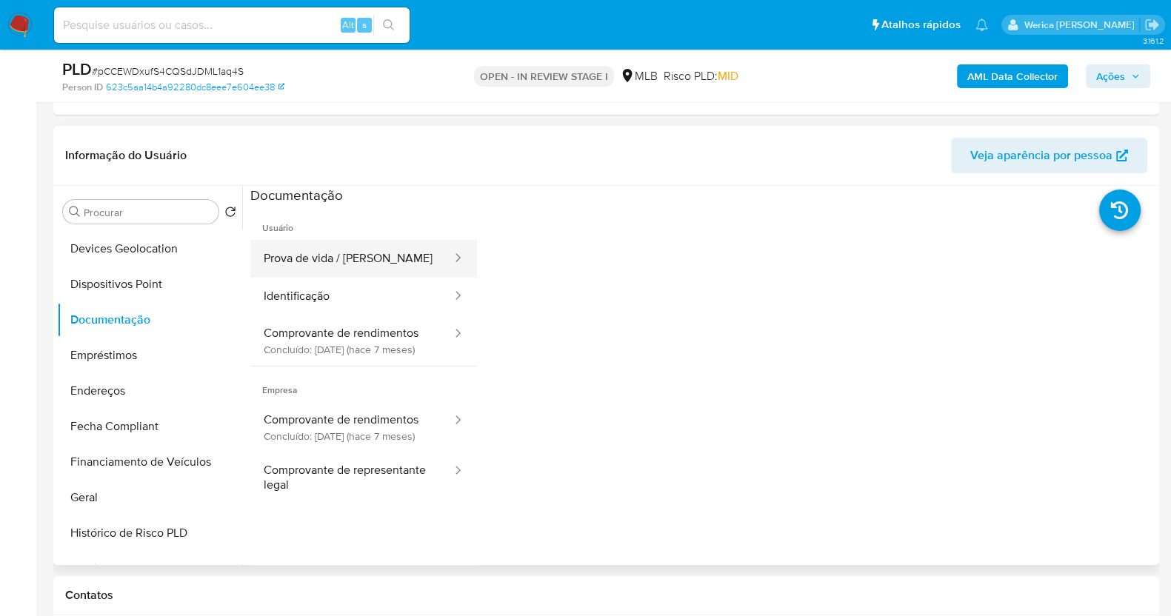
click at [284, 275] on button "Prova de vida / Selfie" at bounding box center [351, 259] width 203 height 38
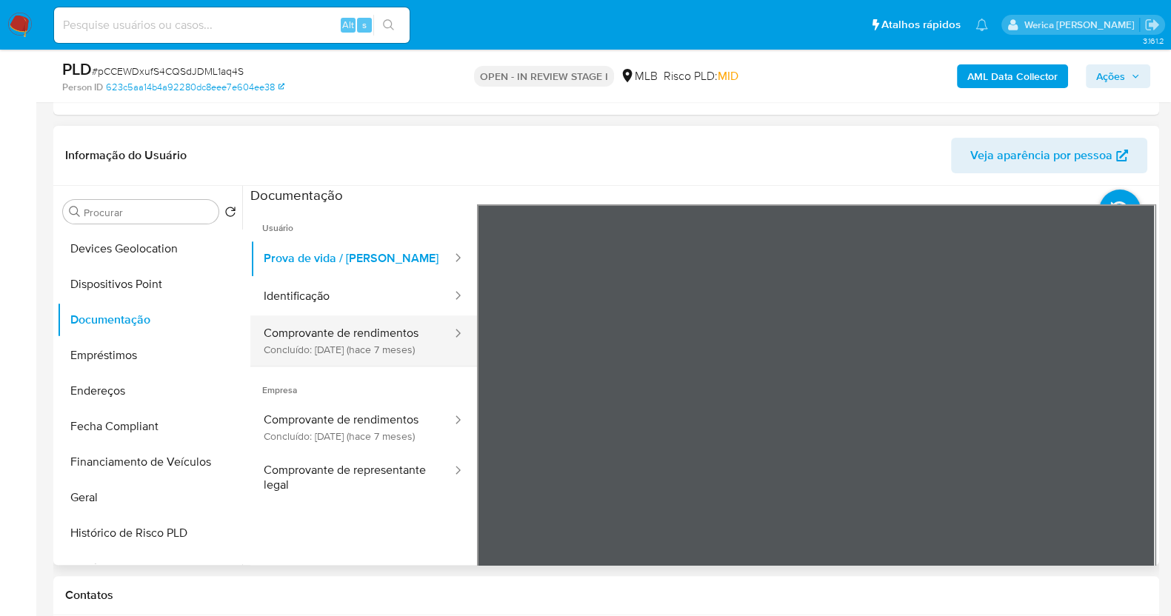
click at [441, 347] on div at bounding box center [453, 341] width 24 height 50
click at [400, 334] on button "Comprovante de rendimentos Concluído: 06/03/2025 (hace 7 meses)" at bounding box center [351, 341] width 203 height 50
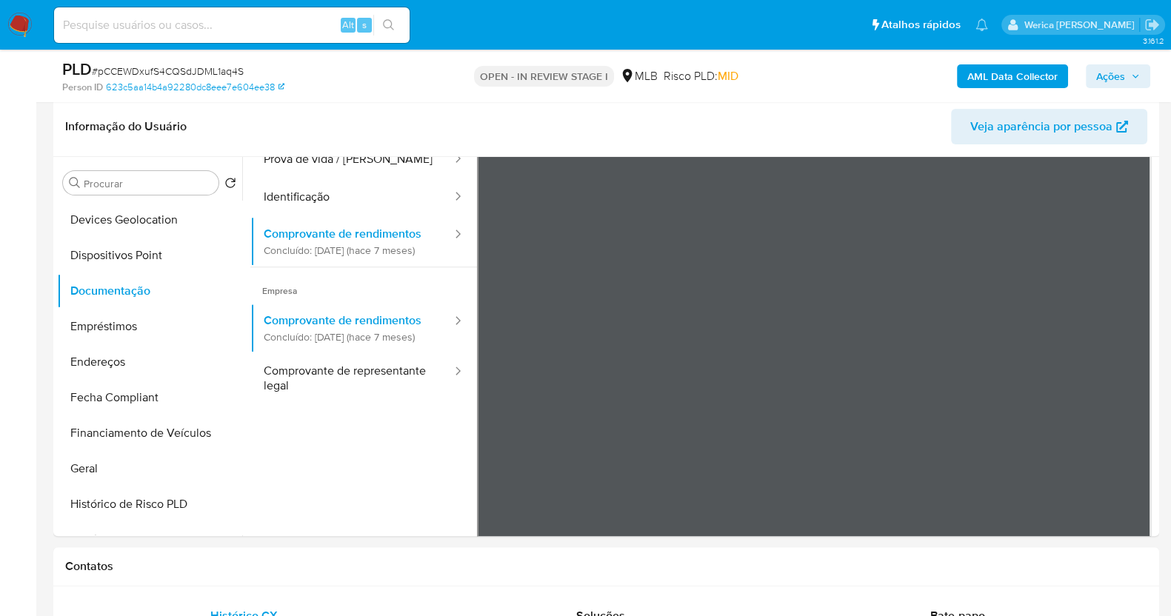
scroll to position [92, 0]
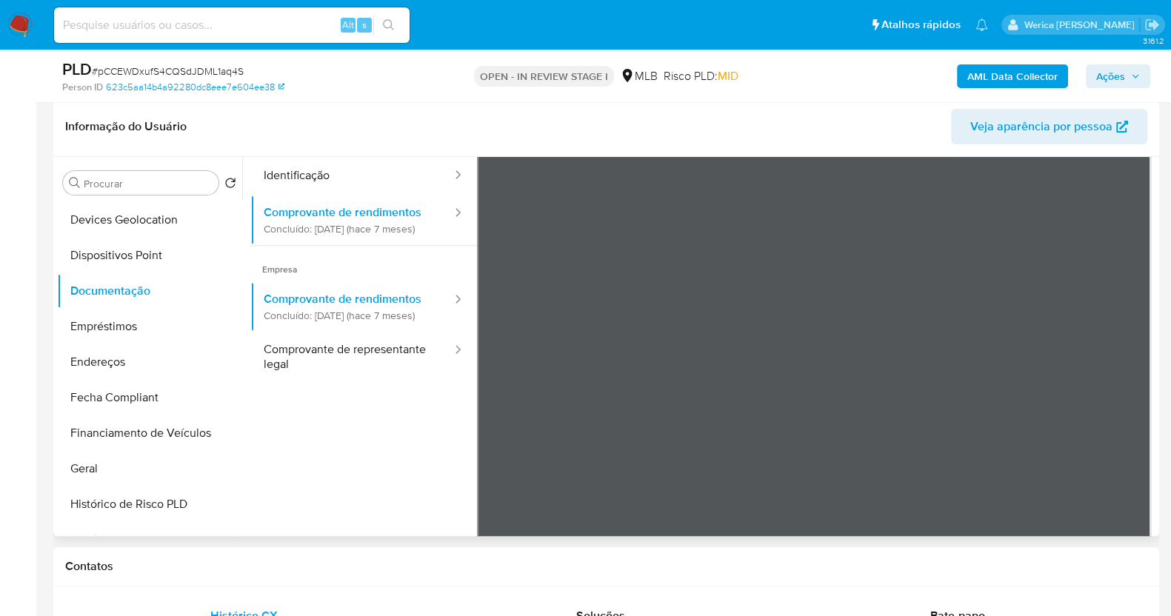
click at [405, 464] on ul "Usuário Prova de vida / Selfie Identificação Comprovante de rendimentos Concluí…" at bounding box center [363, 297] width 227 height 427
click at [1022, 77] on b "AML Data Collector" at bounding box center [1012, 76] width 90 height 24
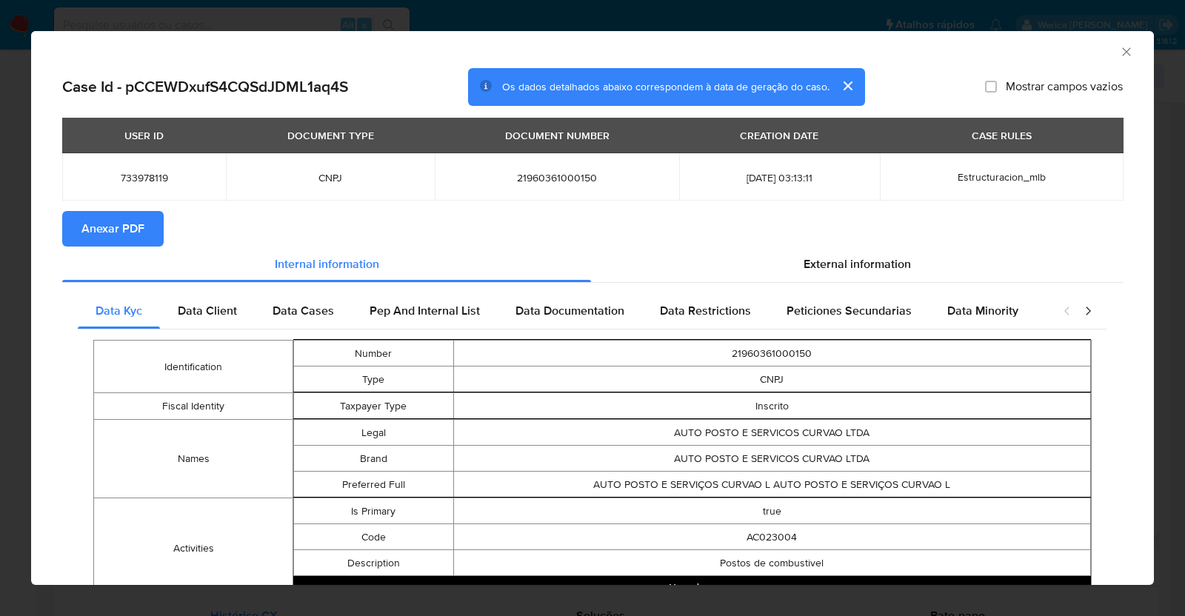
click at [1119, 57] on icon "Fechar a janela" at bounding box center [1126, 51] width 15 height 15
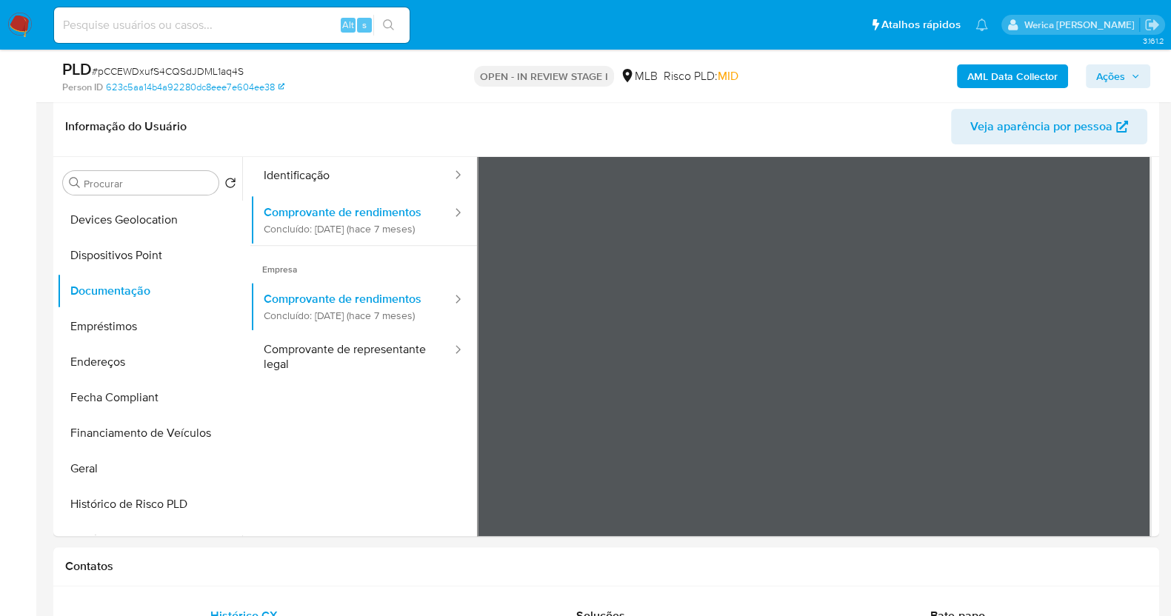
click at [1027, 71] on b "AML Data Collector" at bounding box center [1012, 76] width 90 height 24
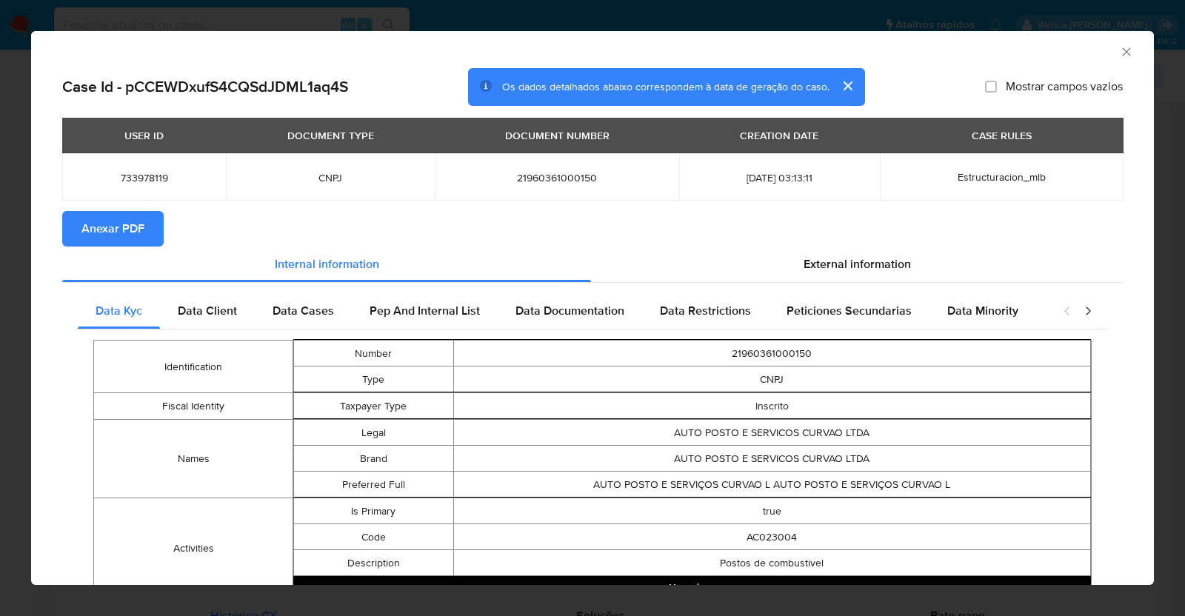
click at [110, 227] on span "Anexar PDF" at bounding box center [112, 229] width 63 height 33
click at [159, 227] on button "Anexar PDF" at bounding box center [112, 229] width 101 height 36
click at [1107, 55] on div "AML Data Collector" at bounding box center [592, 49] width 1123 height 37
click at [1119, 55] on icon "Fechar a janela" at bounding box center [1126, 51] width 15 height 15
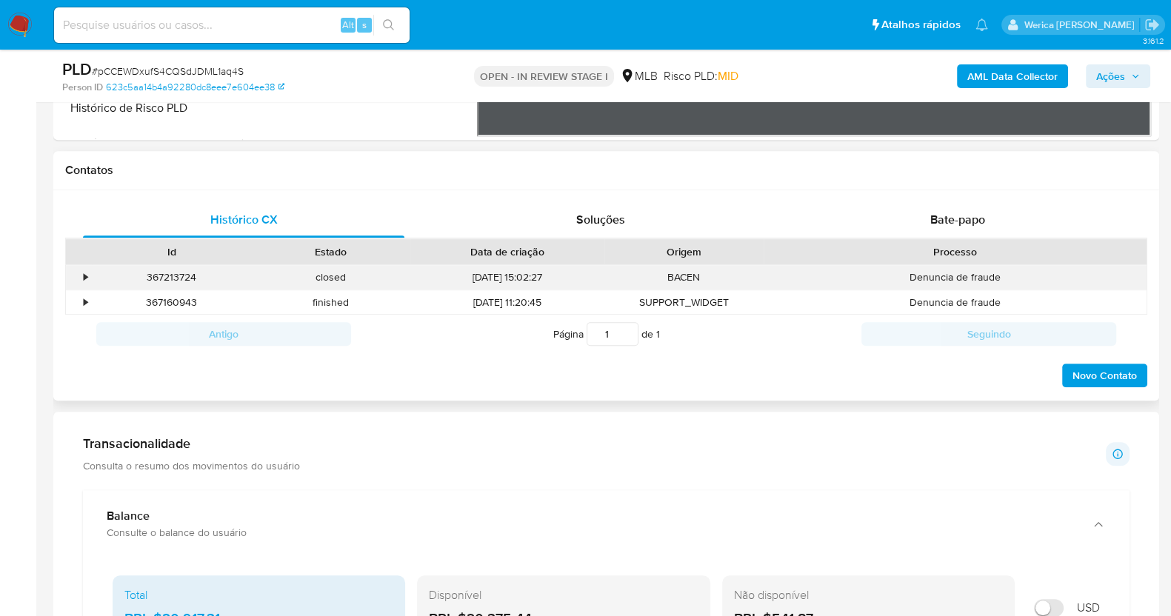
scroll to position [1215, 0]
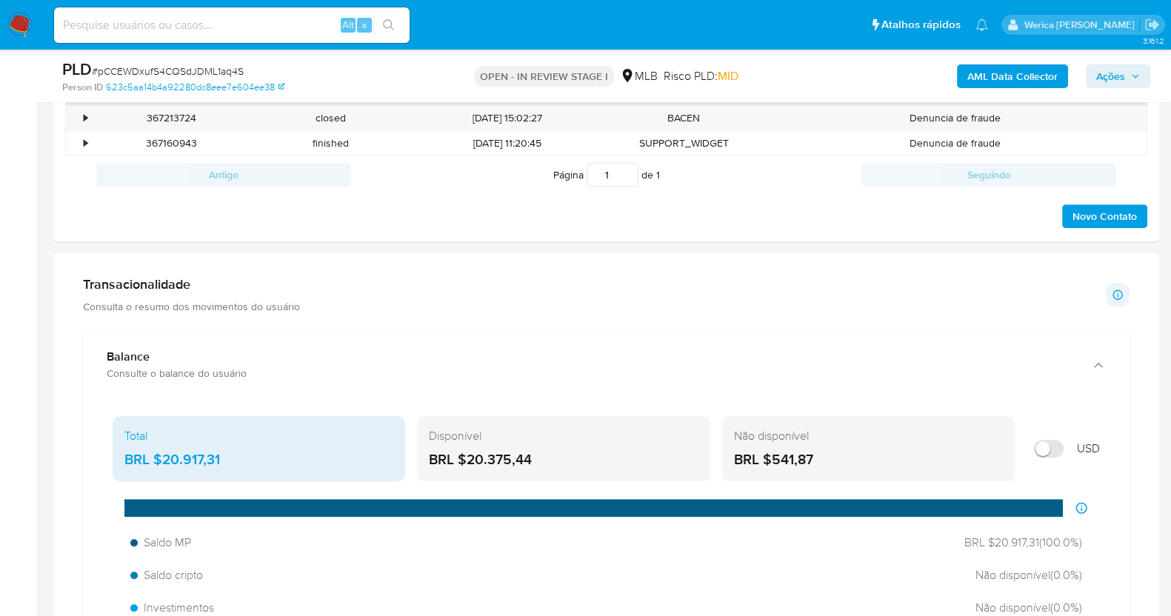
click at [636, 287] on div "Transacionalidade Consulta o resumo dos movimentos do usuário Informações trans…" at bounding box center [606, 294] width 1047 height 37
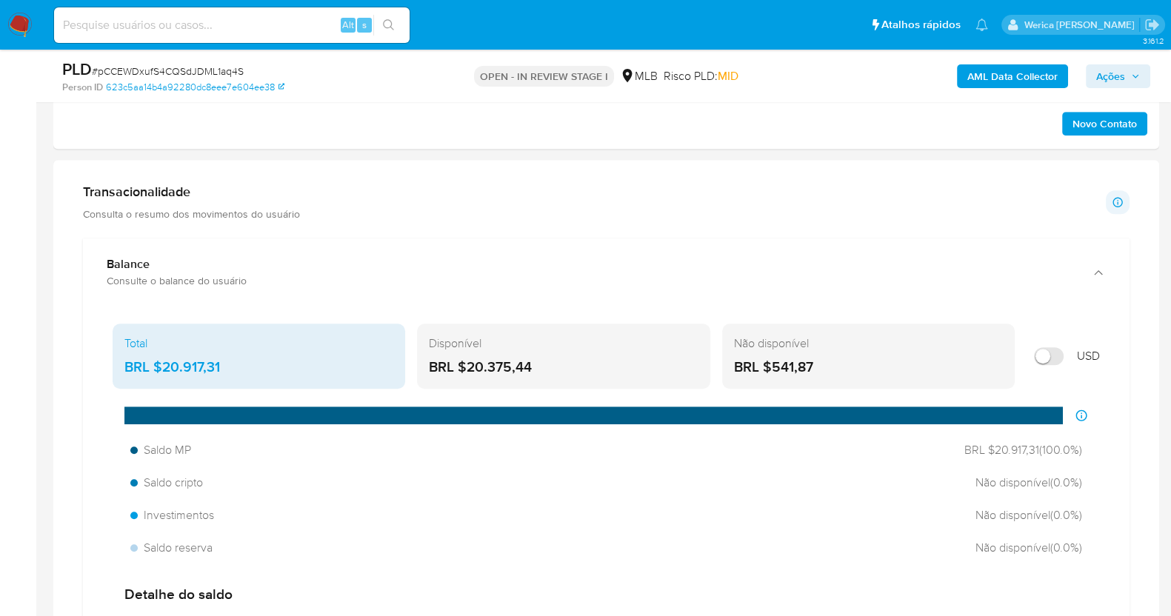
drag, startPoint x: 162, startPoint y: 364, endPoint x: 264, endPoint y: 319, distance: 111.8
click at [222, 364] on div "BRL $20.917,31" at bounding box center [258, 367] width 269 height 19
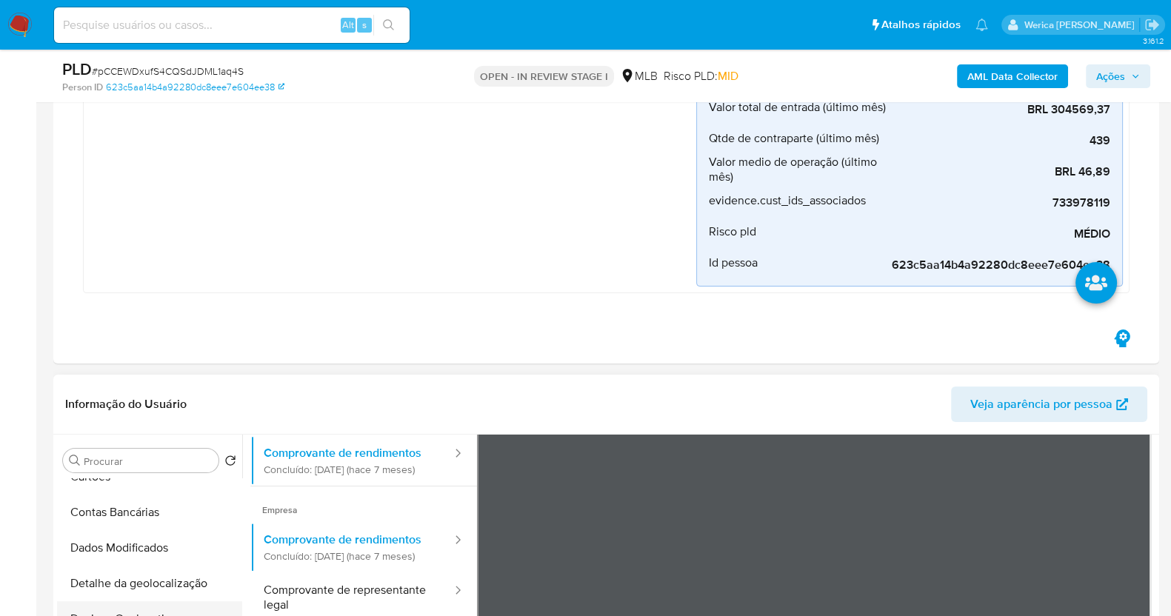
scroll to position [0, 0]
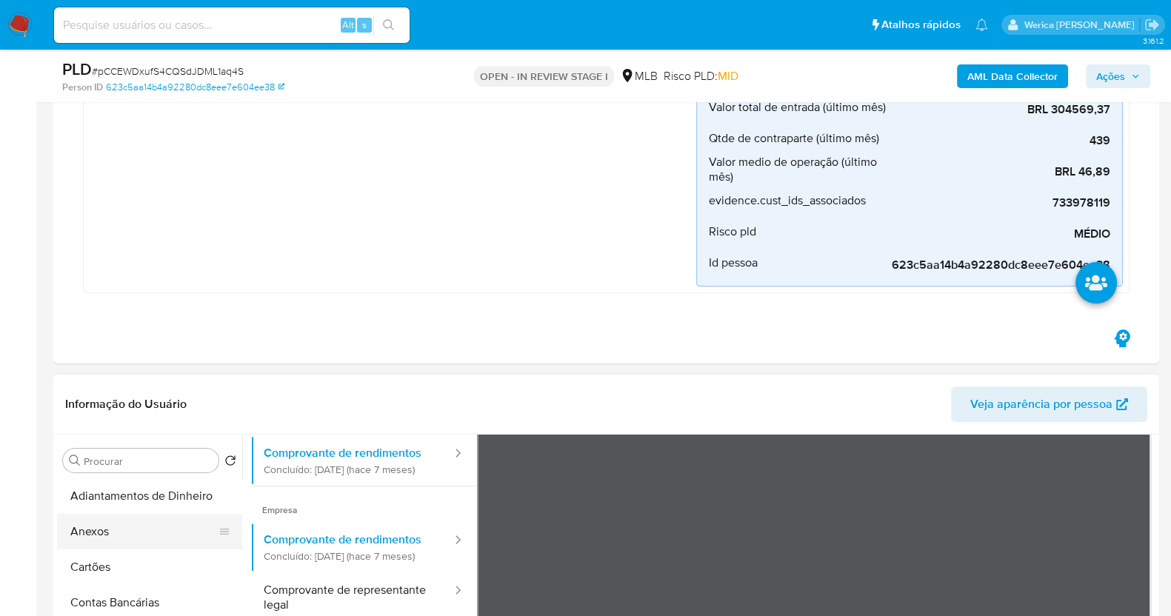
click at [127, 527] on button "Anexos" at bounding box center [143, 532] width 173 height 36
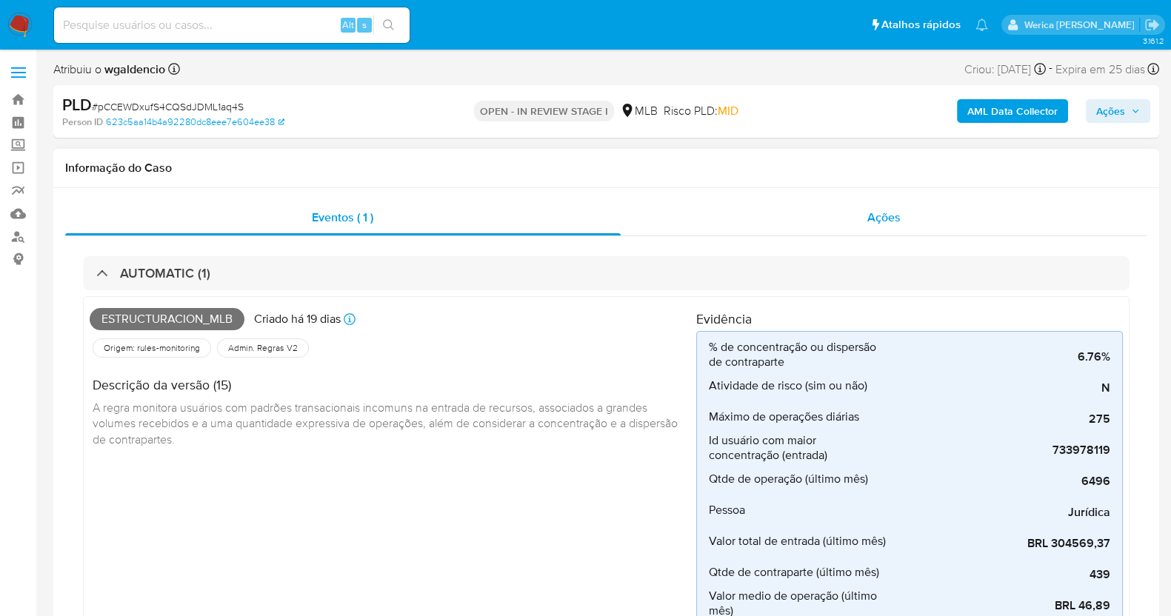
click at [896, 227] on div "Ações" at bounding box center [884, 218] width 527 height 36
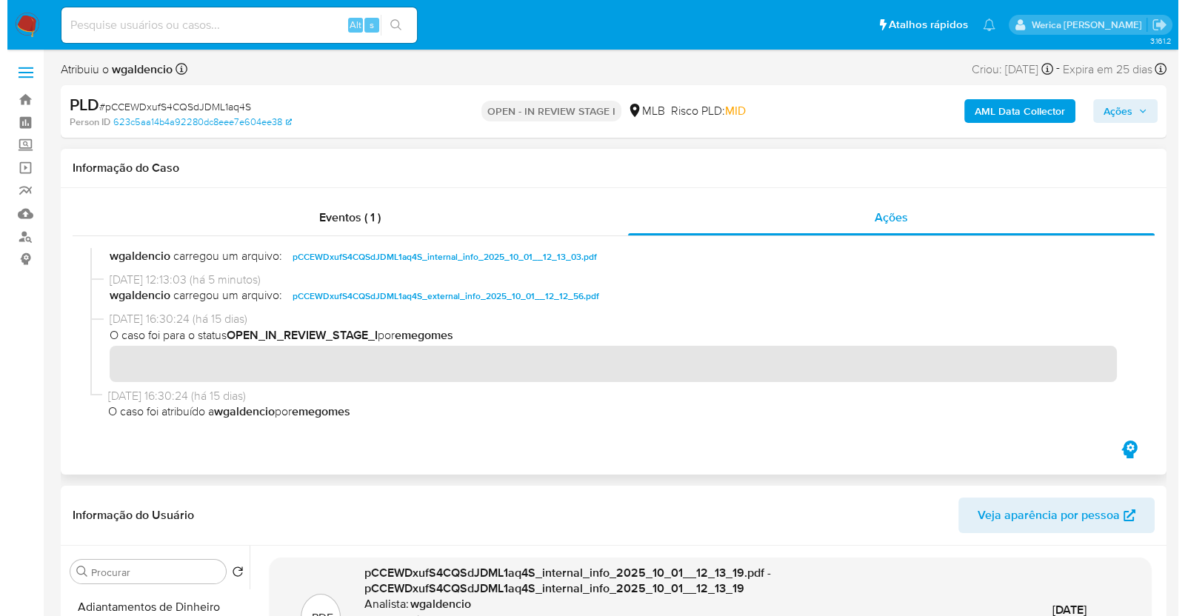
scroll to position [278, 0]
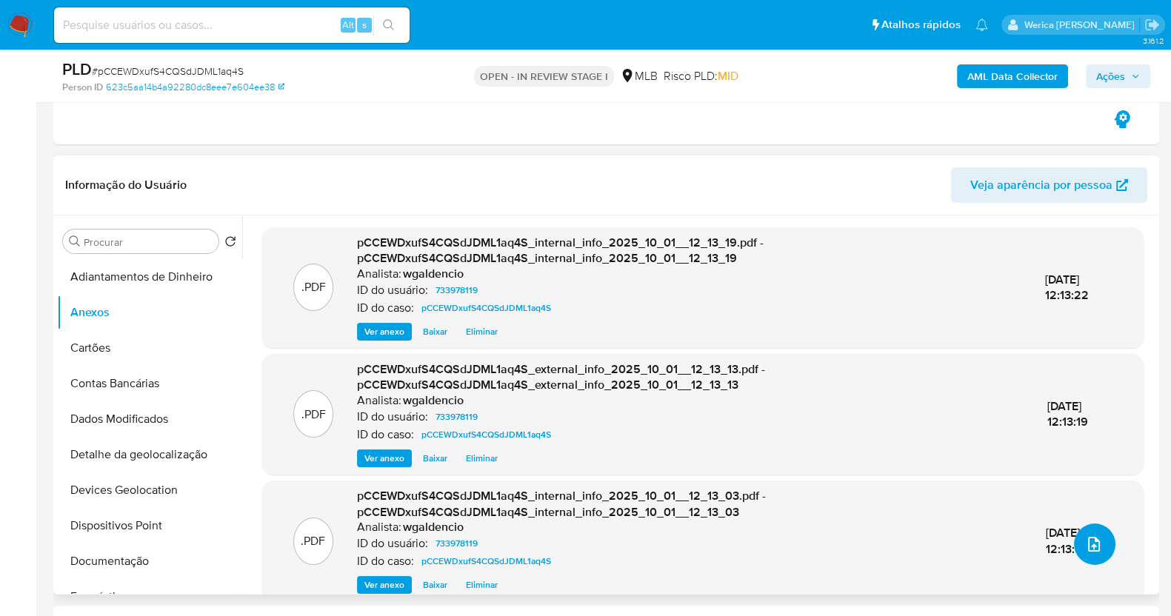
click at [1076, 536] on button "upload-file" at bounding box center [1094, 544] width 41 height 41
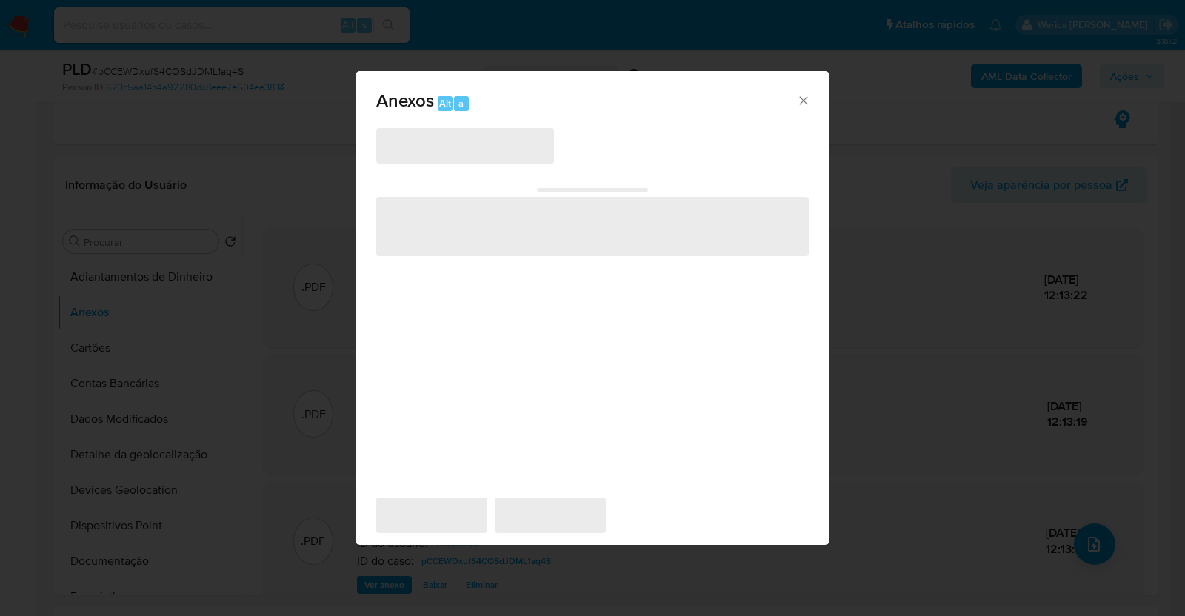
click at [482, 125] on div "Anexos Alt a" at bounding box center [593, 99] width 474 height 56
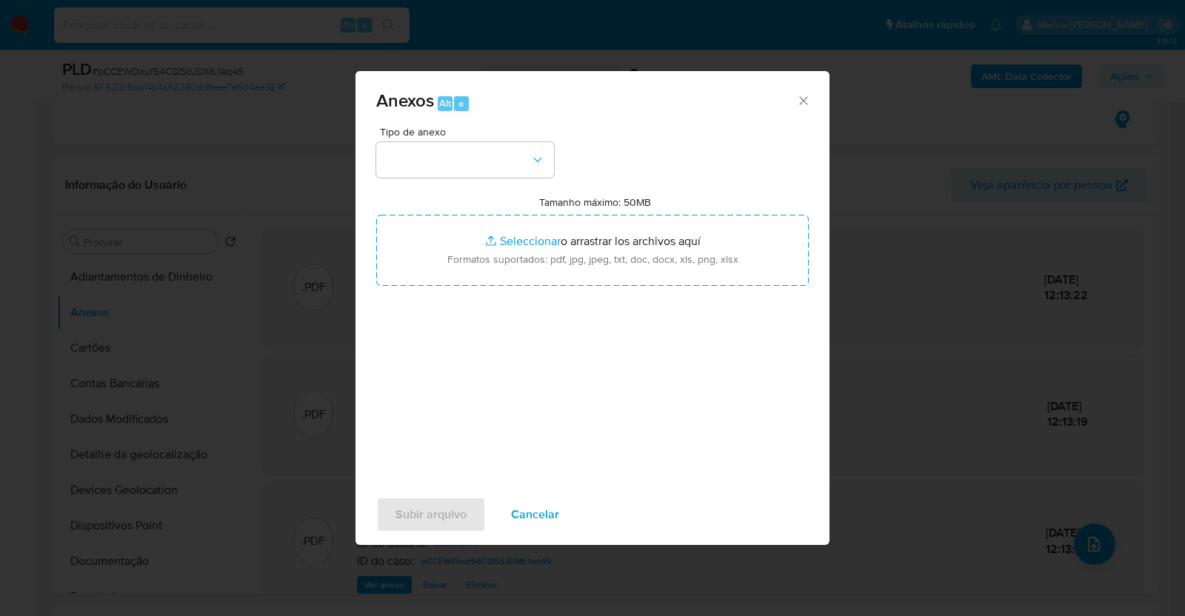
click at [483, 131] on span "Tipo de anexo" at bounding box center [469, 132] width 178 height 10
click at [489, 157] on button "button" at bounding box center [465, 160] width 178 height 36
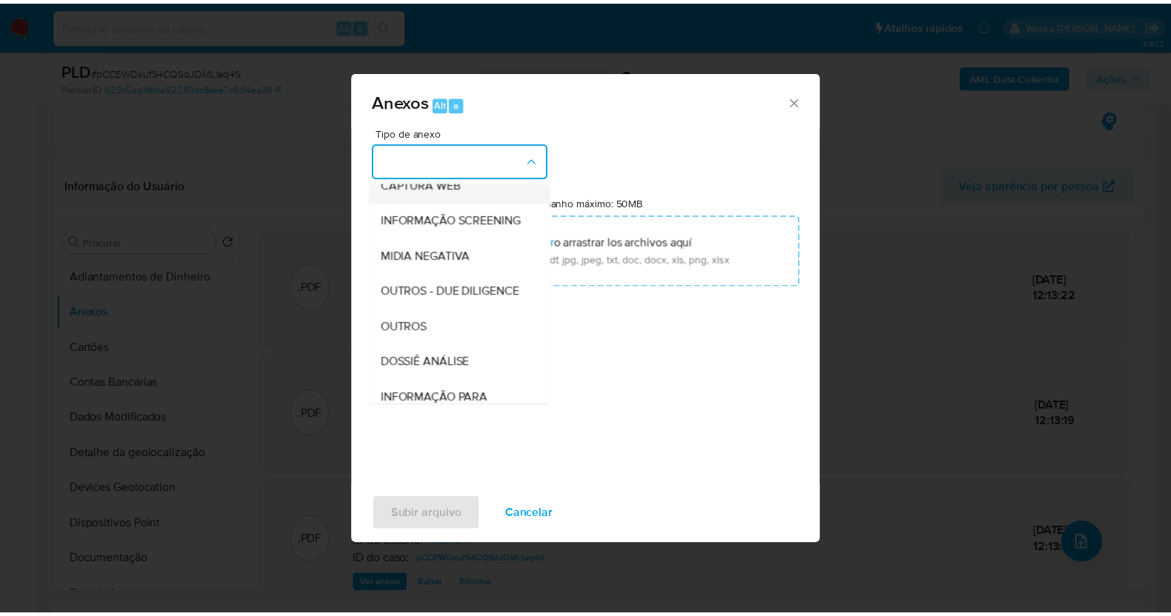
scroll to position [184, 0]
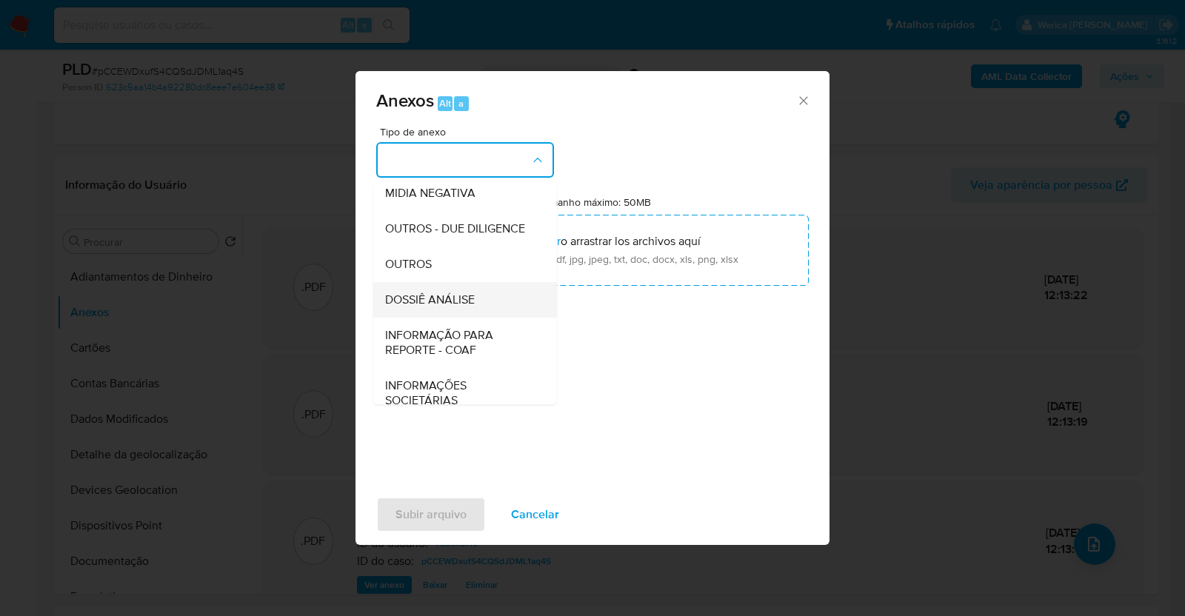
click at [463, 307] on span "DOSSIÊ ANÁLISE" at bounding box center [430, 300] width 90 height 15
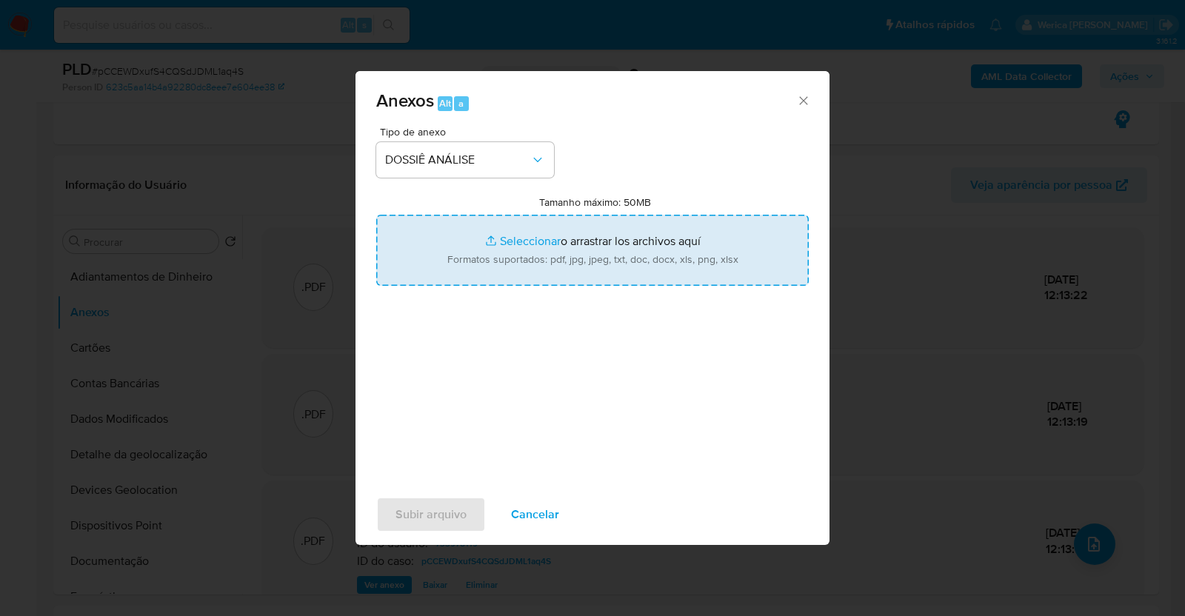
click at [515, 276] on input "Tamanho máximo: 50MB Seleccionar archivos" at bounding box center [592, 250] width 433 height 71
type input "C:\fakepath\Declinio - pCCEWDxufS4CQSdJDML1aq4S - CNPJ 21960361000150 - AUTO PO…"
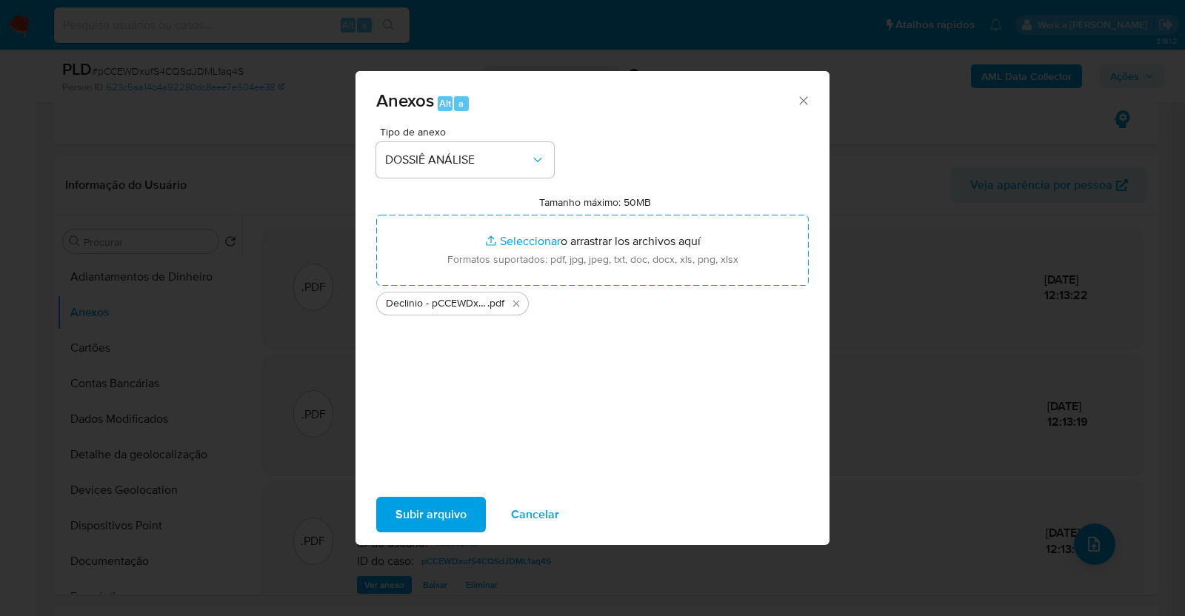
click at [440, 512] on span "Subir arquivo" at bounding box center [431, 515] width 71 height 33
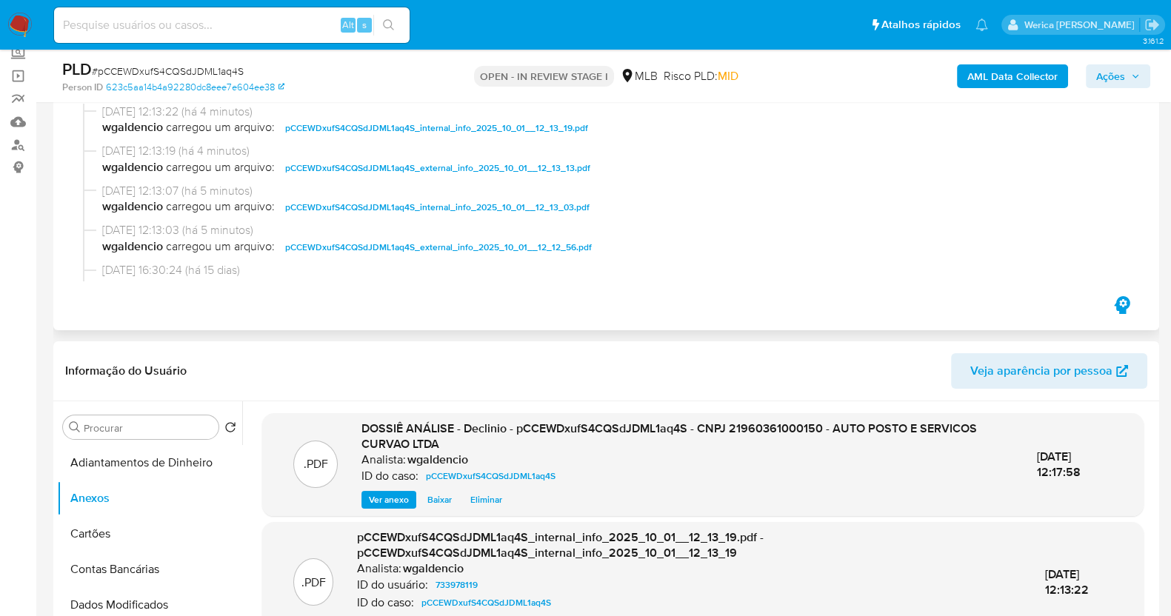
scroll to position [0, 0]
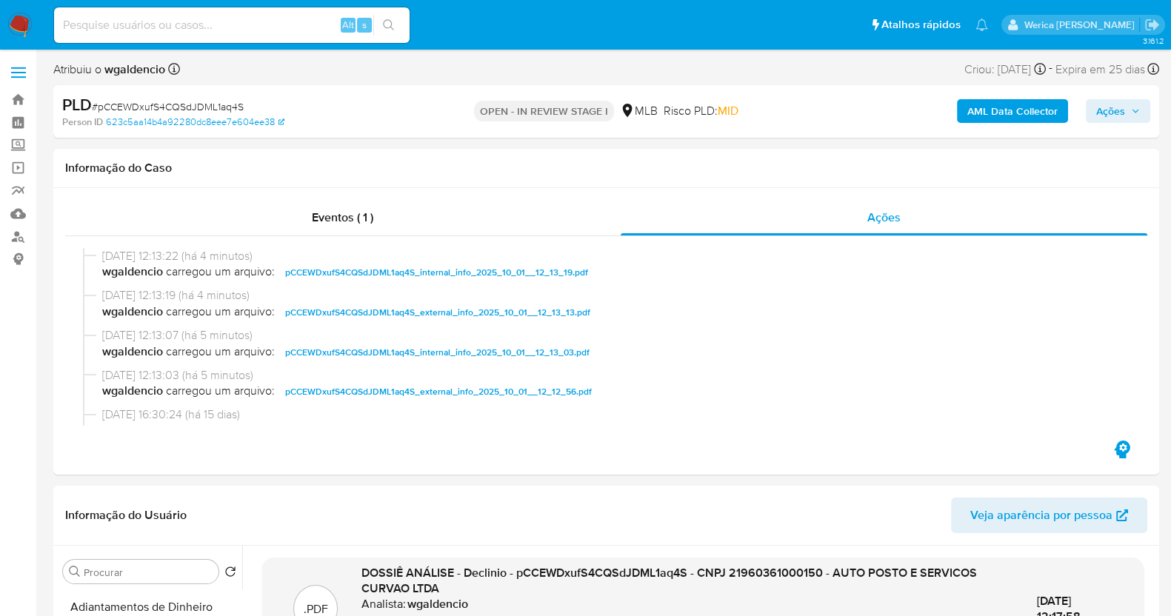
click at [1117, 116] on span "Ações" at bounding box center [1110, 111] width 29 height 24
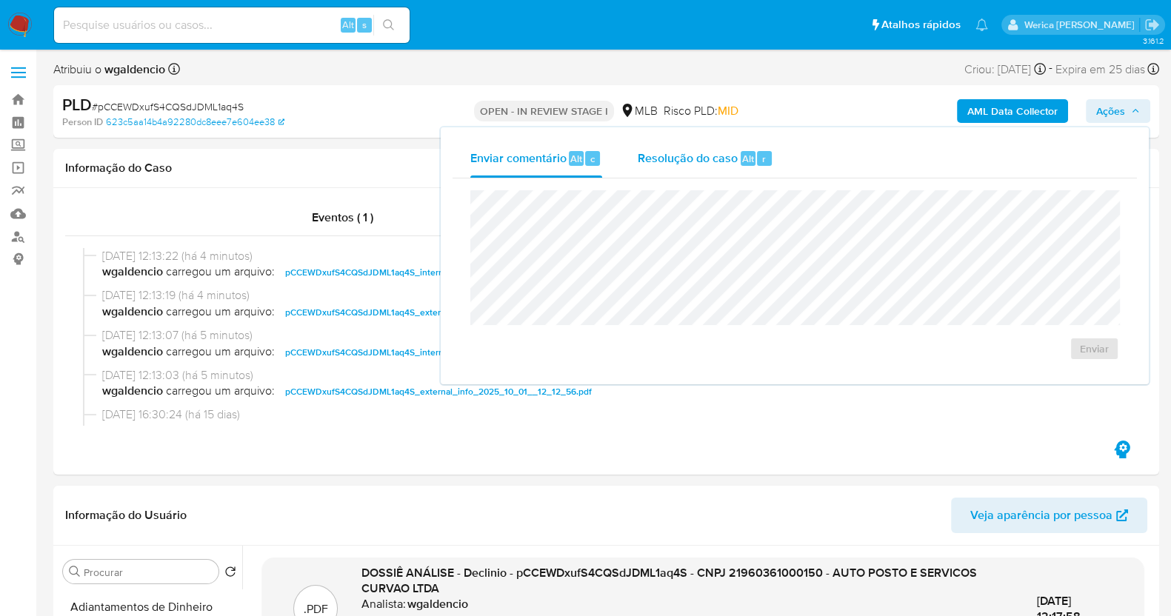
click at [748, 166] on div "Resolução do caso Alt r" at bounding box center [706, 158] width 136 height 39
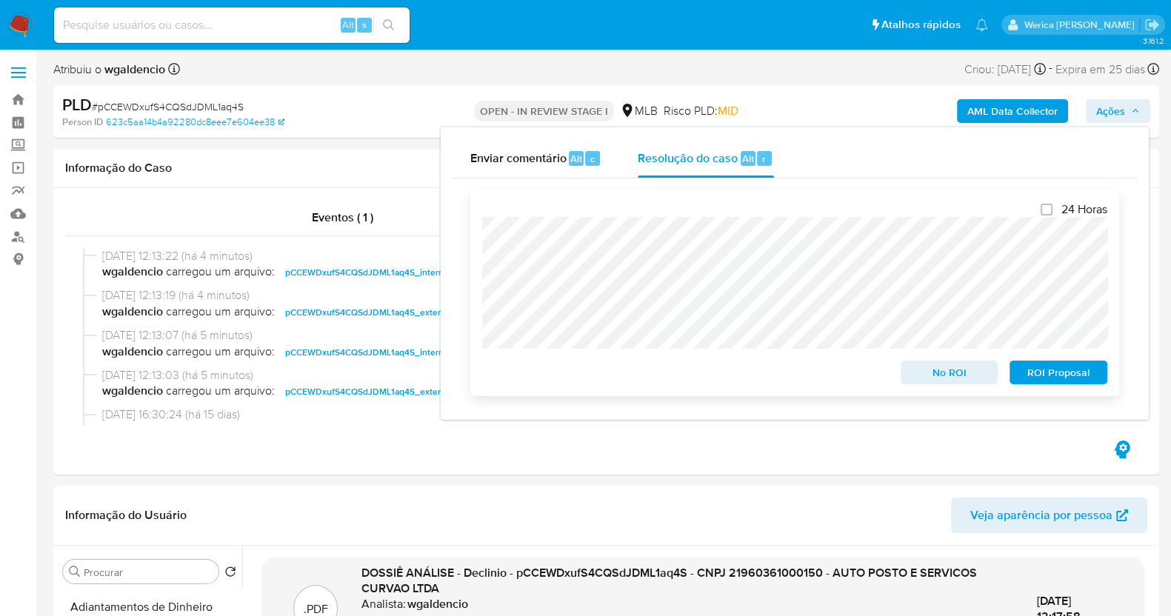
click at [950, 374] on span "No ROI" at bounding box center [949, 372] width 77 height 21
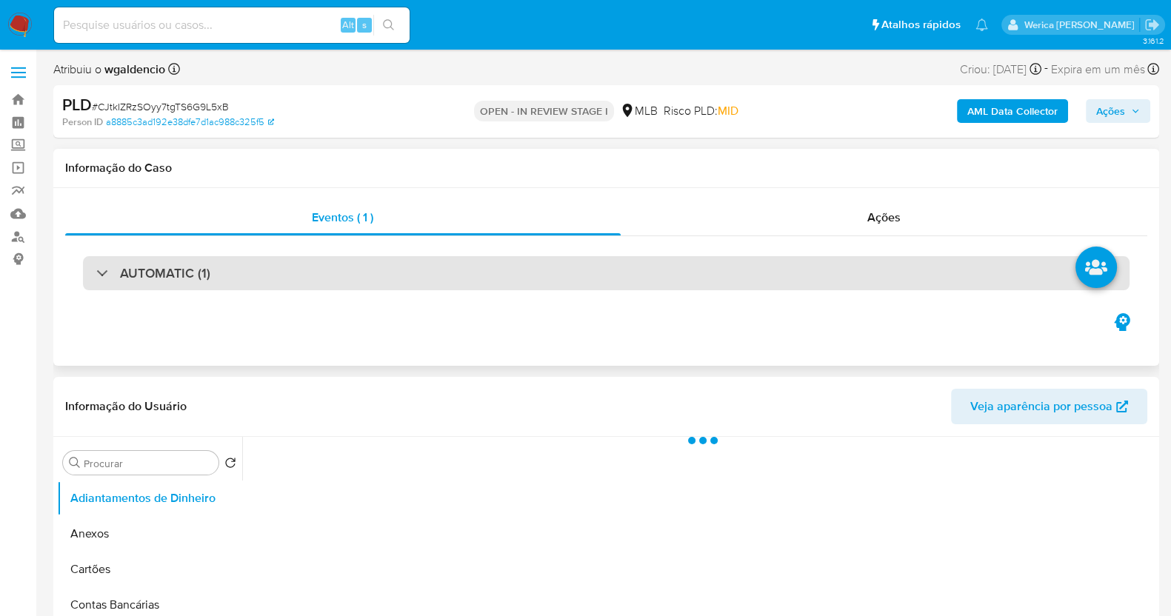
select select "10"
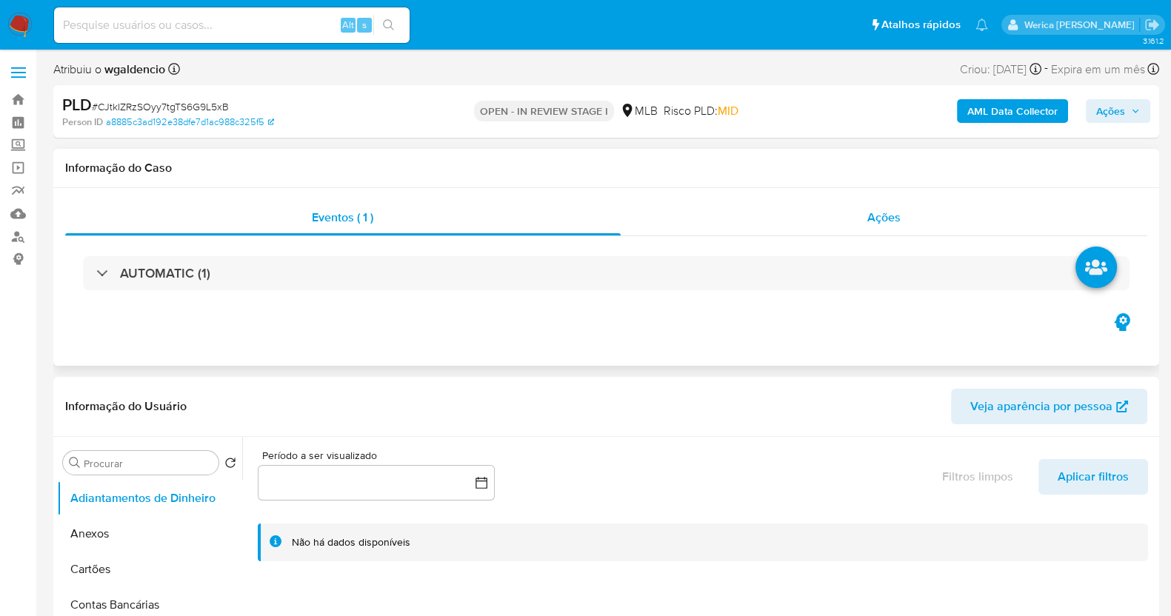
click at [903, 224] on div "Ações" at bounding box center [884, 218] width 527 height 36
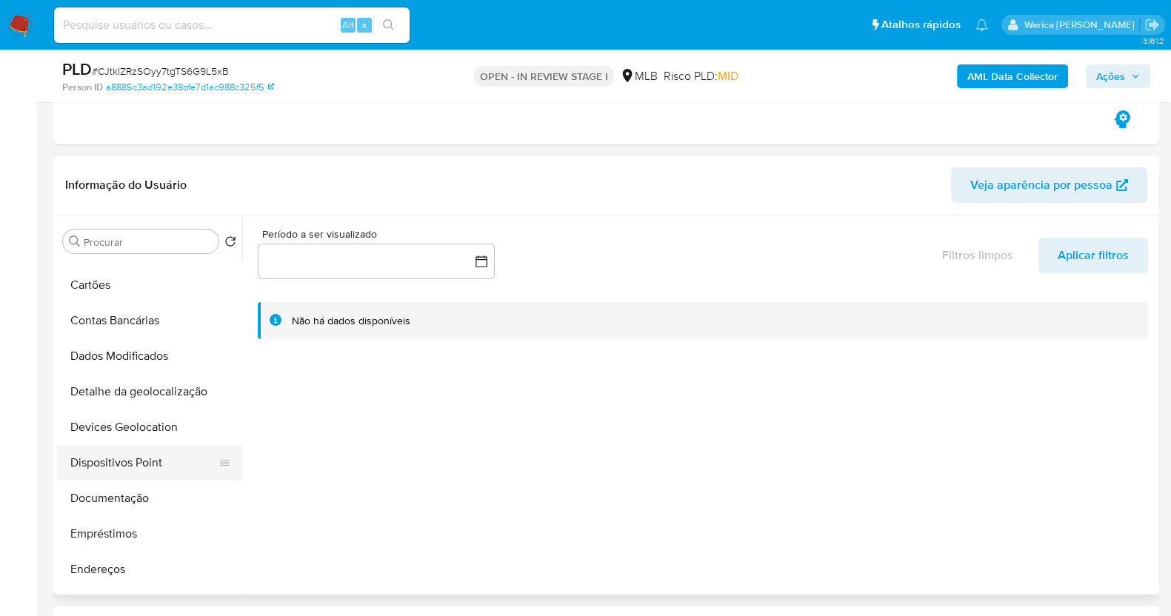
scroll to position [92, 0]
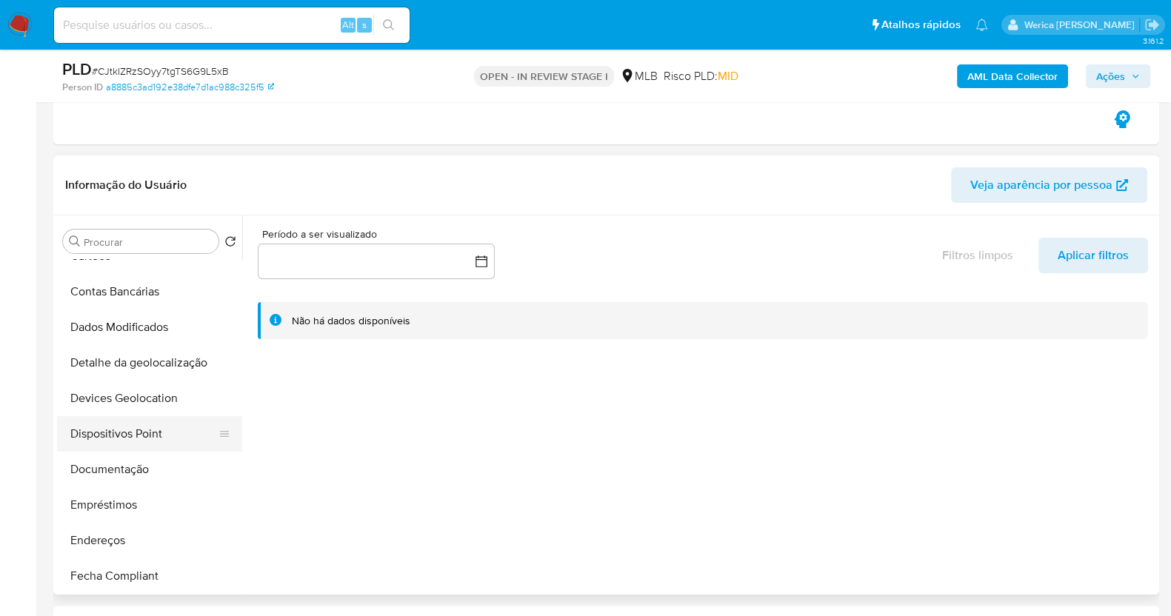
click at [153, 447] on button "Dispositivos Point" at bounding box center [143, 434] width 173 height 36
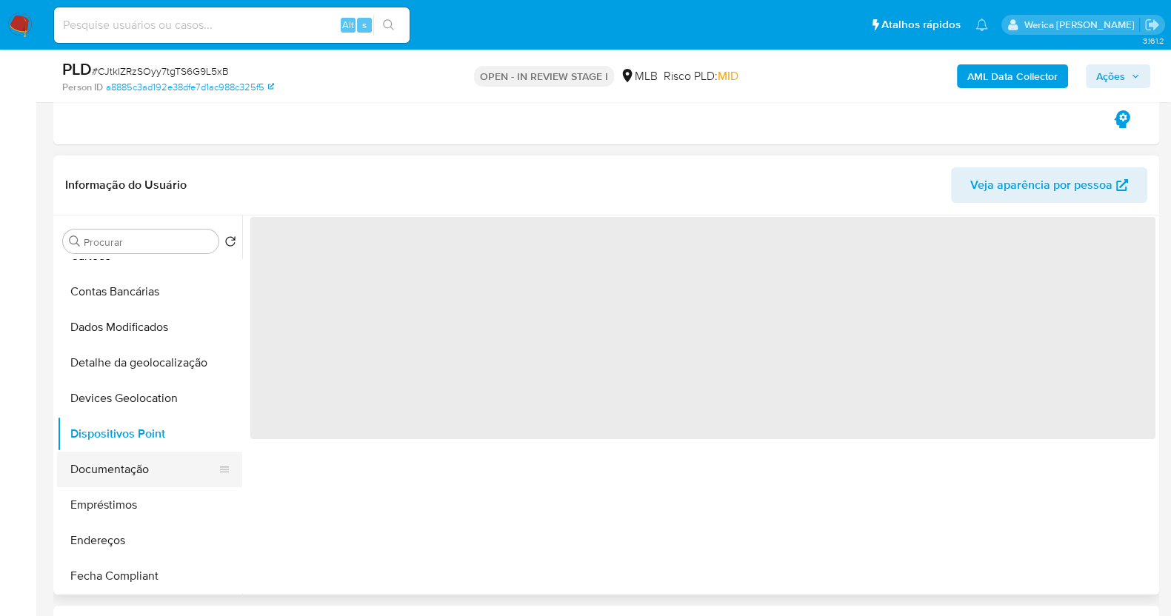
click at [150, 476] on button "Documentação" at bounding box center [143, 470] width 173 height 36
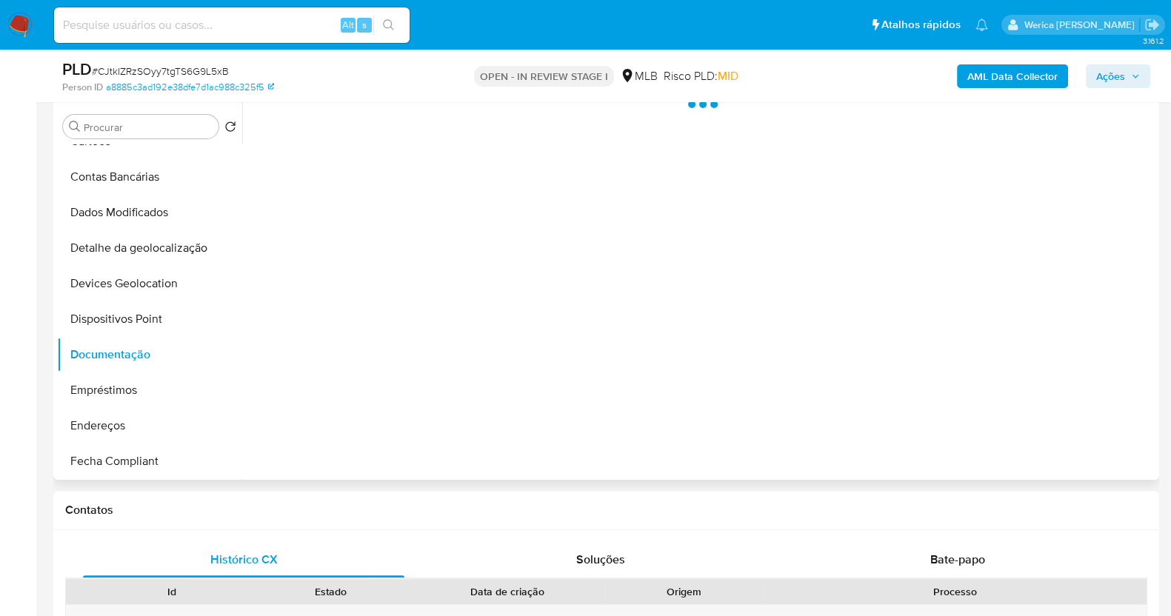
scroll to position [370, 0]
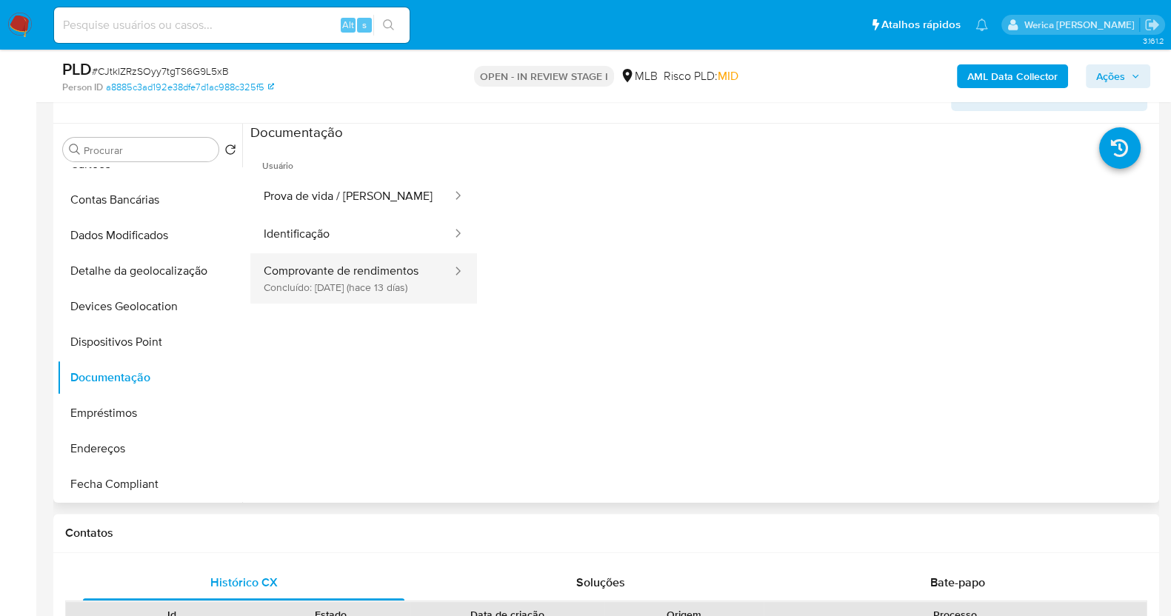
click at [378, 280] on button "Comprovante de rendimentos Concluído: [DATE] (hace 13 días)" at bounding box center [351, 278] width 203 height 50
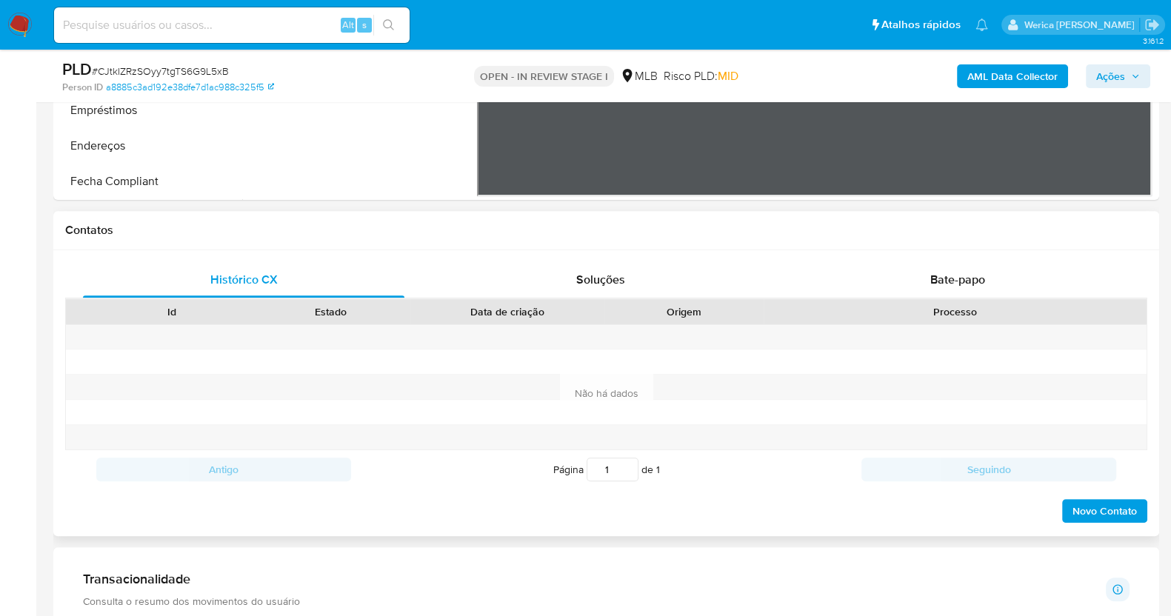
scroll to position [740, 0]
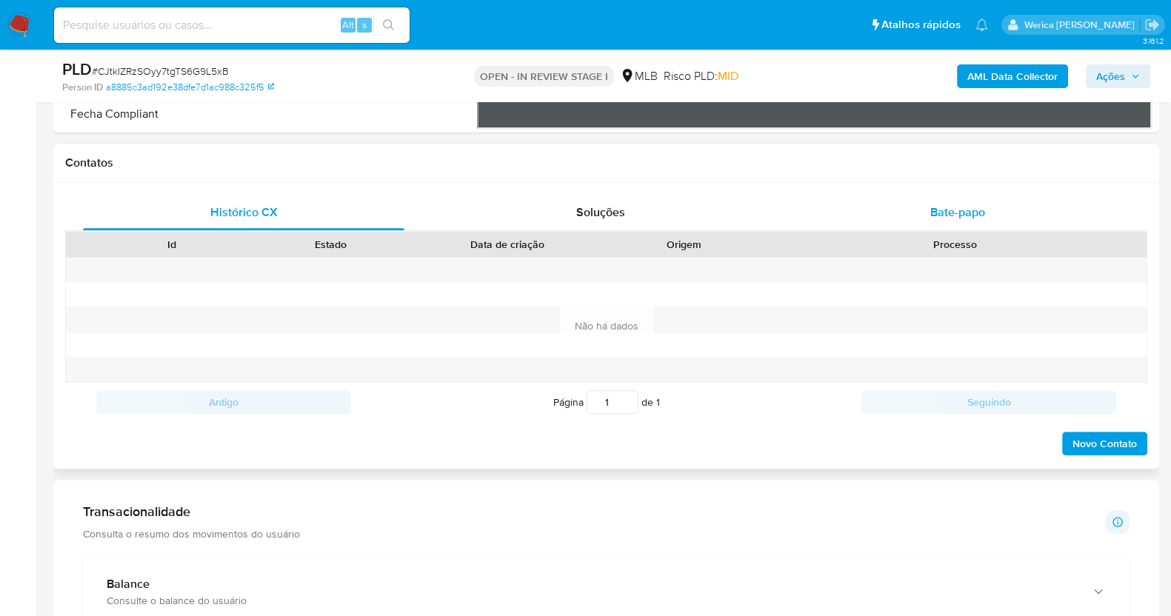
click at [962, 213] on span "Bate-papo" at bounding box center [957, 212] width 55 height 17
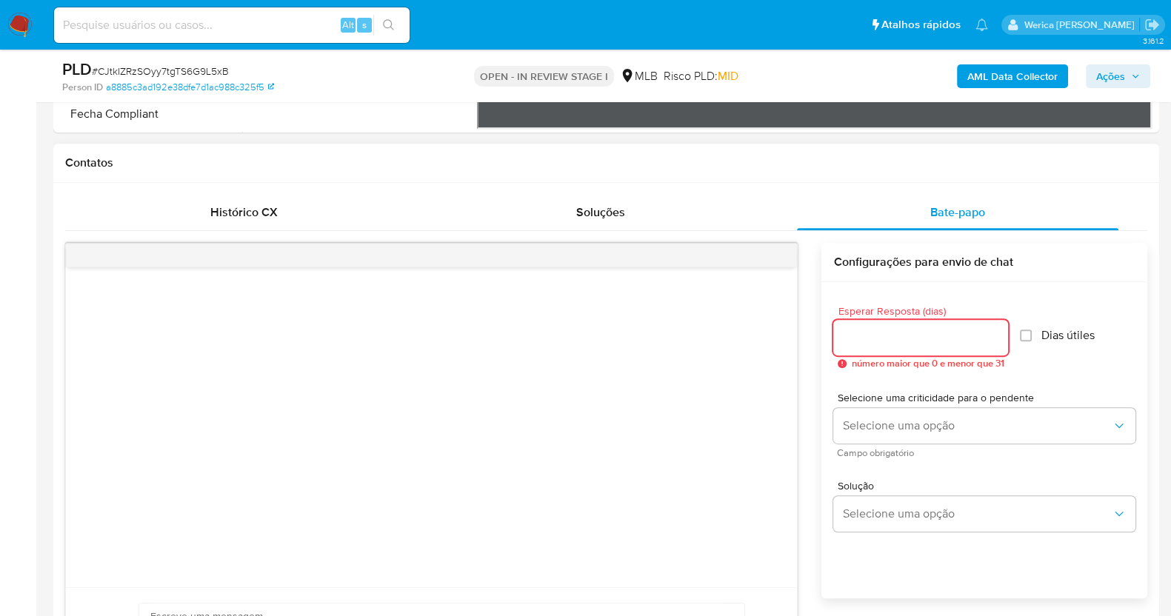
click at [867, 342] on input "Esperar Resposta (dias)" at bounding box center [920, 337] width 175 height 19
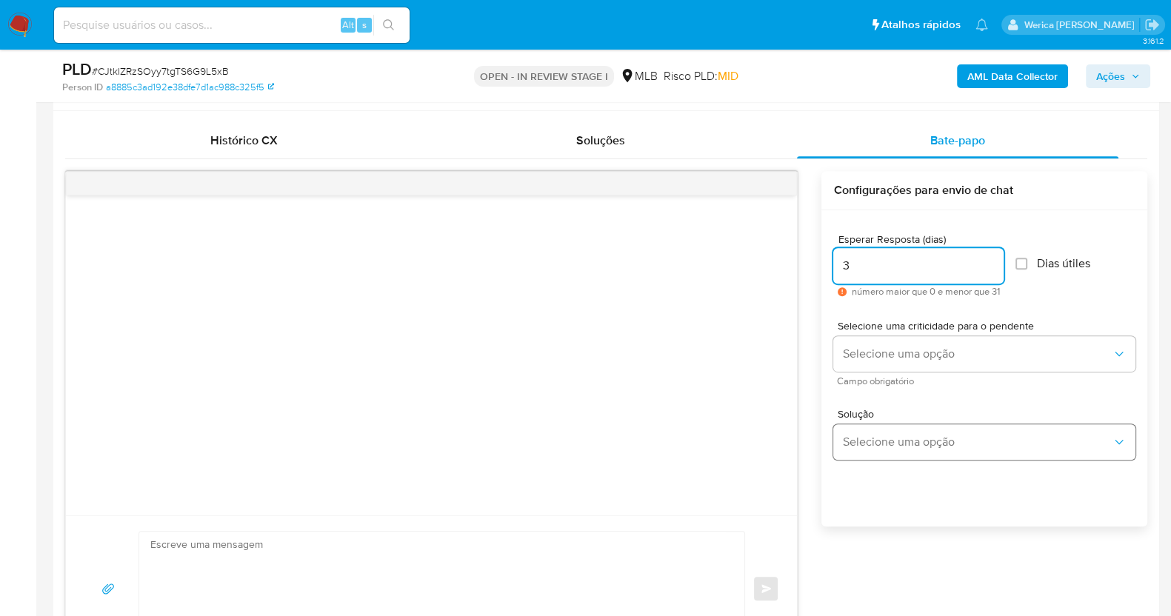
scroll to position [833, 0]
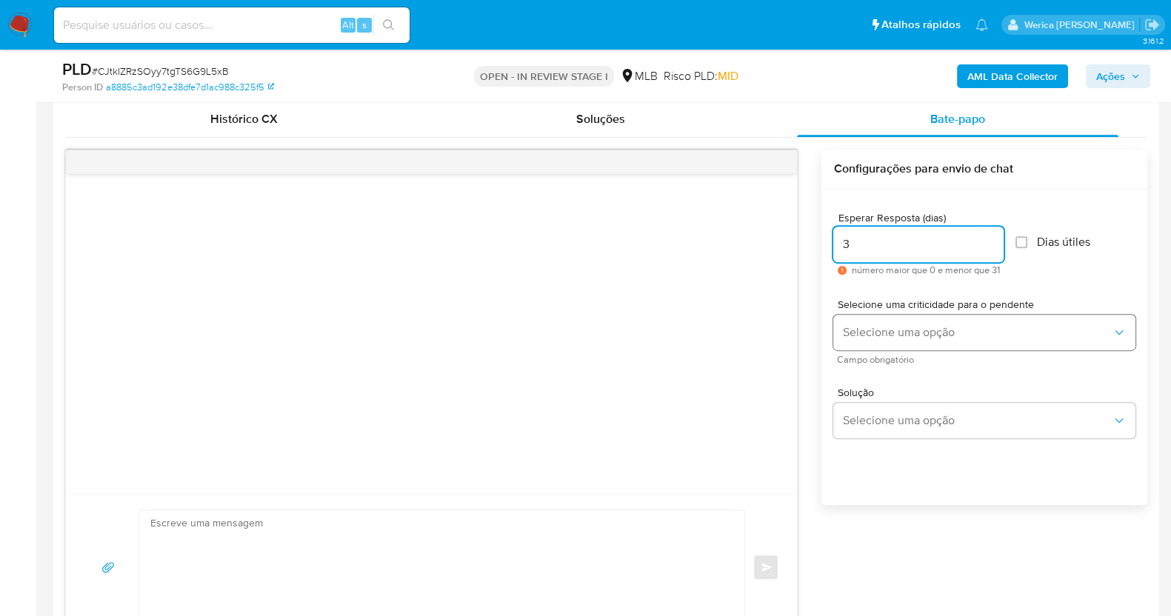
type input "3"
click at [901, 325] on span "Selecione uma opção" at bounding box center [977, 332] width 270 height 15
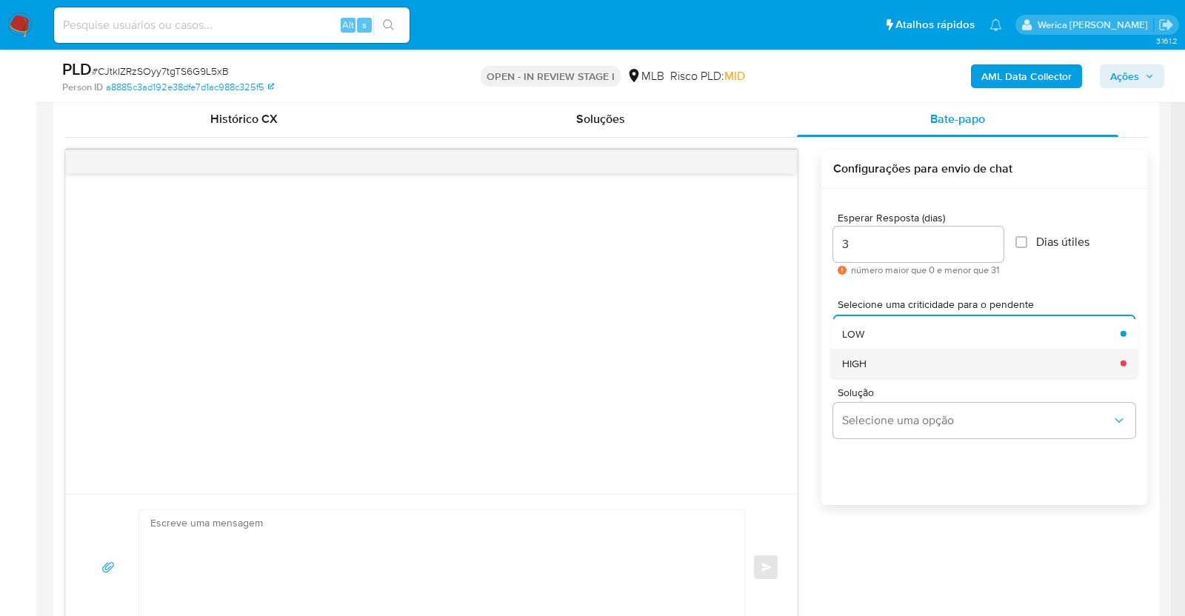
click at [889, 362] on div "HIGH" at bounding box center [977, 363] width 270 height 30
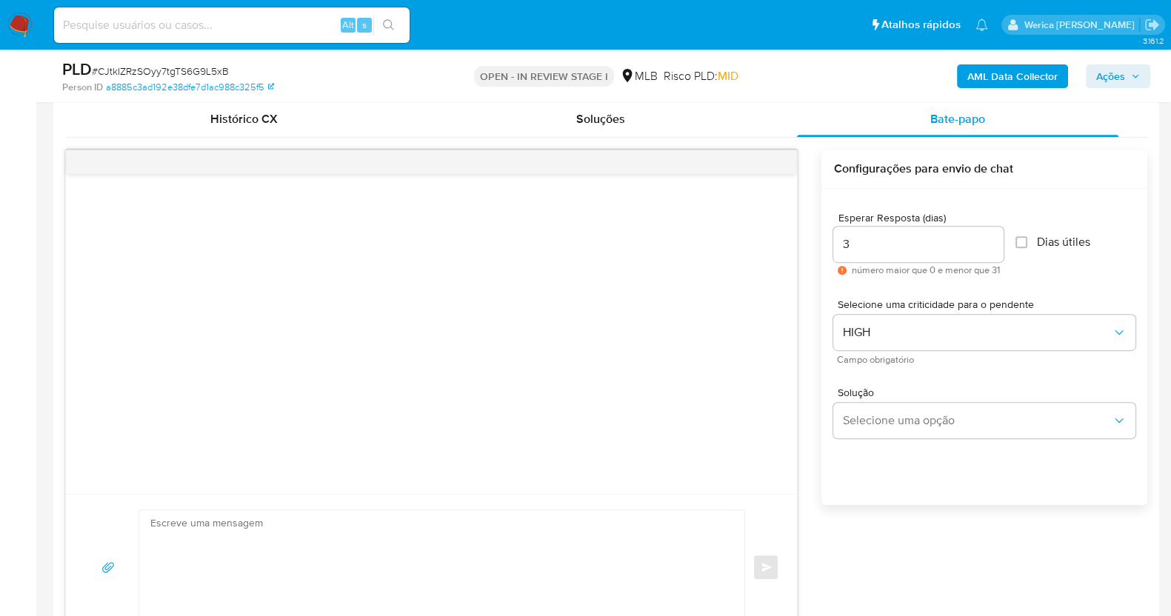
click at [904, 441] on div "Solução Selecione uma opção" at bounding box center [984, 416] width 302 height 81
click at [904, 399] on div "Solução Selecione uma opção" at bounding box center [984, 412] width 302 height 51
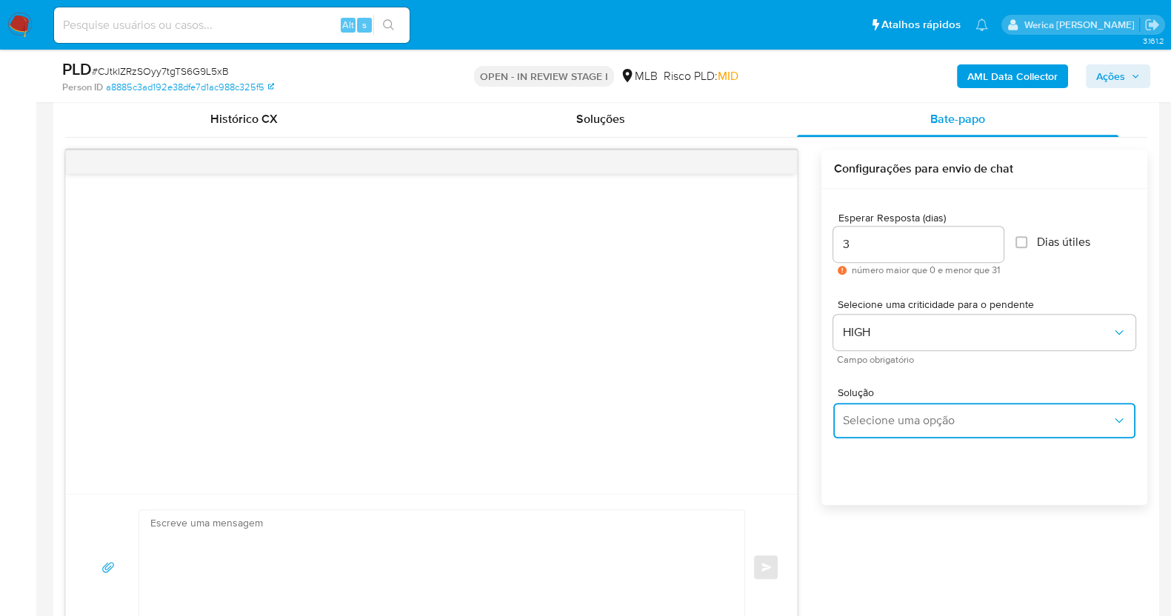
click at [904, 425] on span "Selecione uma opção" at bounding box center [977, 420] width 270 height 15
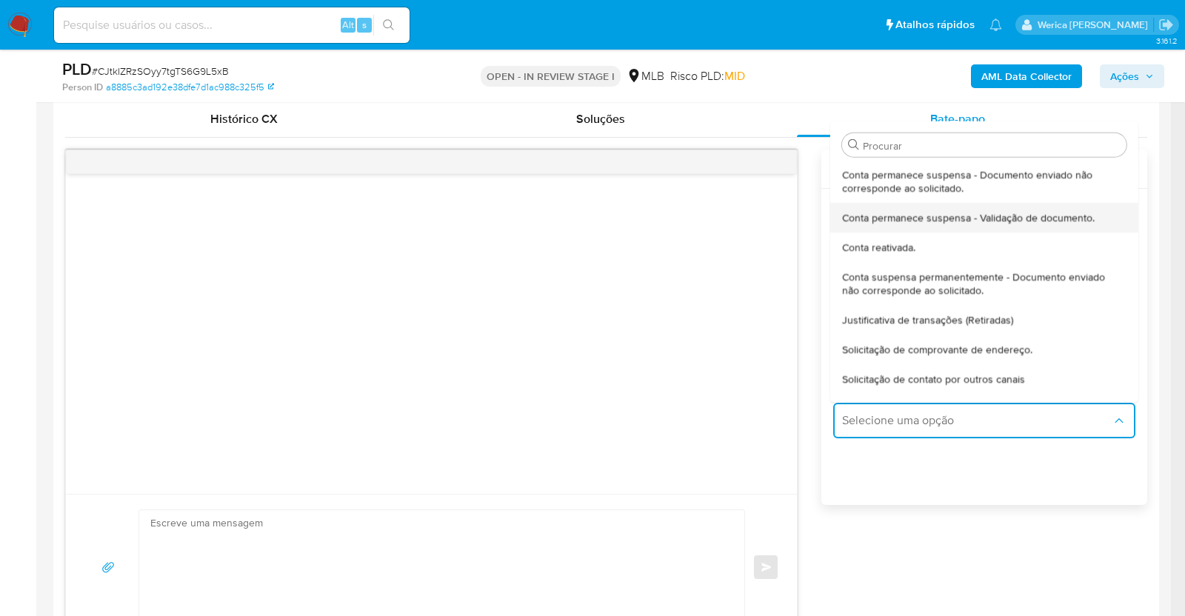
click at [898, 210] on span "Conta permanece suspensa - Validação de documento." at bounding box center [968, 216] width 253 height 13
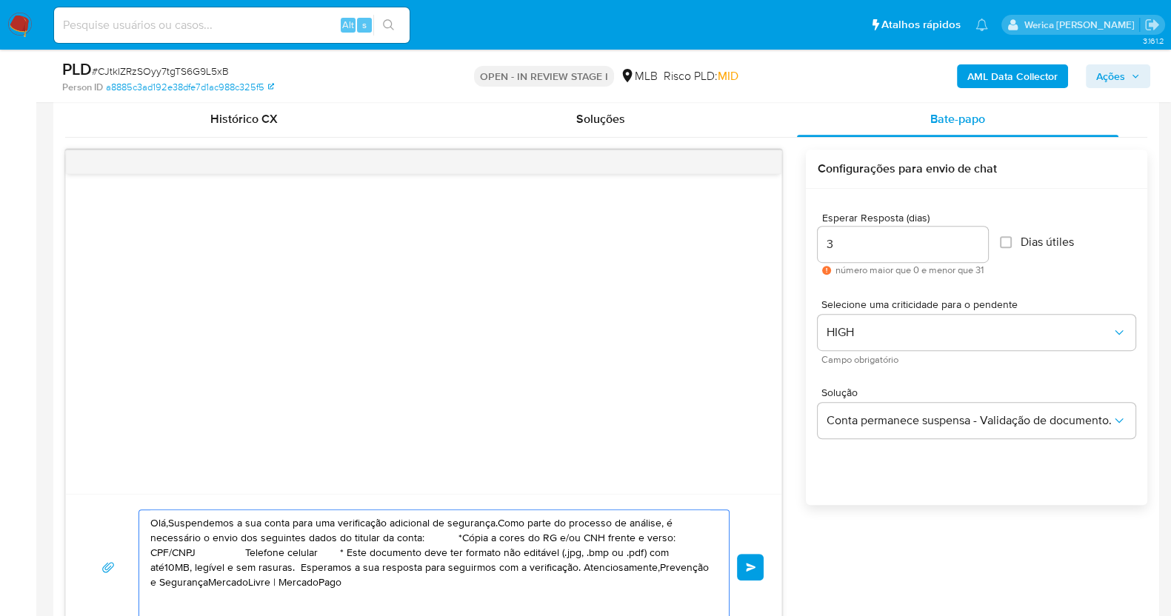
click at [532, 552] on textarea "Olá,Suspendemos a sua conta para uma verificação adicional de segurança.Como pa…" at bounding box center [430, 567] width 560 height 114
paste textarea "! Estamos realizando uma verificação adicional de segurança em contas de usuári…"
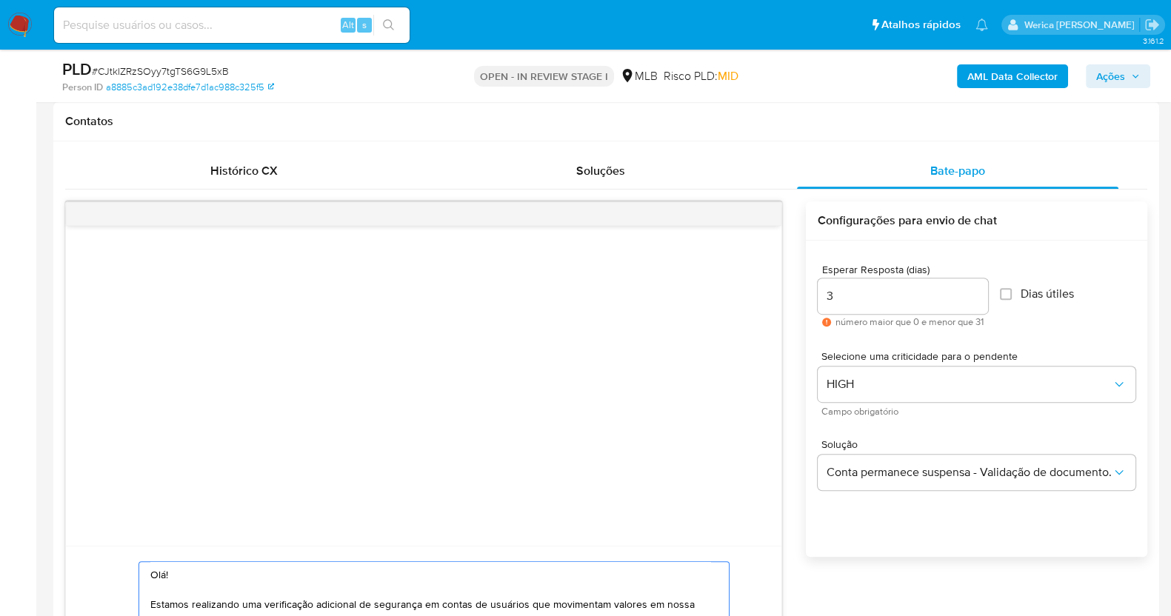
scroll to position [967, 0]
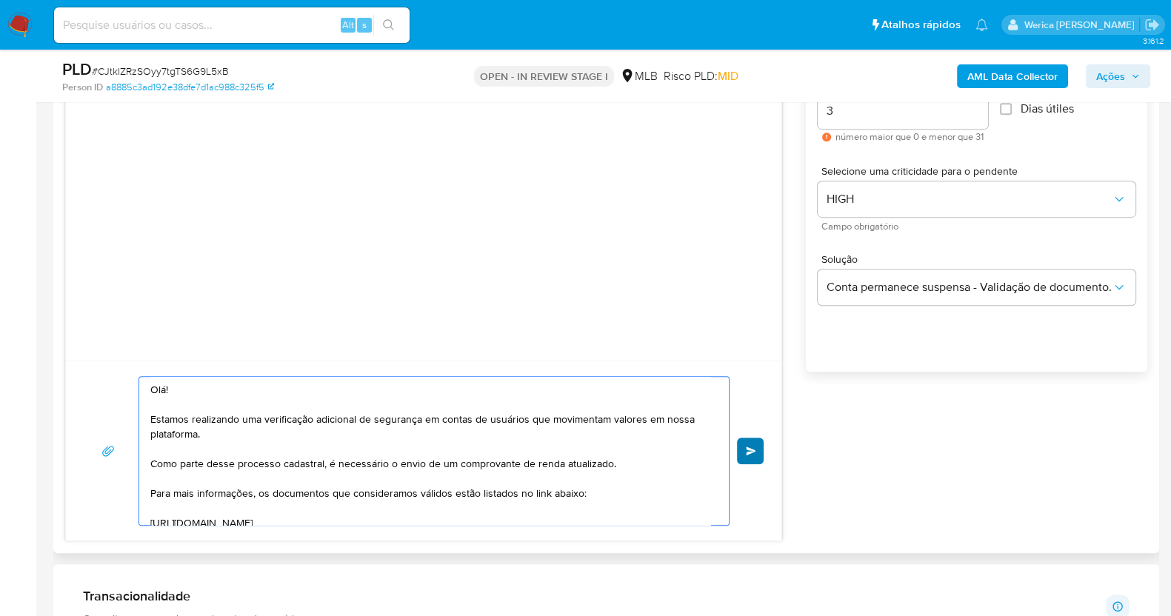
type textarea "Olá! Estamos realizando uma verificação adicional de segurança em contas de usu…"
click at [745, 442] on button "common.send" at bounding box center [750, 451] width 27 height 27
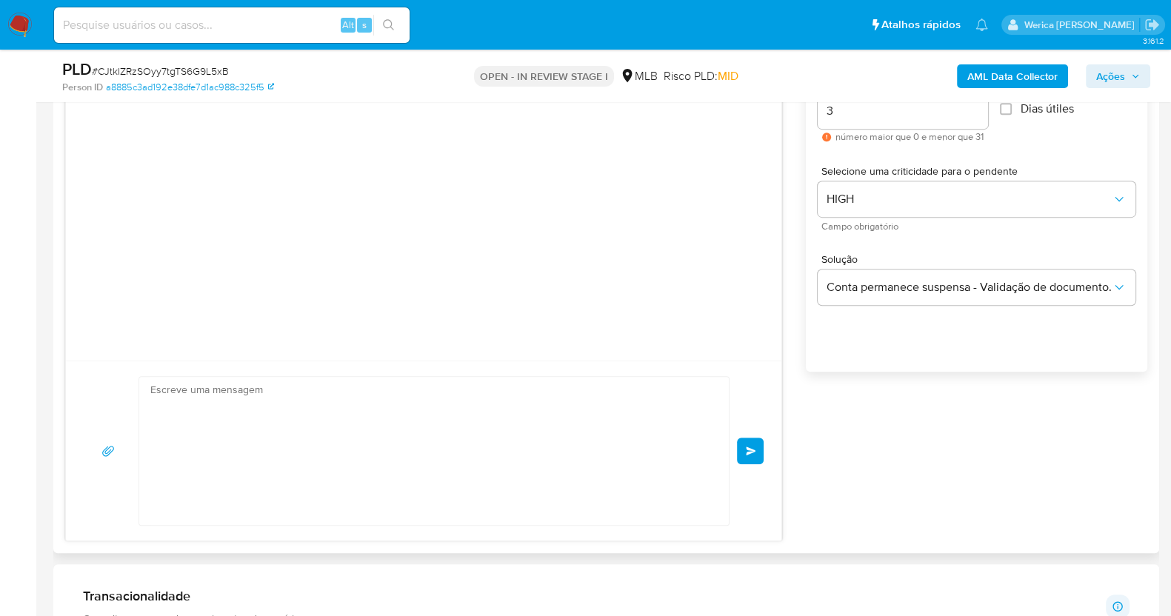
scroll to position [169, 0]
click at [745, 447] on div "Olá! Estamos realizando uma verificação adicional de segurança em contas de usu…" at bounding box center [424, 451] width 680 height 150
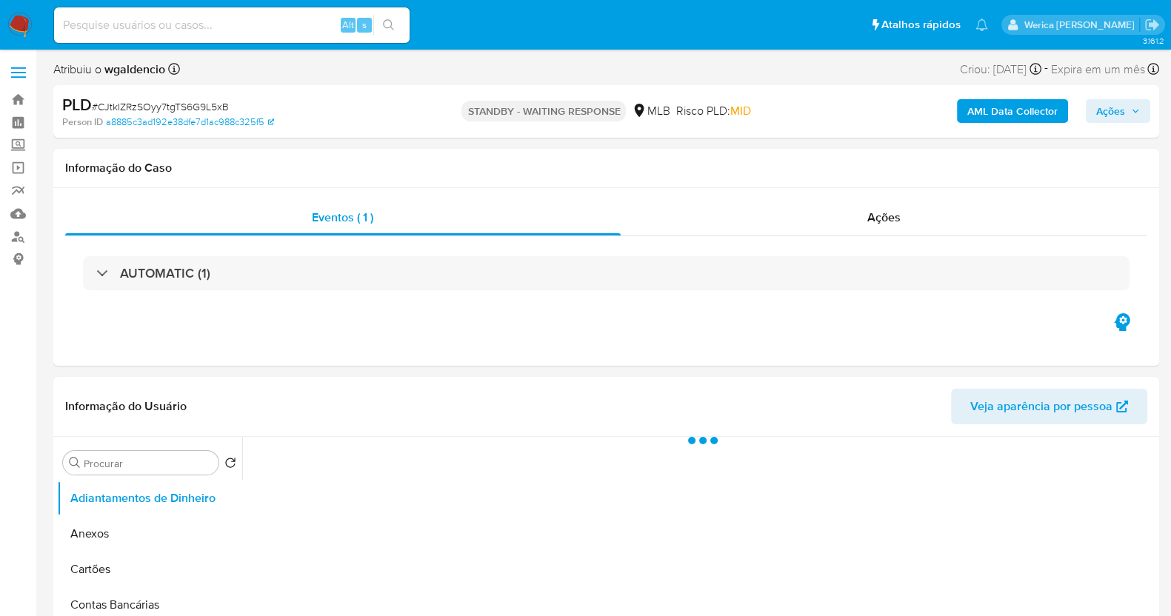
select select "10"
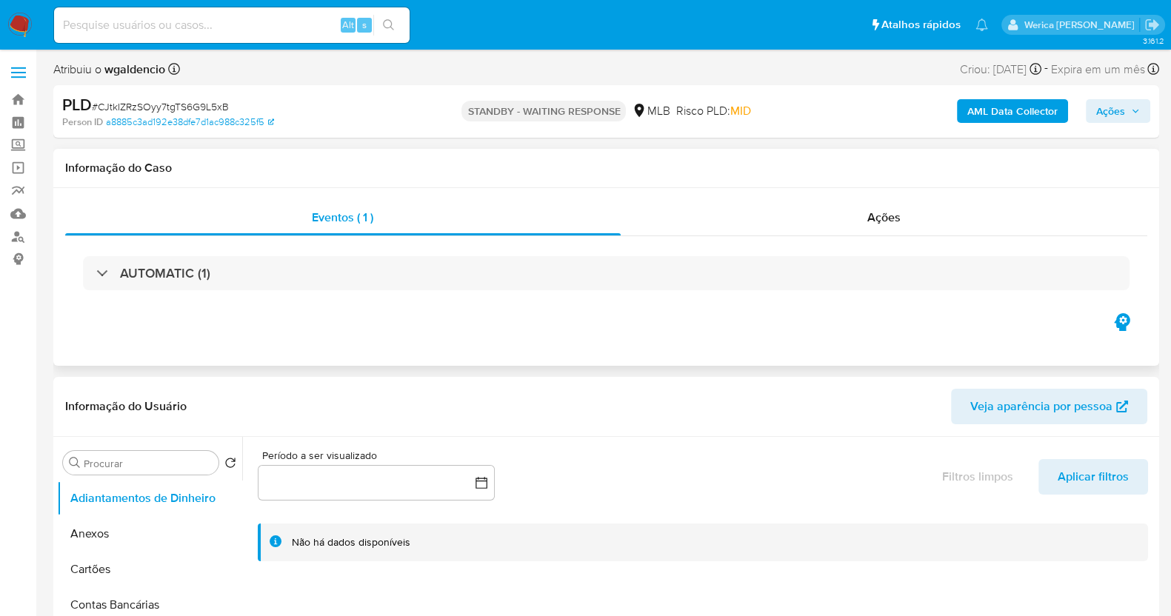
click at [930, 355] on div "Eventos ( 1 ) Ações AUTOMATIC (1)" at bounding box center [606, 277] width 1106 height 178
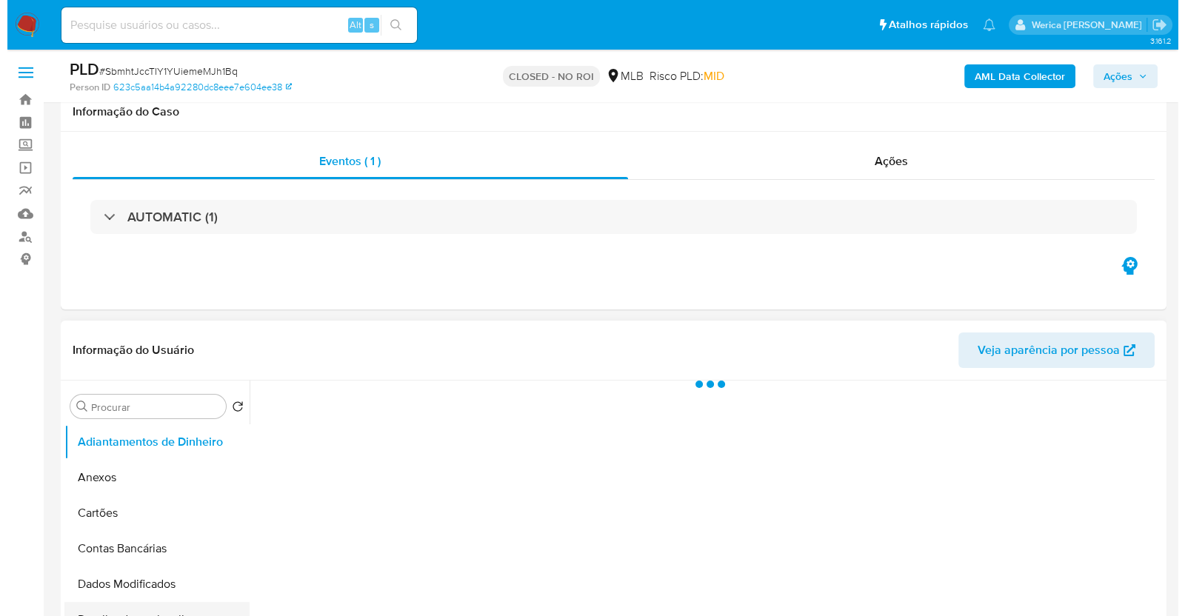
scroll to position [278, 0]
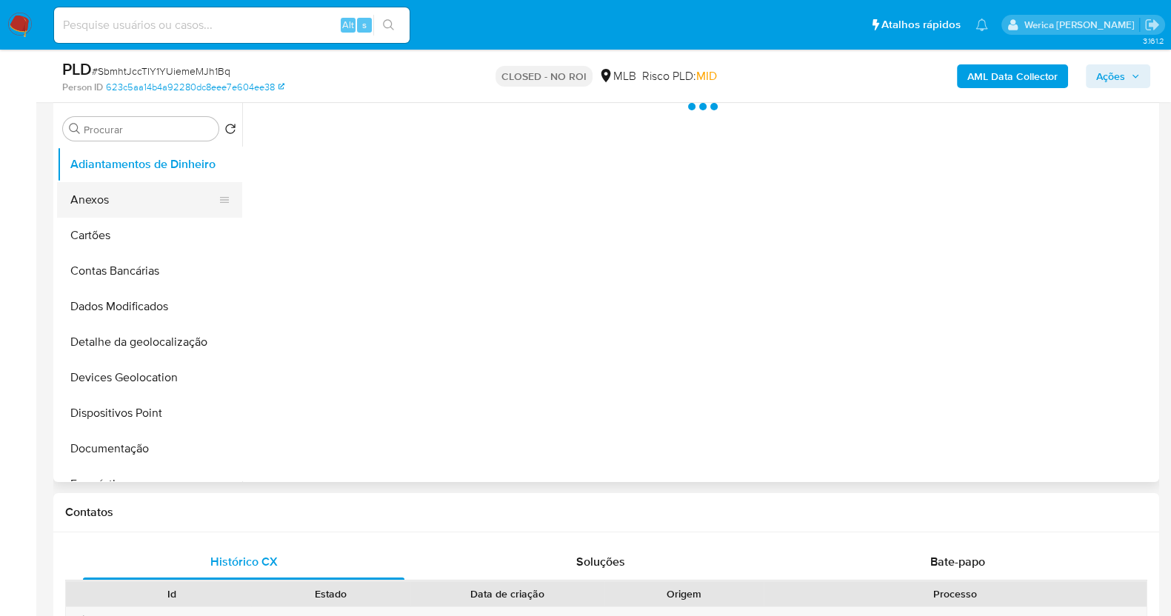
click at [121, 199] on button "Anexos" at bounding box center [143, 200] width 173 height 36
select select "10"
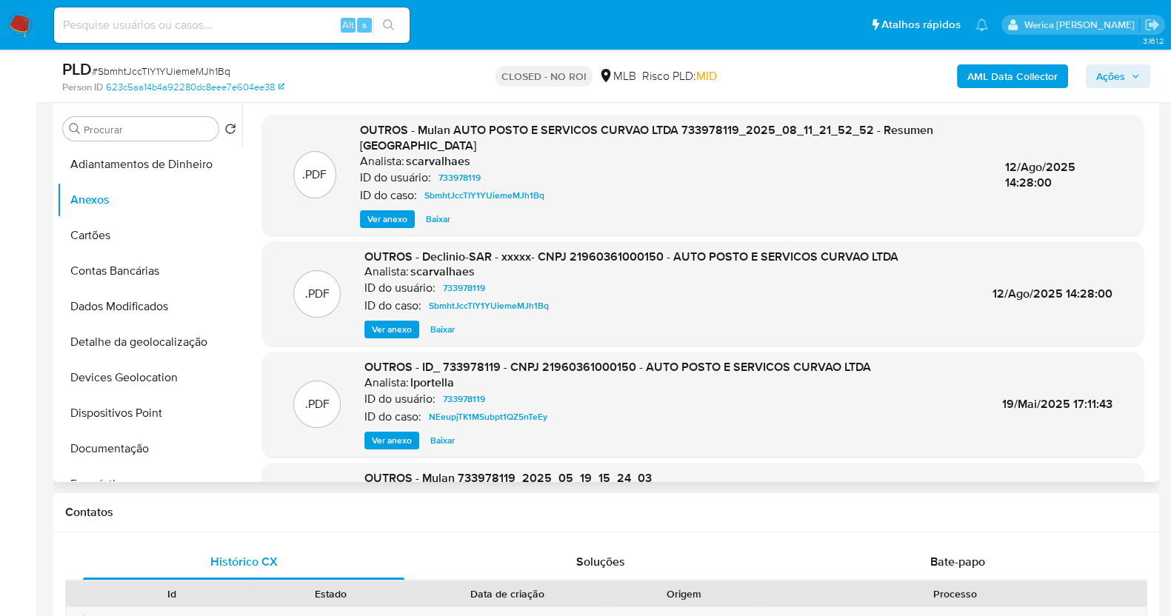
click at [400, 322] on span "Ver anexo" at bounding box center [392, 329] width 40 height 15
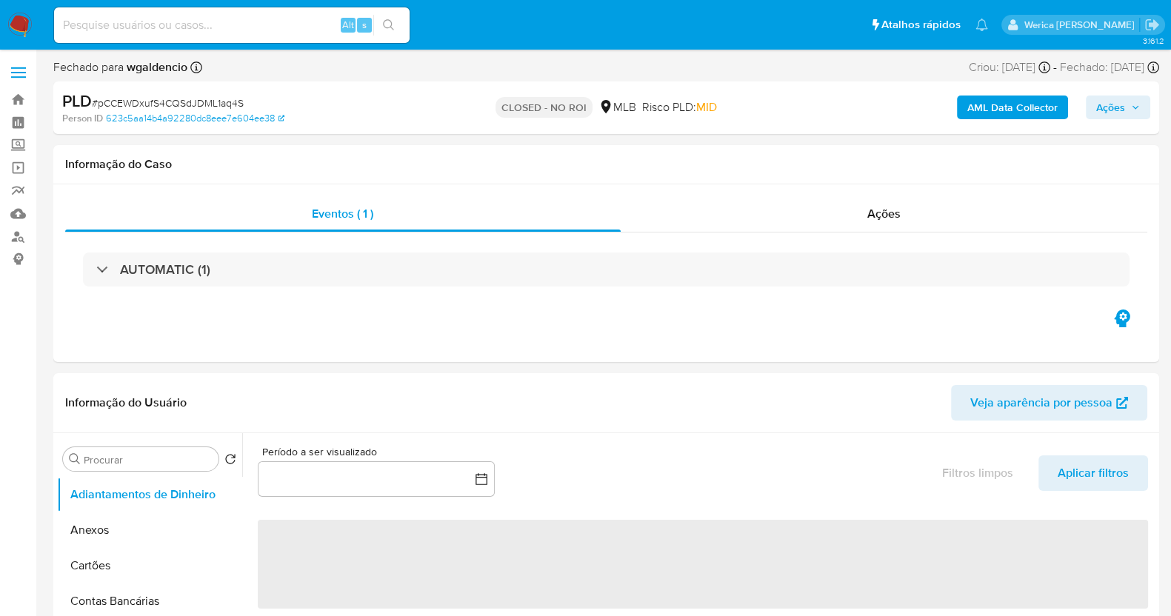
select select "10"
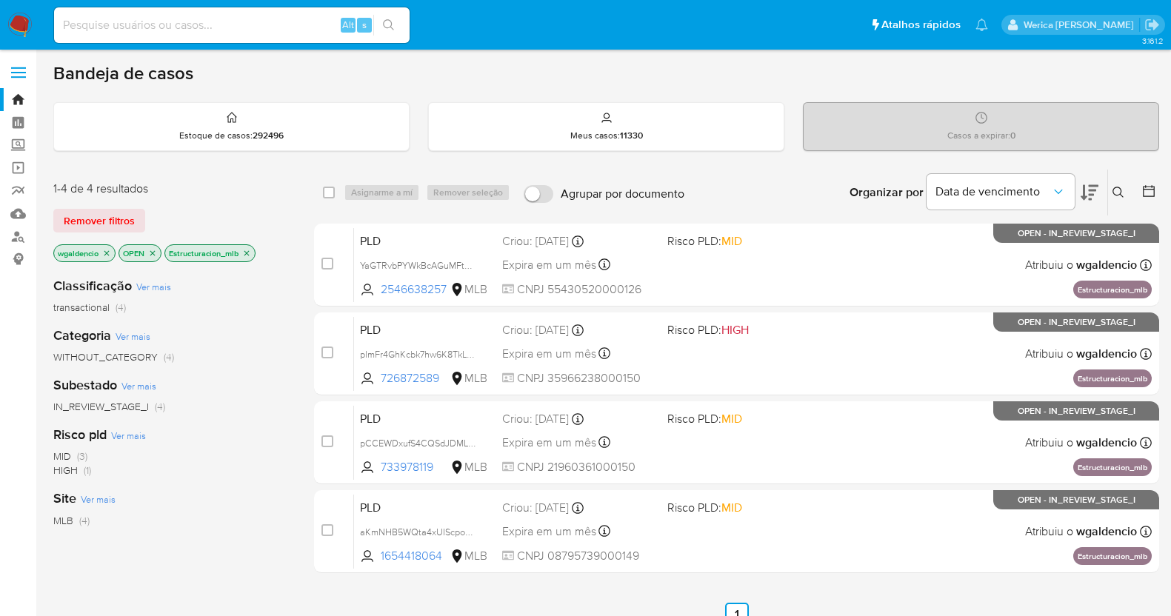
scroll to position [92, 0]
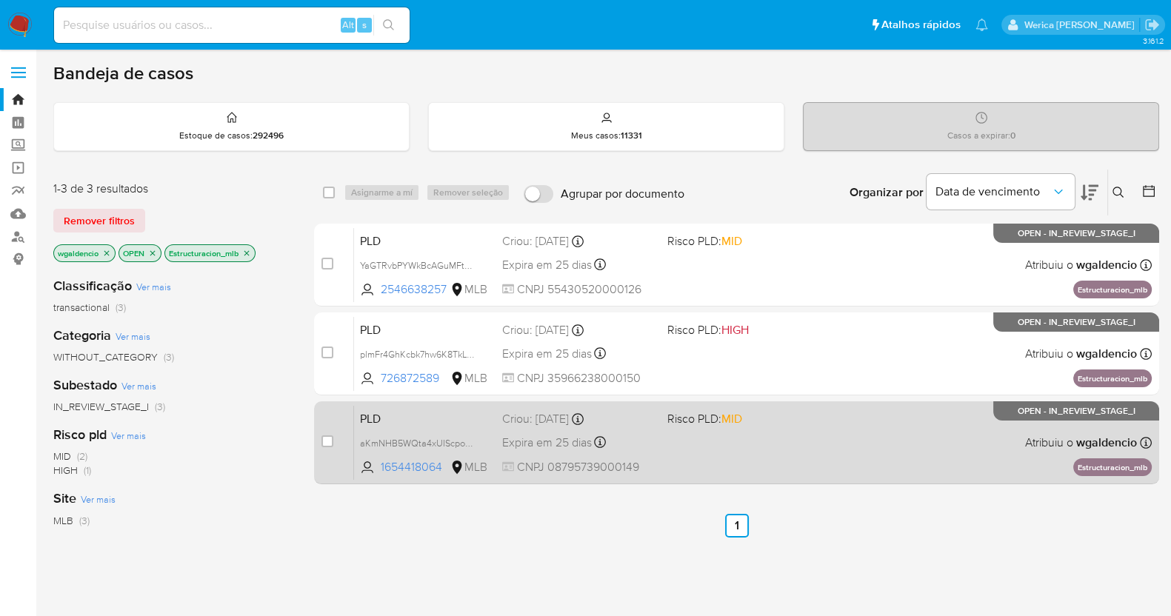
click at [796, 421] on span "Risco PLD: MID" at bounding box center [743, 417] width 153 height 19
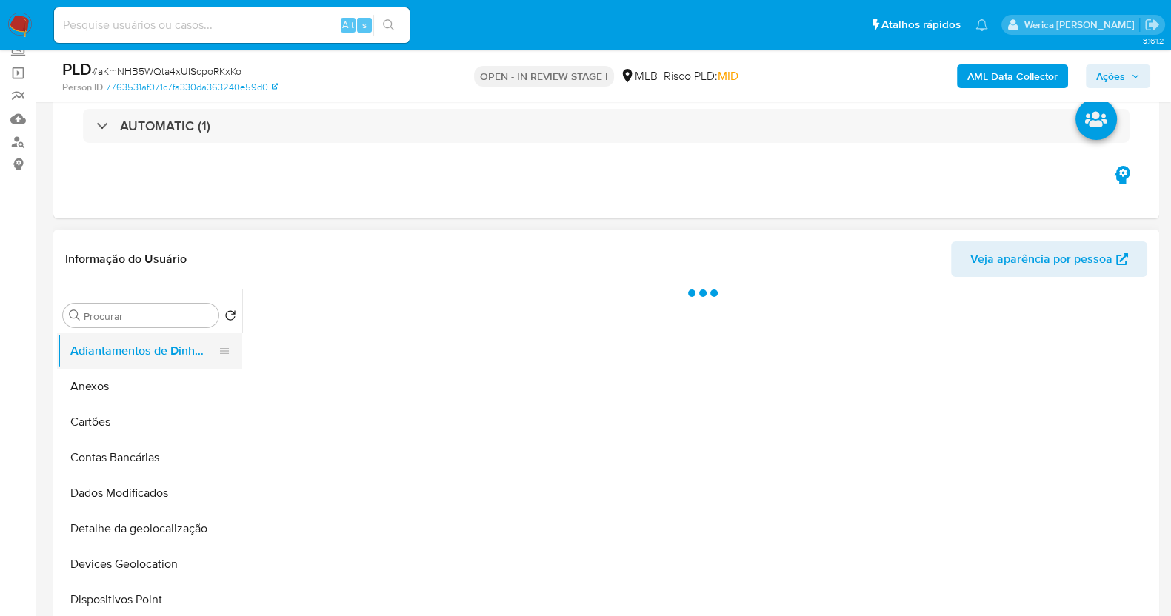
scroll to position [278, 0]
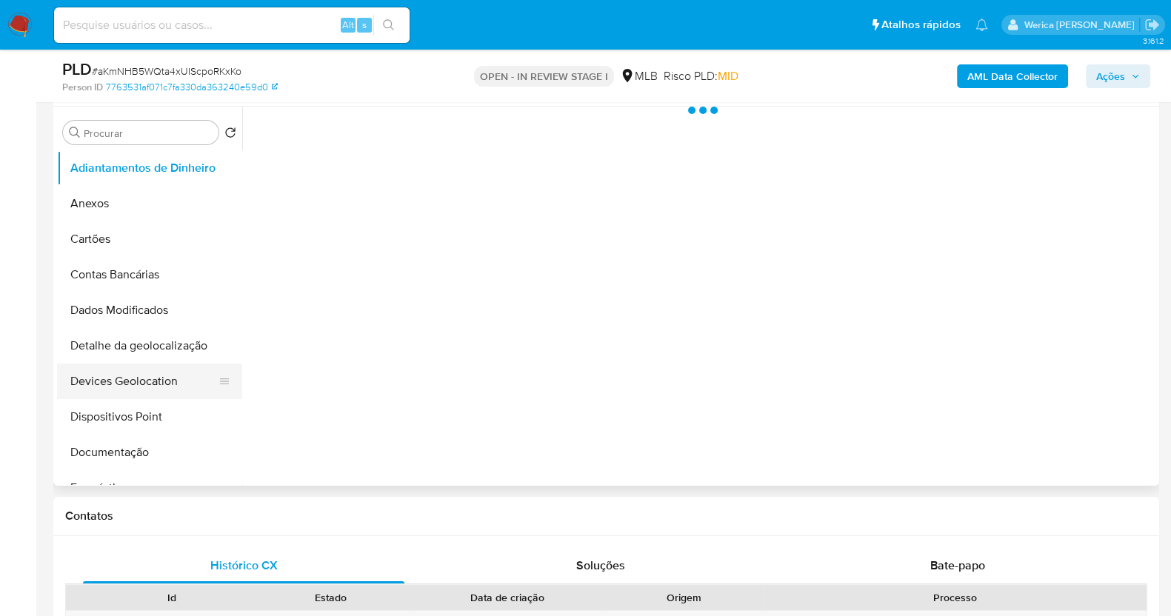
select select "10"
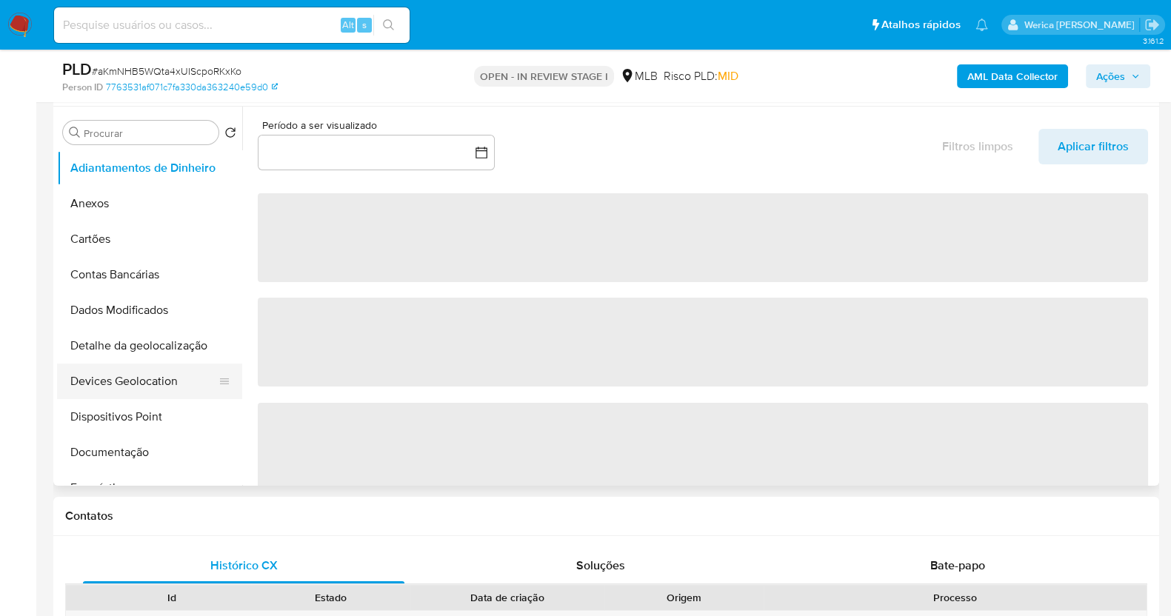
scroll to position [184, 0]
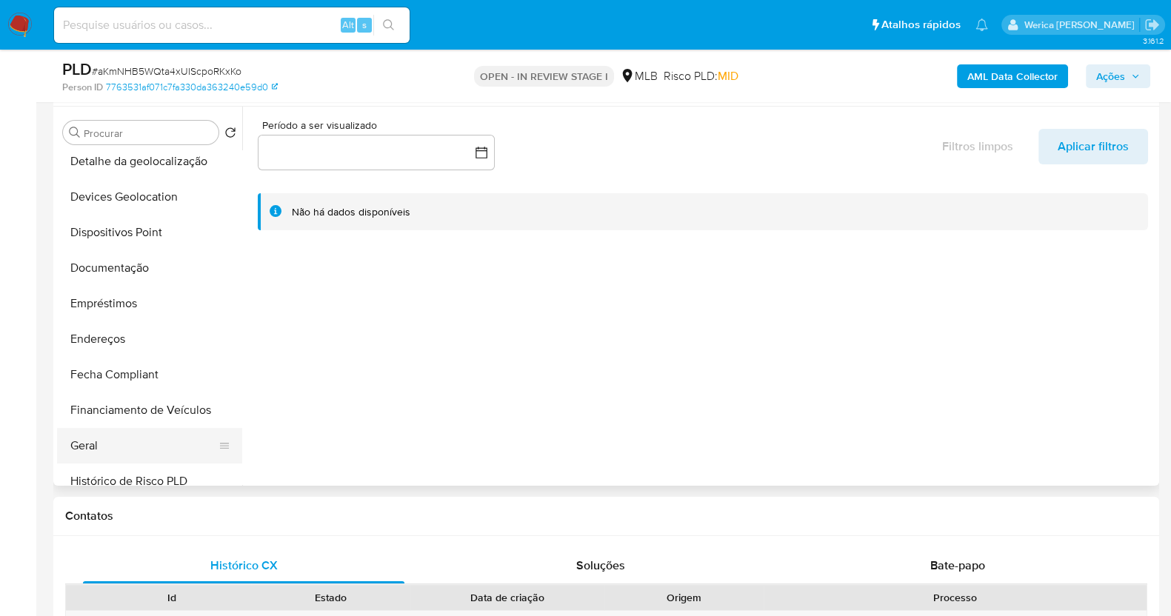
click at [163, 439] on button "Geral" at bounding box center [143, 446] width 173 height 36
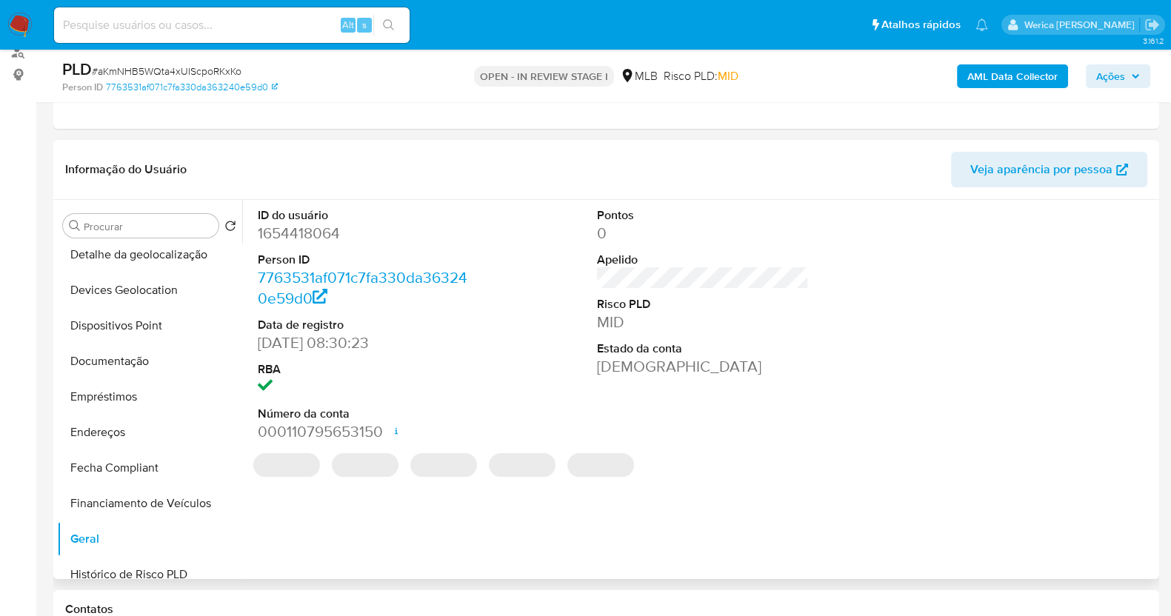
click at [326, 231] on dd "1654418064" at bounding box center [364, 233] width 212 height 21
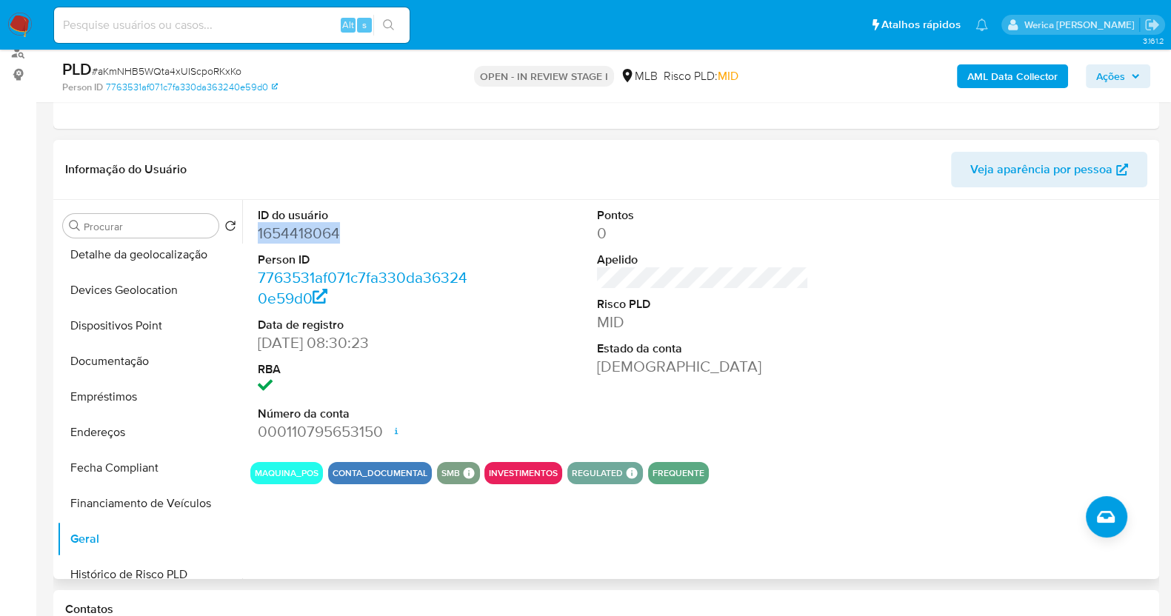
copy dd "1654418064"
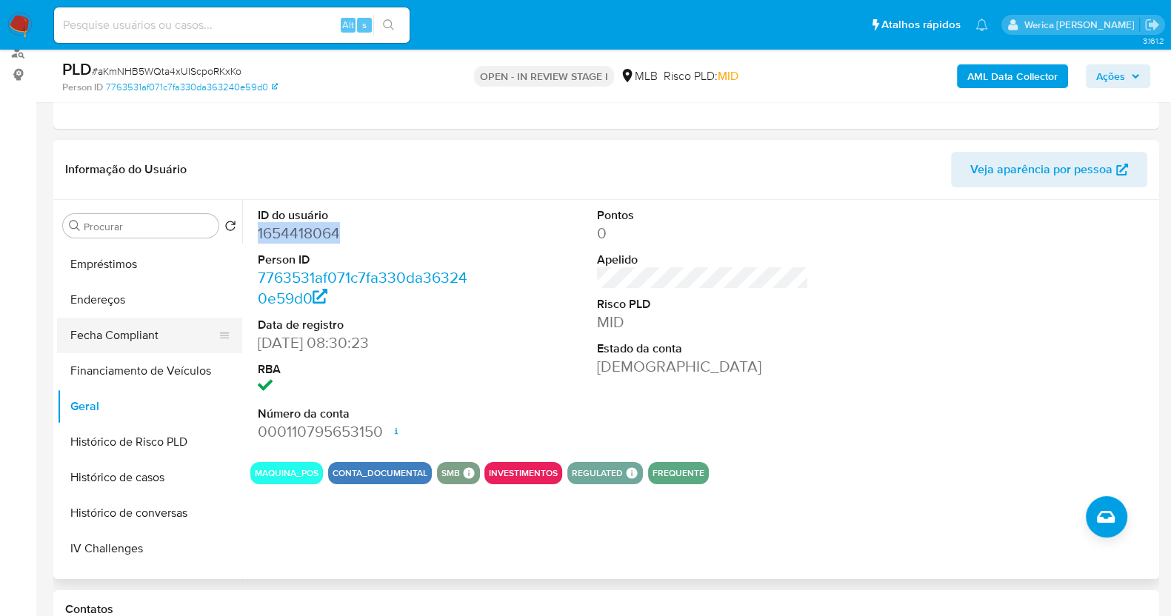
scroll to position [370, 0]
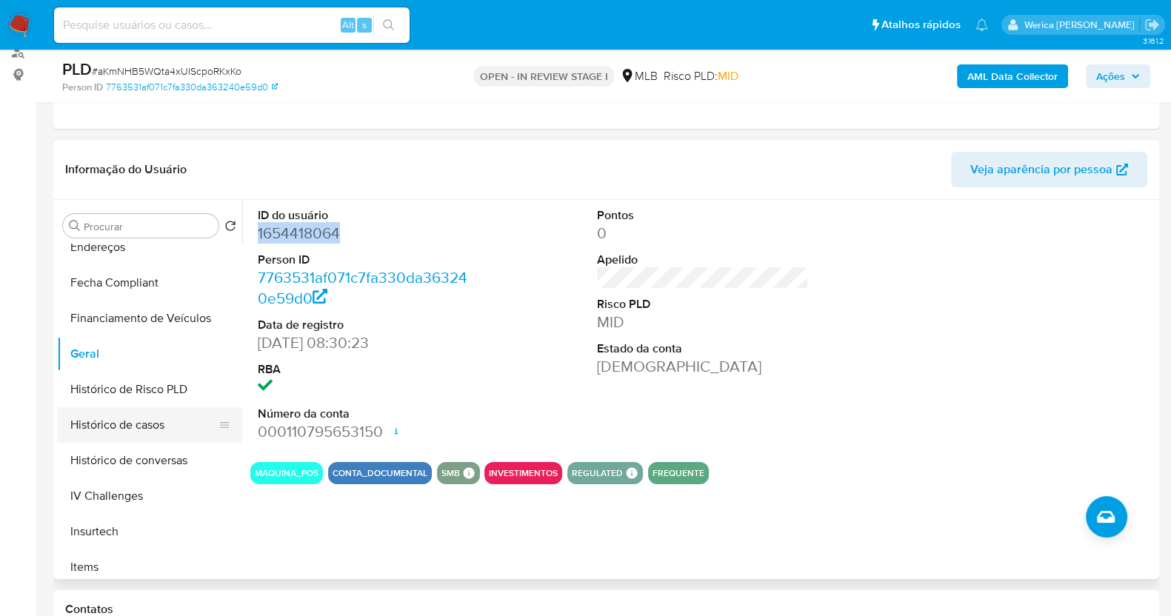
click at [146, 423] on button "Histórico de casos" at bounding box center [143, 425] width 173 height 36
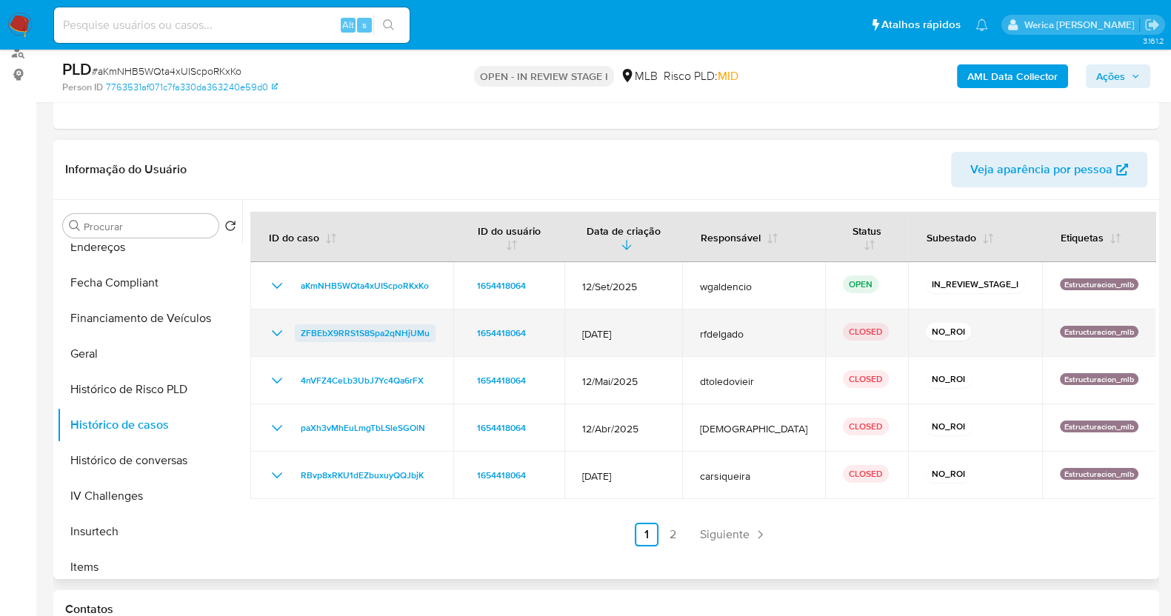
click at [321, 324] on span "ZFBEbX9RRS1S8Spa2qNHjUMu" at bounding box center [365, 333] width 129 height 18
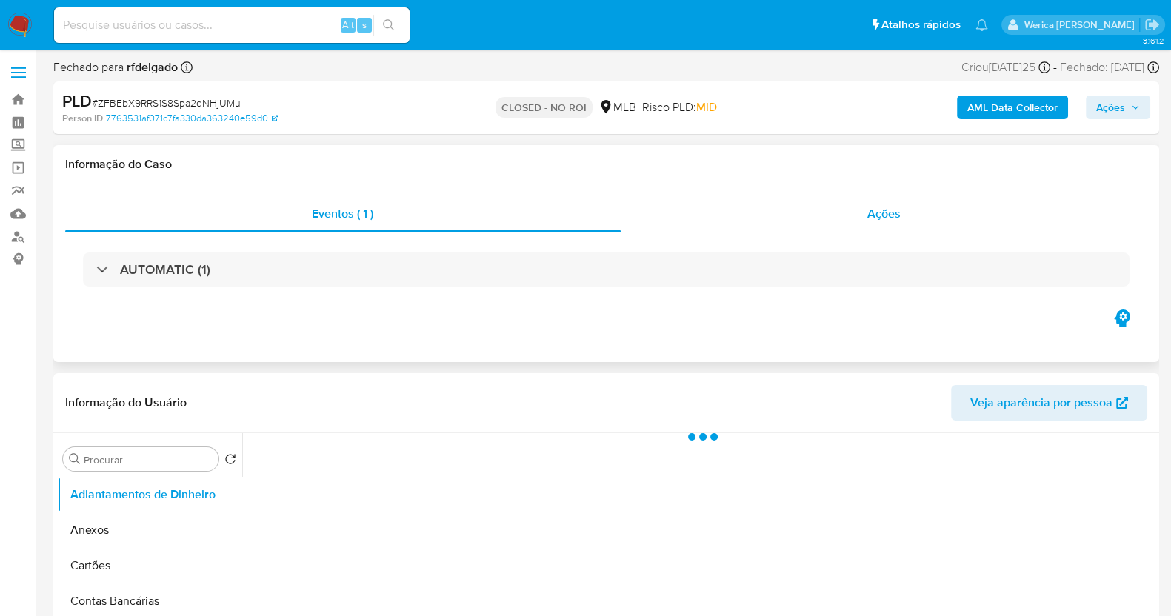
click at [853, 219] on div "Ações" at bounding box center [884, 214] width 527 height 36
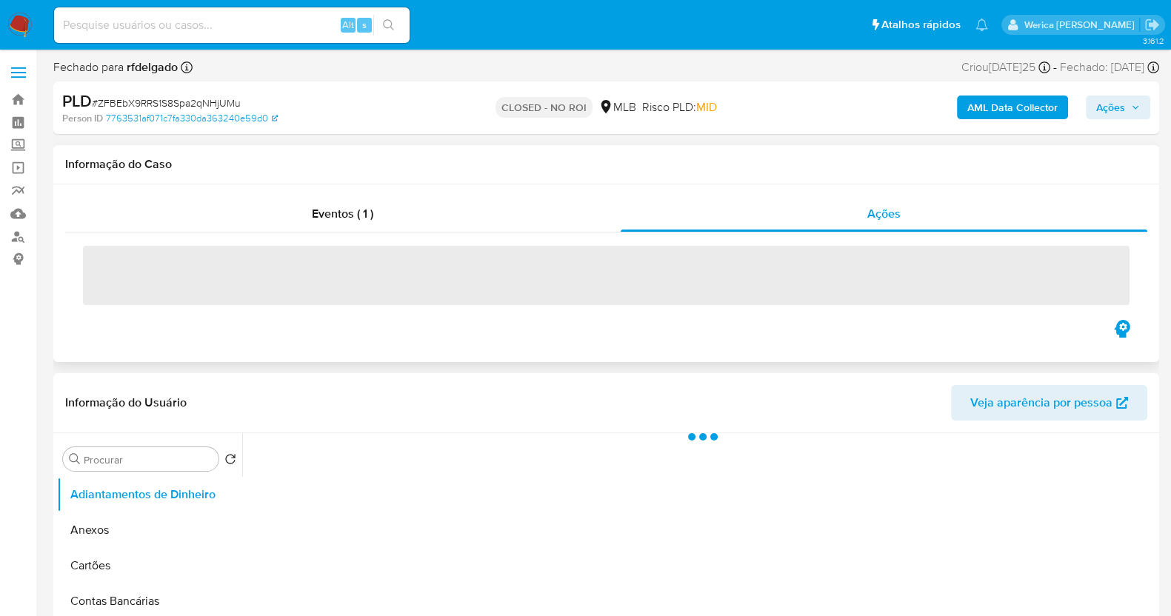
select select "10"
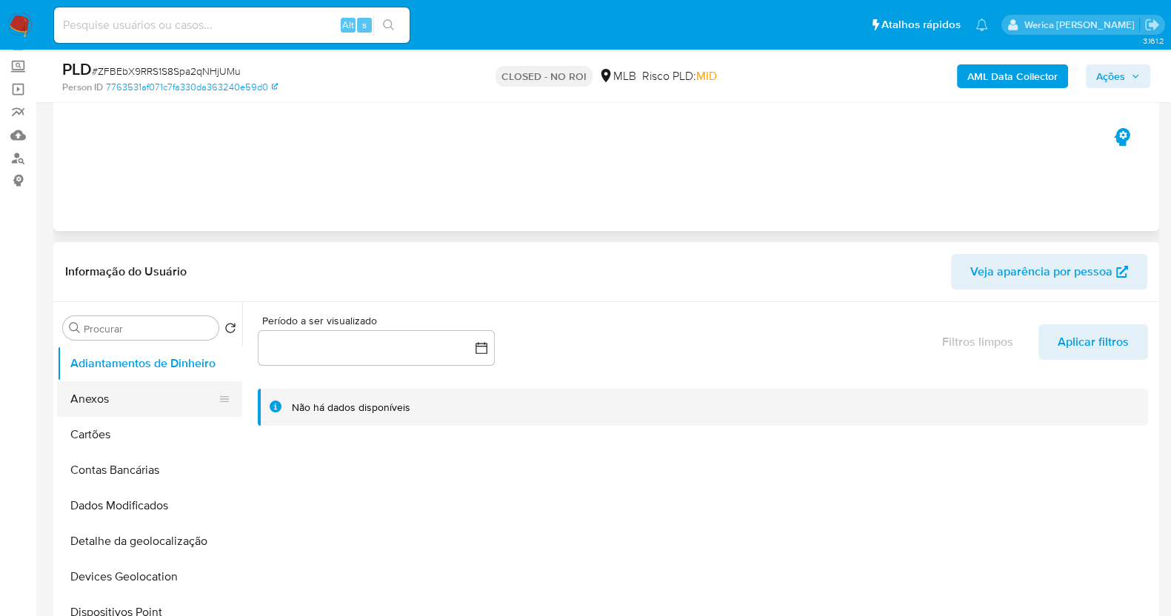
scroll to position [184, 0]
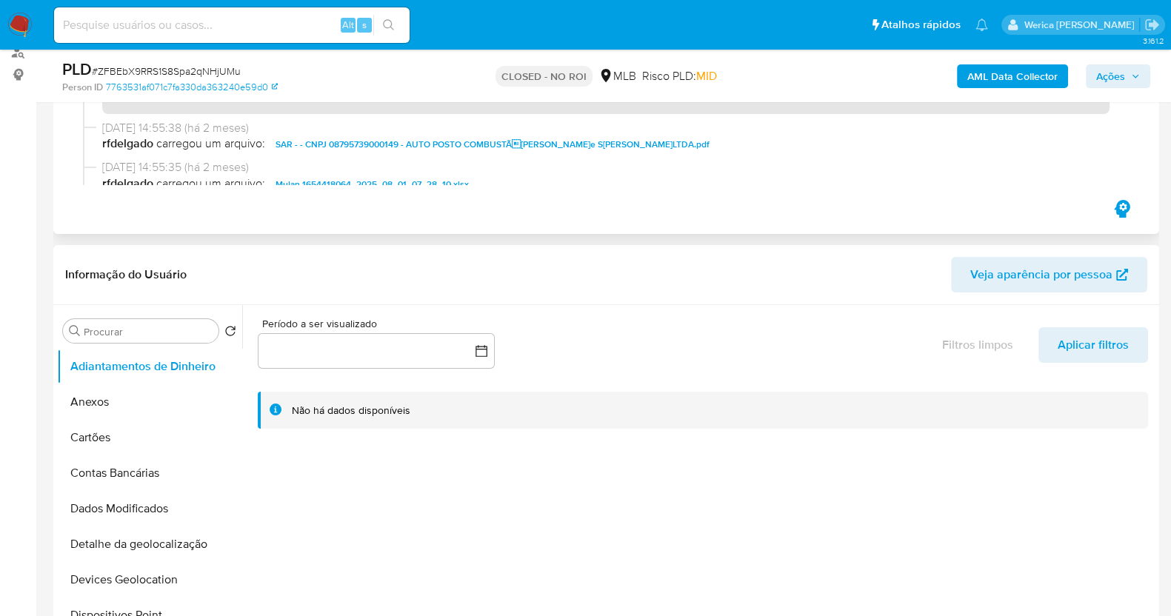
click at [90, 301] on div "Informação do Usuário Veja aparência por pessoa" at bounding box center [606, 275] width 1106 height 60
click at [106, 401] on button "Anexos" at bounding box center [143, 402] width 173 height 36
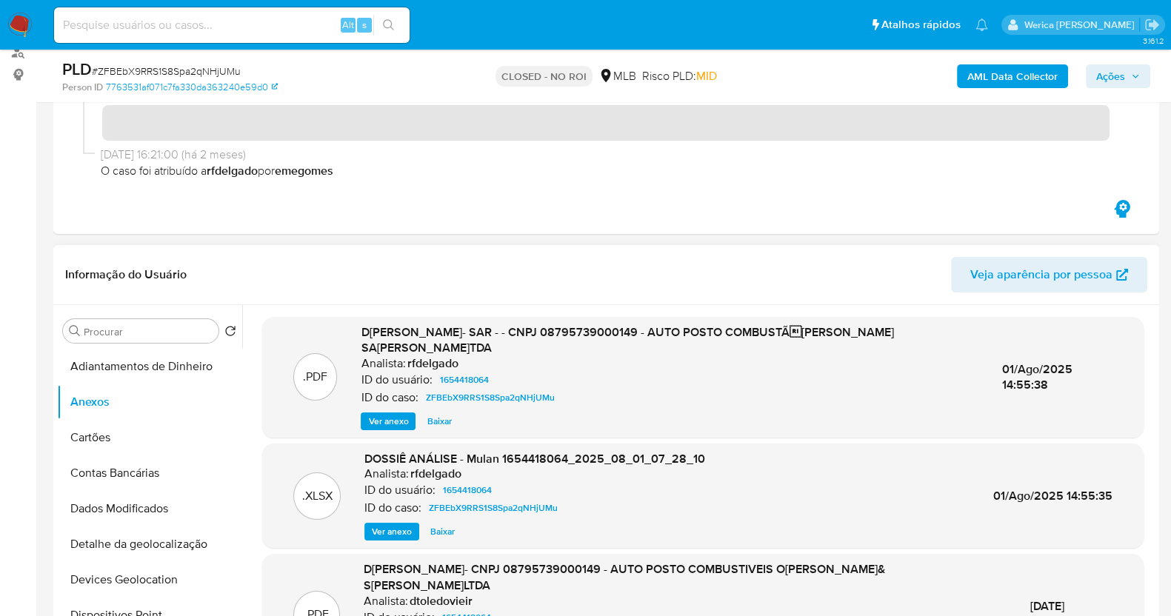
click at [389, 414] on span "Ver anexo" at bounding box center [388, 421] width 40 height 15
